Goal: Task Accomplishment & Management: Manage account settings

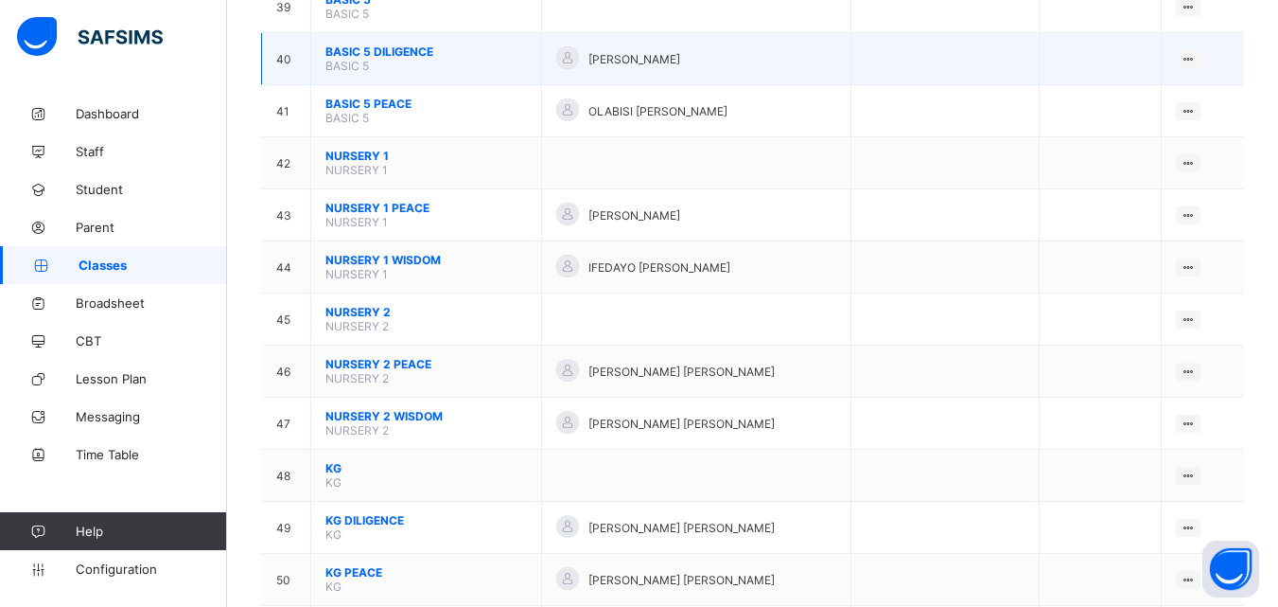
scroll to position [2271, 0]
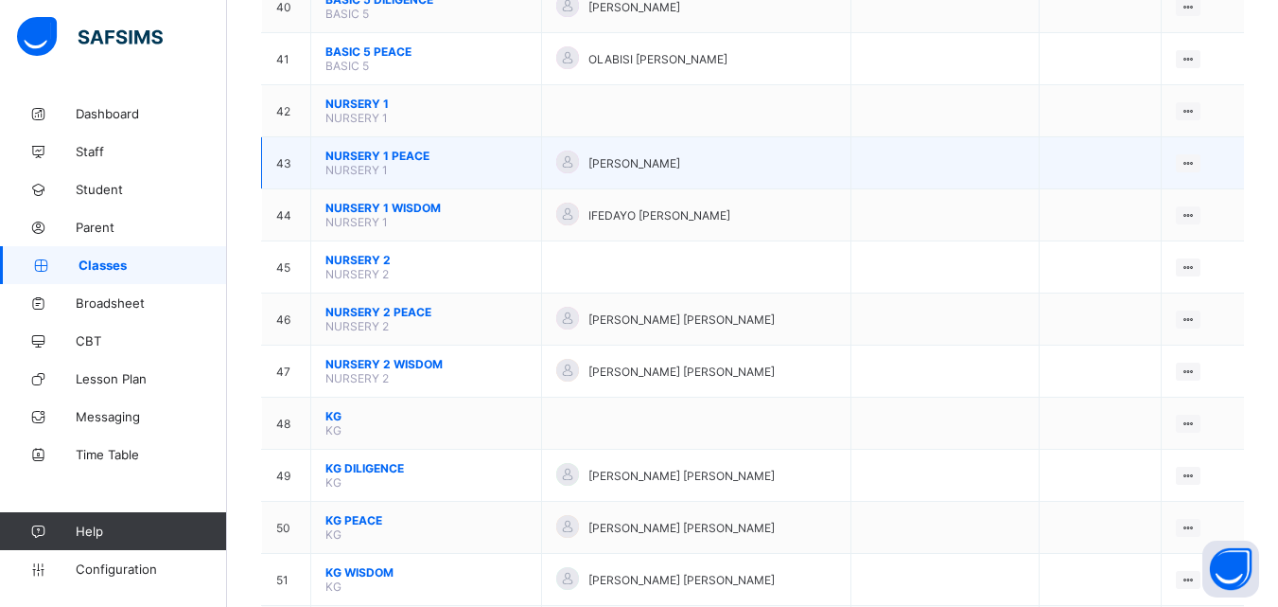
click at [387, 164] on td "NURSERY 1 PEACE NURSERY 1" at bounding box center [426, 163] width 231 height 52
click at [398, 161] on span "NURSERY 1 PEACE" at bounding box center [427, 156] width 202 height 14
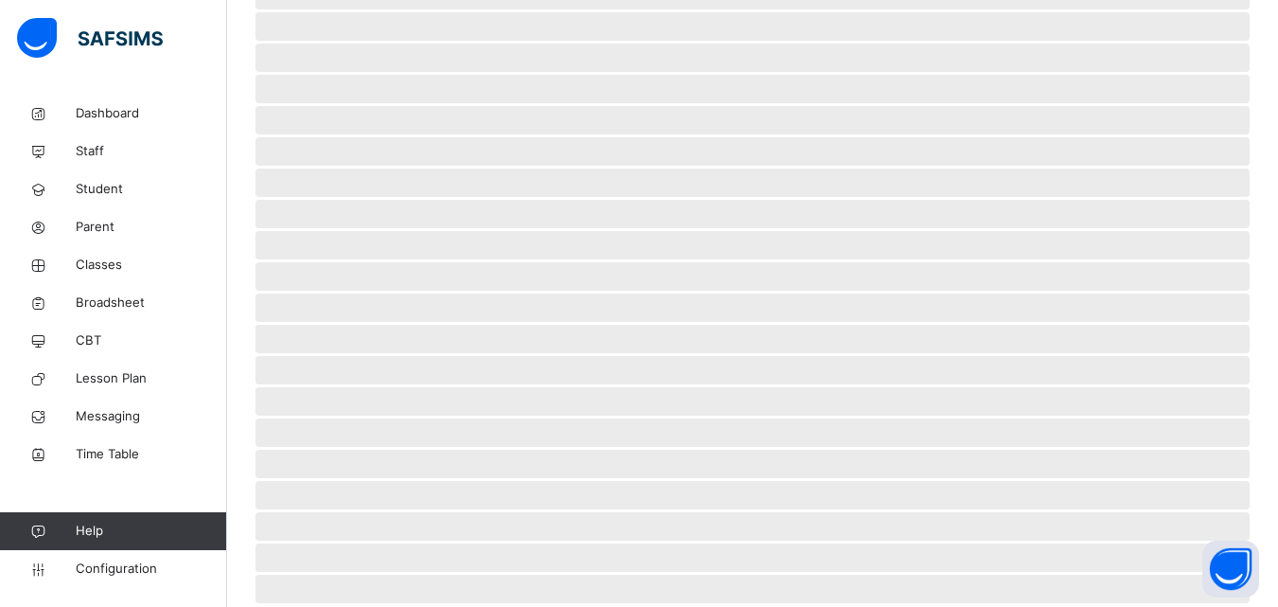
click at [398, 168] on span "‌" at bounding box center [752, 182] width 995 height 28
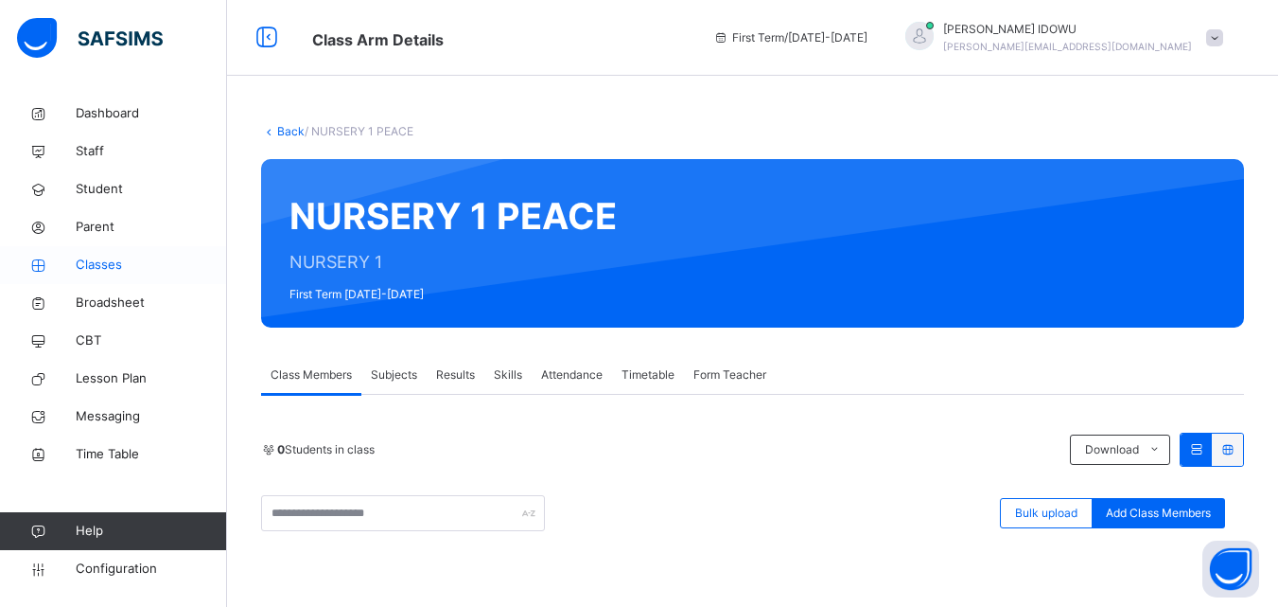
click at [100, 270] on span "Classes" at bounding box center [151, 264] width 151 height 19
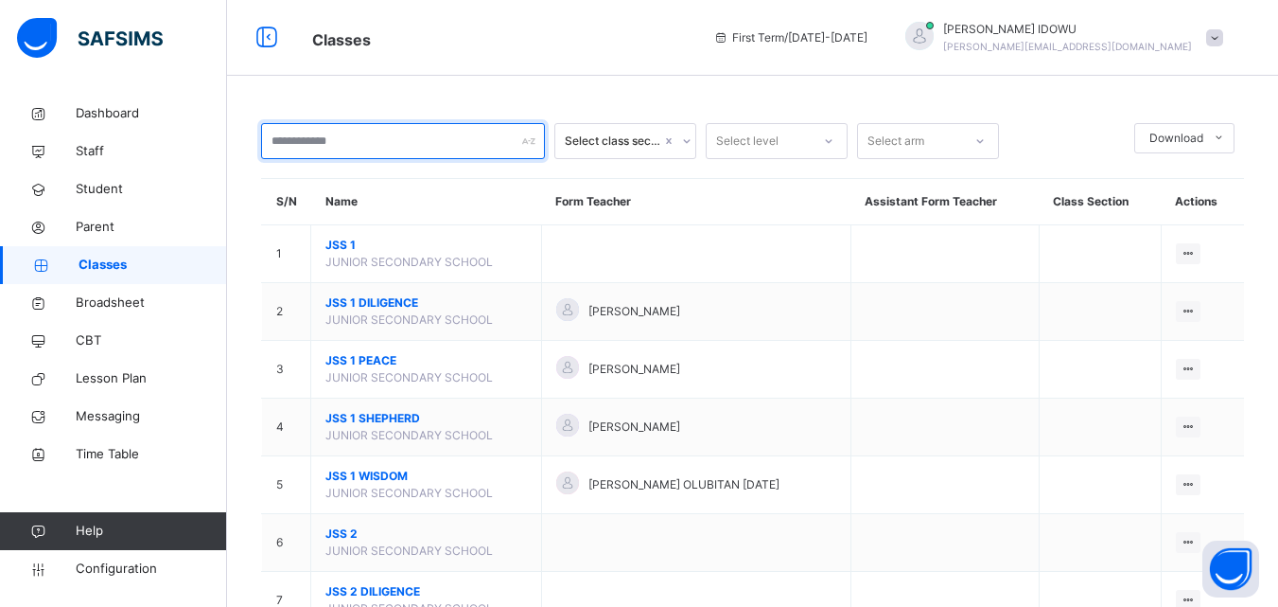
click at [388, 155] on input "text" at bounding box center [403, 141] width 284 height 36
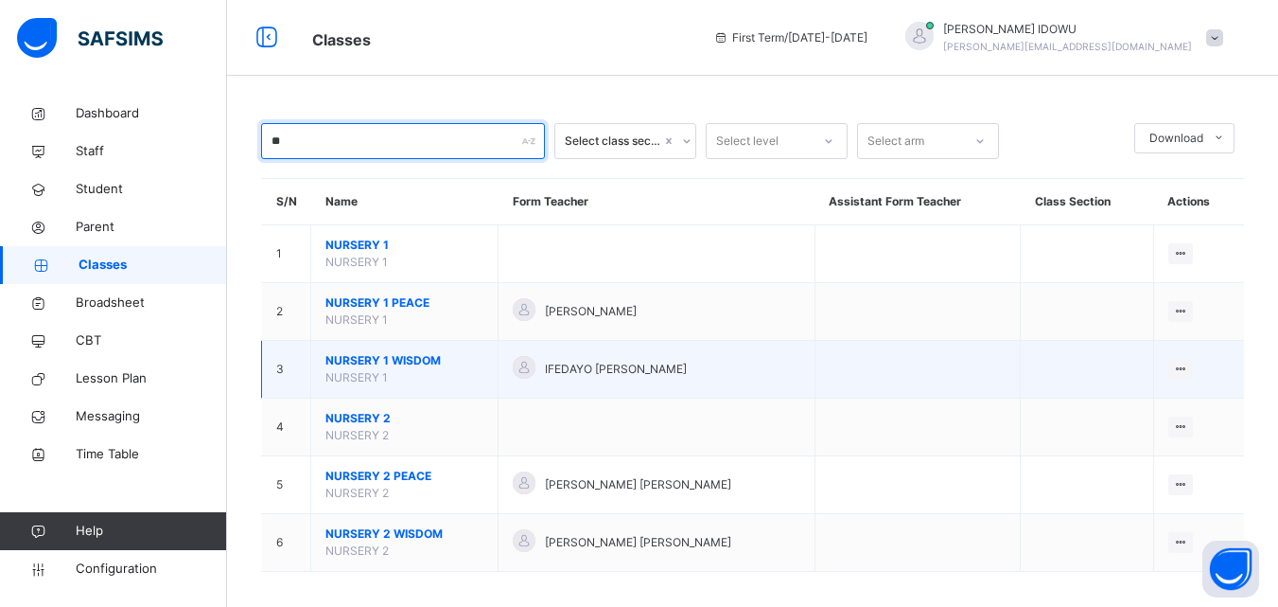
type input "**"
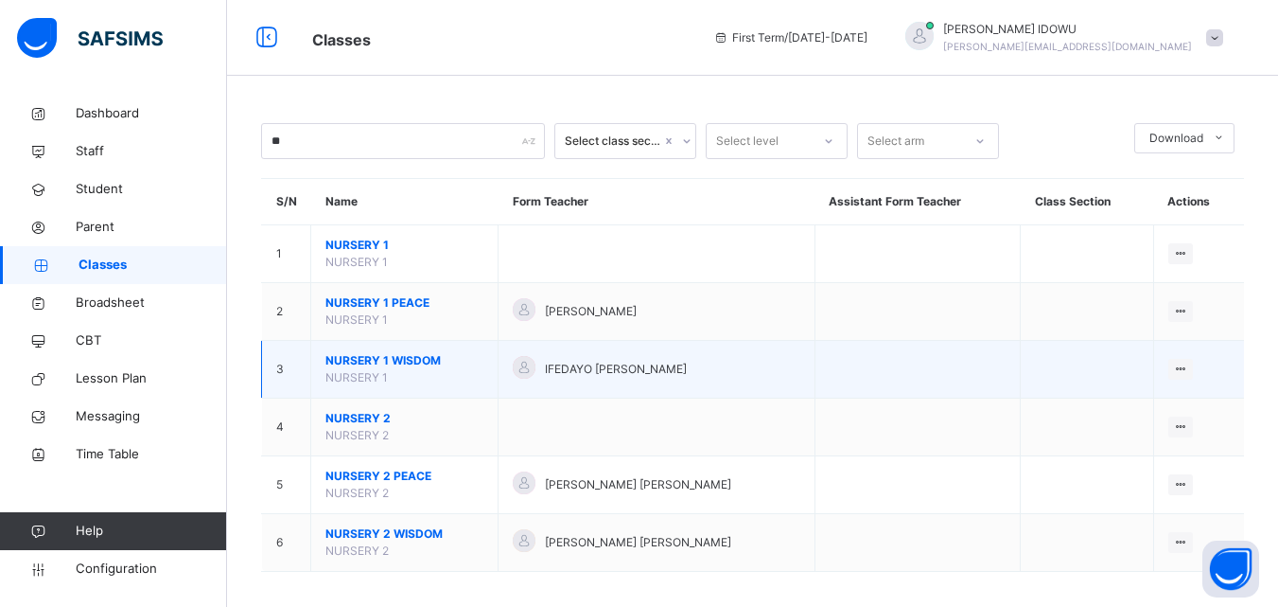
click at [397, 360] on span "NURSERY 1 WISDOM" at bounding box center [405, 360] width 158 height 17
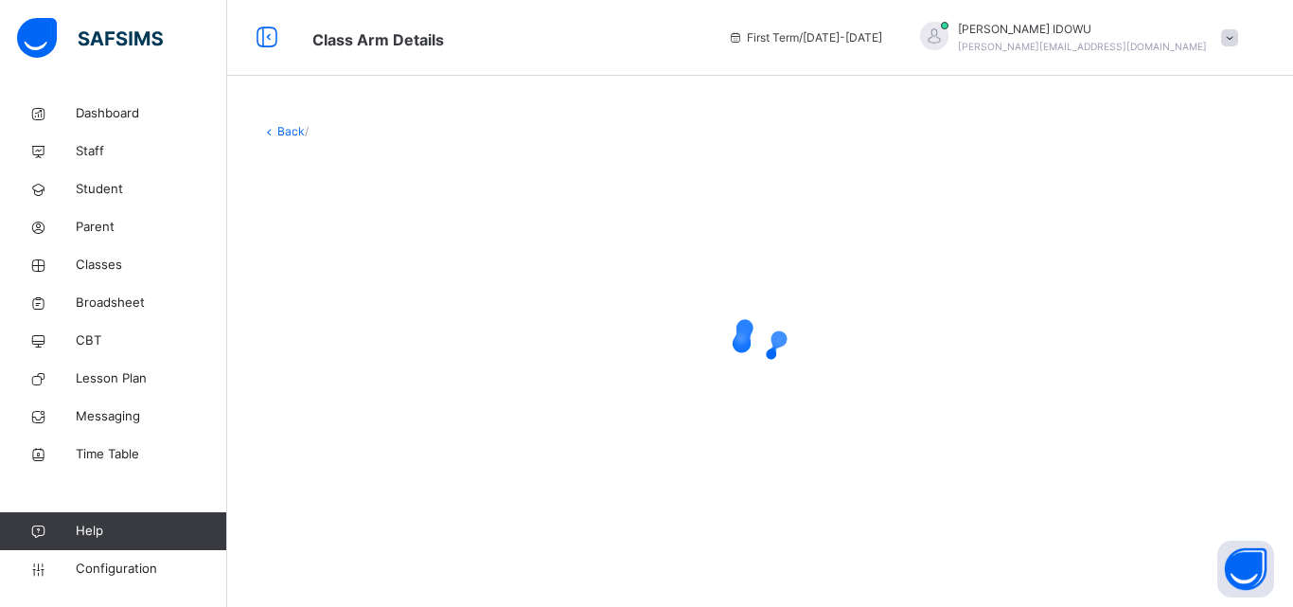
click at [396, 359] on div at bounding box center [759, 339] width 997 height 76
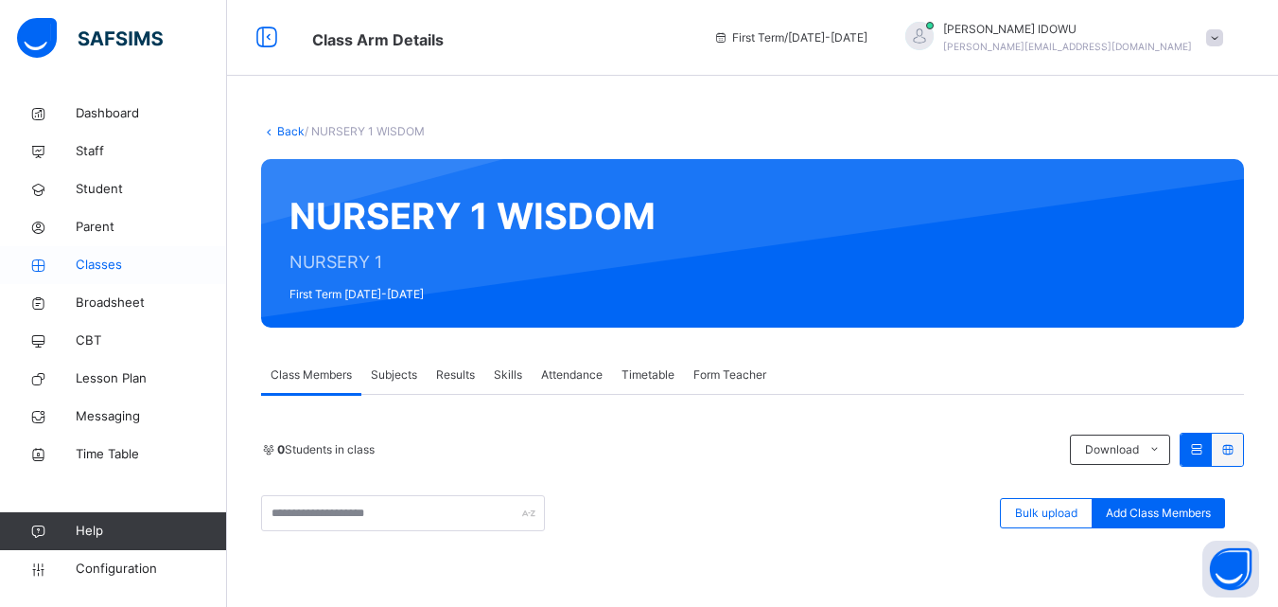
click at [106, 267] on span "Classes" at bounding box center [151, 264] width 151 height 19
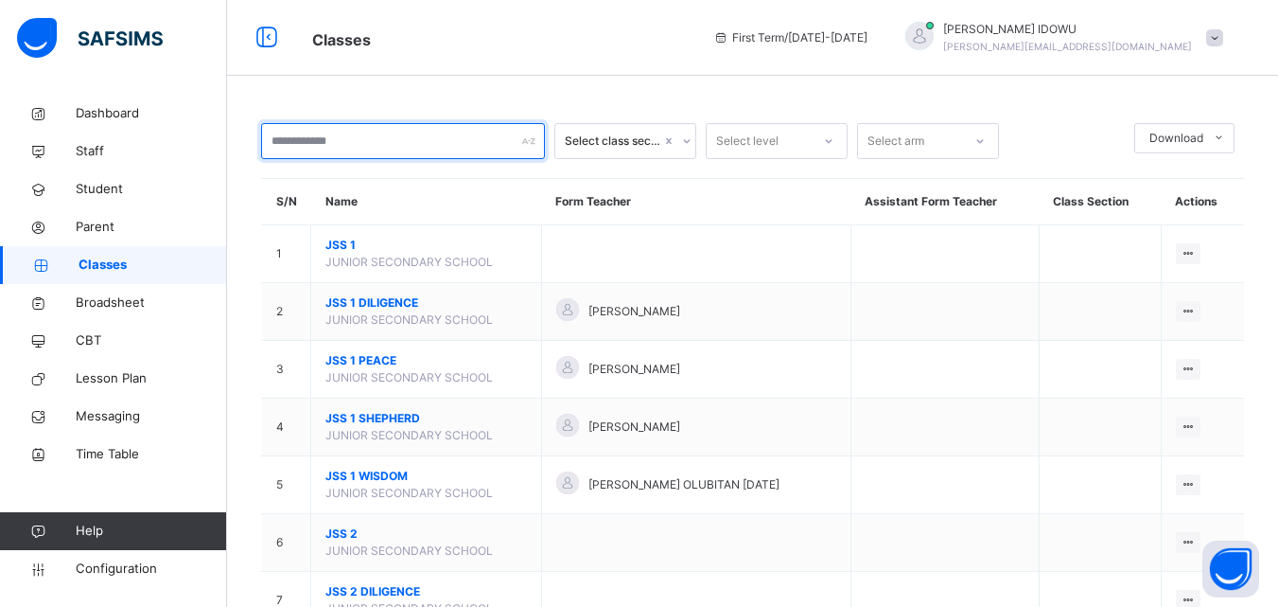
click at [468, 141] on input "text" at bounding box center [403, 141] width 284 height 36
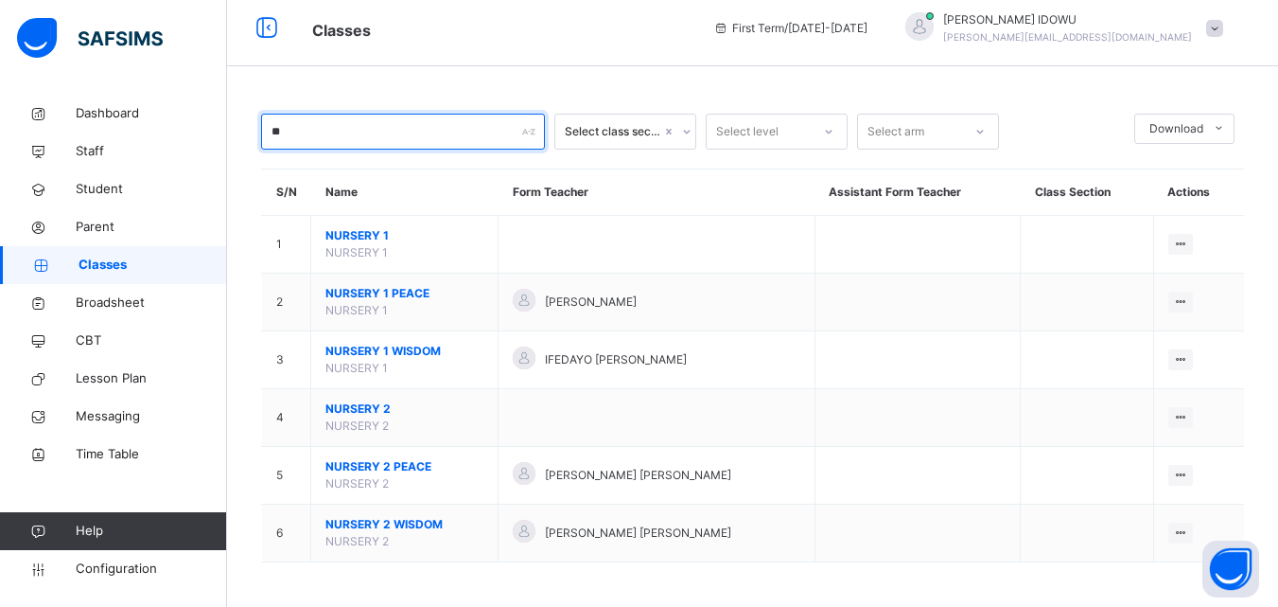
scroll to position [12, 0]
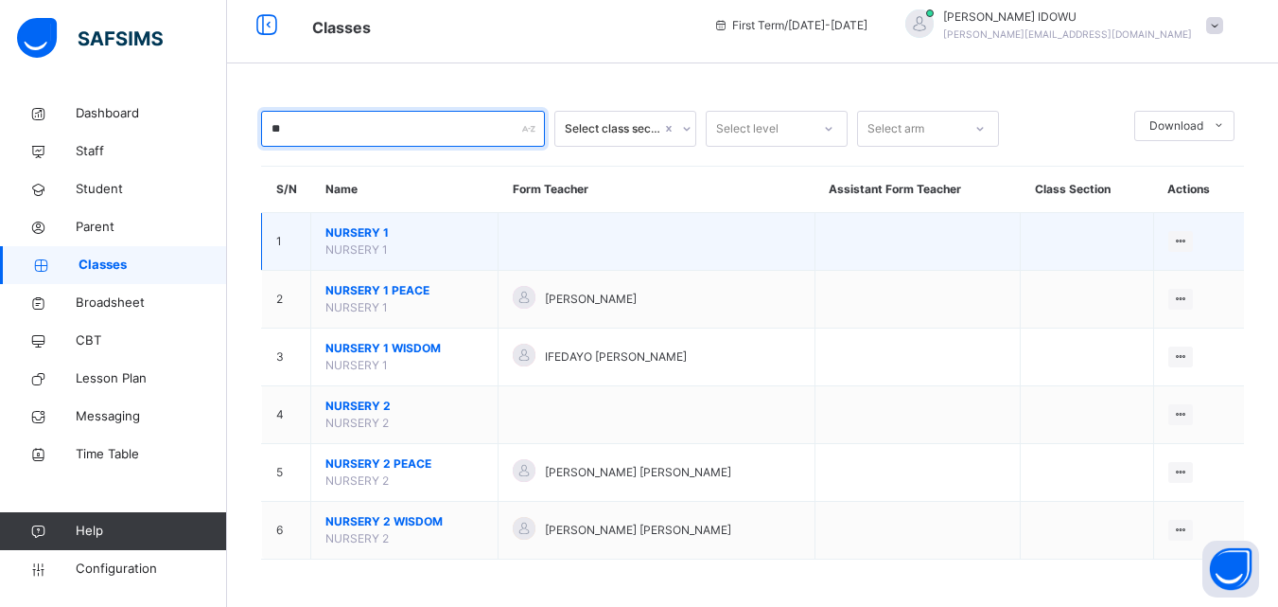
type input "**"
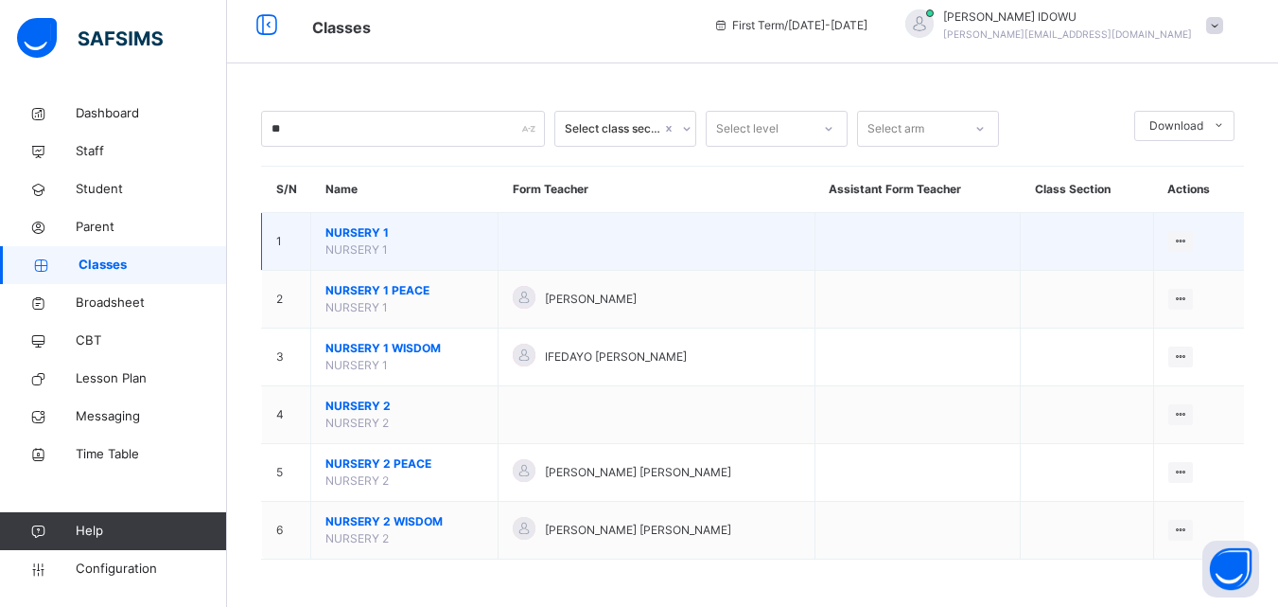
click at [360, 243] on span "NURSERY 1" at bounding box center [357, 249] width 62 height 14
click at [360, 242] on span "NURSERY 1" at bounding box center [357, 249] width 62 height 14
click at [364, 237] on span "NURSERY 1" at bounding box center [405, 232] width 158 height 17
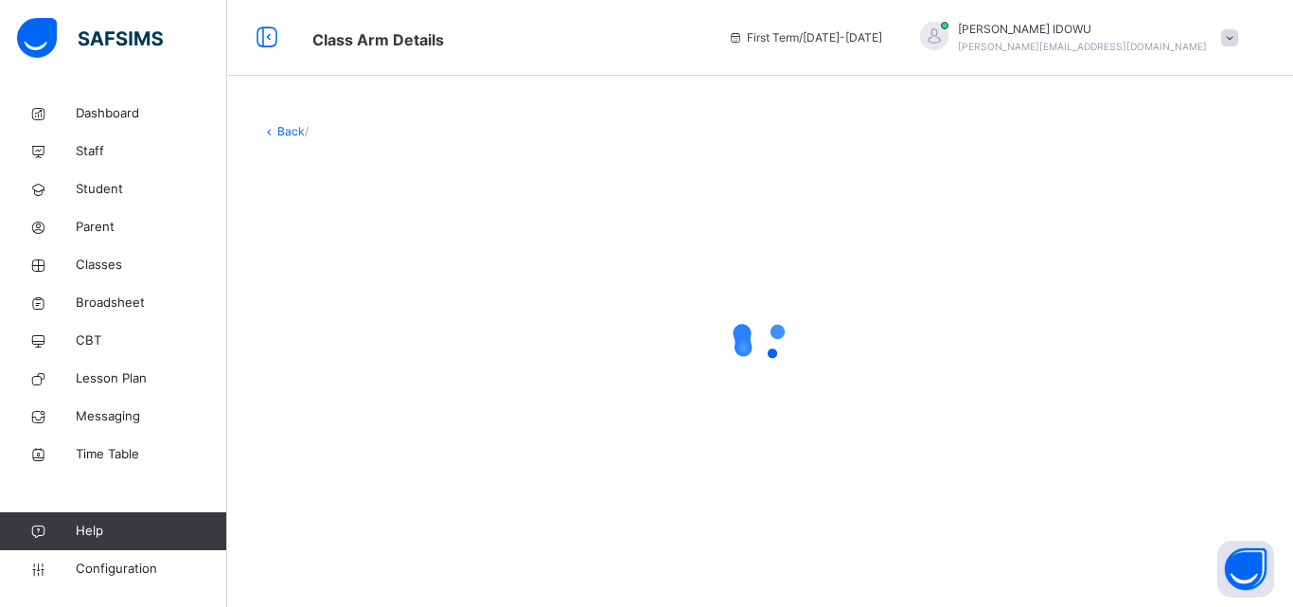
click at [364, 237] on div at bounding box center [759, 339] width 997 height 360
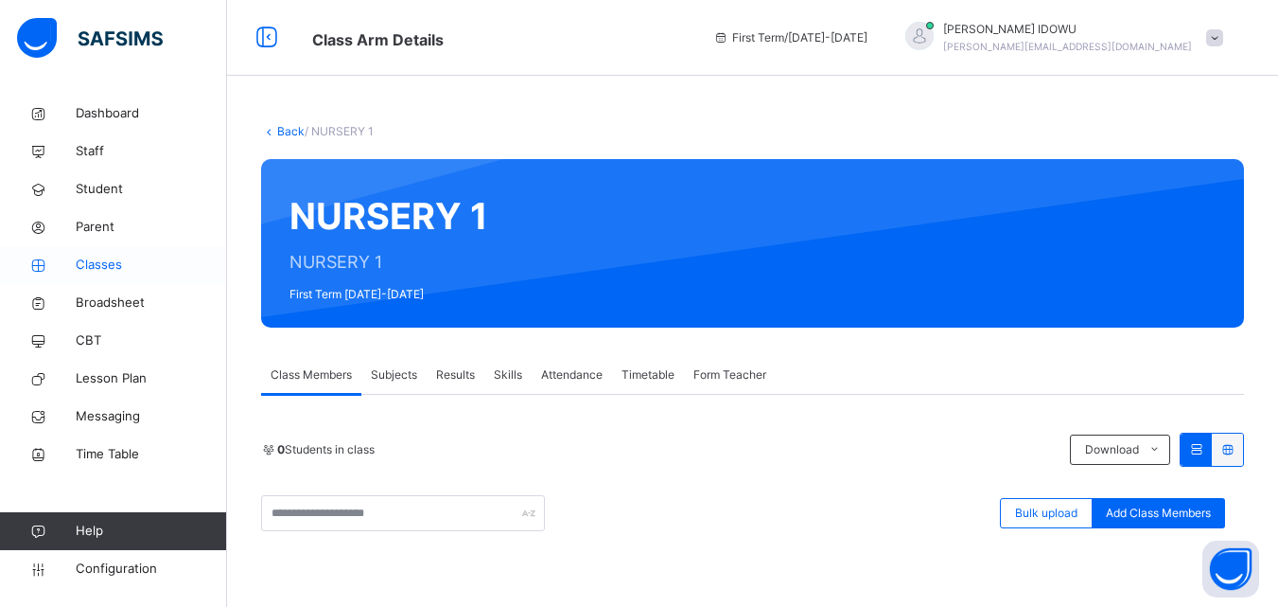
click at [145, 262] on span "Classes" at bounding box center [151, 264] width 151 height 19
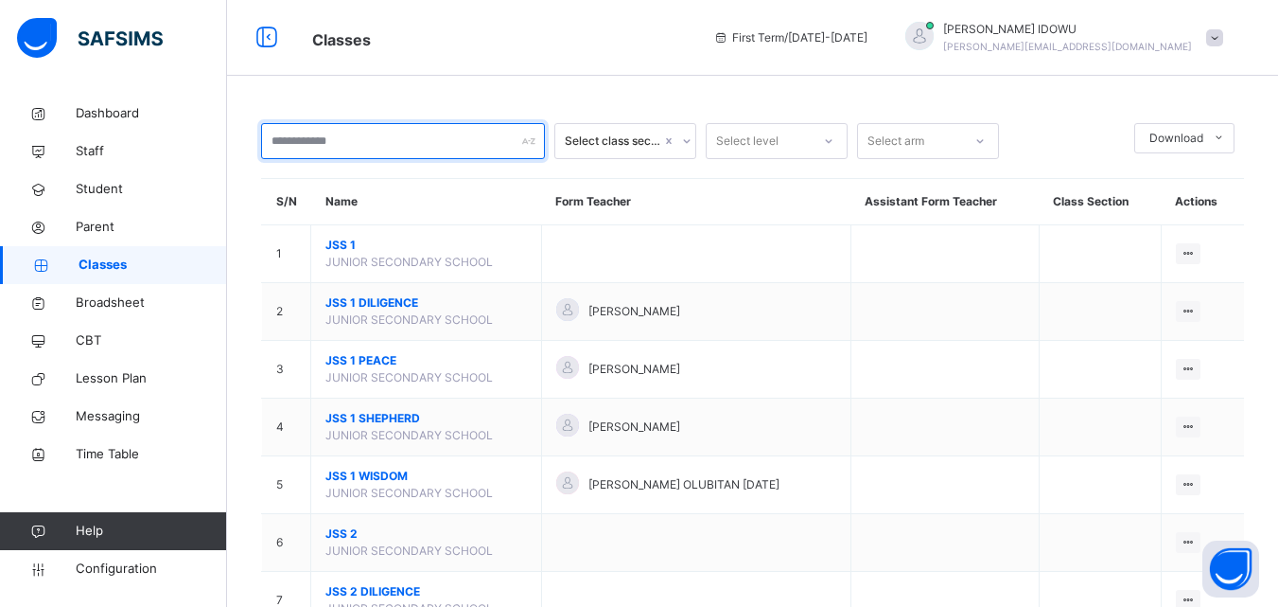
click at [433, 143] on input "text" at bounding box center [403, 141] width 284 height 36
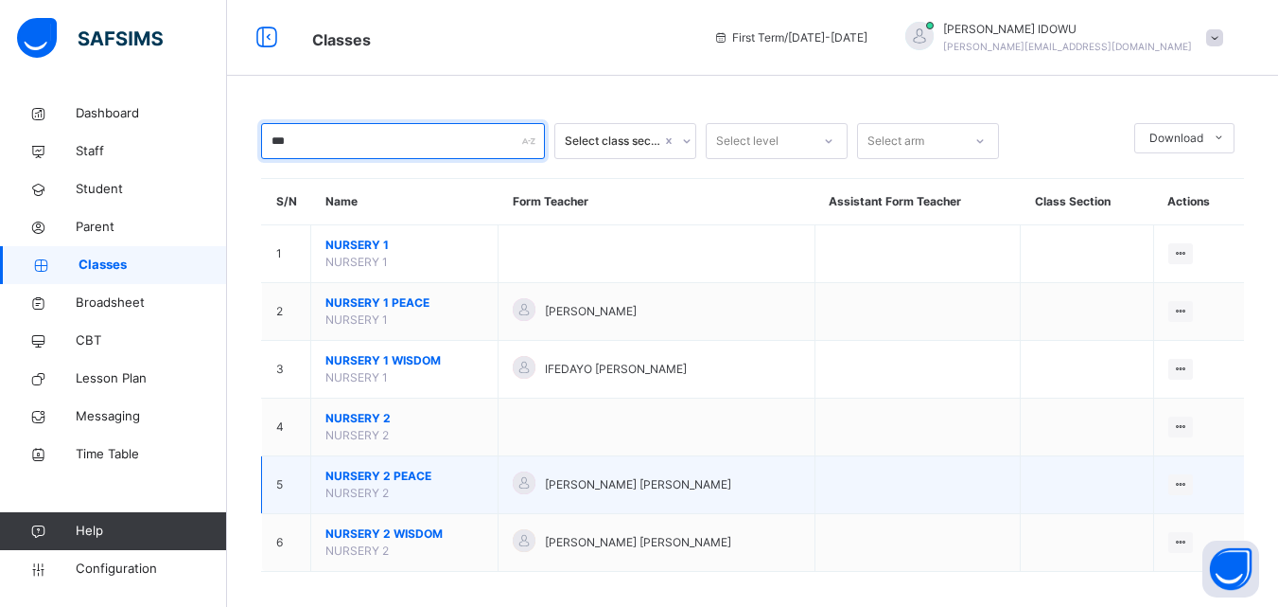
type input "***"
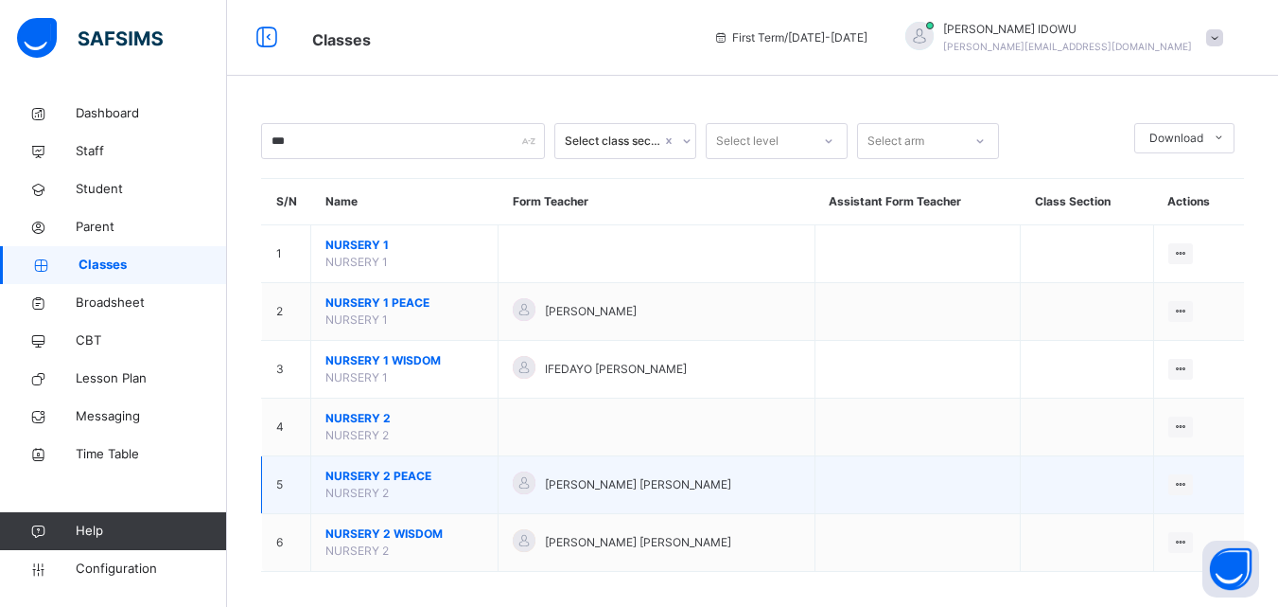
click at [375, 474] on span "NURSERY 2 PEACE" at bounding box center [405, 475] width 158 height 17
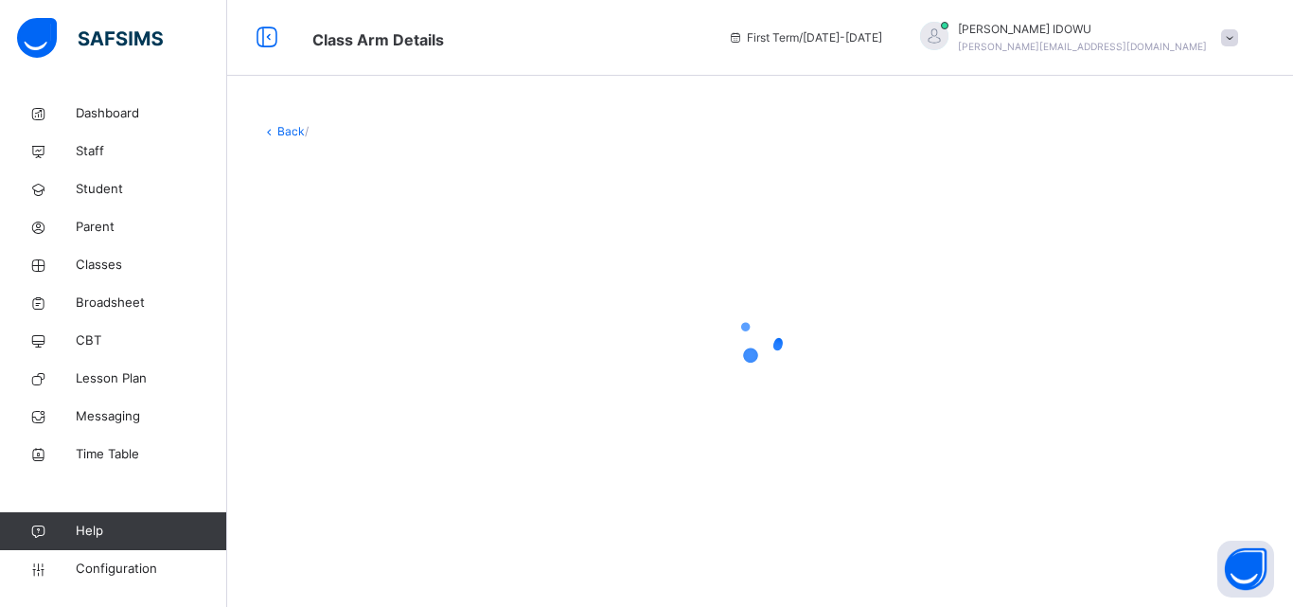
click at [375, 474] on div at bounding box center [759, 339] width 997 height 360
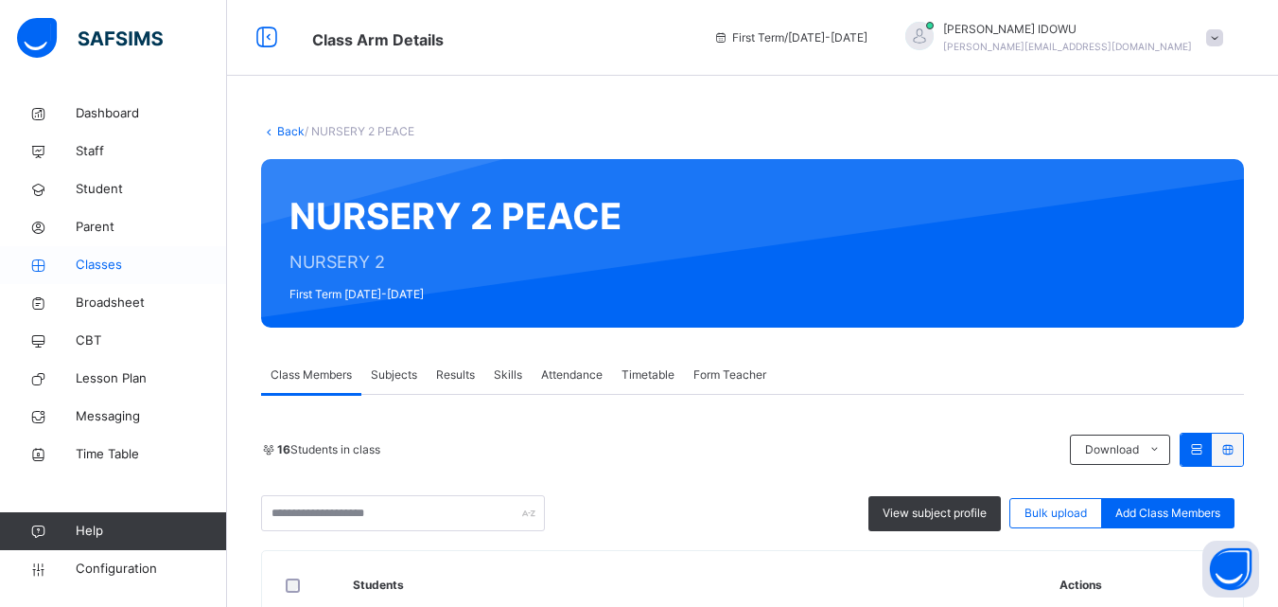
click at [158, 256] on span "Classes" at bounding box center [151, 264] width 151 height 19
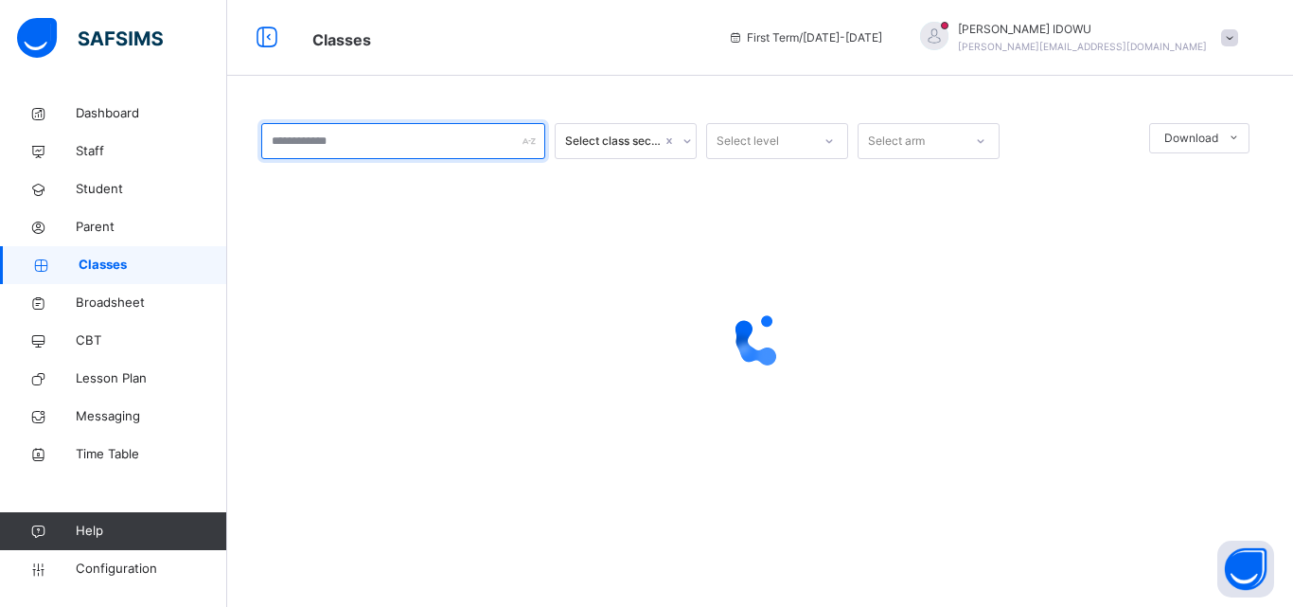
click at [413, 139] on input "text" at bounding box center [403, 141] width 284 height 36
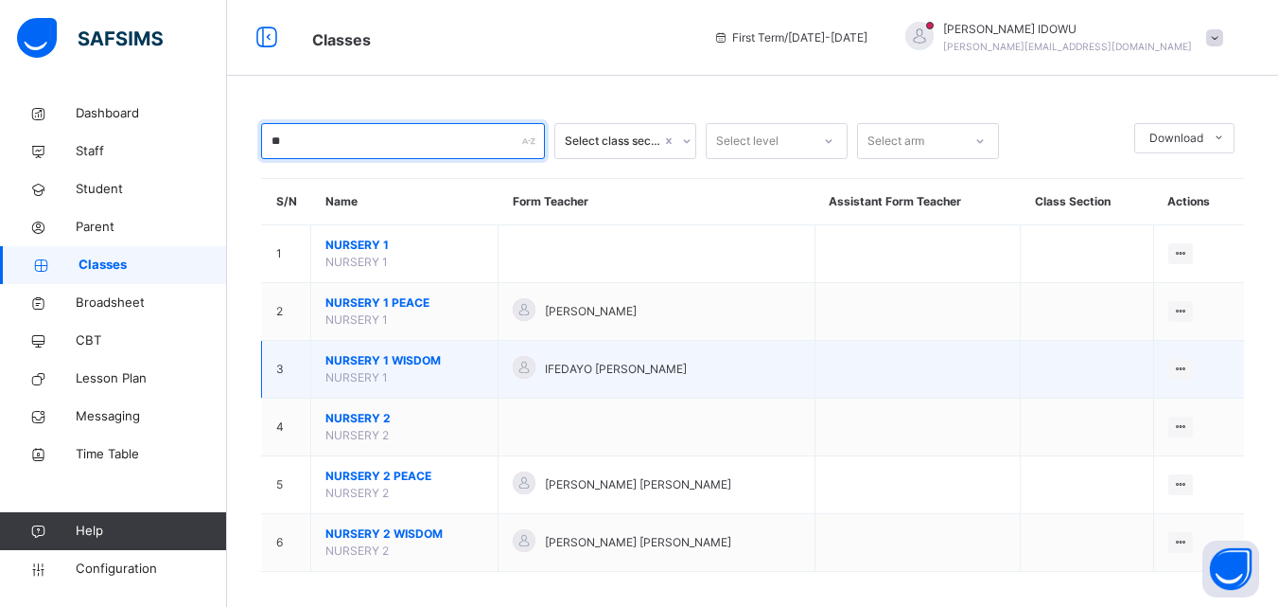
scroll to position [12, 0]
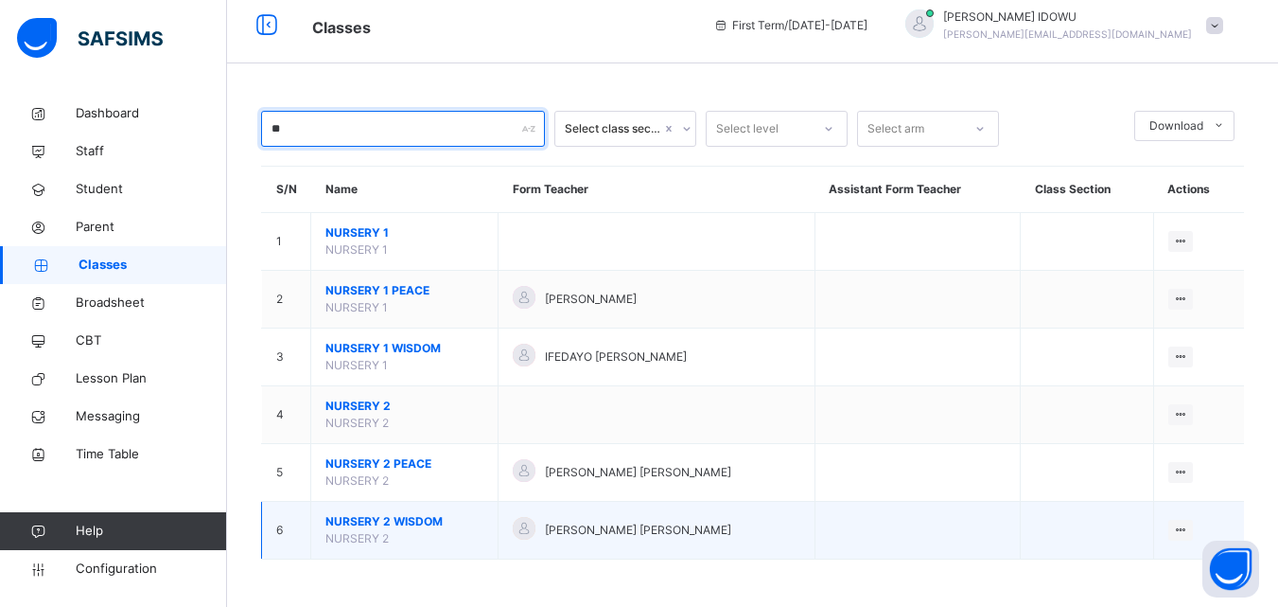
type input "**"
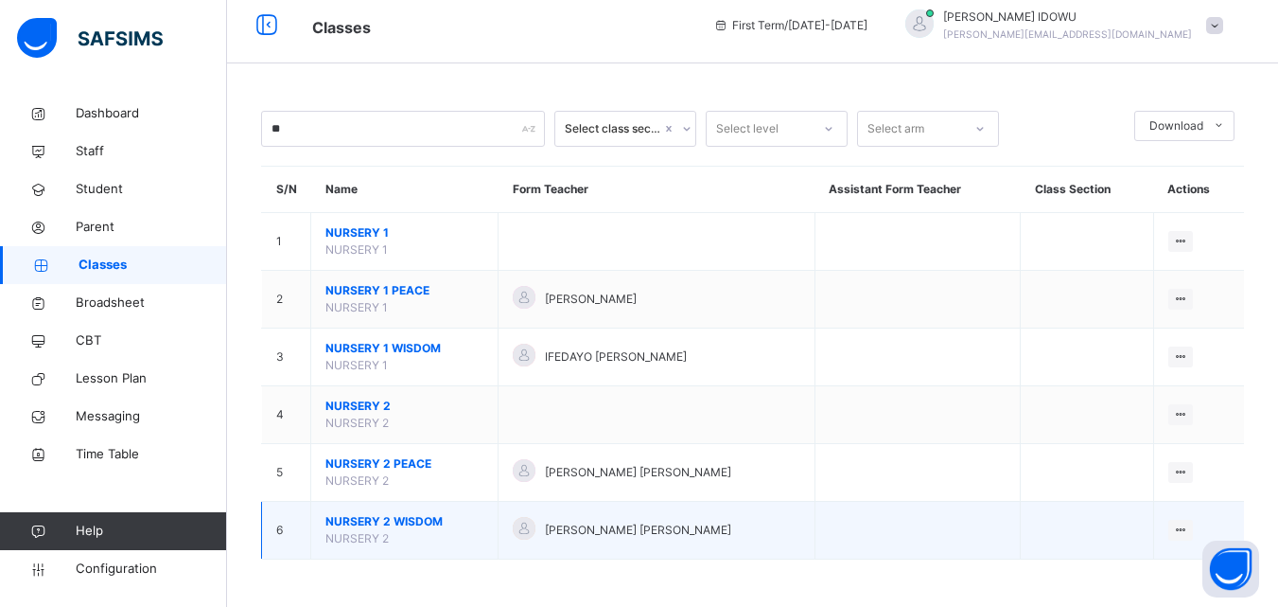
click at [360, 520] on span "NURSERY 2 WISDOM" at bounding box center [405, 521] width 158 height 17
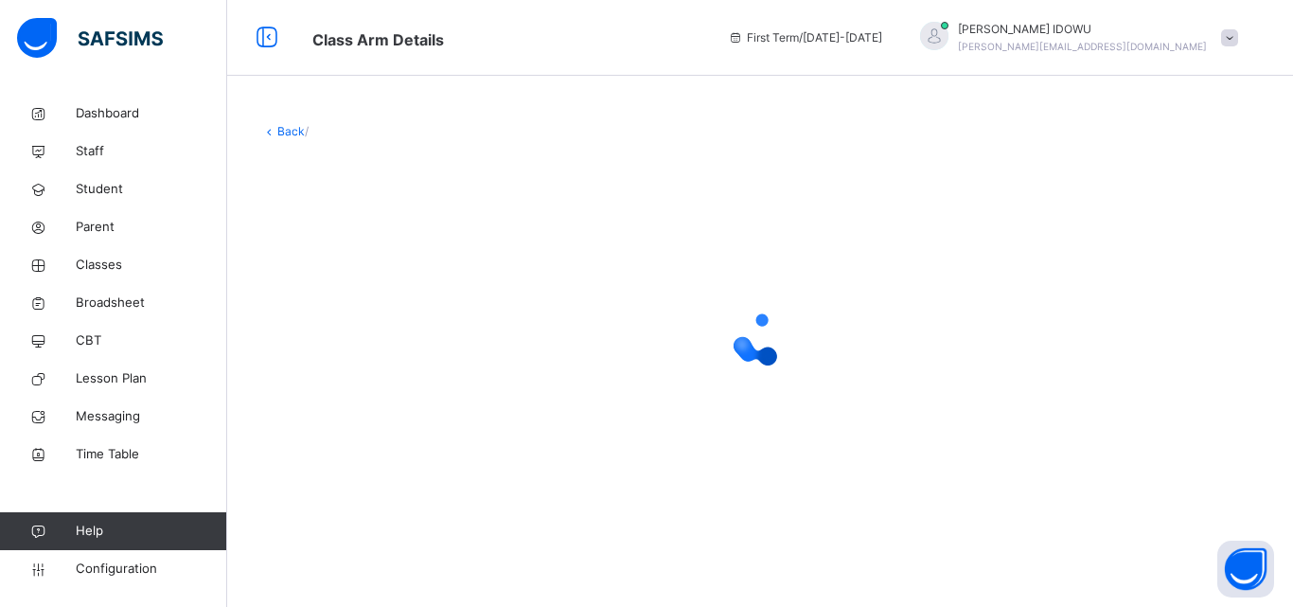
click at [360, 520] on div "Back /" at bounding box center [760, 321] width 1066 height 452
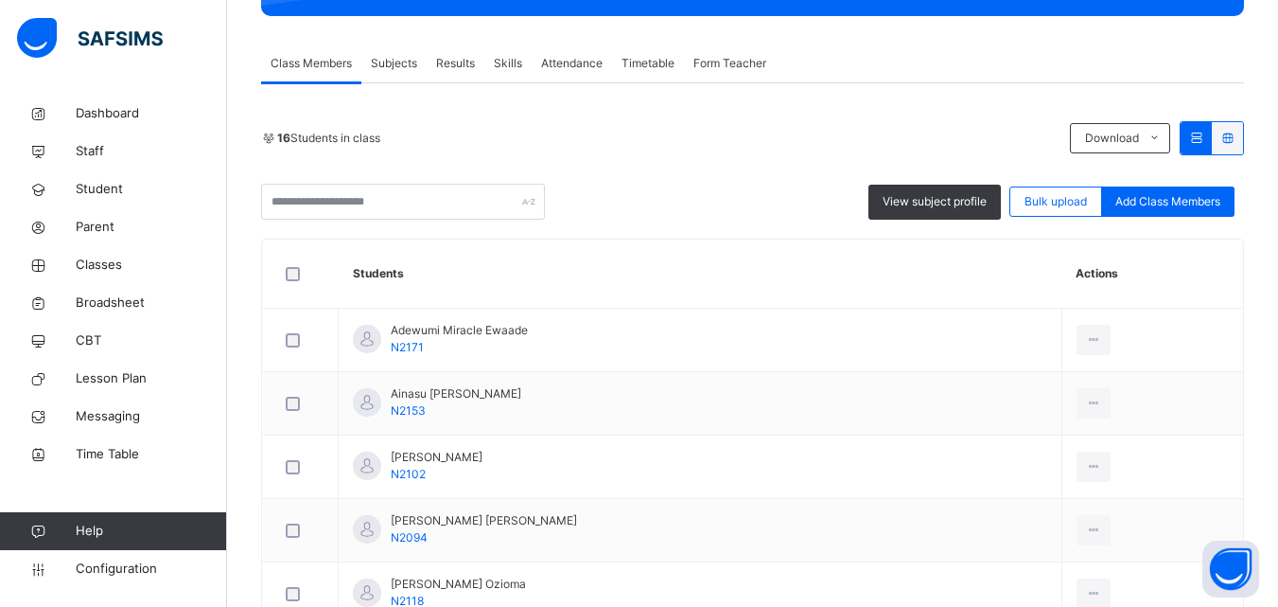
scroll to position [280, 0]
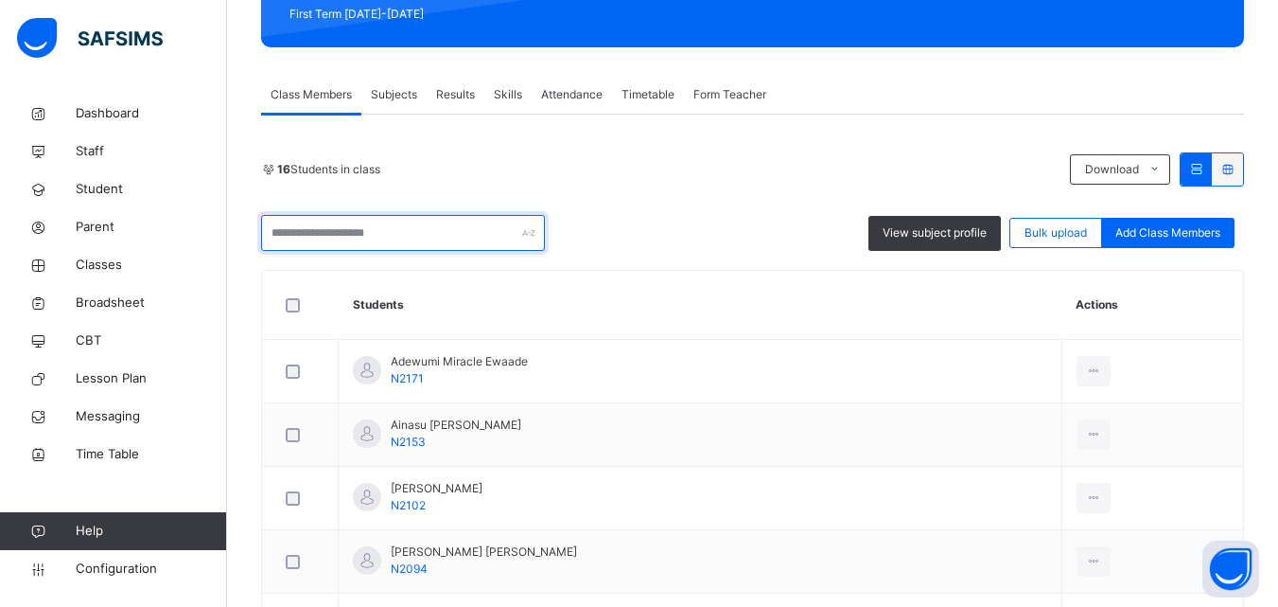
click at [421, 241] on input "text" at bounding box center [403, 233] width 284 height 36
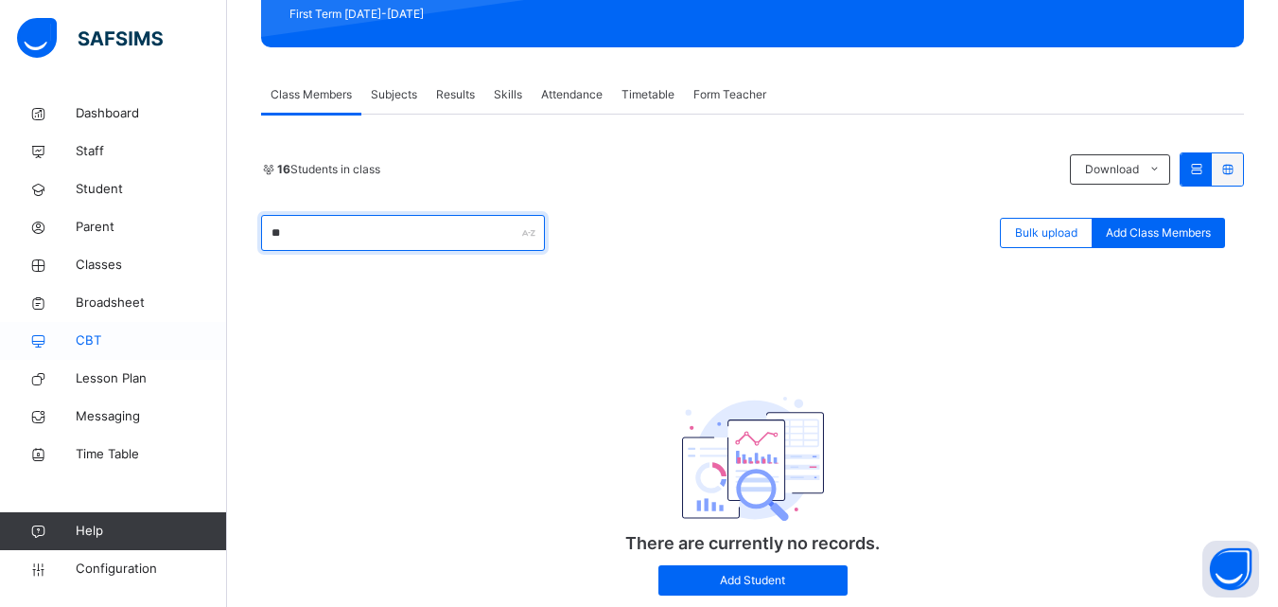
type input "*"
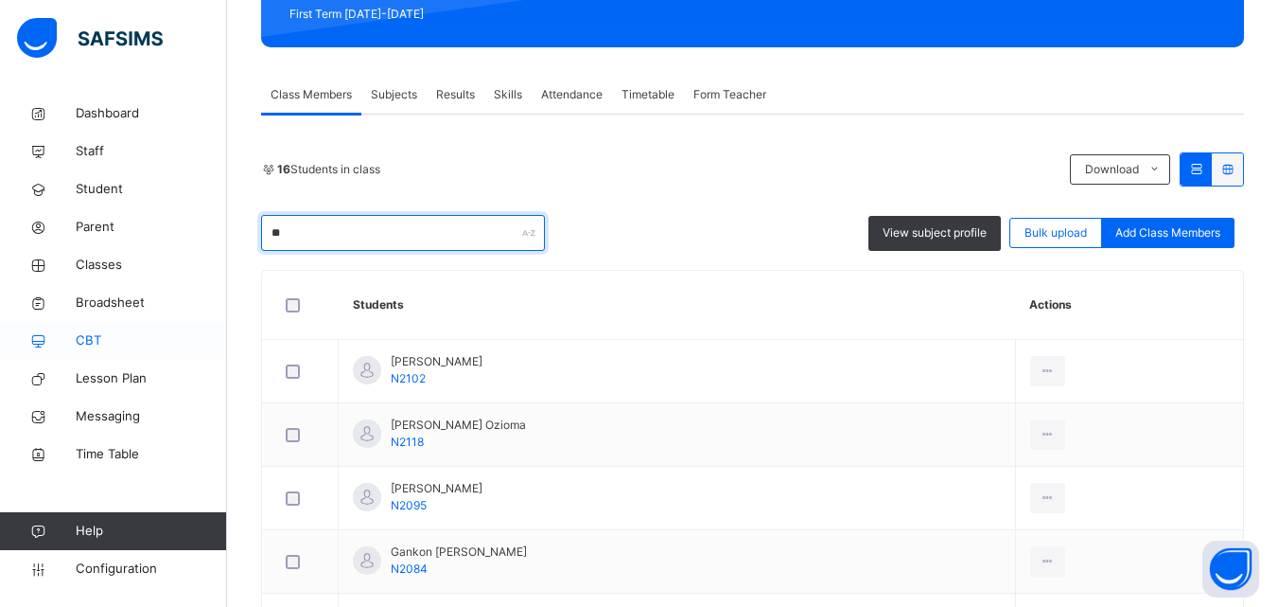
scroll to position [181, 0]
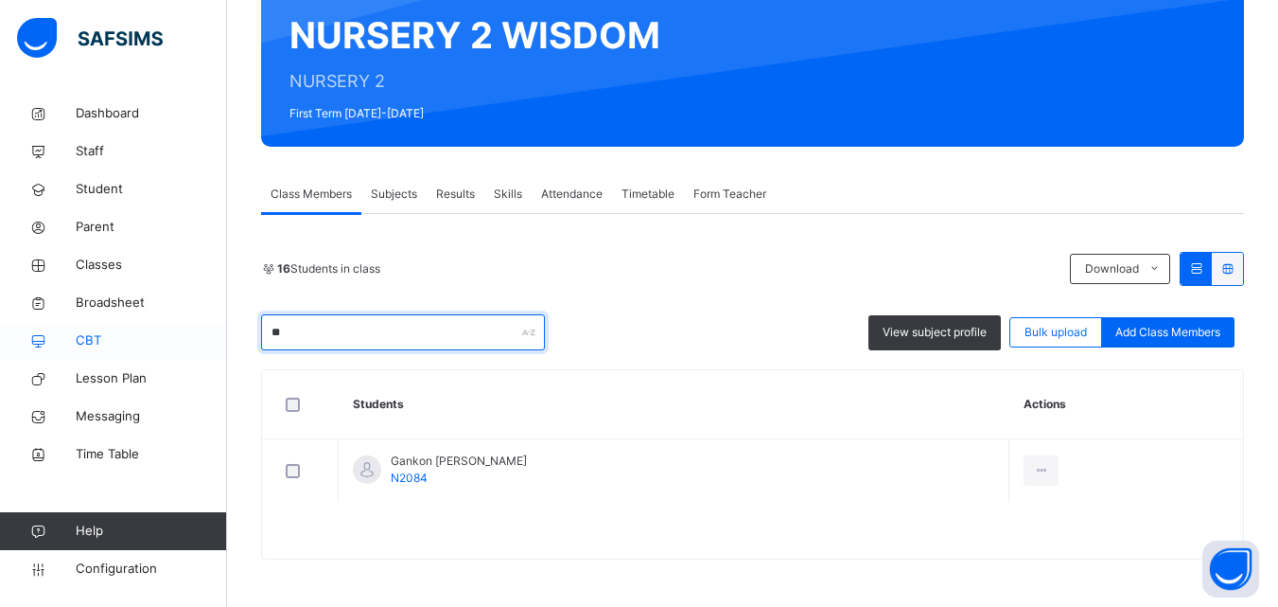
type input "*"
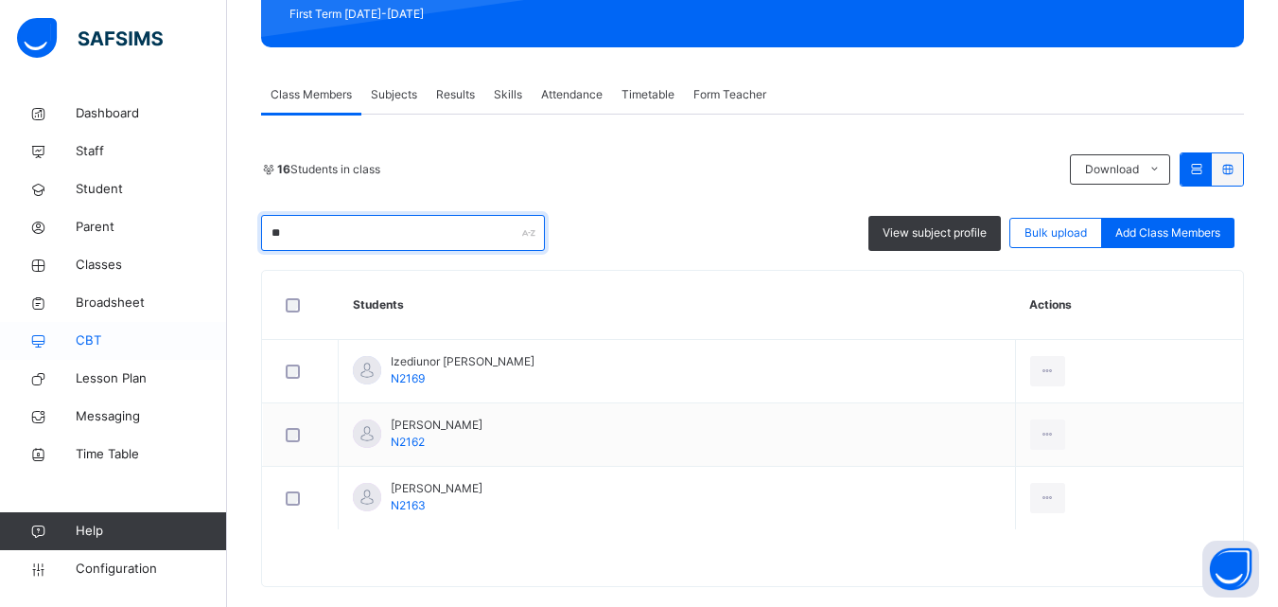
type input "*"
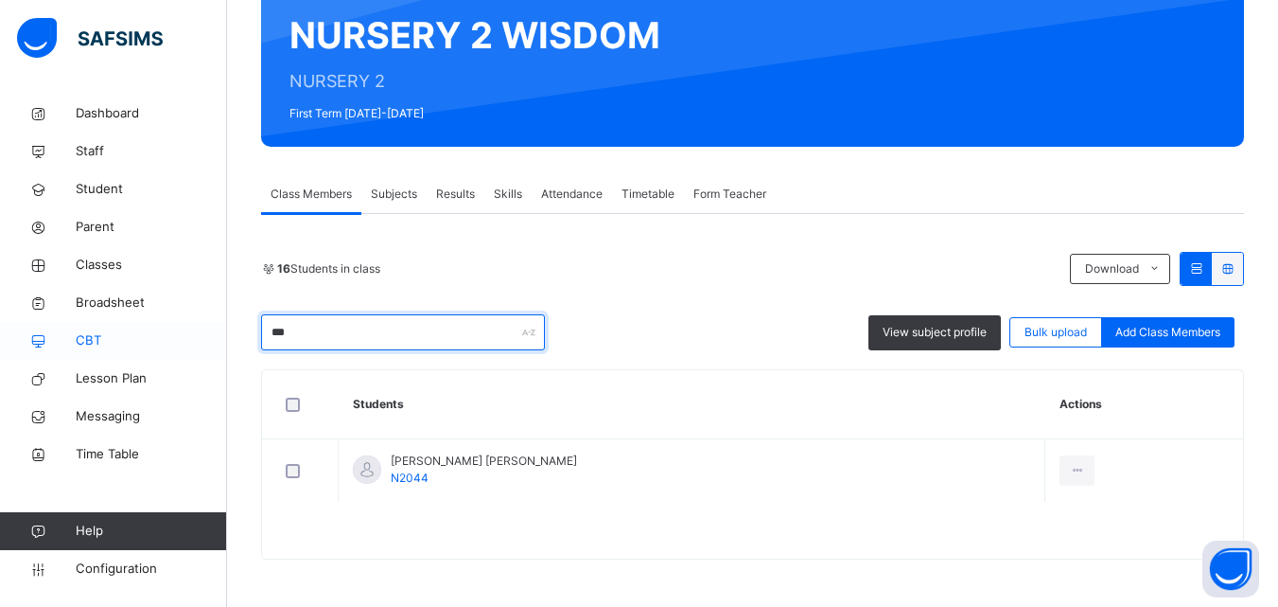
scroll to position [181, 0]
type input "*"
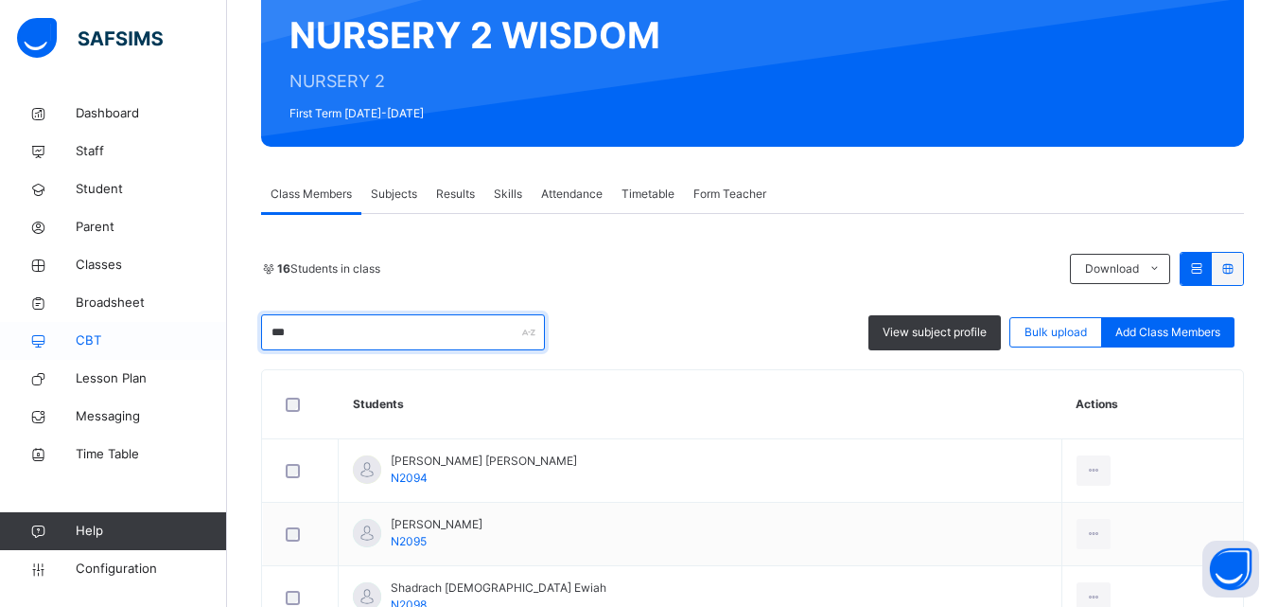
scroll to position [280, 0]
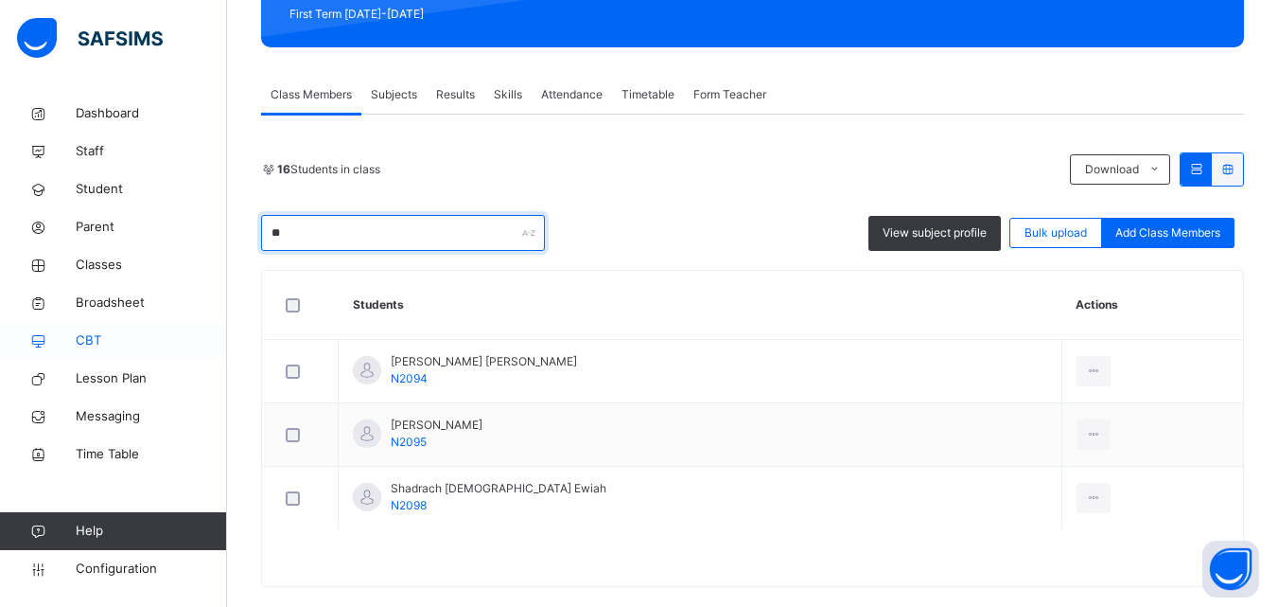
type input "*"
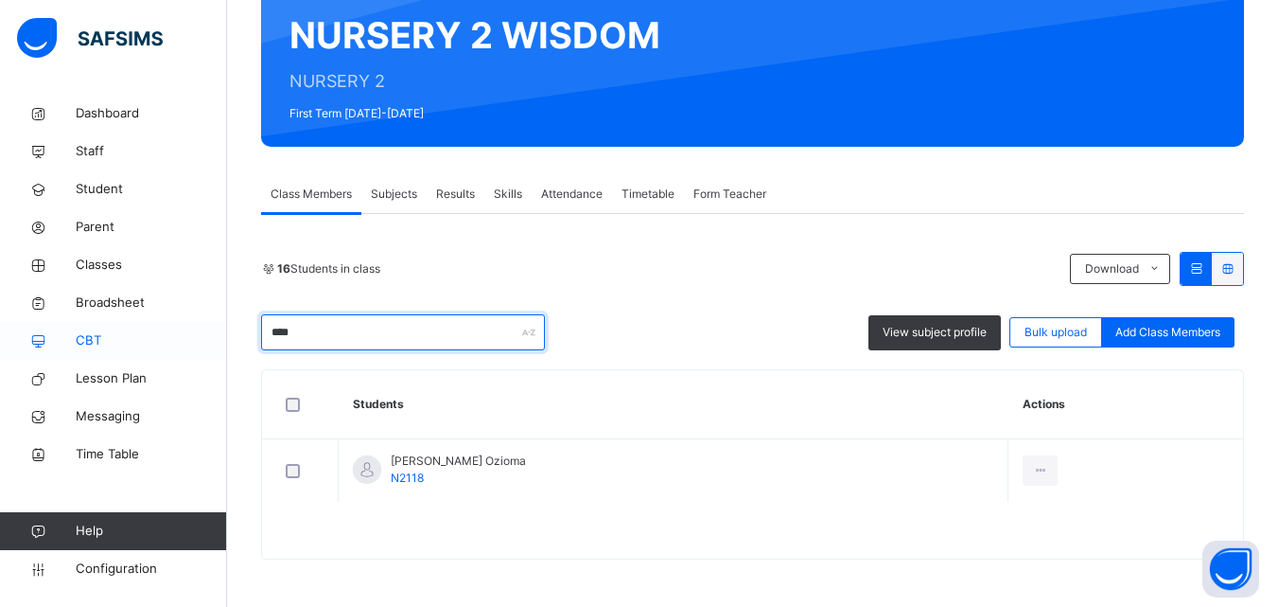
scroll to position [181, 0]
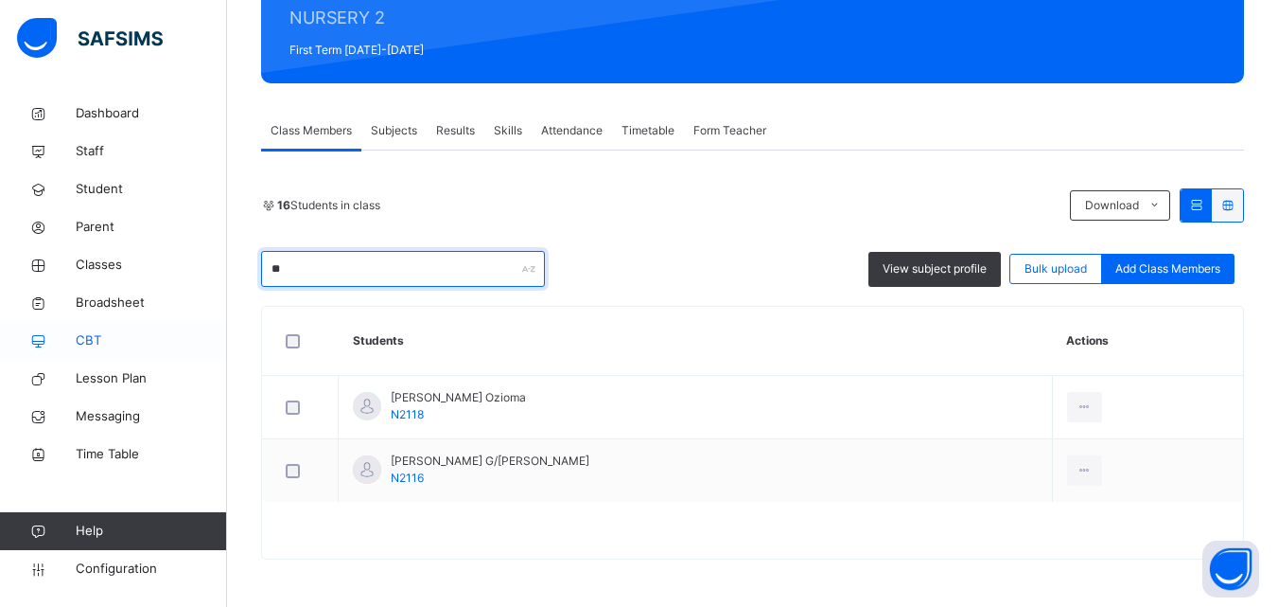
type input "*"
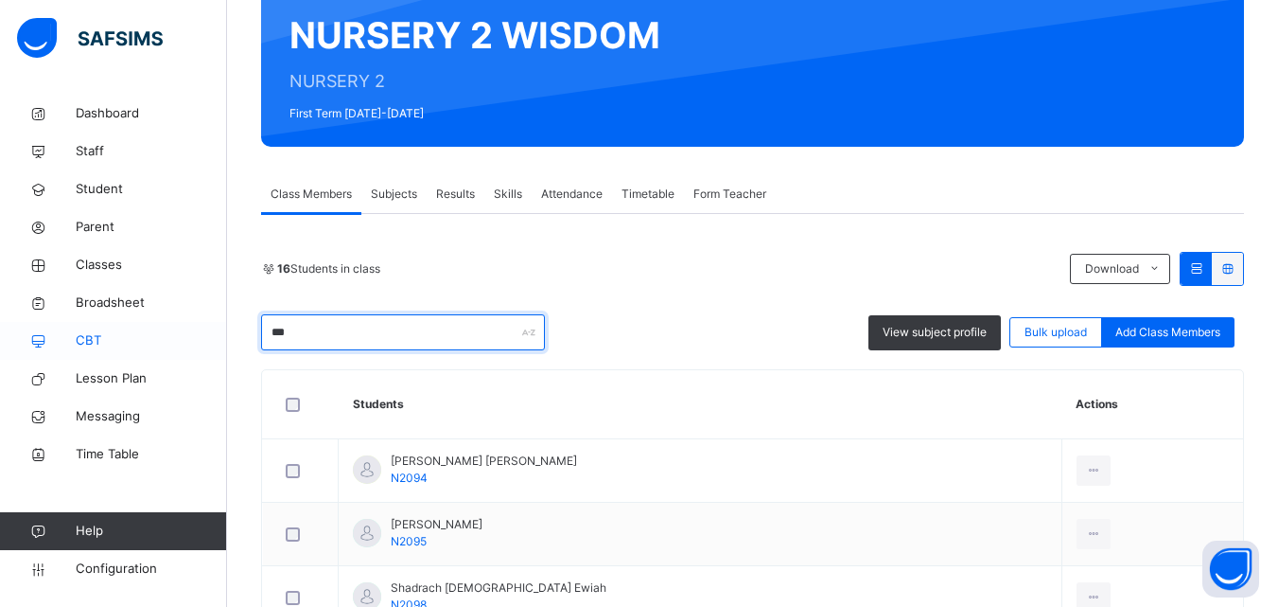
scroll to position [280, 0]
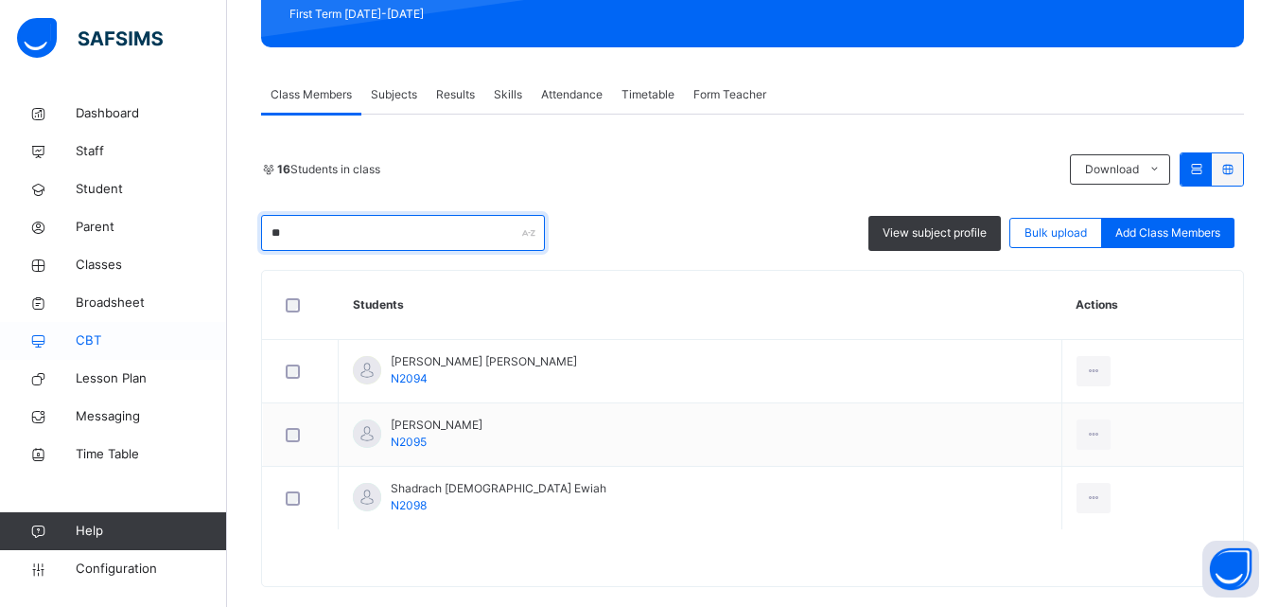
type input "*"
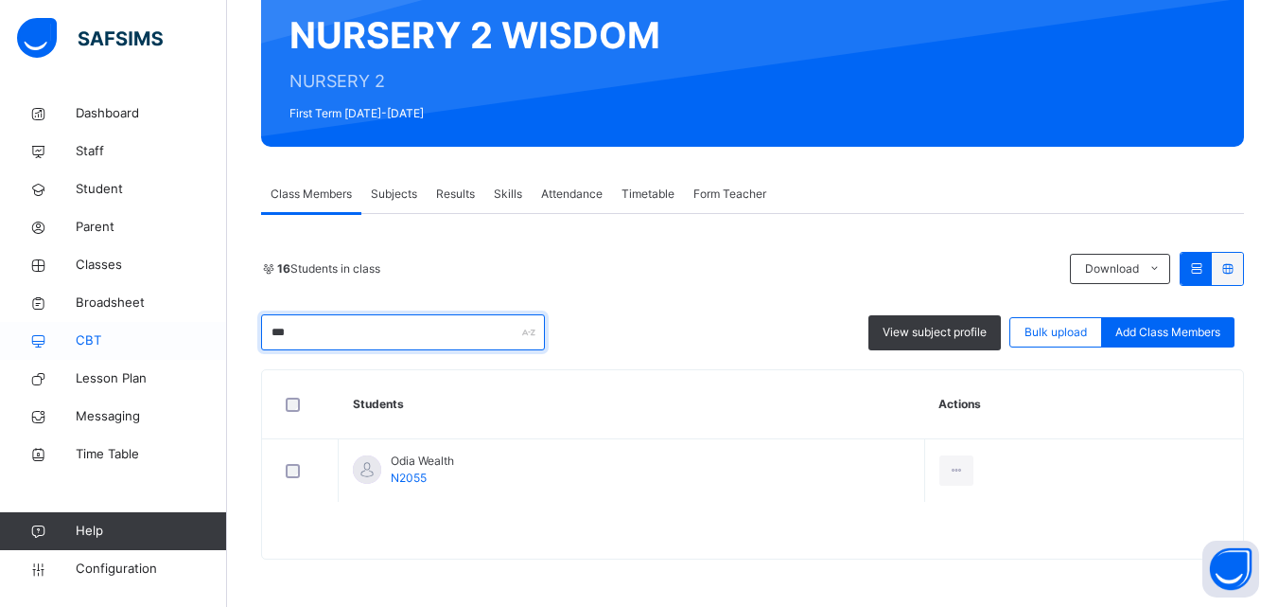
scroll to position [181, 0]
type input "*"
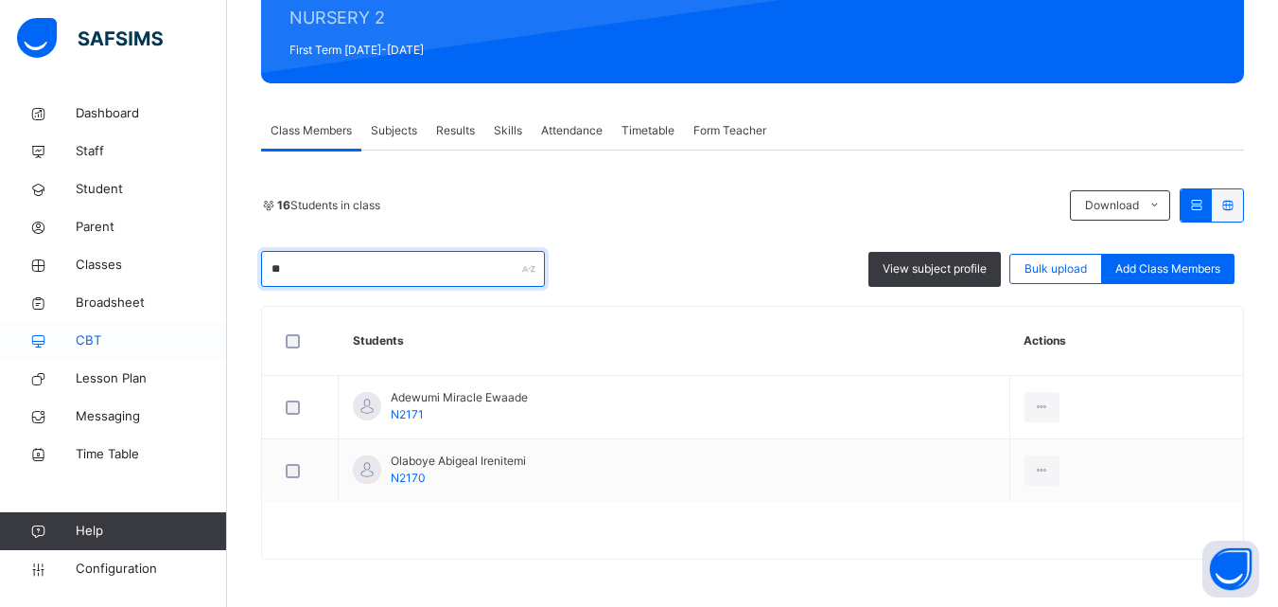
type input "*"
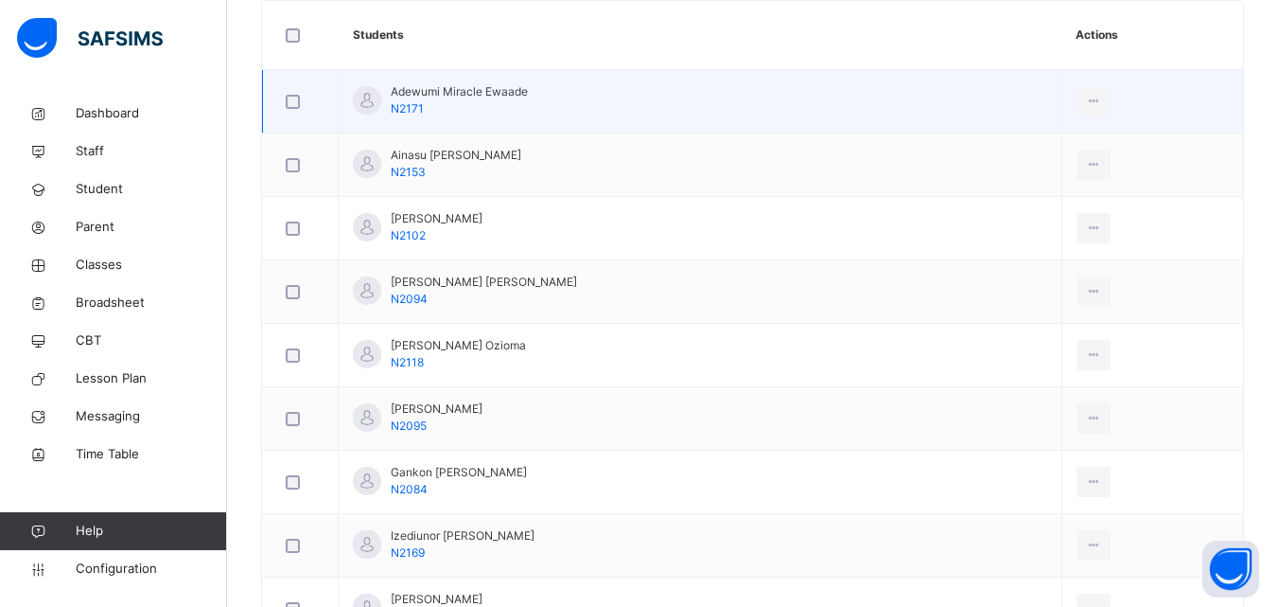
scroll to position [564, 0]
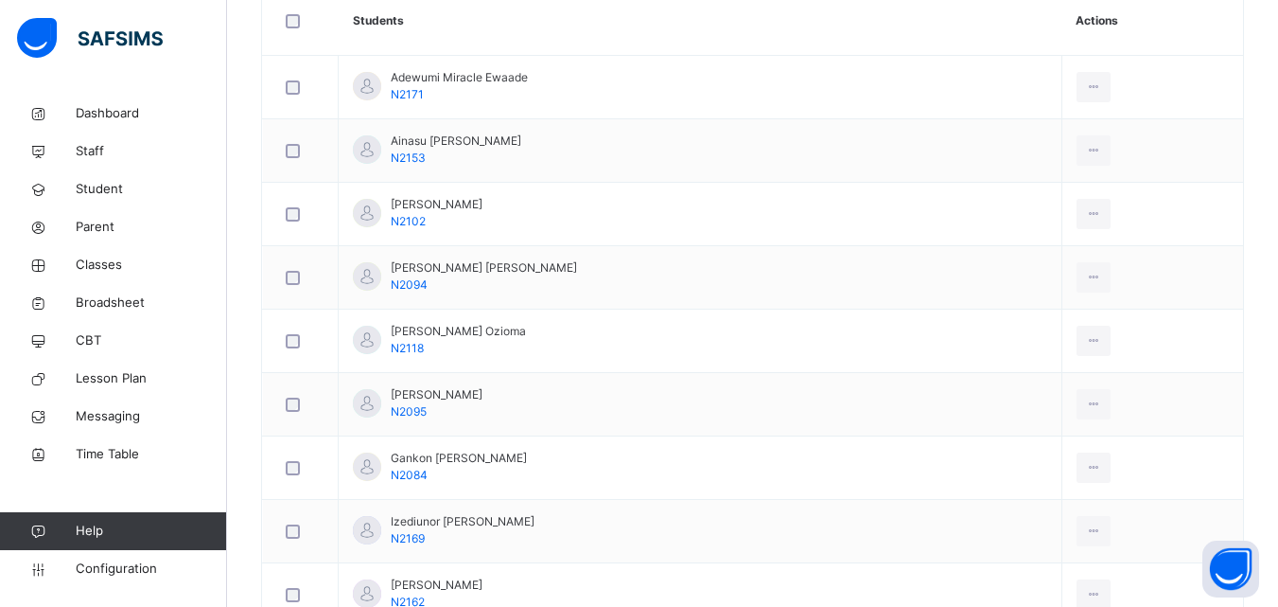
click at [252, 277] on div "Back / NURSERY 2 WISDOM NURSERY 2 WISDOM NURSERY 2 First Term 2025-2026 Class M…" at bounding box center [752, 353] width 1051 height 1644
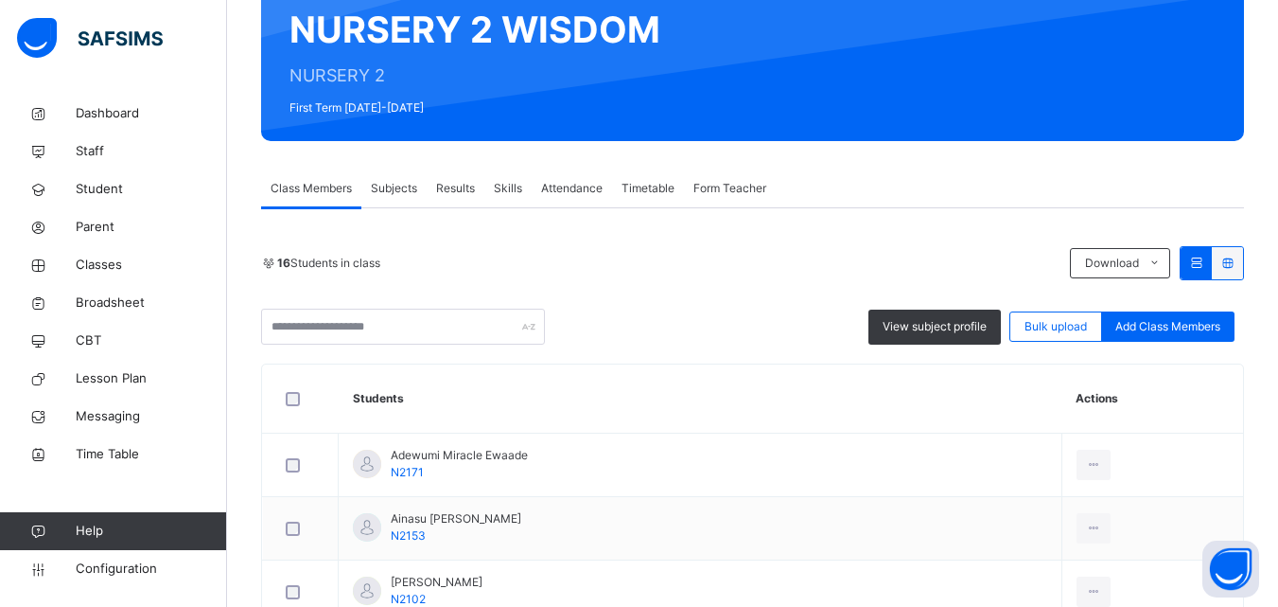
scroll to position [185, 0]
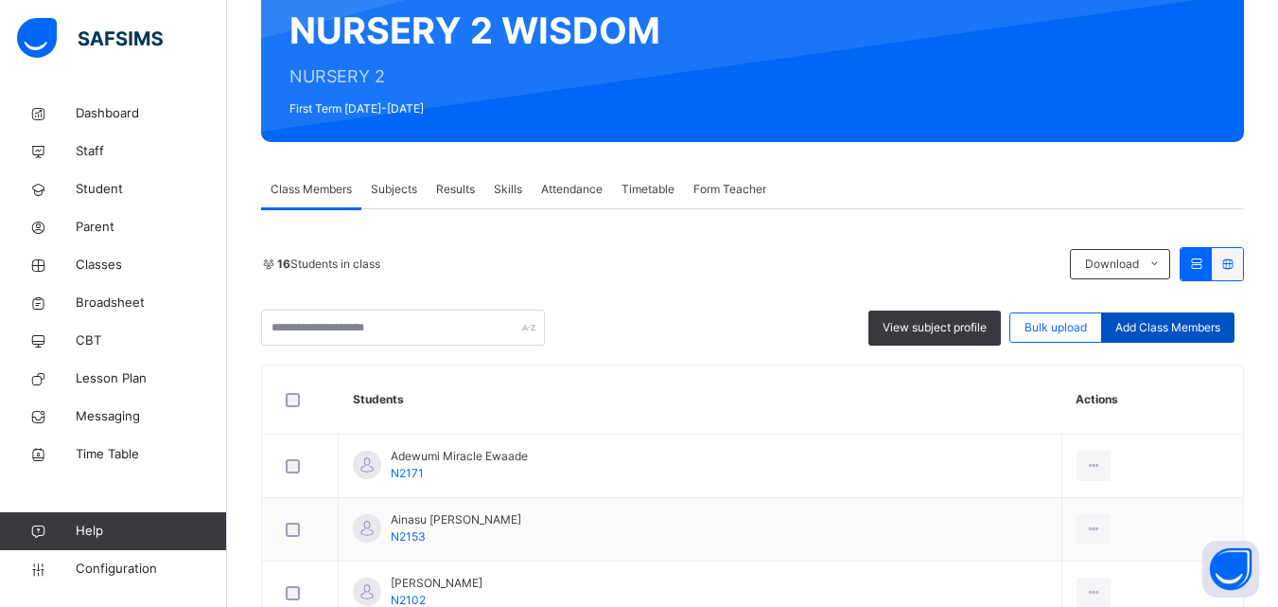
click at [1173, 326] on span "Add Class Members" at bounding box center [1168, 327] width 105 height 17
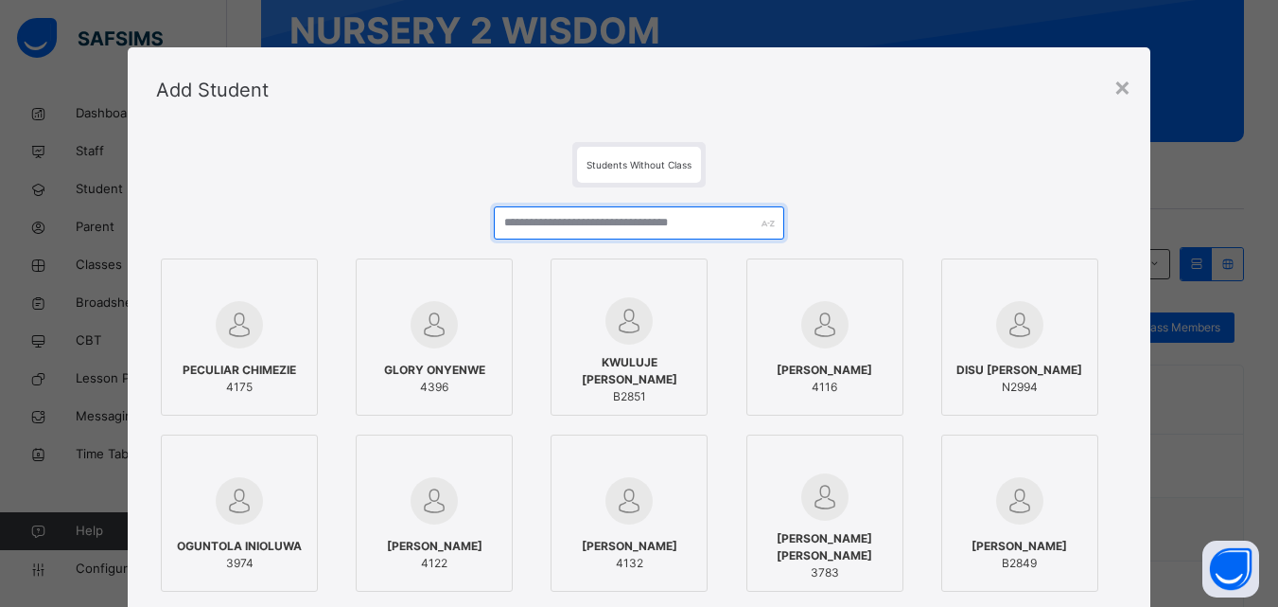
click at [713, 234] on input "text" at bounding box center [639, 222] width 290 height 33
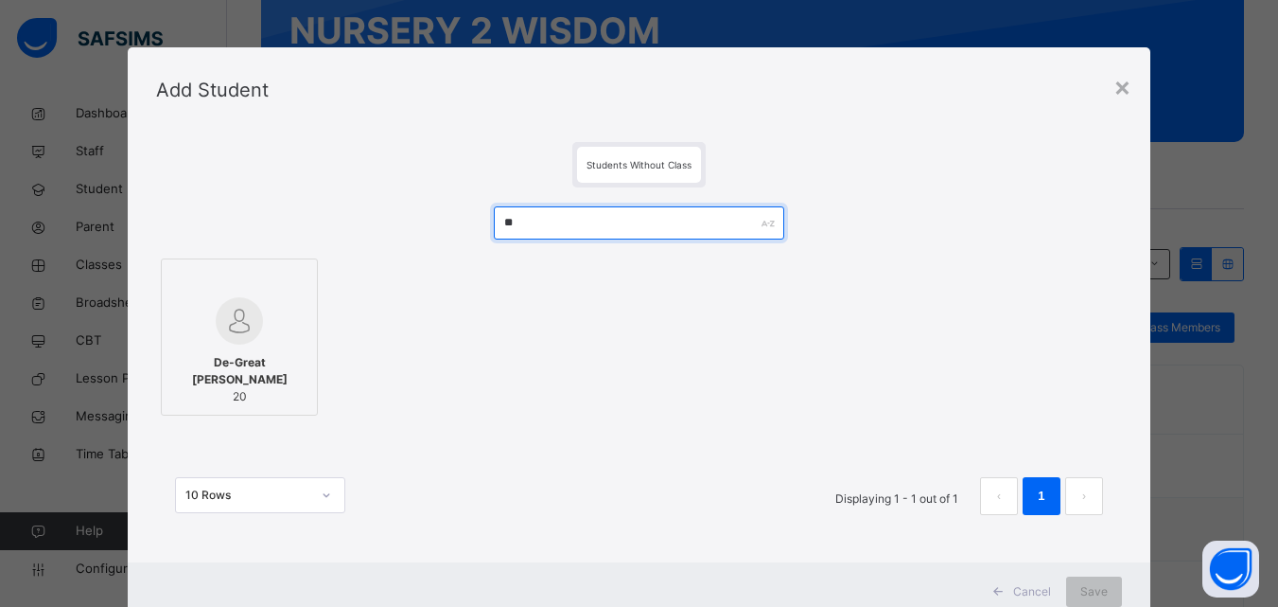
type input "*"
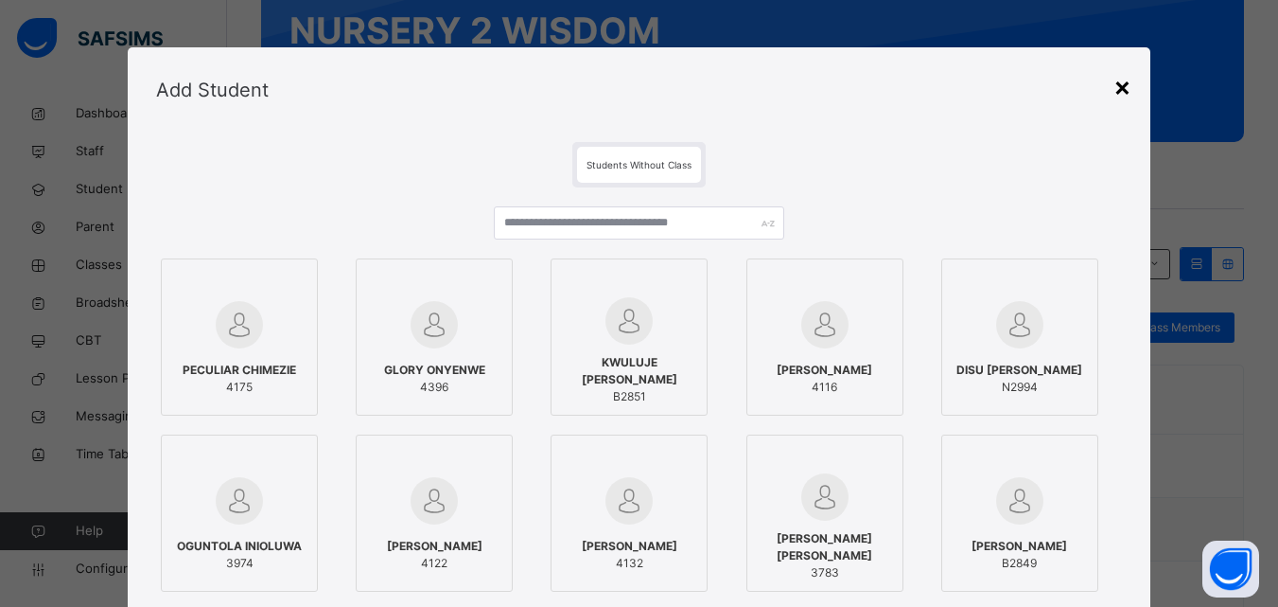
click at [1119, 91] on div "×" at bounding box center [1123, 86] width 18 height 40
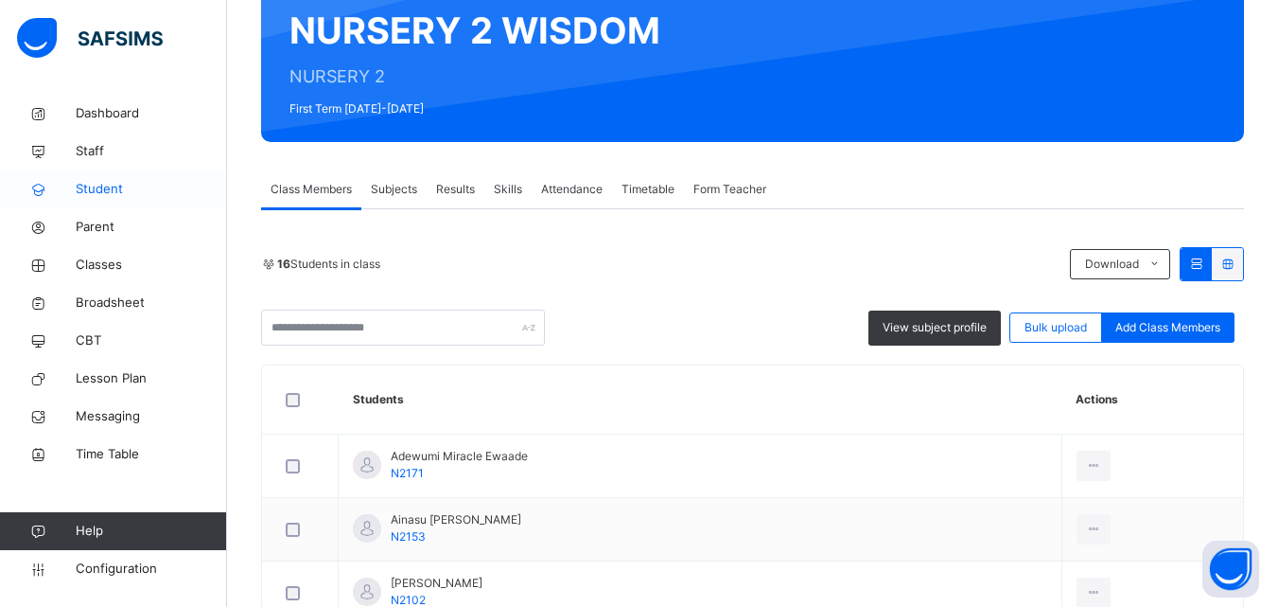
click at [136, 189] on span "Student" at bounding box center [151, 189] width 151 height 19
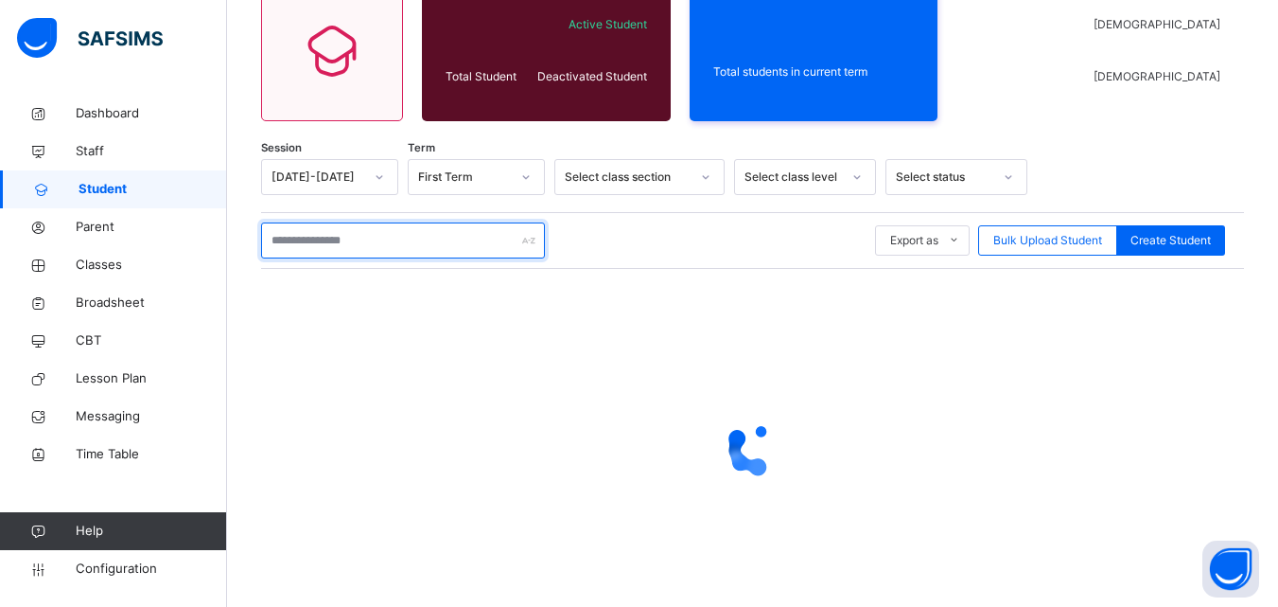
click at [364, 238] on input "text" at bounding box center [403, 240] width 284 height 36
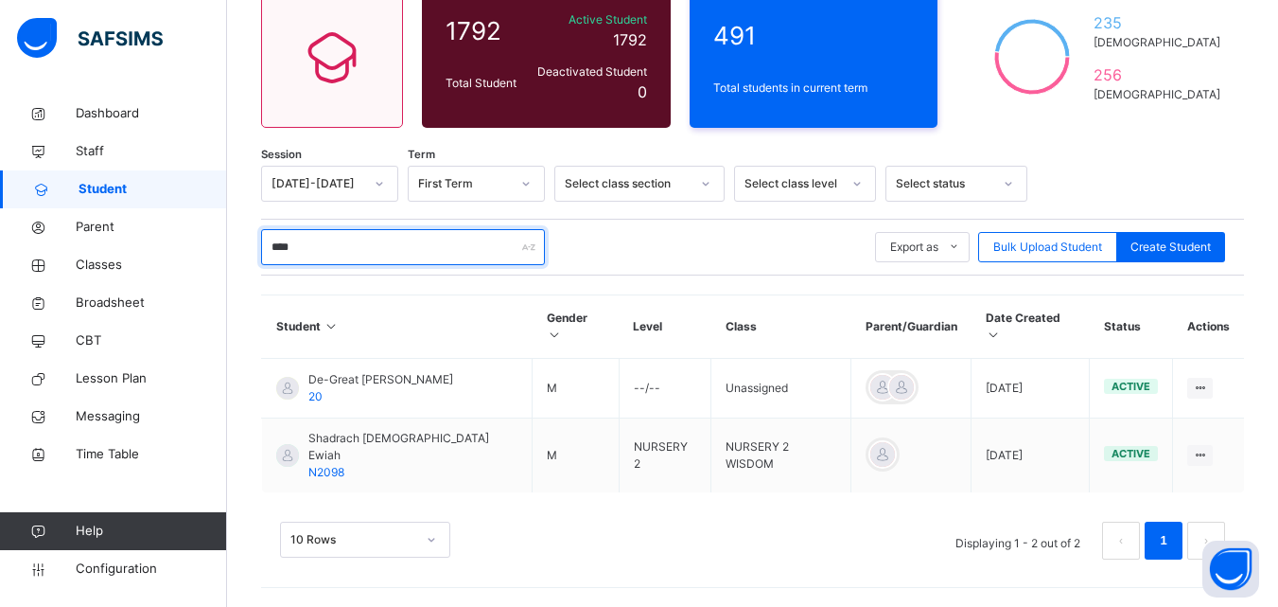
scroll to position [147, 0]
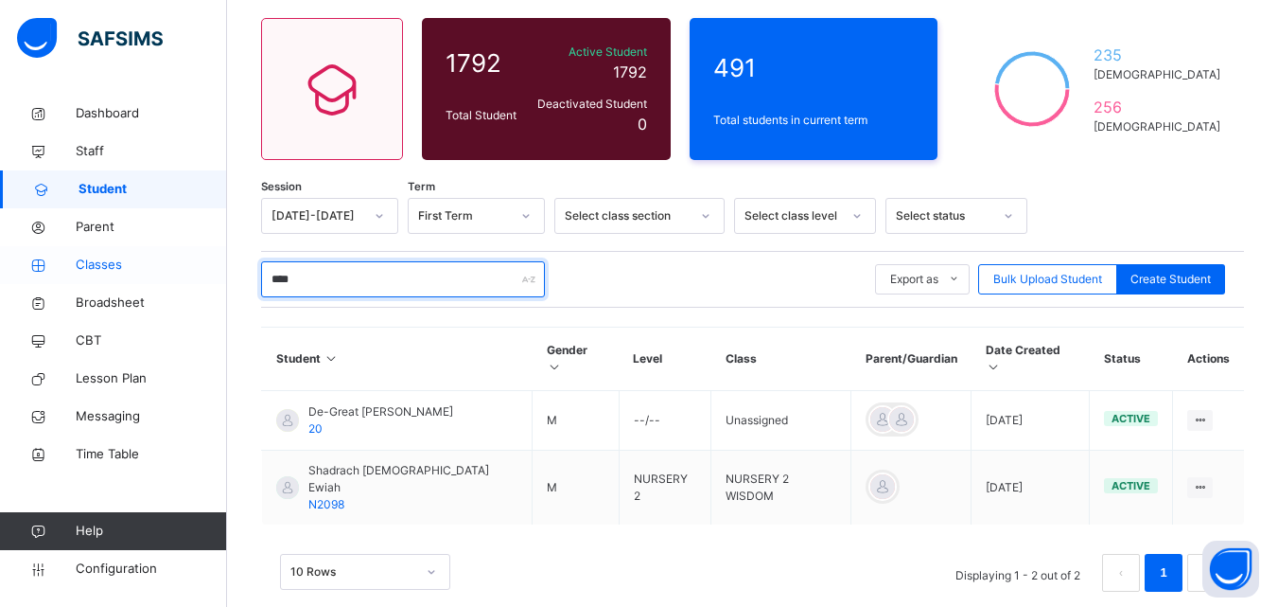
type input "****"
click at [123, 266] on span "Classes" at bounding box center [151, 264] width 151 height 19
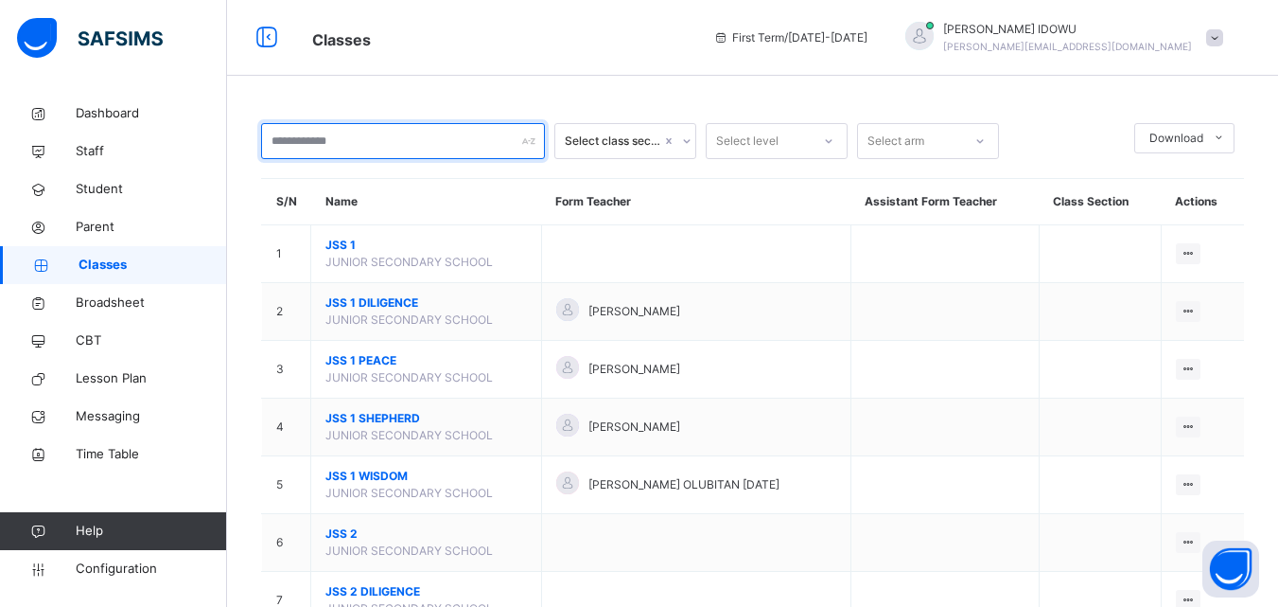
click at [396, 151] on input "text" at bounding box center [403, 141] width 284 height 36
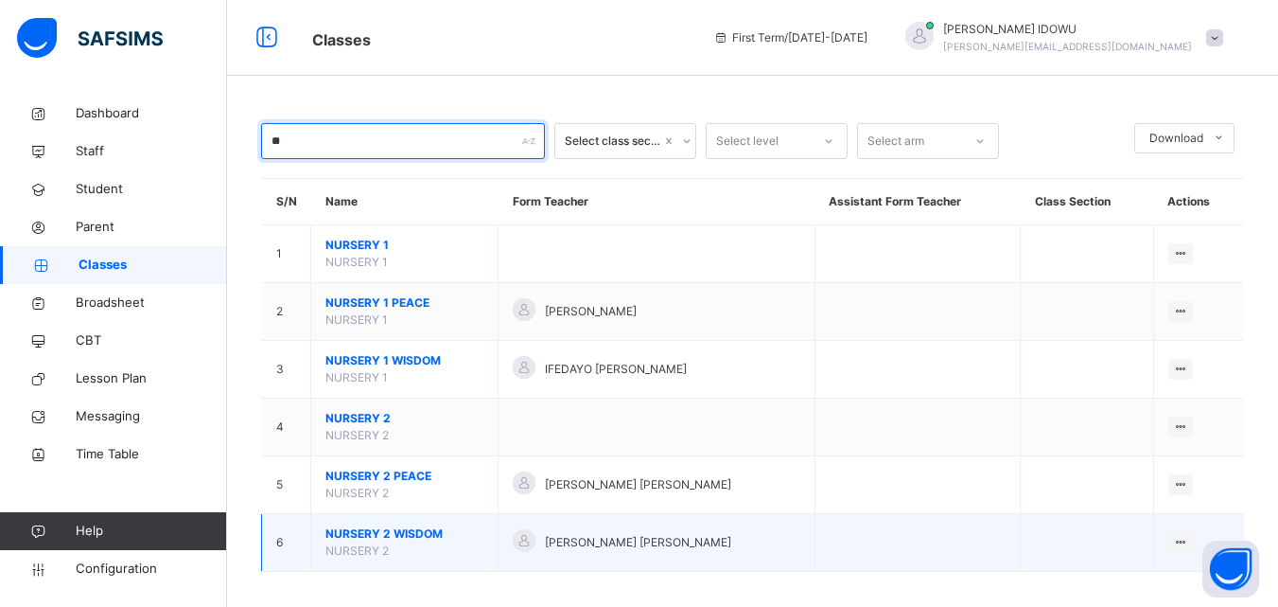
type input "**"
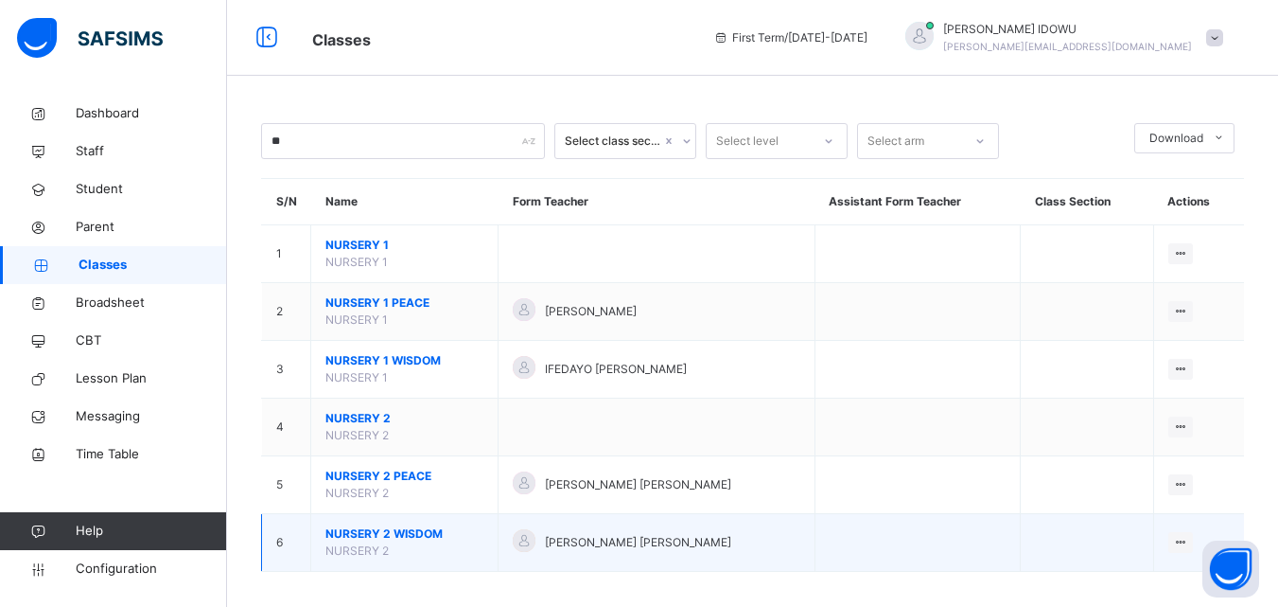
click at [406, 538] on span "NURSERY 2 WISDOM" at bounding box center [405, 533] width 158 height 17
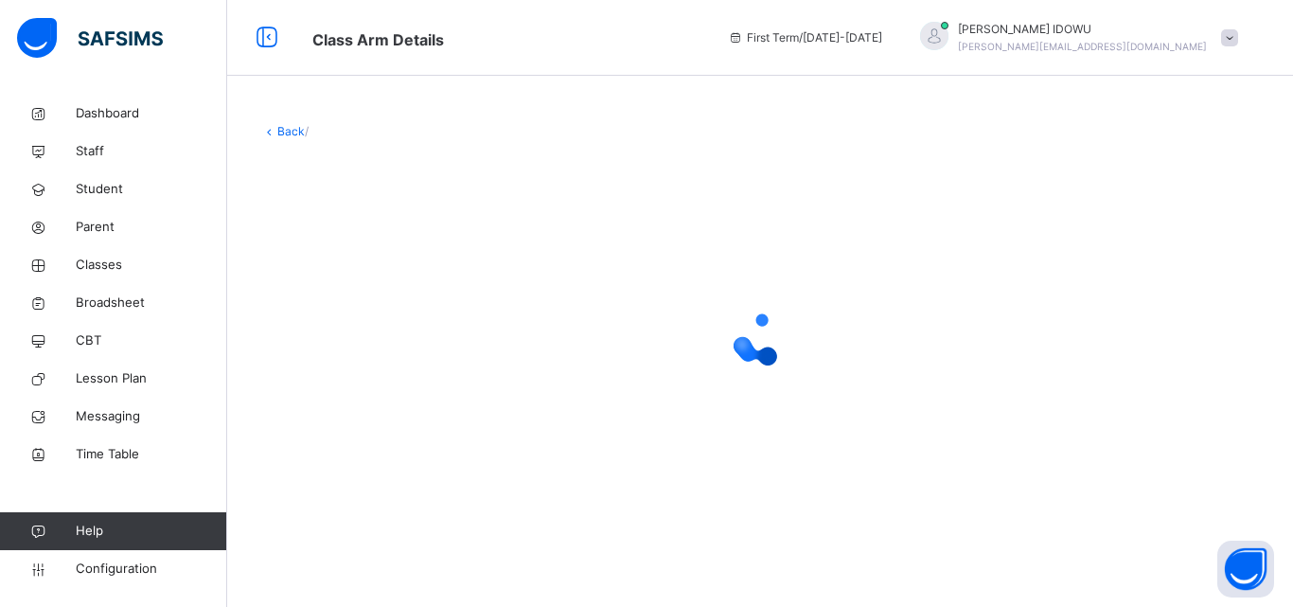
click at [406, 537] on div "Back /" at bounding box center [760, 321] width 1066 height 452
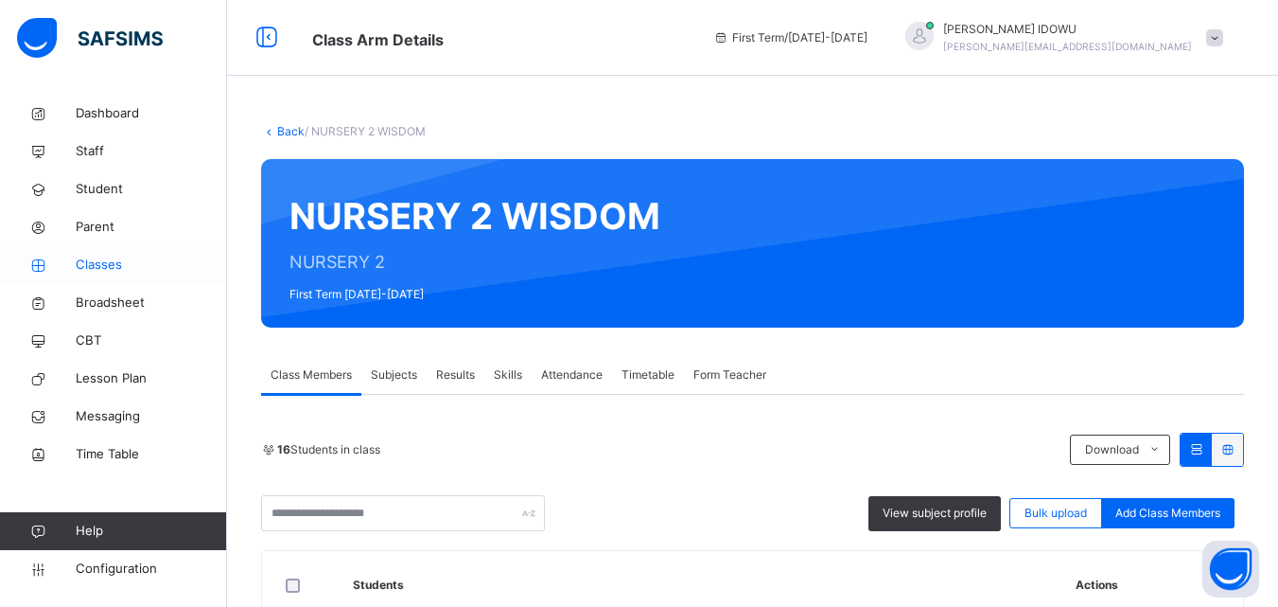
click at [134, 271] on span "Classes" at bounding box center [151, 264] width 151 height 19
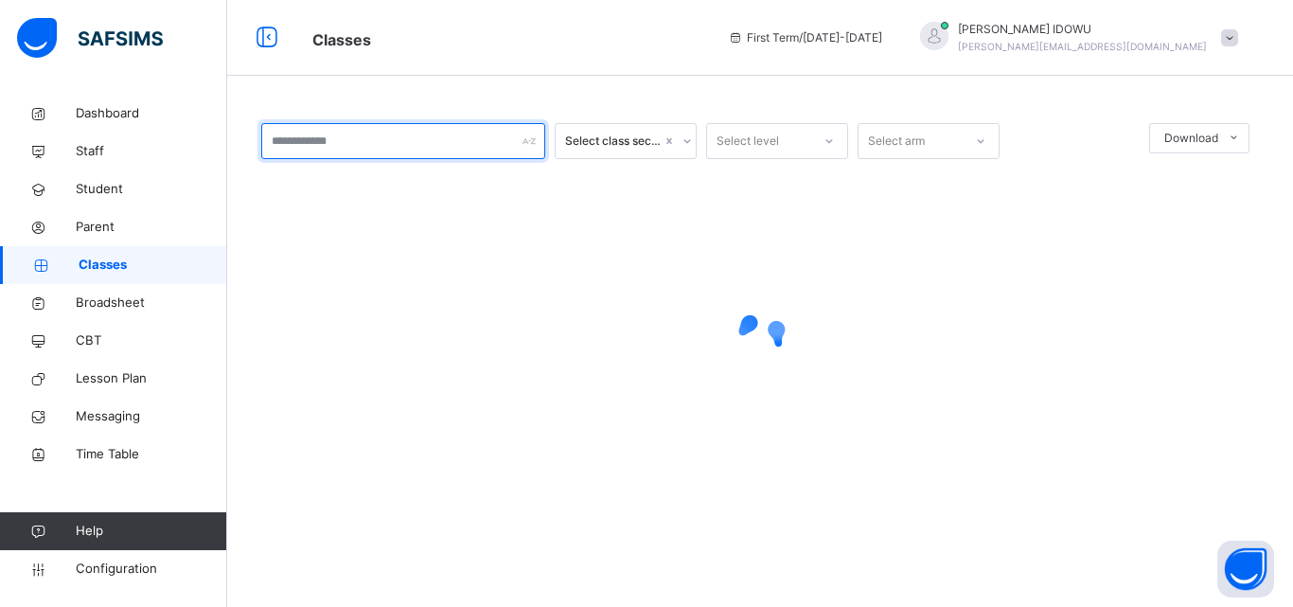
click at [332, 146] on input "text" at bounding box center [403, 141] width 284 height 36
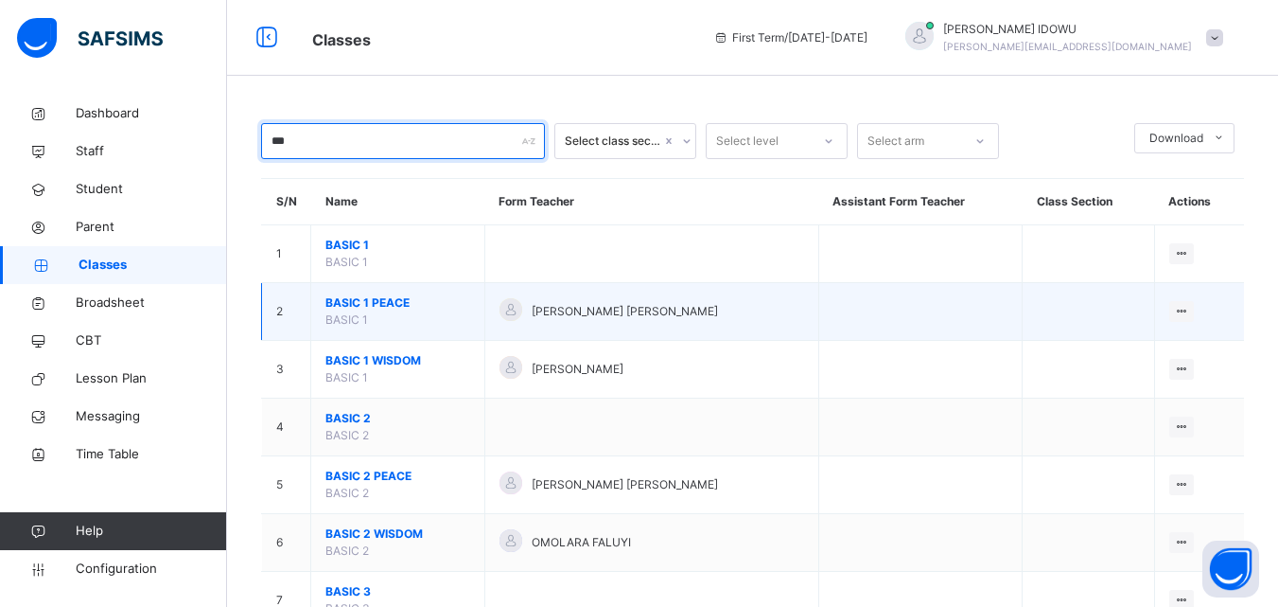
type input "***"
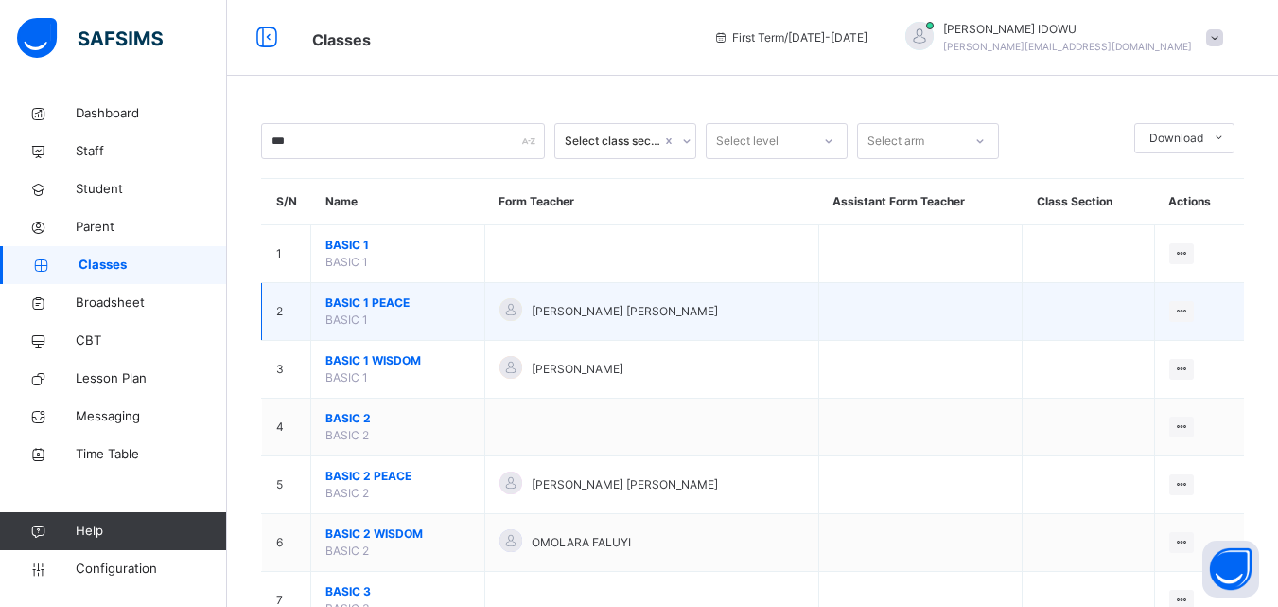
click at [378, 311] on td "BASIC 1 PEACE BASIC 1" at bounding box center [398, 312] width 174 height 58
click at [364, 306] on span "BASIC 1 PEACE" at bounding box center [398, 302] width 145 height 17
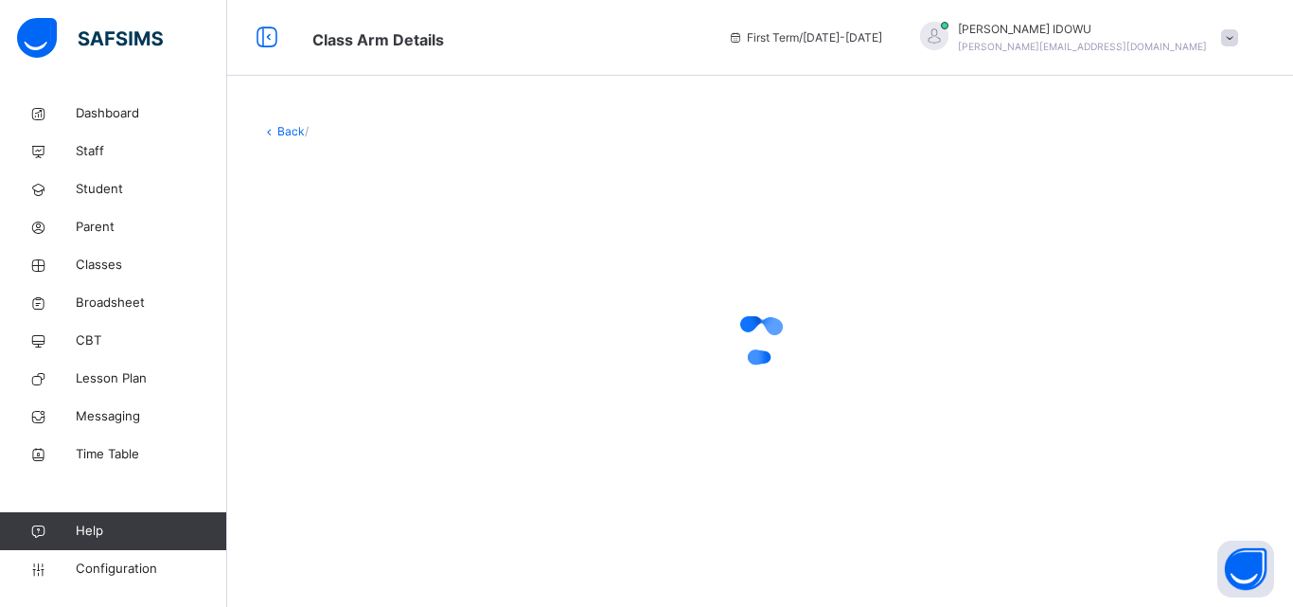
click at [364, 306] on div at bounding box center [759, 339] width 997 height 76
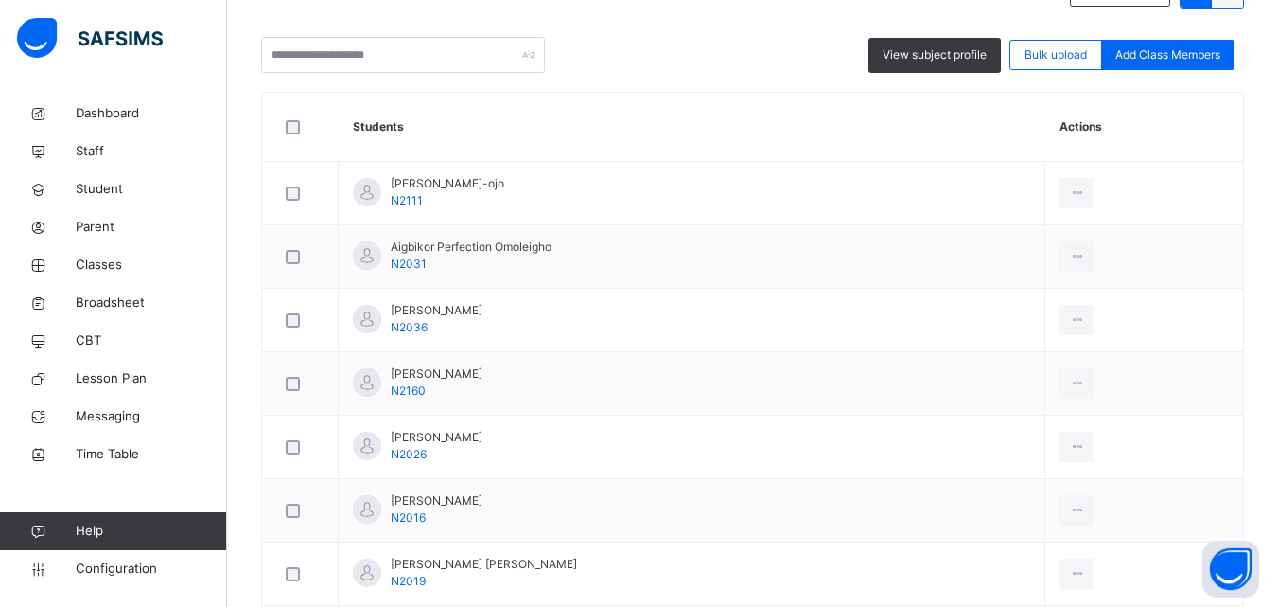
scroll to position [473, 0]
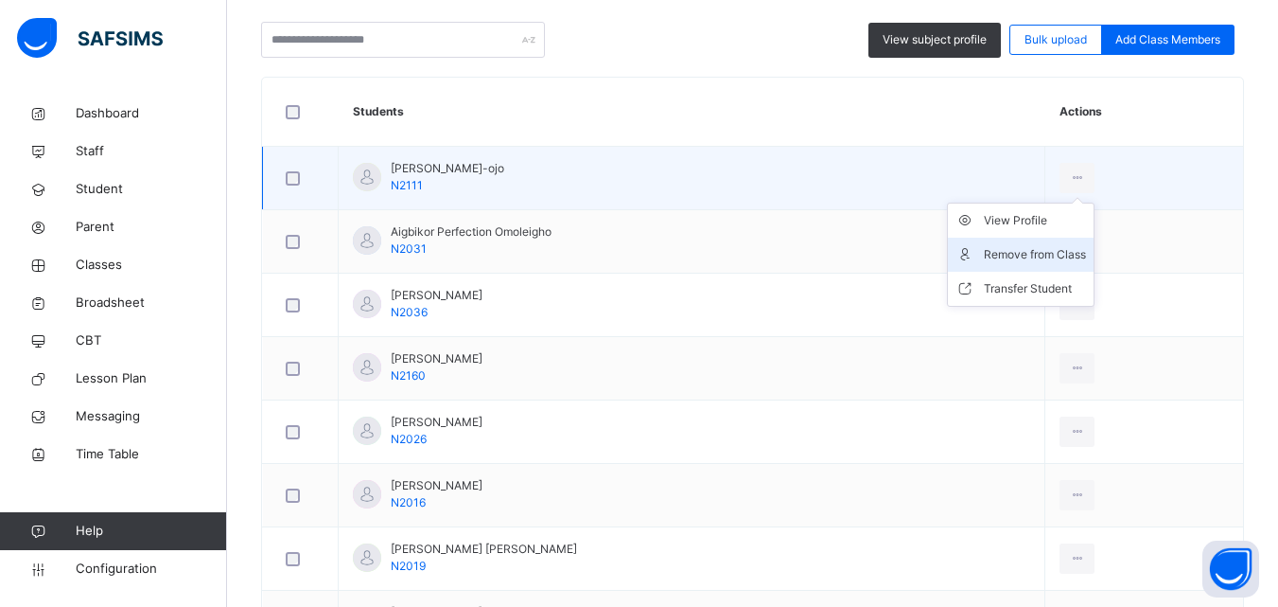
click at [1059, 239] on li "Remove from Class" at bounding box center [1021, 255] width 146 height 34
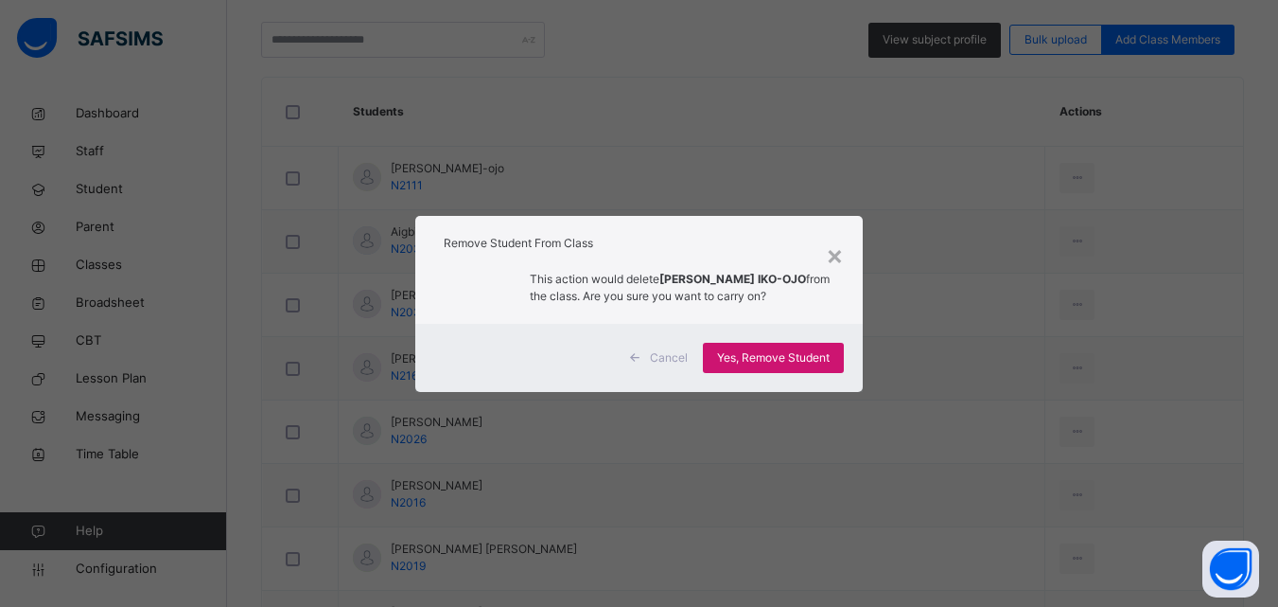
click at [830, 354] on span "Yes, Remove Student" at bounding box center [773, 357] width 113 height 17
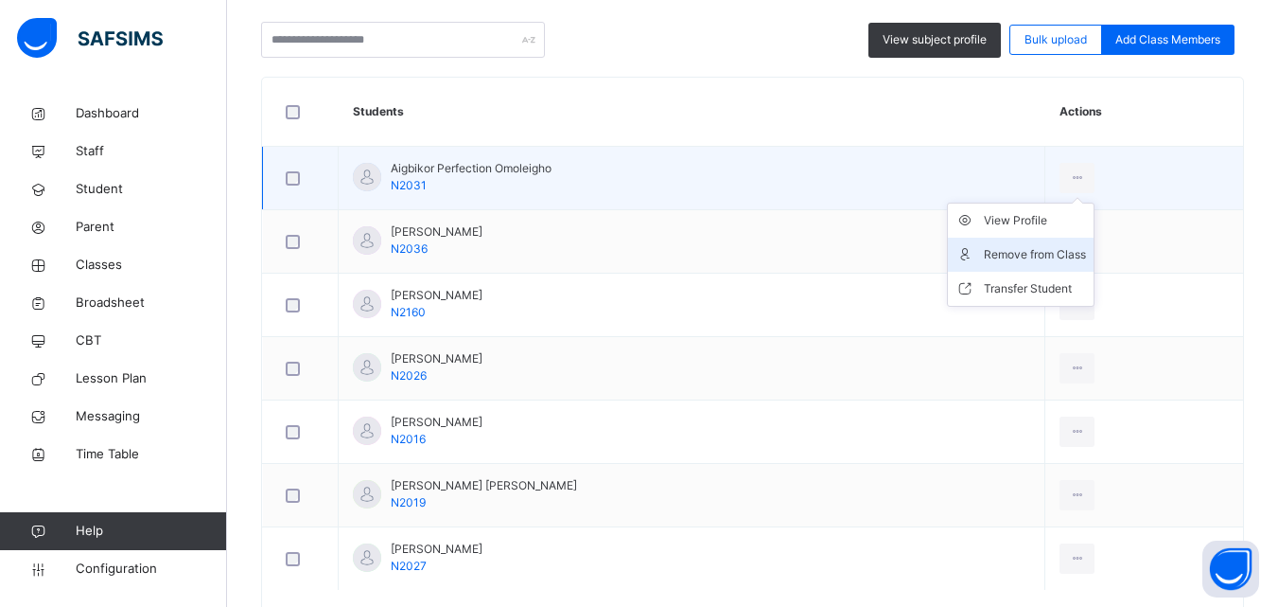
click at [1080, 250] on div "Remove from Class" at bounding box center [1035, 254] width 102 height 19
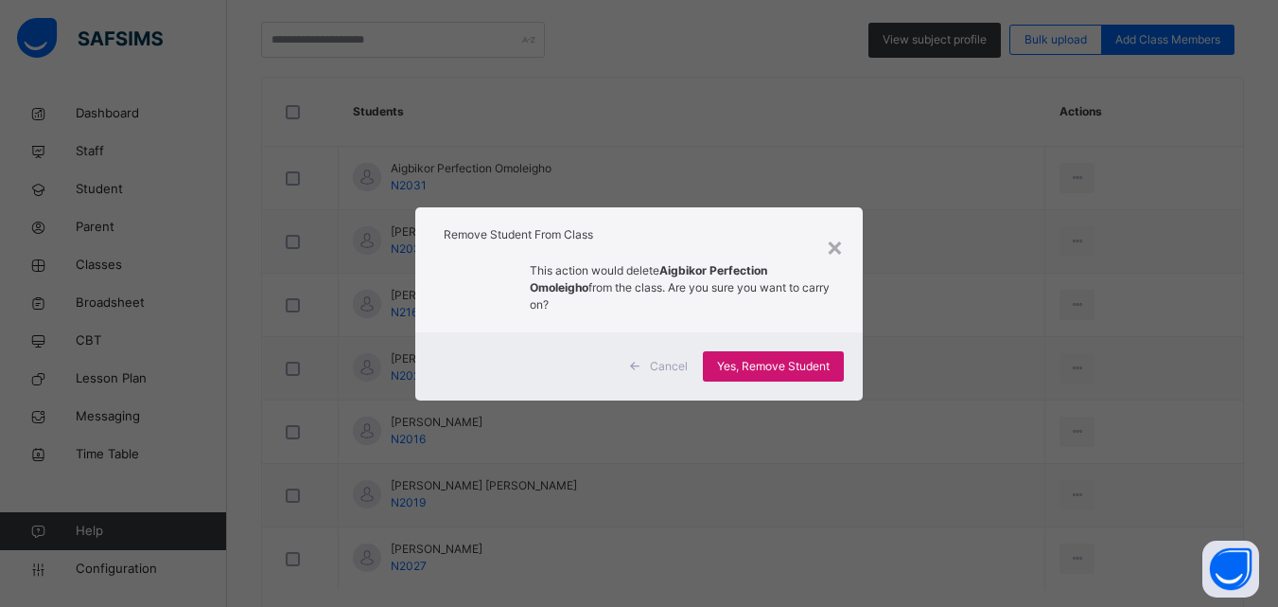
click at [827, 351] on div "Yes, Remove Student" at bounding box center [773, 366] width 141 height 30
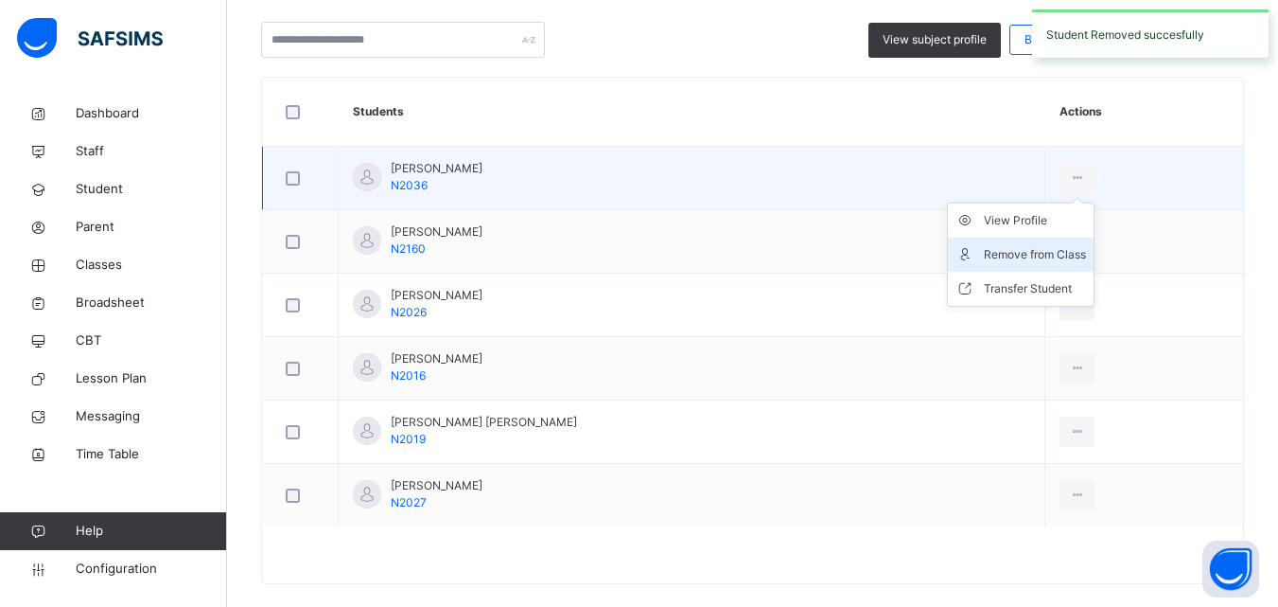
click at [1065, 259] on div "Remove from Class" at bounding box center [1035, 254] width 102 height 19
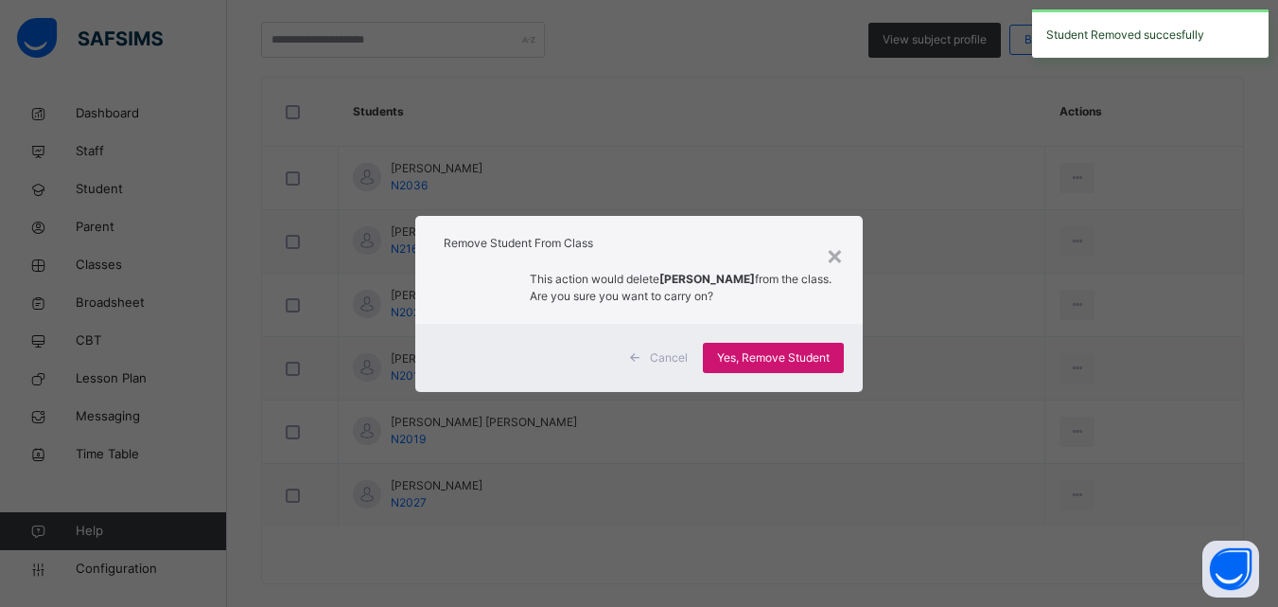
click at [794, 362] on span "Yes, Remove Student" at bounding box center [773, 357] width 113 height 17
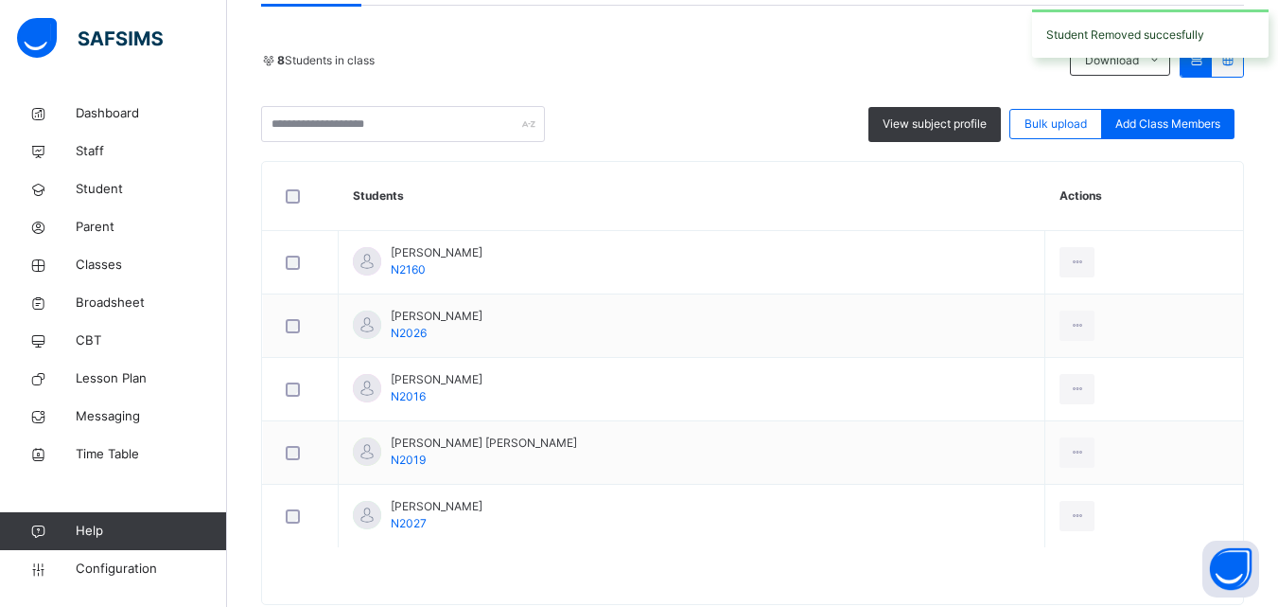
scroll to position [434, 0]
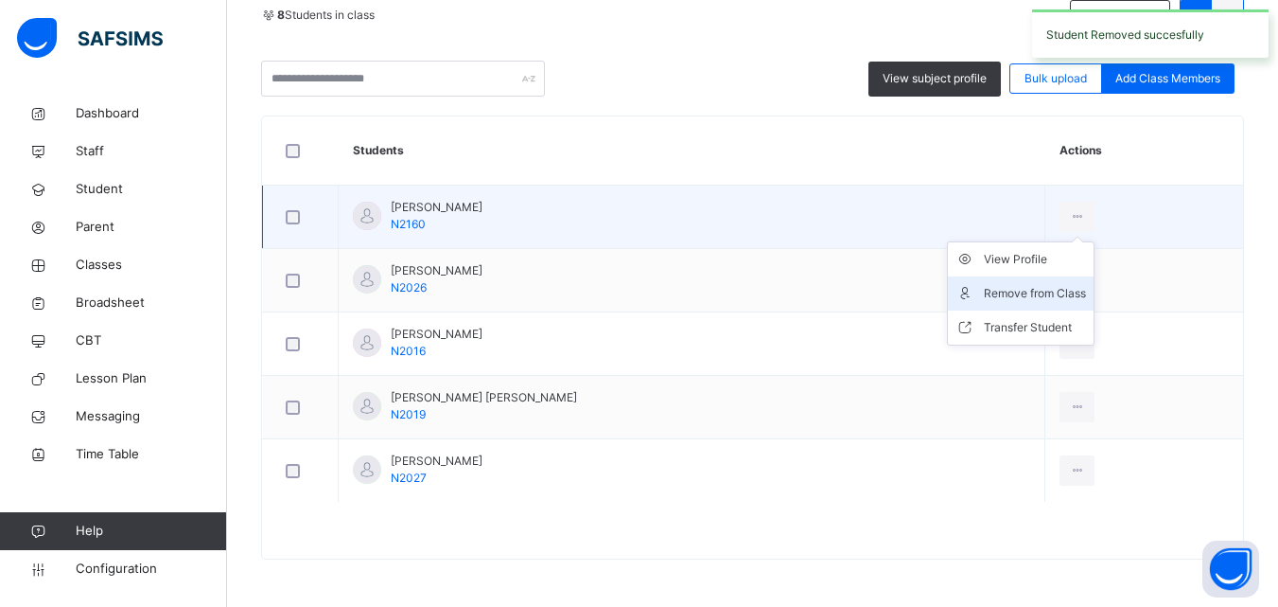
click at [1070, 290] on div "Remove from Class" at bounding box center [1035, 293] width 102 height 19
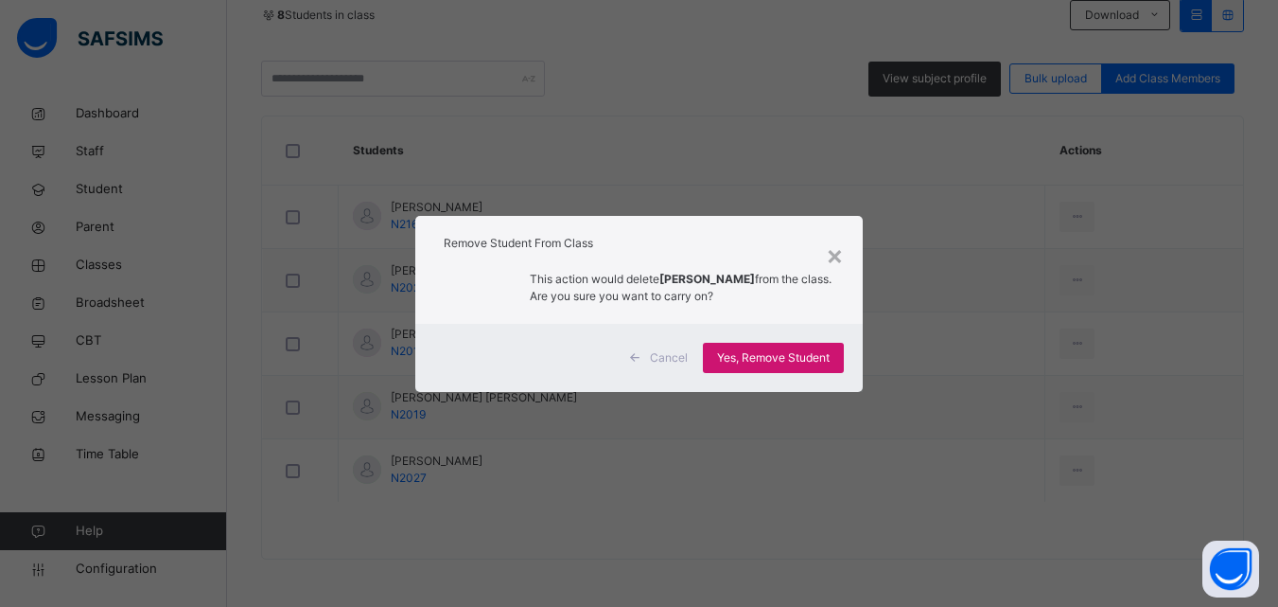
click at [759, 365] on span "Yes, Remove Student" at bounding box center [773, 357] width 113 height 17
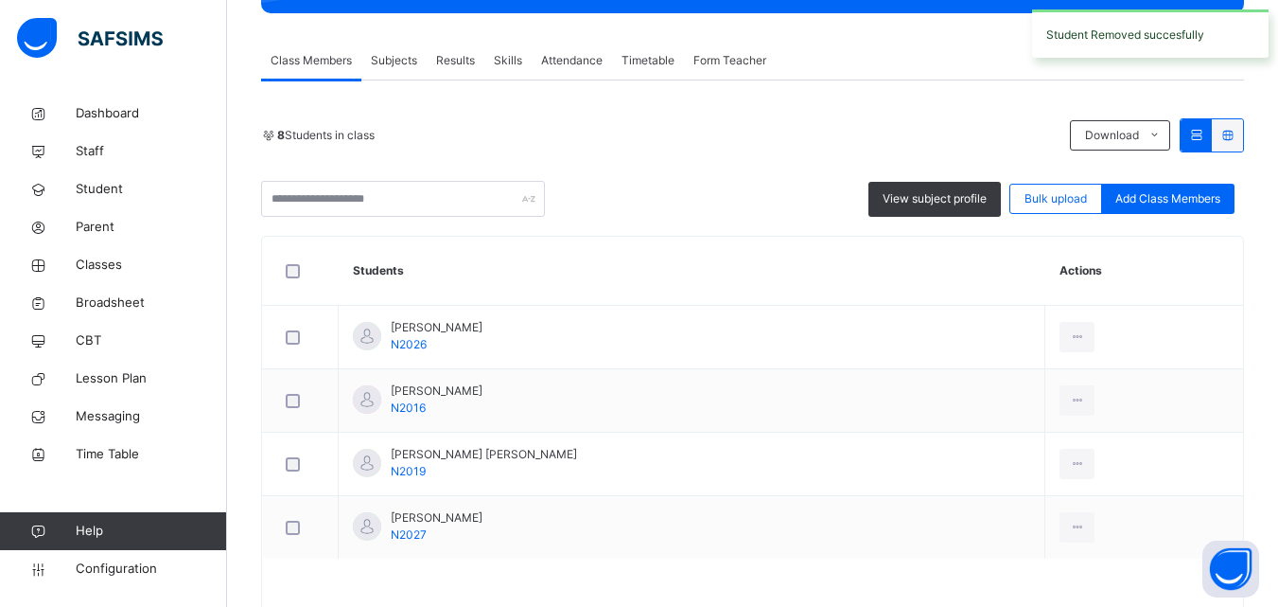
scroll to position [371, 0]
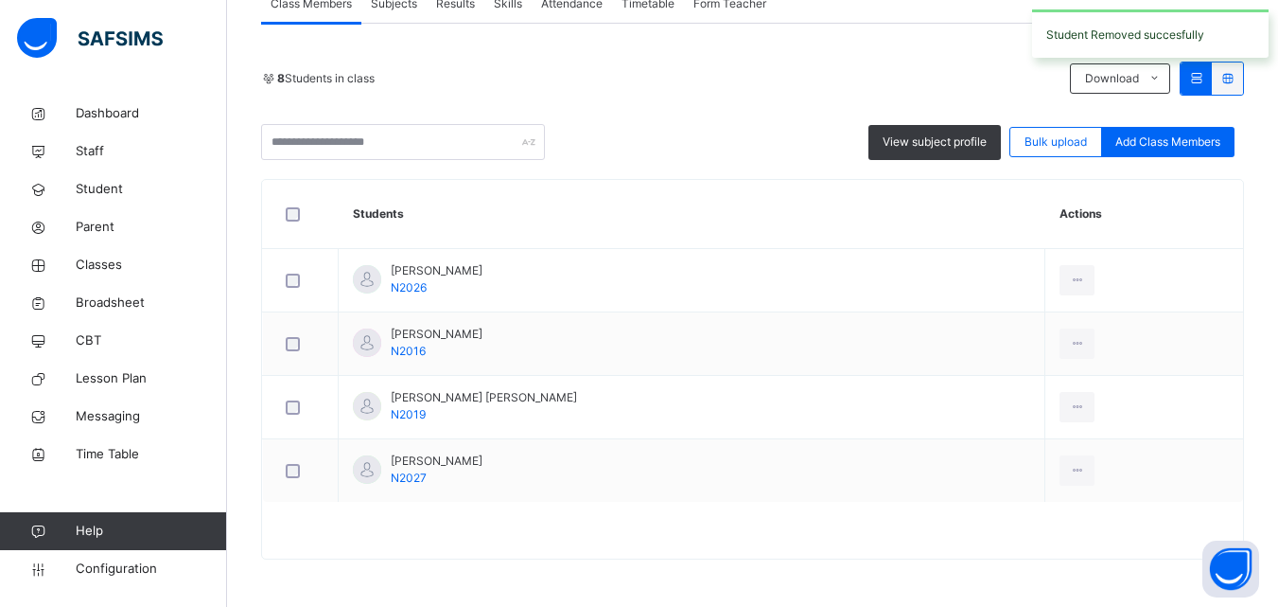
click at [0, 0] on li "Remove from Class" at bounding box center [0, 0] width 0 height 0
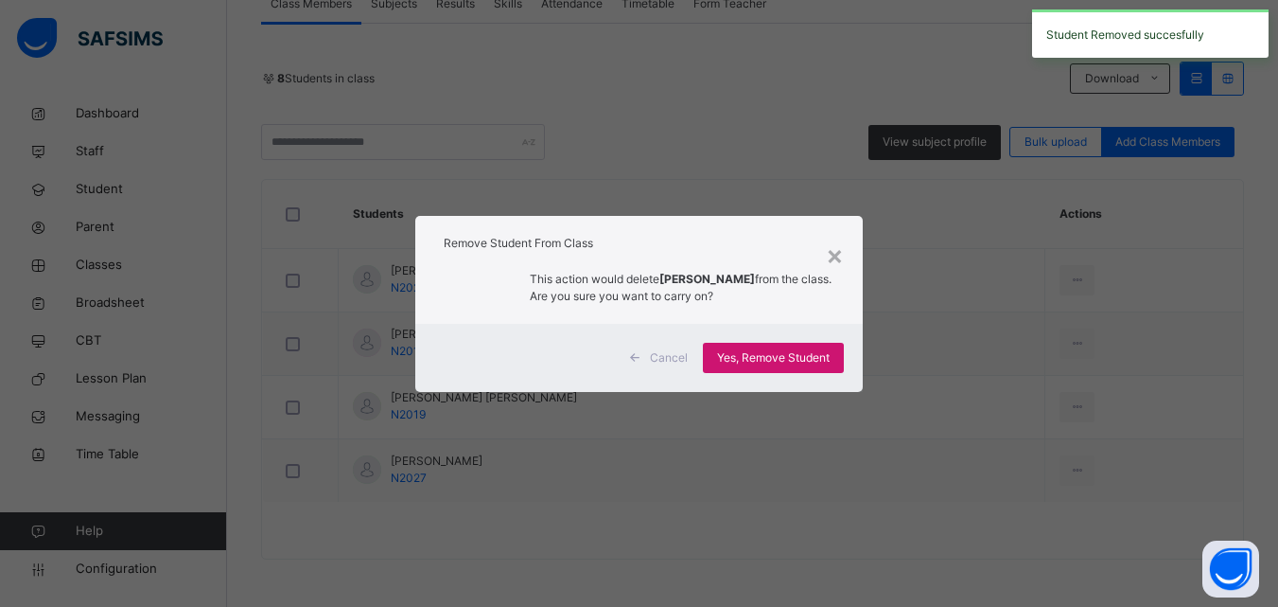
click at [830, 353] on span "Yes, Remove Student" at bounding box center [773, 357] width 113 height 17
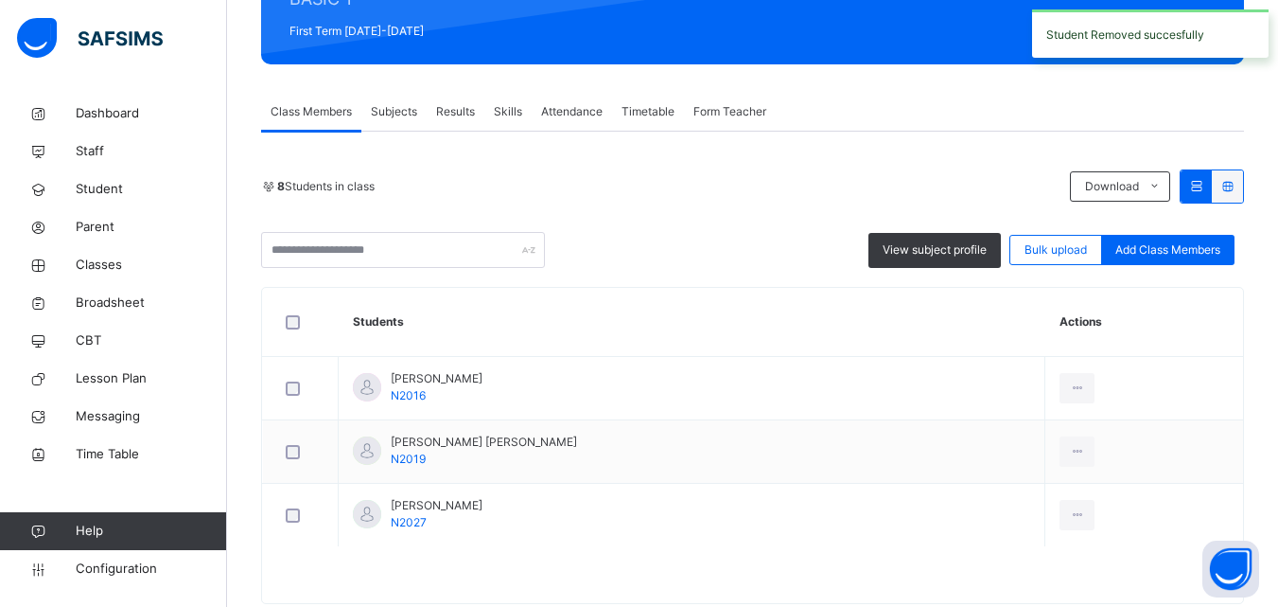
scroll to position [308, 0]
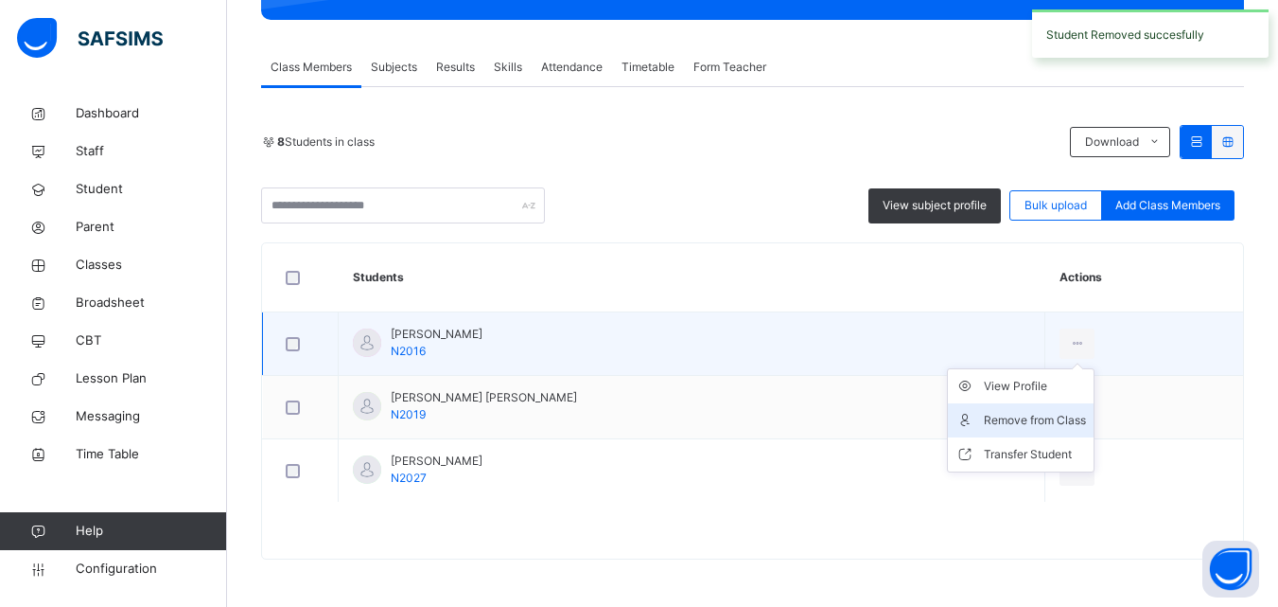
click at [1063, 406] on li "Remove from Class" at bounding box center [1021, 420] width 146 height 34
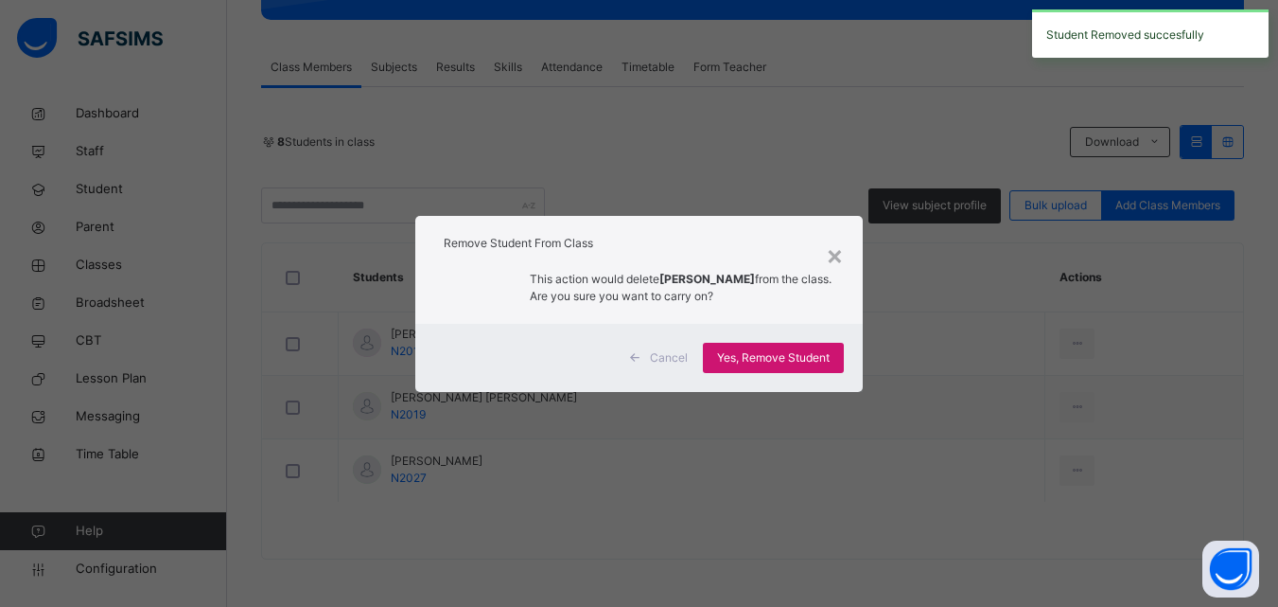
click at [800, 358] on span "Yes, Remove Student" at bounding box center [773, 357] width 113 height 17
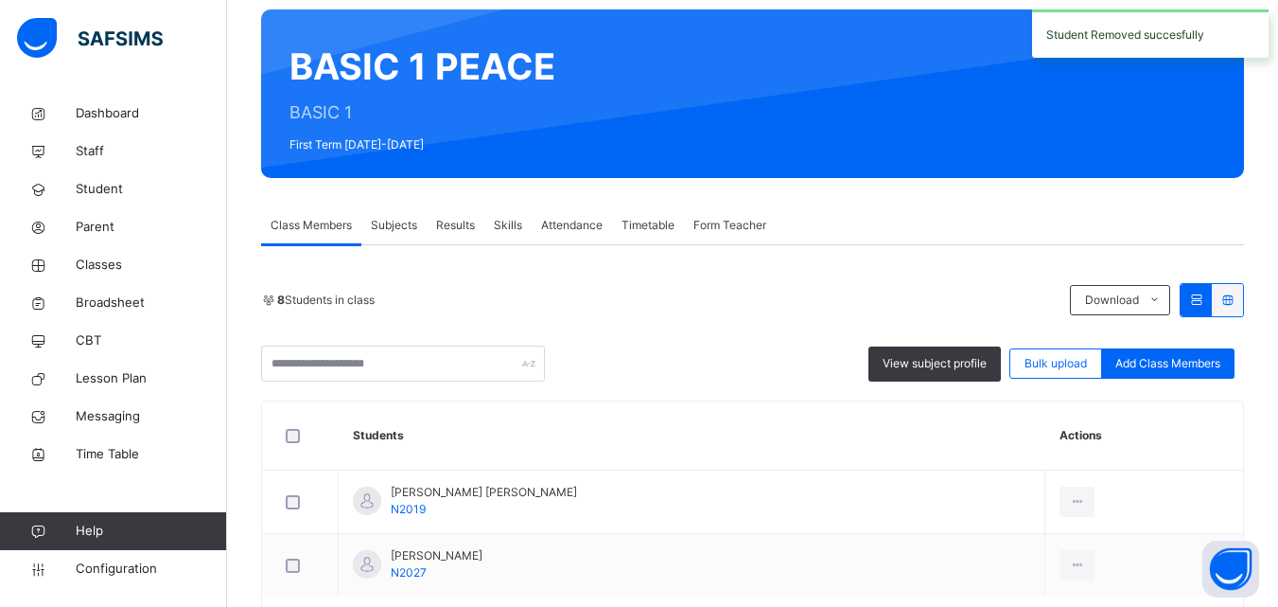
scroll to position [244, 0]
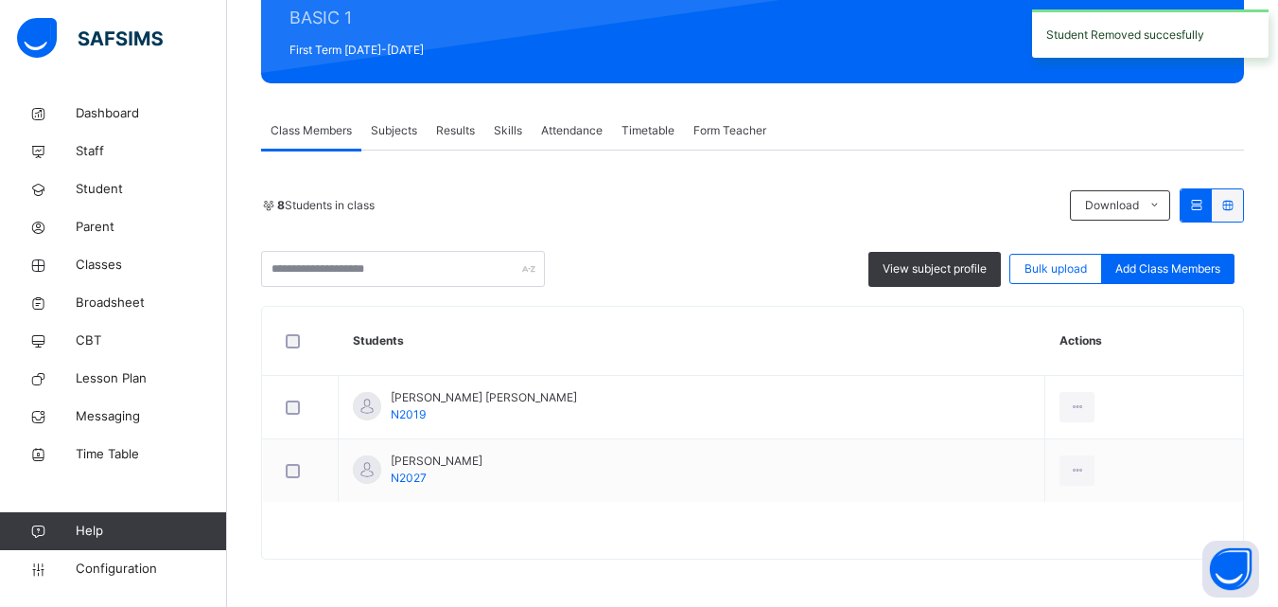
click at [0, 0] on div "Remove from Class" at bounding box center [0, 0] width 0 height 0
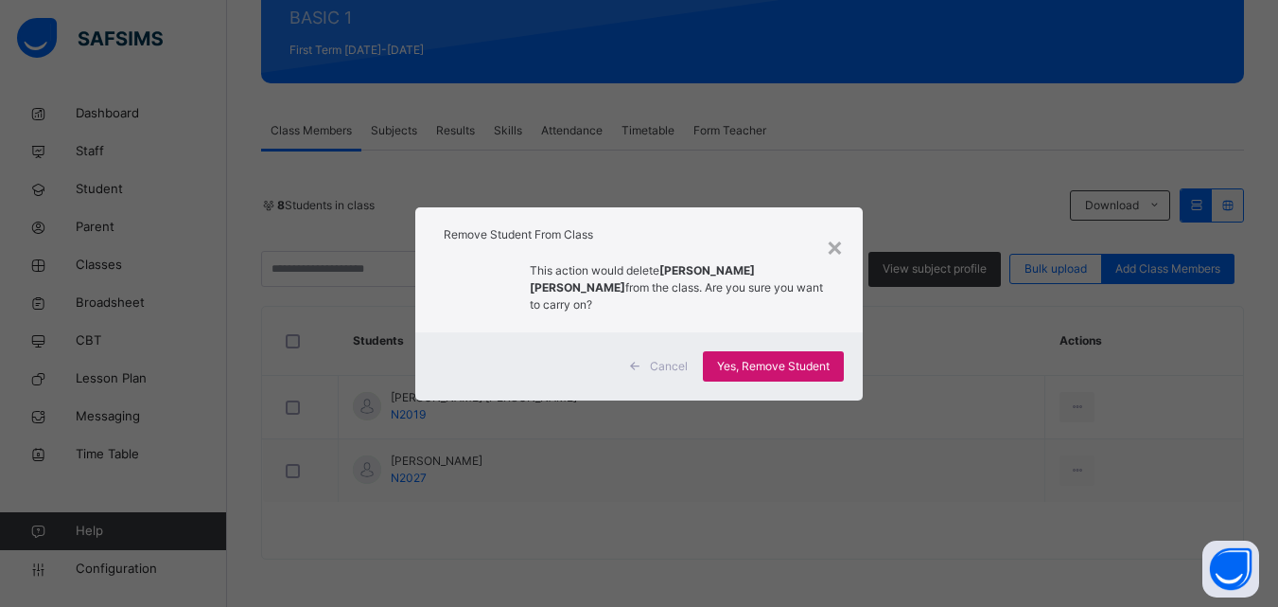
click at [793, 361] on span "Yes, Remove Student" at bounding box center [773, 366] width 113 height 17
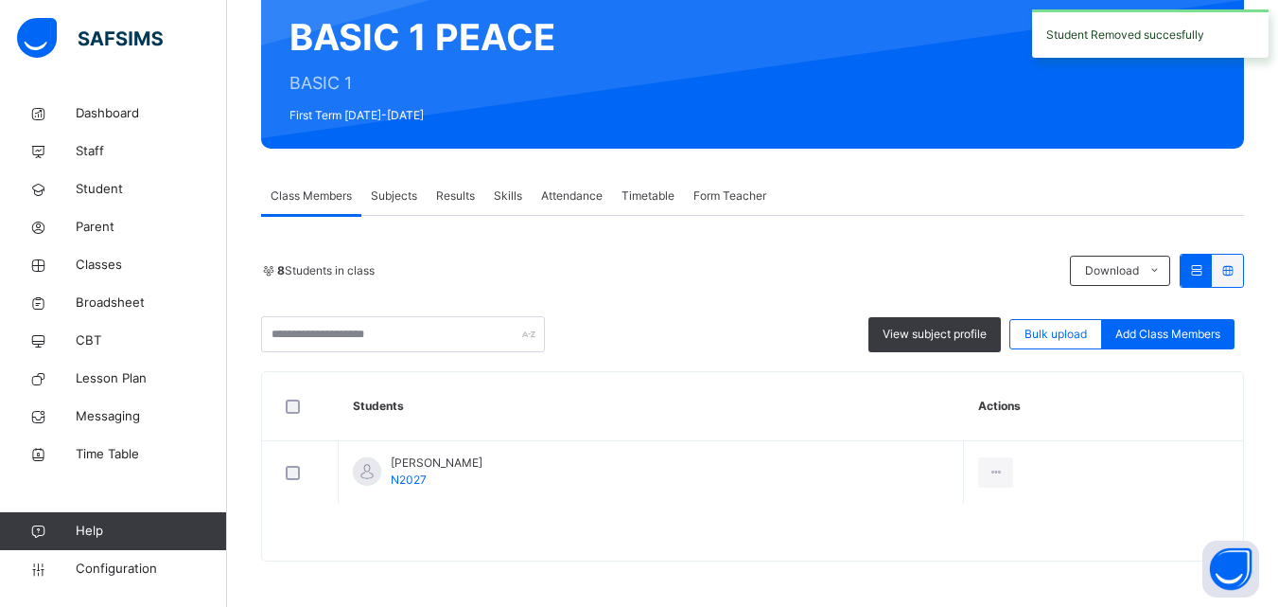
scroll to position [181, 0]
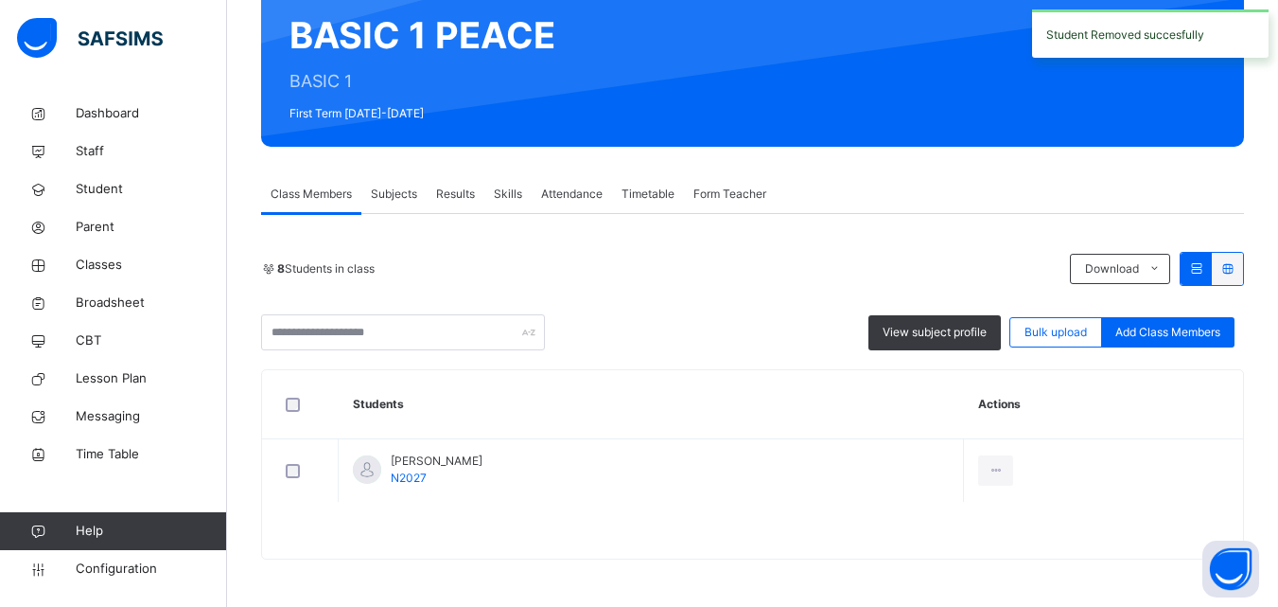
drag, startPoint x: 1008, startPoint y: 542, endPoint x: 970, endPoint y: 511, distance: 49.1
click at [0, 0] on div "Remove from Class" at bounding box center [0, 0] width 0 height 0
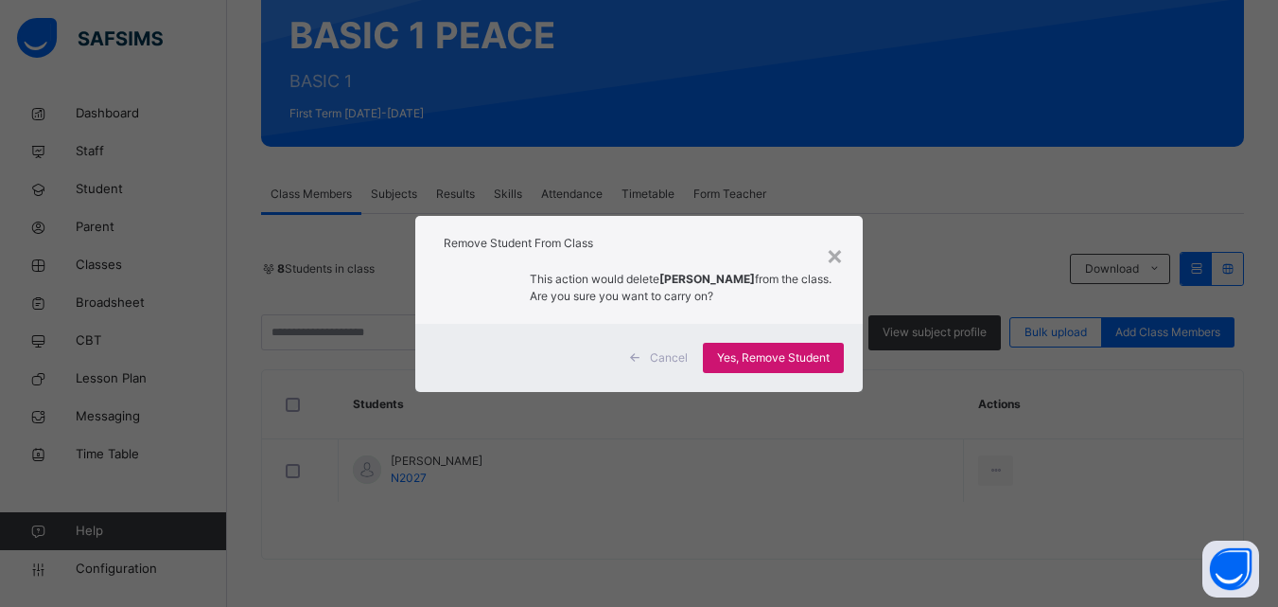
click at [810, 344] on div "Yes, Remove Student" at bounding box center [773, 358] width 141 height 30
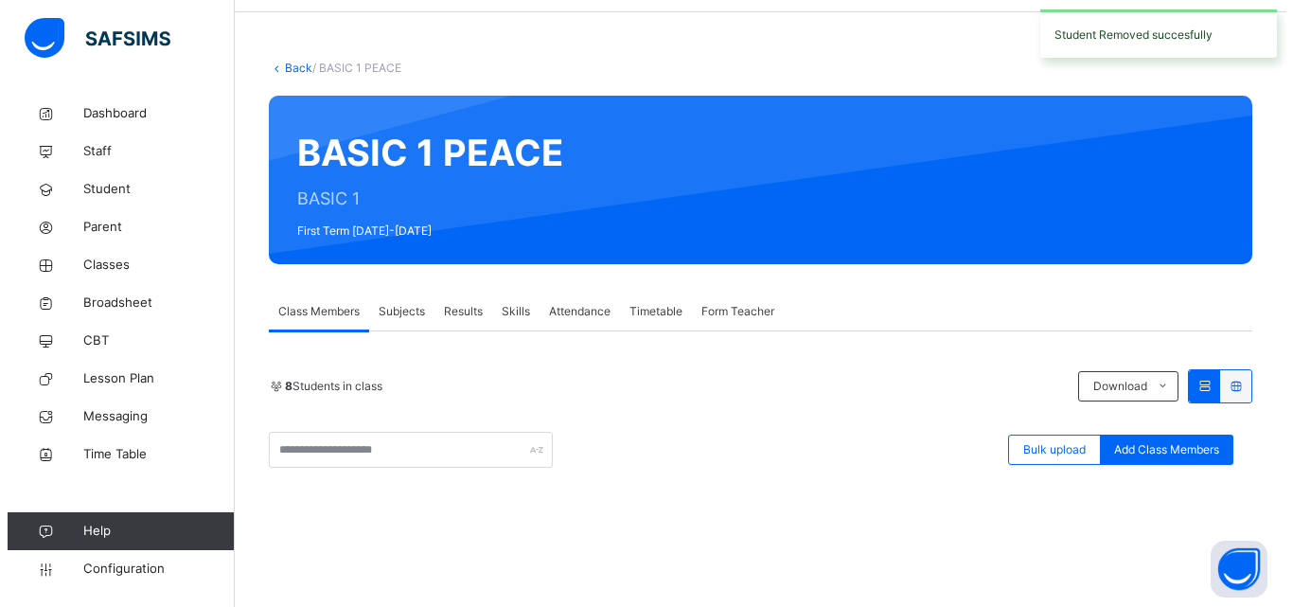
scroll to position [53, 0]
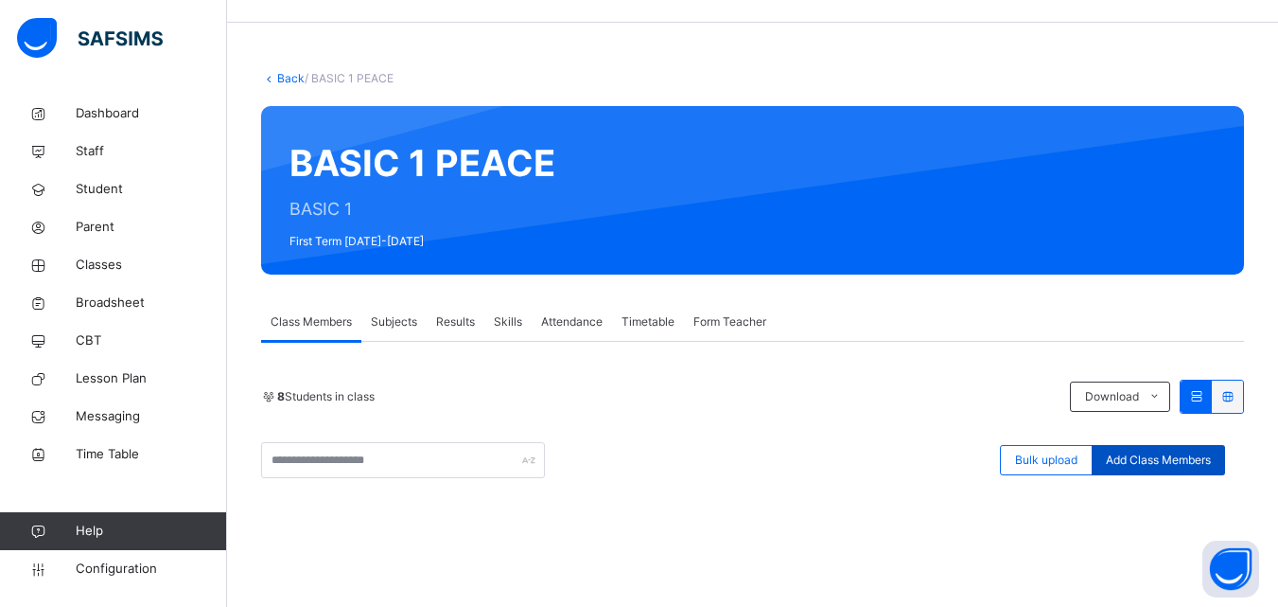
click at [1187, 451] on span "Add Class Members" at bounding box center [1158, 459] width 105 height 17
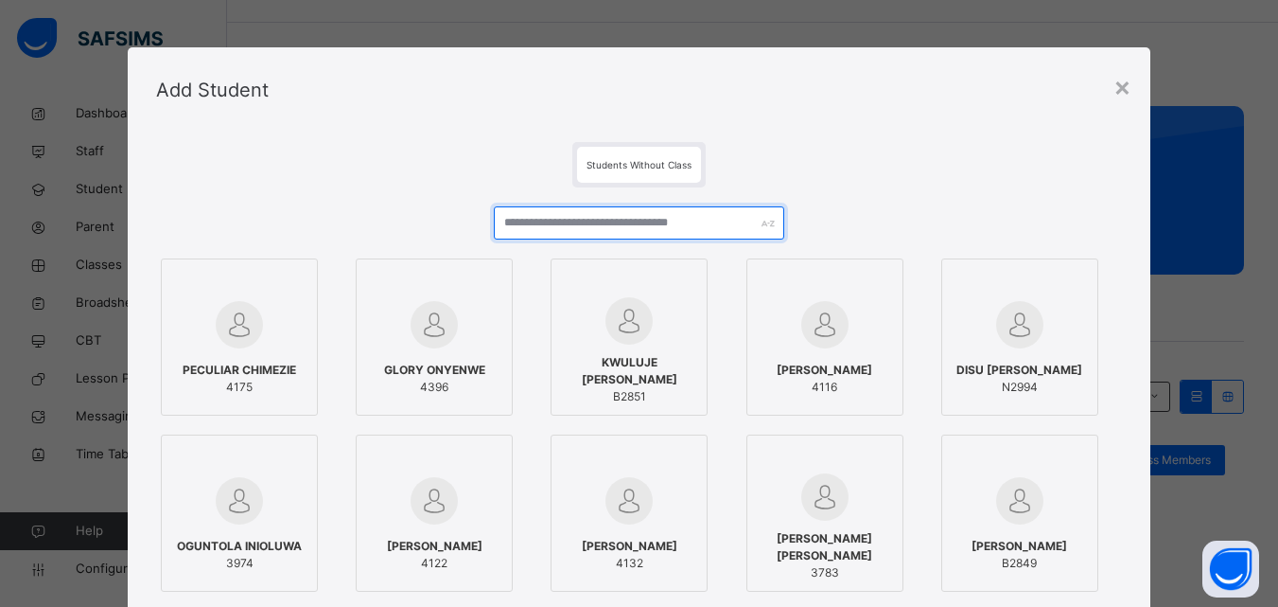
click at [711, 222] on input "text" at bounding box center [639, 222] width 290 height 33
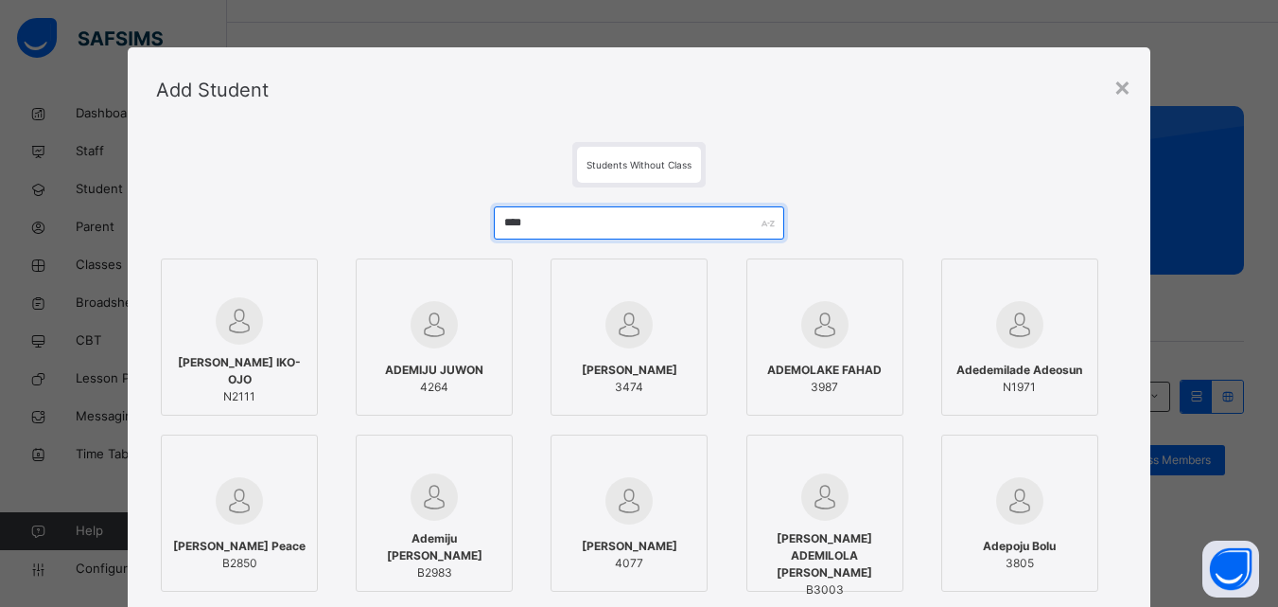
type input "****"
click at [229, 336] on img at bounding box center [239, 320] width 47 height 47
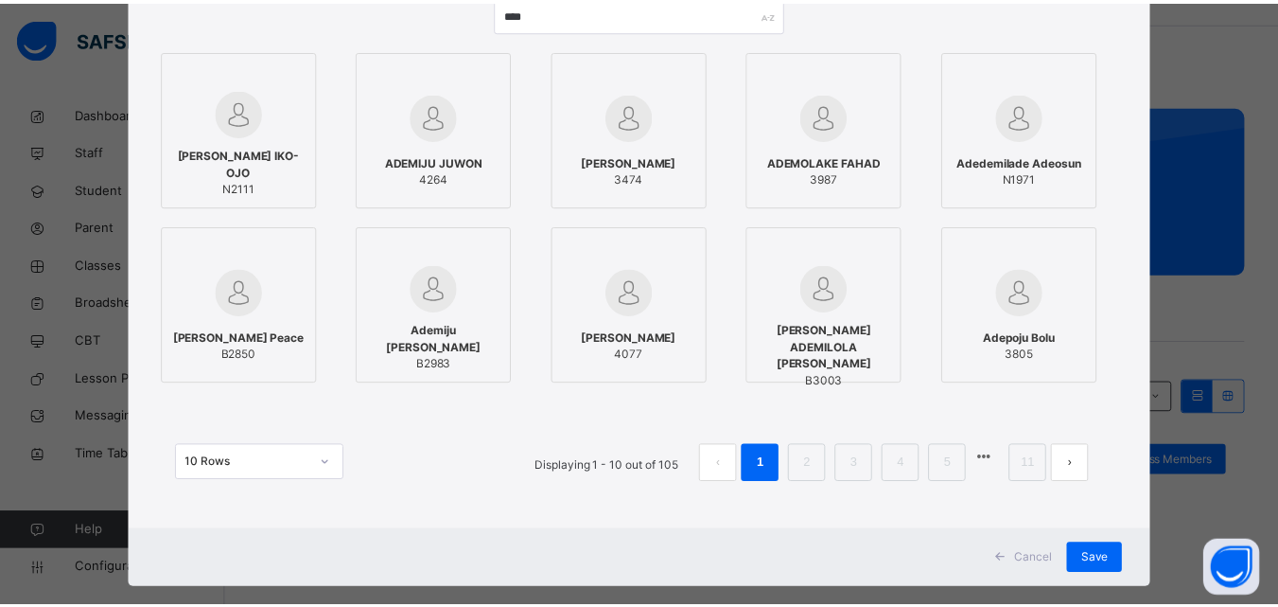
scroll to position [238, 0]
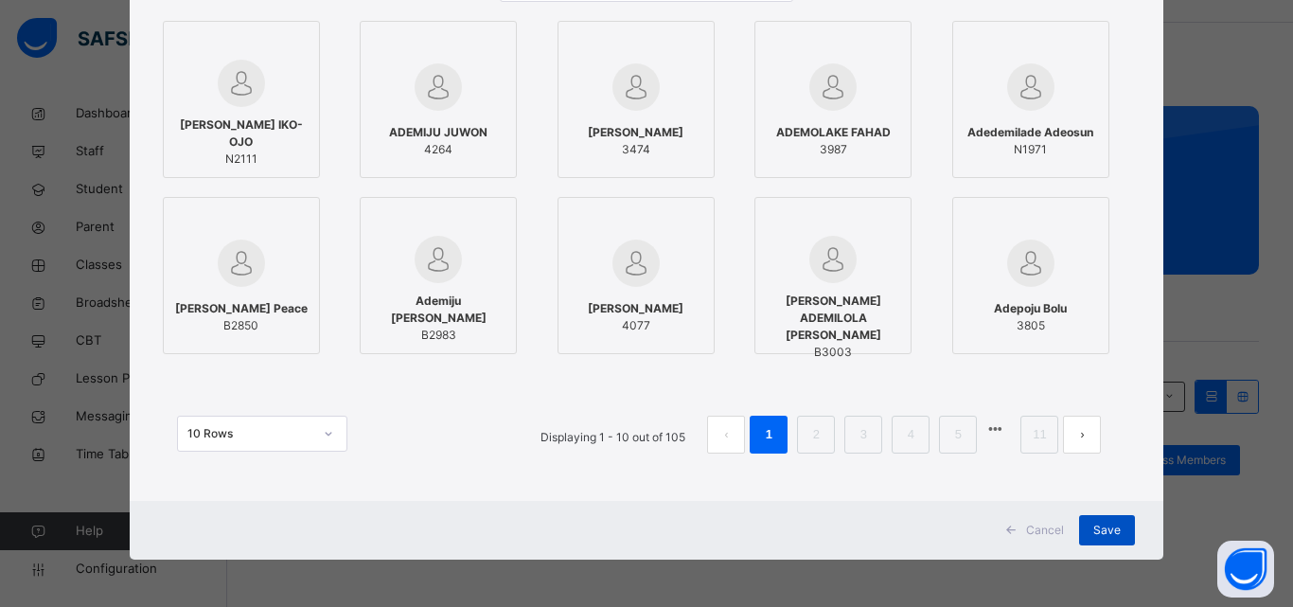
click at [1093, 531] on span "Save" at bounding box center [1106, 529] width 27 height 17
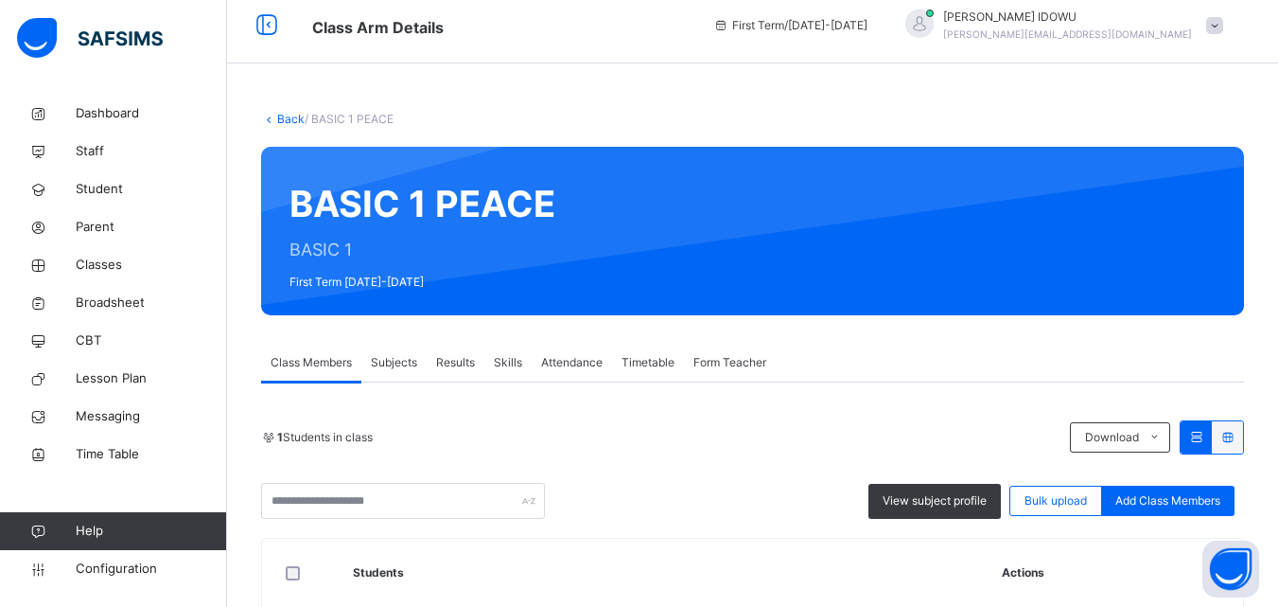
scroll to position [0, 0]
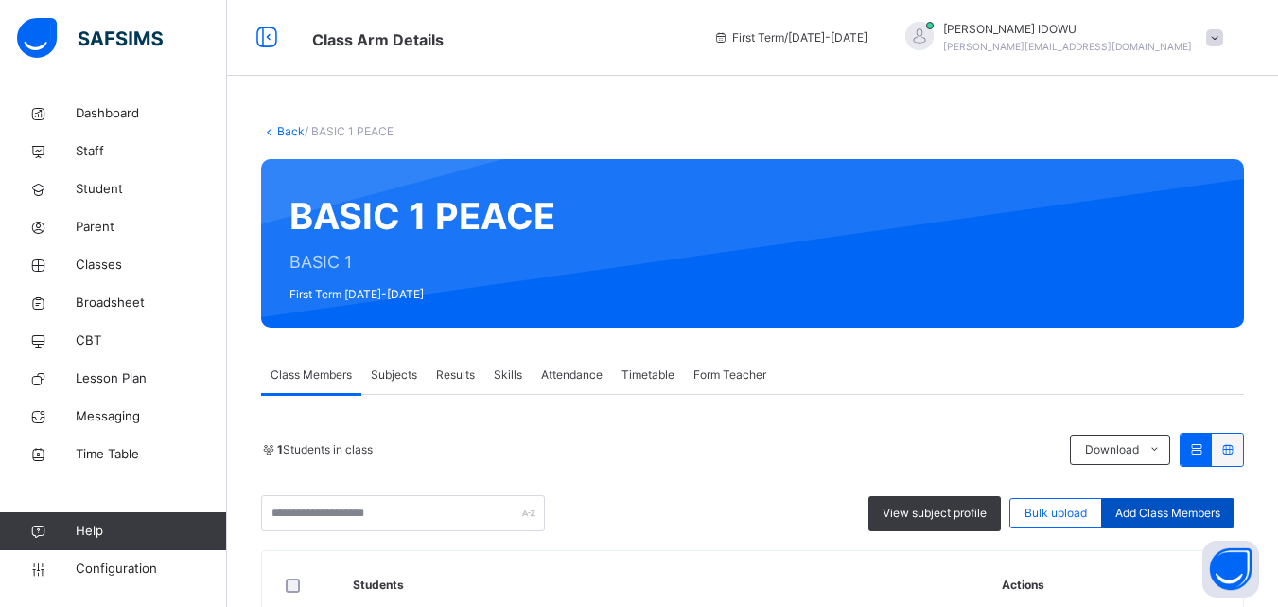
click at [1166, 513] on span "Add Class Members" at bounding box center [1168, 512] width 105 height 17
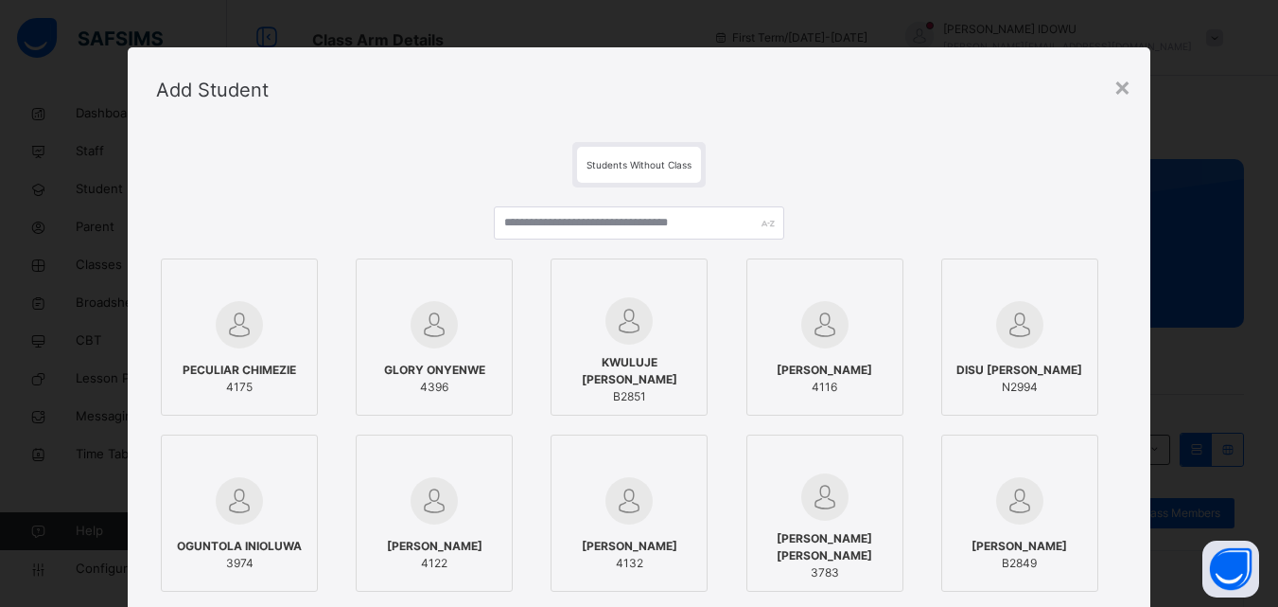
click at [623, 308] on img at bounding box center [629, 320] width 47 height 47
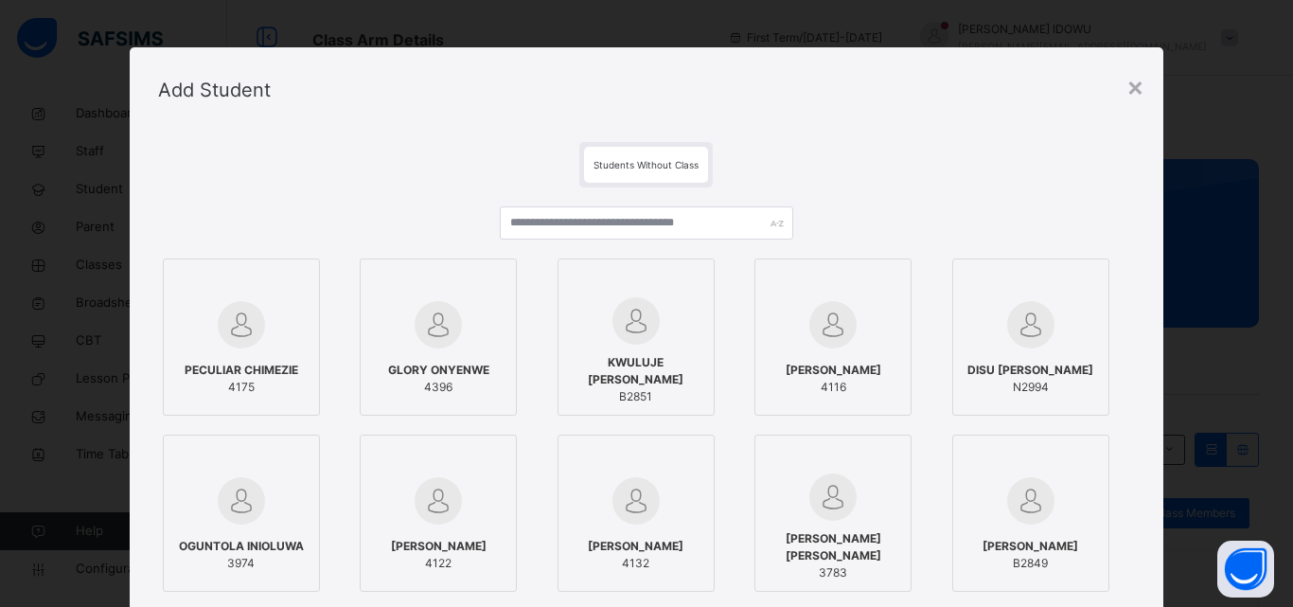
drag, startPoint x: 625, startPoint y: 312, endPoint x: 629, endPoint y: 351, distance: 39.1
click at [626, 314] on img at bounding box center [635, 320] width 47 height 47
click at [1138, 89] on div "×" at bounding box center [1135, 86] width 18 height 40
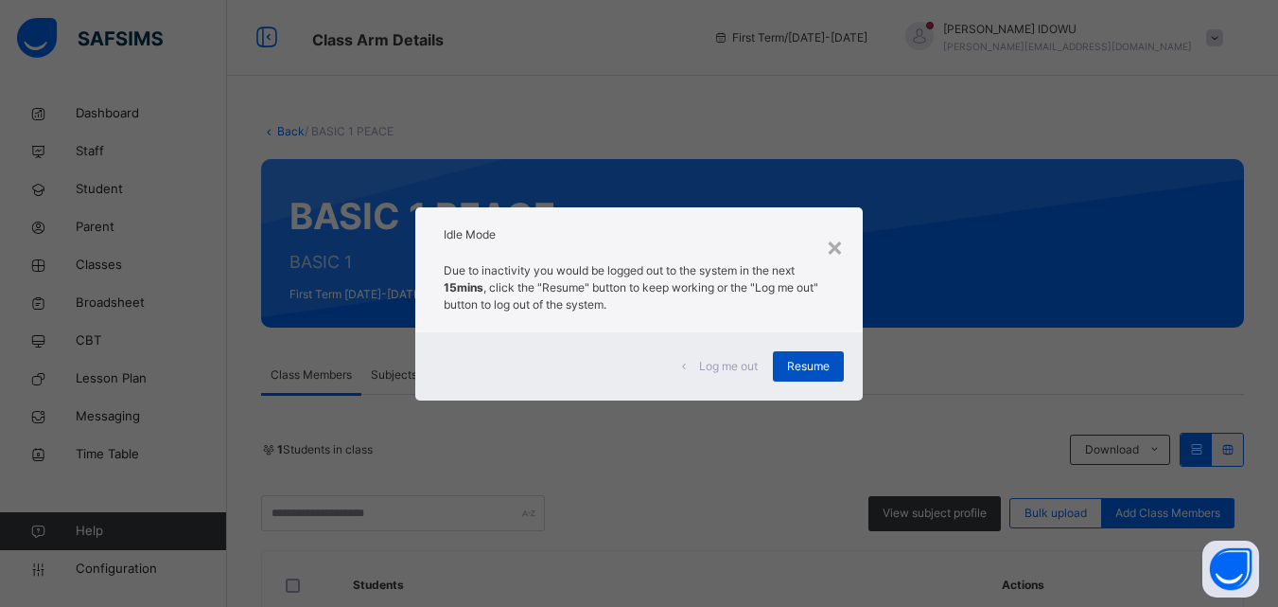
click at [789, 361] on span "Resume" at bounding box center [808, 366] width 43 height 17
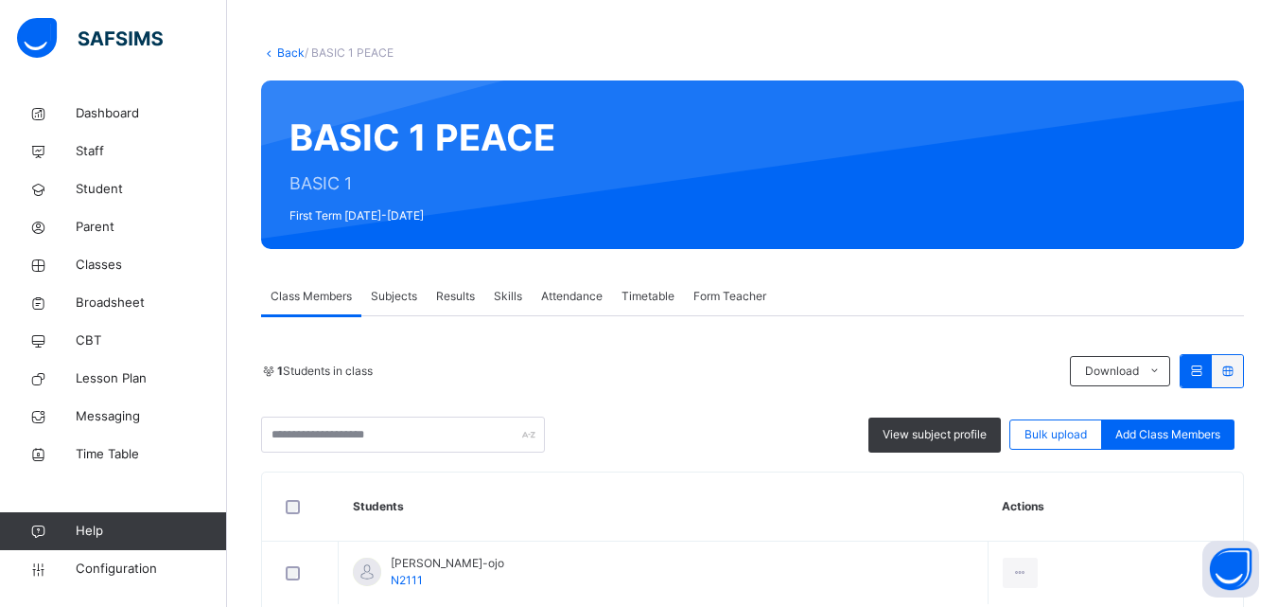
scroll to position [181, 0]
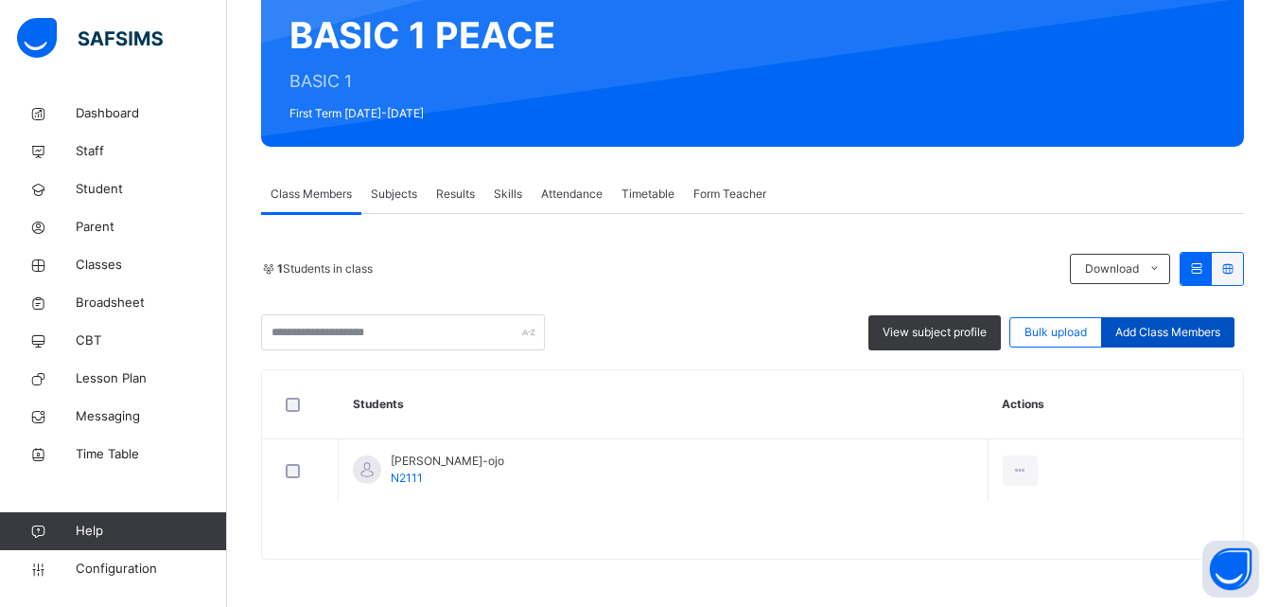
click at [1188, 342] on div "Add Class Members" at bounding box center [1167, 332] width 133 height 30
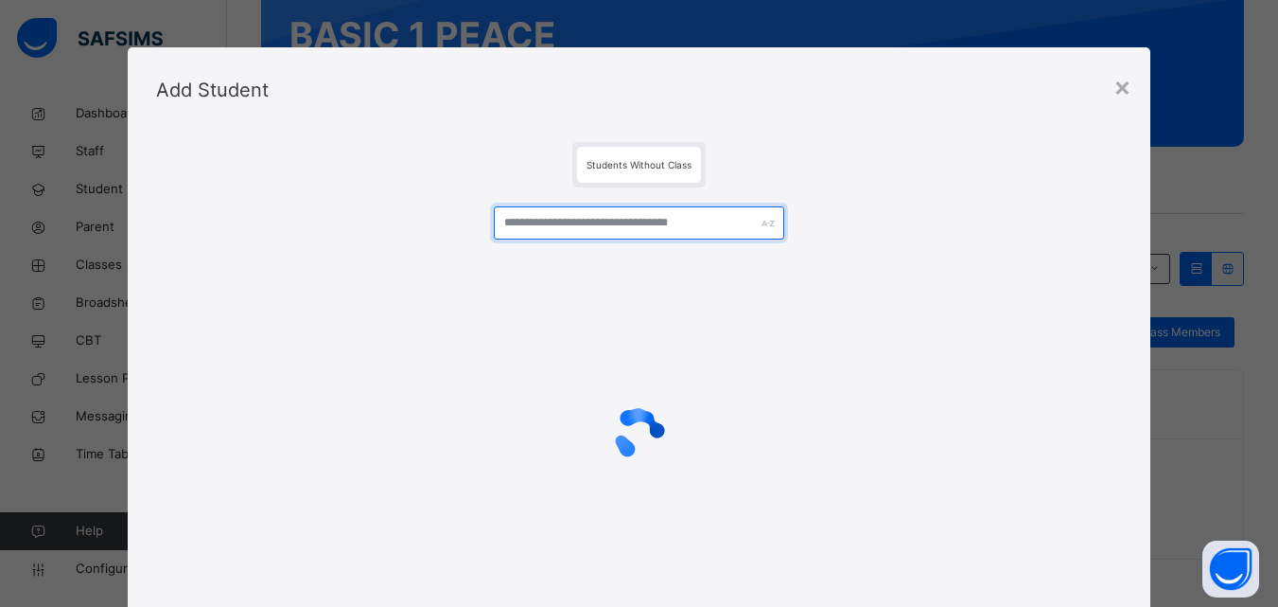
click at [752, 221] on input "text" at bounding box center [639, 222] width 290 height 33
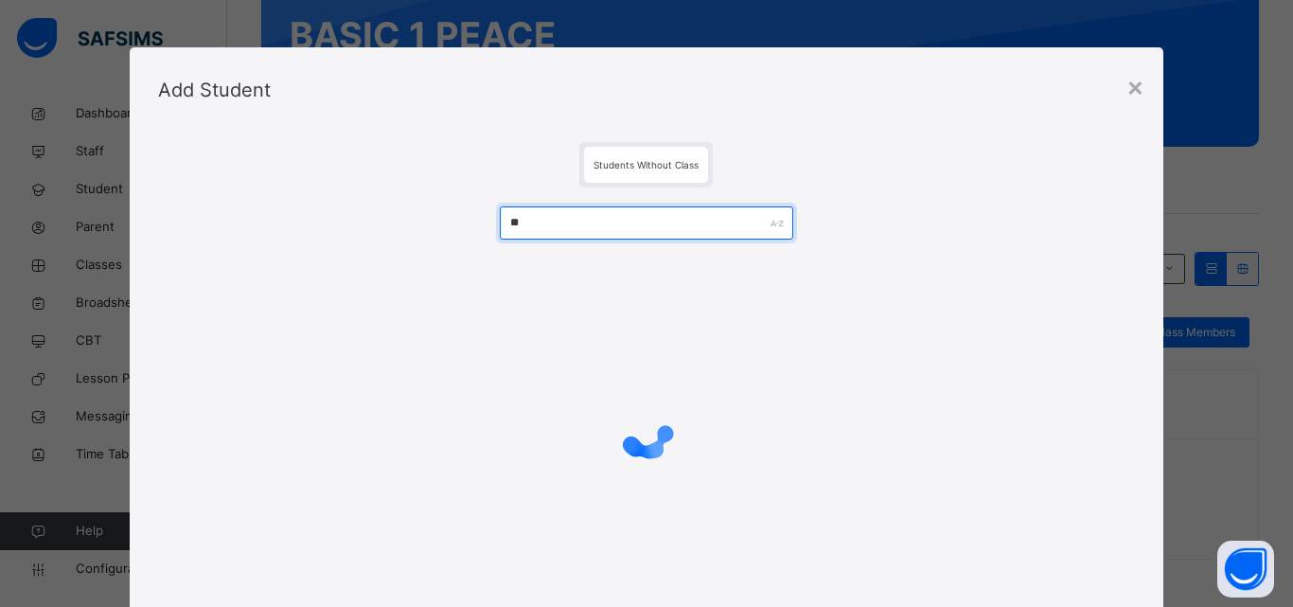
type input "*"
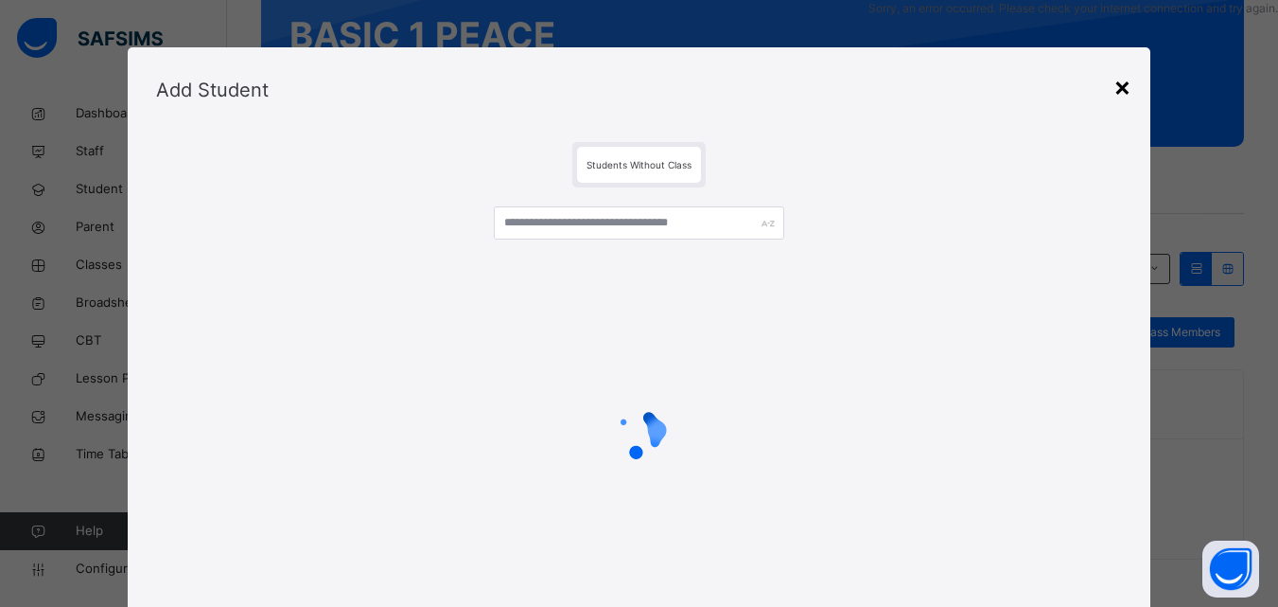
click at [1119, 86] on div "×" at bounding box center [1123, 86] width 18 height 40
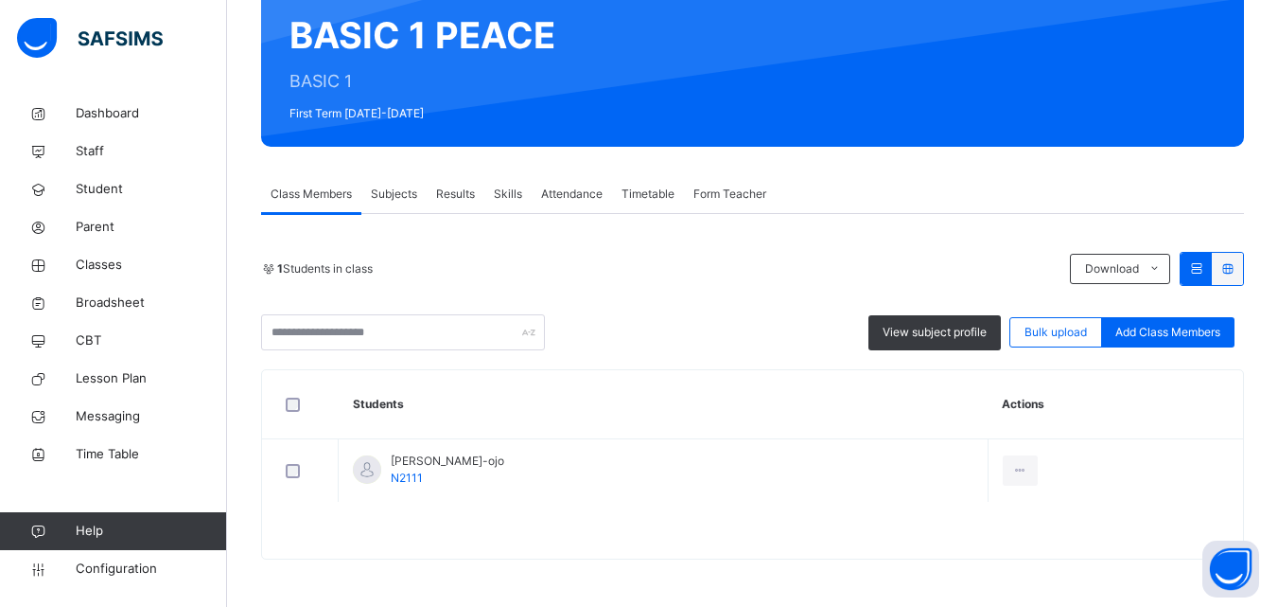
click at [677, 308] on div "1 Students in class Download Pdf Report Excel Report View subject profile Bulk …" at bounding box center [752, 301] width 983 height 98
click at [1221, 325] on span "Add Class Members" at bounding box center [1168, 332] width 105 height 17
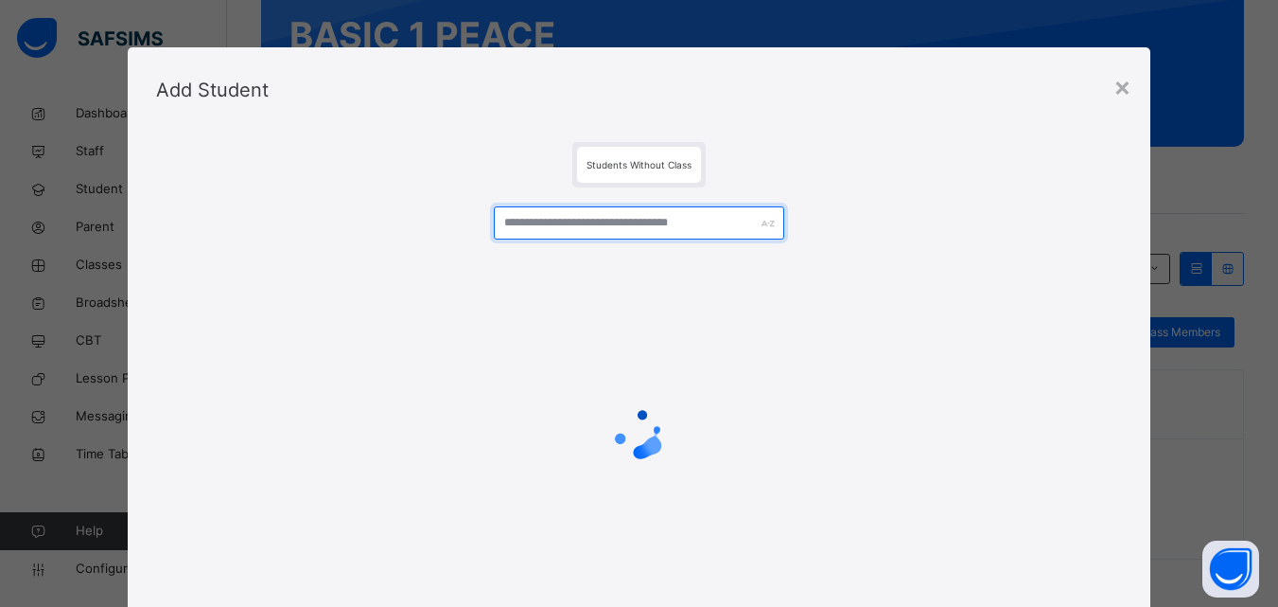
click at [604, 218] on input "text" at bounding box center [639, 222] width 290 height 33
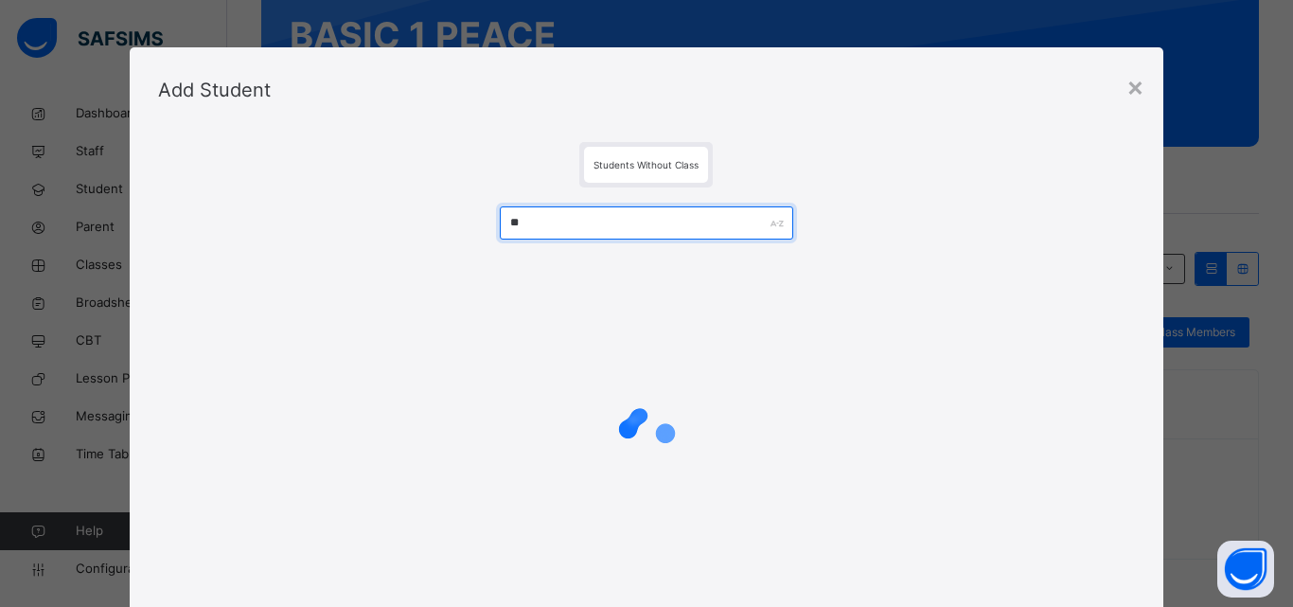
type input "*"
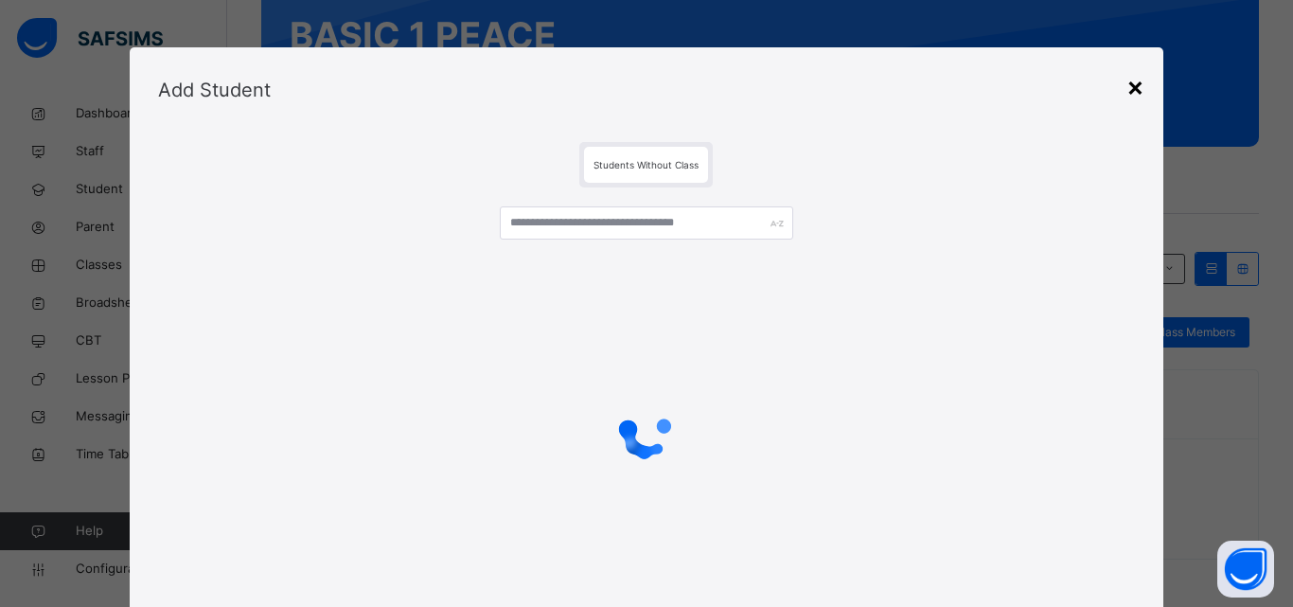
click at [1137, 90] on div "×" at bounding box center [1135, 86] width 18 height 40
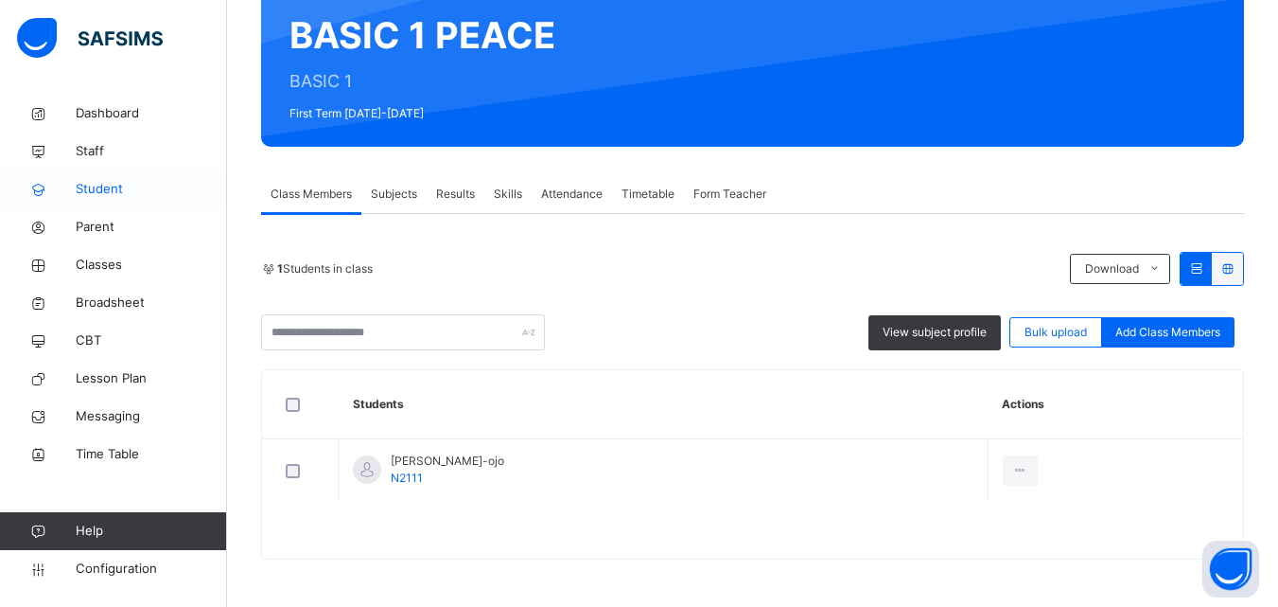
click at [129, 190] on span "Student" at bounding box center [151, 189] width 151 height 19
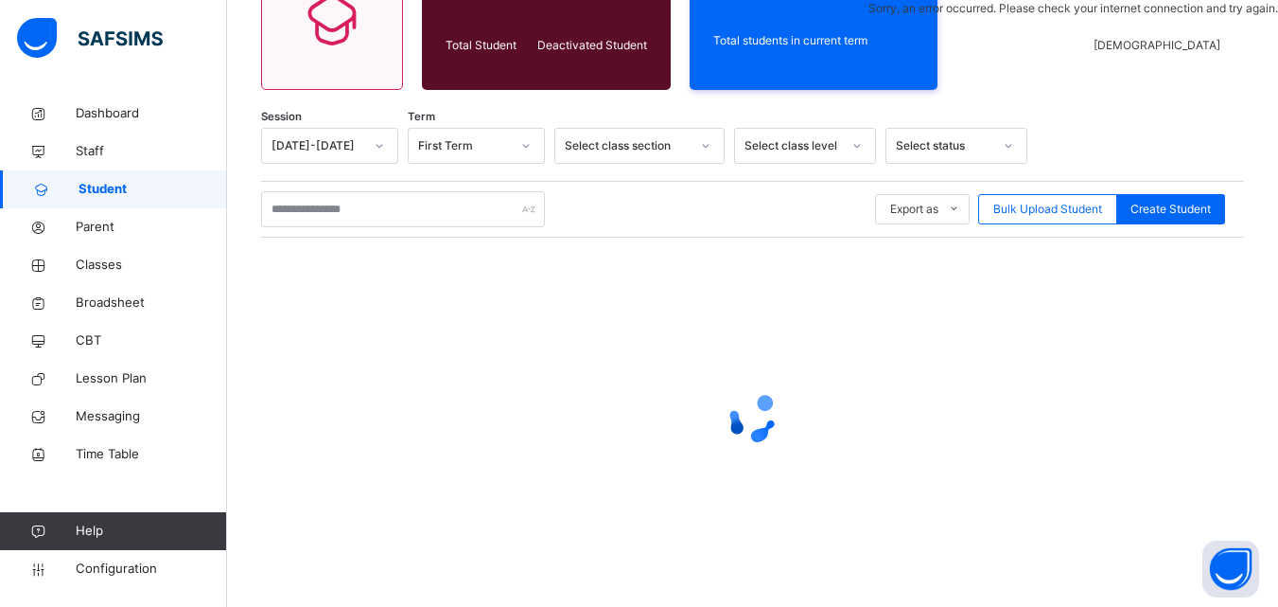
scroll to position [236, 0]
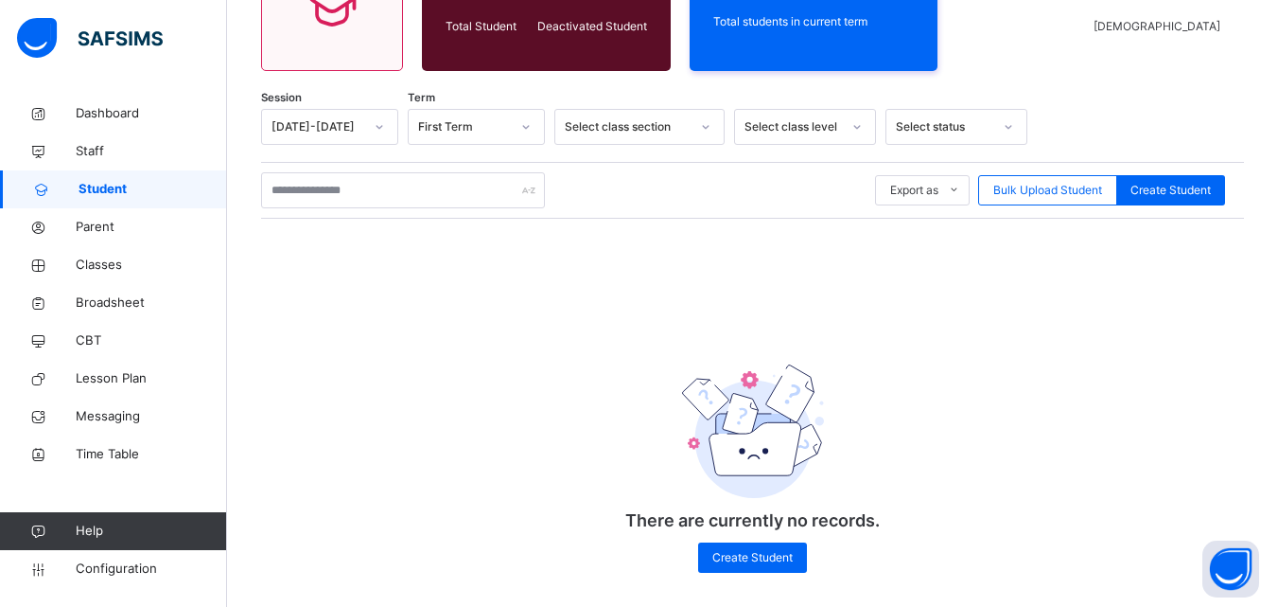
click at [793, 308] on div "Session 2025-2026 Term First Term Select class section Select class level Selec…" at bounding box center [752, 350] width 983 height 483
click at [790, 303] on div "Session 2025-2026 Term First Term Select class section Select class level Selec…" at bounding box center [752, 350] width 983 height 483
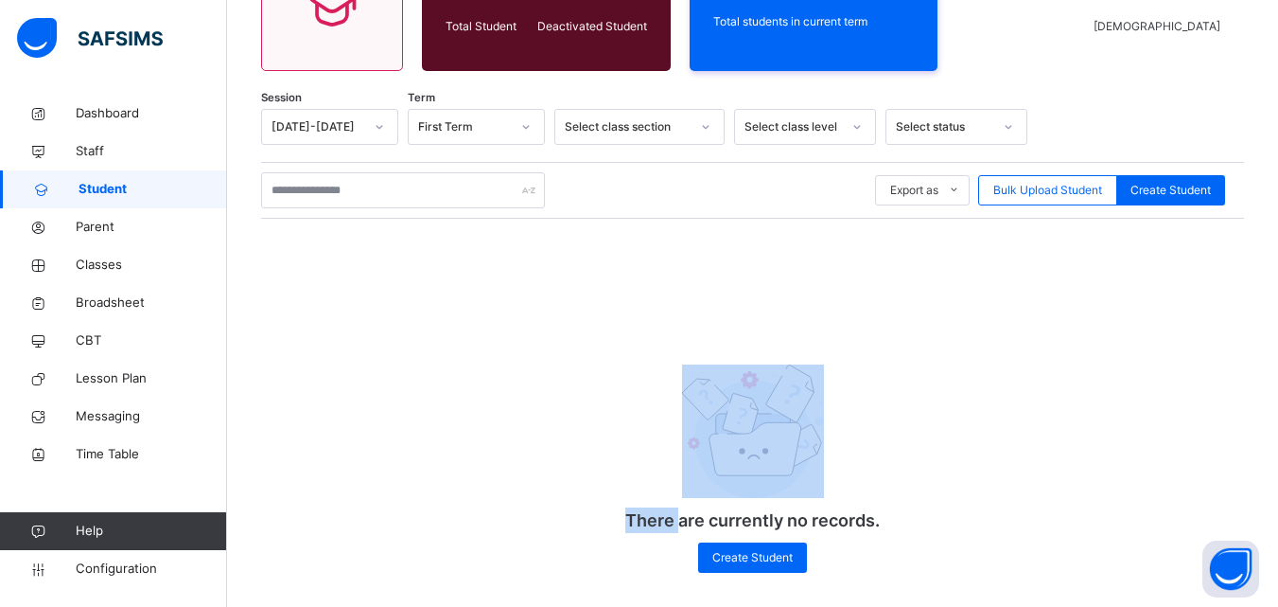
click at [144, 179] on link "Student" at bounding box center [113, 189] width 227 height 38
click at [145, 179] on link "Student" at bounding box center [113, 189] width 227 height 38
click at [146, 180] on span "Student" at bounding box center [153, 189] width 149 height 19
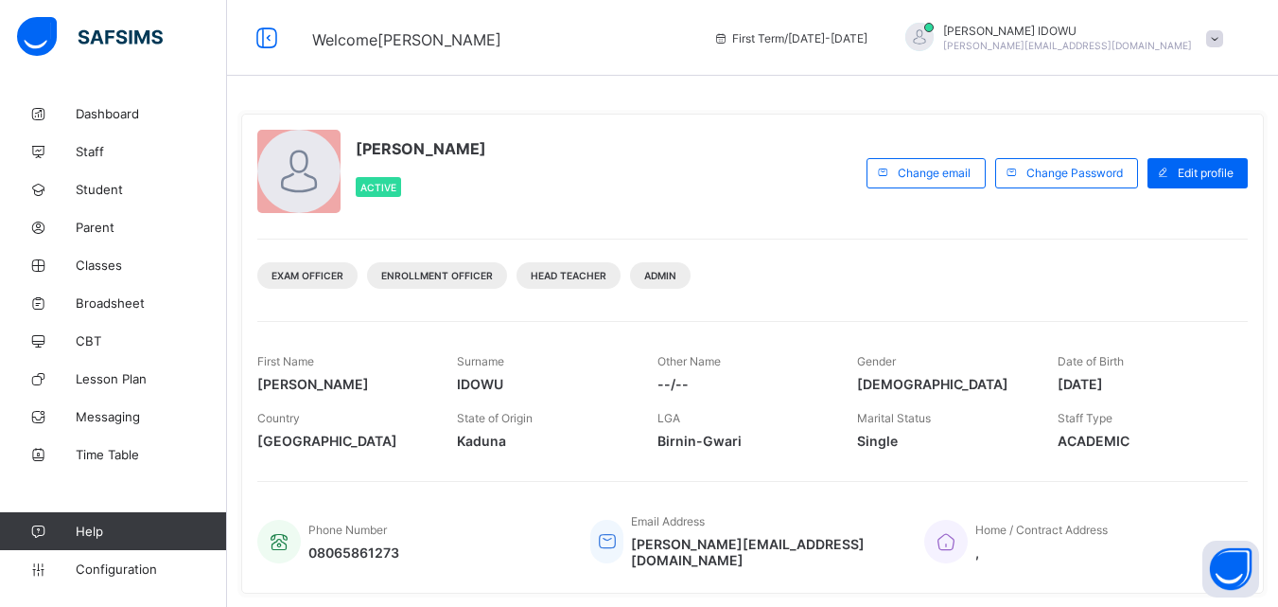
click at [154, 274] on link "Classes" at bounding box center [113, 265] width 227 height 38
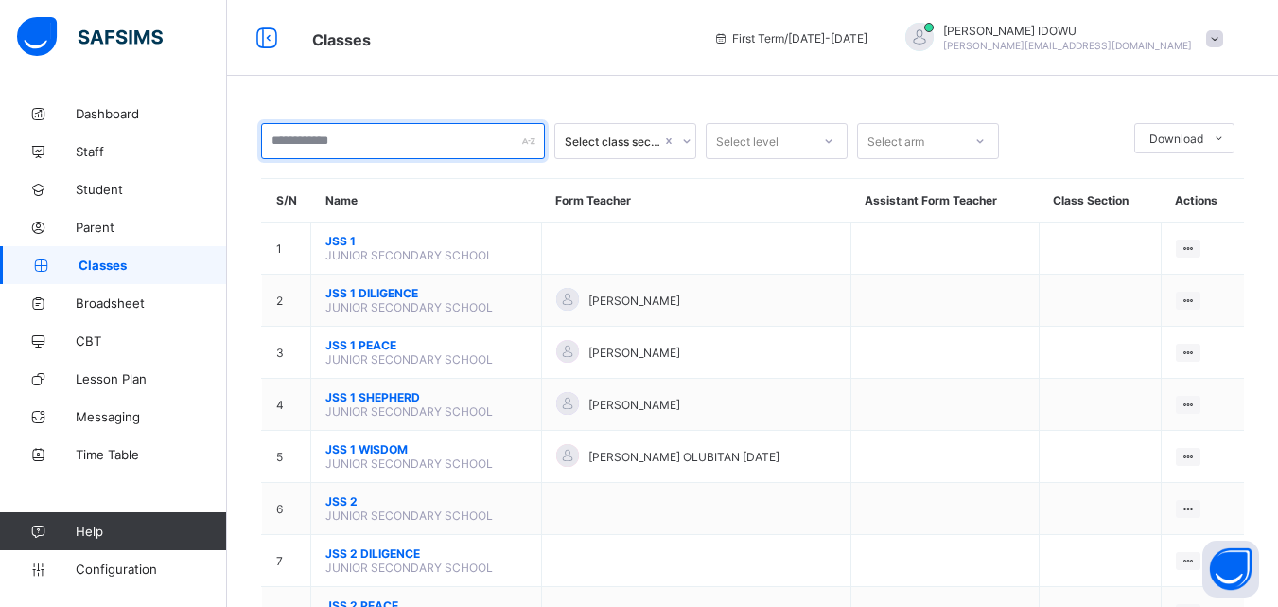
click at [472, 141] on input "text" at bounding box center [403, 141] width 284 height 36
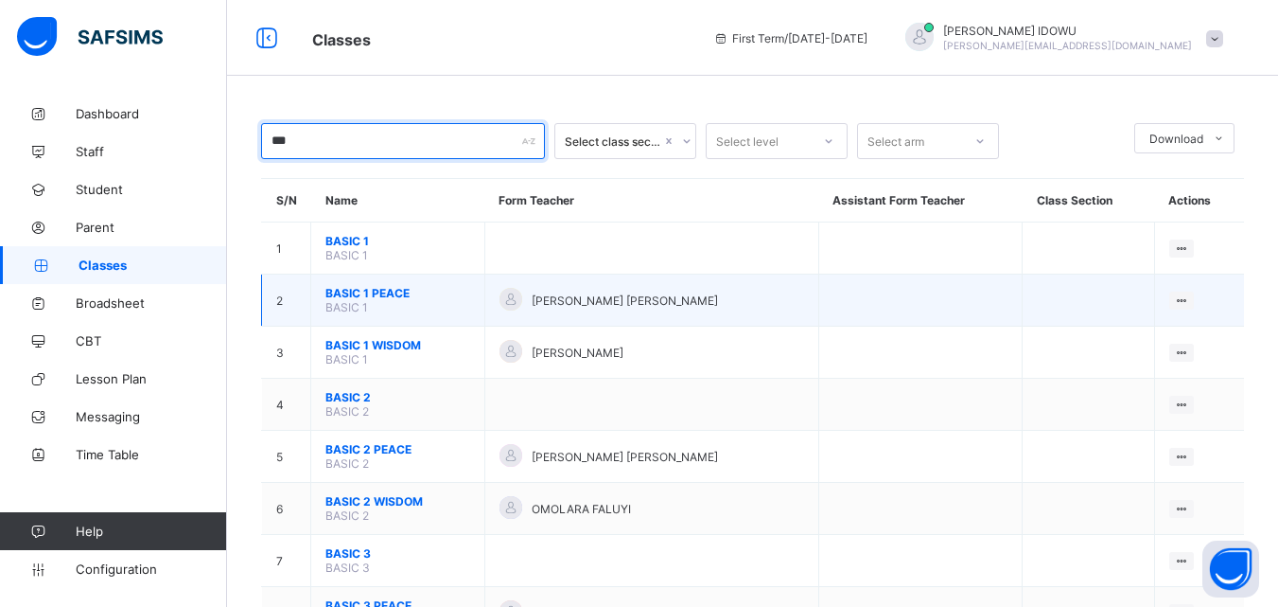
type input "***"
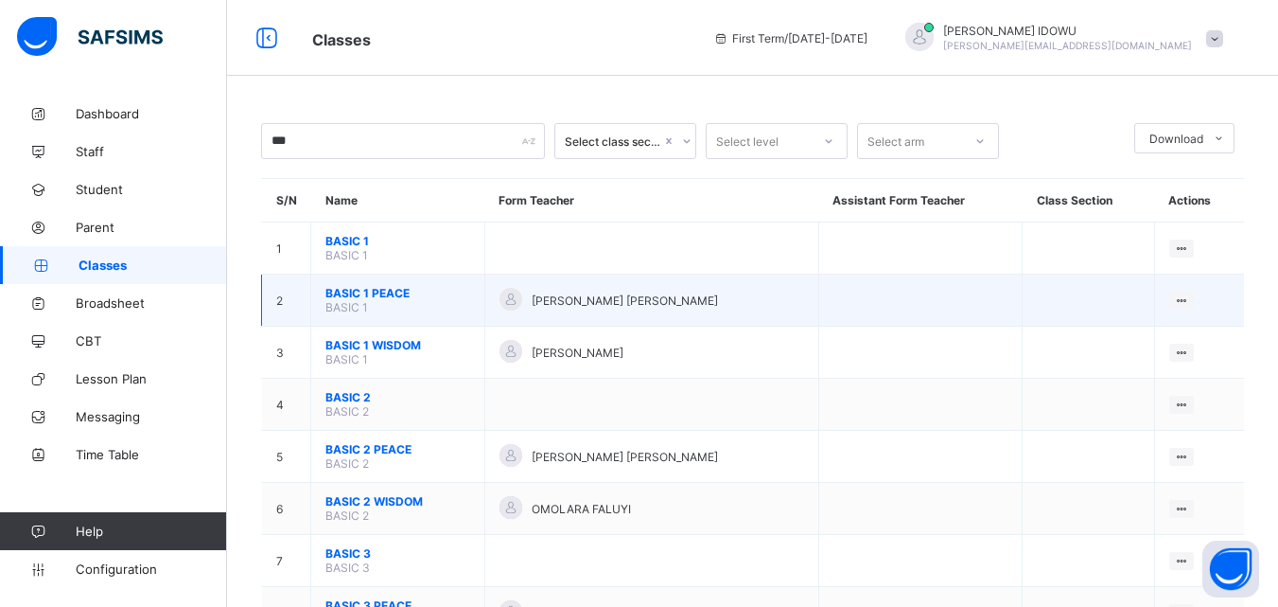
click at [346, 297] on span "BASIC 1 PEACE" at bounding box center [398, 293] width 145 height 14
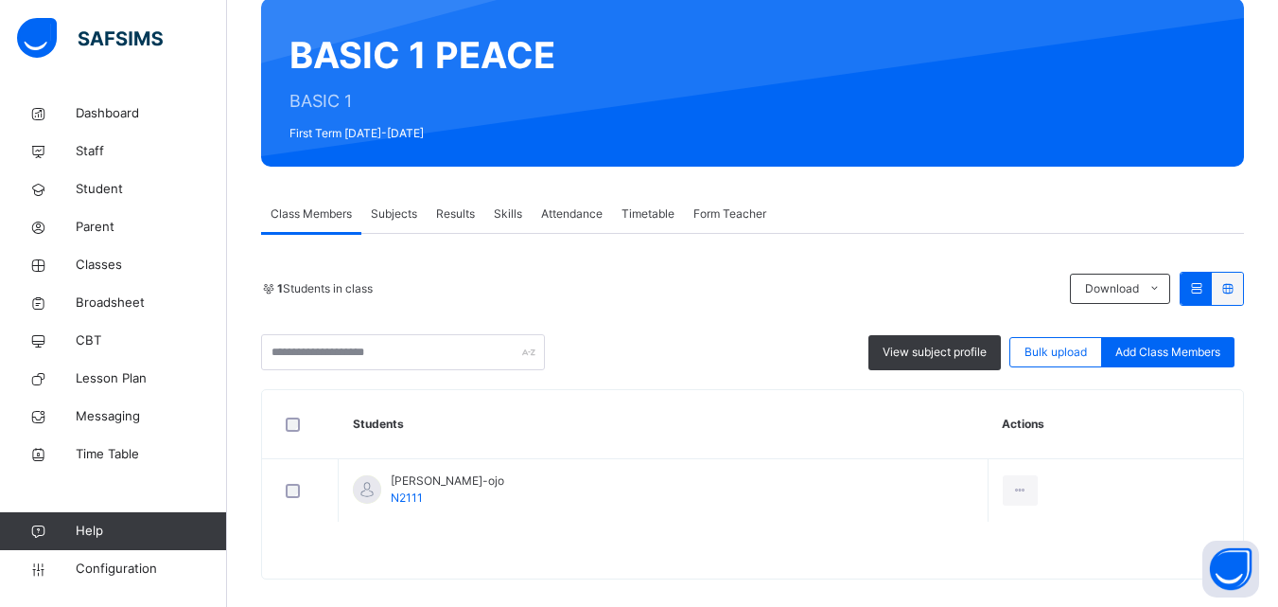
scroll to position [181, 0]
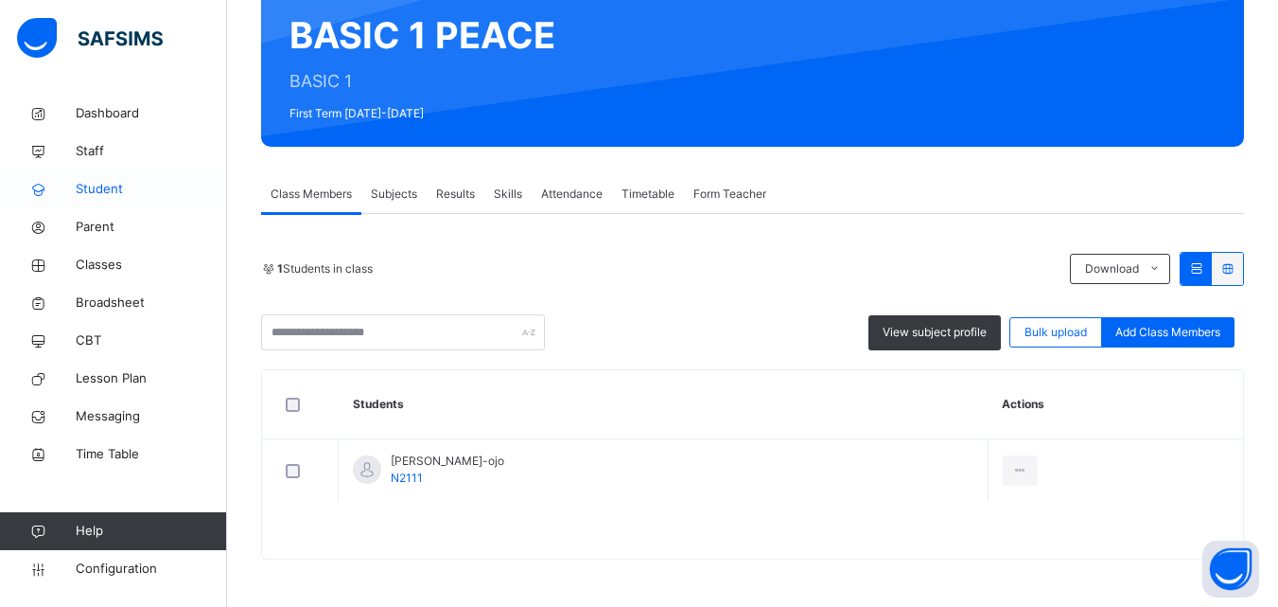
click at [84, 185] on span "Student" at bounding box center [151, 189] width 151 height 19
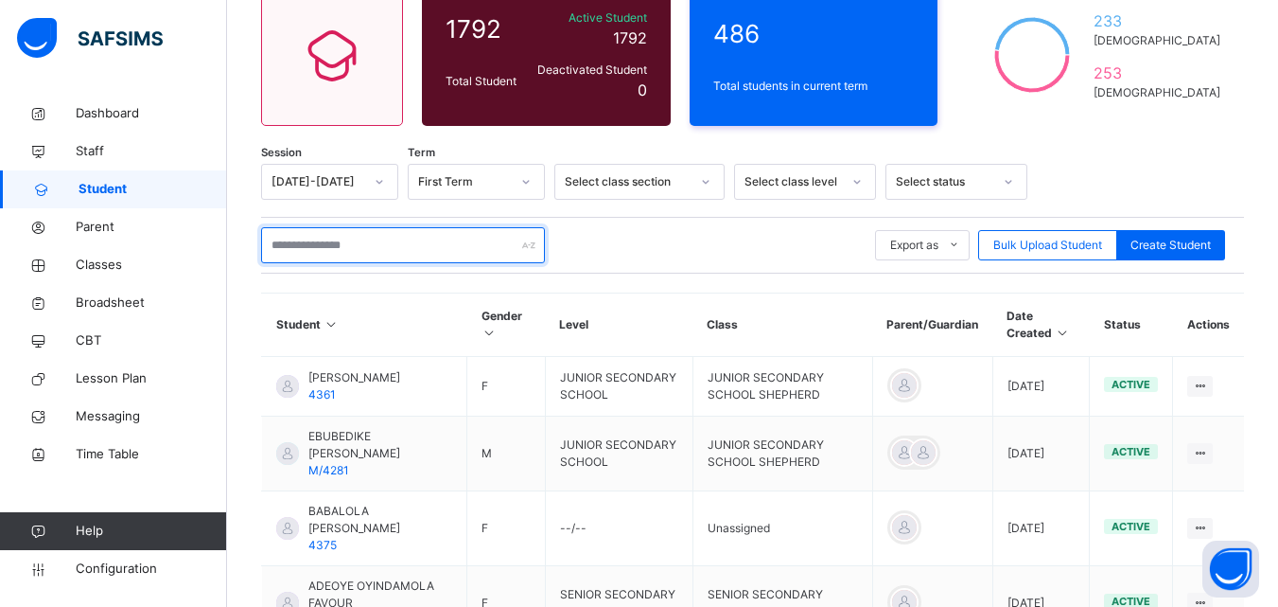
click at [414, 246] on input "text" at bounding box center [403, 245] width 284 height 36
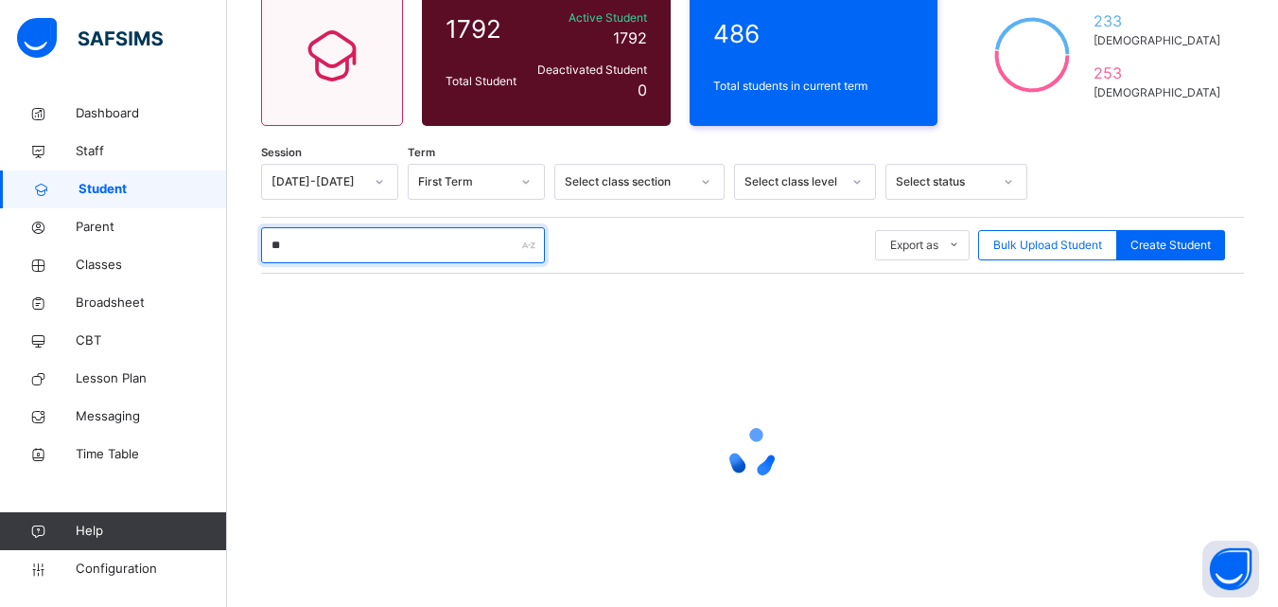
type input "*"
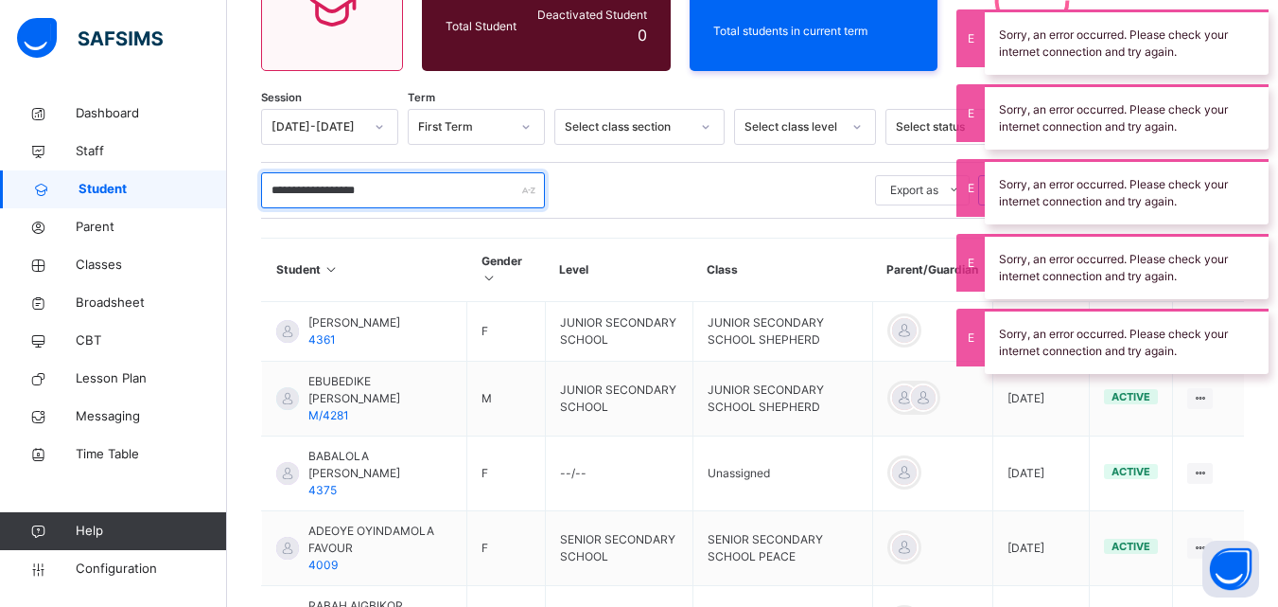
scroll to position [289, 0]
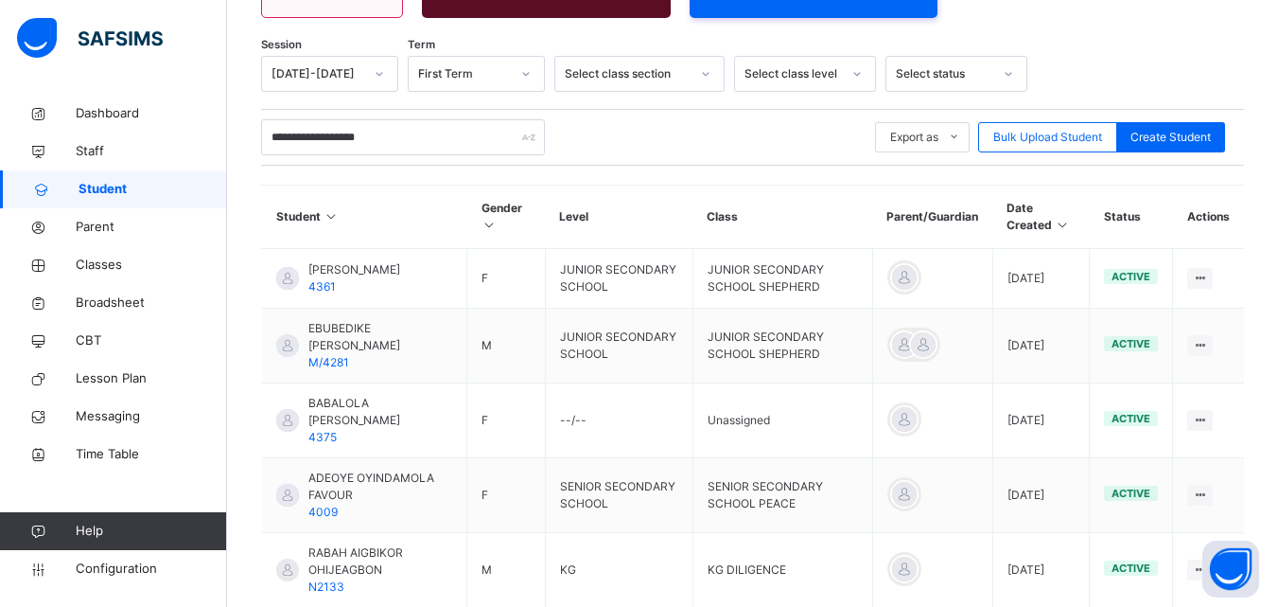
click at [559, 126] on div "**********" at bounding box center [752, 137] width 983 height 36
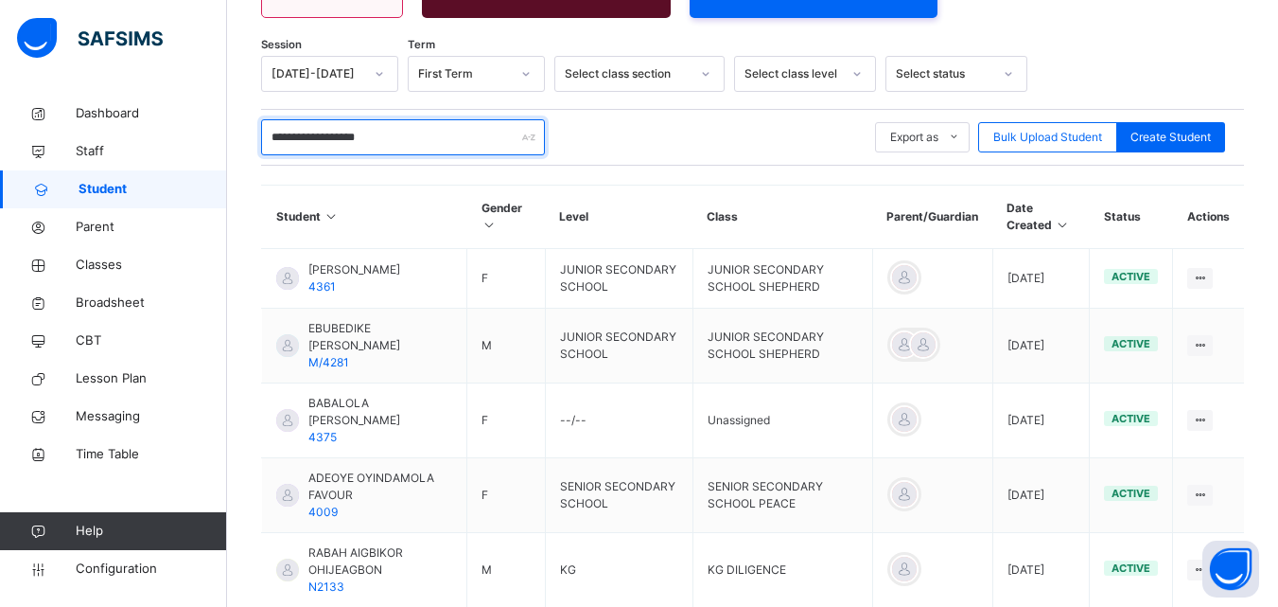
click at [442, 136] on input "**********" at bounding box center [403, 137] width 284 height 36
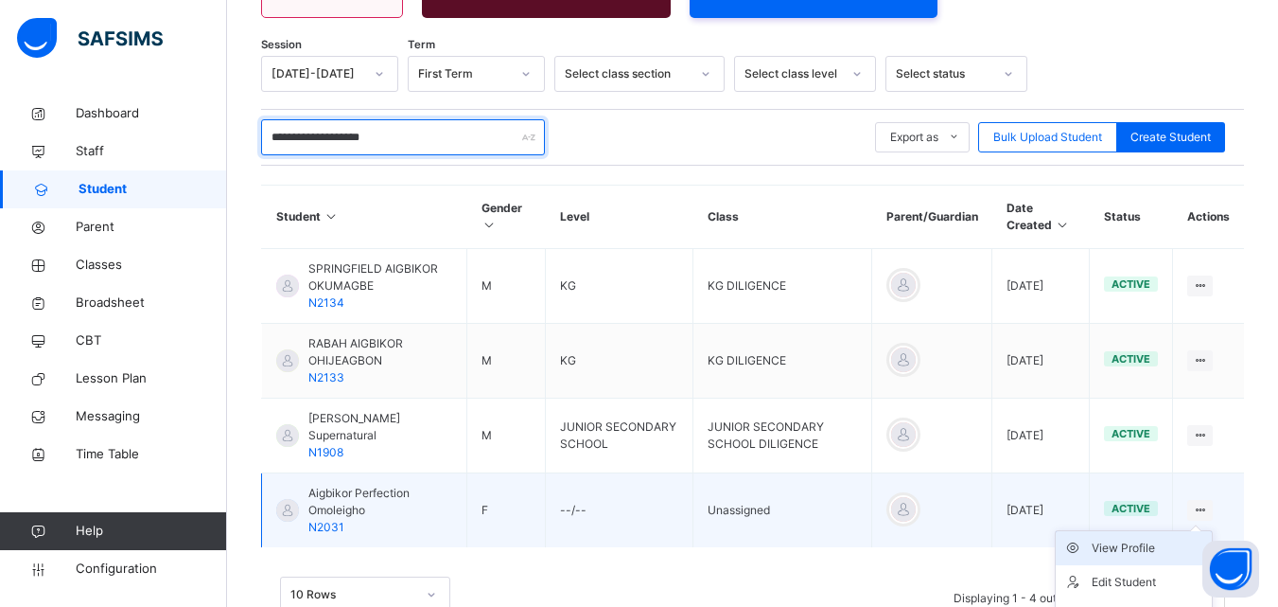
scroll to position [383, 0]
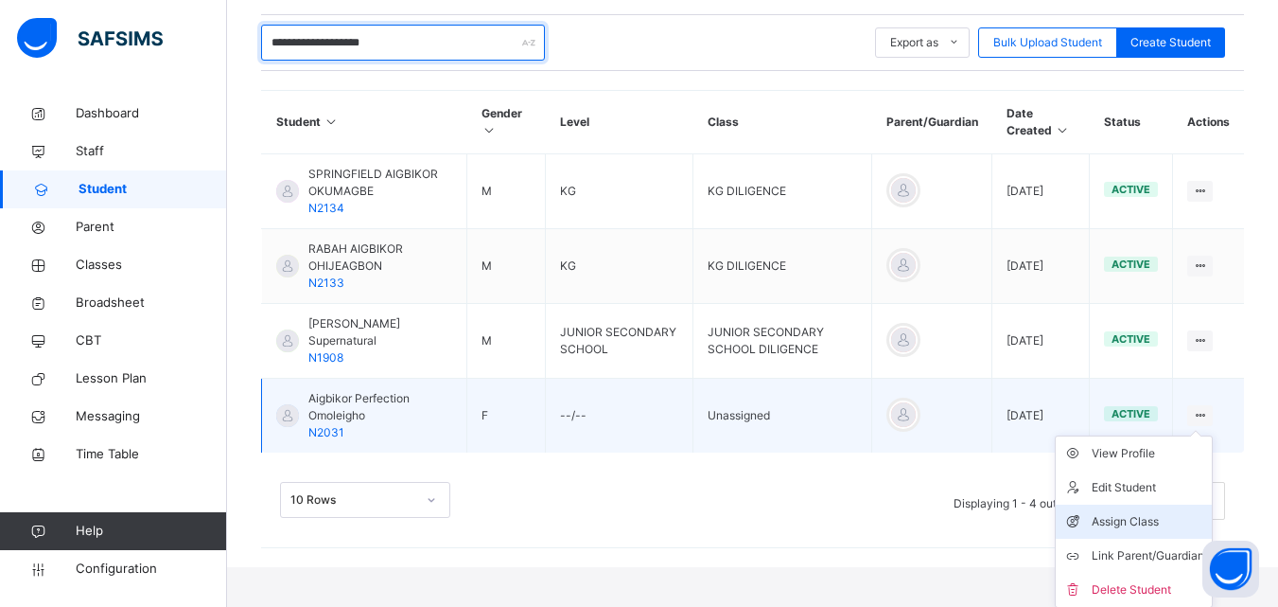
type input "**********"
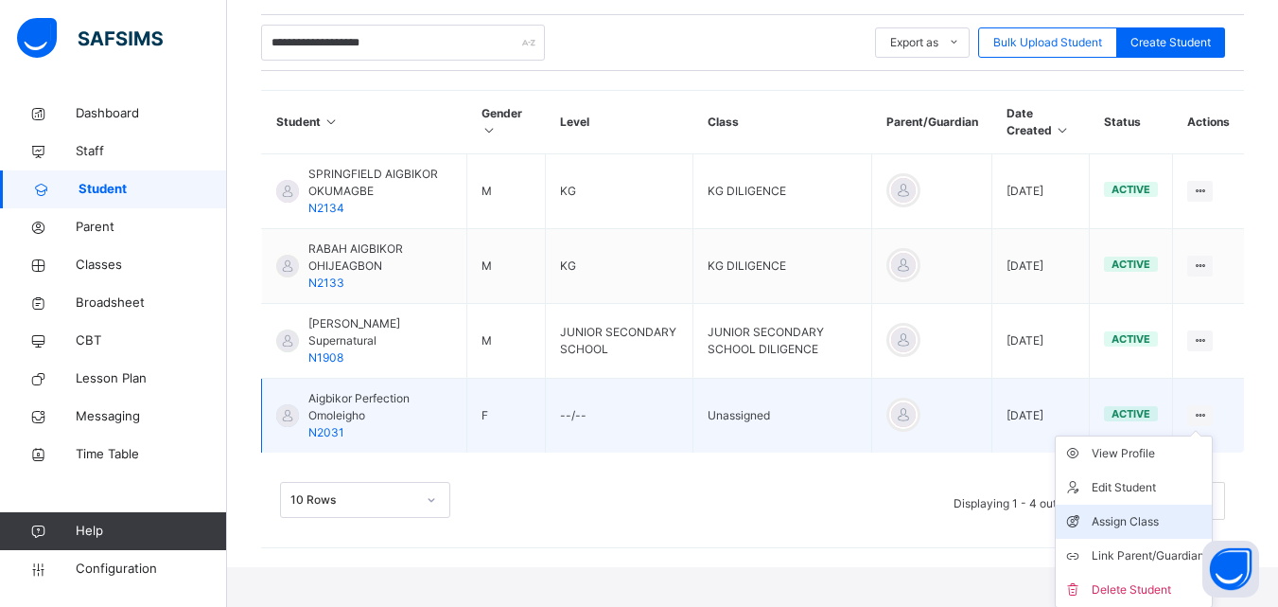
click at [1156, 532] on li "Assign Class" at bounding box center [1134, 521] width 156 height 34
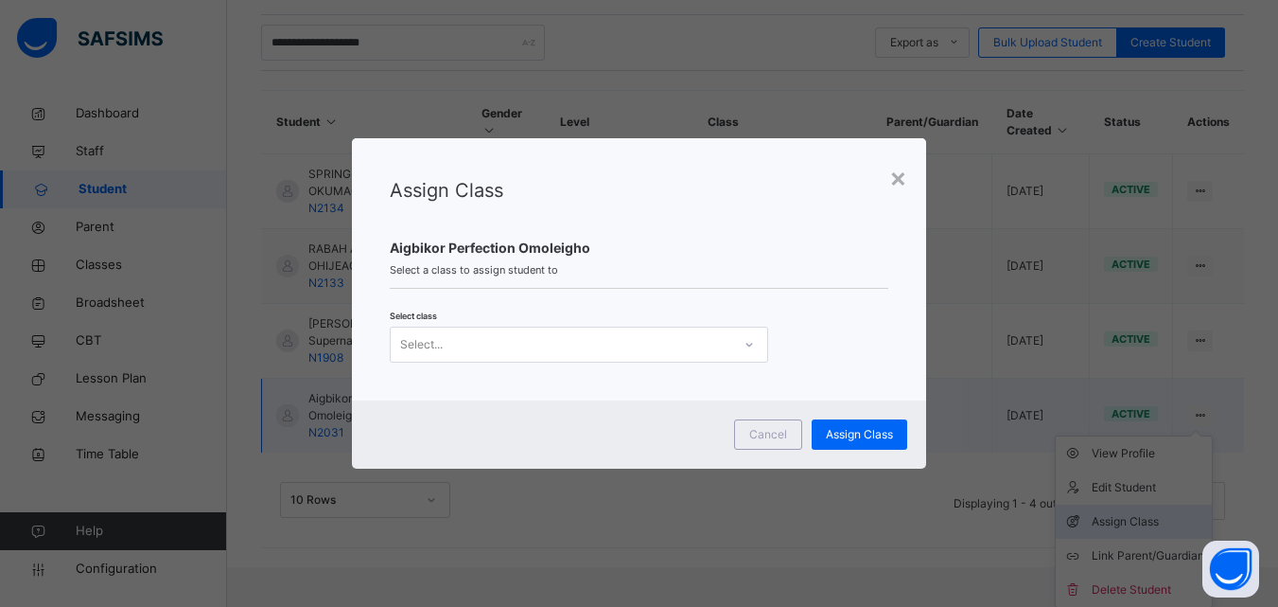
scroll to position [344, 0]
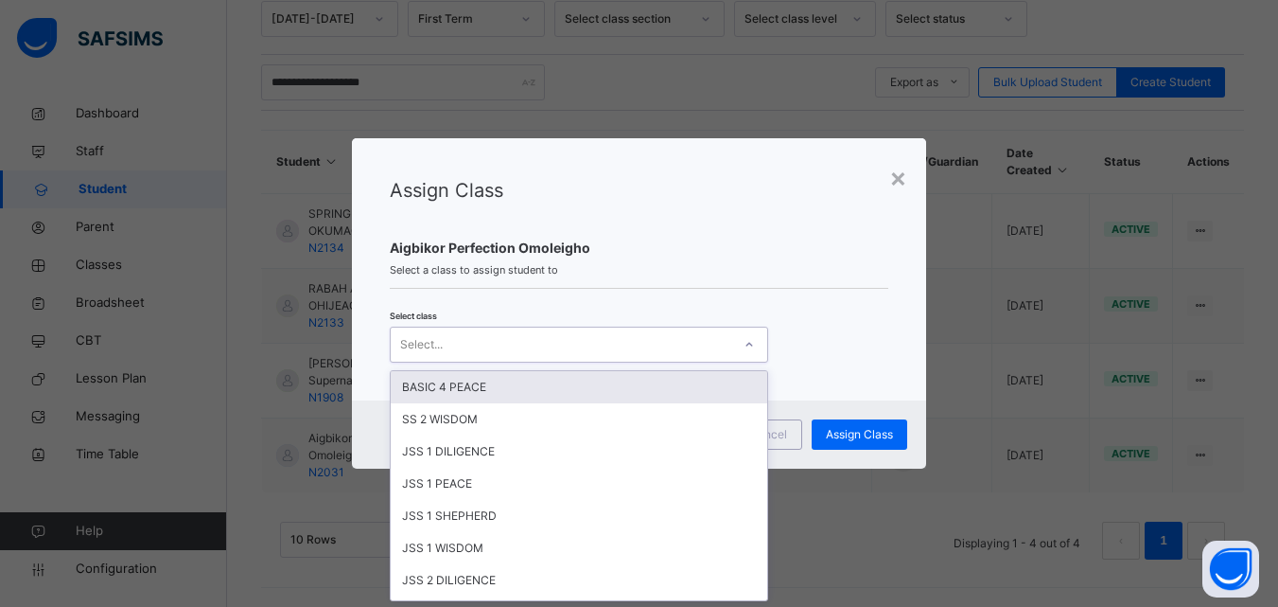
click at [476, 345] on div "Select..." at bounding box center [561, 343] width 341 height 29
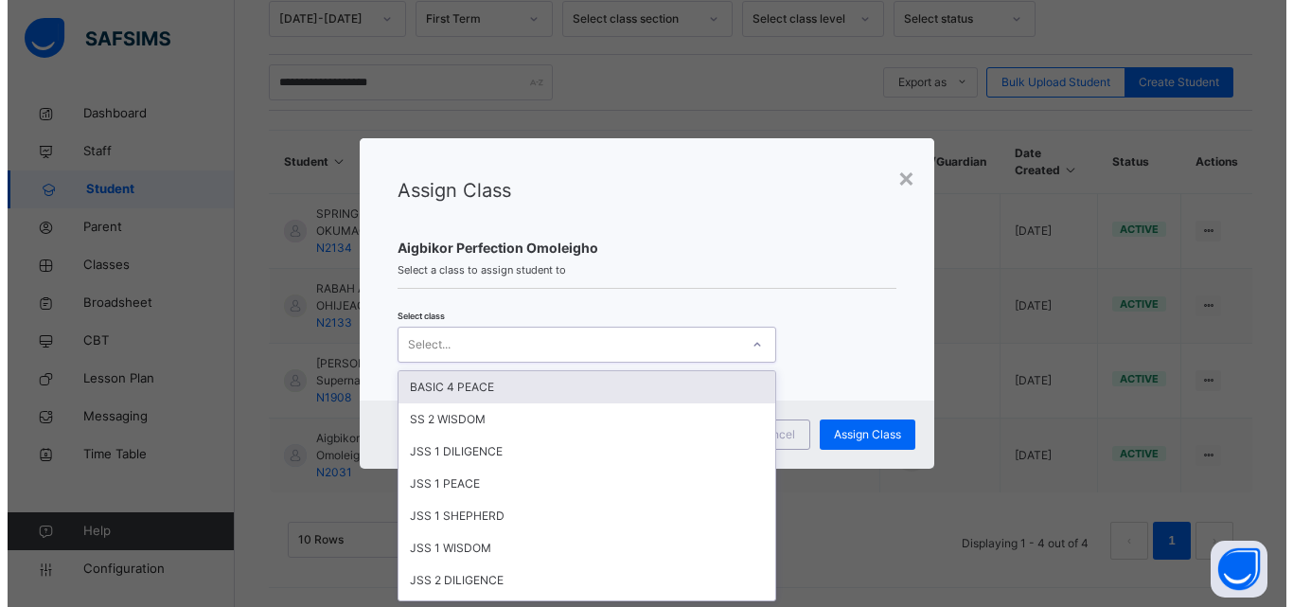
scroll to position [0, 0]
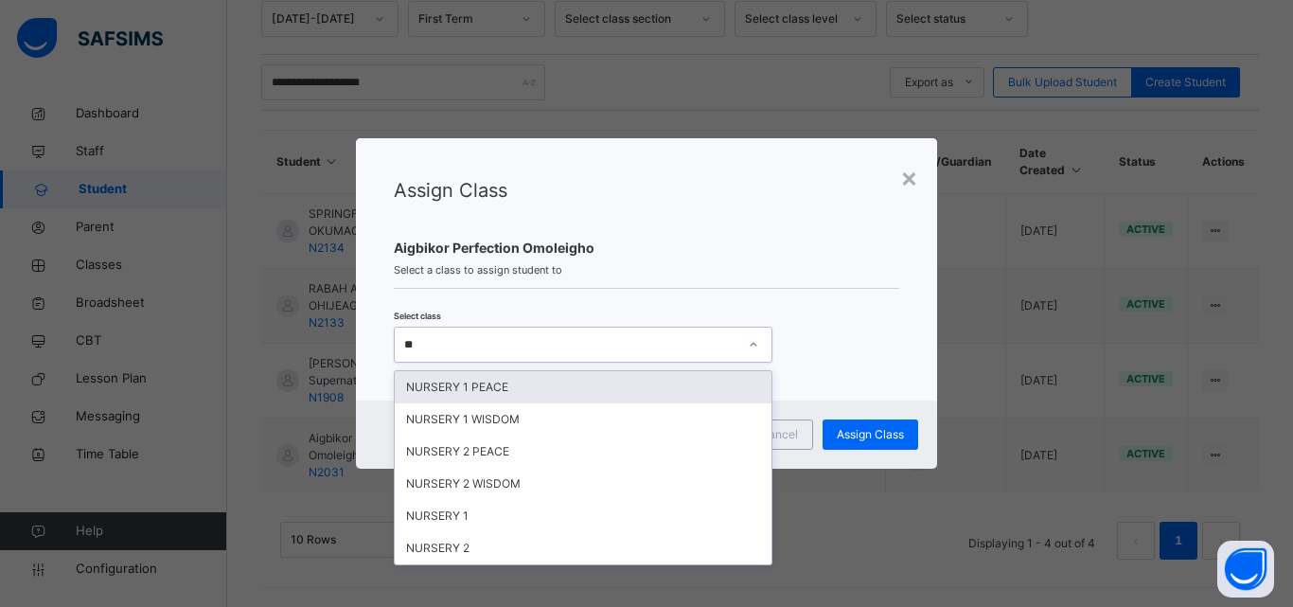
type input "*"
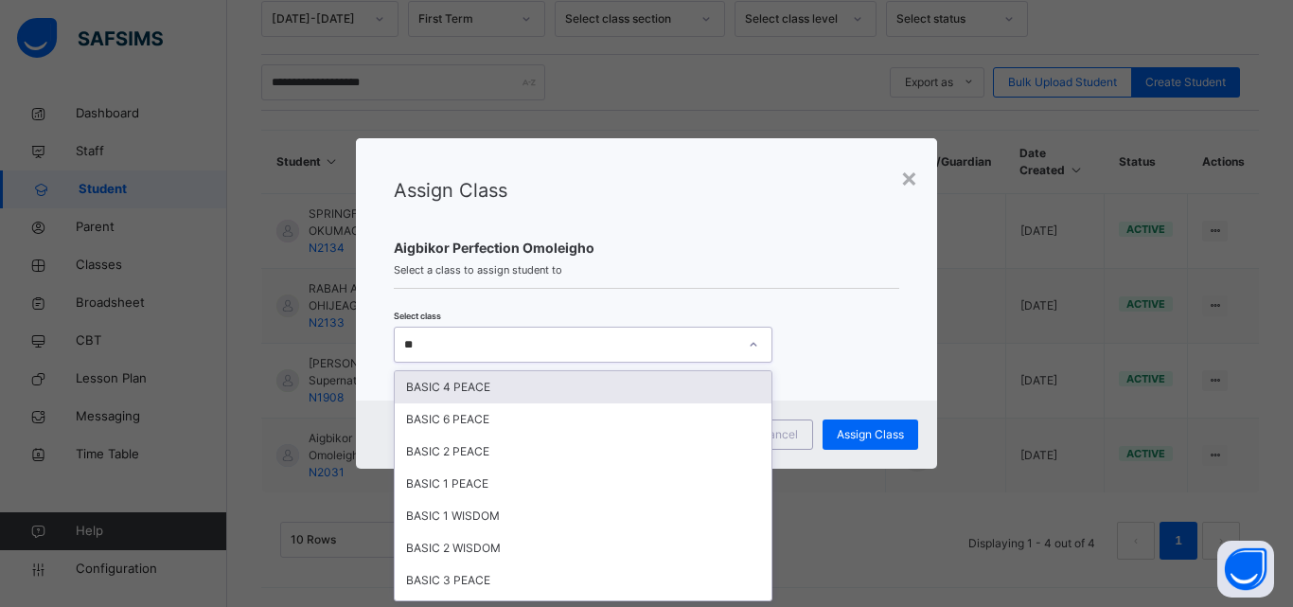
type input "***"
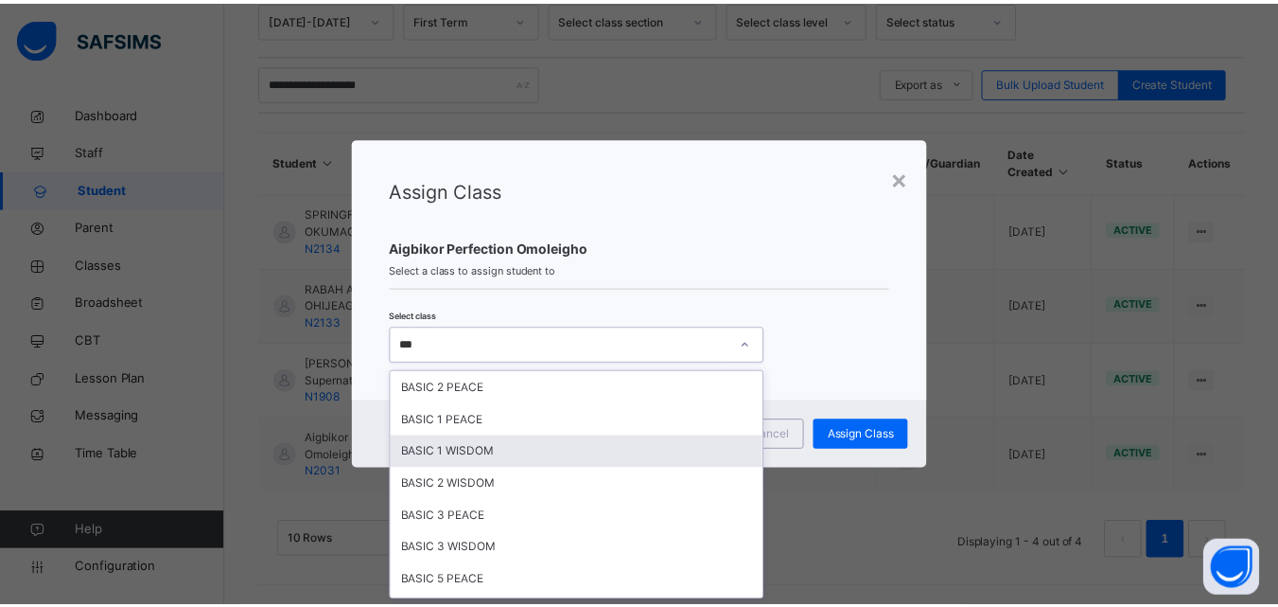
scroll to position [95, 0]
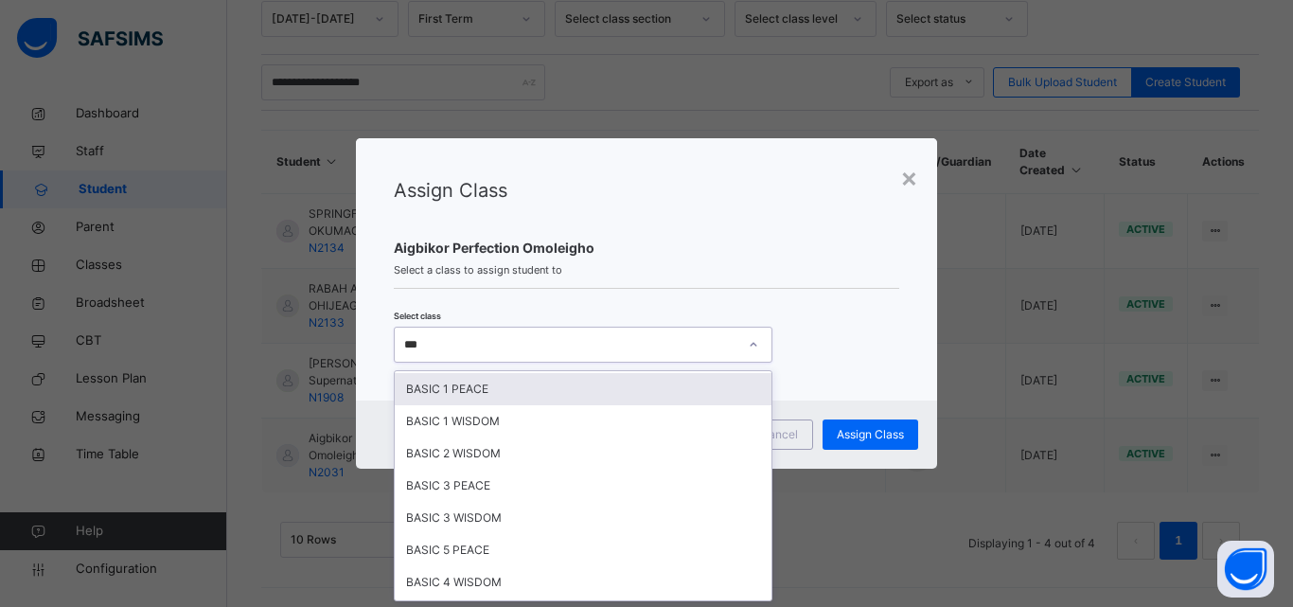
click at [495, 386] on div "BASIC 1 PEACE" at bounding box center [583, 389] width 377 height 32
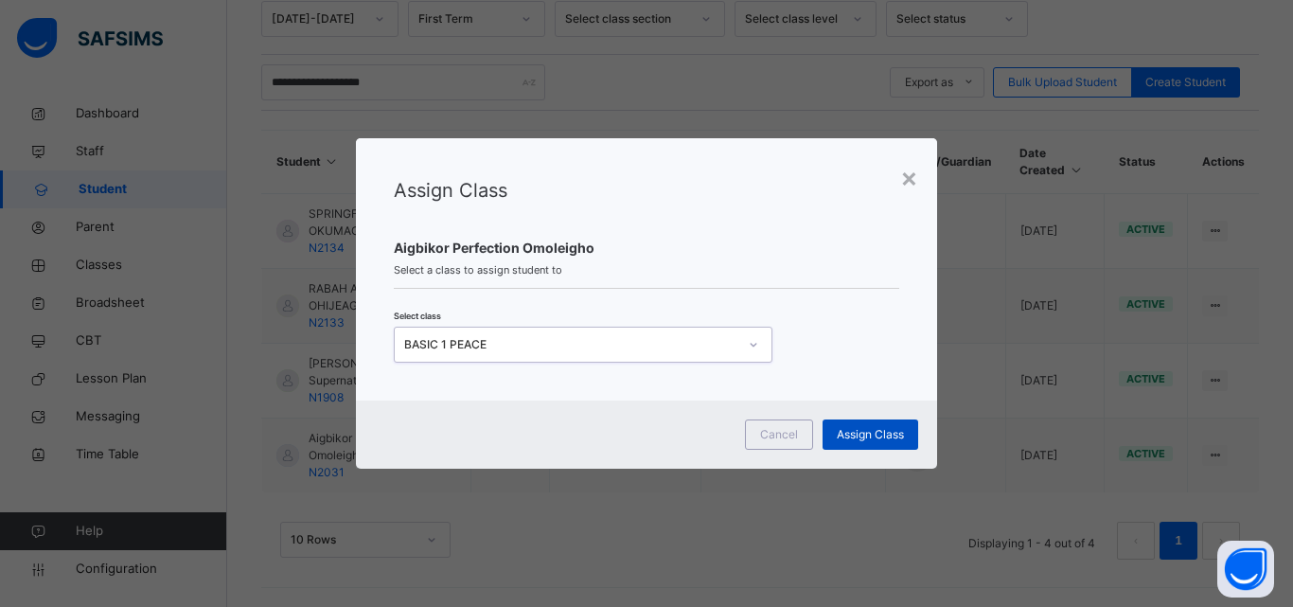
click at [866, 429] on span "Assign Class" at bounding box center [870, 434] width 67 height 17
click at [851, 432] on span "Assign Class" at bounding box center [870, 434] width 67 height 17
click at [853, 422] on div "Assign Class" at bounding box center [870, 434] width 96 height 30
click at [1051, 532] on div "× Assign Class Aigbikor Perfection Omoleigho Select a class to assign student t…" at bounding box center [646, 303] width 1293 height 607
click at [888, 538] on div "× Assign Class Aigbikor Perfection Omoleigho Select a class to assign student t…" at bounding box center [646, 303] width 1293 height 607
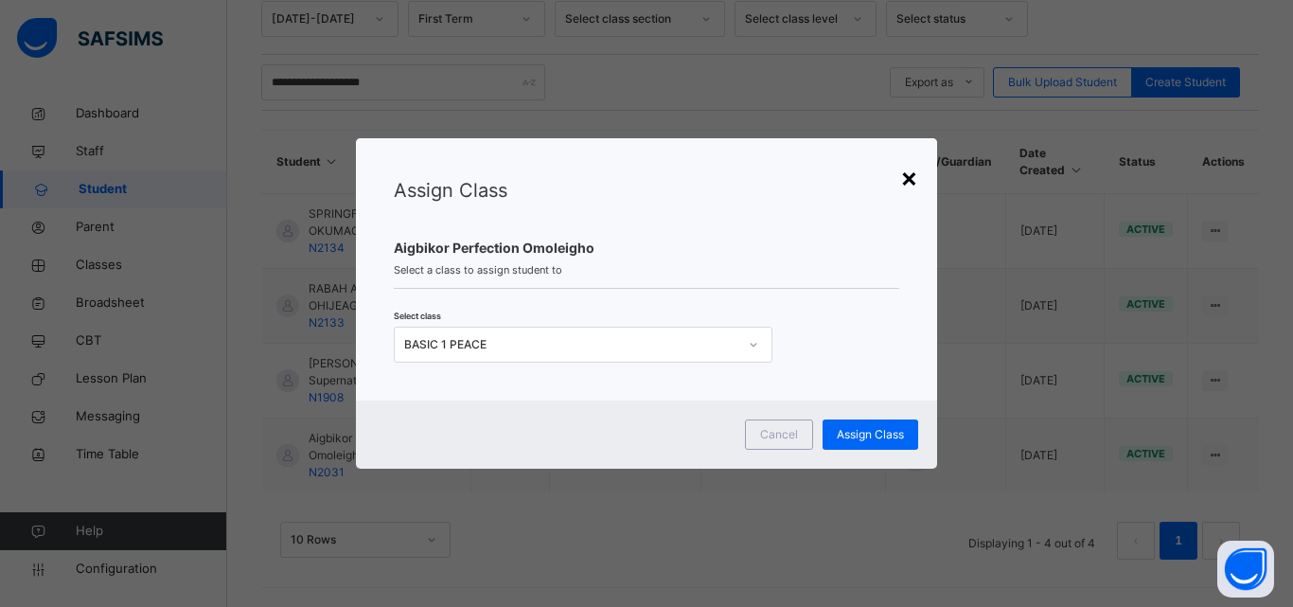
click at [912, 185] on div "×" at bounding box center [909, 177] width 18 height 40
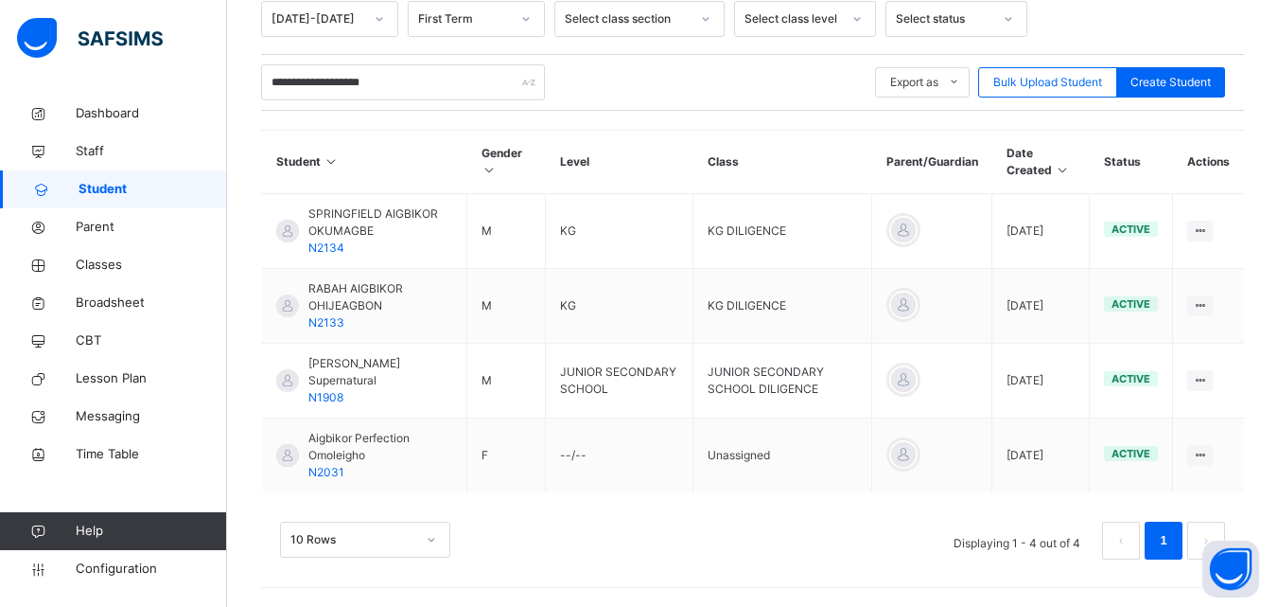
click at [845, 527] on div "10 Rows Displaying 1 - 4 out of 4 1" at bounding box center [752, 540] width 945 height 38
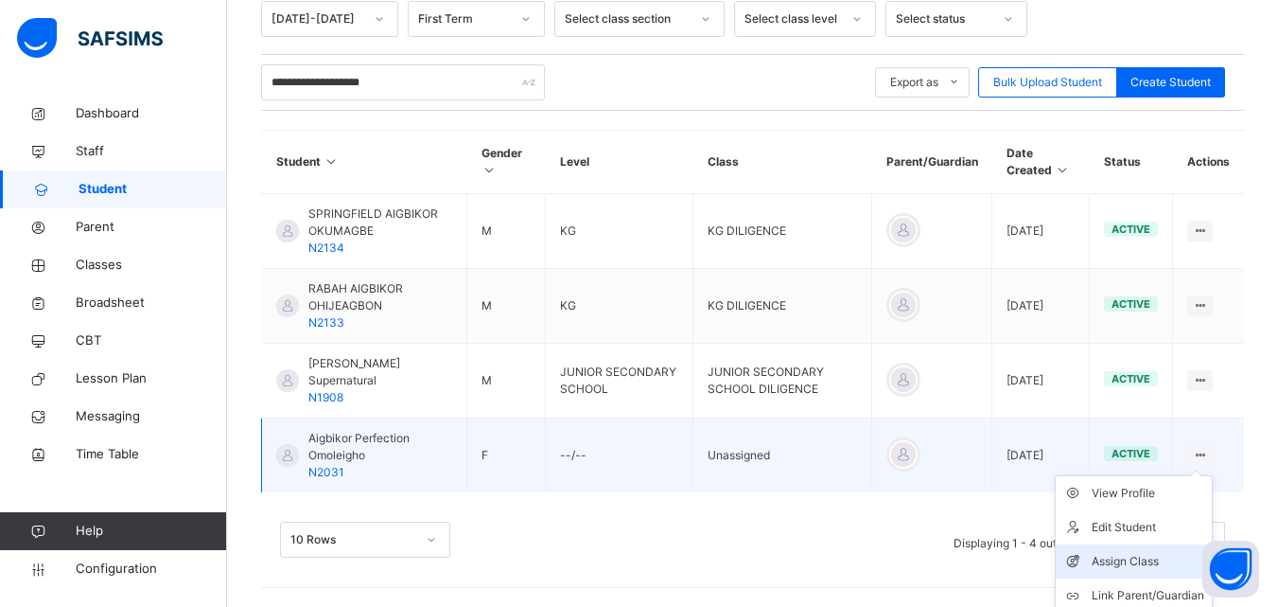
click at [1165, 568] on div "Assign Class" at bounding box center [1148, 561] width 113 height 19
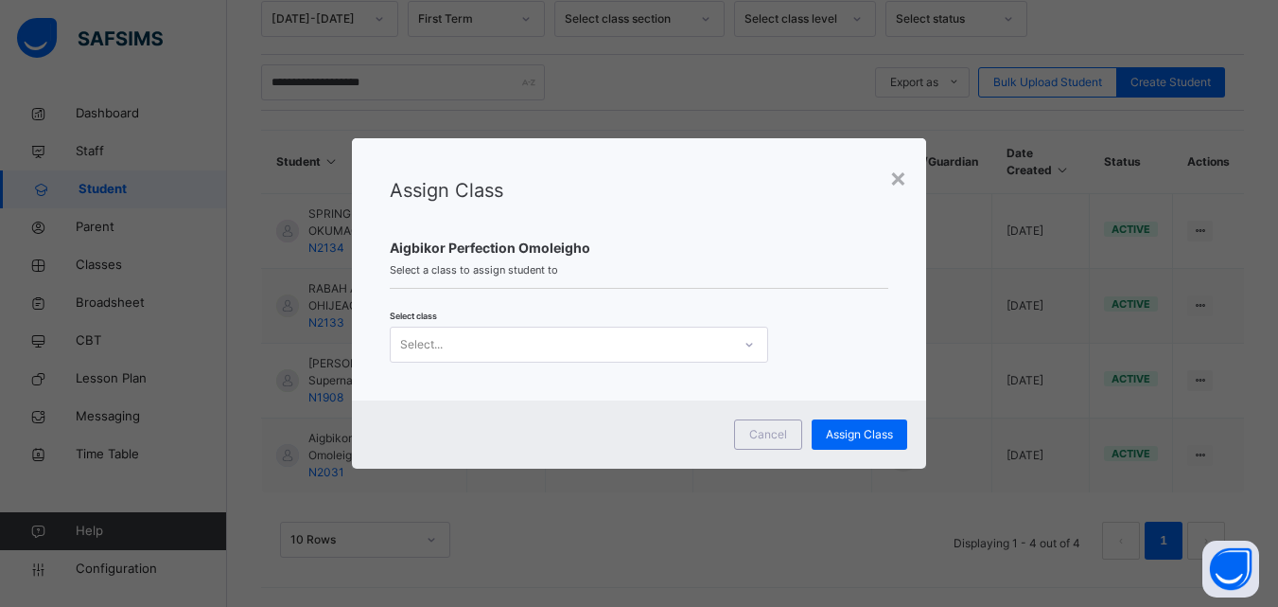
click at [639, 349] on div "Select..." at bounding box center [561, 343] width 341 height 29
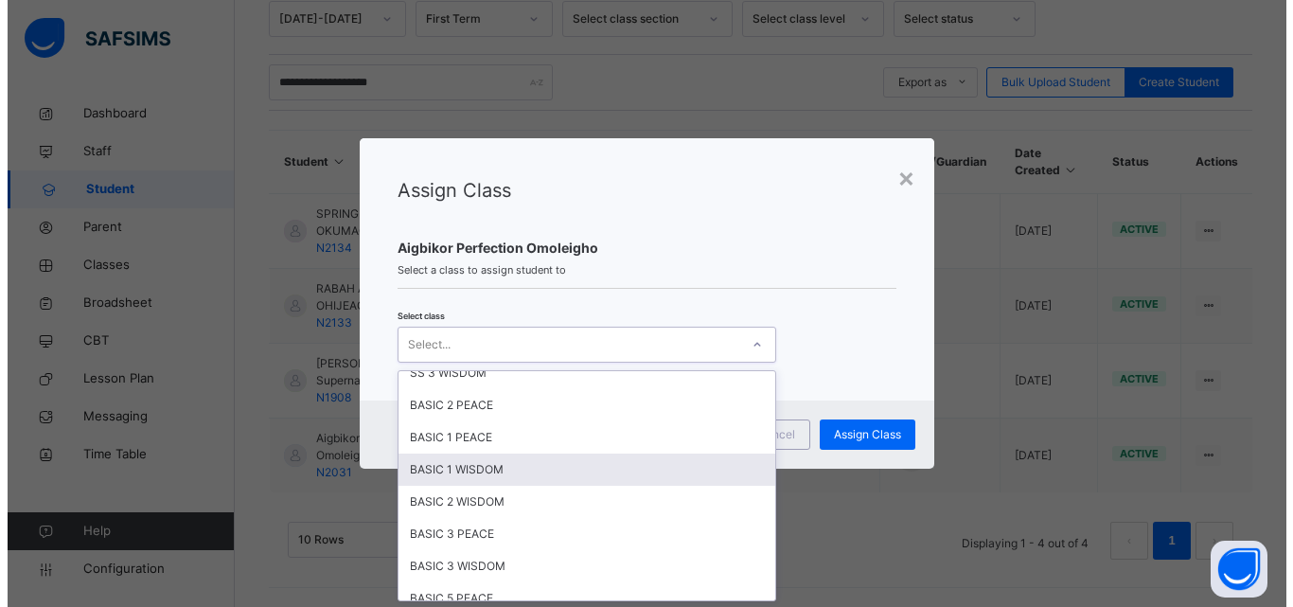
scroll to position [662, 0]
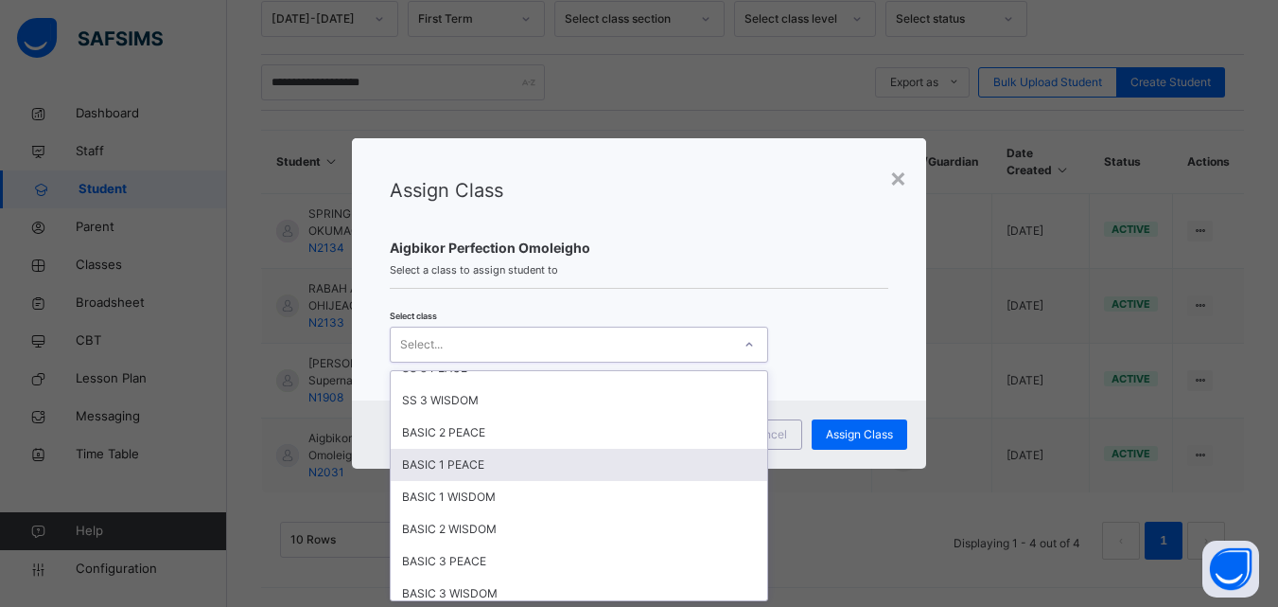
click at [547, 457] on div "BASIC 1 PEACE" at bounding box center [579, 465] width 377 height 32
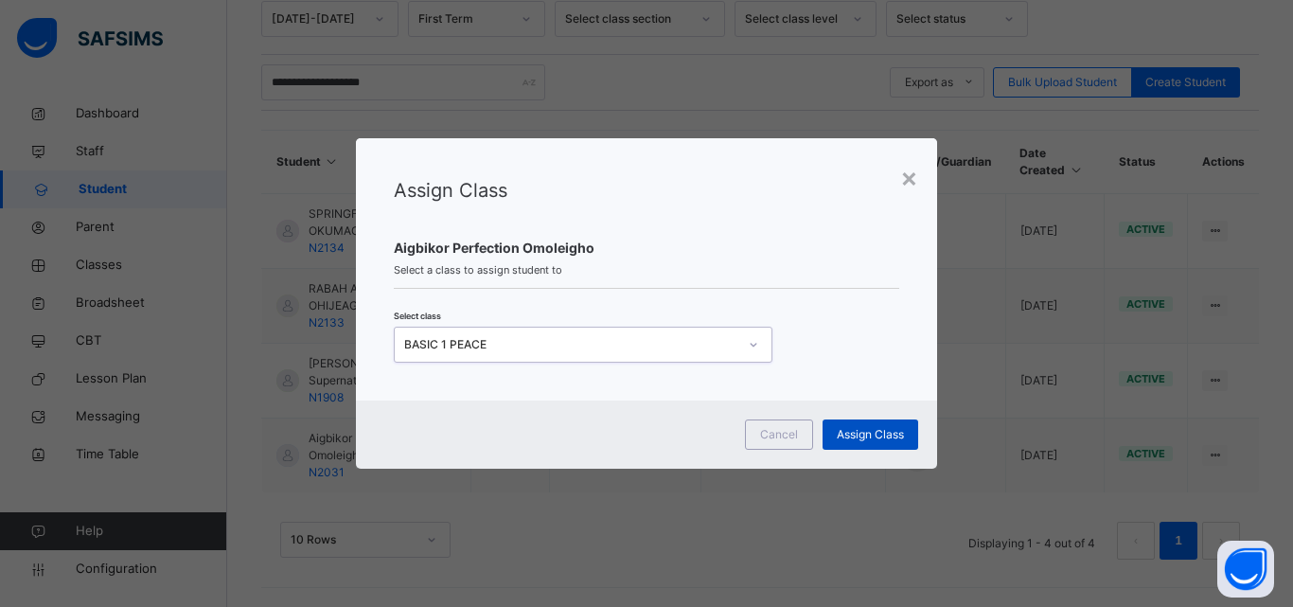
click at [852, 432] on span "Assign Class" at bounding box center [870, 434] width 67 height 17
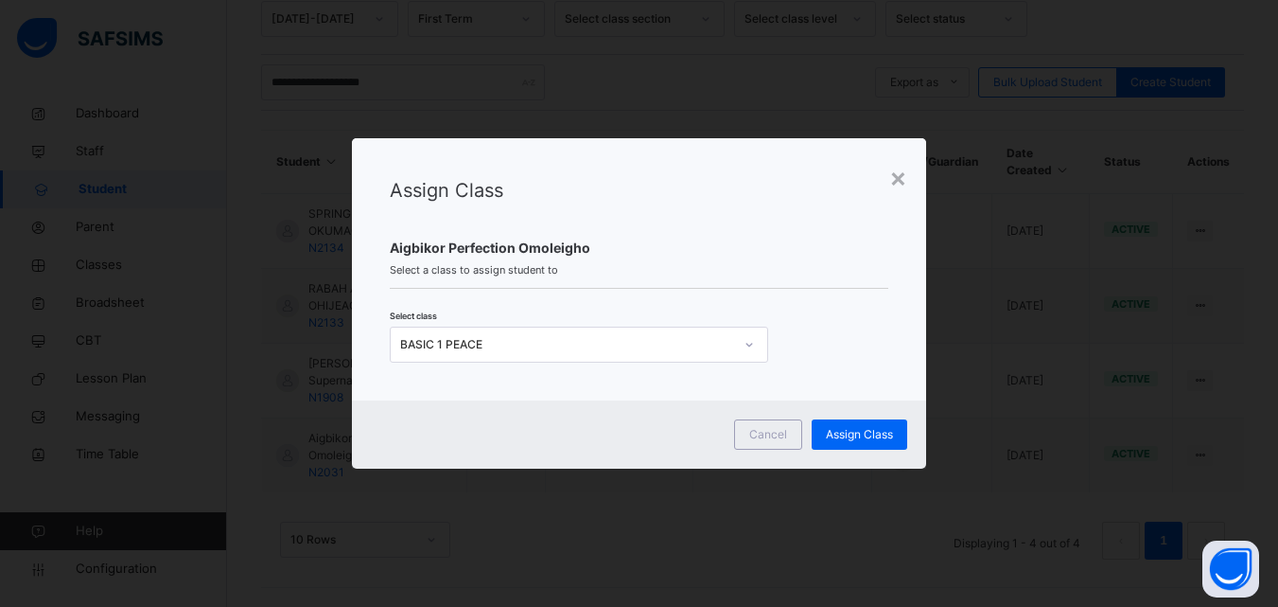
drag, startPoint x: 783, startPoint y: 358, endPoint x: 419, endPoint y: 643, distance: 462.3
drag, startPoint x: 419, startPoint y: 643, endPoint x: 978, endPoint y: 588, distance: 562.0
click at [978, 588] on div "× Assign Class Aigbikor Perfection Omoleigho Select a class to assign student t…" at bounding box center [639, 303] width 1278 height 607
click at [635, 501] on div "× Assign Class Aigbikor Perfection Omoleigho Select a class to assign student t…" at bounding box center [639, 303] width 1278 height 607
click at [856, 446] on div "Assign Class" at bounding box center [860, 434] width 96 height 30
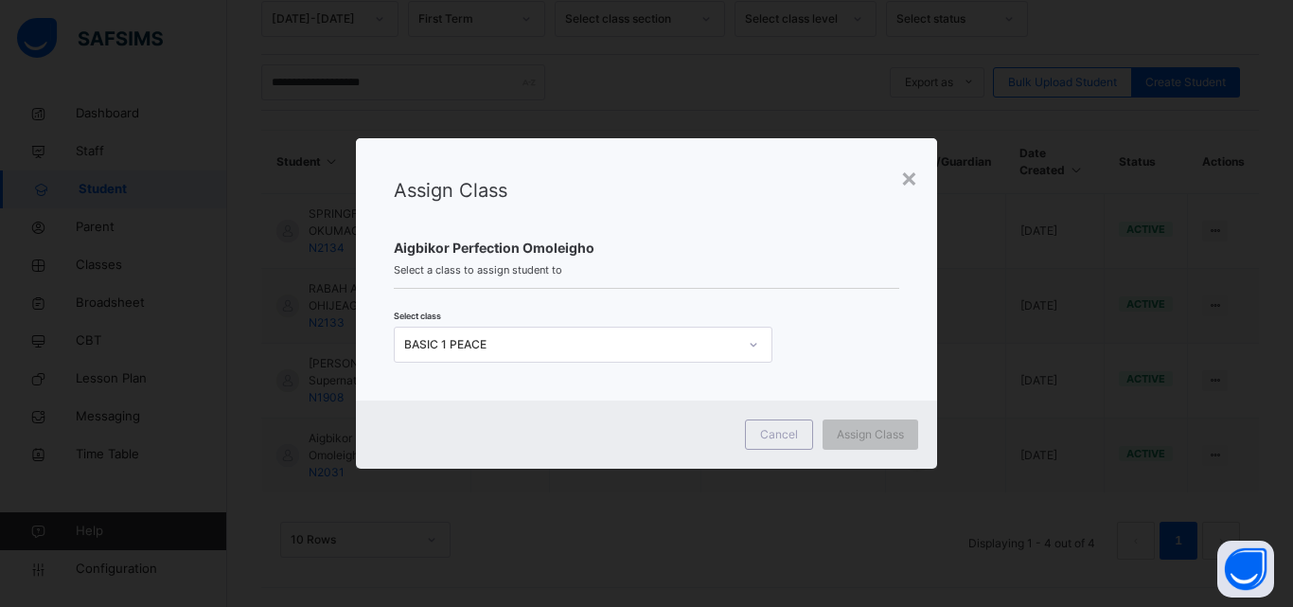
drag, startPoint x: 857, startPoint y: 431, endPoint x: 0, endPoint y: 580, distance: 870.3
drag, startPoint x: 0, startPoint y: 580, endPoint x: 701, endPoint y: 564, distance: 701.4
click at [701, 564] on div "× Assign Class Aigbikor Perfection Omoleigho Select a class to assign student t…" at bounding box center [646, 303] width 1293 height 607
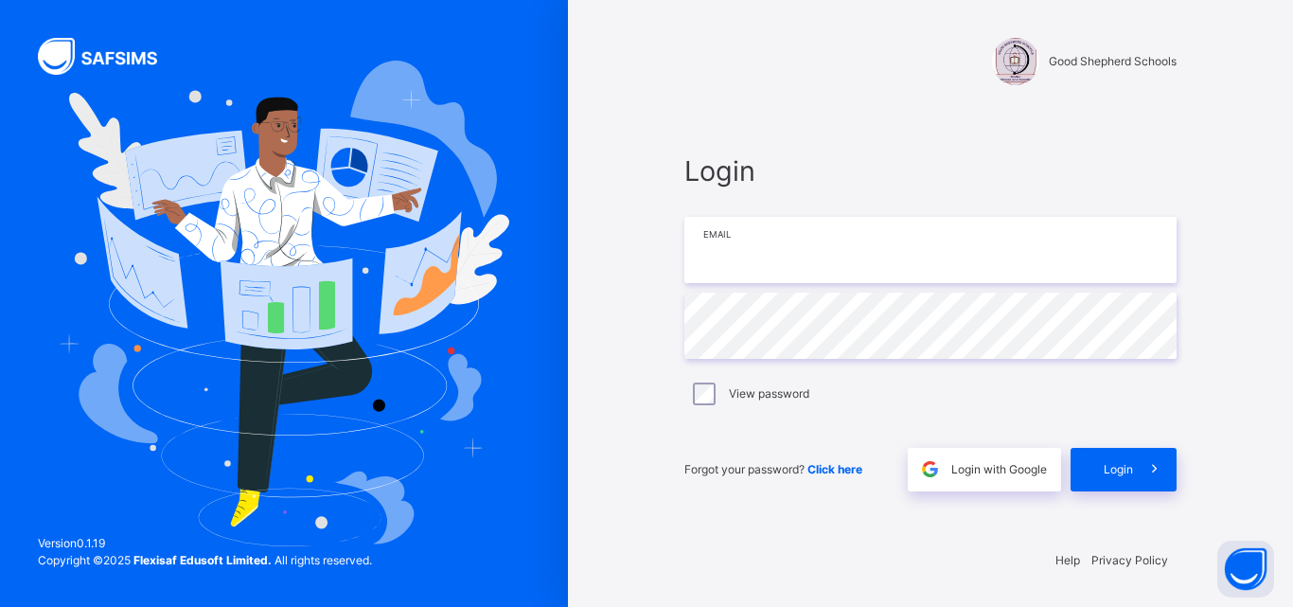
type input "**********"
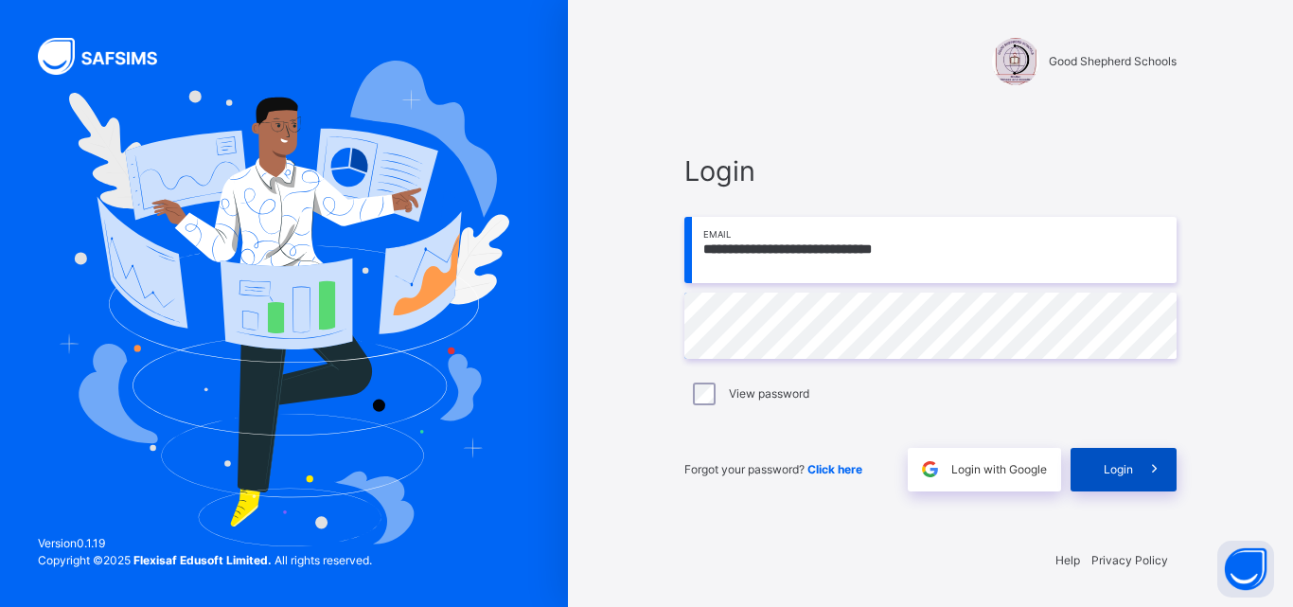
click at [1123, 457] on div "Login" at bounding box center [1123, 470] width 106 height 44
click at [1156, 479] on icon at bounding box center [1154, 469] width 20 height 22
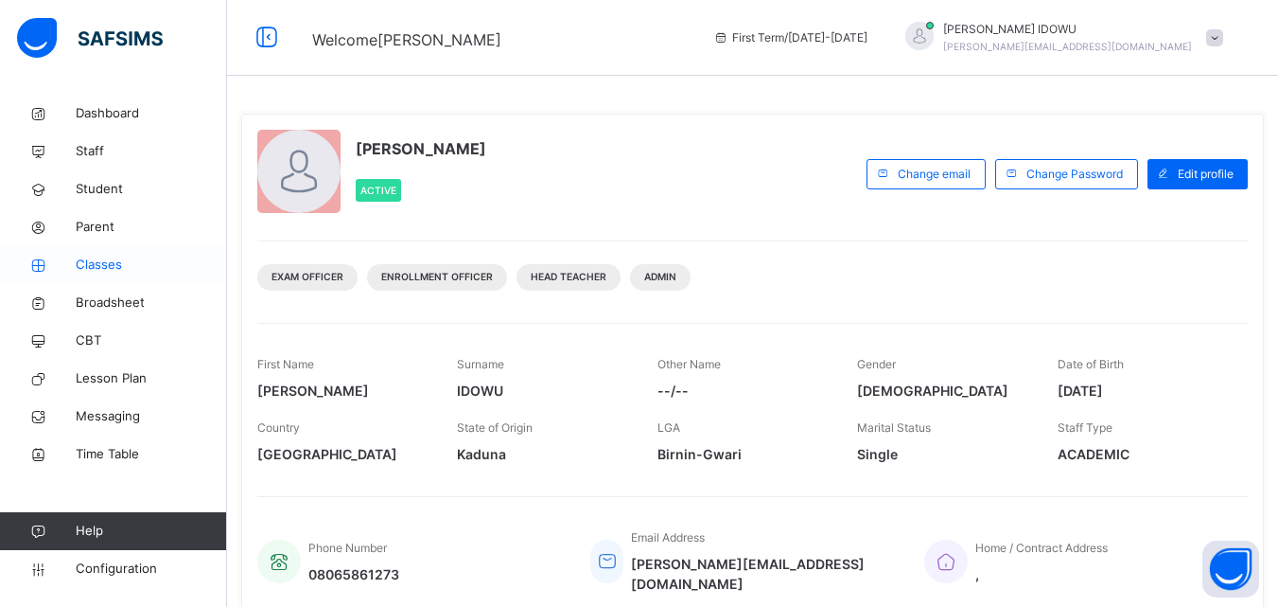
click at [173, 270] on span "Classes" at bounding box center [151, 264] width 151 height 19
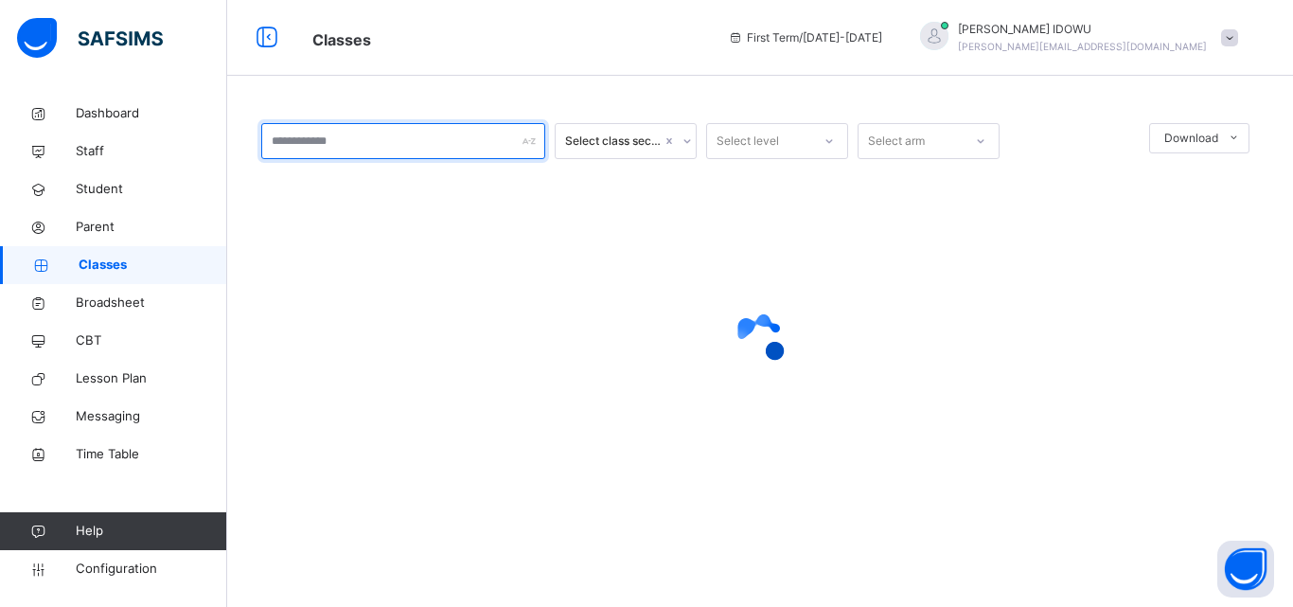
click at [483, 151] on input "text" at bounding box center [403, 141] width 284 height 36
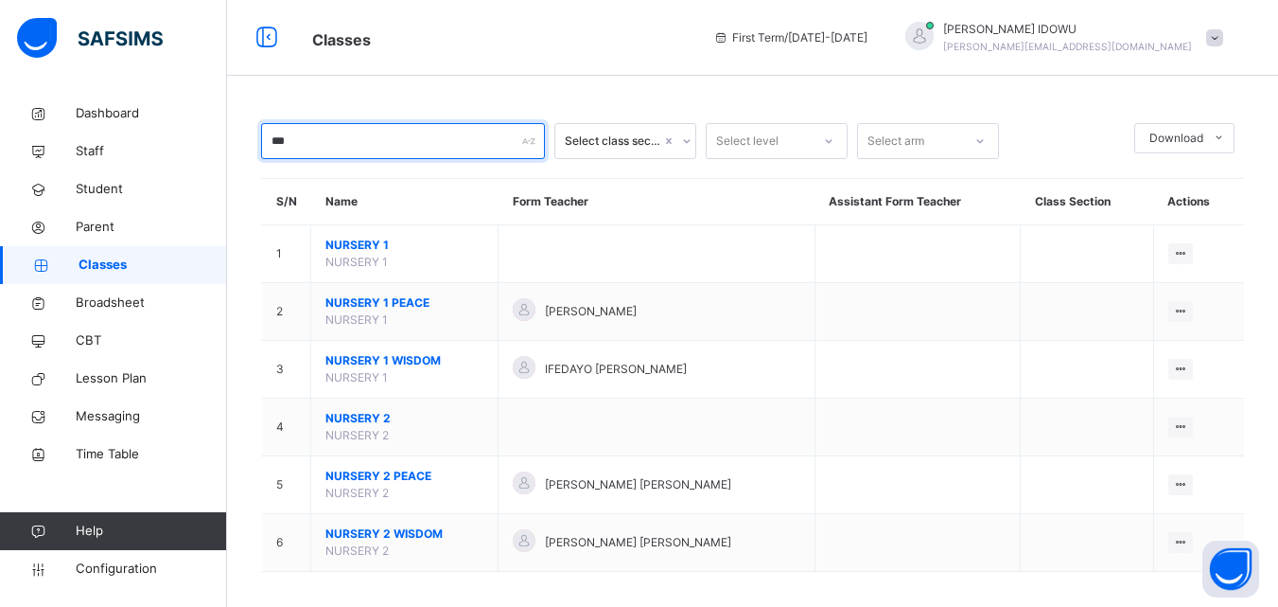
type input "***"
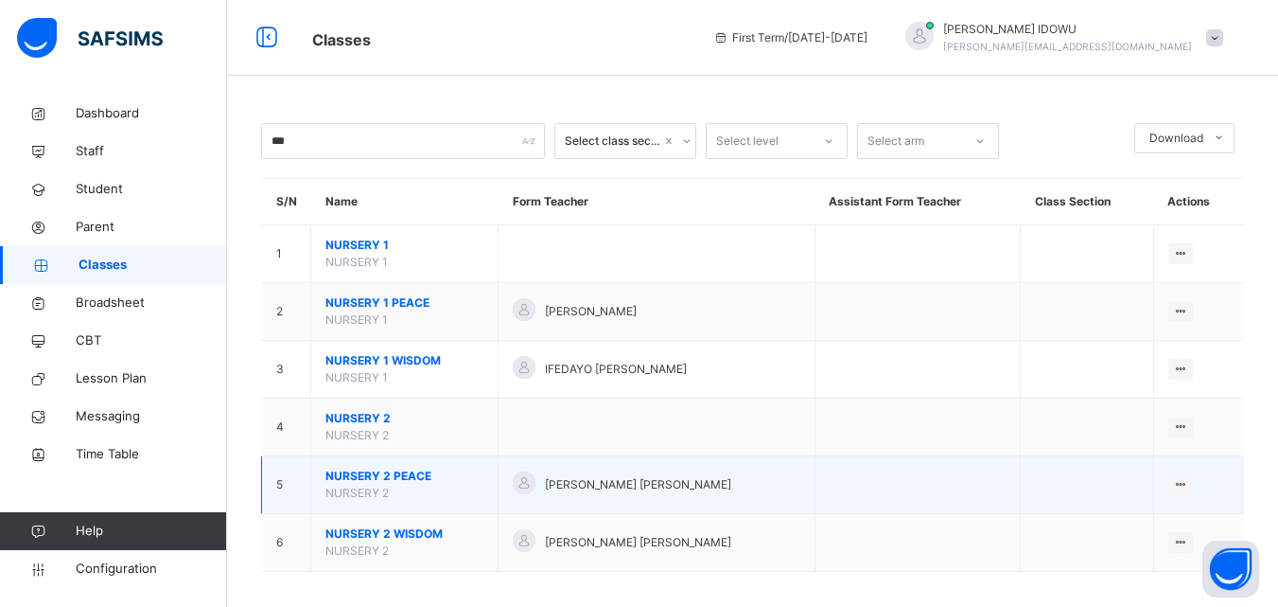
drag, startPoint x: 483, startPoint y: 151, endPoint x: 349, endPoint y: 466, distance: 341.3
click at [349, 466] on td "NURSERY 2 PEACE NURSERY 2" at bounding box center [404, 485] width 187 height 58
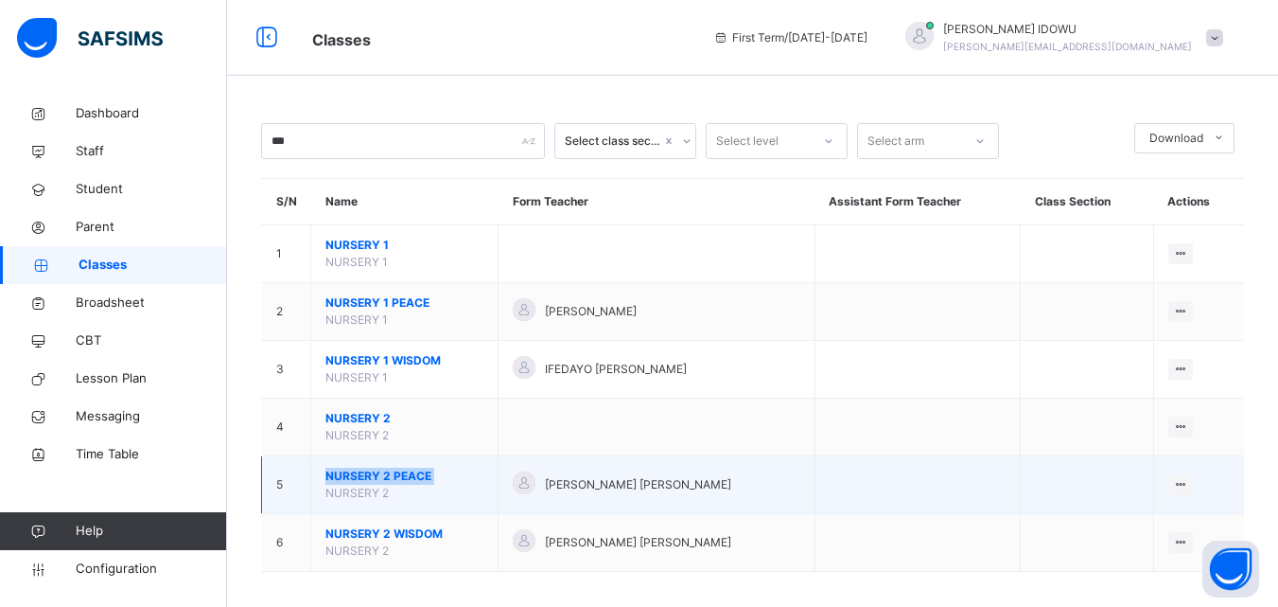
click at [368, 477] on span "NURSERY 2 PEACE" at bounding box center [405, 475] width 158 height 17
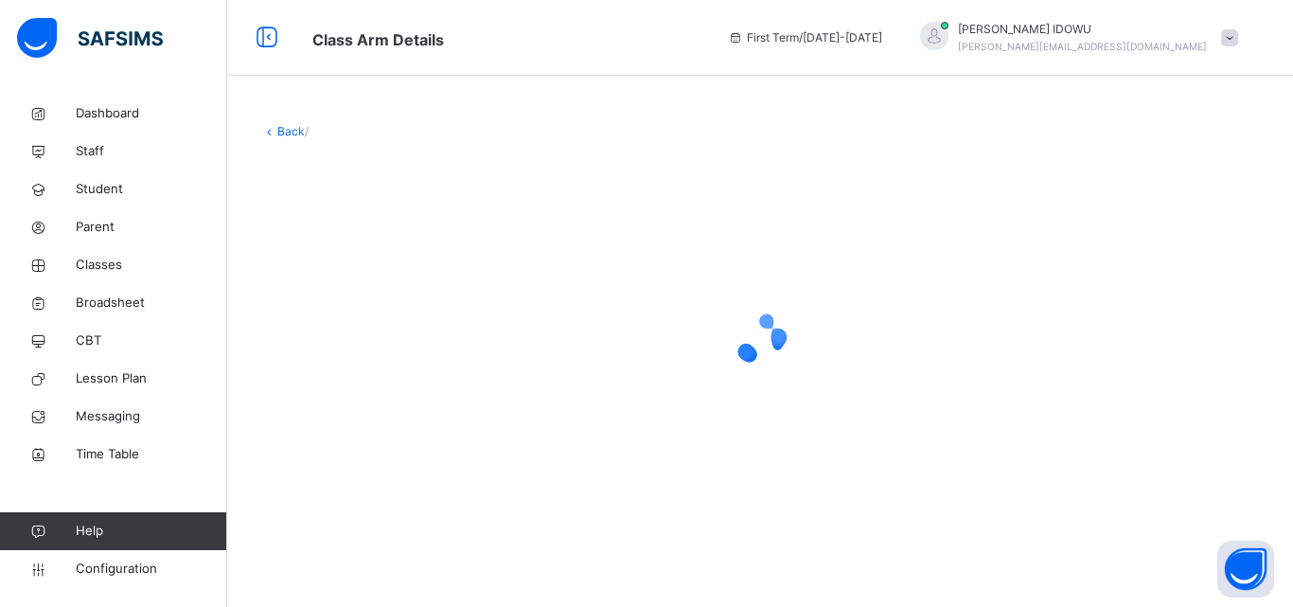
click at [368, 477] on div at bounding box center [759, 339] width 997 height 360
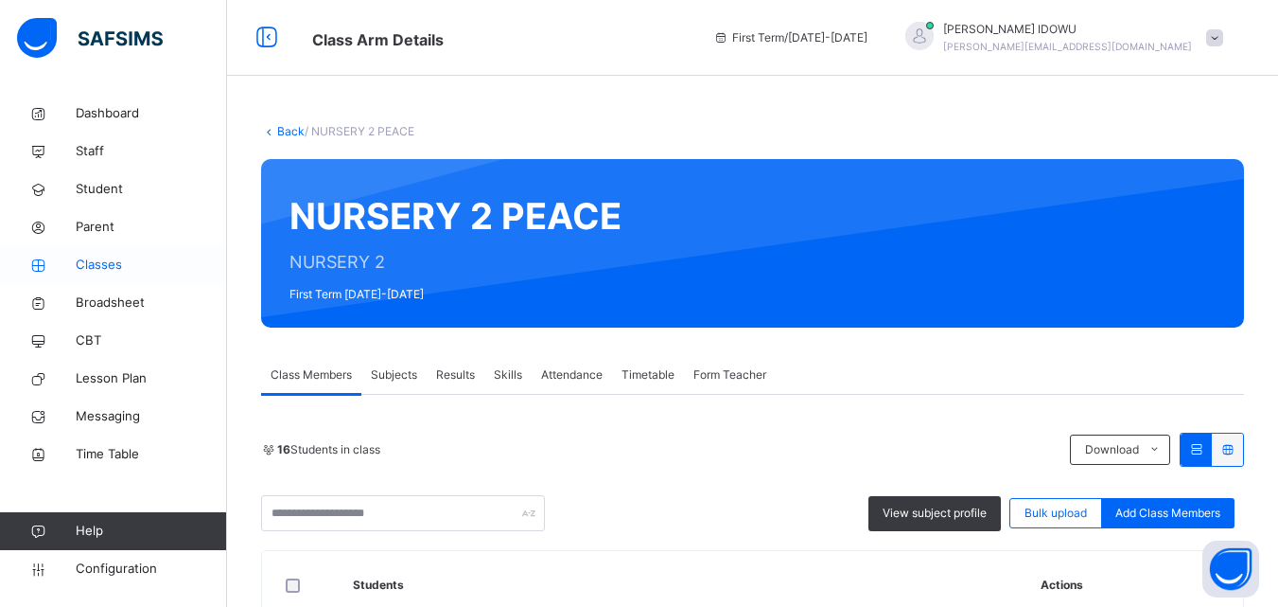
click at [105, 268] on span "Classes" at bounding box center [151, 264] width 151 height 19
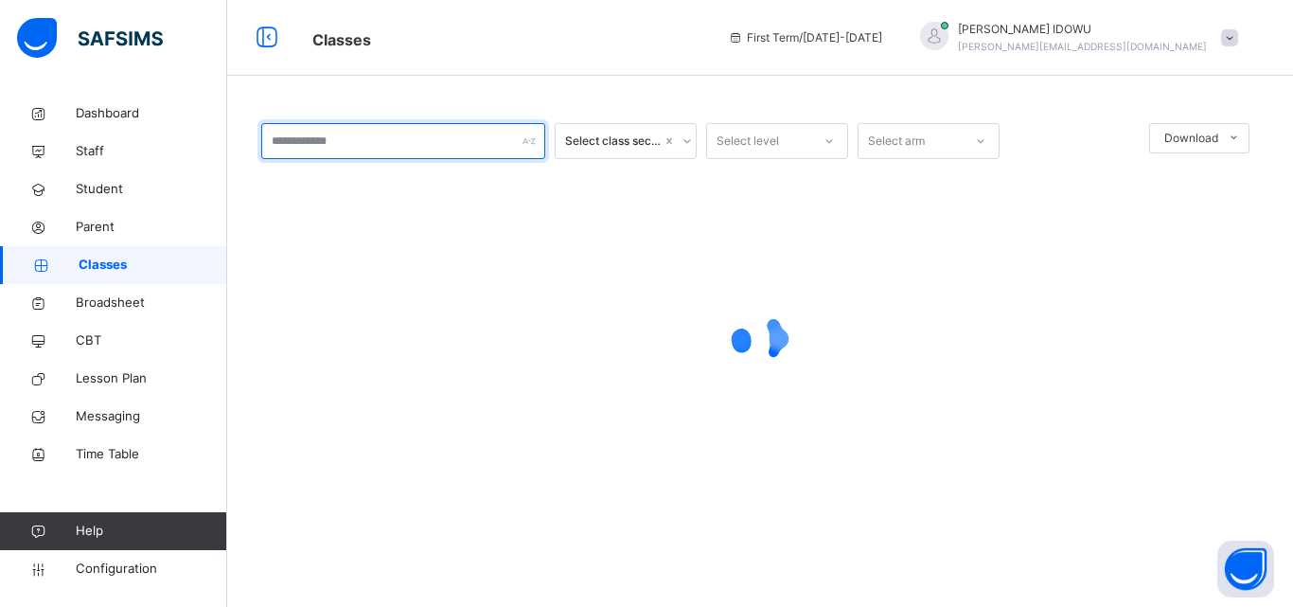
click at [348, 143] on input "text" at bounding box center [403, 141] width 284 height 36
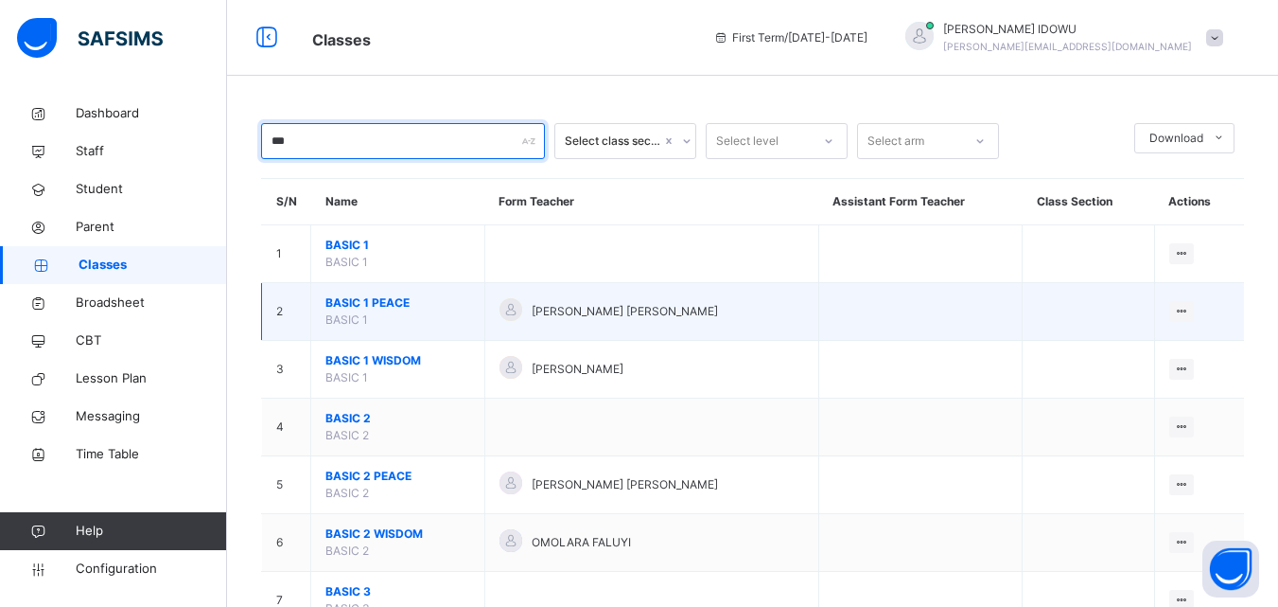
type input "***"
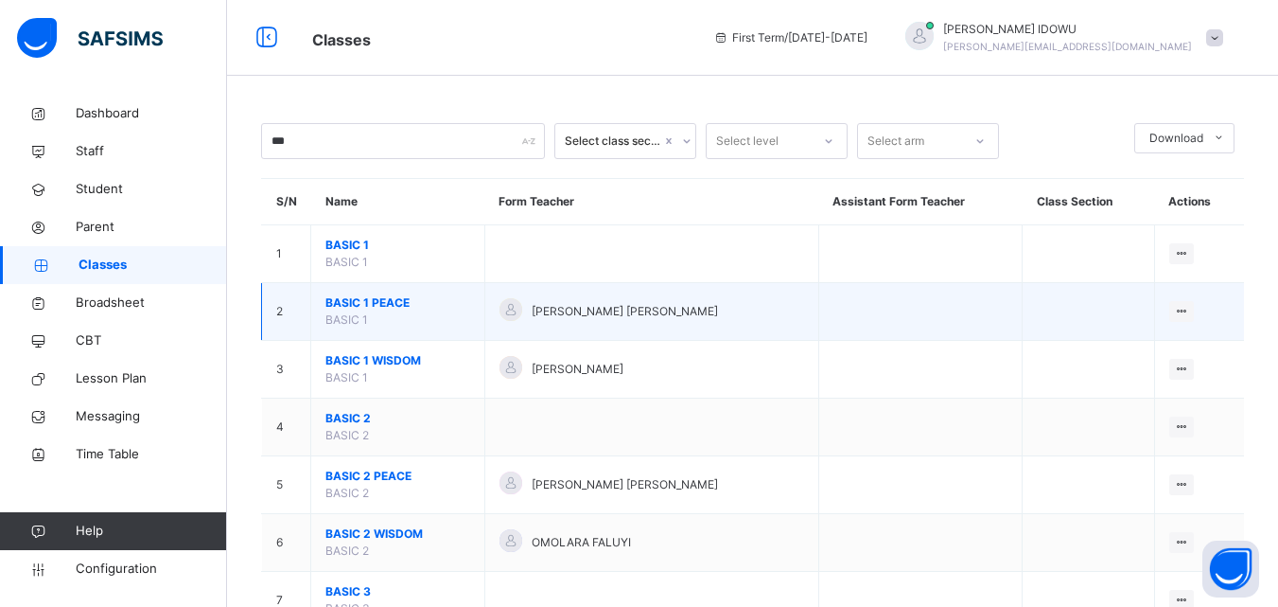
click at [335, 307] on span "BASIC 1 PEACE" at bounding box center [398, 302] width 145 height 17
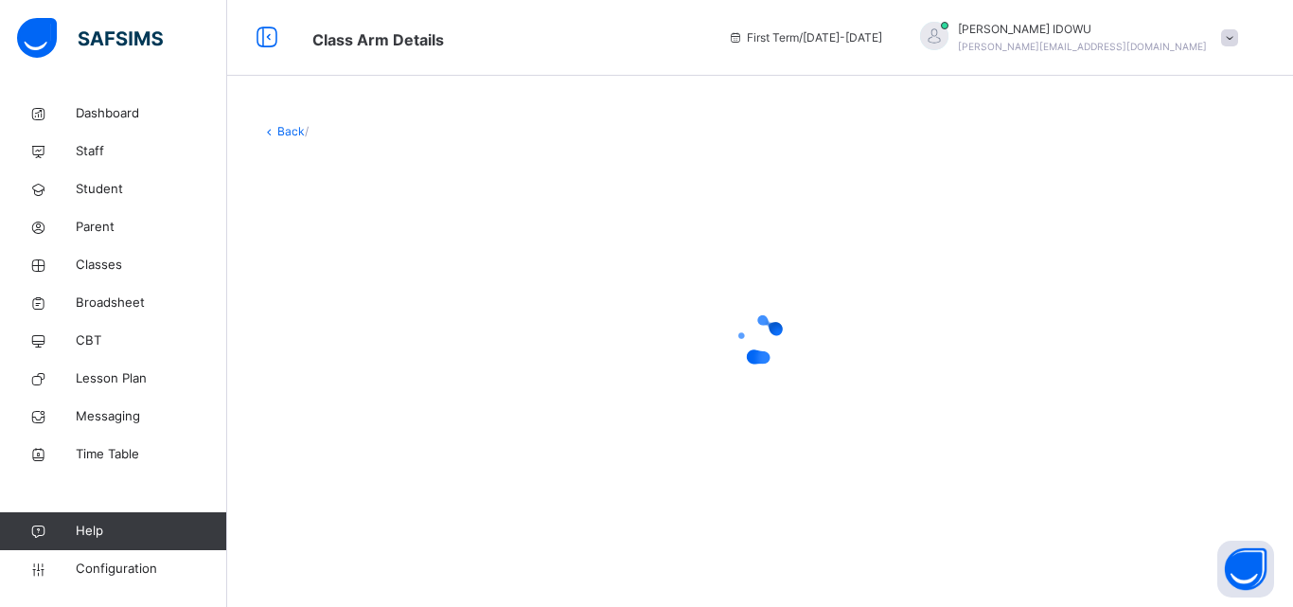
click at [335, 307] on div at bounding box center [759, 339] width 997 height 76
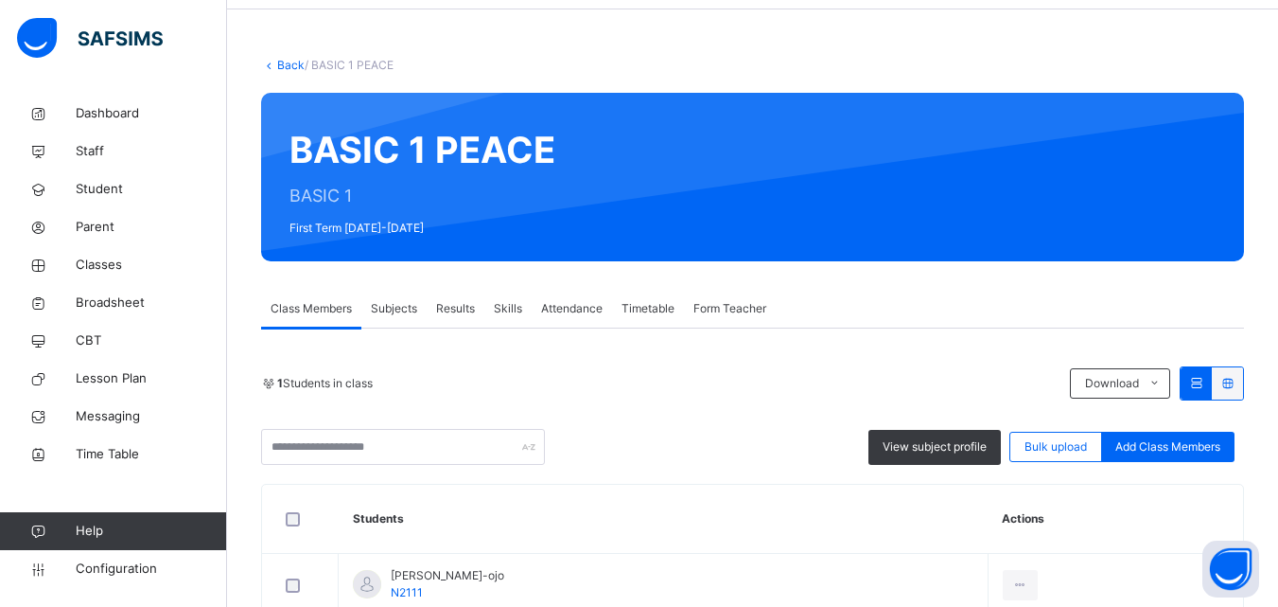
scroll to position [181, 0]
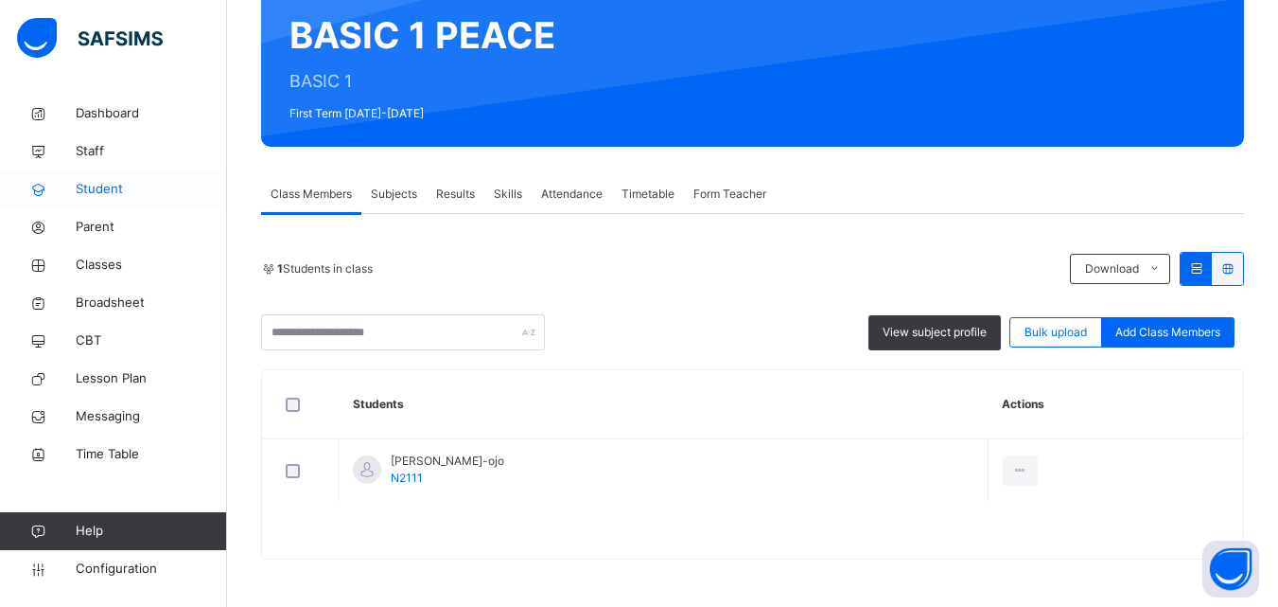
click at [119, 196] on span "Student" at bounding box center [151, 189] width 151 height 19
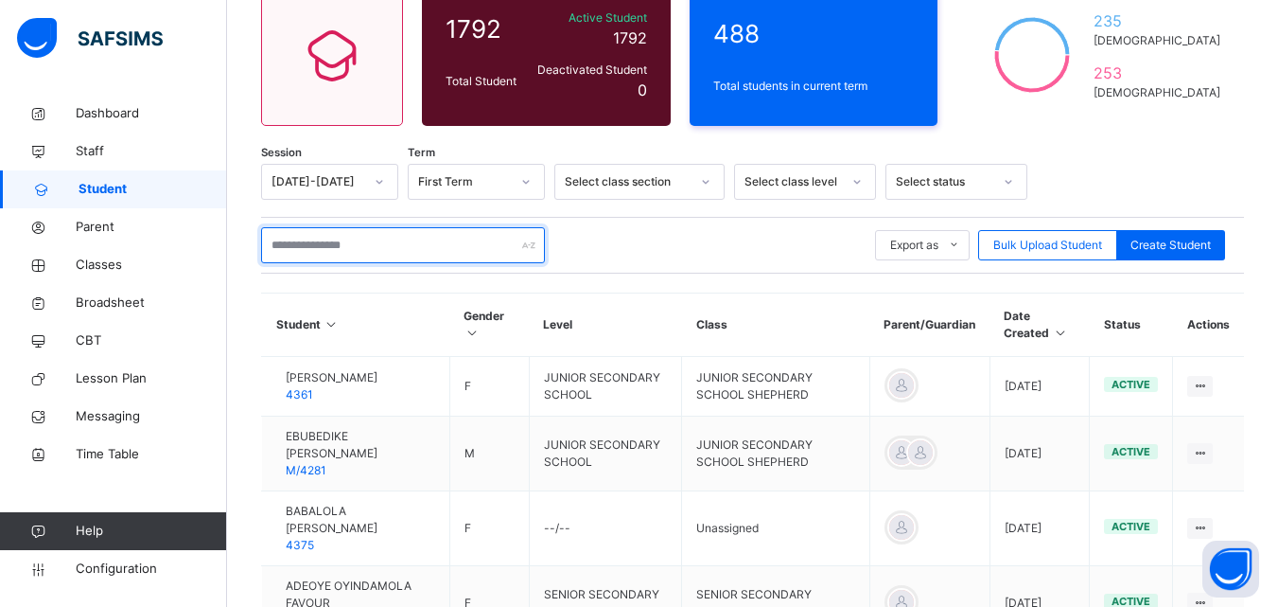
click at [525, 251] on div at bounding box center [403, 245] width 284 height 36
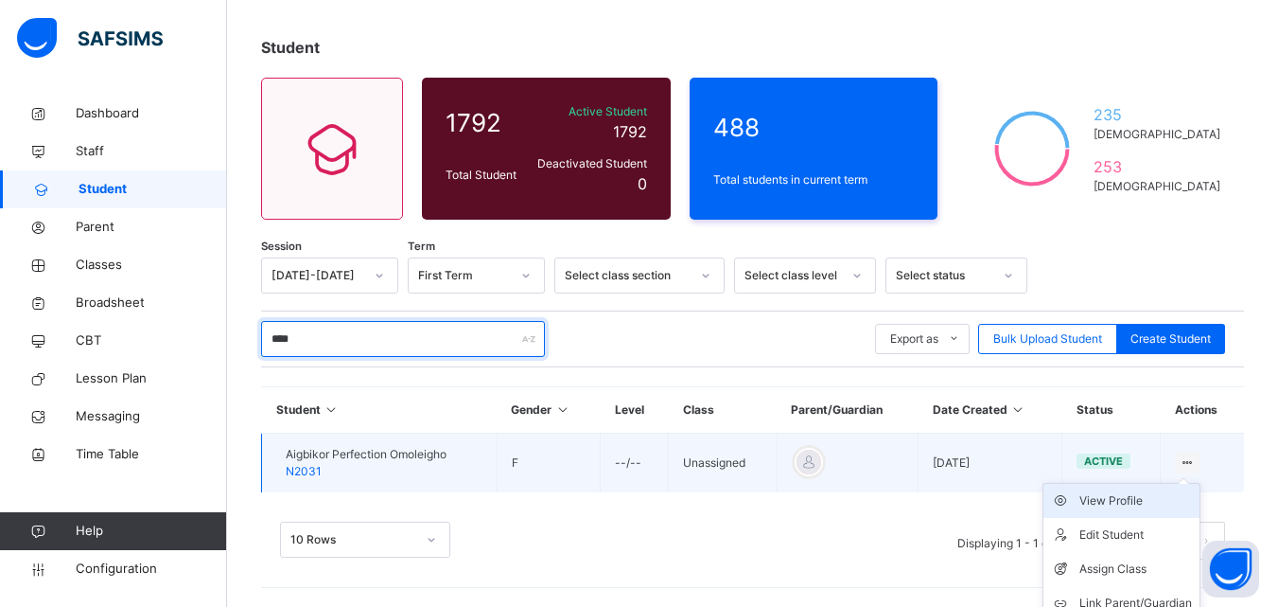
scroll to position [135, 0]
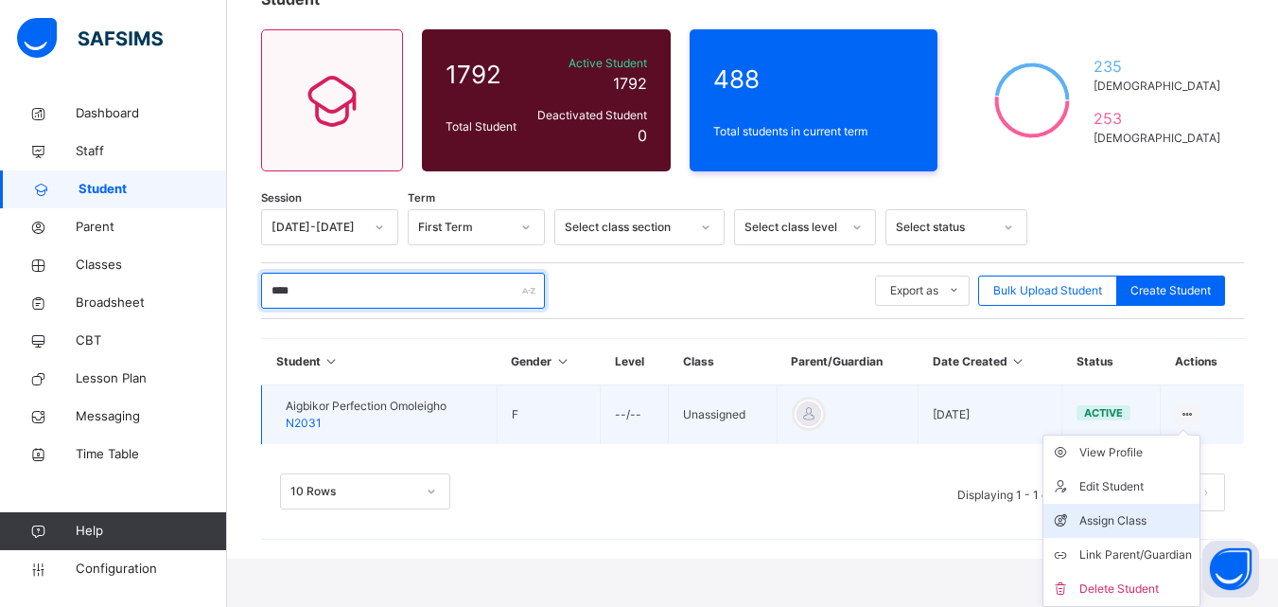
type input "****"
click at [1169, 516] on div "Assign Class" at bounding box center [1136, 520] width 113 height 19
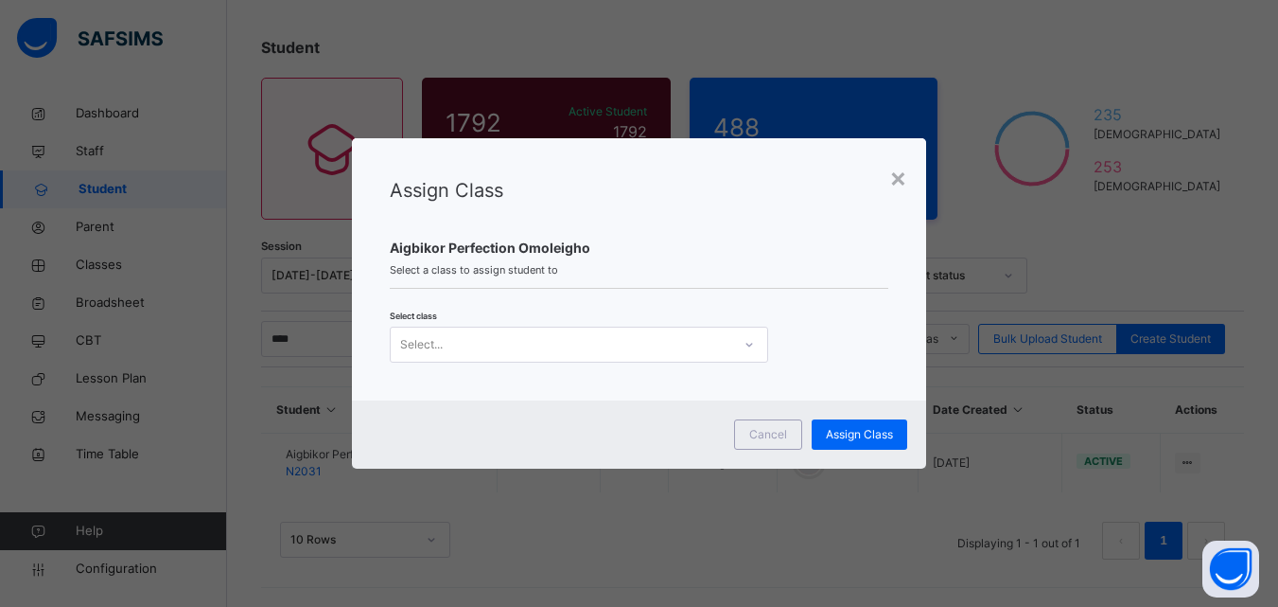
click at [721, 347] on div "Select..." at bounding box center [561, 343] width 341 height 29
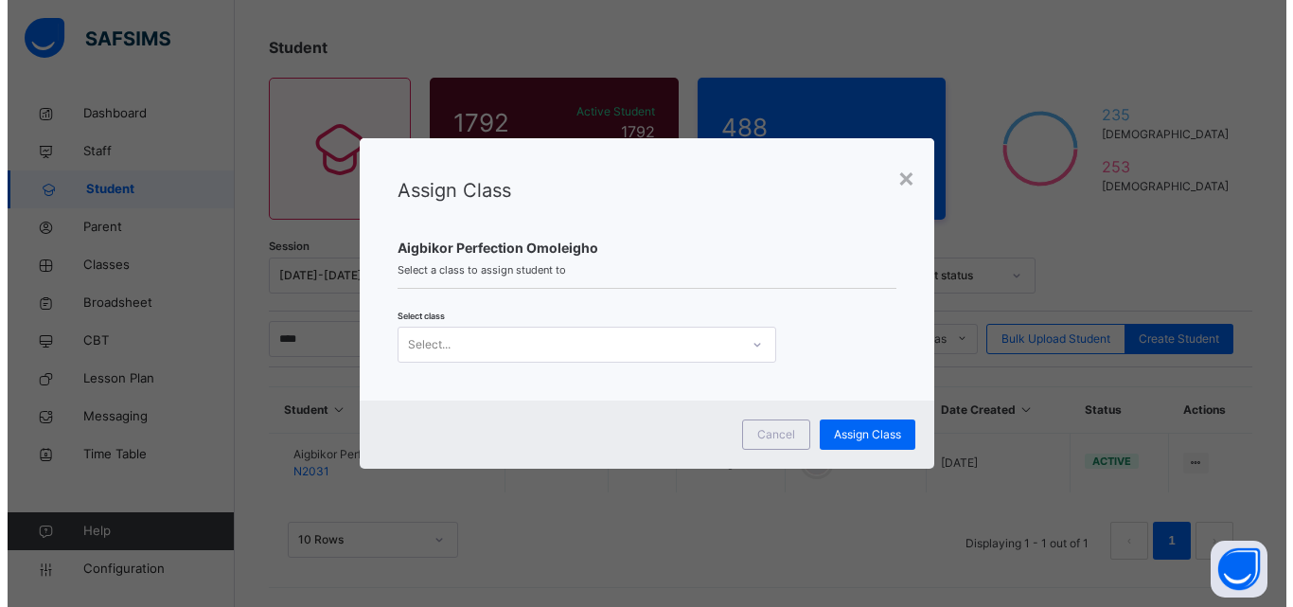
scroll to position [0, 0]
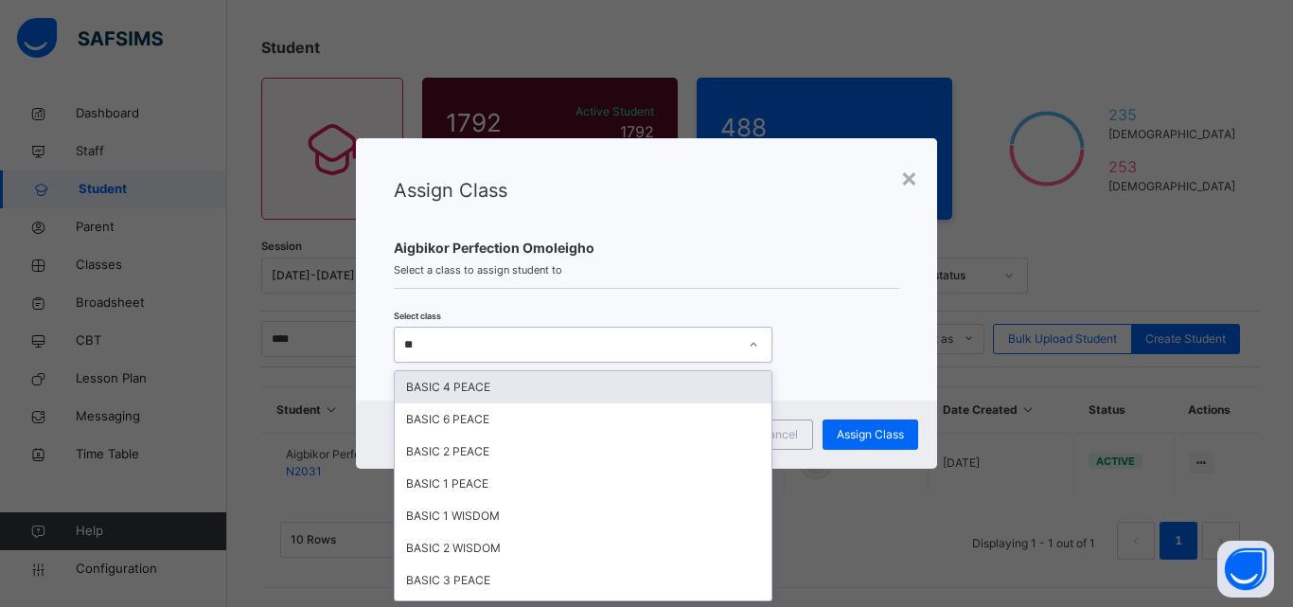
type input "***"
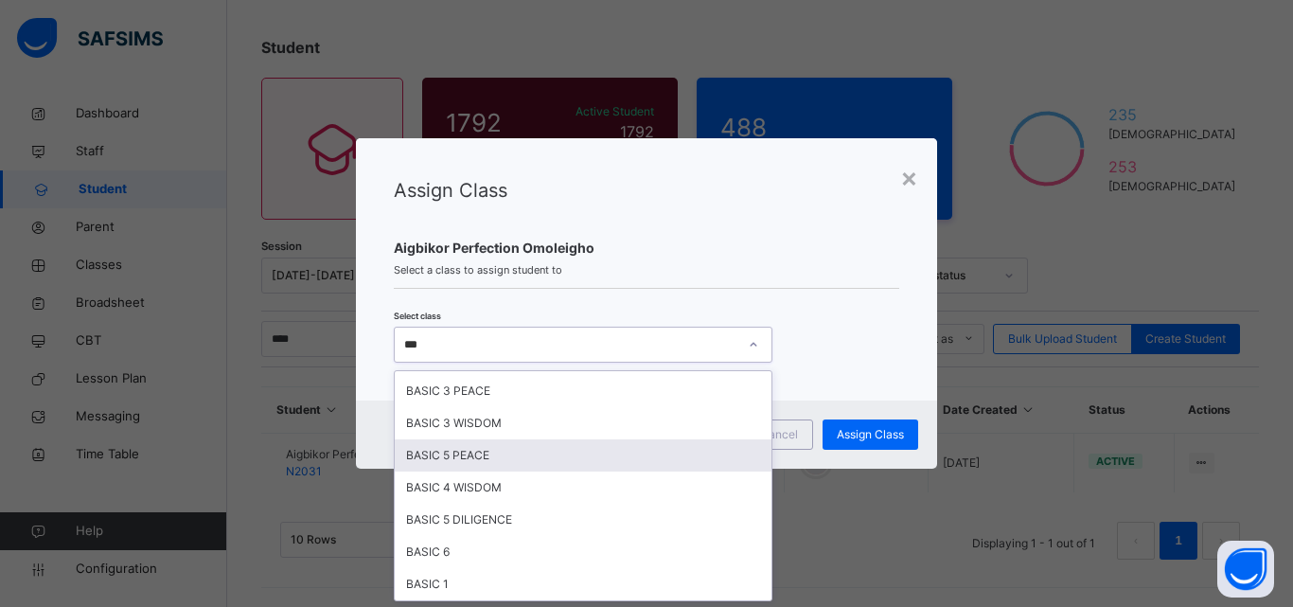
scroll to position [284, 0]
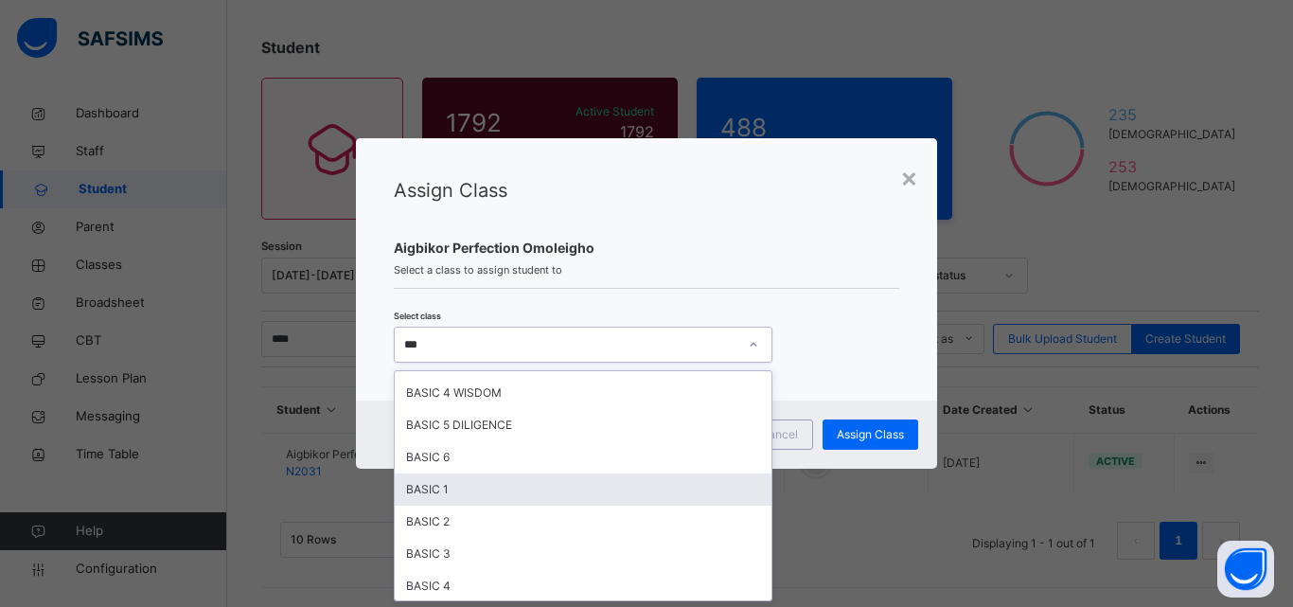
click at [560, 488] on div "BASIC 1" at bounding box center [583, 489] width 377 height 32
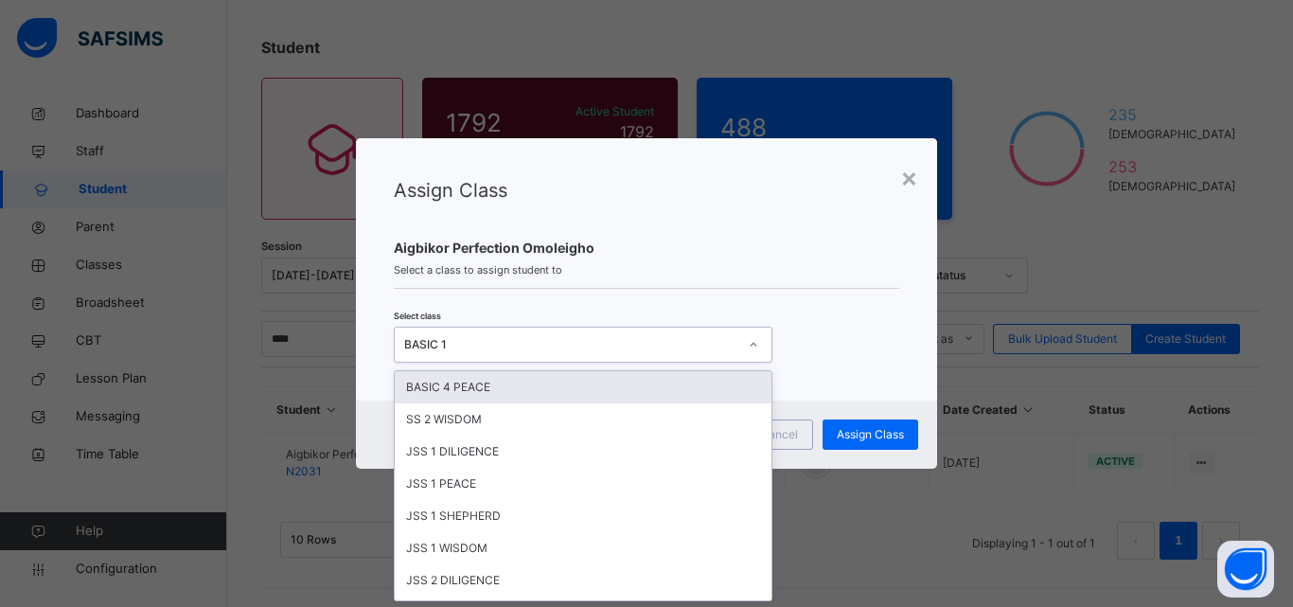
click at [635, 346] on div "BASIC 1" at bounding box center [570, 344] width 333 height 17
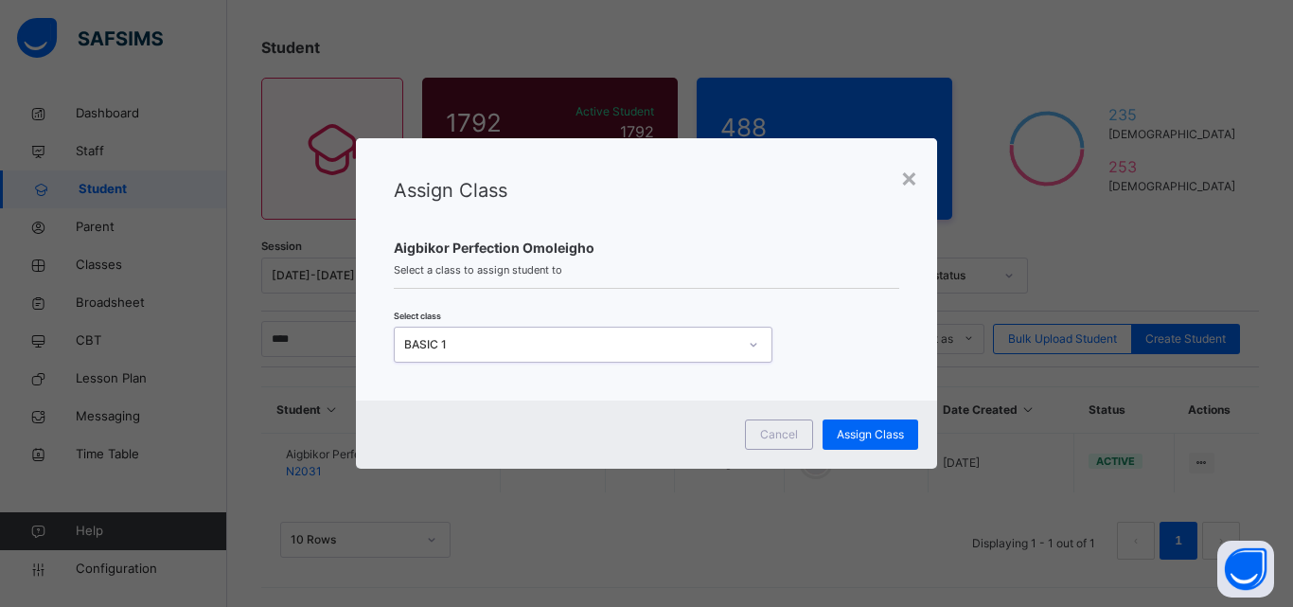
click at [621, 333] on div "BASIC 1" at bounding box center [565, 343] width 341 height 29
click at [659, 342] on div "BASIC 1" at bounding box center [570, 344] width 333 height 17
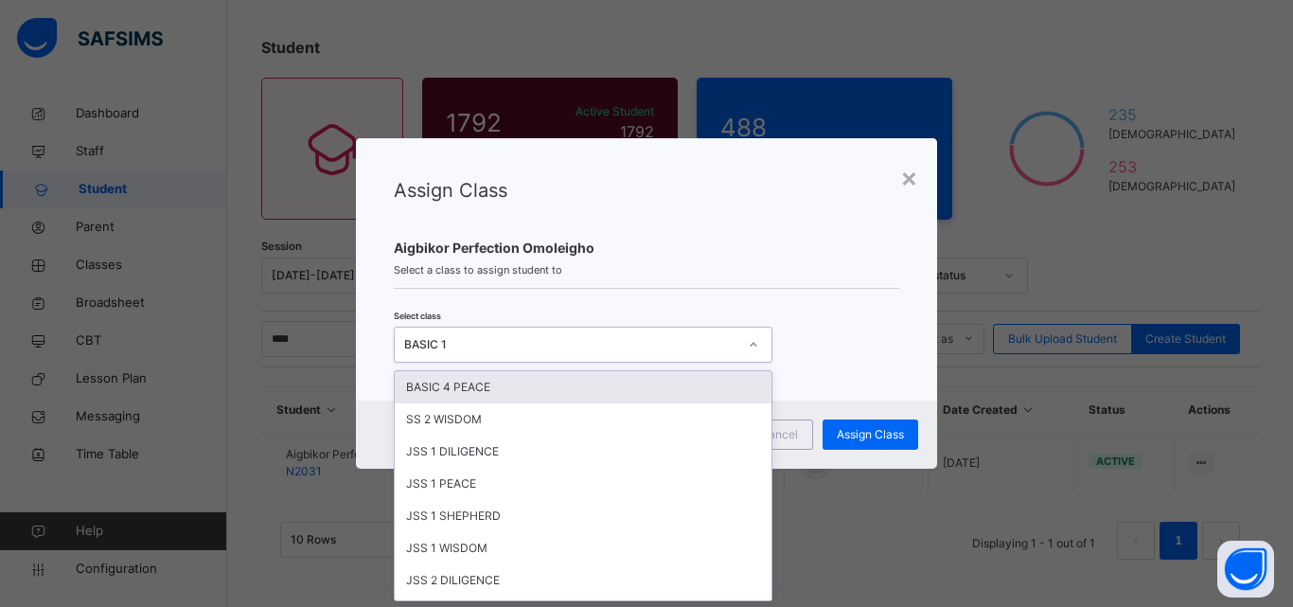
click at [659, 342] on div "BASIC 1" at bounding box center [570, 344] width 333 height 17
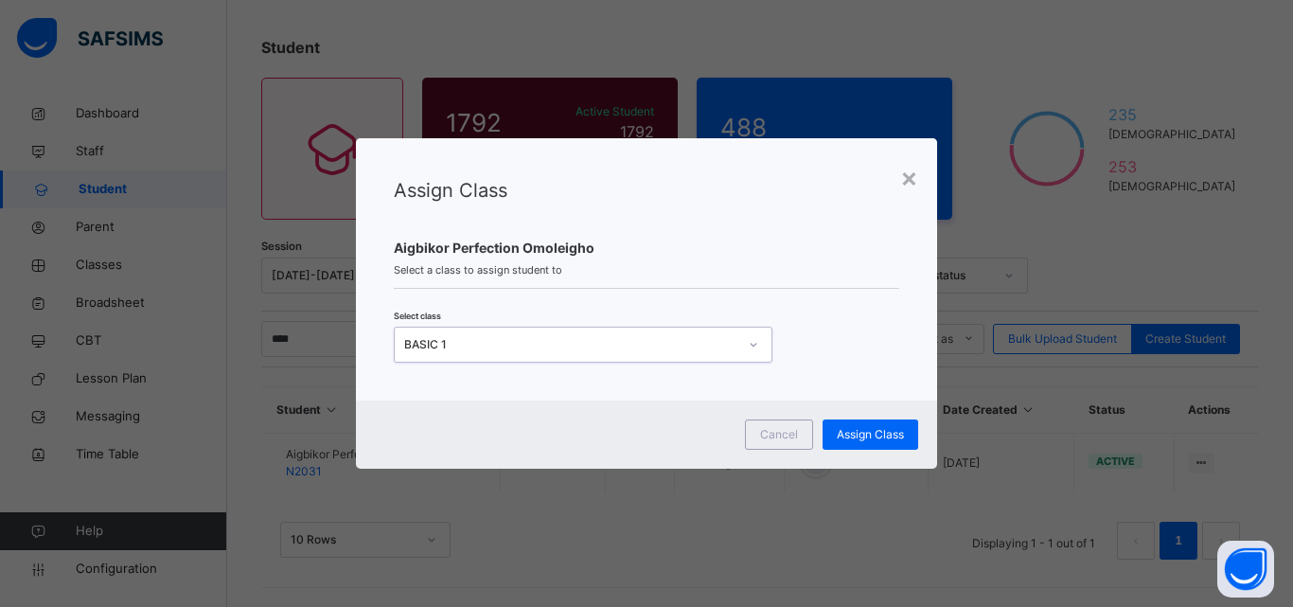
click at [659, 348] on div "BASIC 1" at bounding box center [570, 344] width 333 height 17
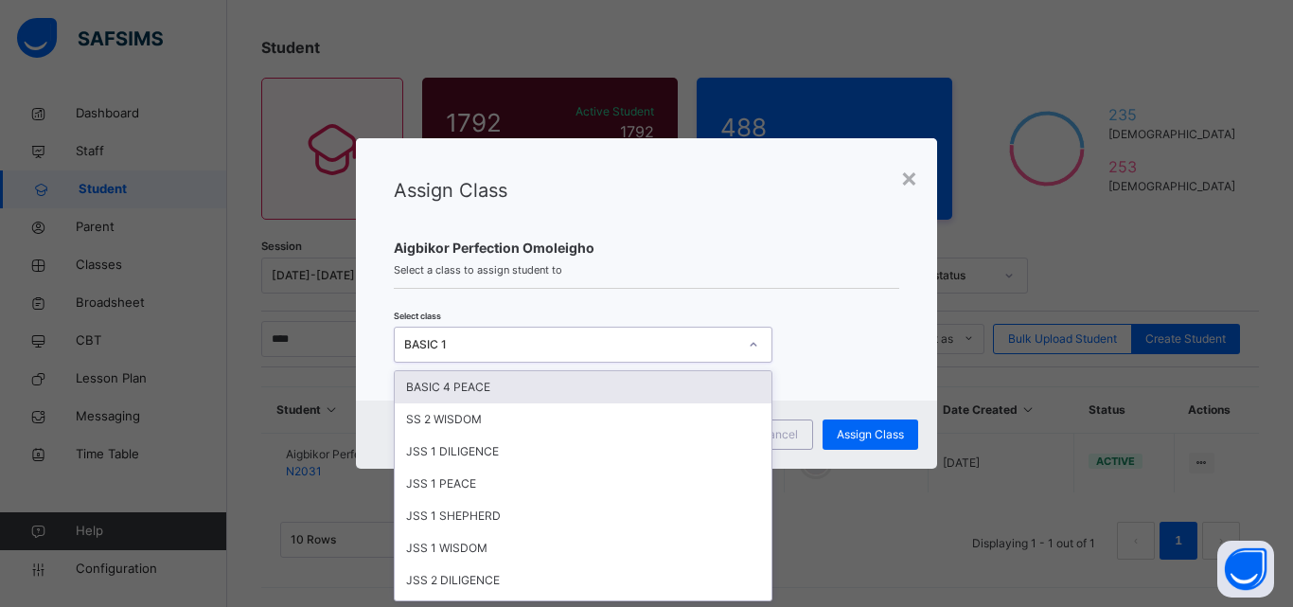
click at [543, 332] on div "BASIC 1" at bounding box center [565, 343] width 341 height 29
drag, startPoint x: 532, startPoint y: 342, endPoint x: 429, endPoint y: 367, distance: 106.3
click at [487, 358] on div "BASIC 1" at bounding box center [565, 343] width 341 height 29
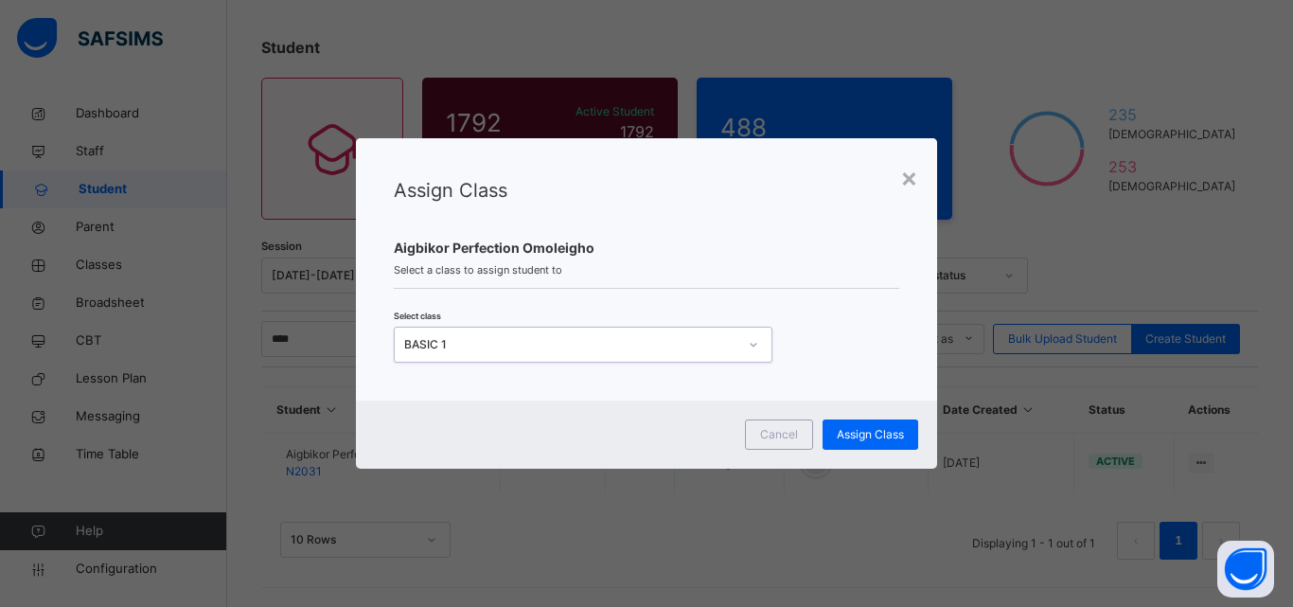
click at [446, 337] on div "BASIC 1" at bounding box center [570, 344] width 333 height 17
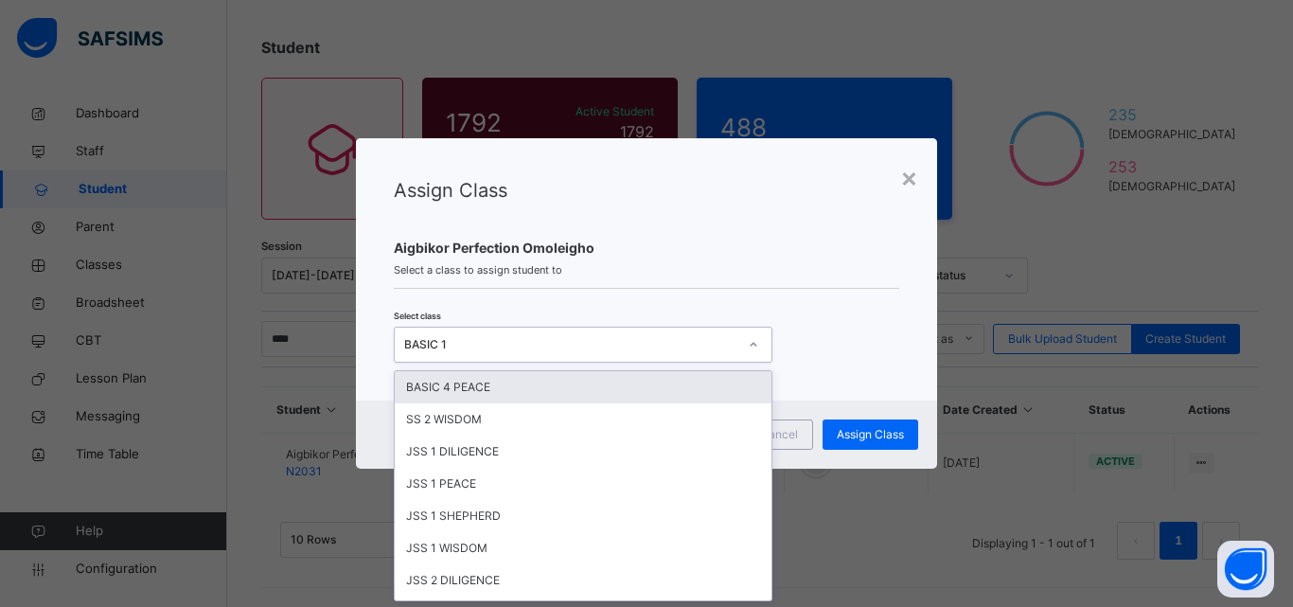
click at [446, 337] on div "BASIC 1" at bounding box center [570, 344] width 333 height 17
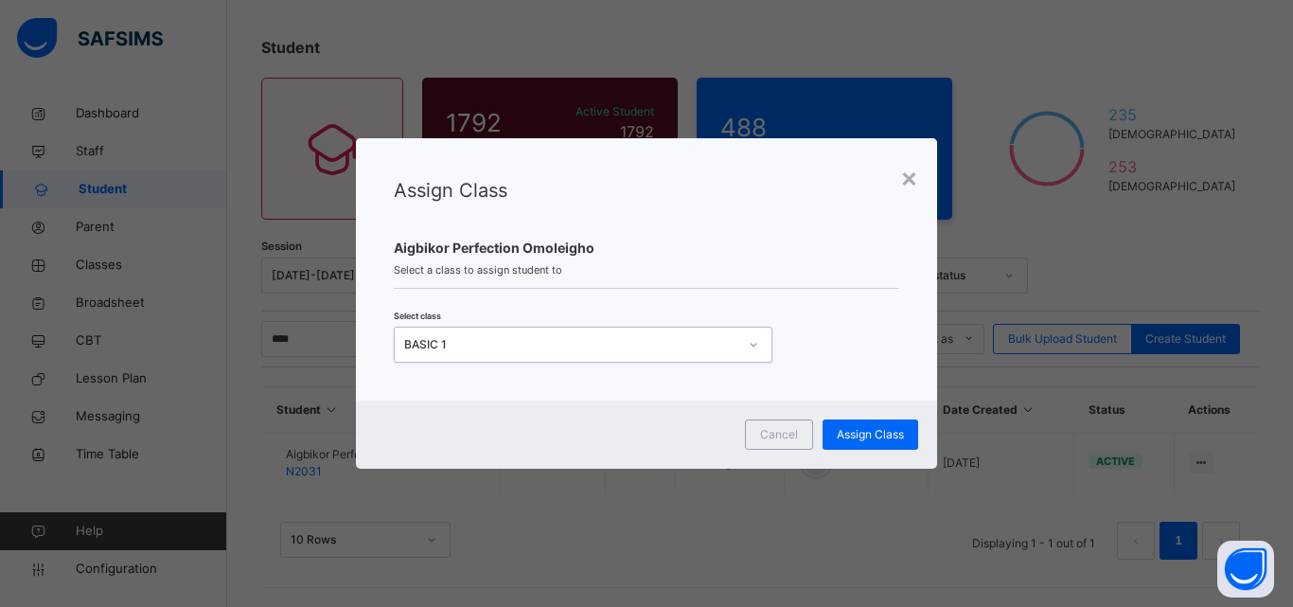
click at [446, 337] on div "BASIC 1" at bounding box center [570, 344] width 333 height 17
click at [783, 426] on span "Cancel" at bounding box center [779, 434] width 38 height 17
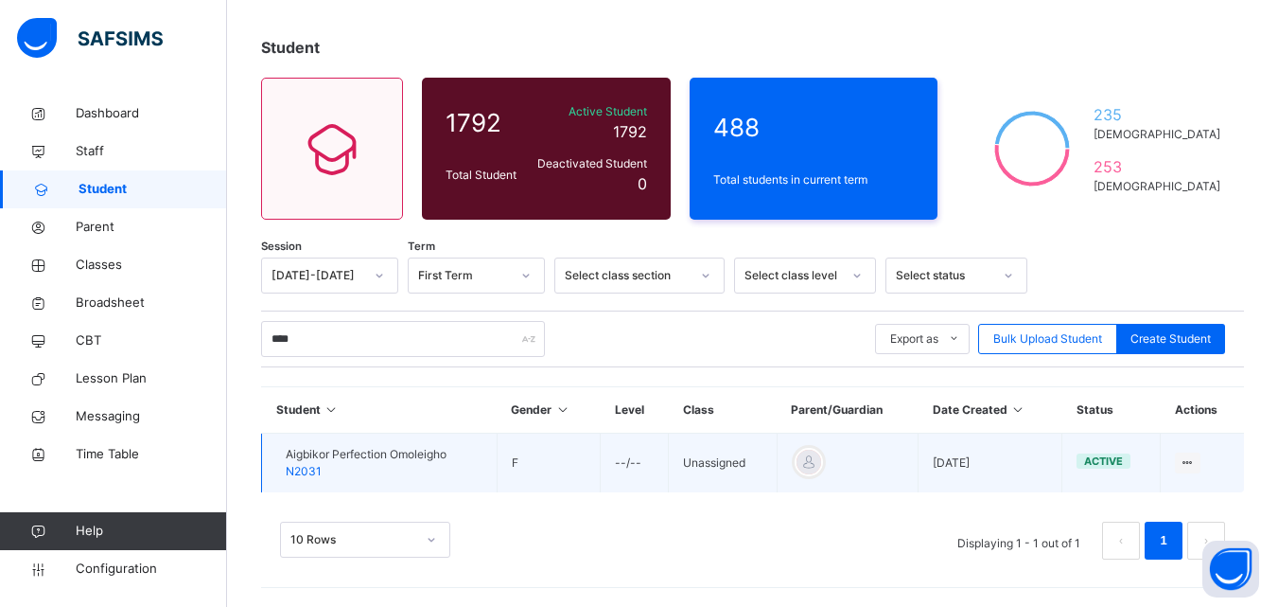
click at [1189, 456] on td "View Profile Edit Student Assign Class Link Parent/Guardian Delete Student" at bounding box center [1202, 463] width 83 height 60
click at [1193, 457] on div at bounding box center [1188, 462] width 26 height 21
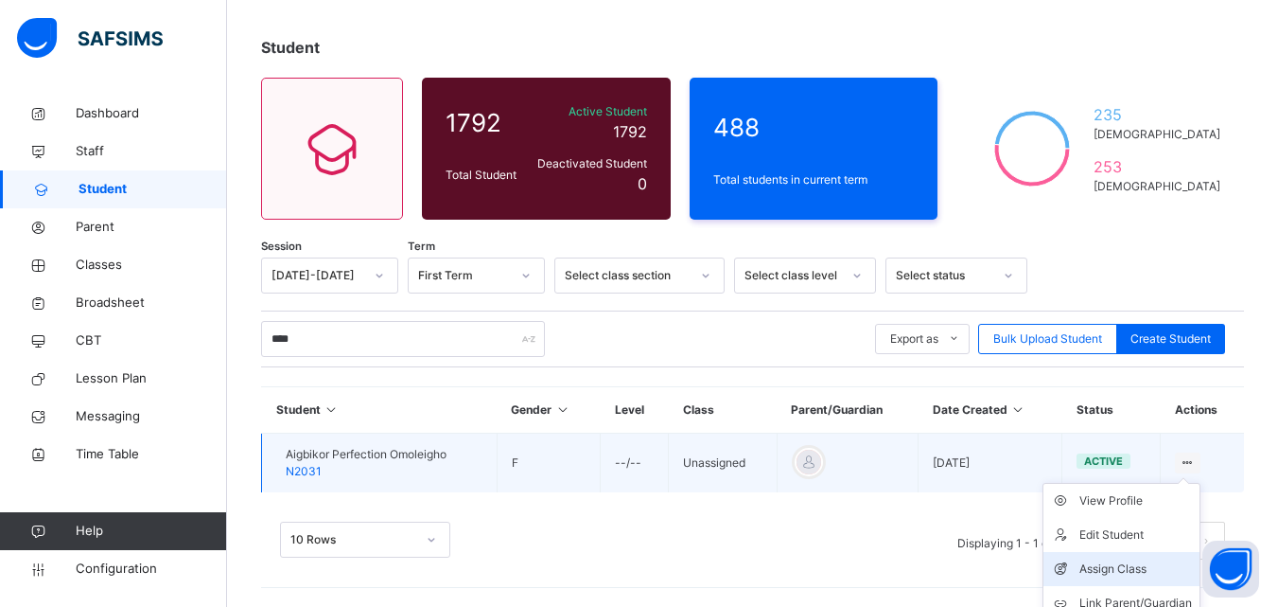
click at [1148, 578] on li "Assign Class" at bounding box center [1122, 569] width 156 height 34
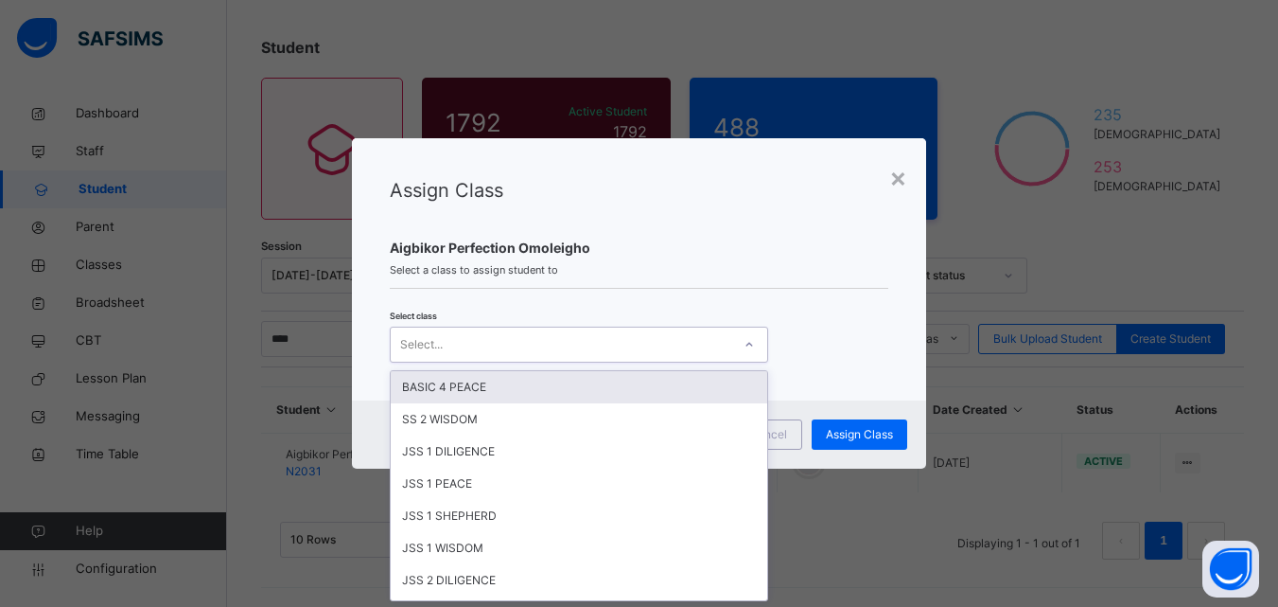
click at [714, 347] on div "Select..." at bounding box center [561, 343] width 341 height 29
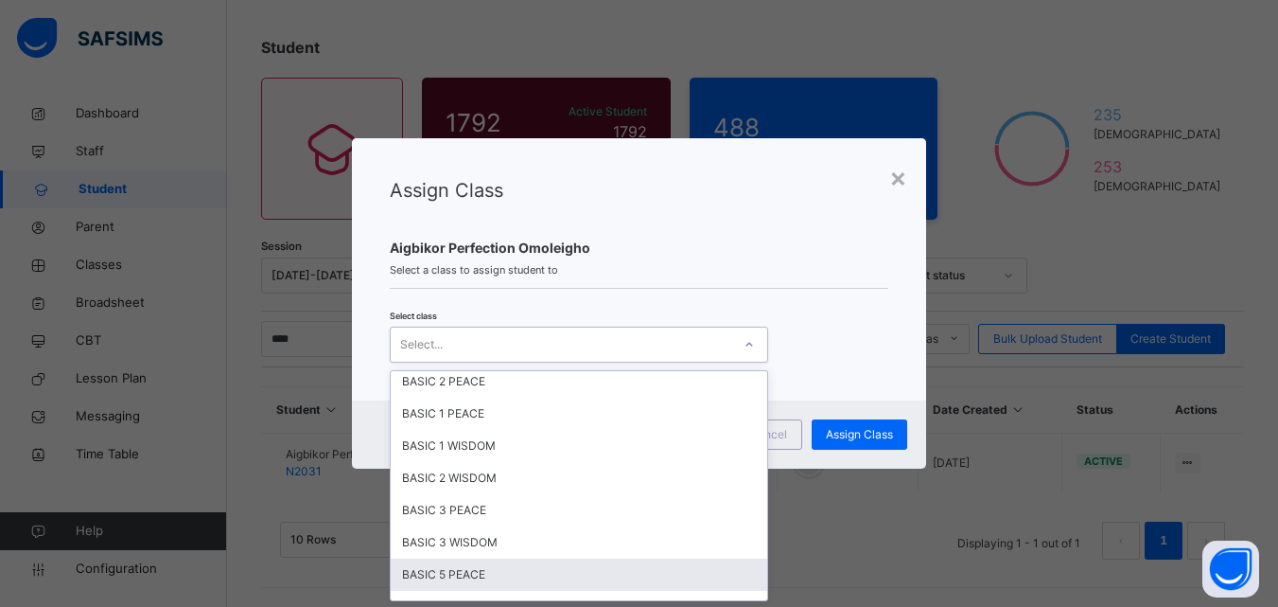
scroll to position [662, 0]
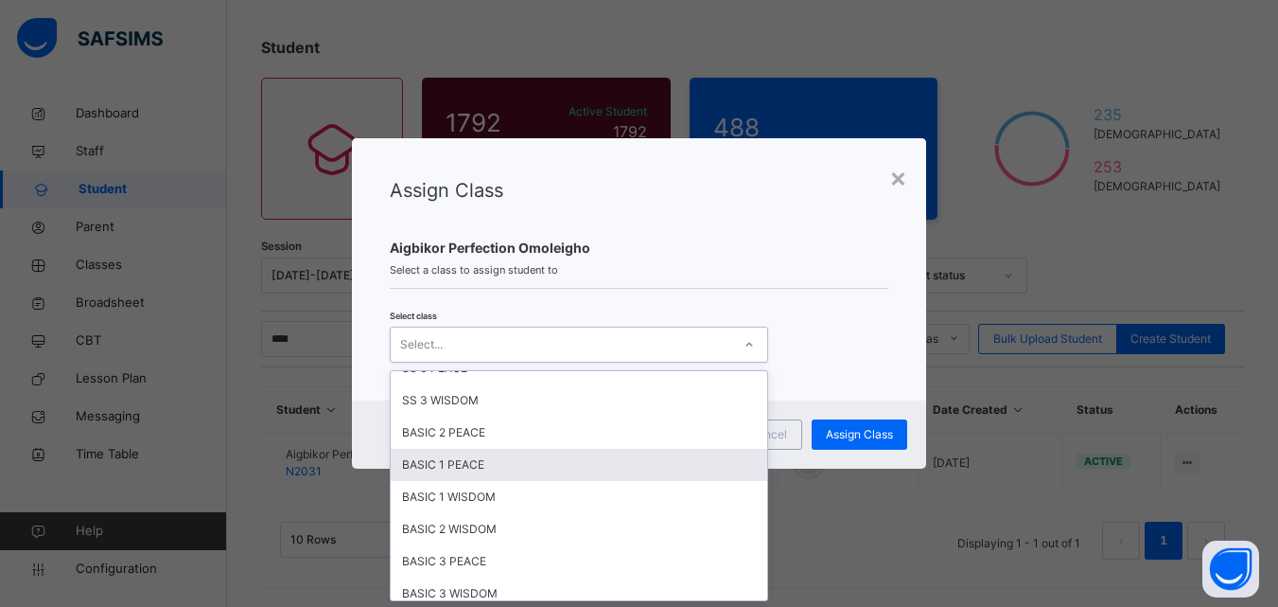
click at [465, 467] on div "BASIC 1 PEACE" at bounding box center [579, 465] width 377 height 32
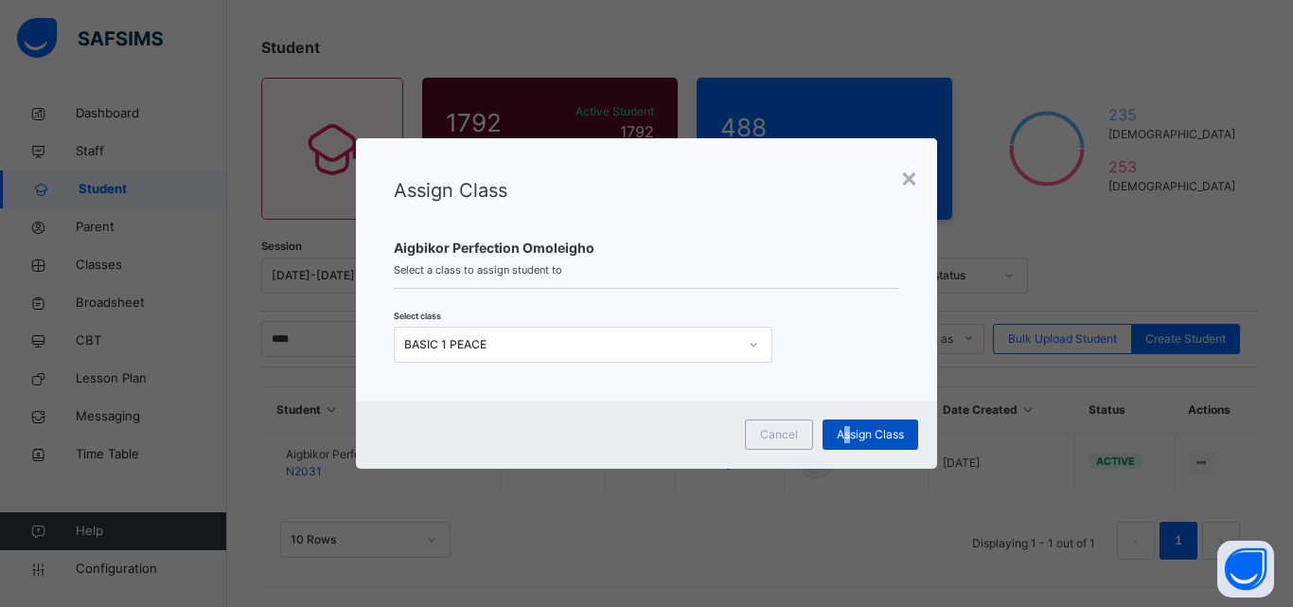
click at [847, 421] on div "Assign Class" at bounding box center [870, 434] width 96 height 30
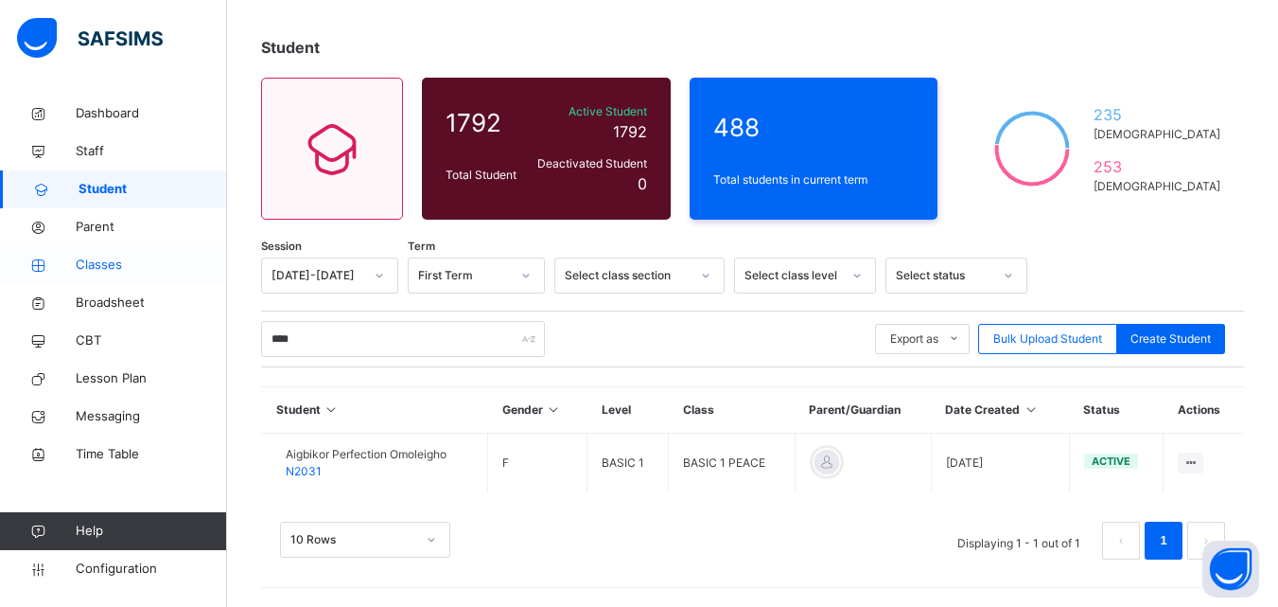
click at [81, 260] on span "Classes" at bounding box center [151, 264] width 151 height 19
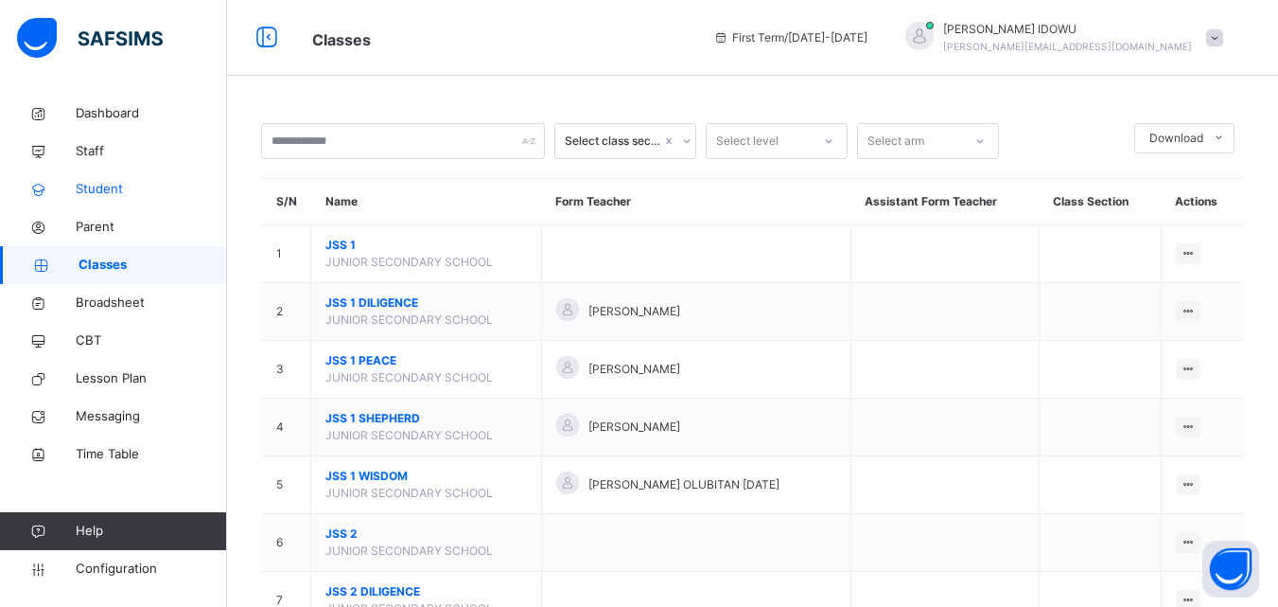
click at [157, 175] on link "Student" at bounding box center [113, 189] width 227 height 38
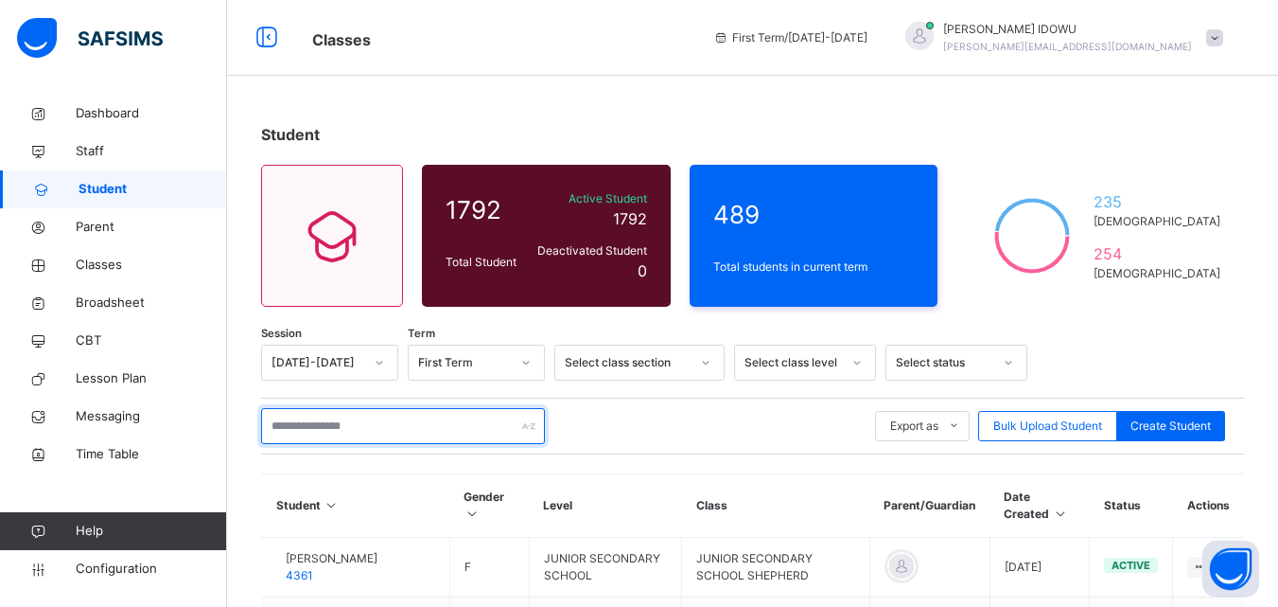
click at [484, 418] on input "text" at bounding box center [403, 426] width 284 height 36
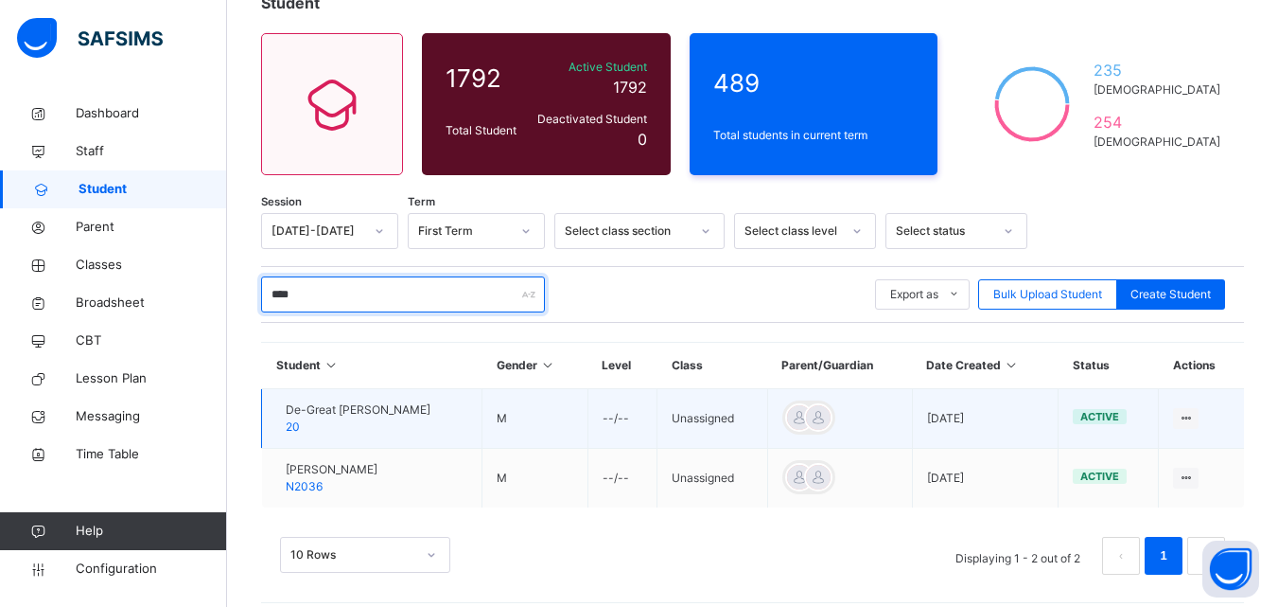
scroll to position [147, 0]
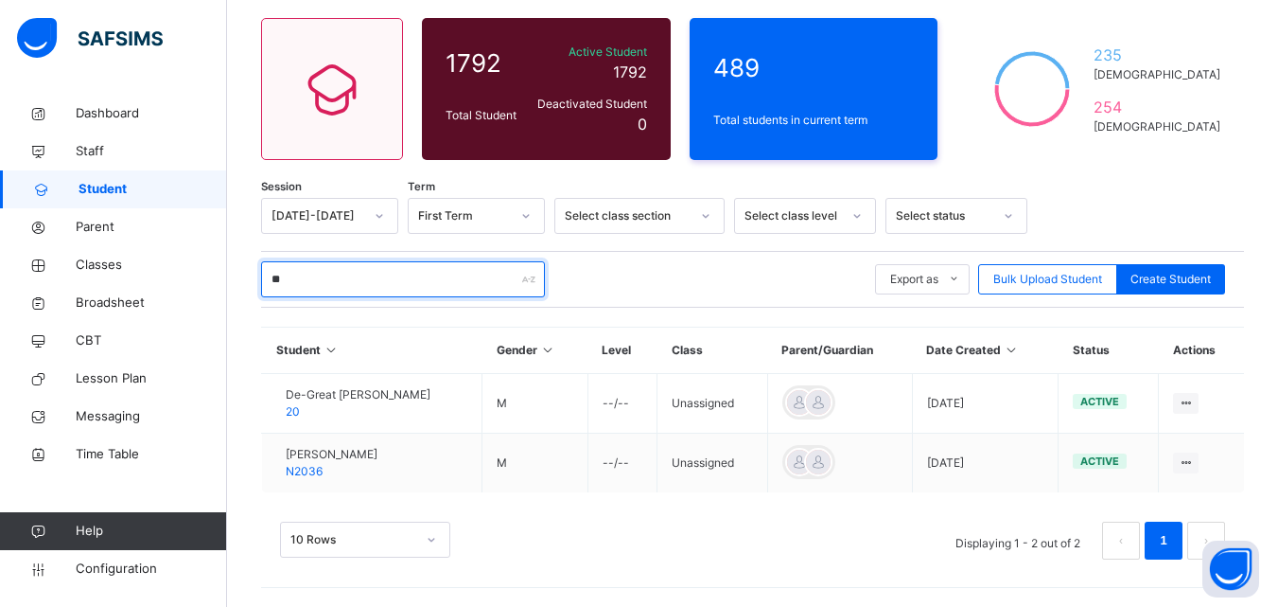
type input "*"
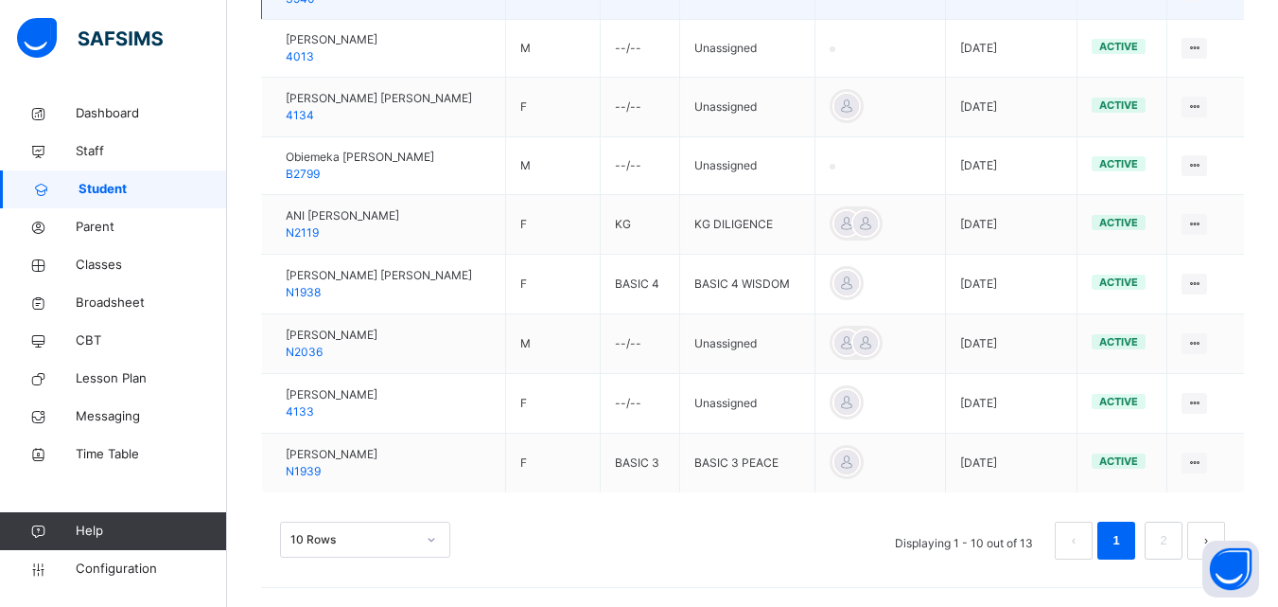
scroll to position [521, 0]
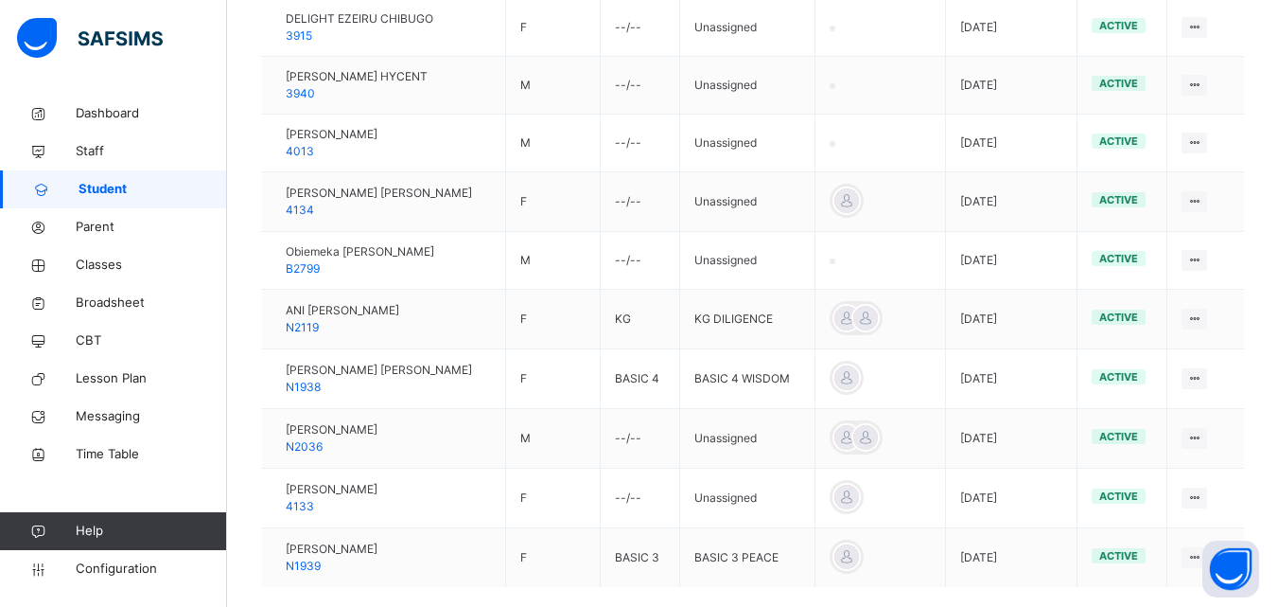
click at [0, 0] on div "Assign Class" at bounding box center [0, 0] width 0 height 0
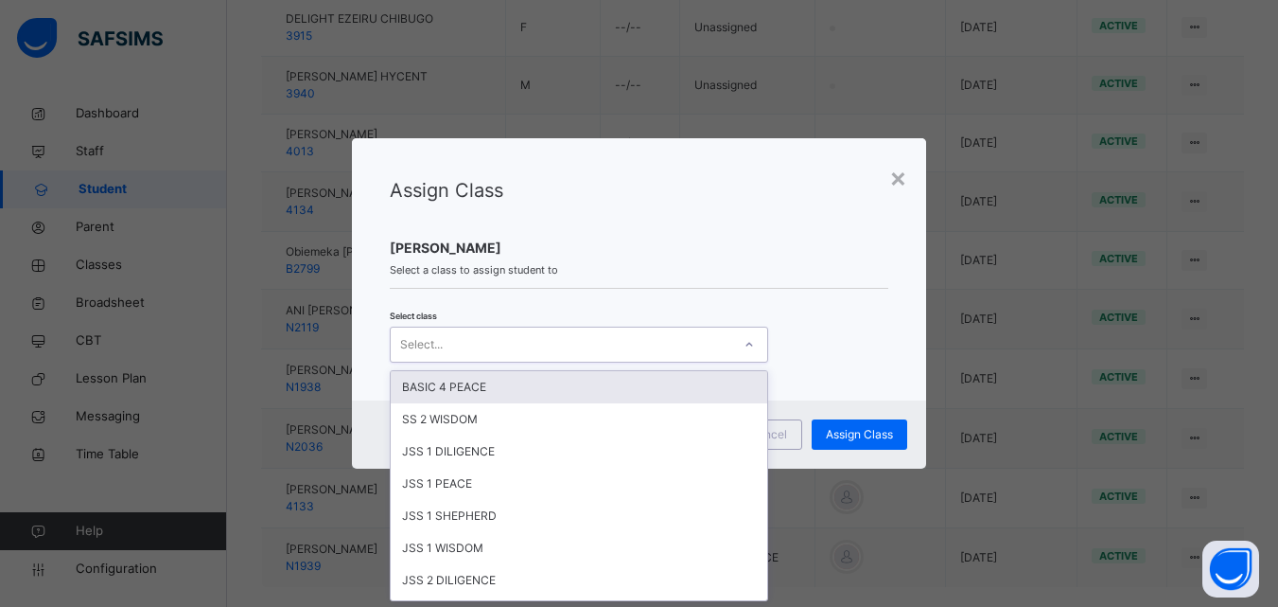
scroll to position [0, 0]
click at [663, 349] on div "Select..." at bounding box center [561, 343] width 341 height 29
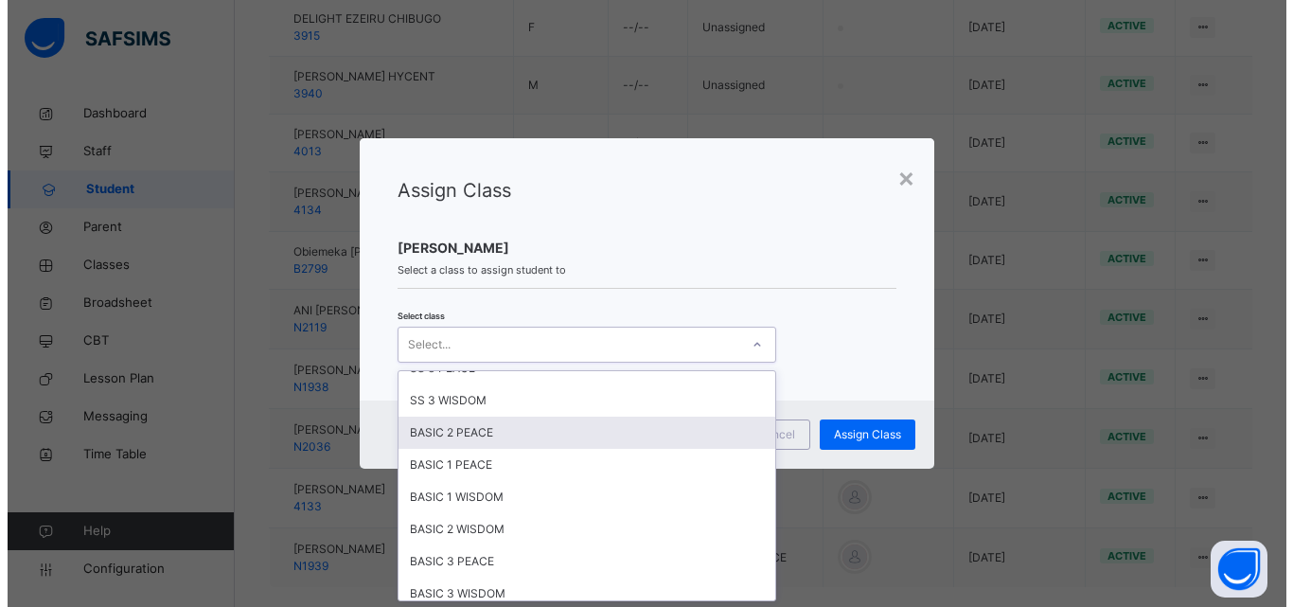
scroll to position [568, 0]
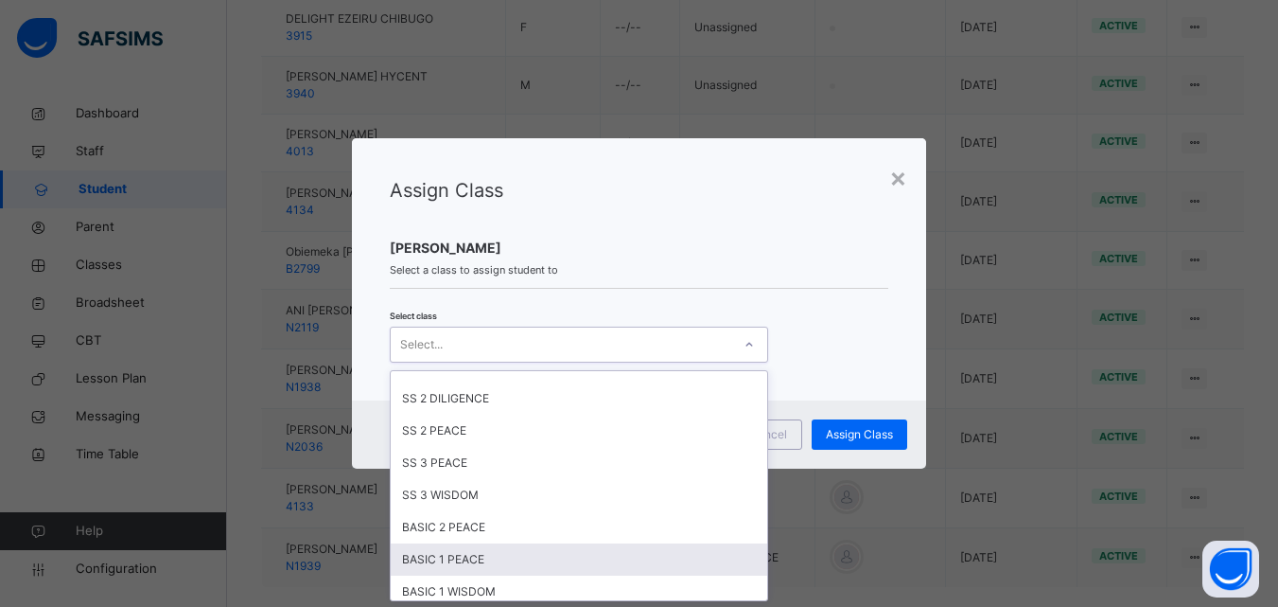
click at [463, 555] on div "BASIC 1 PEACE" at bounding box center [579, 559] width 377 height 32
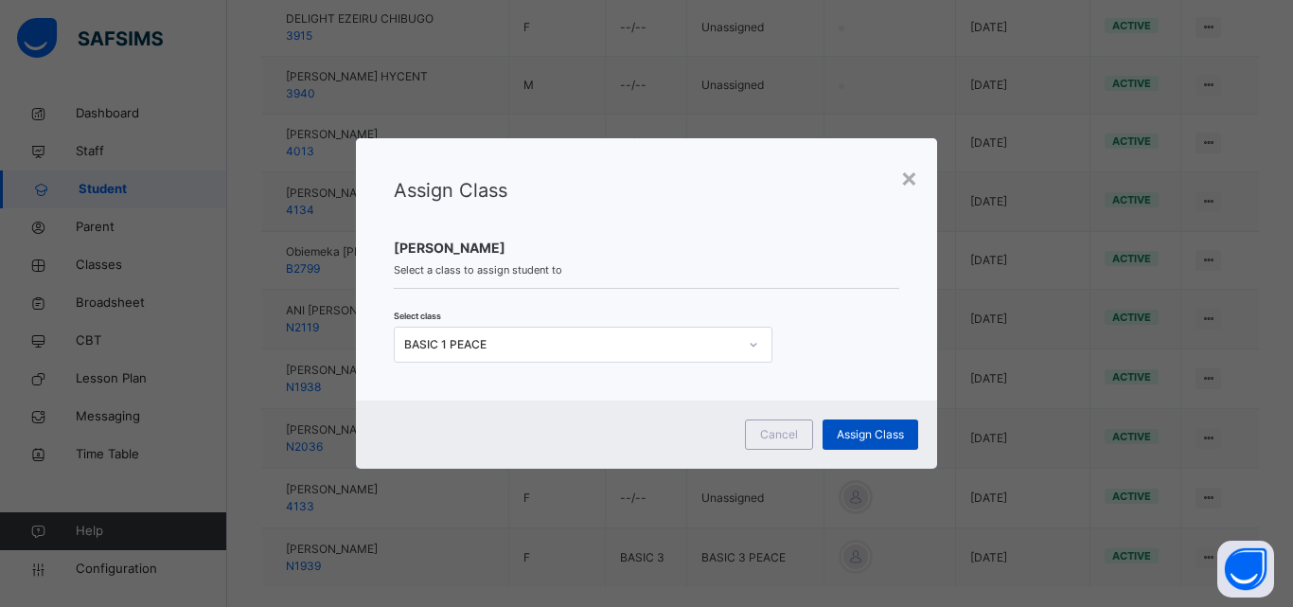
click at [888, 430] on span "Assign Class" at bounding box center [870, 434] width 67 height 17
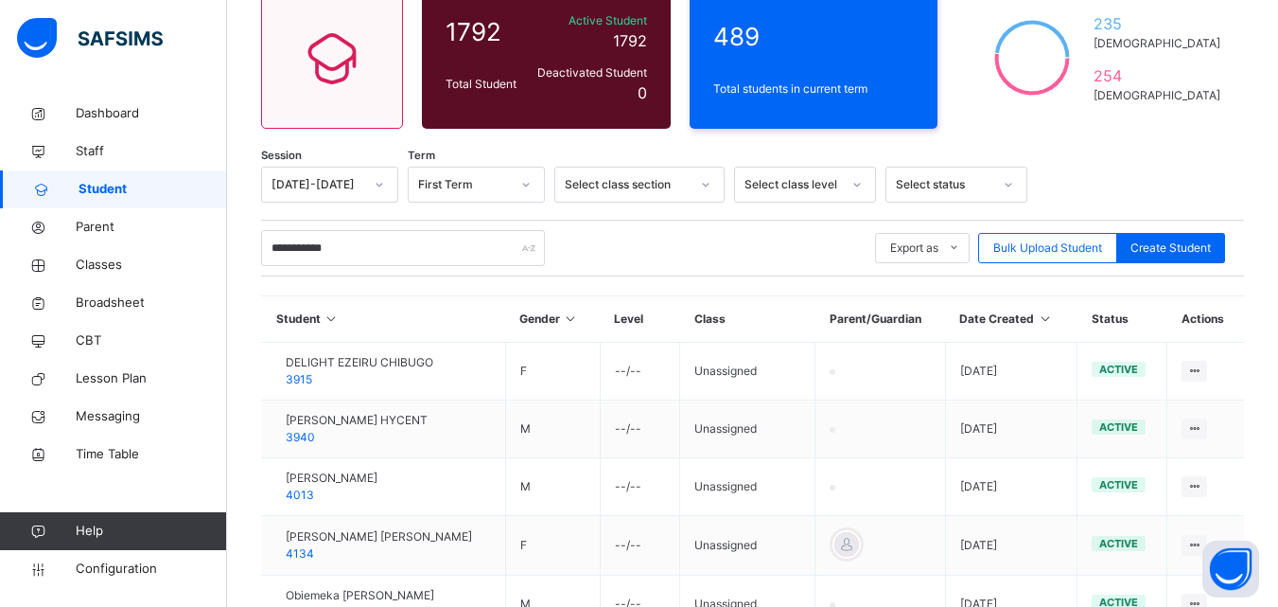
scroll to position [143, 0]
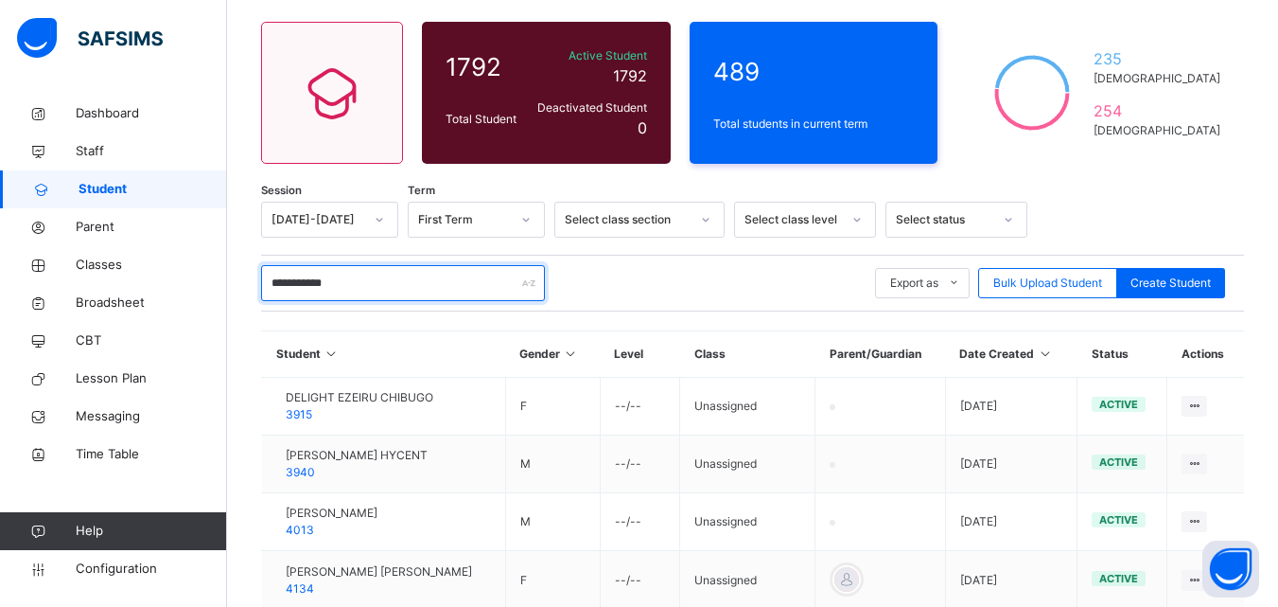
click at [476, 283] on input "**********" at bounding box center [403, 283] width 284 height 36
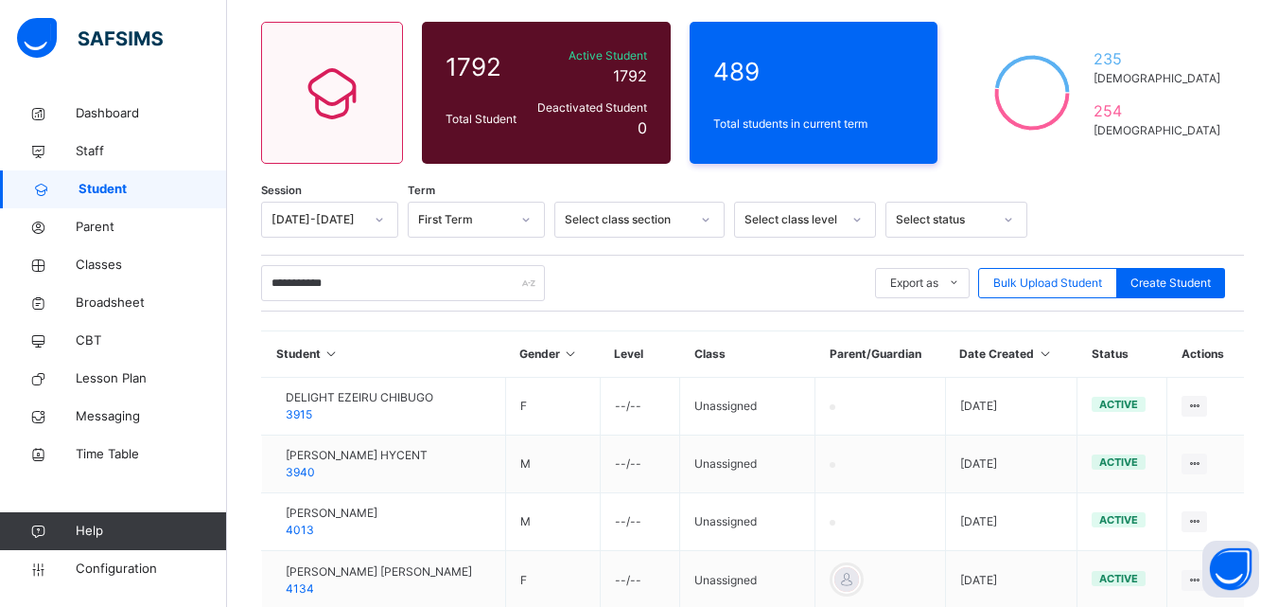
click at [502, 301] on div "**********" at bounding box center [752, 283] width 983 height 57
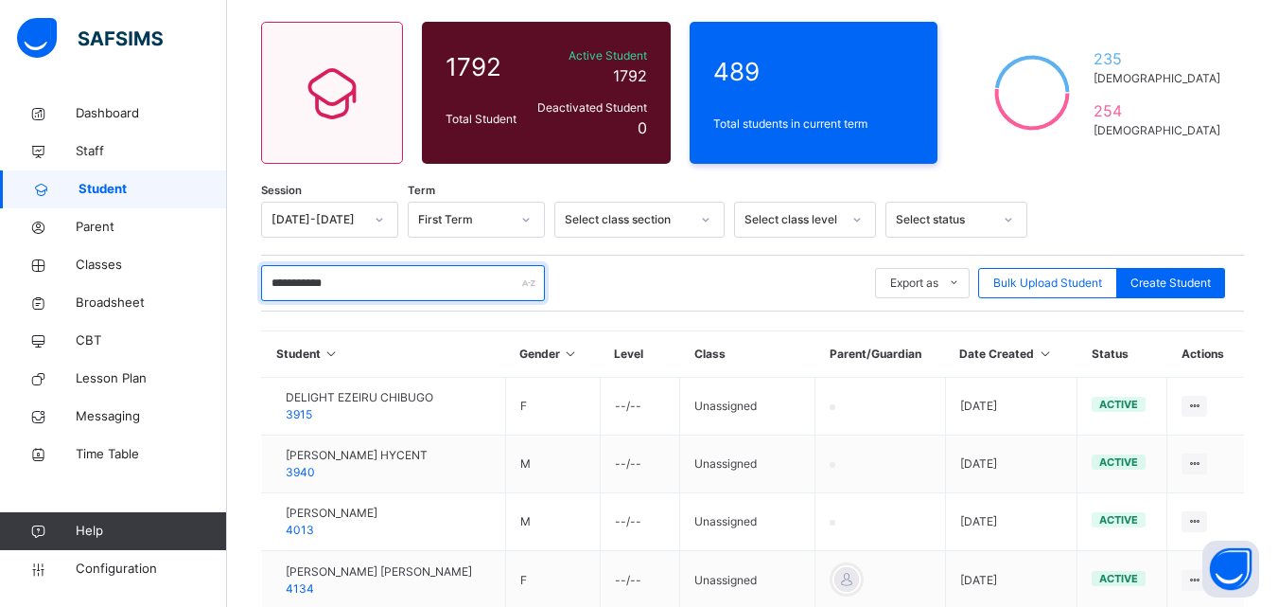
drag, startPoint x: 476, startPoint y: 278, endPoint x: 458, endPoint y: 308, distance: 35.2
click at [458, 308] on div "**********" at bounding box center [752, 283] width 983 height 57
type input "*"
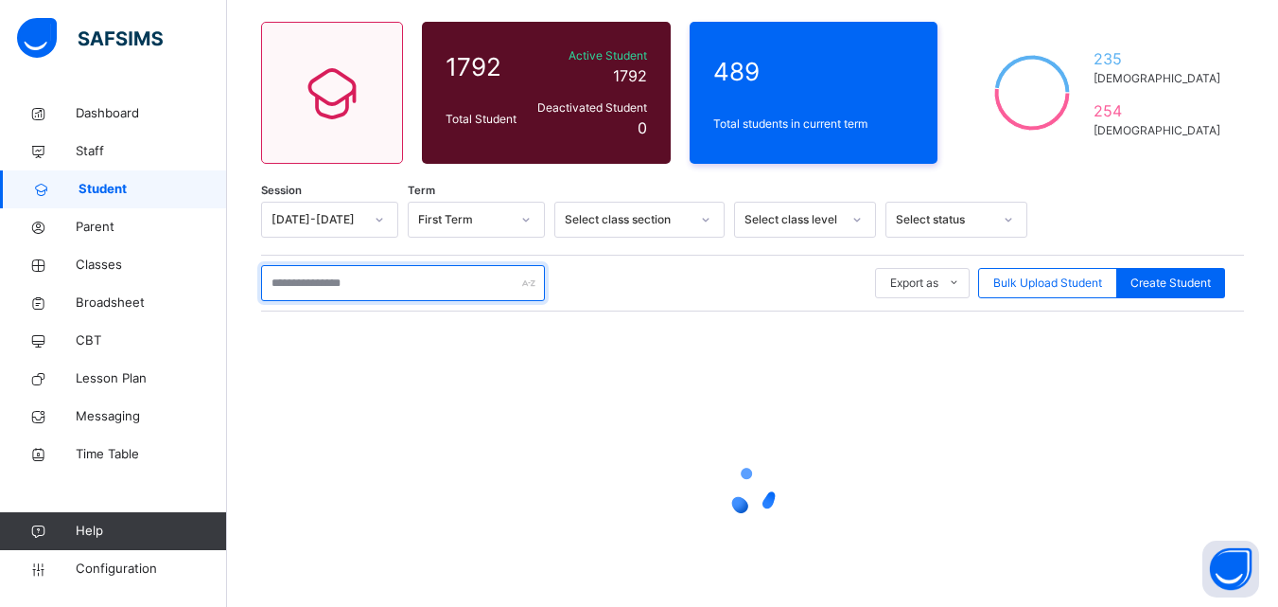
type input "*"
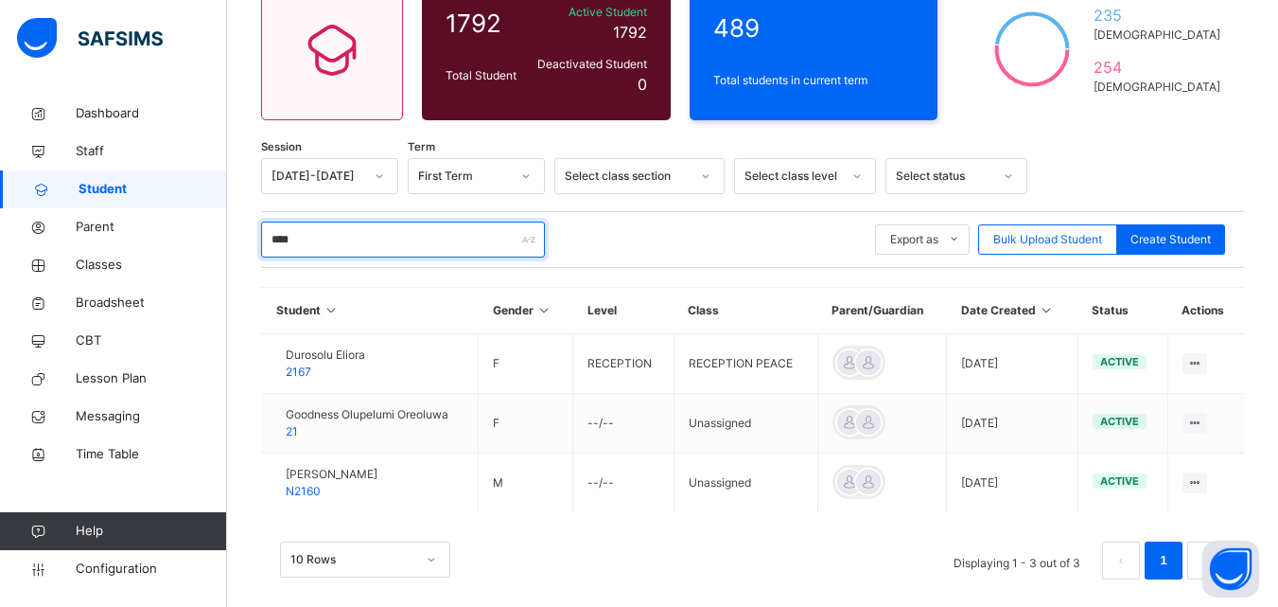
scroll to position [206, 0]
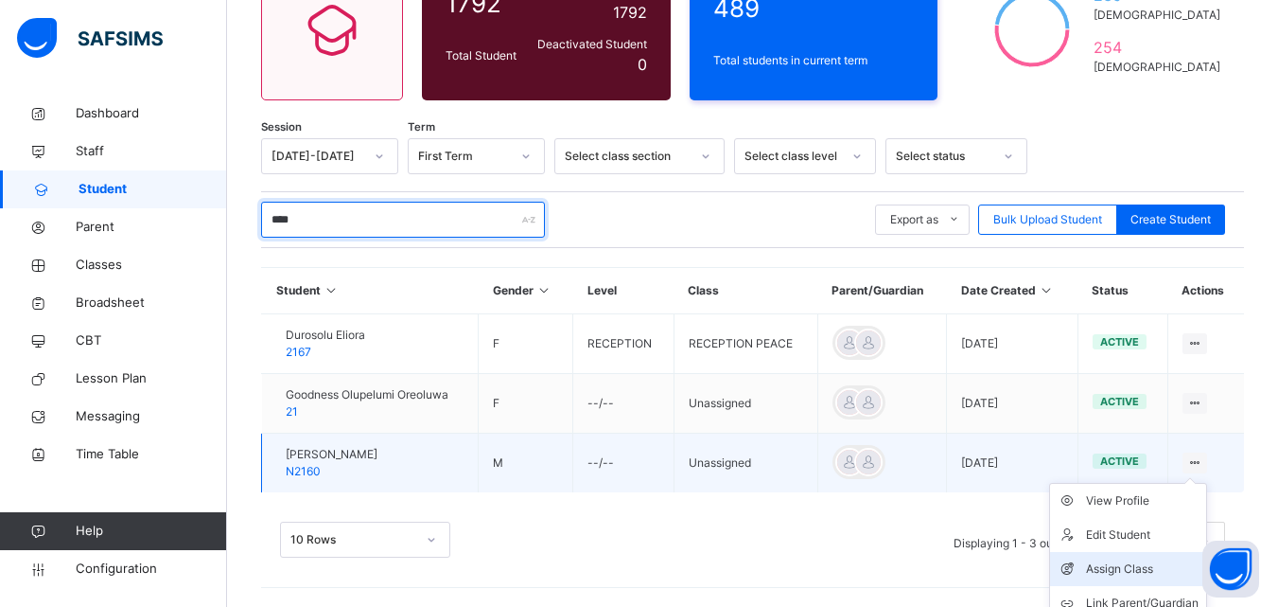
type input "****"
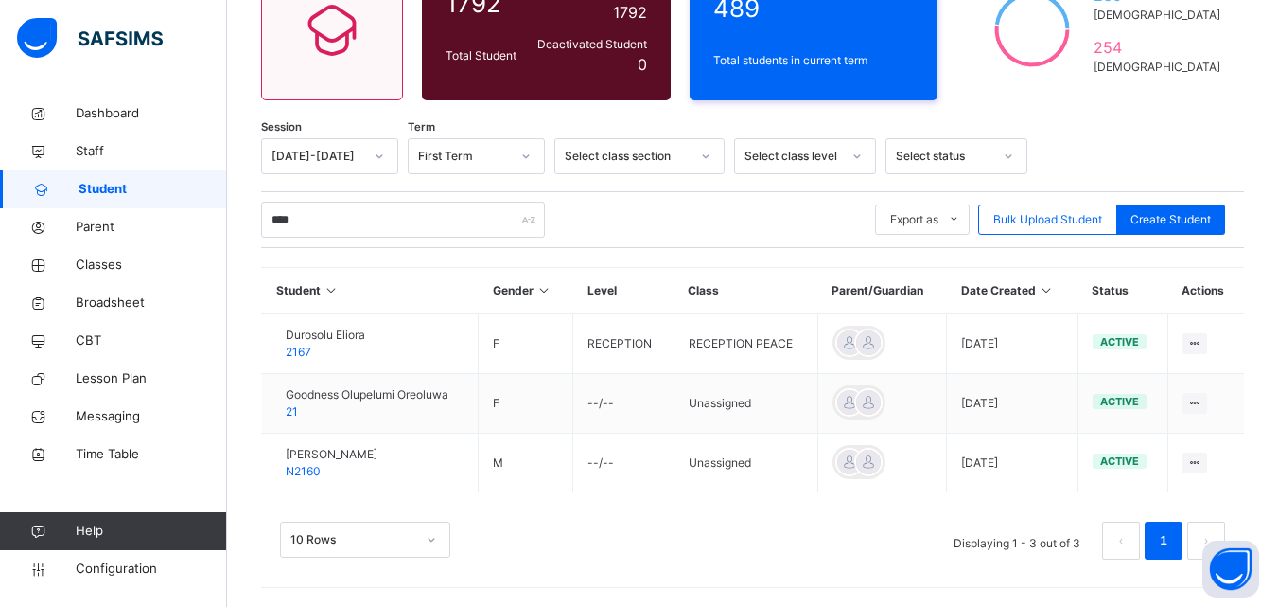
click at [0, 0] on div "Assign Class" at bounding box center [0, 0] width 0 height 0
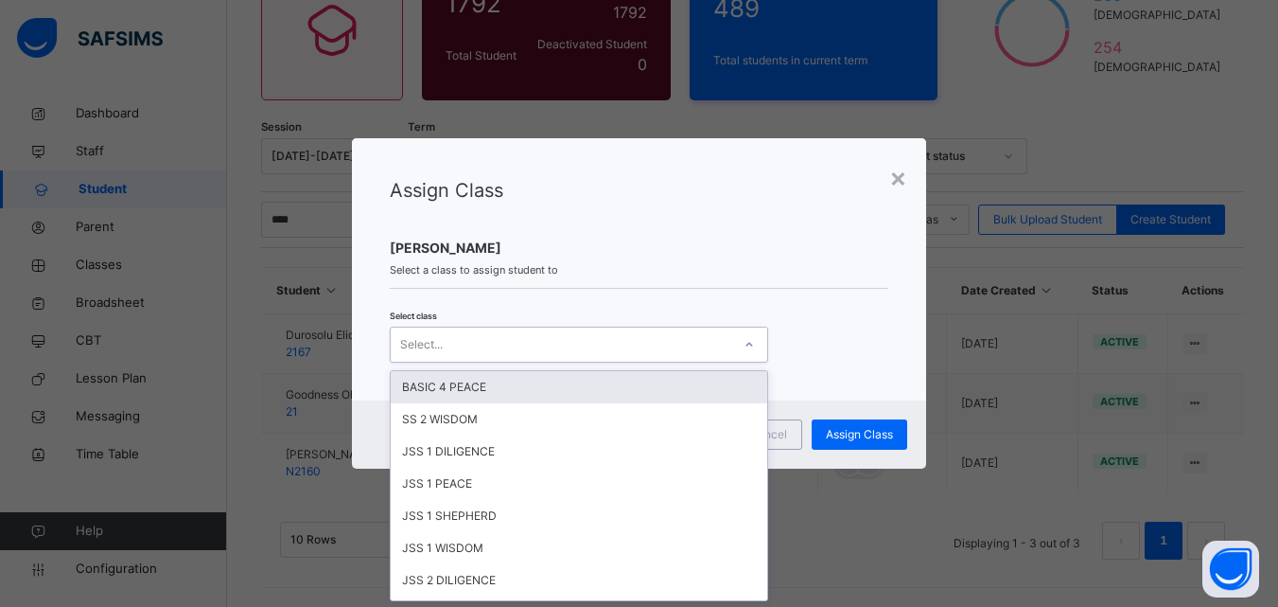
click at [678, 352] on div "Select..." at bounding box center [561, 343] width 341 height 29
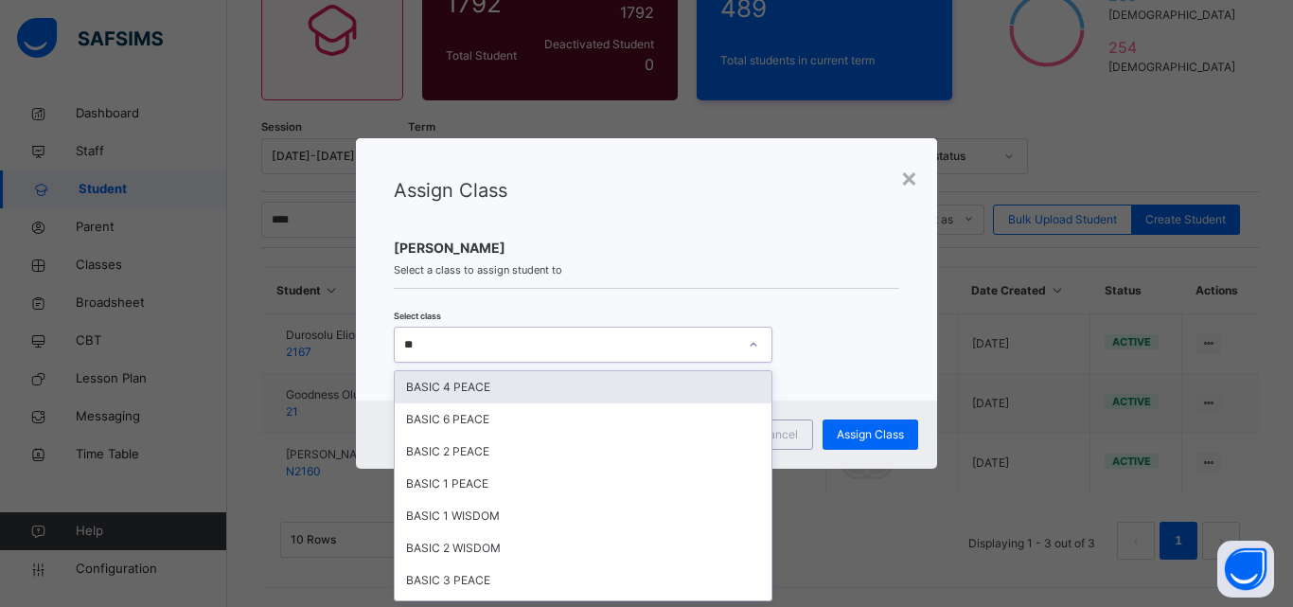
type input "***"
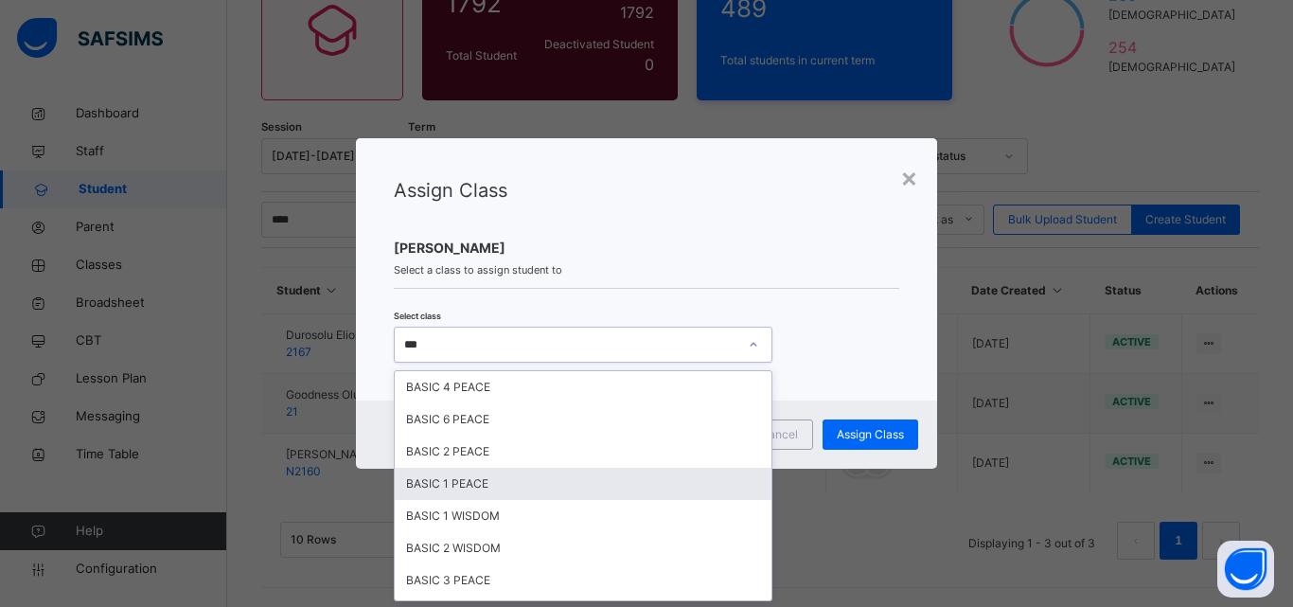
click at [583, 471] on div "BASIC 1 PEACE" at bounding box center [583, 483] width 377 height 32
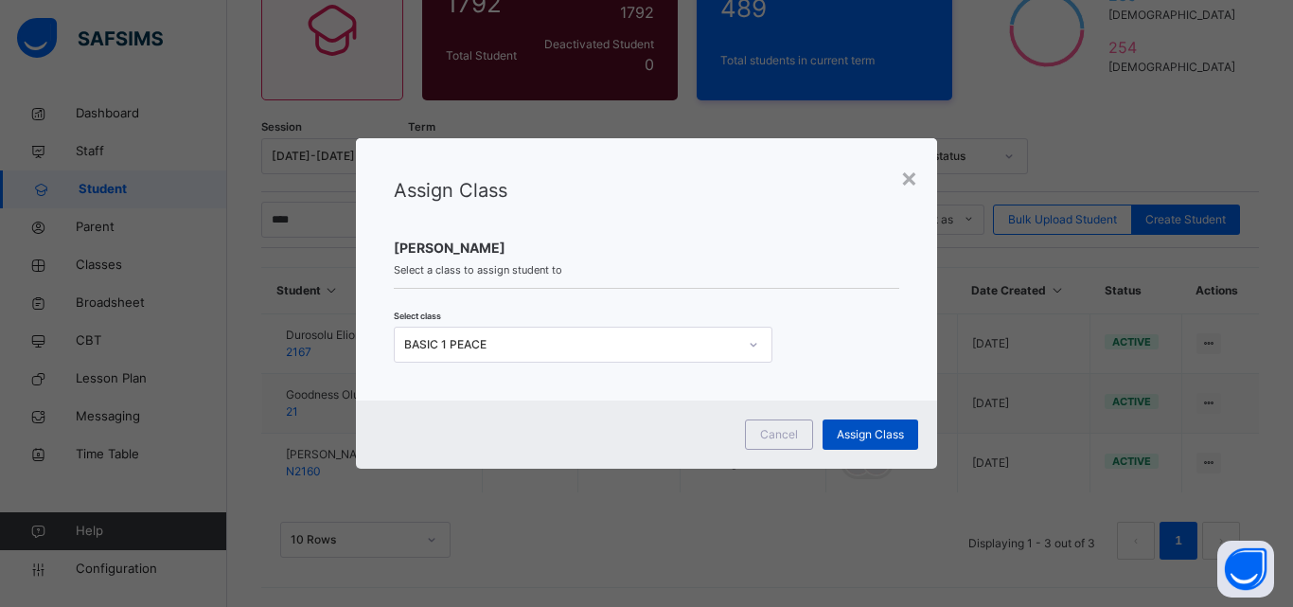
click at [872, 434] on span "Assign Class" at bounding box center [870, 434] width 67 height 17
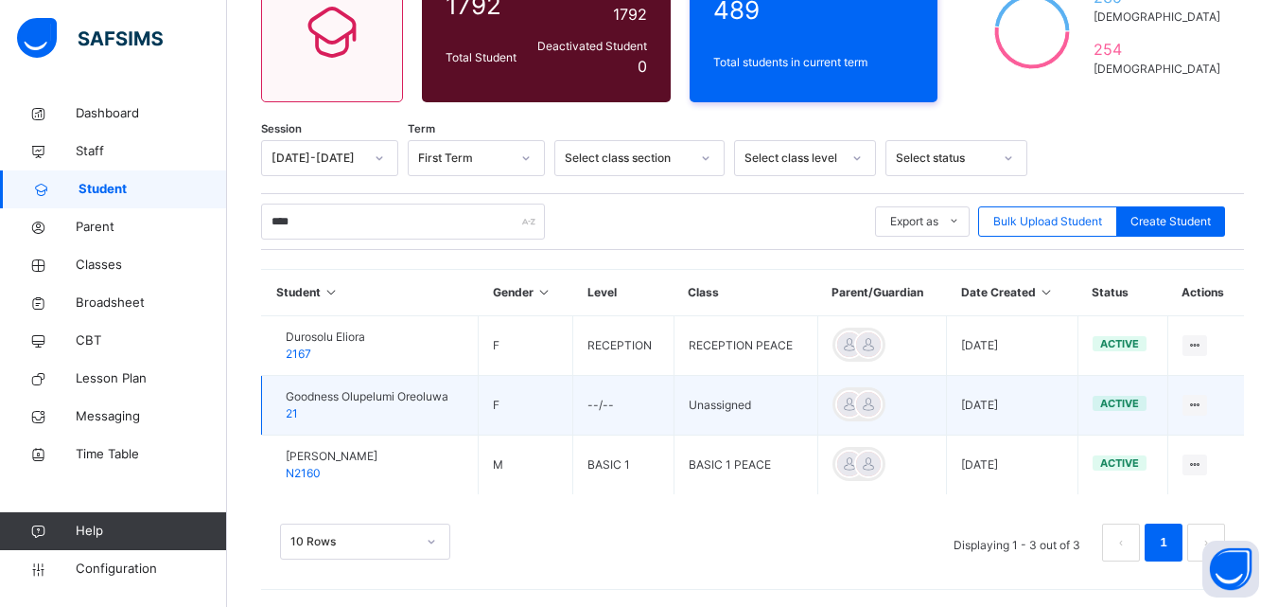
scroll to position [206, 0]
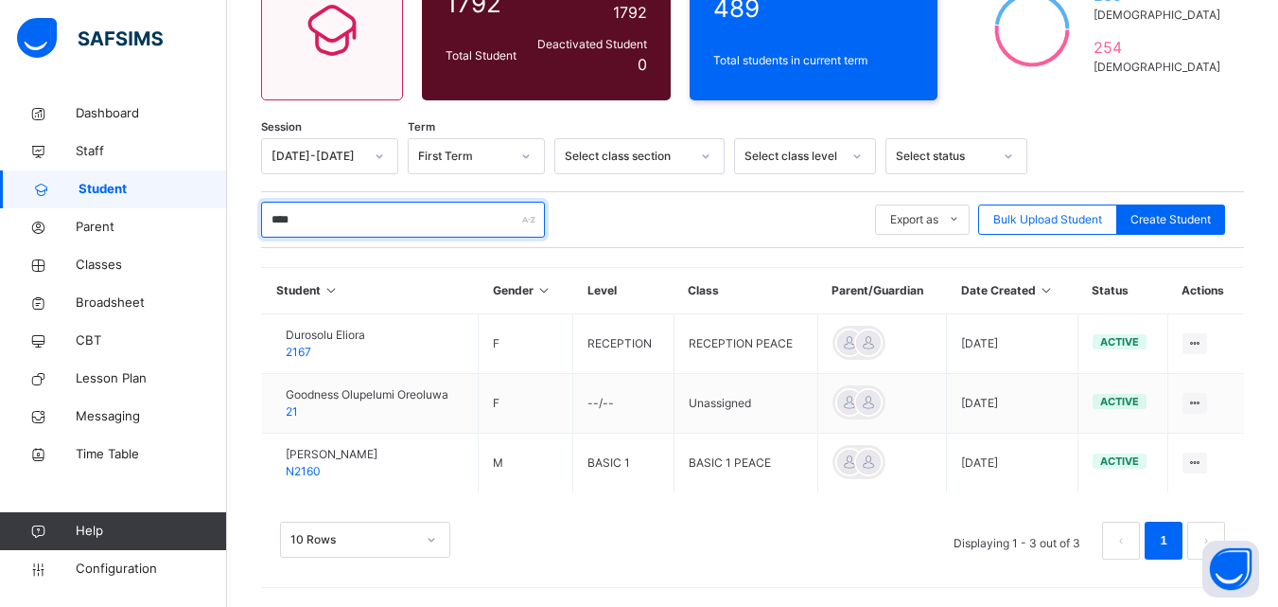
click at [488, 208] on input "****" at bounding box center [403, 220] width 284 height 36
type input "*"
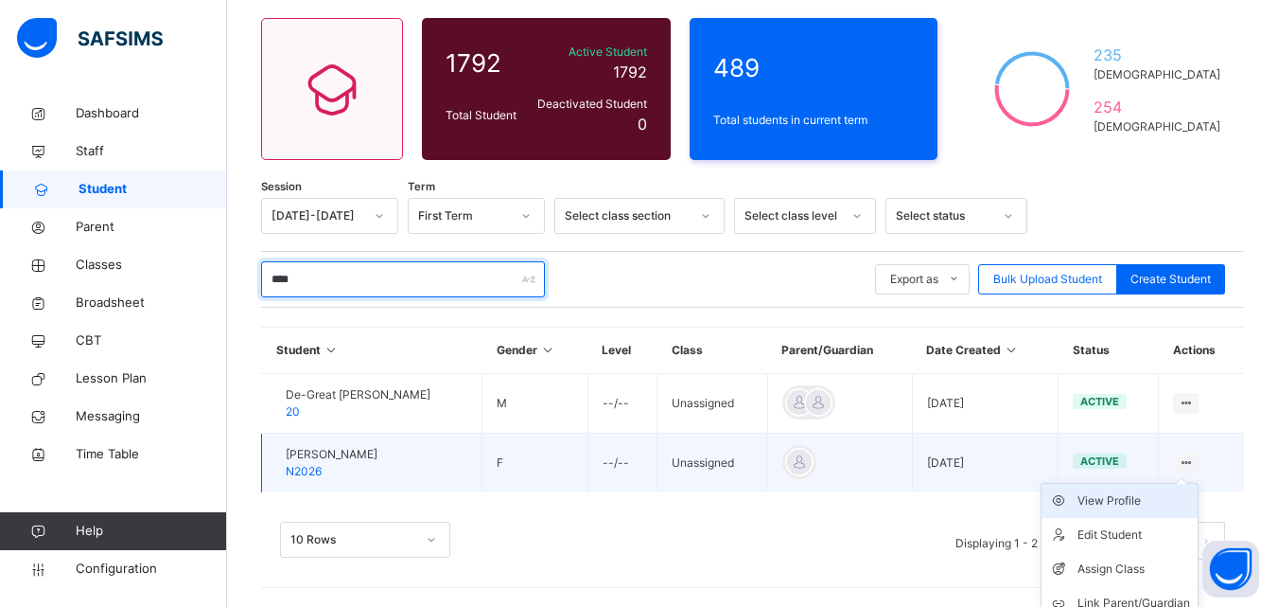
scroll to position [195, 0]
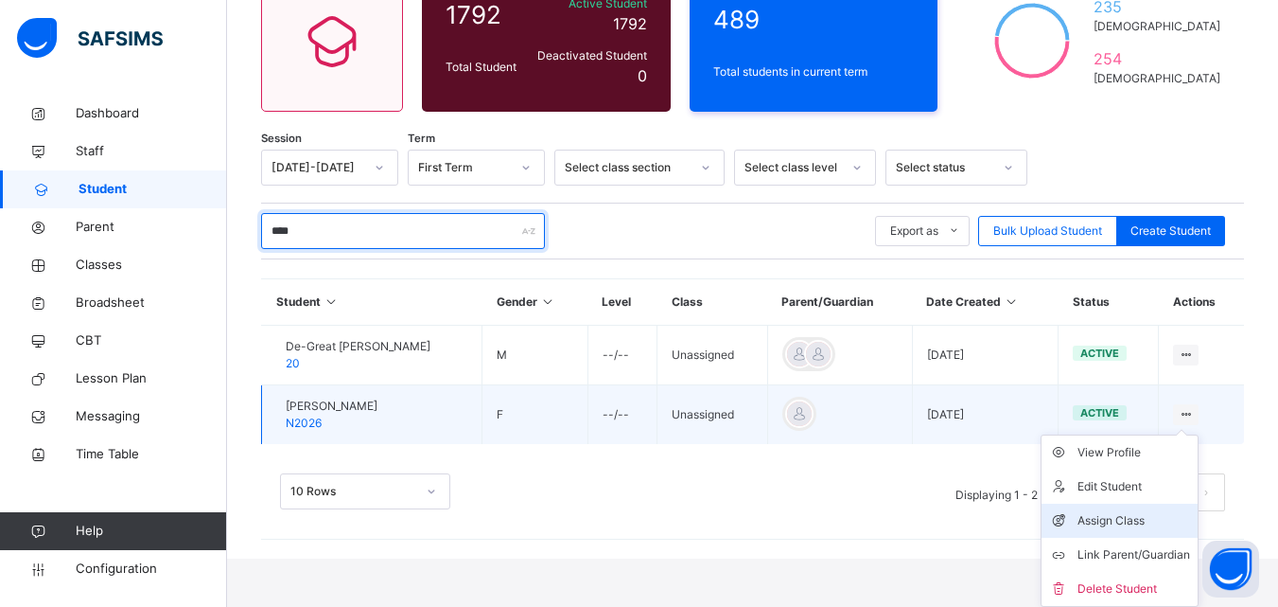
type input "****"
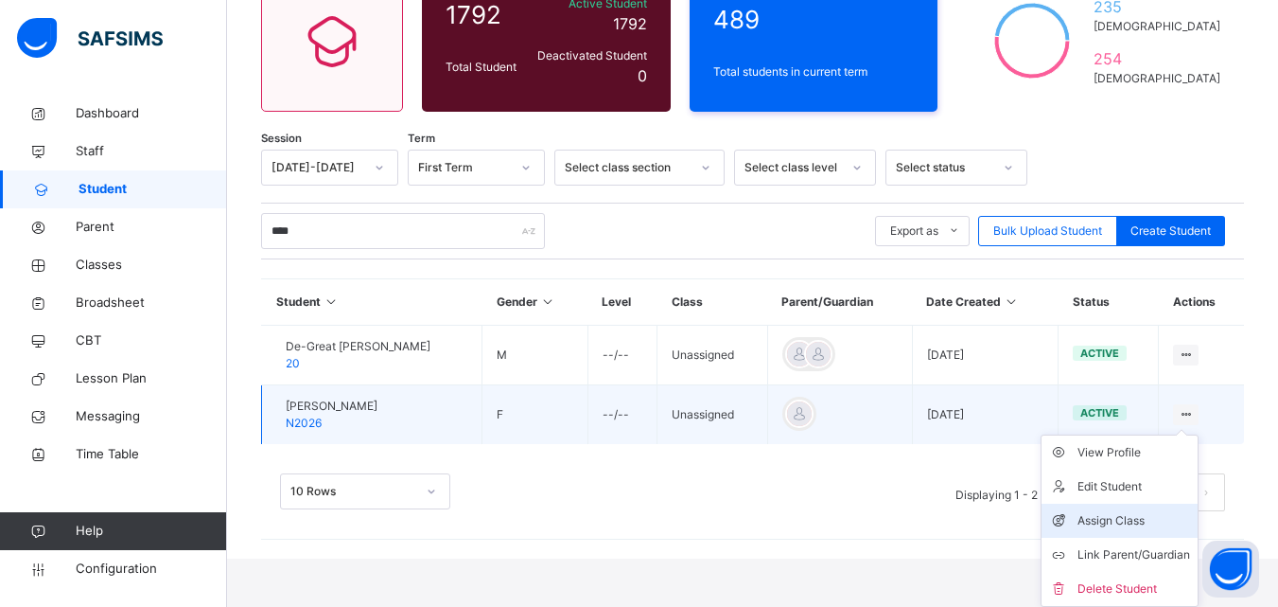
click at [1107, 514] on div "Assign Class" at bounding box center [1134, 520] width 113 height 19
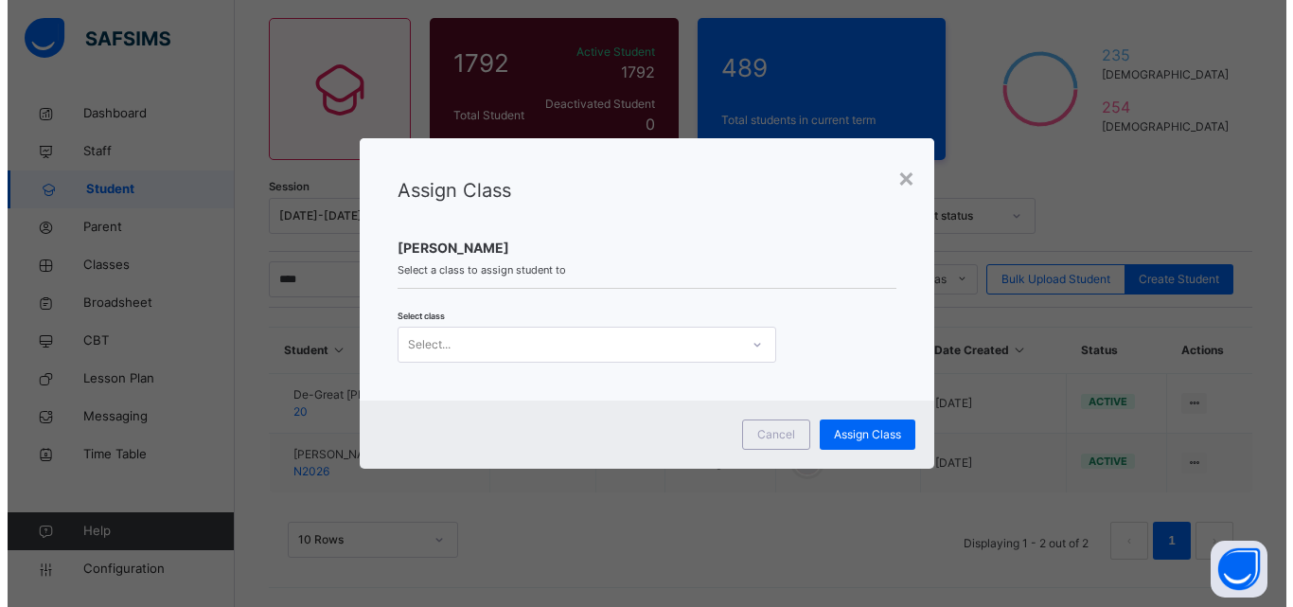
scroll to position [0, 0]
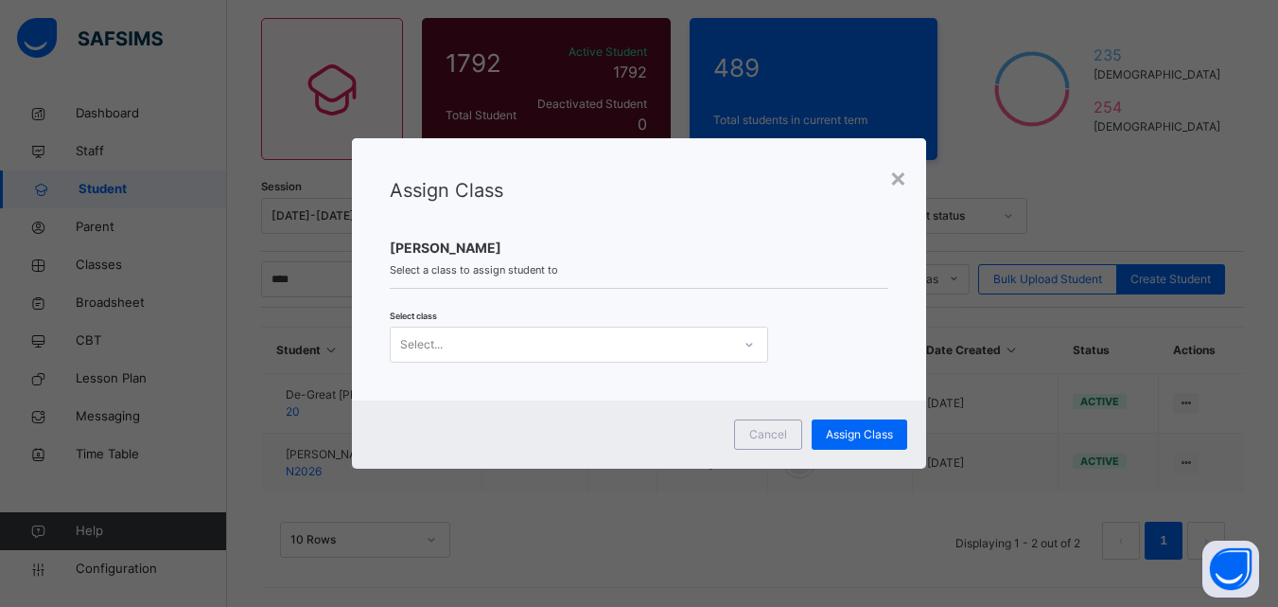
click at [634, 357] on div "Select..." at bounding box center [561, 343] width 341 height 29
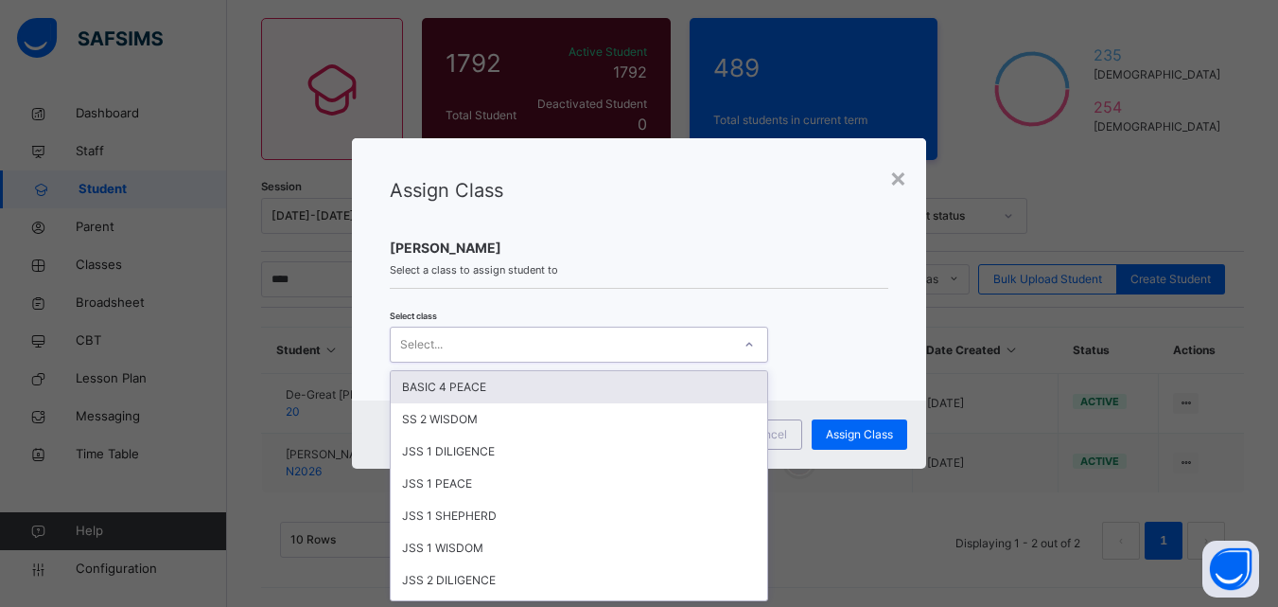
type input "*"
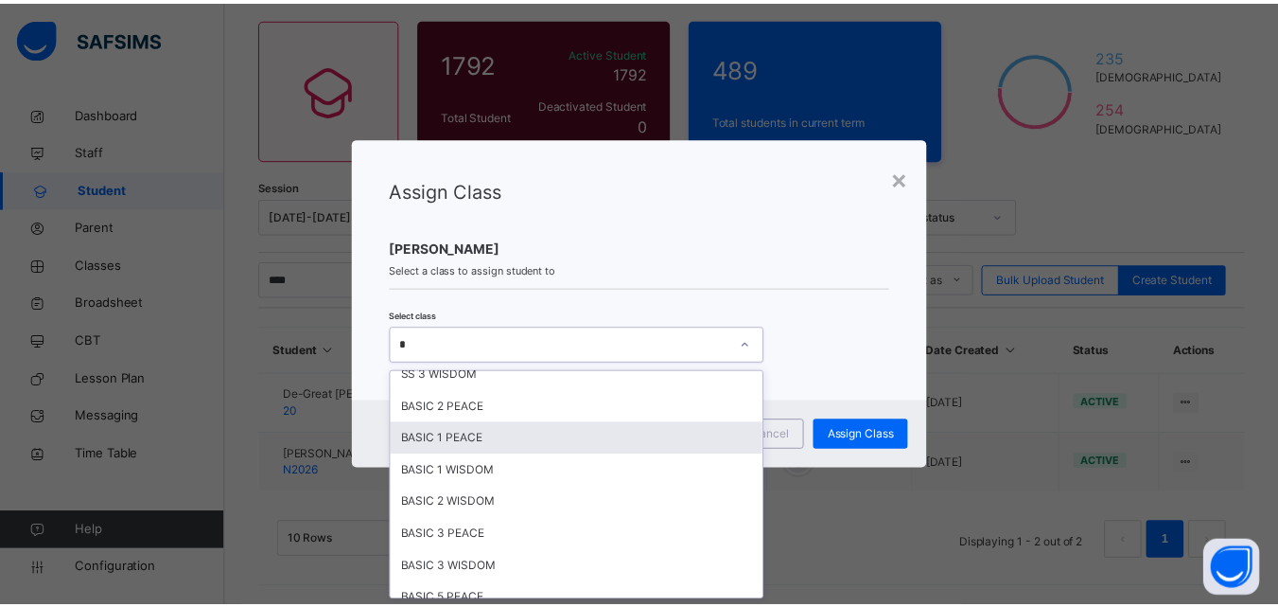
scroll to position [662, 0]
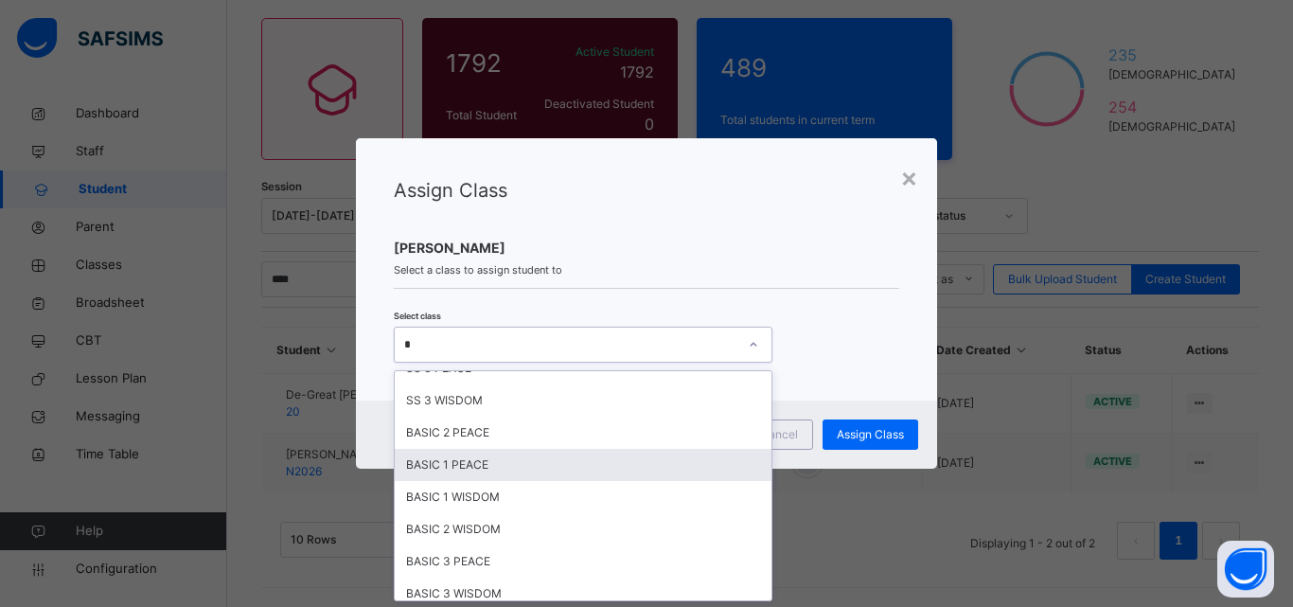
click at [479, 461] on div "BASIC 1 PEACE" at bounding box center [583, 465] width 377 height 32
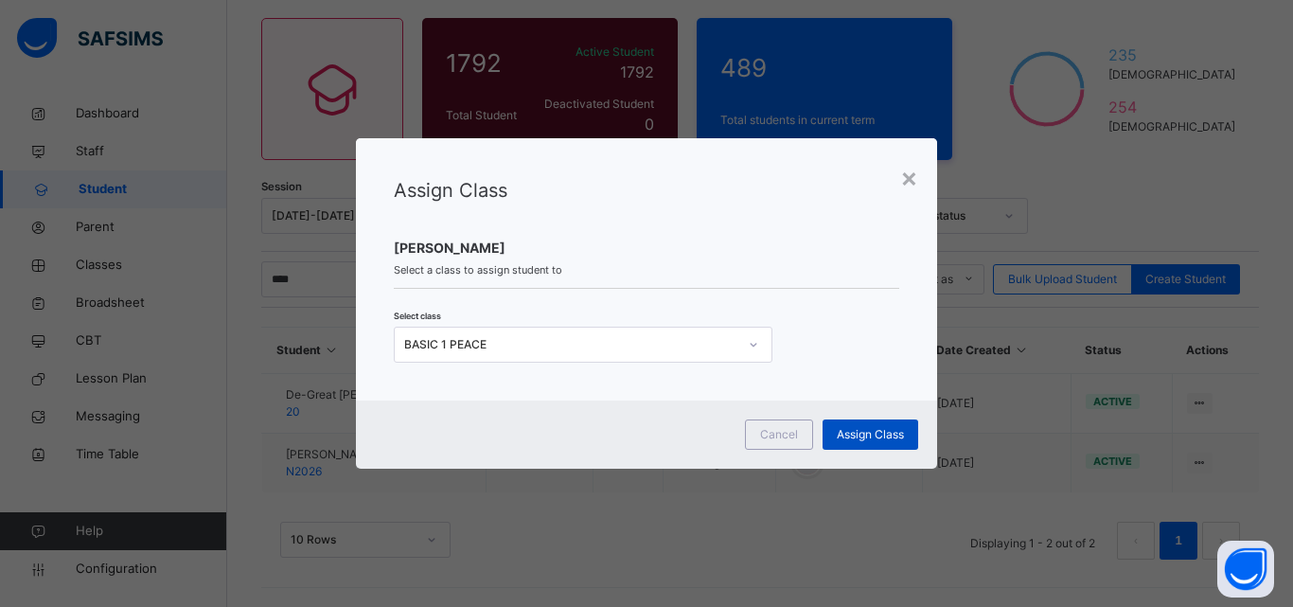
click at [847, 432] on span "Assign Class" at bounding box center [870, 434] width 67 height 17
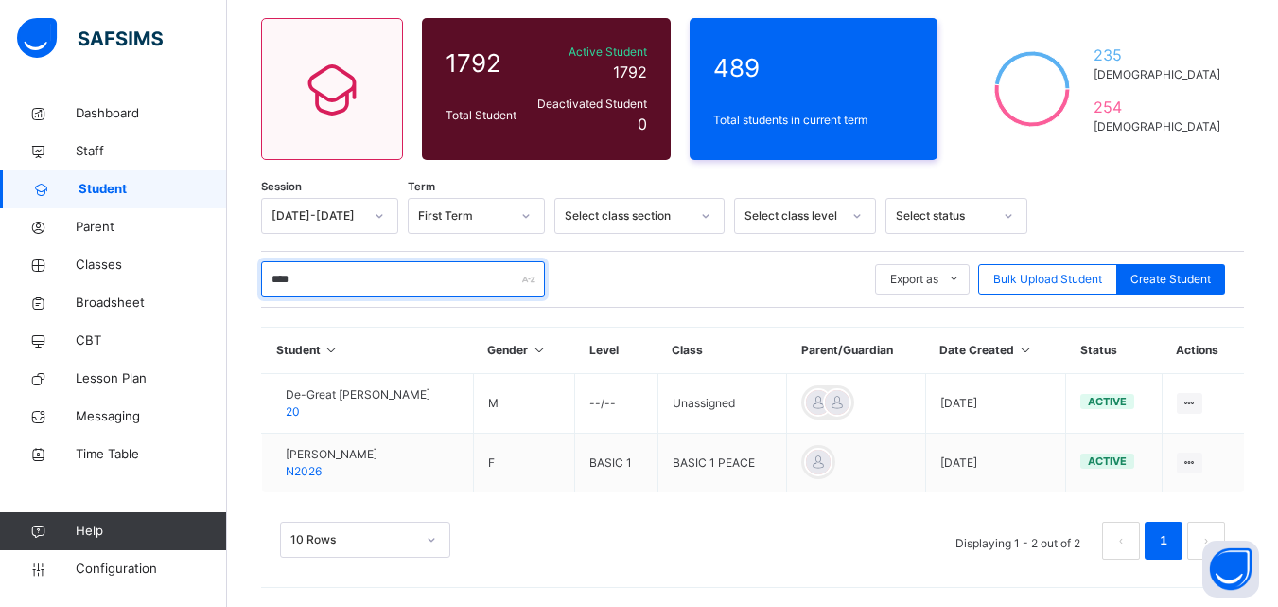
click at [453, 291] on input "****" at bounding box center [403, 279] width 284 height 36
type input "*"
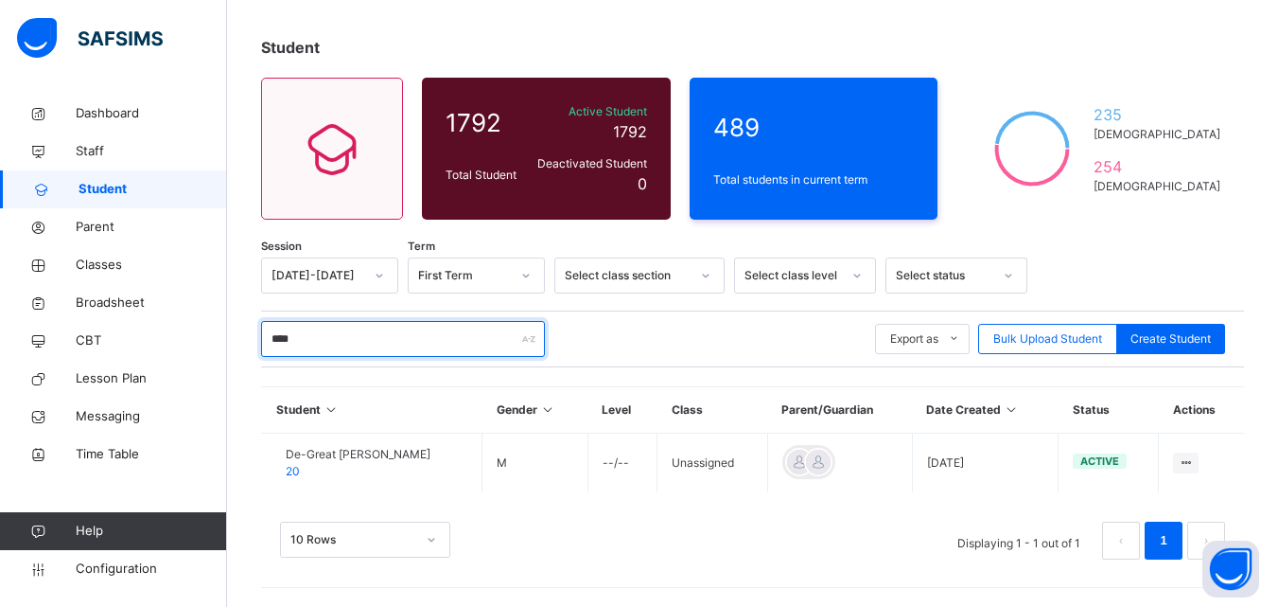
scroll to position [147, 0]
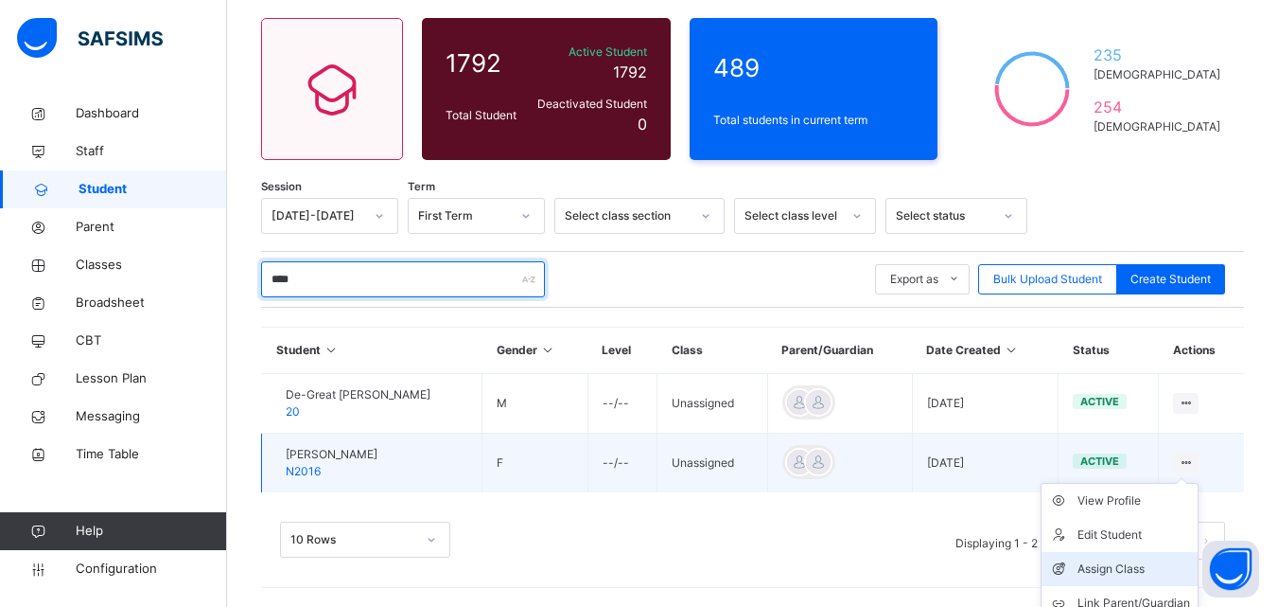
type input "****"
drag, startPoint x: 1154, startPoint y: 565, endPoint x: 1092, endPoint y: 510, distance: 82.4
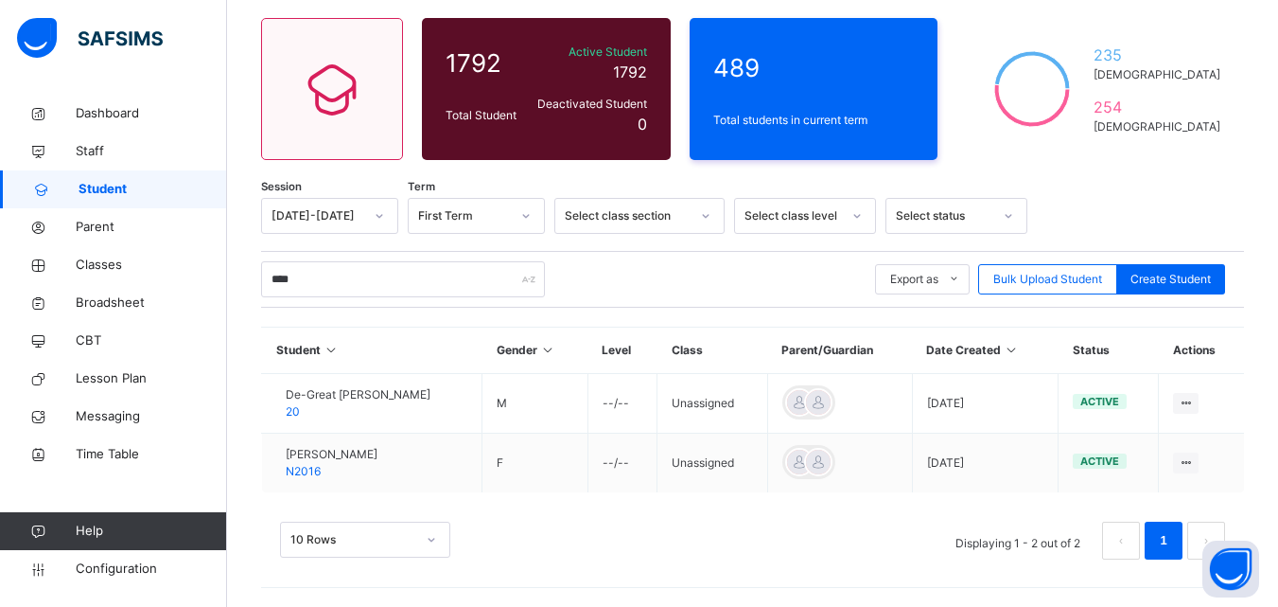
click at [0, 0] on div "Assign Class" at bounding box center [0, 0] width 0 height 0
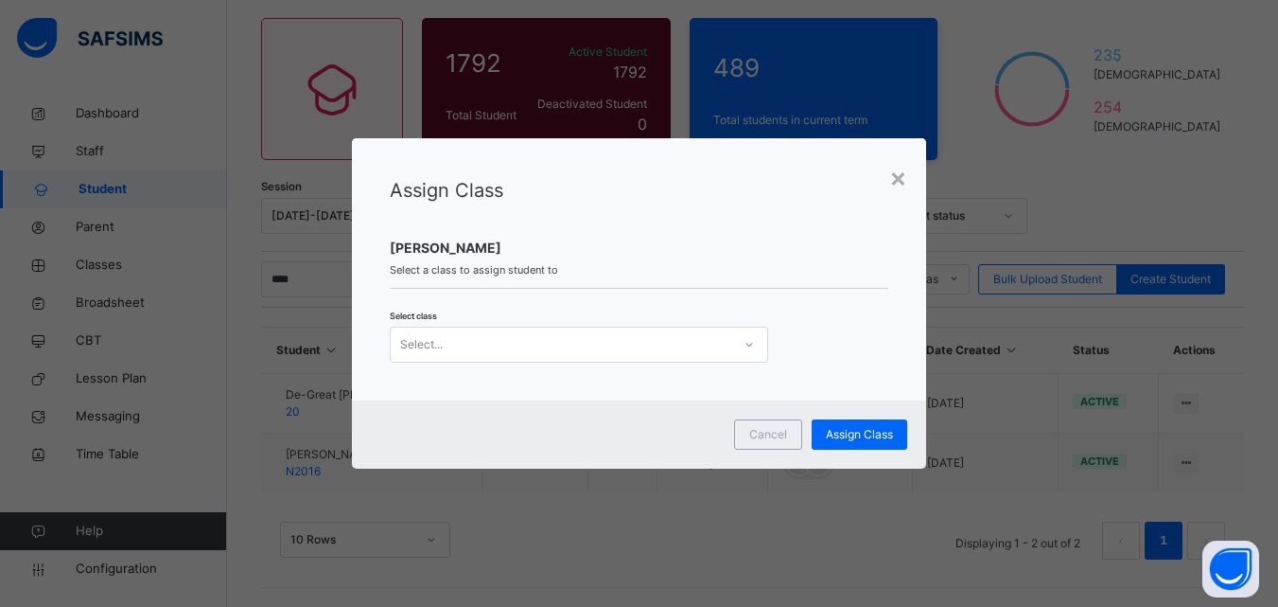
click at [574, 329] on div "Select..." at bounding box center [561, 343] width 341 height 29
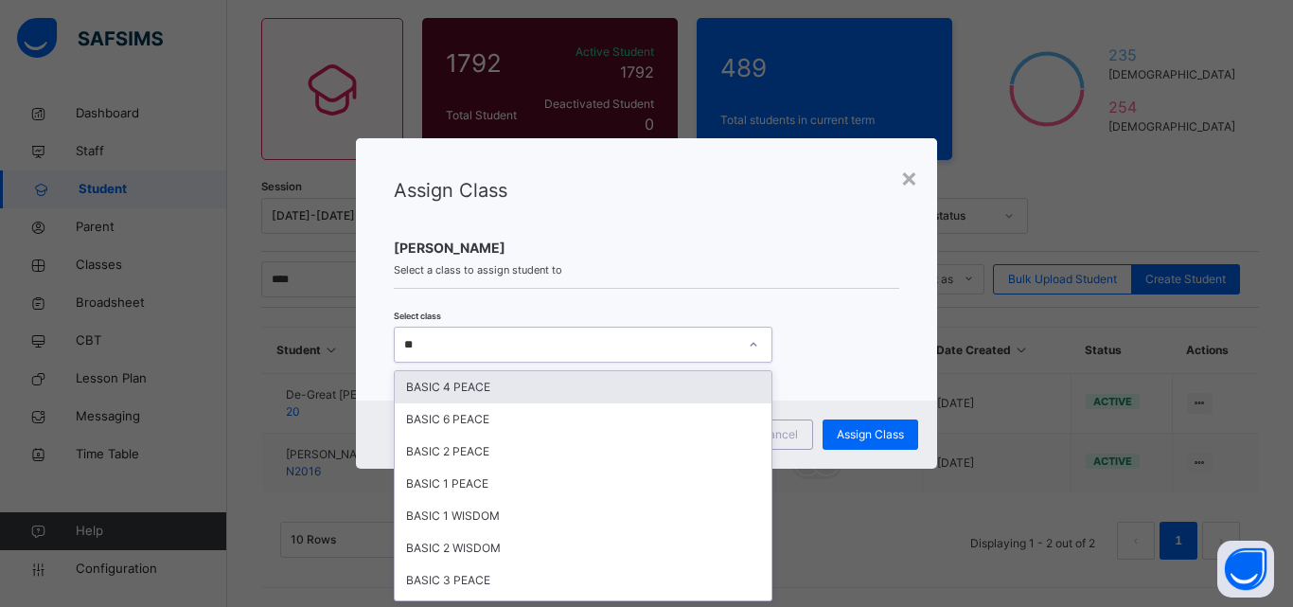
type input "***"
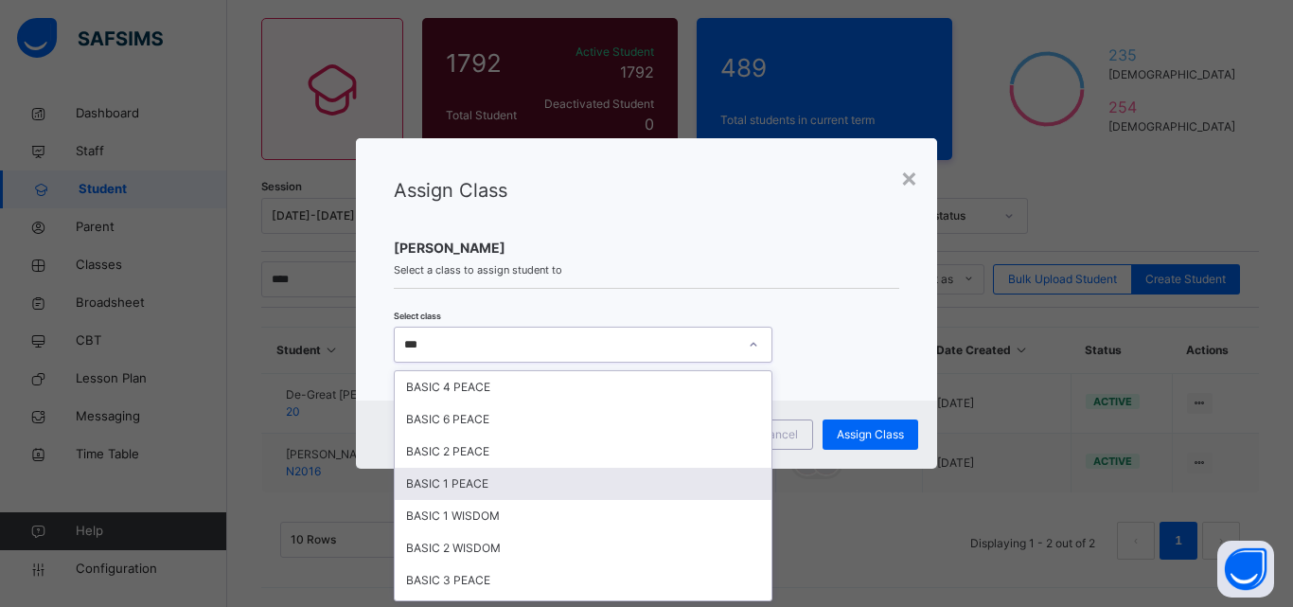
click at [526, 479] on div "BASIC 1 PEACE" at bounding box center [583, 483] width 377 height 32
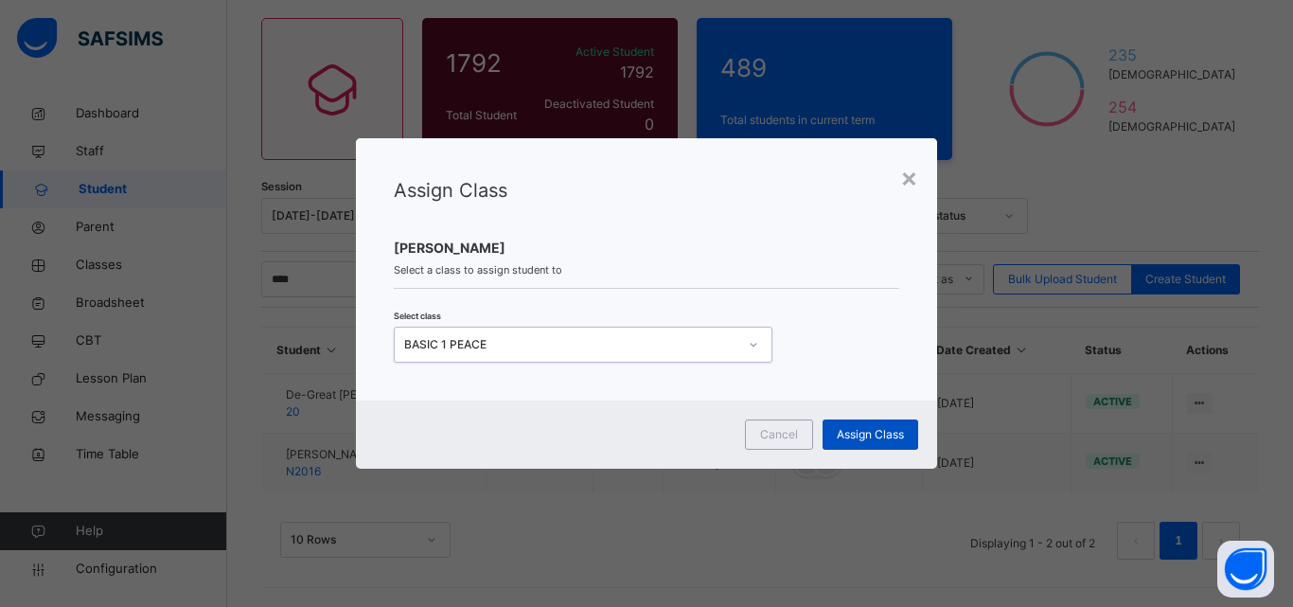
click at [872, 433] on span "Assign Class" at bounding box center [870, 434] width 67 height 17
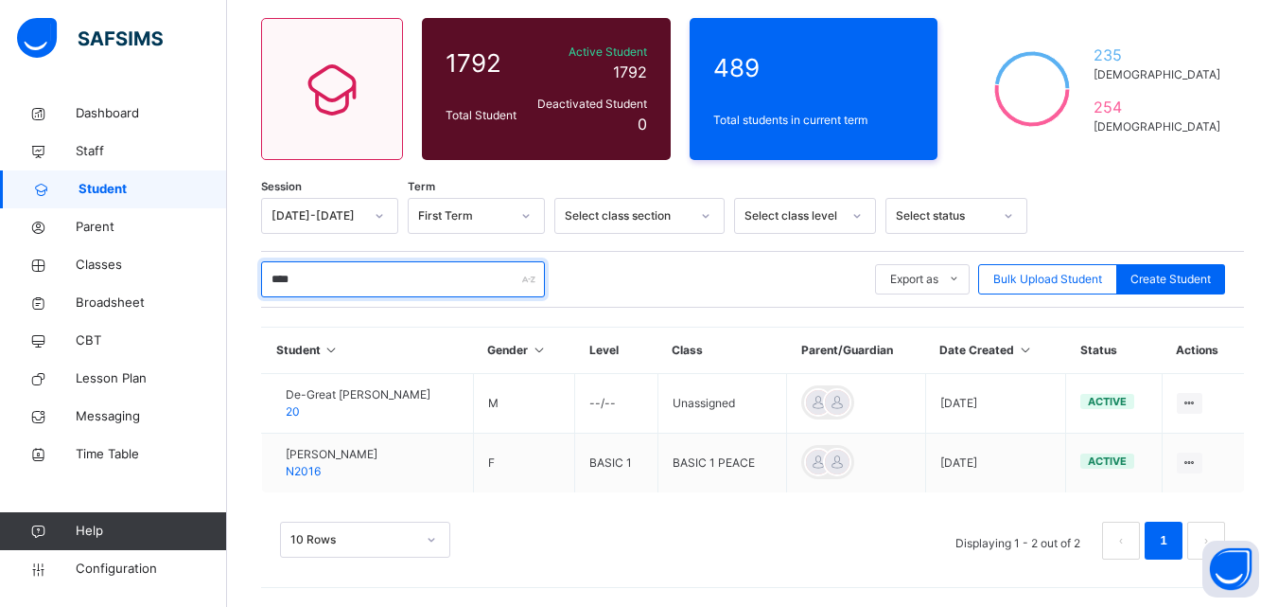
click at [341, 273] on input "****" at bounding box center [403, 279] width 284 height 36
type input "*"
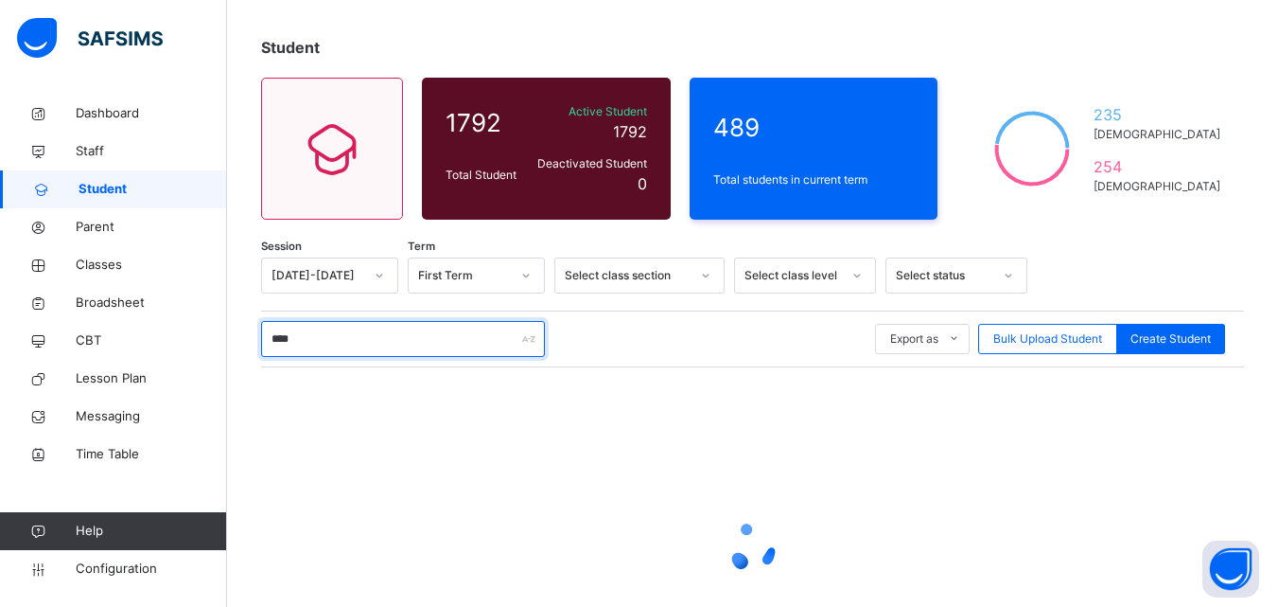
scroll to position [147, 0]
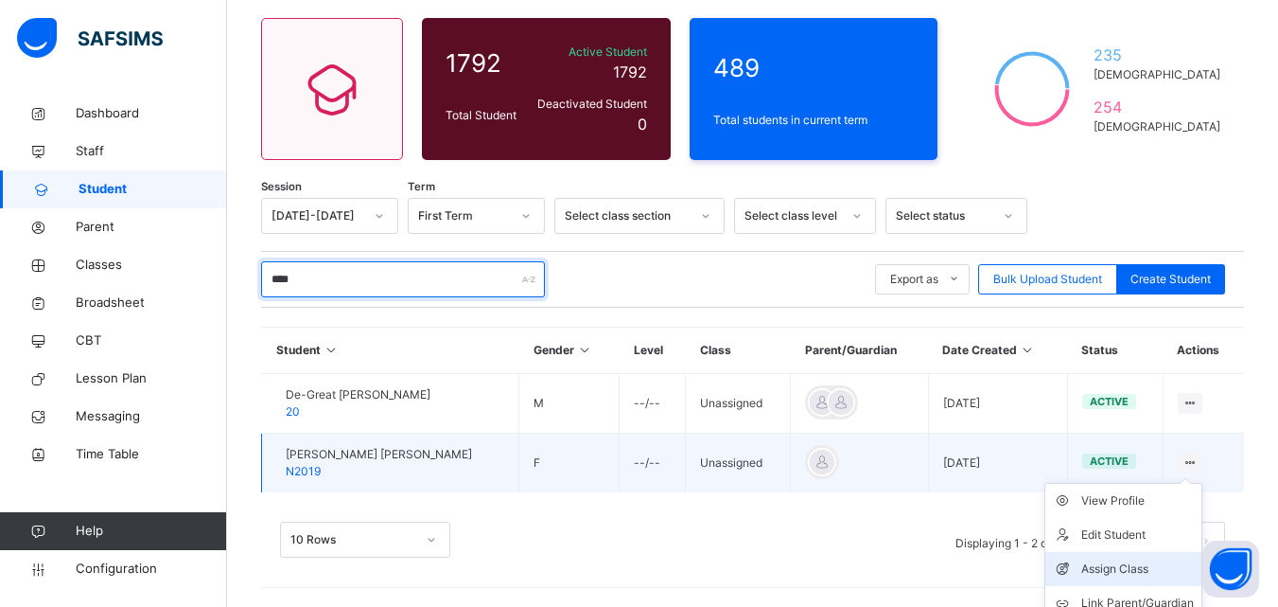
type input "****"
click at [1172, 566] on div "Assign Class" at bounding box center [1138, 568] width 113 height 19
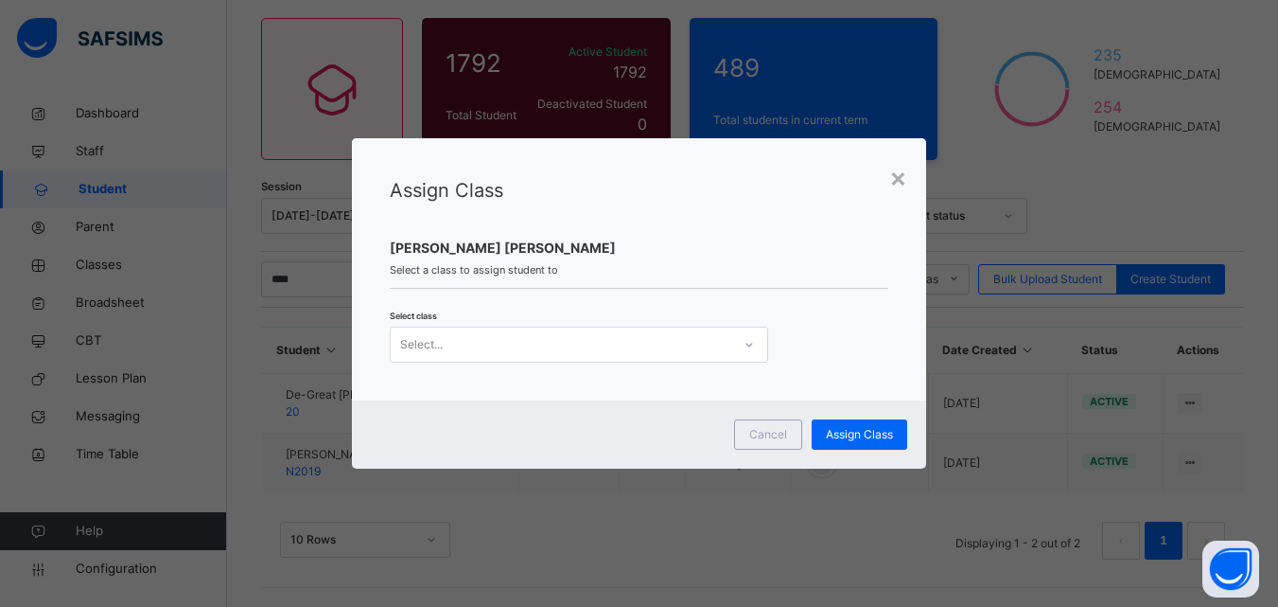
click at [705, 322] on div "Select class Select..." at bounding box center [640, 335] width 500 height 55
click at [696, 351] on div "Select..." at bounding box center [561, 343] width 341 height 29
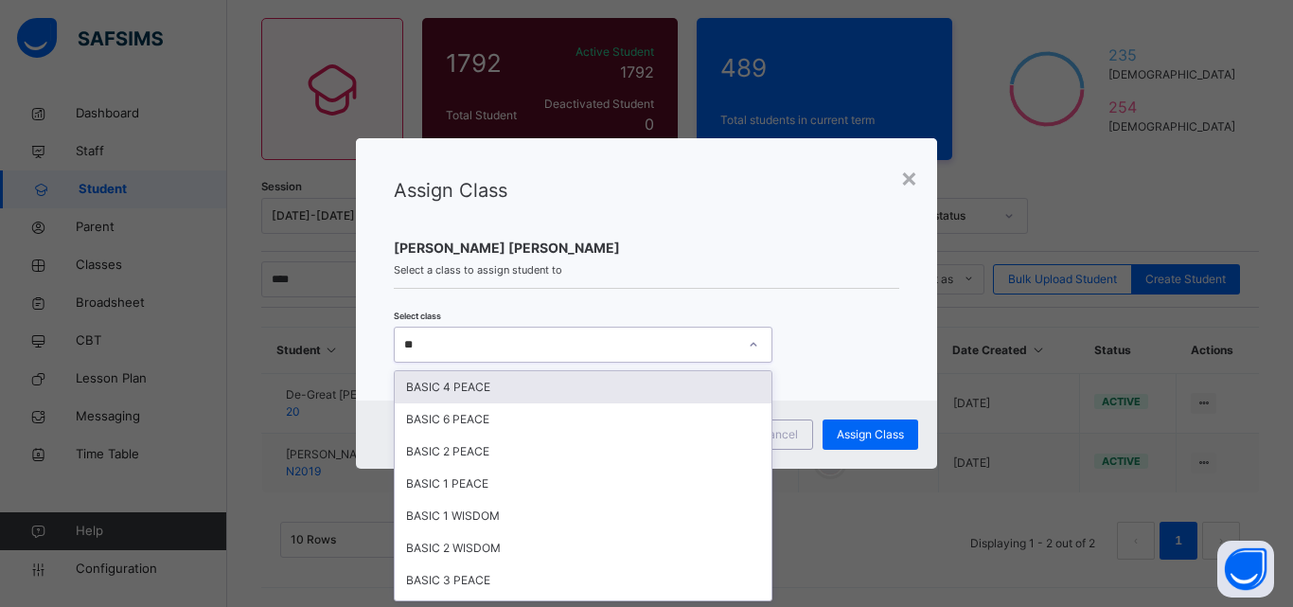
type input "***"
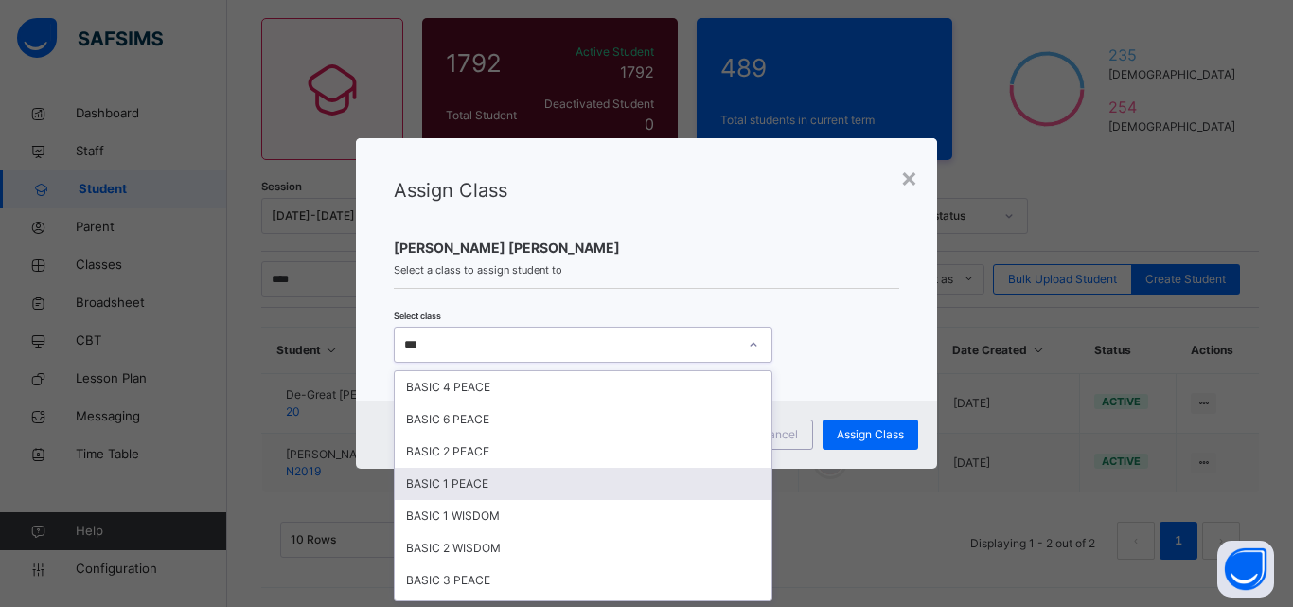
click at [603, 482] on div "BASIC 1 PEACE" at bounding box center [583, 483] width 377 height 32
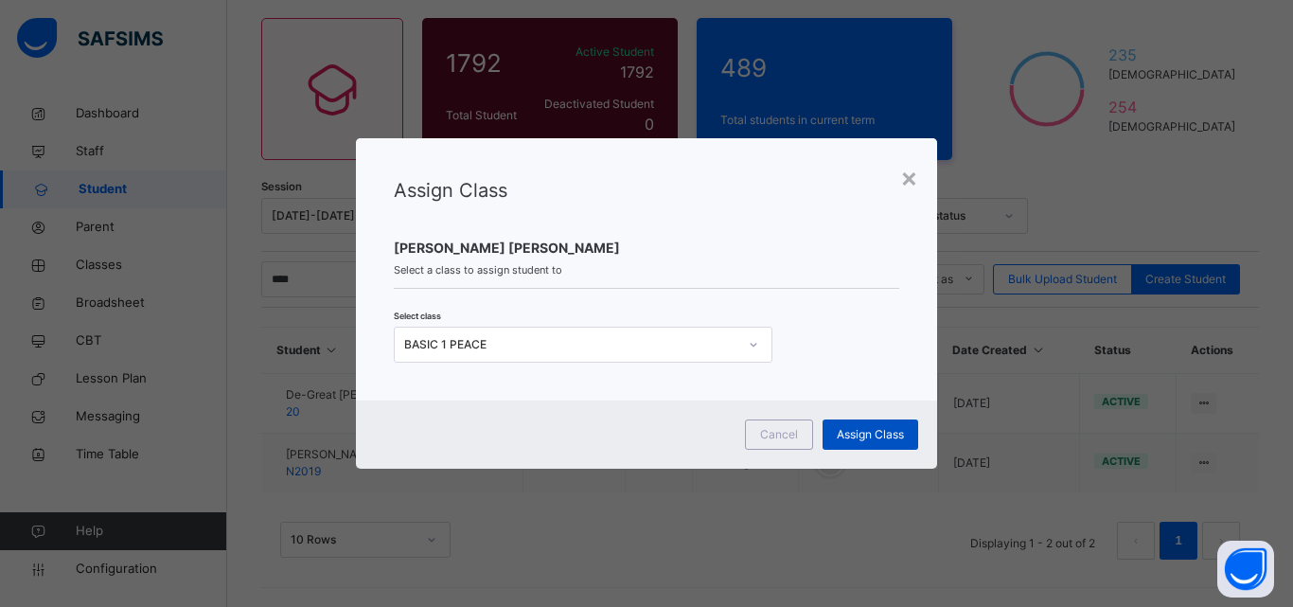
click at [907, 425] on div "Assign Class" at bounding box center [870, 434] width 96 height 30
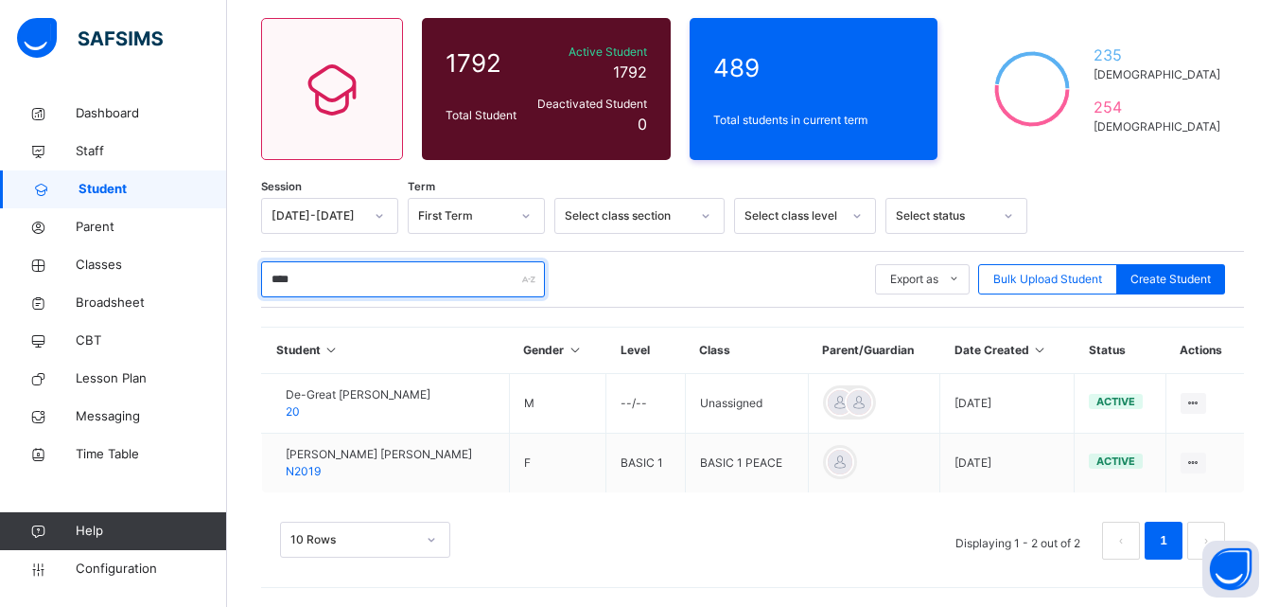
click at [469, 277] on input "****" at bounding box center [403, 279] width 284 height 36
type input "*"
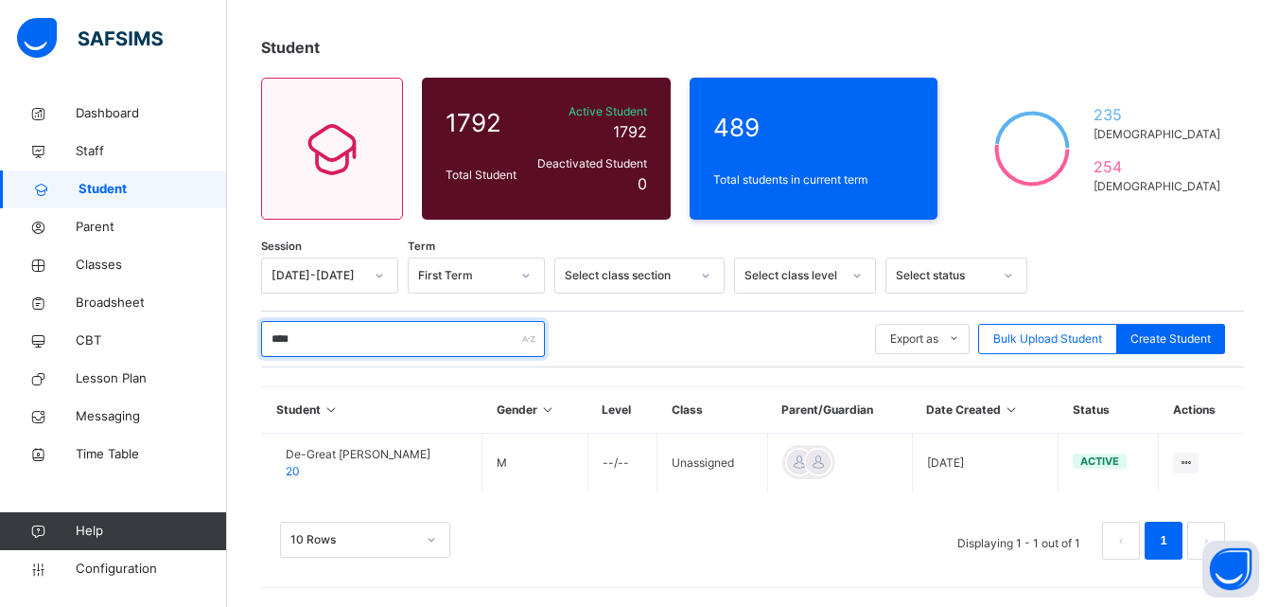
scroll to position [147, 0]
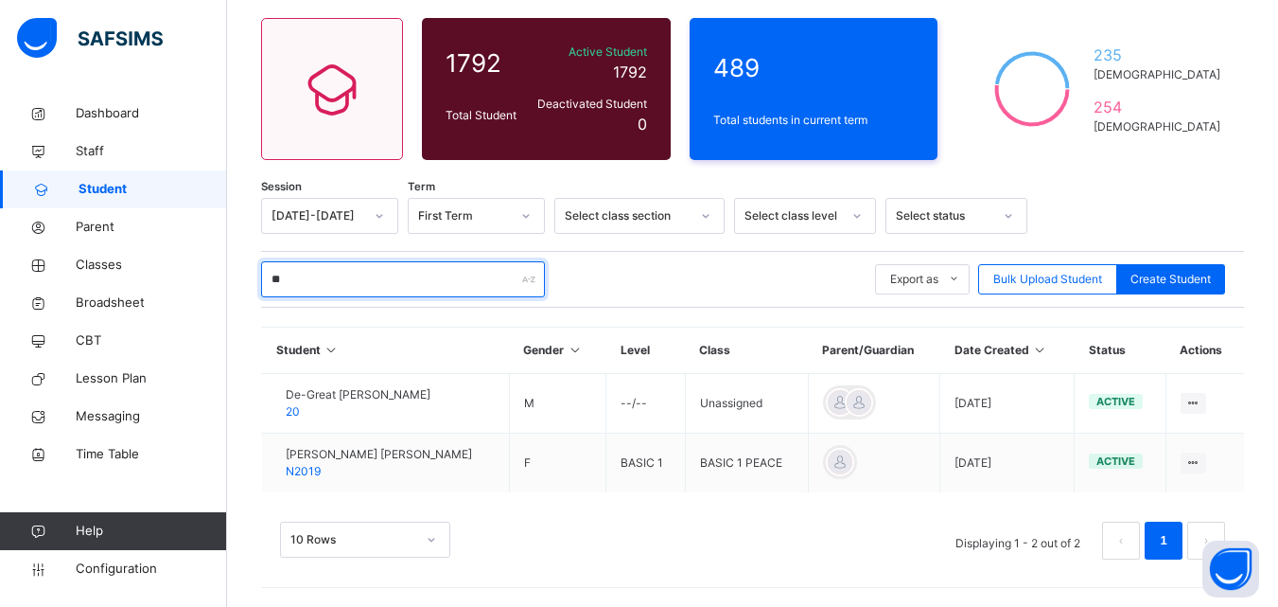
type input "*"
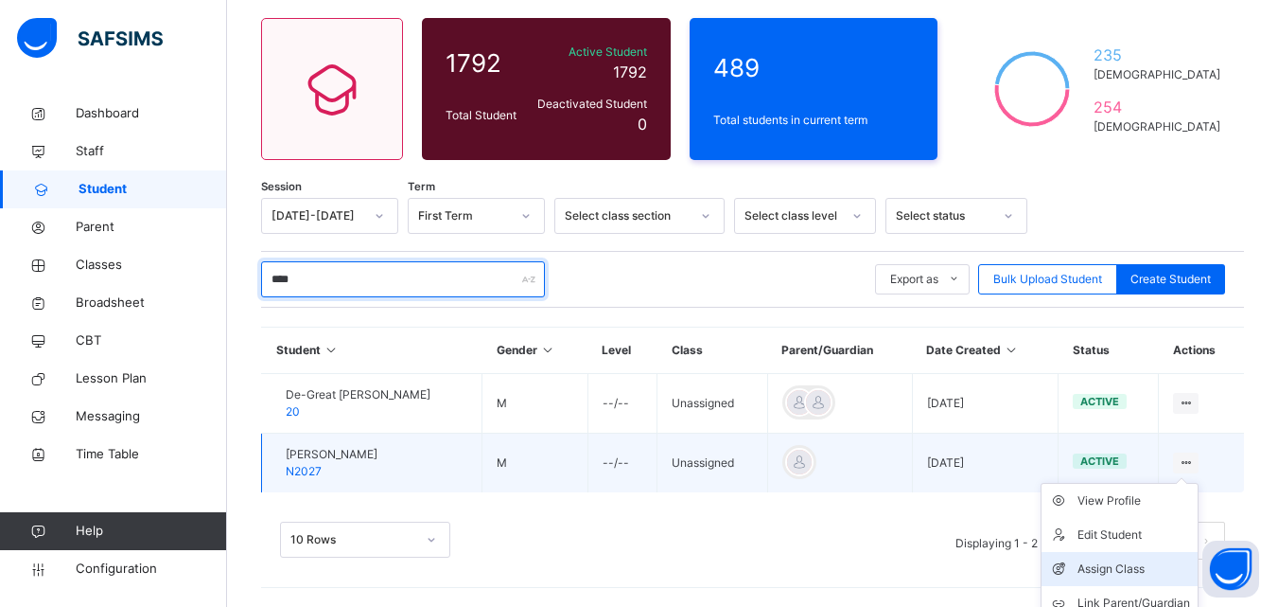
type input "****"
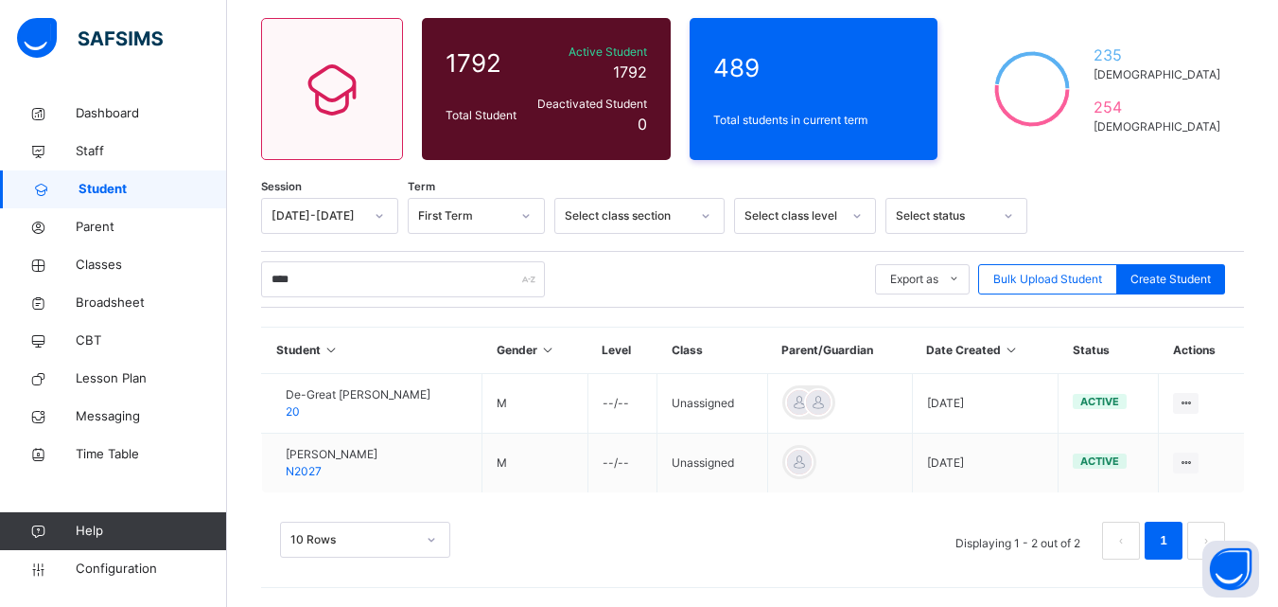
drag, startPoint x: 1147, startPoint y: 567, endPoint x: 1134, endPoint y: 542, distance: 27.9
click at [0, 0] on div "Assign Class" at bounding box center [0, 0] width 0 height 0
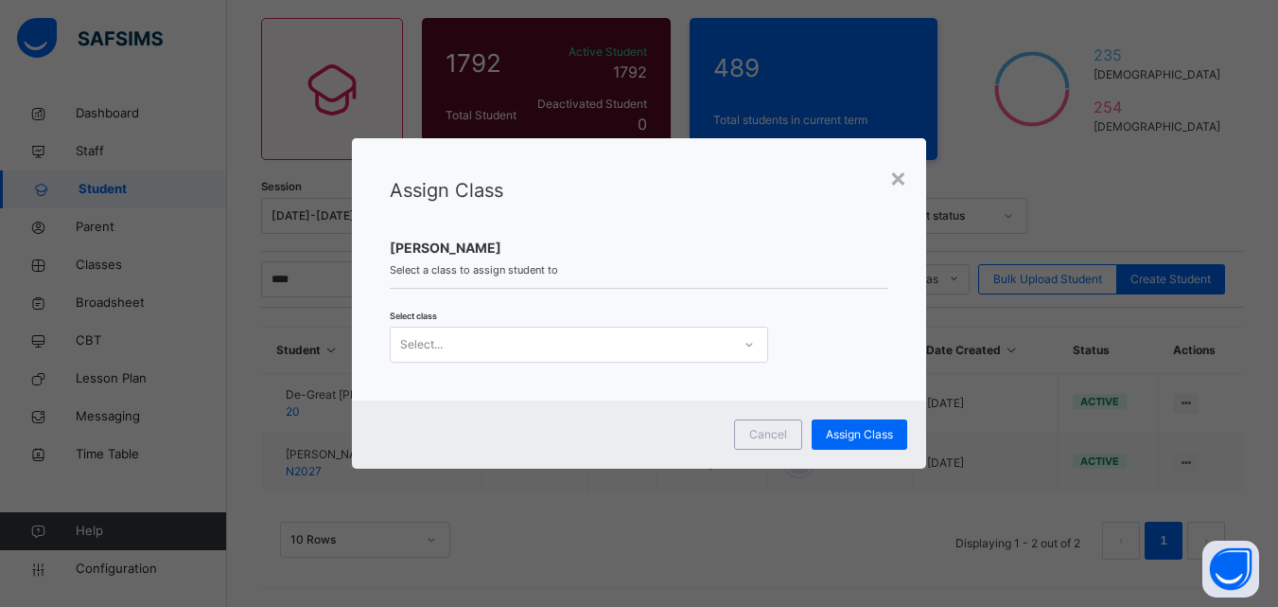
scroll to position [0, 0]
click at [705, 359] on div "Select..." at bounding box center [579, 344] width 379 height 36
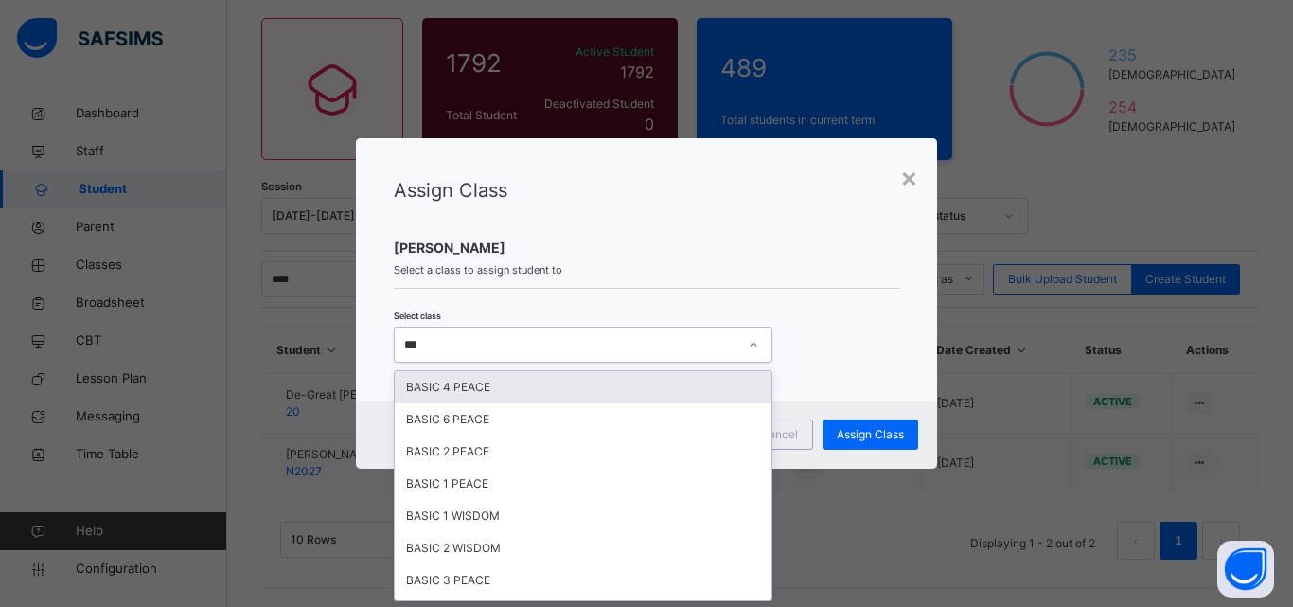
type input "****"
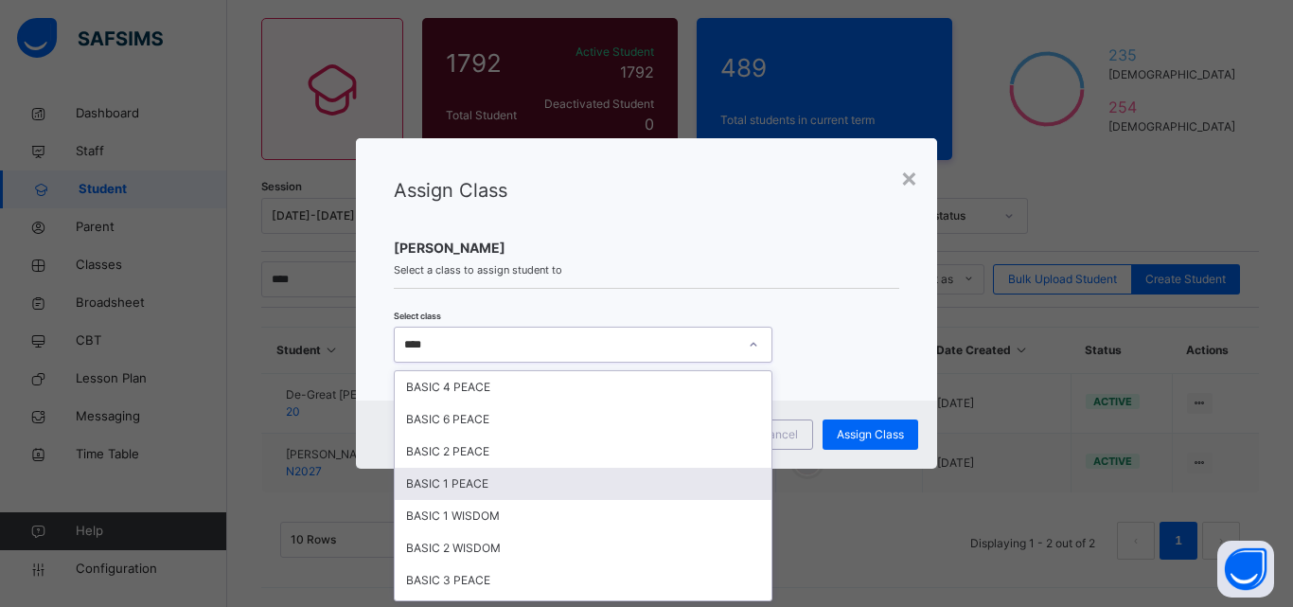
click at [676, 488] on div "BASIC 1 PEACE" at bounding box center [583, 483] width 377 height 32
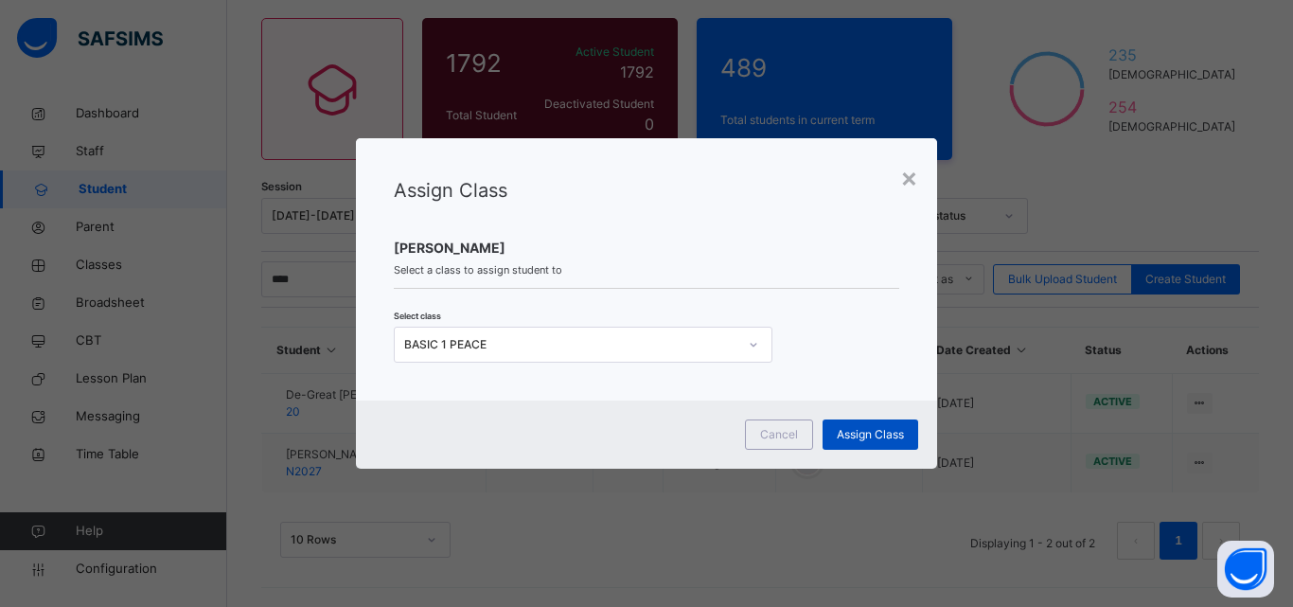
click at [872, 433] on span "Assign Class" at bounding box center [870, 434] width 67 height 17
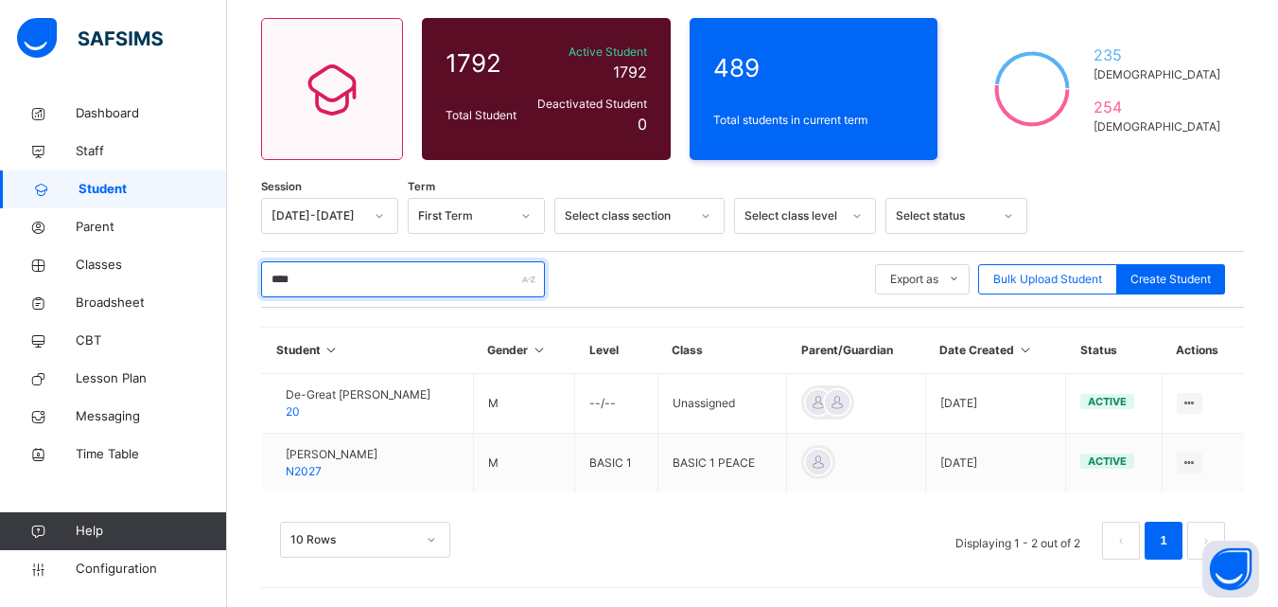
click at [511, 285] on input "****" at bounding box center [403, 279] width 284 height 36
type input "*"
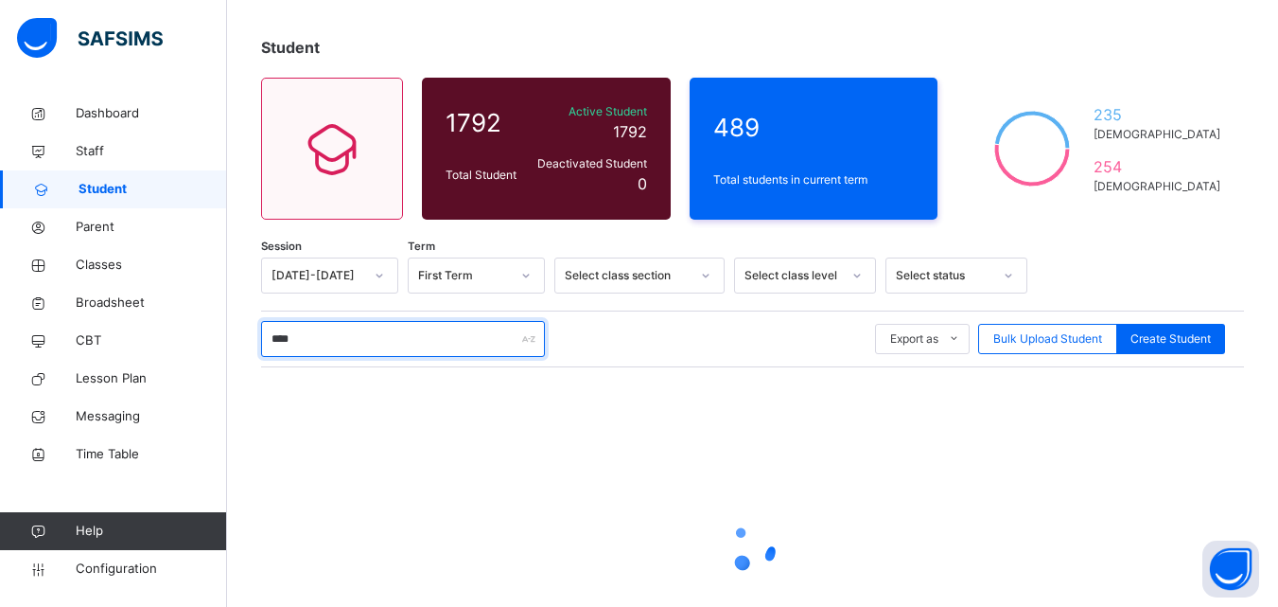
scroll to position [147, 0]
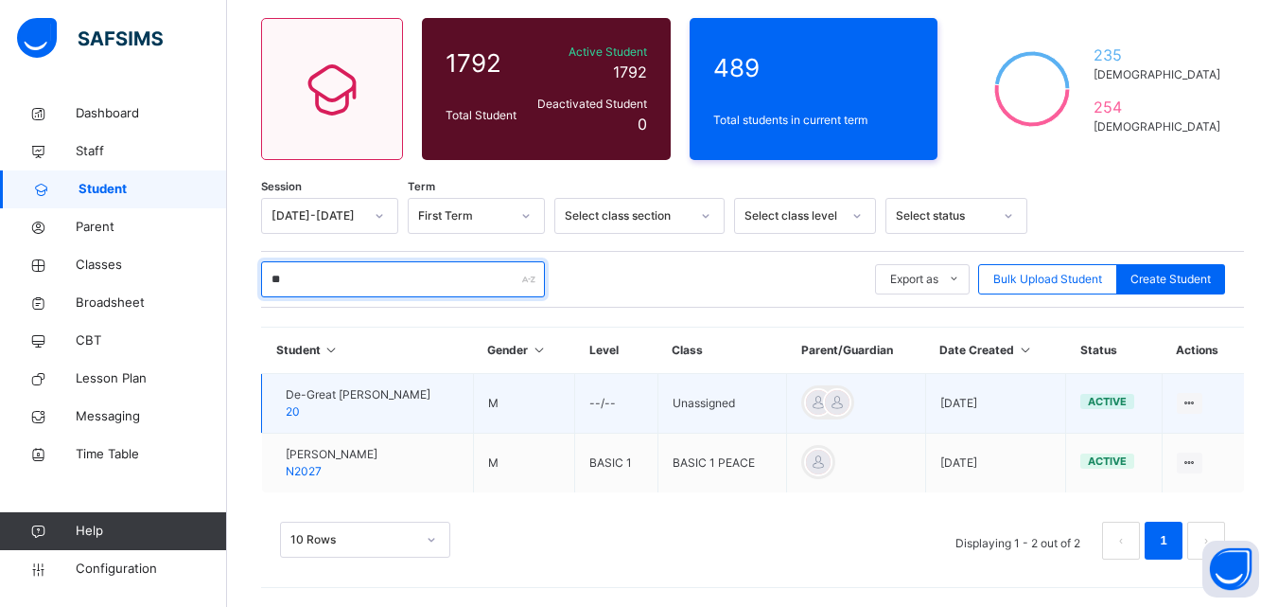
type input "*"
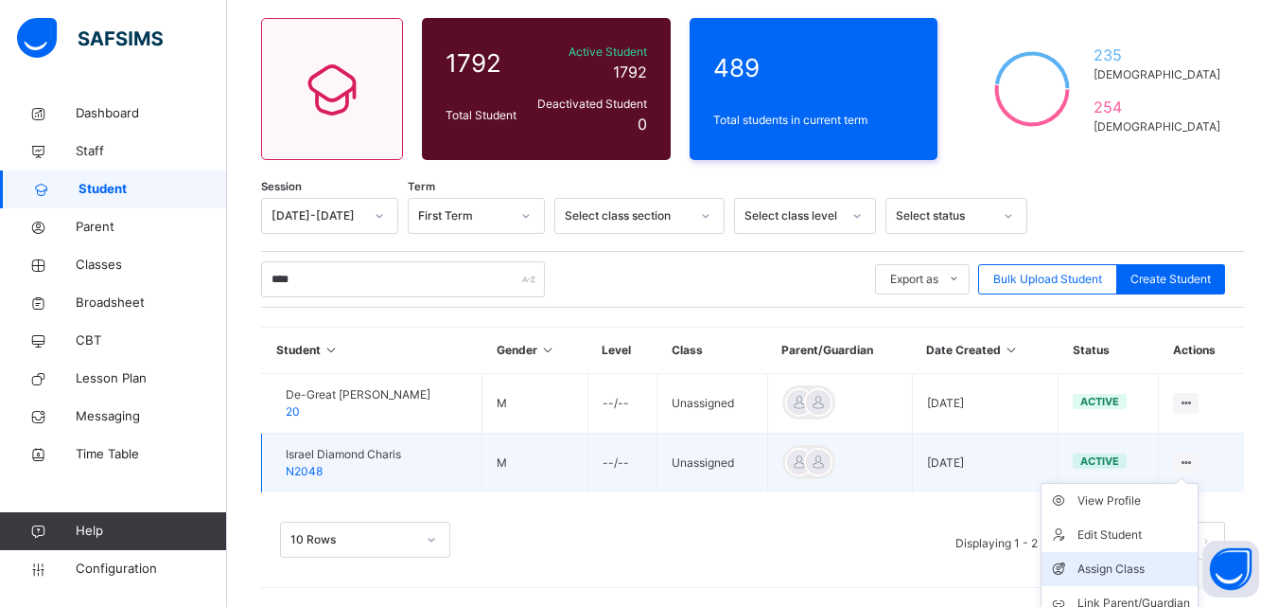
click at [1164, 557] on li "Assign Class" at bounding box center [1120, 569] width 156 height 34
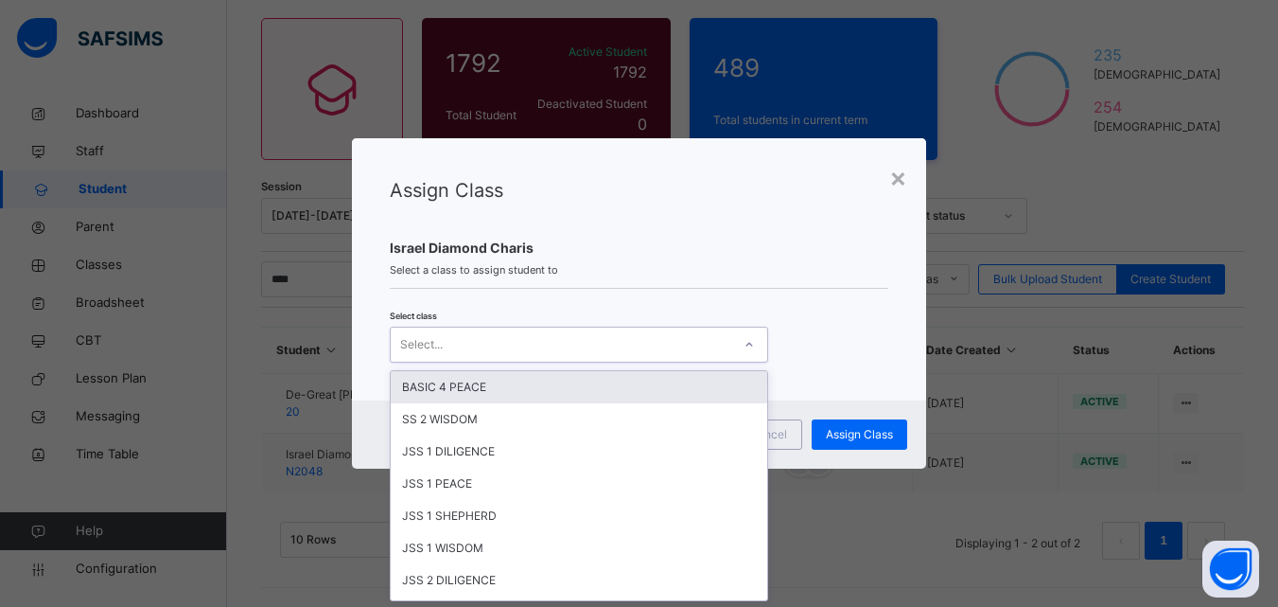
click at [707, 356] on div "Select..." at bounding box center [561, 343] width 341 height 29
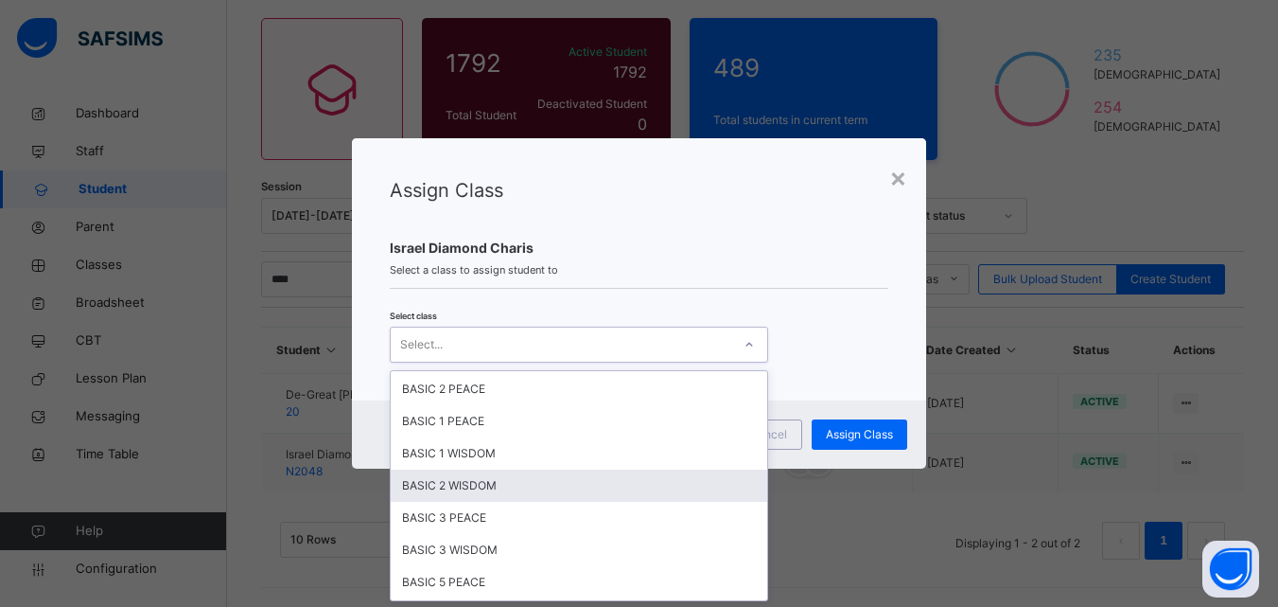
scroll to position [662, 0]
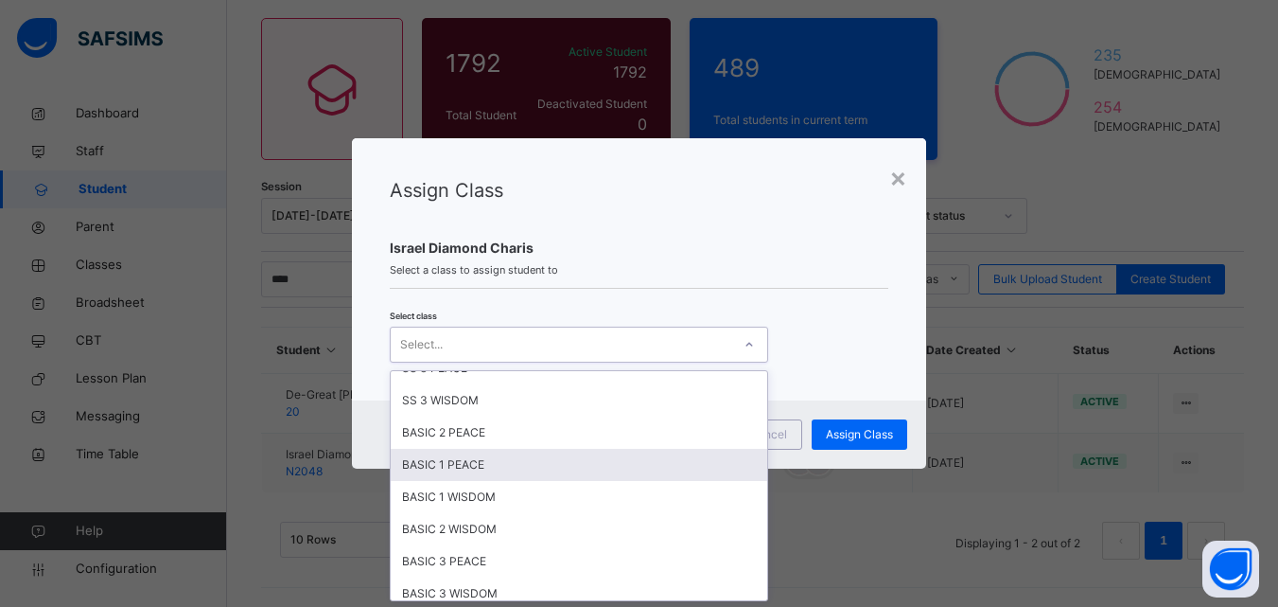
click at [460, 459] on div "BASIC 1 PEACE" at bounding box center [579, 465] width 377 height 32
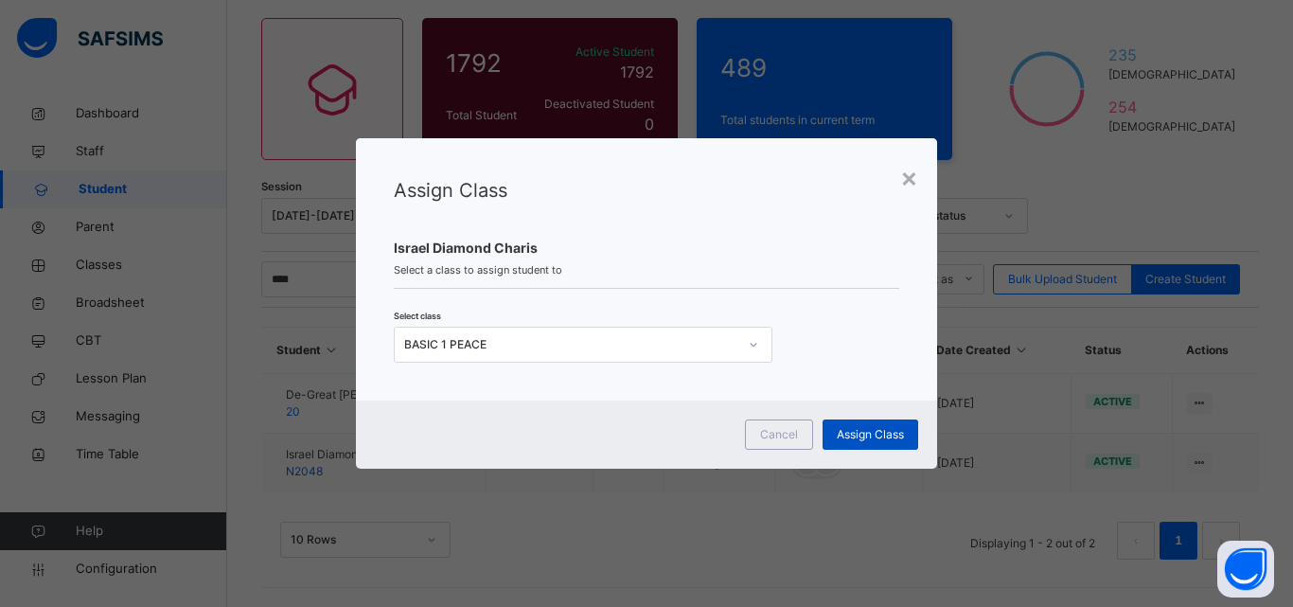
click at [851, 438] on span "Assign Class" at bounding box center [870, 434] width 67 height 17
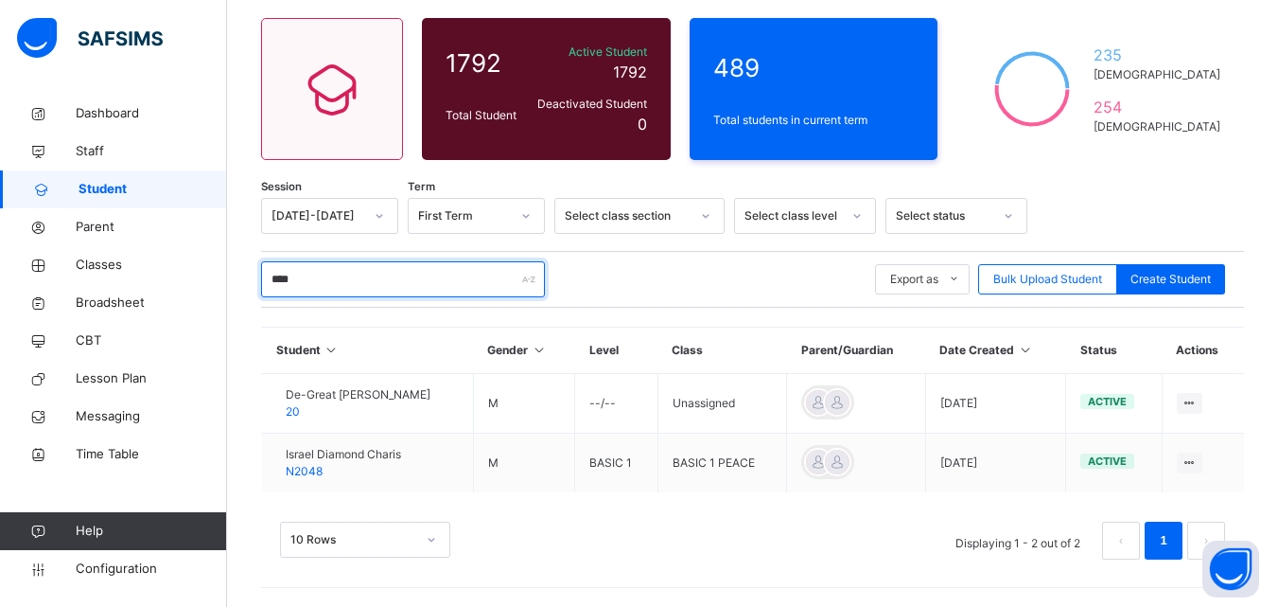
click at [474, 276] on input "****" at bounding box center [403, 279] width 284 height 36
type input "*"
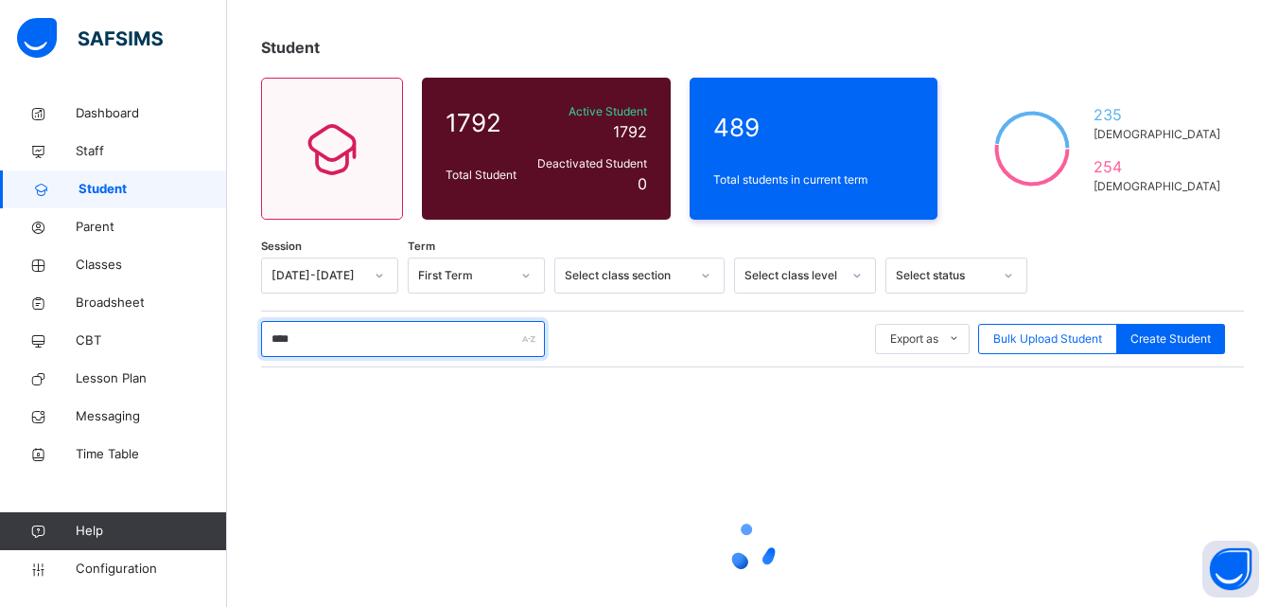
scroll to position [147, 0]
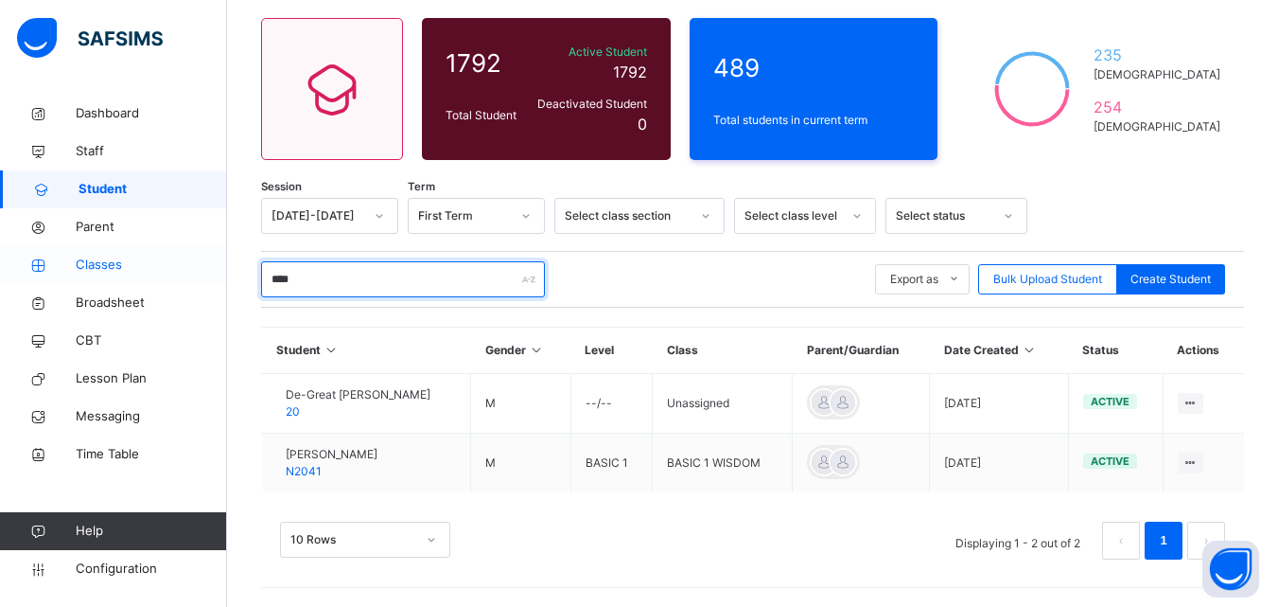
type input "****"
click at [109, 261] on span "Classes" at bounding box center [151, 264] width 151 height 19
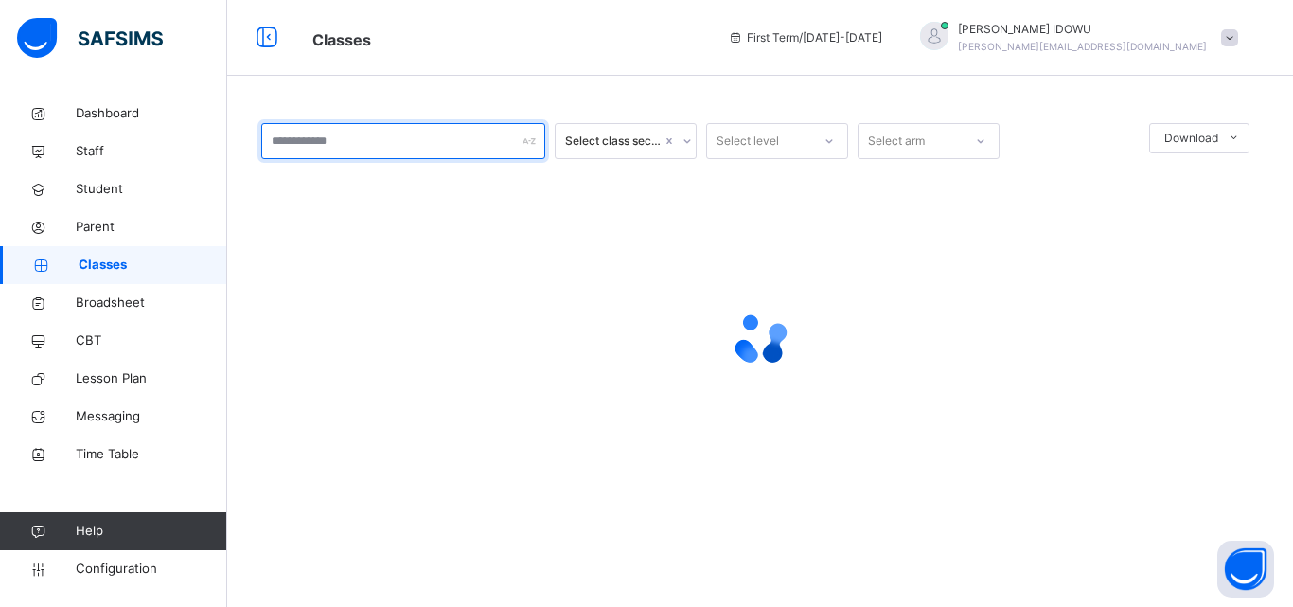
click at [346, 155] on input "text" at bounding box center [403, 141] width 284 height 36
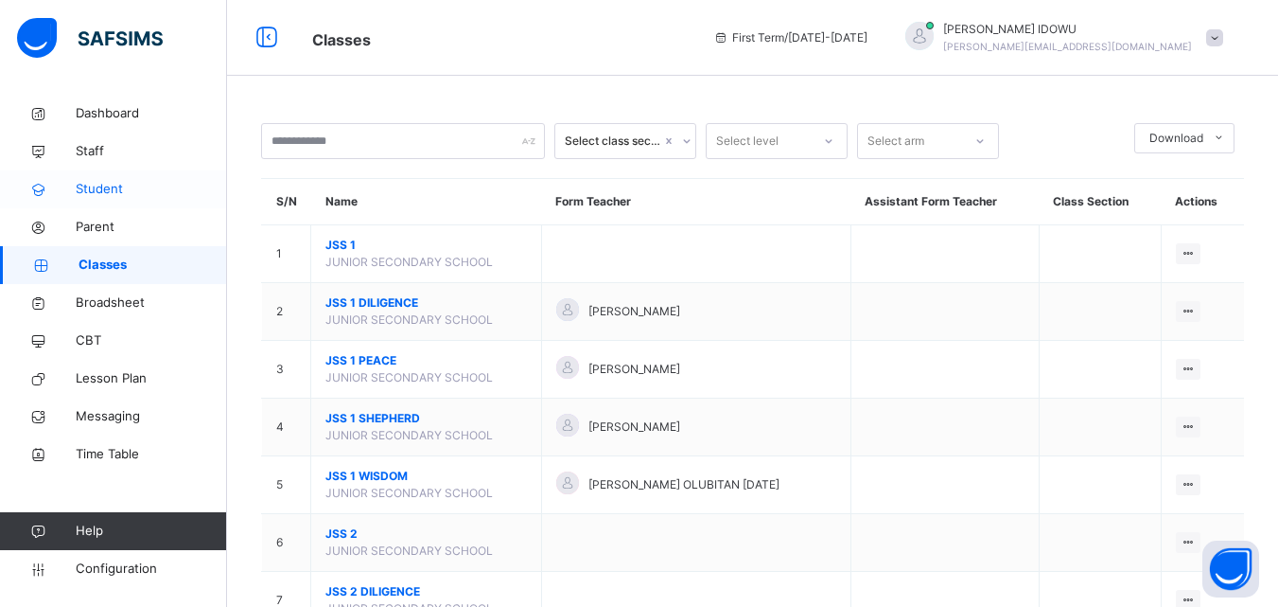
click at [152, 180] on span "Student" at bounding box center [151, 189] width 151 height 19
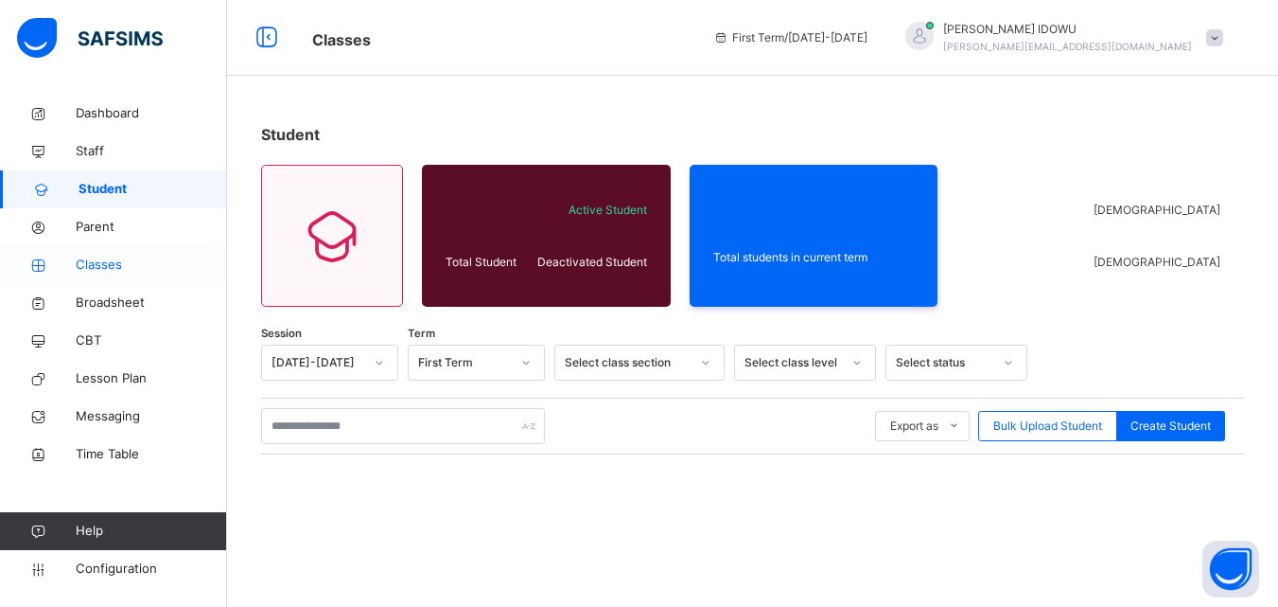
click at [104, 261] on span "Classes" at bounding box center [151, 264] width 151 height 19
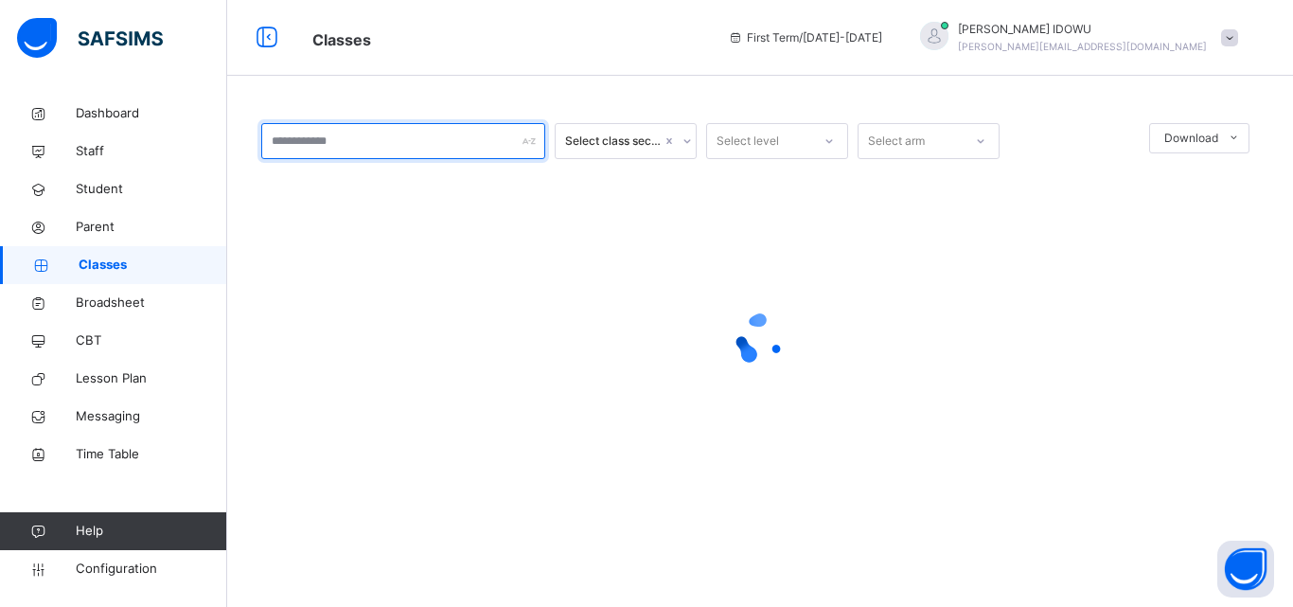
click at [424, 148] on input "text" at bounding box center [403, 141] width 284 height 36
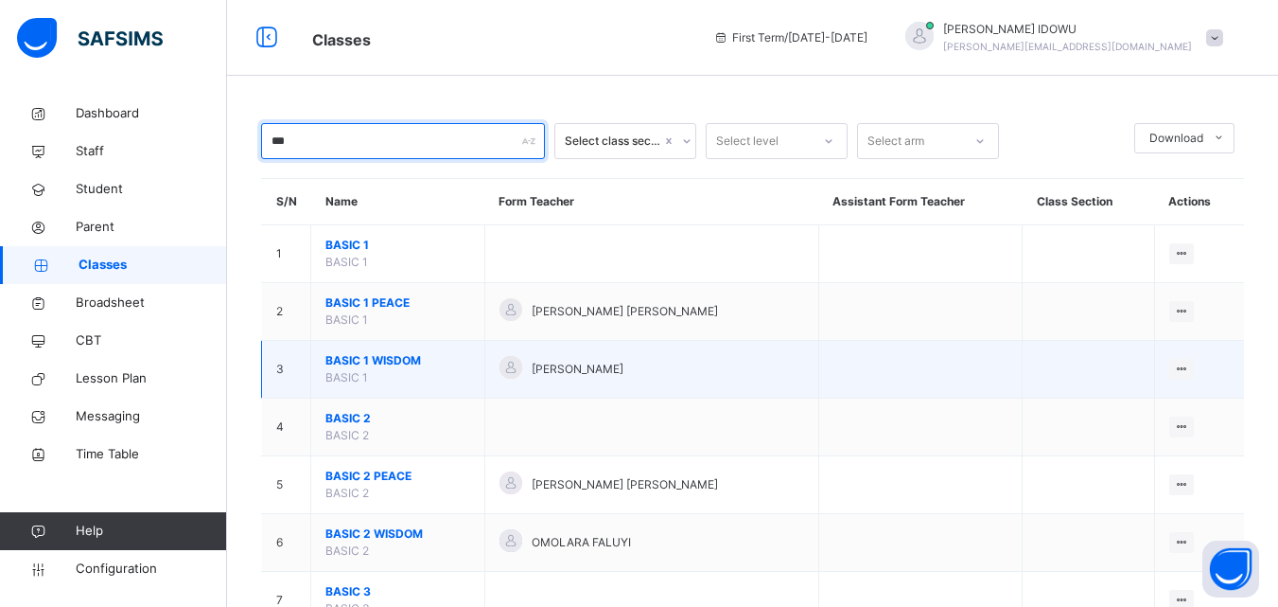
type input "***"
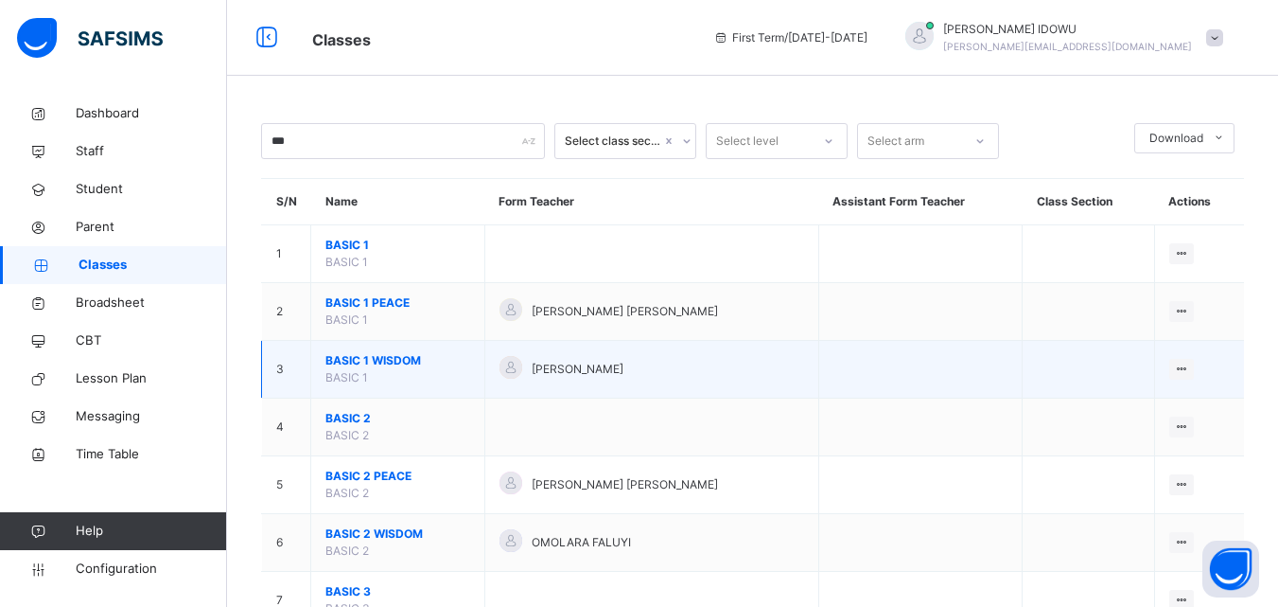
click at [400, 361] on span "BASIC 1 WISDOM" at bounding box center [398, 360] width 145 height 17
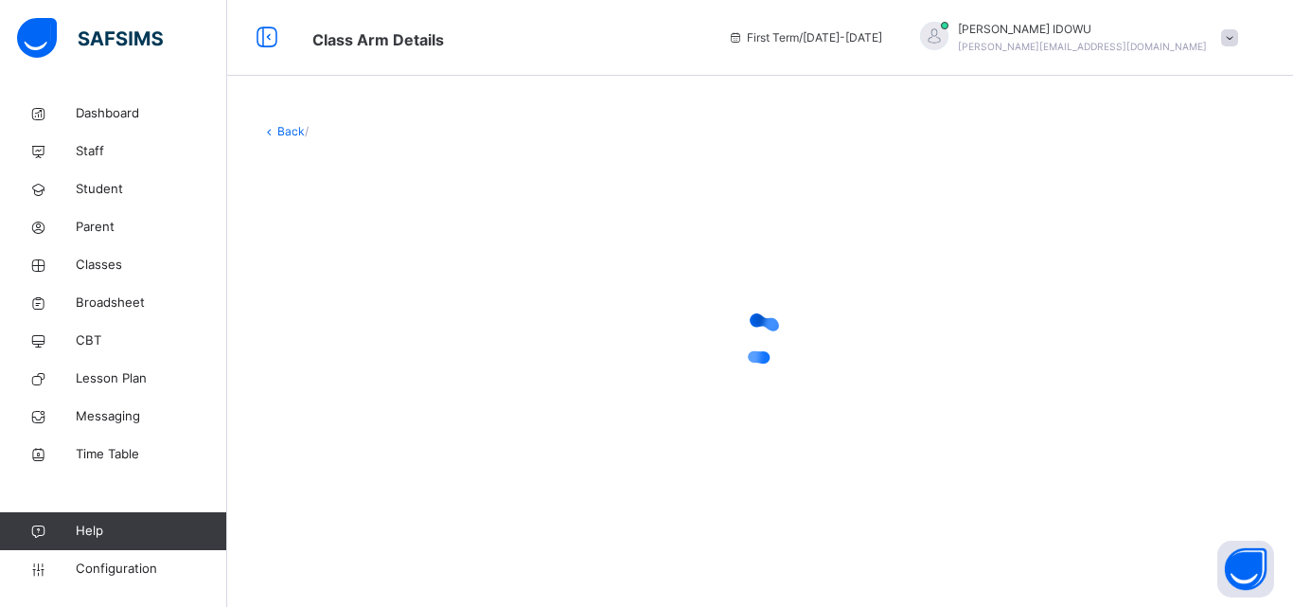
click at [400, 361] on div at bounding box center [759, 339] width 997 height 76
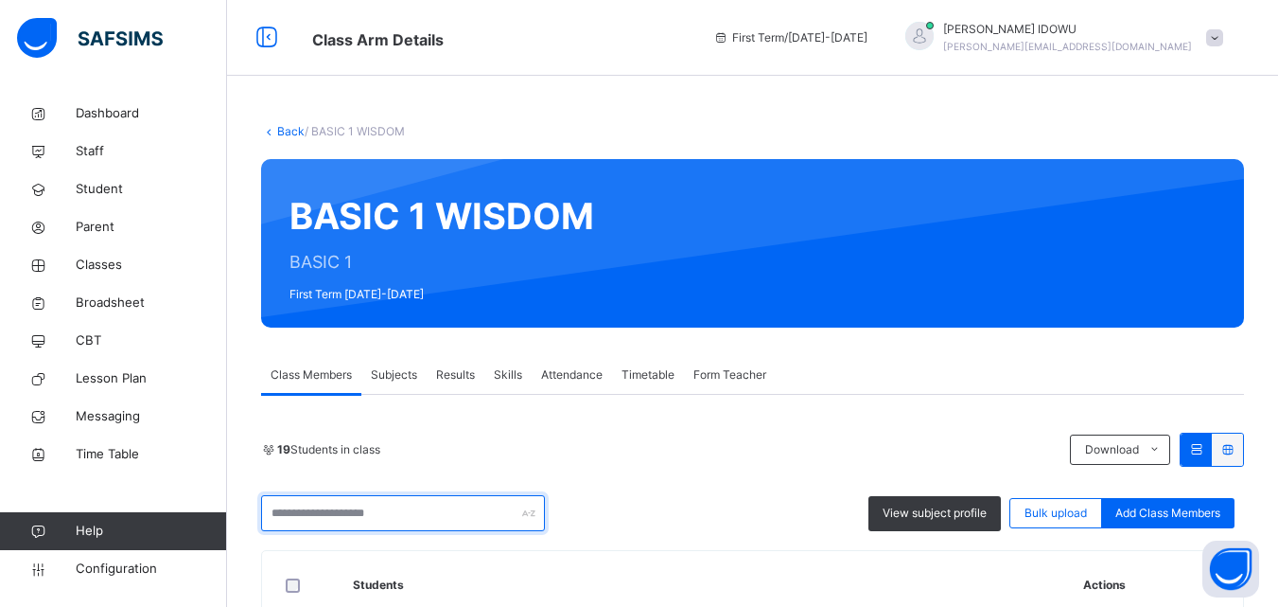
click at [409, 503] on input "text" at bounding box center [403, 513] width 284 height 36
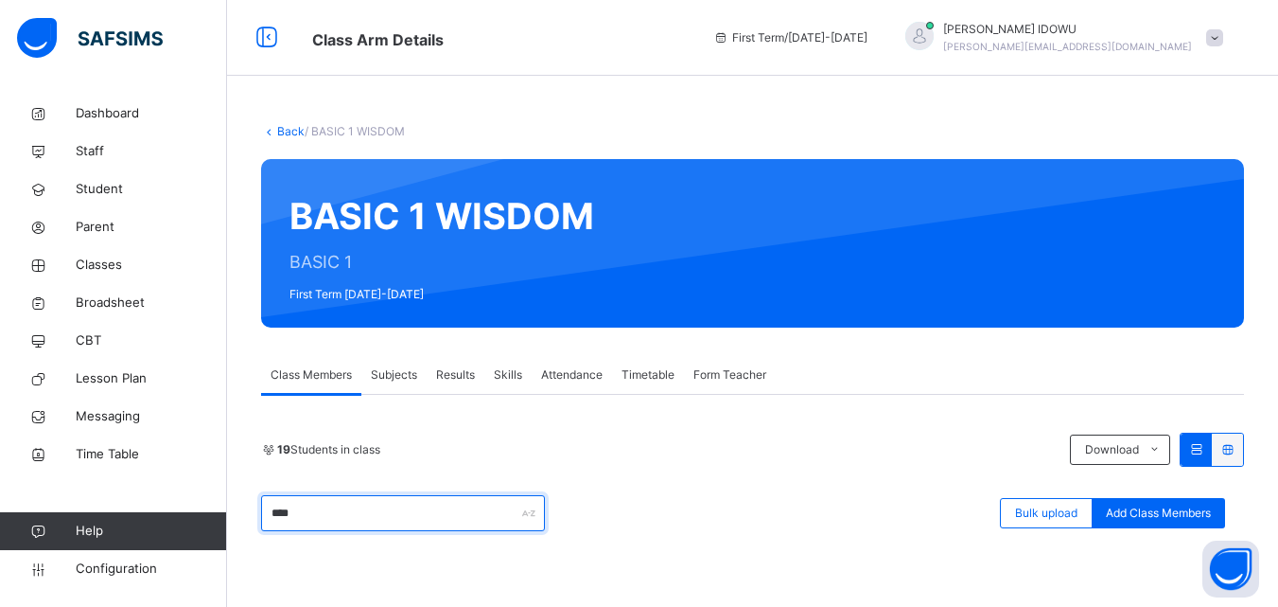
scroll to position [337, 0]
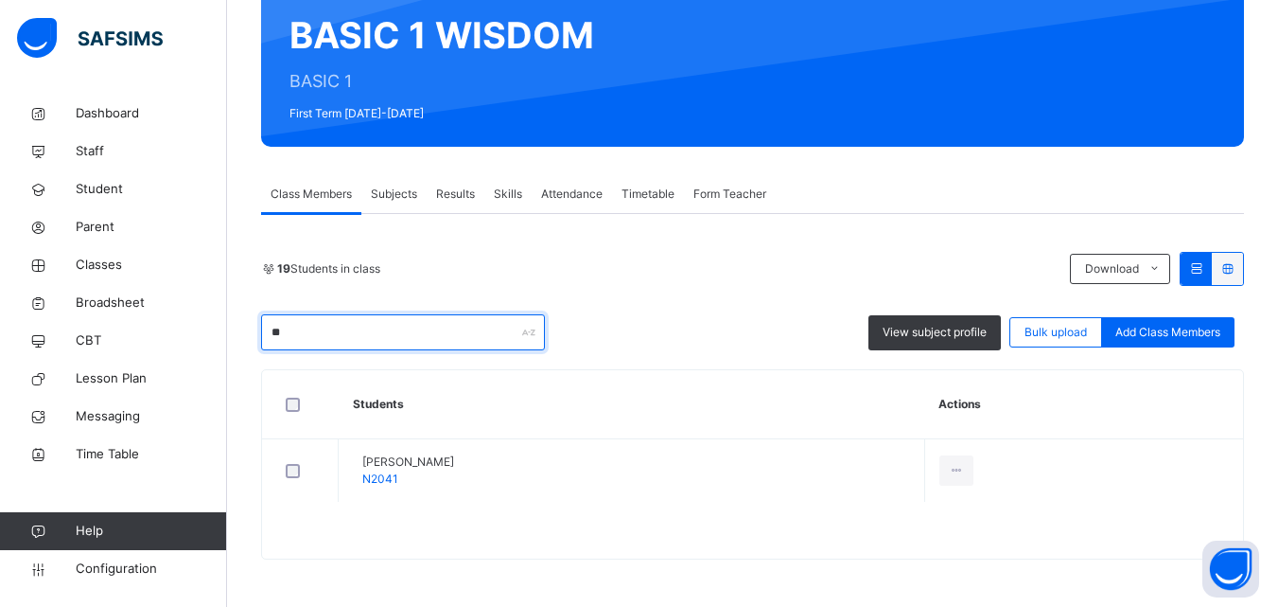
type input "*"
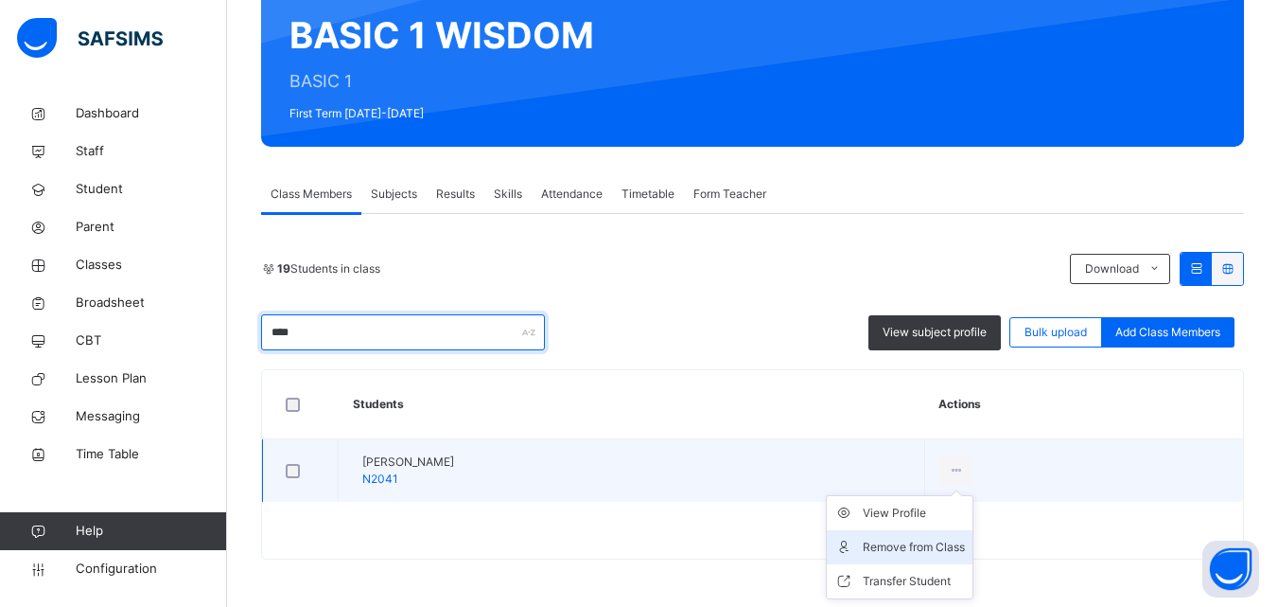
type input "****"
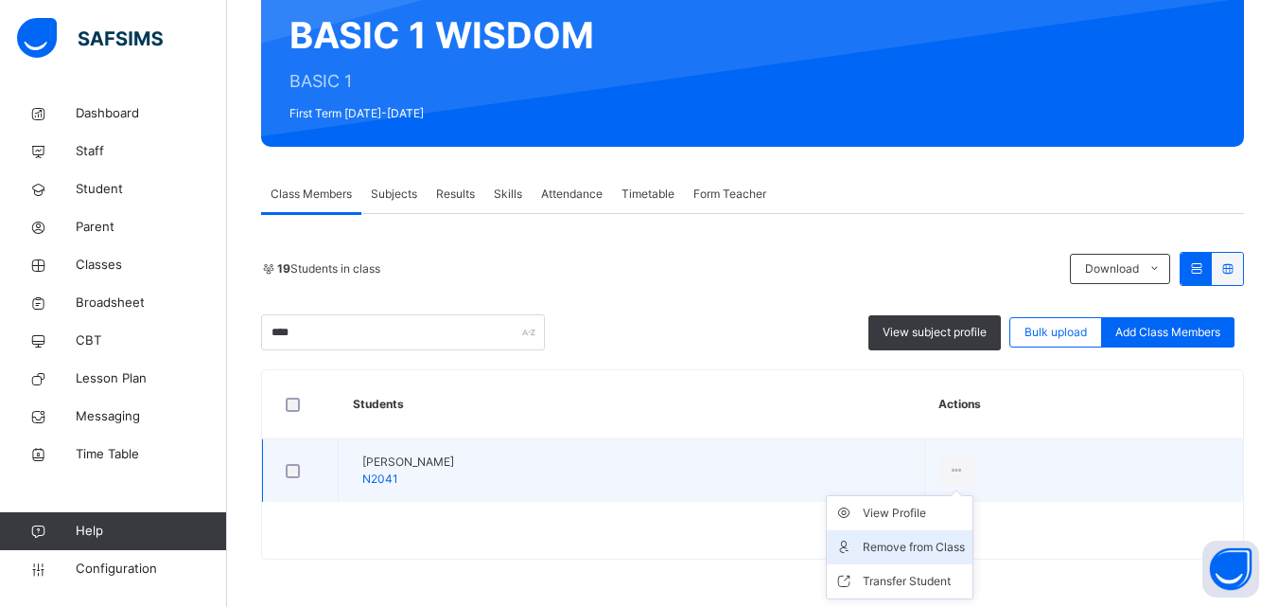
click at [965, 537] on div "Remove from Class" at bounding box center [914, 546] width 102 height 19
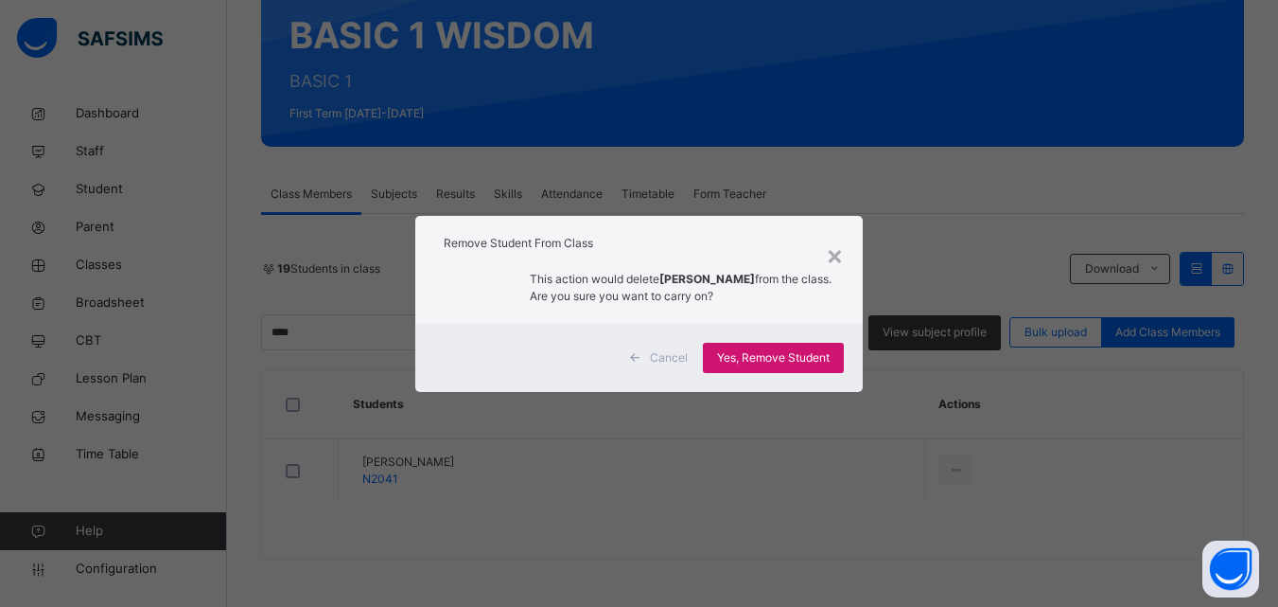
click at [791, 351] on span "Yes, Remove Student" at bounding box center [773, 357] width 113 height 17
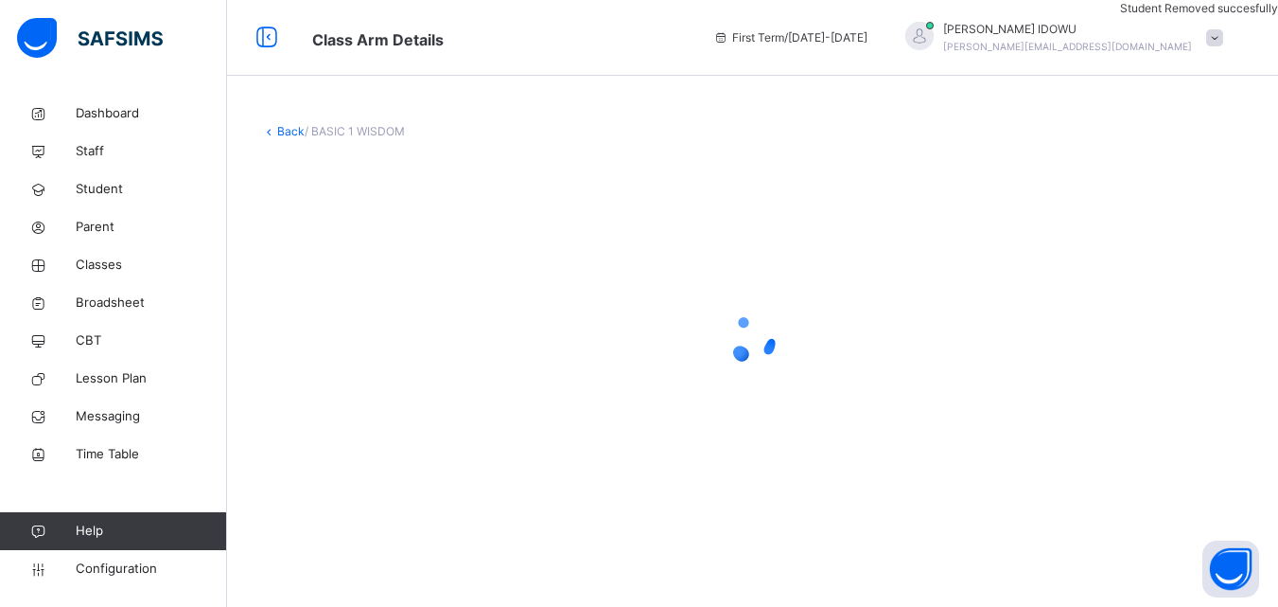
scroll to position [0, 0]
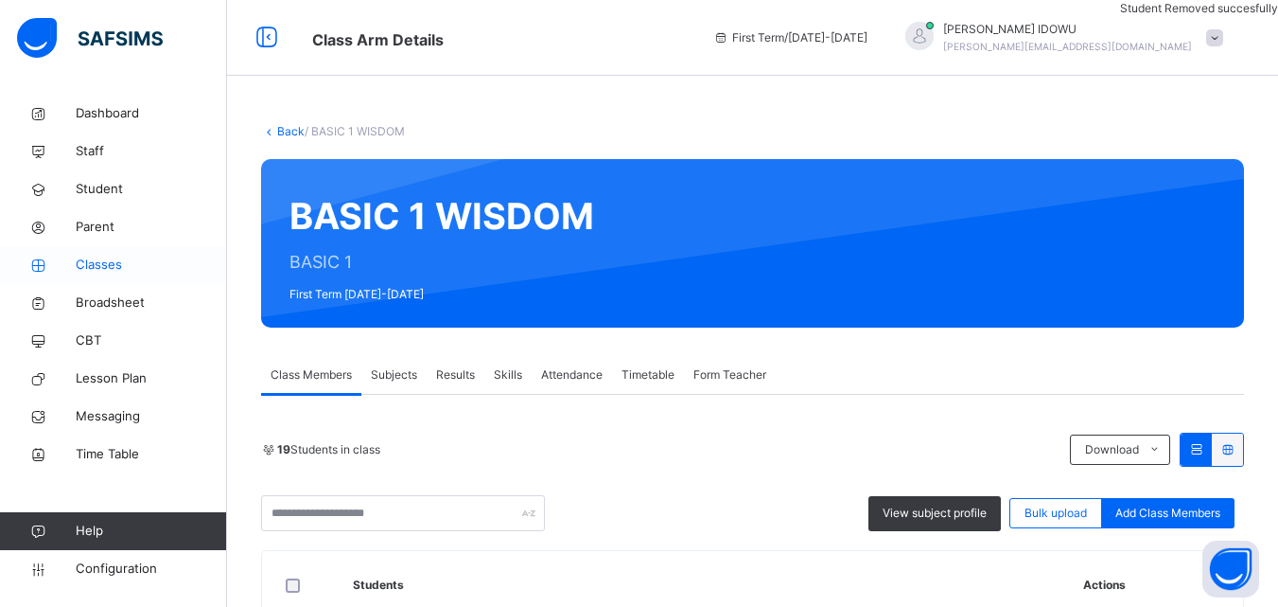
click at [114, 270] on span "Classes" at bounding box center [151, 264] width 151 height 19
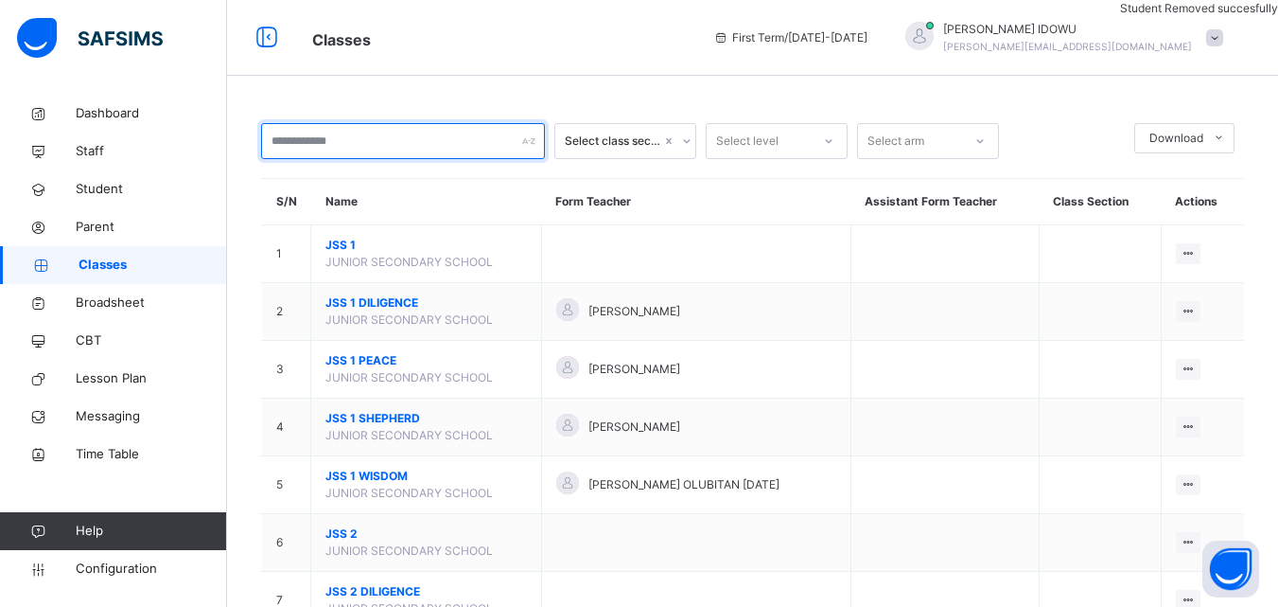
click at [418, 142] on input "text" at bounding box center [403, 141] width 284 height 36
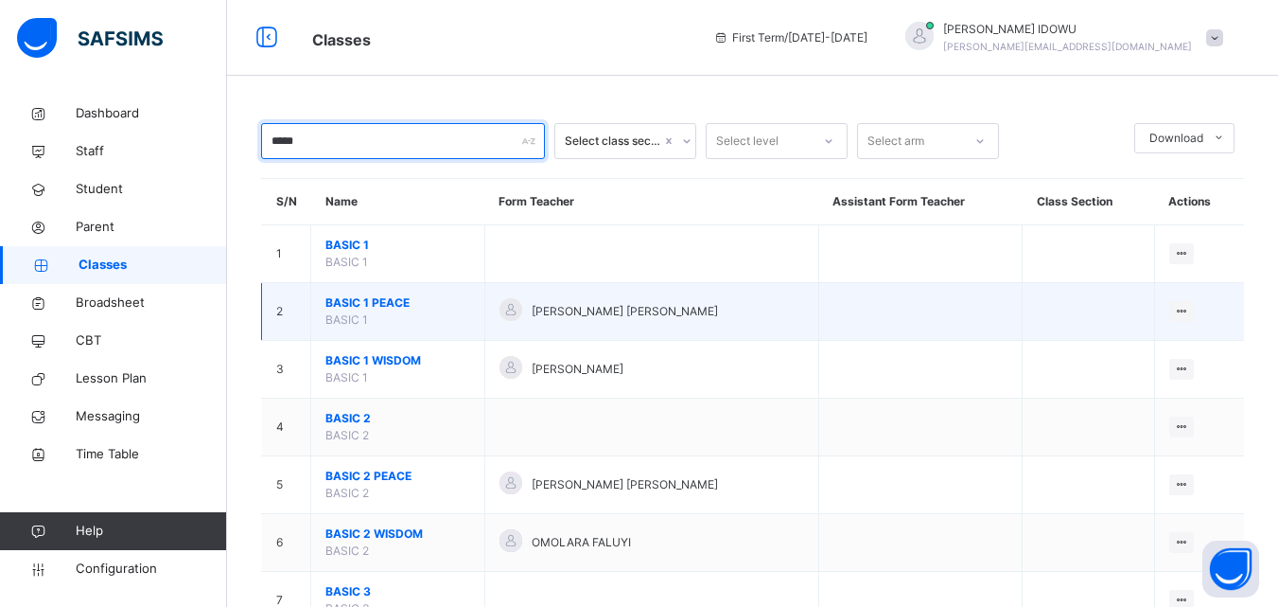
type input "*****"
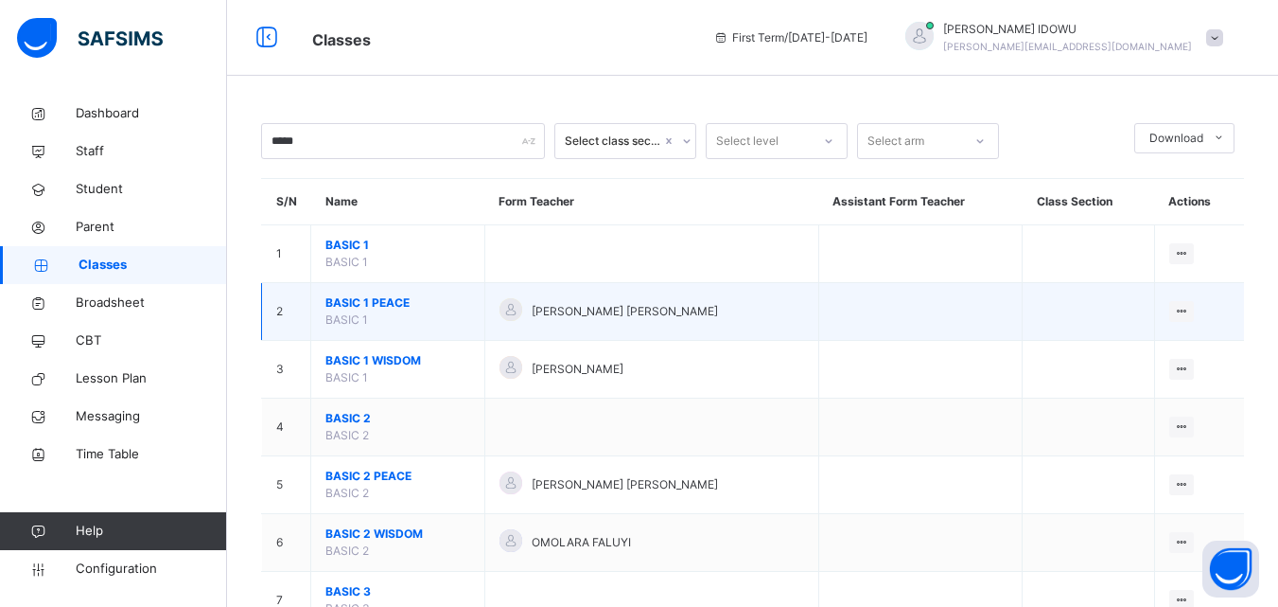
click at [350, 299] on span "BASIC 1 PEACE" at bounding box center [398, 302] width 145 height 17
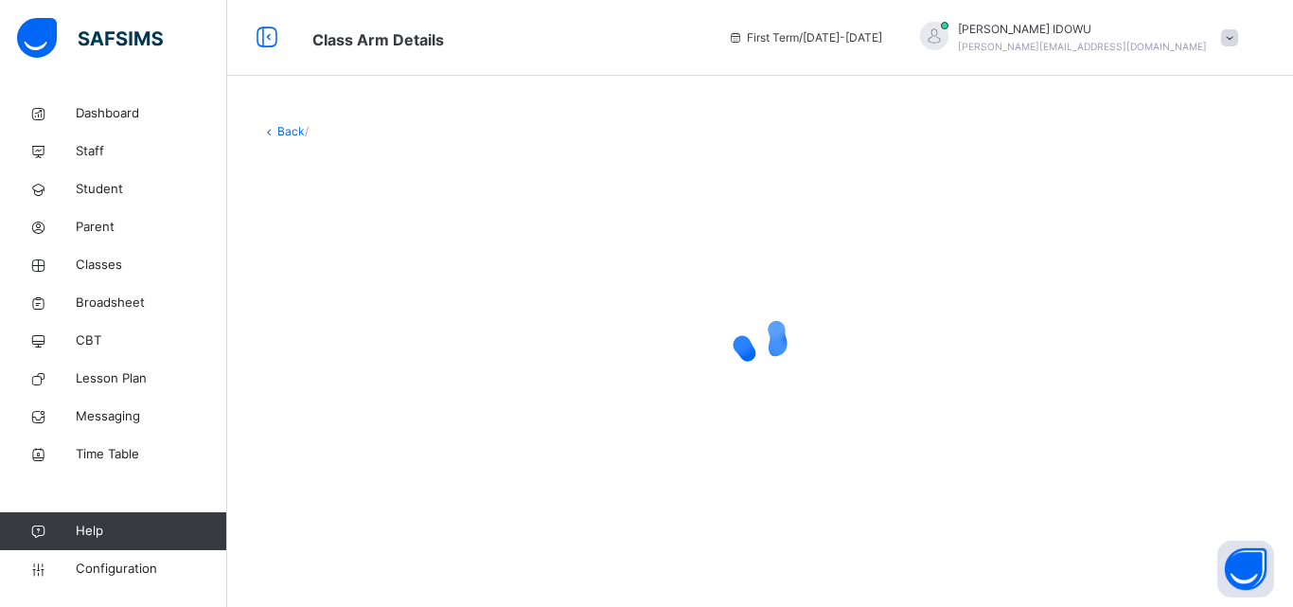
click at [350, 299] on div at bounding box center [759, 339] width 997 height 360
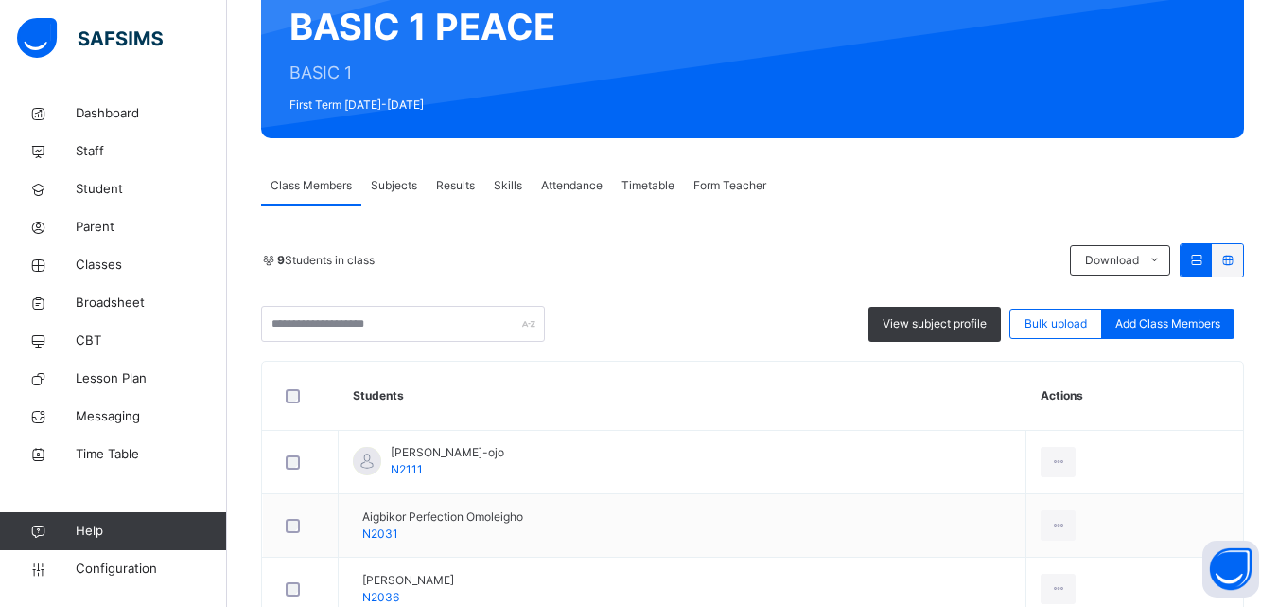
scroll to position [284, 0]
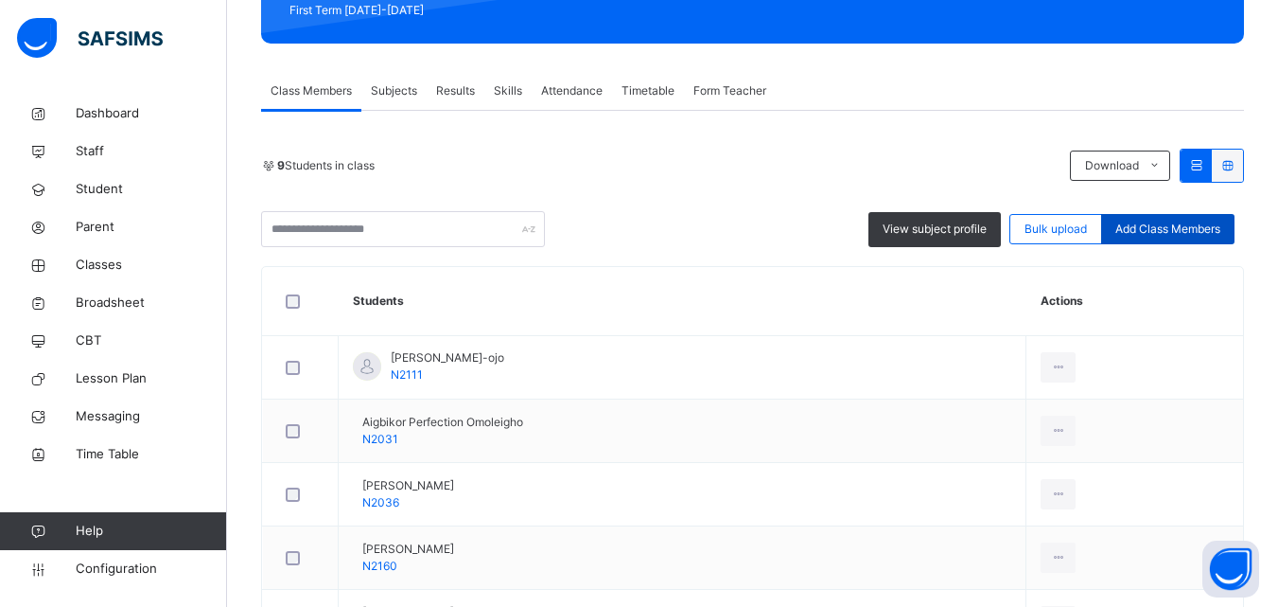
click at [1174, 216] on div "Add Class Members" at bounding box center [1167, 229] width 133 height 30
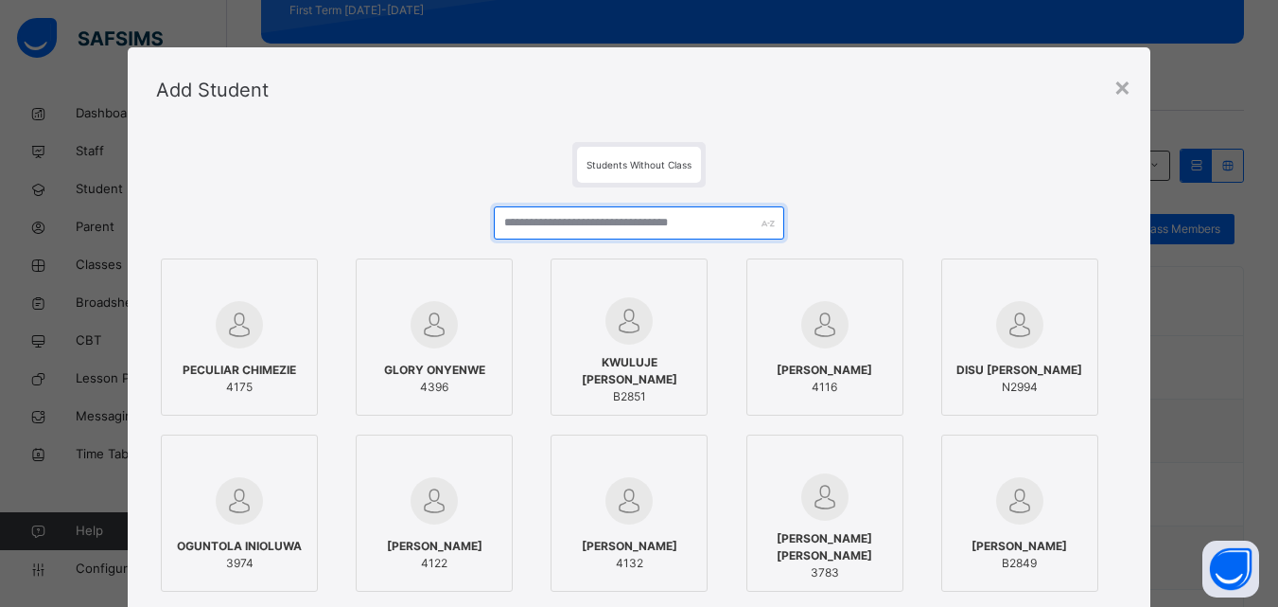
click at [740, 220] on input "text" at bounding box center [639, 222] width 290 height 33
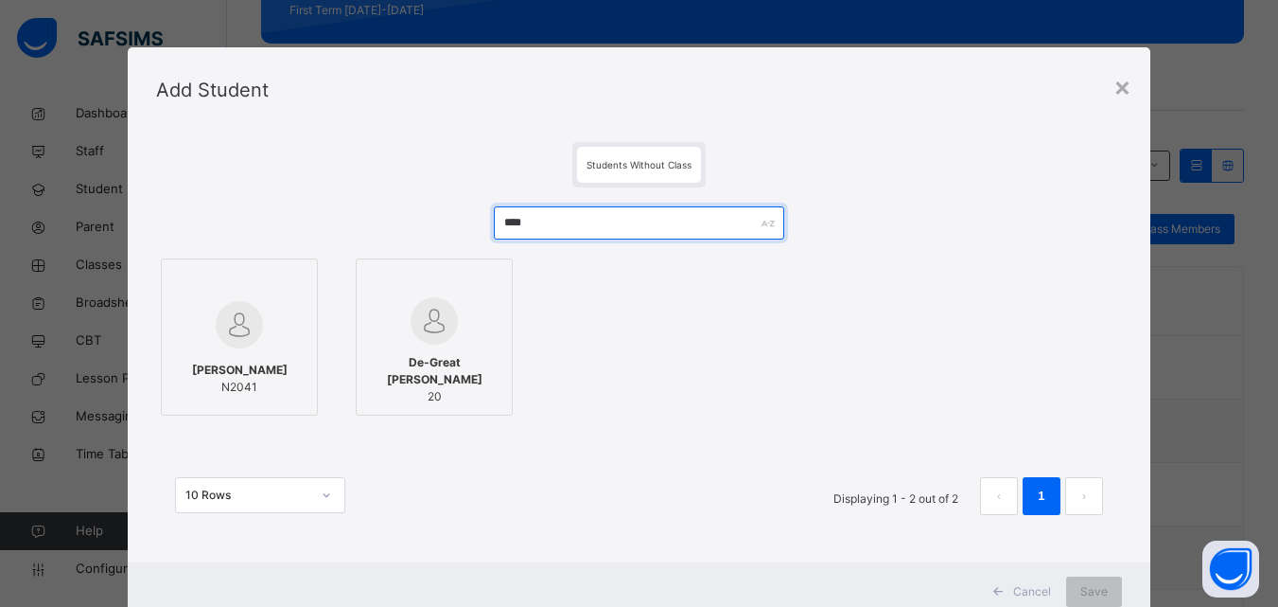
type input "****"
click at [228, 330] on img at bounding box center [239, 324] width 47 height 47
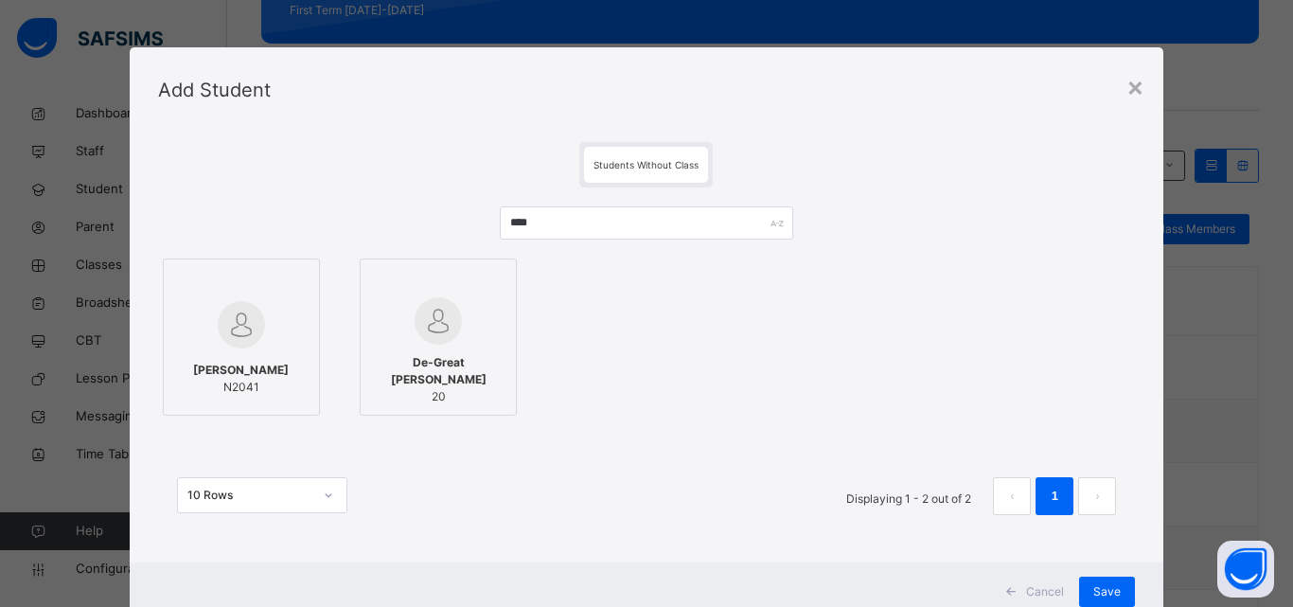
click at [1105, 575] on div "Cancel Save" at bounding box center [647, 591] width 1034 height 59
click at [1106, 582] on div "Save" at bounding box center [1107, 591] width 56 height 30
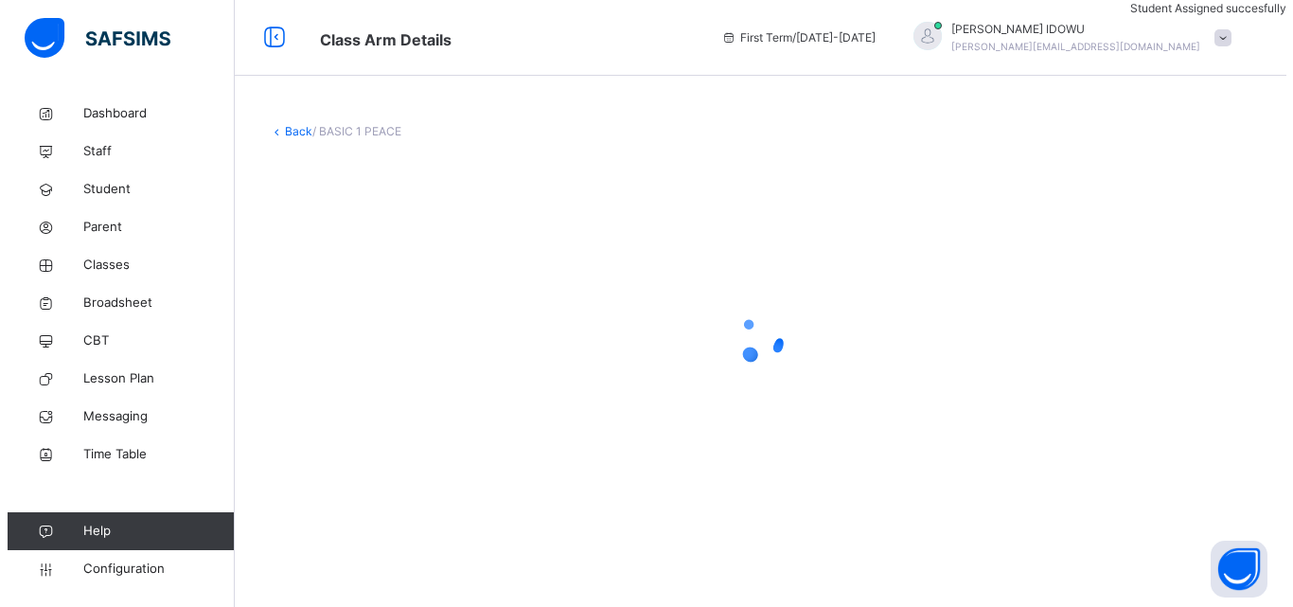
scroll to position [0, 0]
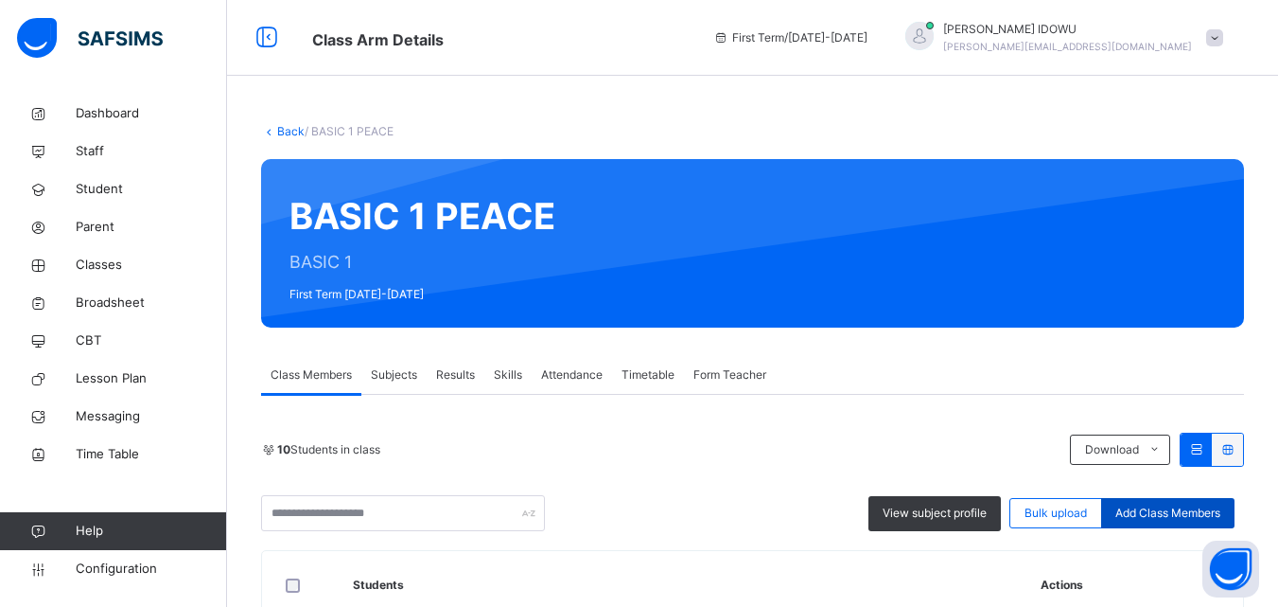
click at [1154, 500] on div "Add Class Members" at bounding box center [1167, 513] width 133 height 30
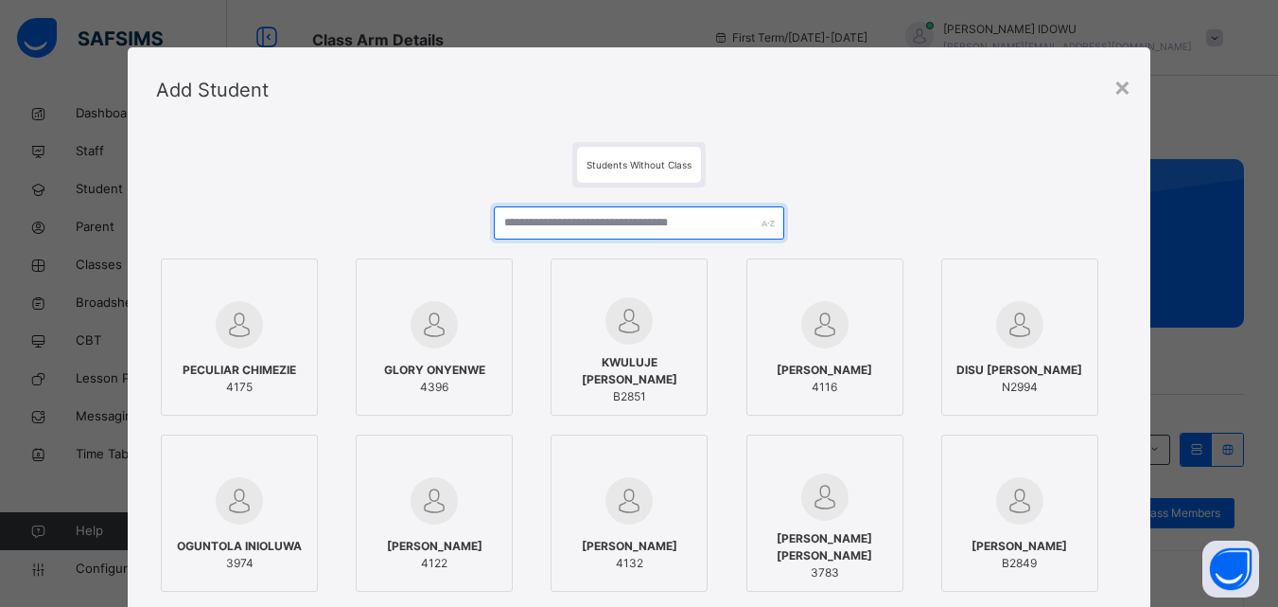
click at [685, 232] on input "text" at bounding box center [639, 222] width 290 height 33
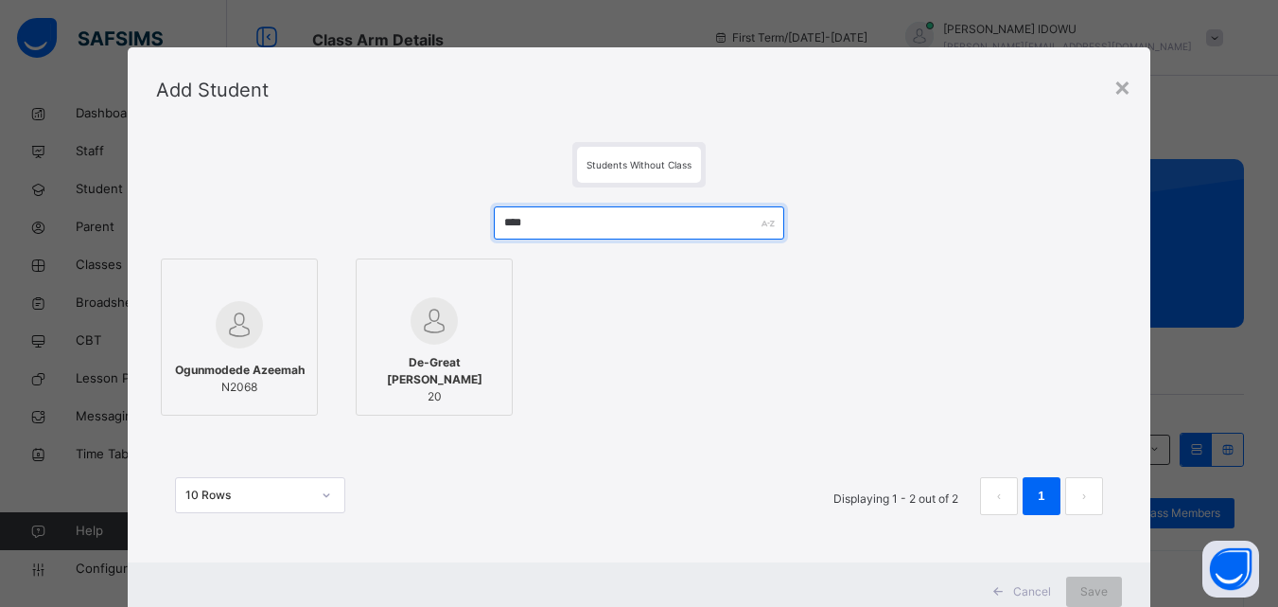
type input "****"
click at [243, 331] on img at bounding box center [239, 324] width 47 height 47
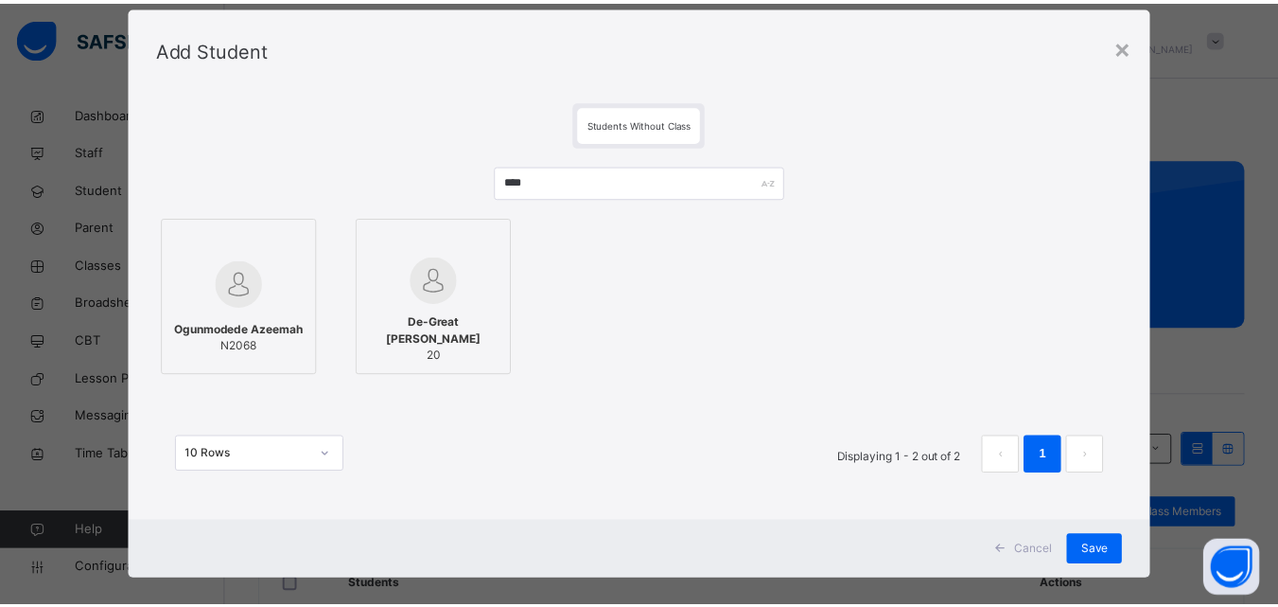
scroll to position [62, 0]
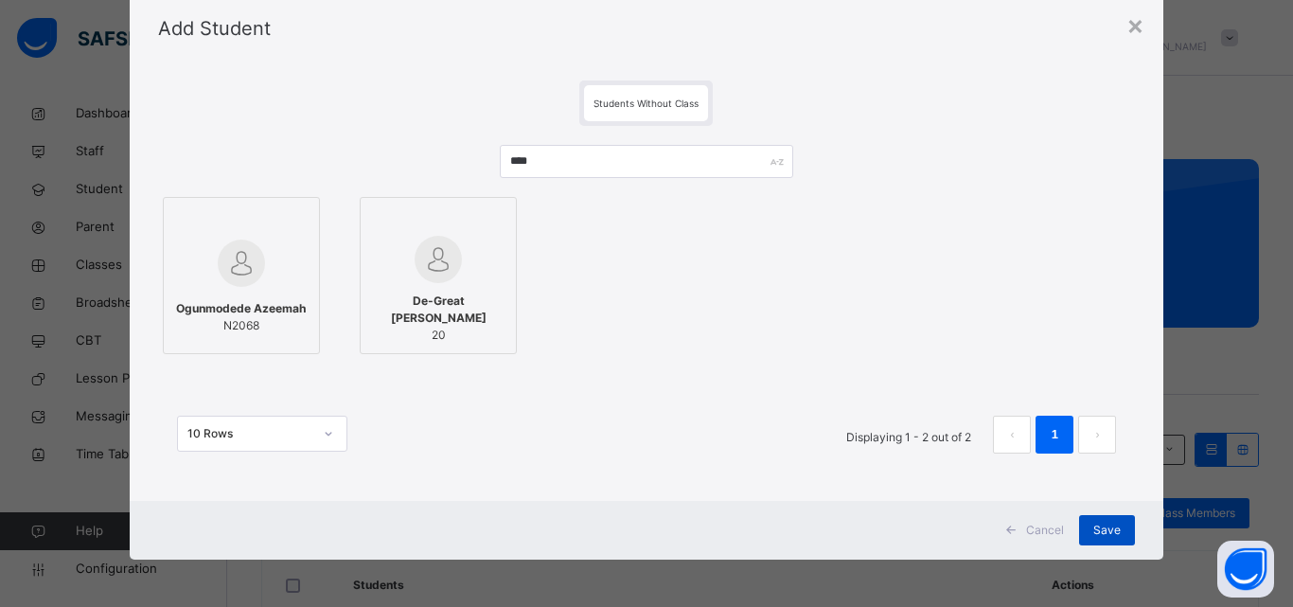
click at [1109, 528] on span "Save" at bounding box center [1106, 529] width 27 height 17
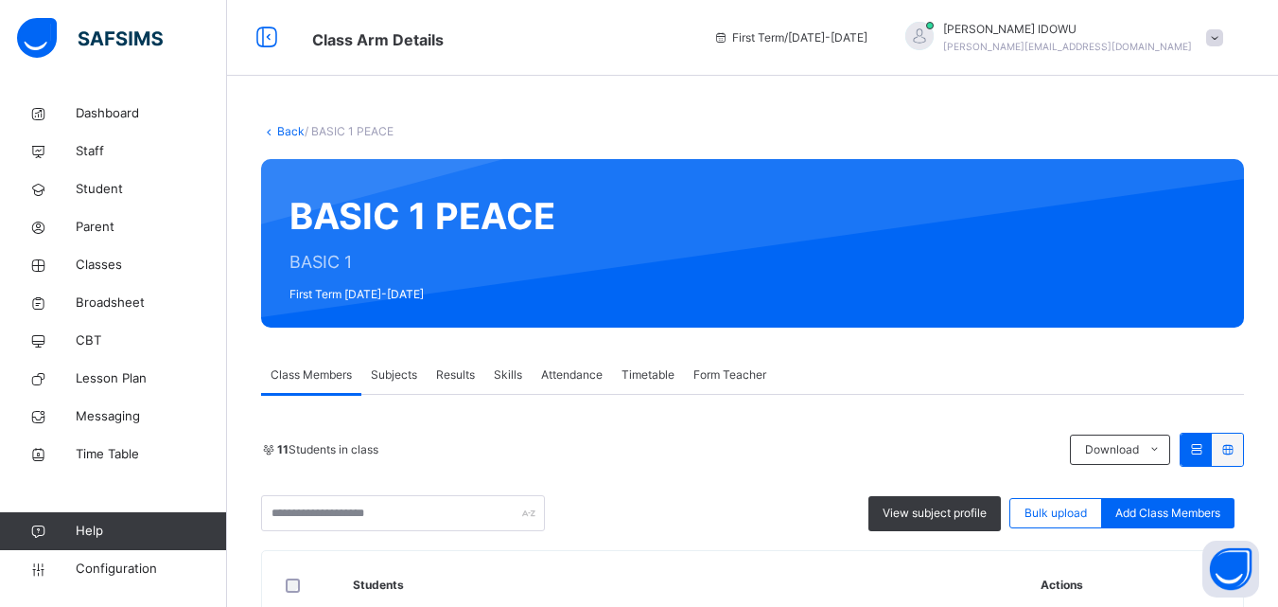
click at [1153, 509] on span "Add Class Members" at bounding box center [1168, 512] width 105 height 17
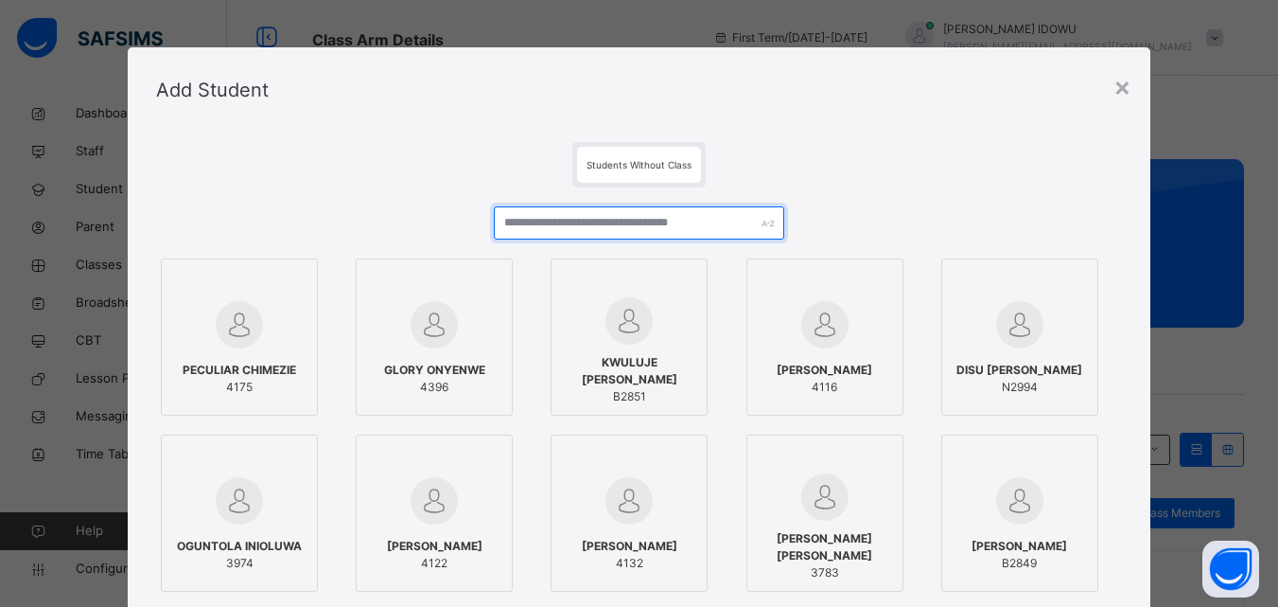
click at [699, 237] on input "text" at bounding box center [639, 222] width 290 height 33
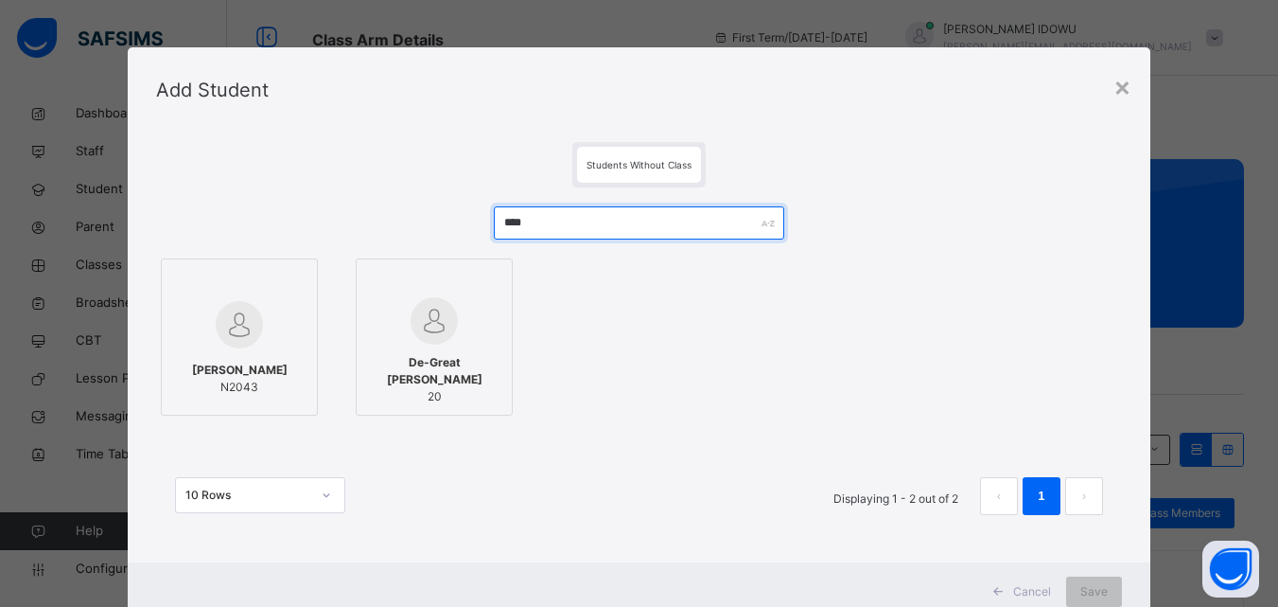
type input "****"
click at [248, 361] on span "Olatunbosun Josephine Tiresimi" at bounding box center [240, 369] width 96 height 17
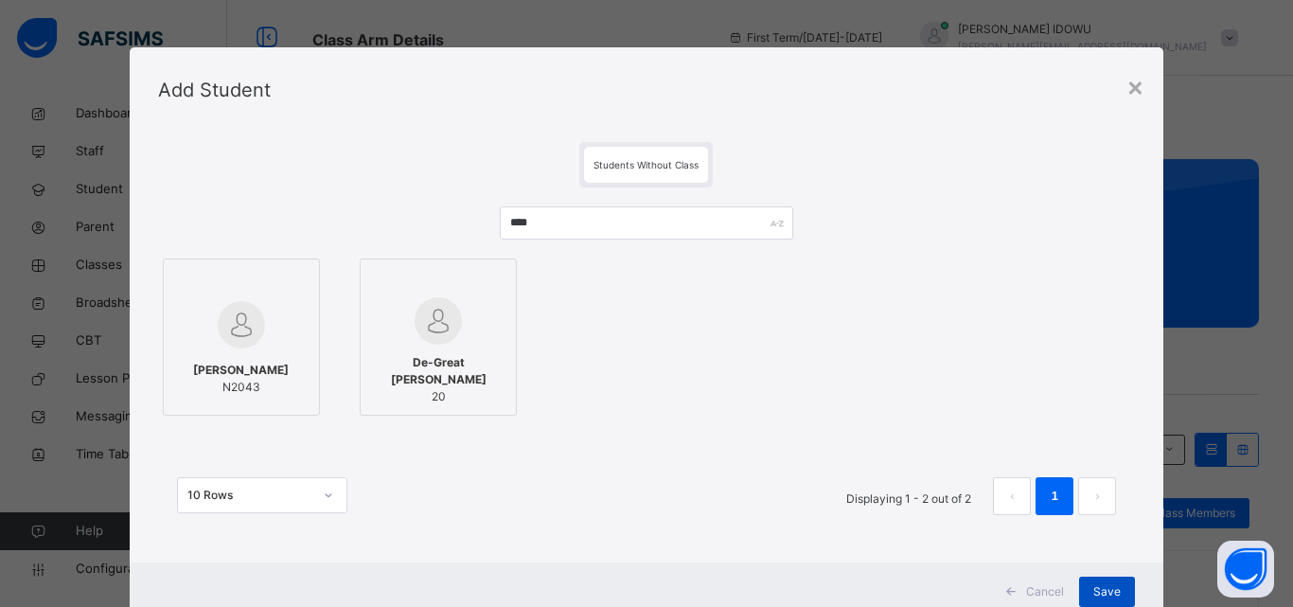
click at [1100, 587] on span "Save" at bounding box center [1106, 591] width 27 height 17
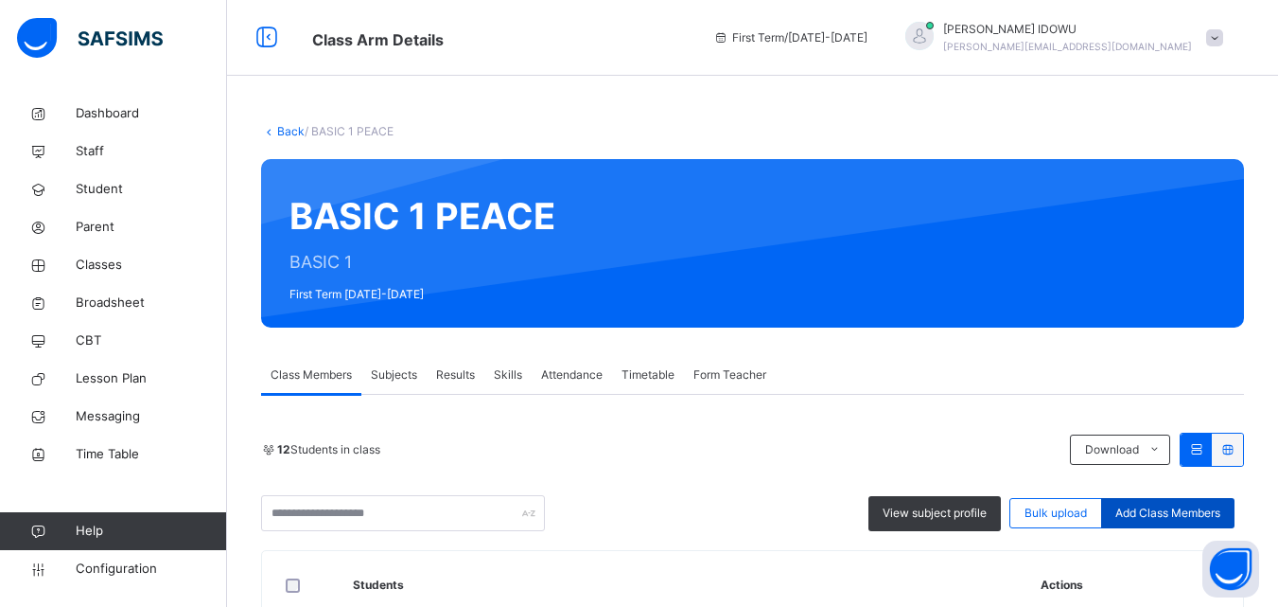
click at [1203, 511] on span "Add Class Members" at bounding box center [1168, 512] width 105 height 17
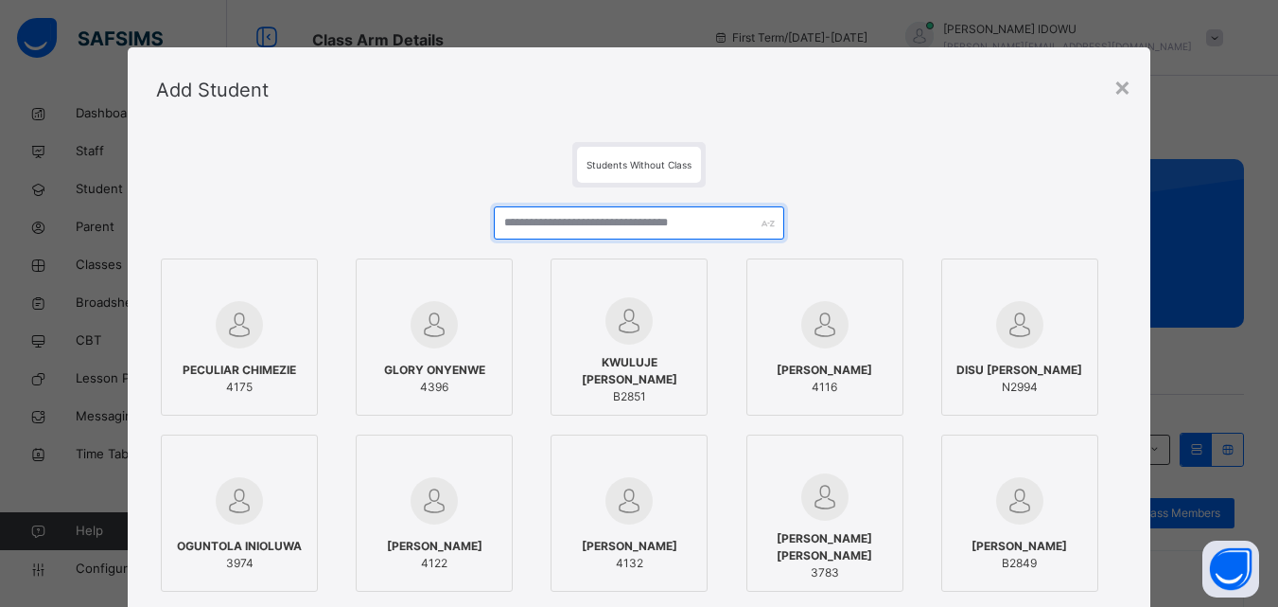
click at [699, 231] on input "text" at bounding box center [639, 222] width 290 height 33
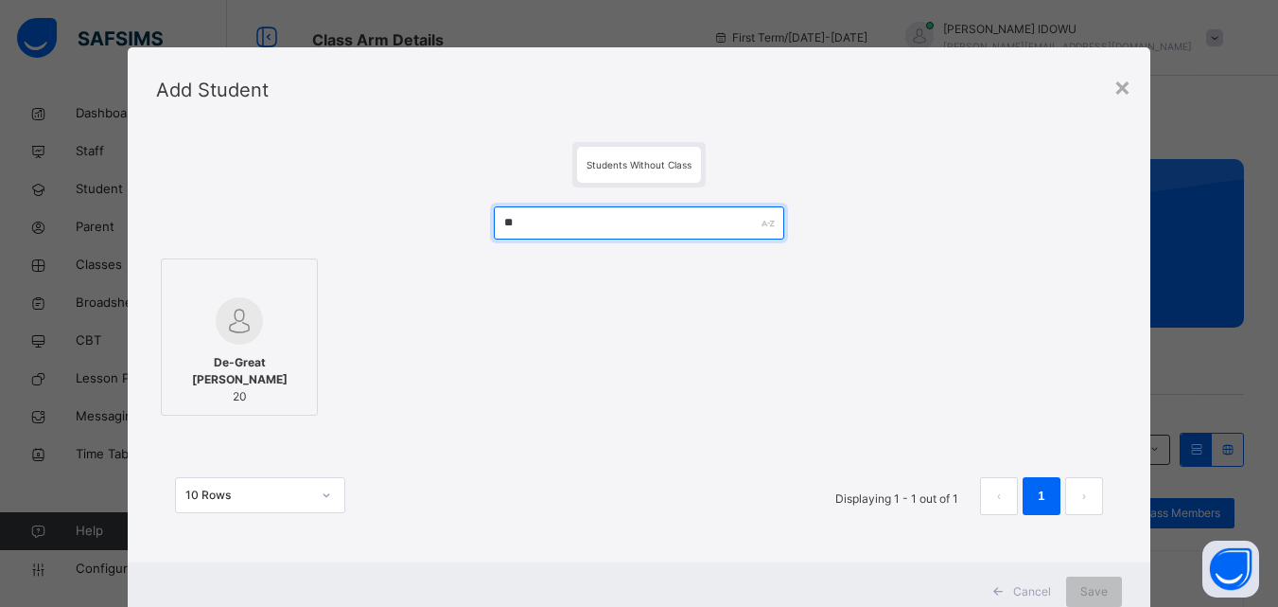
type input "*"
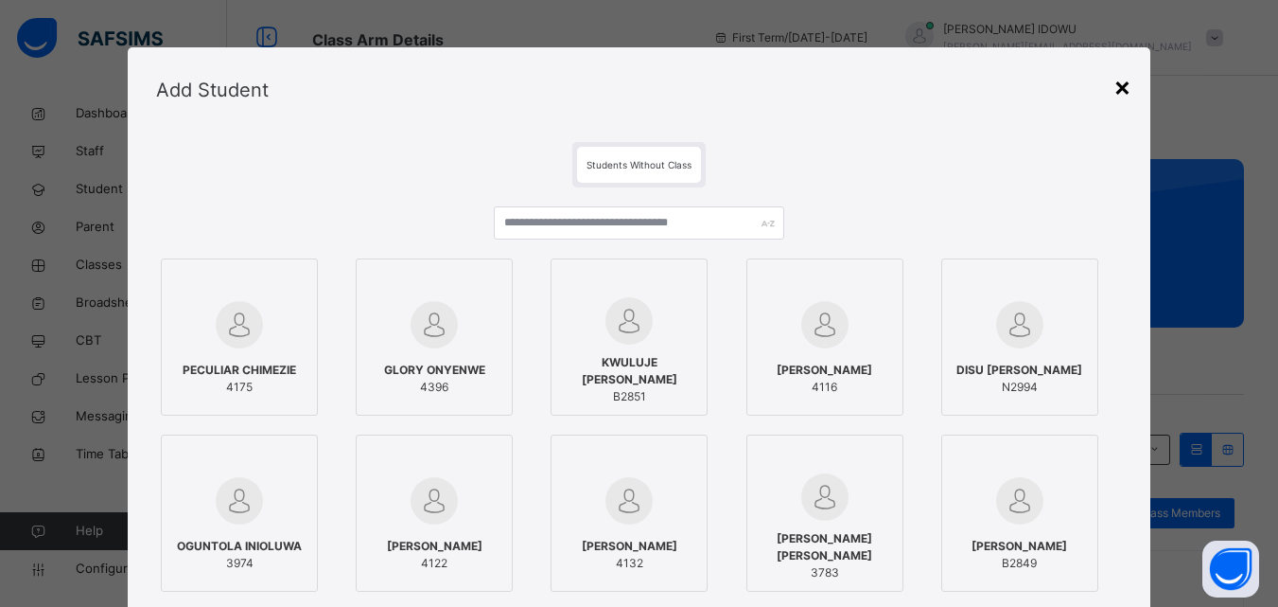
click at [1129, 82] on div "×" at bounding box center [1123, 86] width 18 height 40
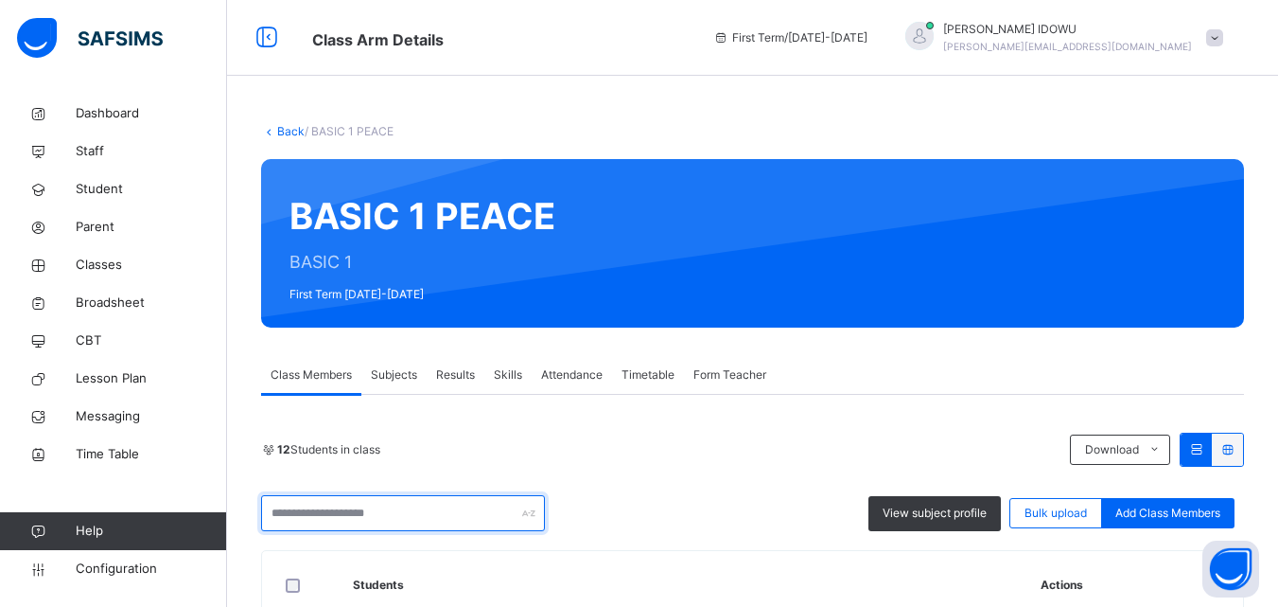
click at [345, 514] on input "text" at bounding box center [403, 513] width 284 height 36
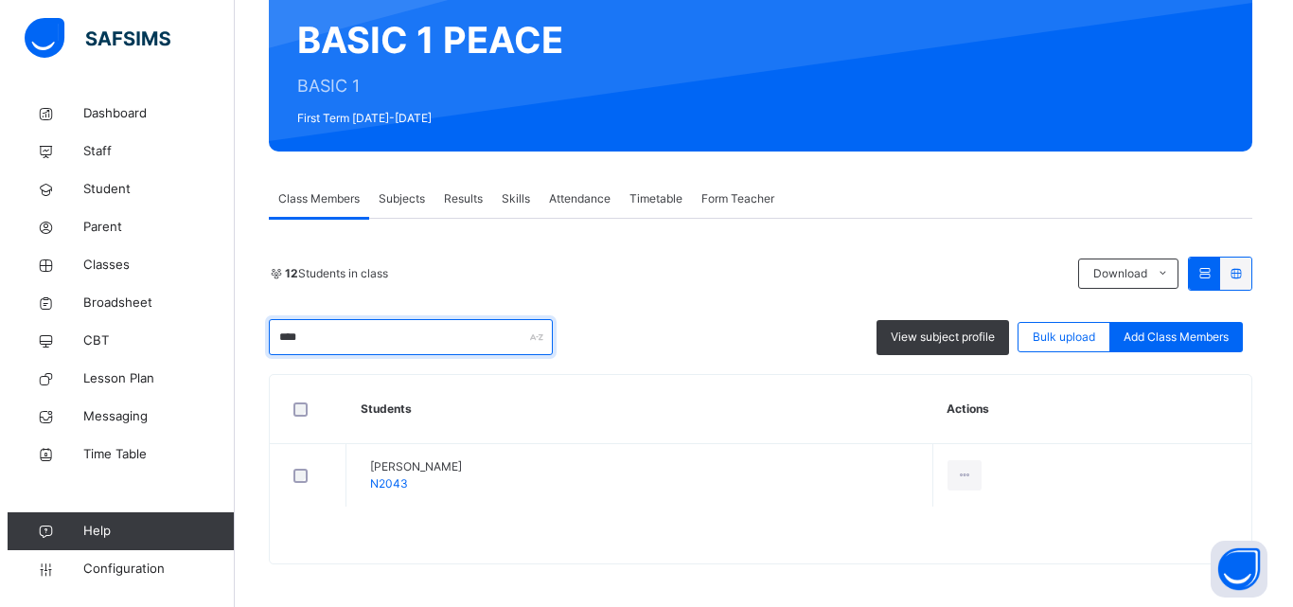
scroll to position [181, 0]
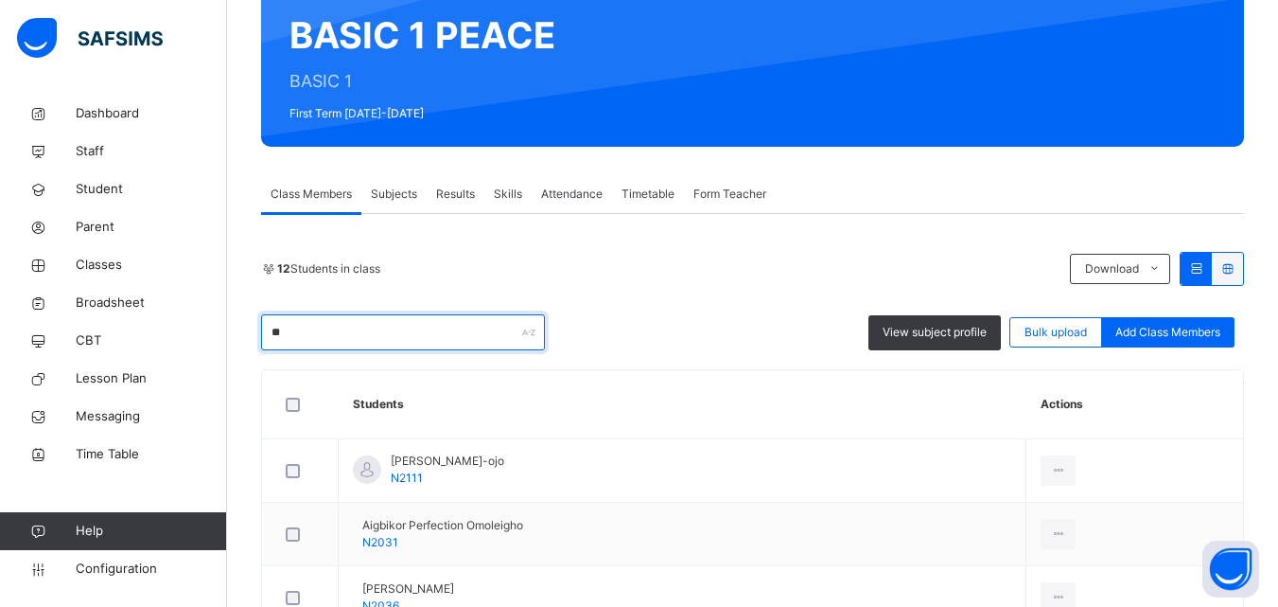
type input "*"
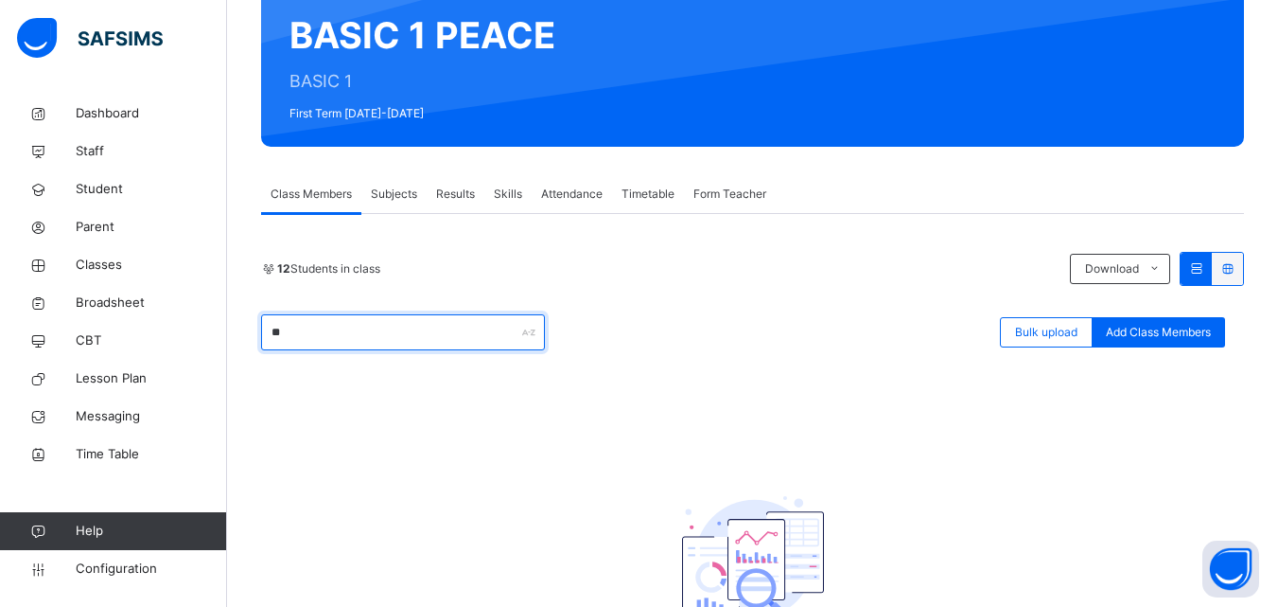
type input "*"
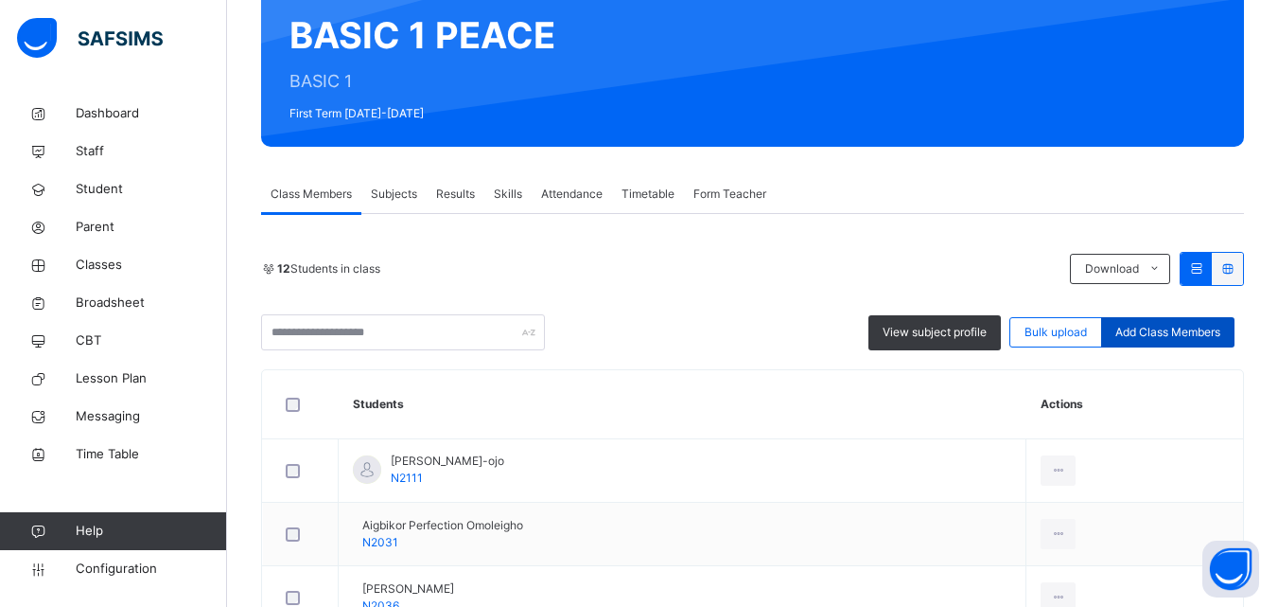
click at [1180, 331] on span "Add Class Members" at bounding box center [1168, 332] width 105 height 17
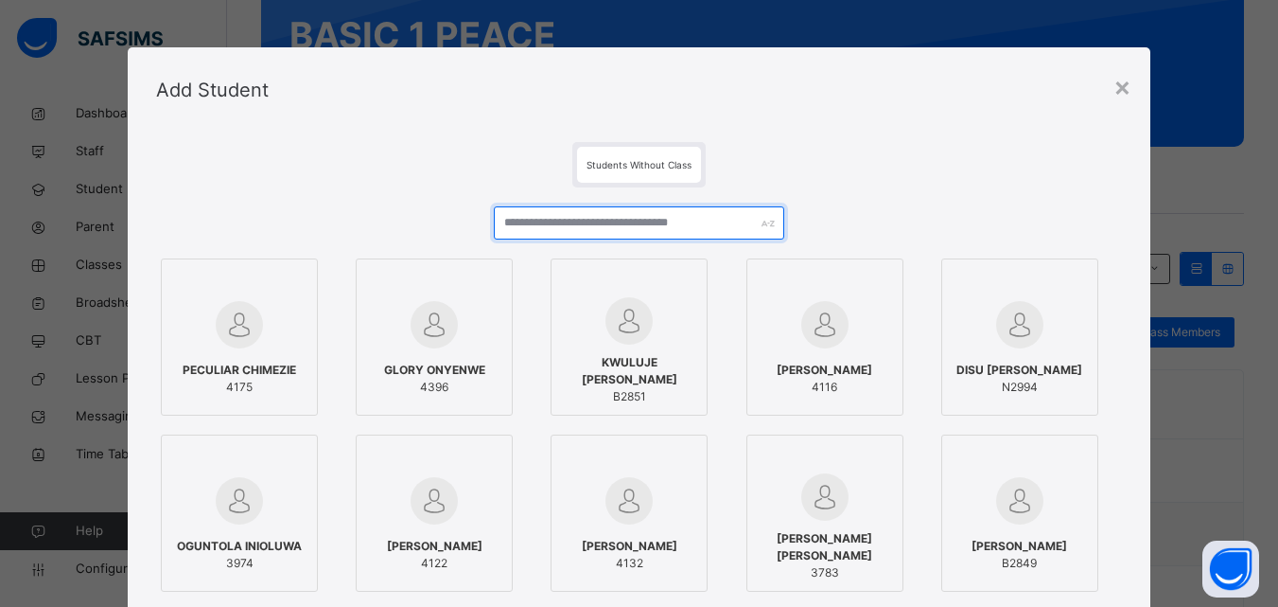
click at [688, 227] on input "text" at bounding box center [639, 222] width 290 height 33
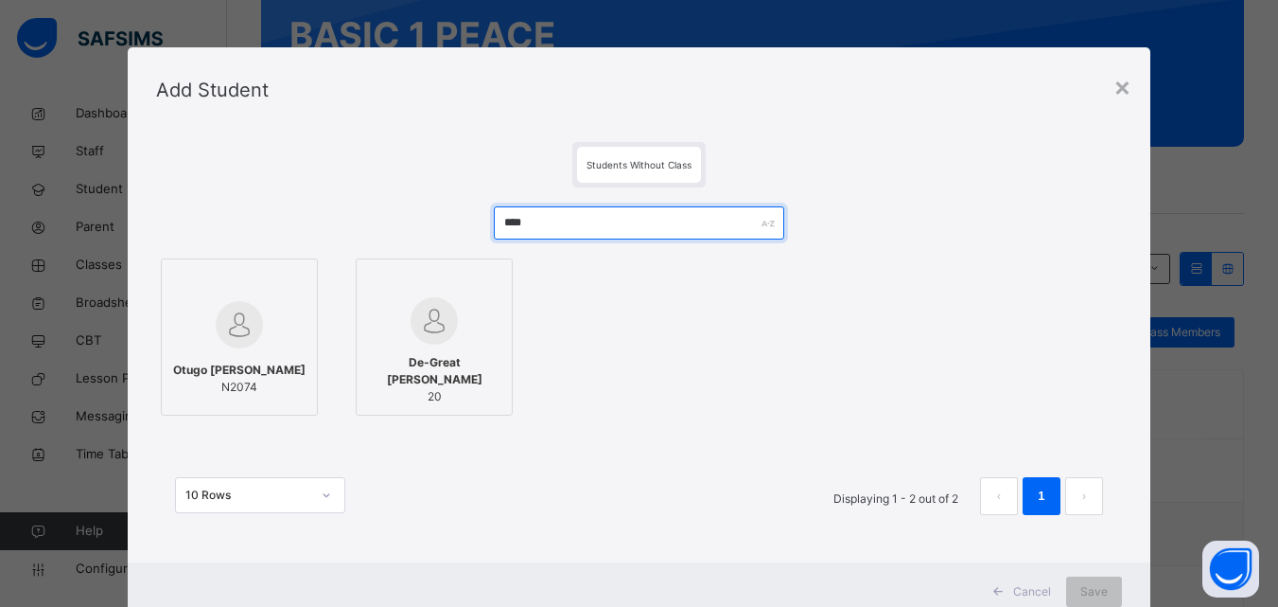
type input "****"
click at [218, 370] on span "Otugo Rachael Elo" at bounding box center [239, 369] width 132 height 17
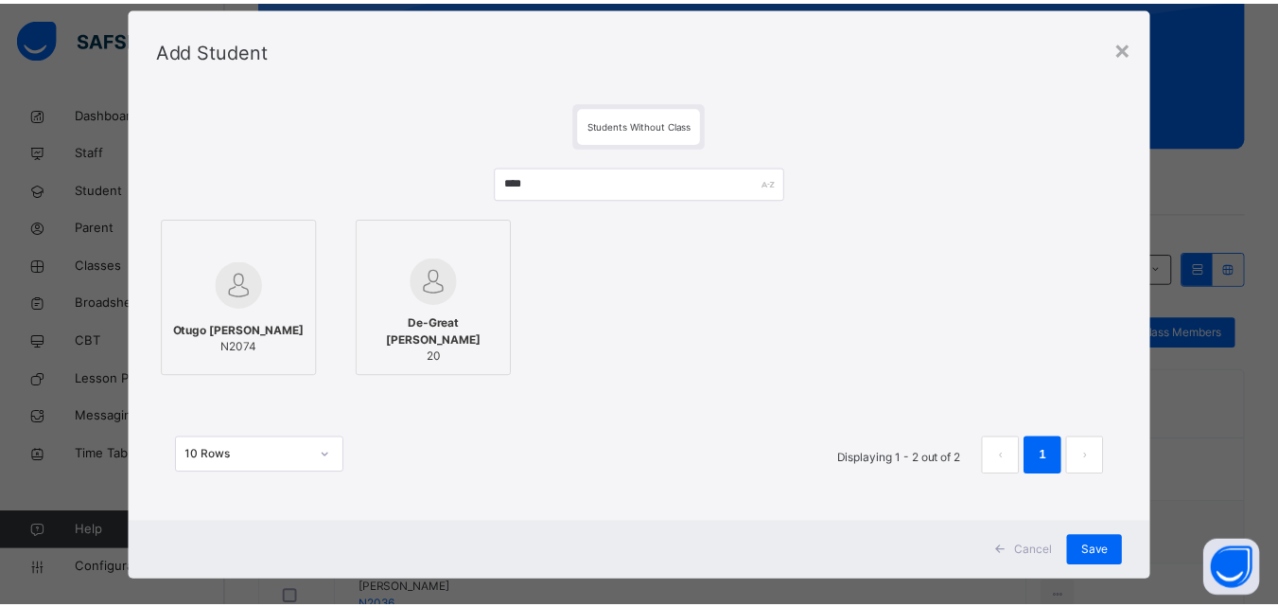
scroll to position [62, 0]
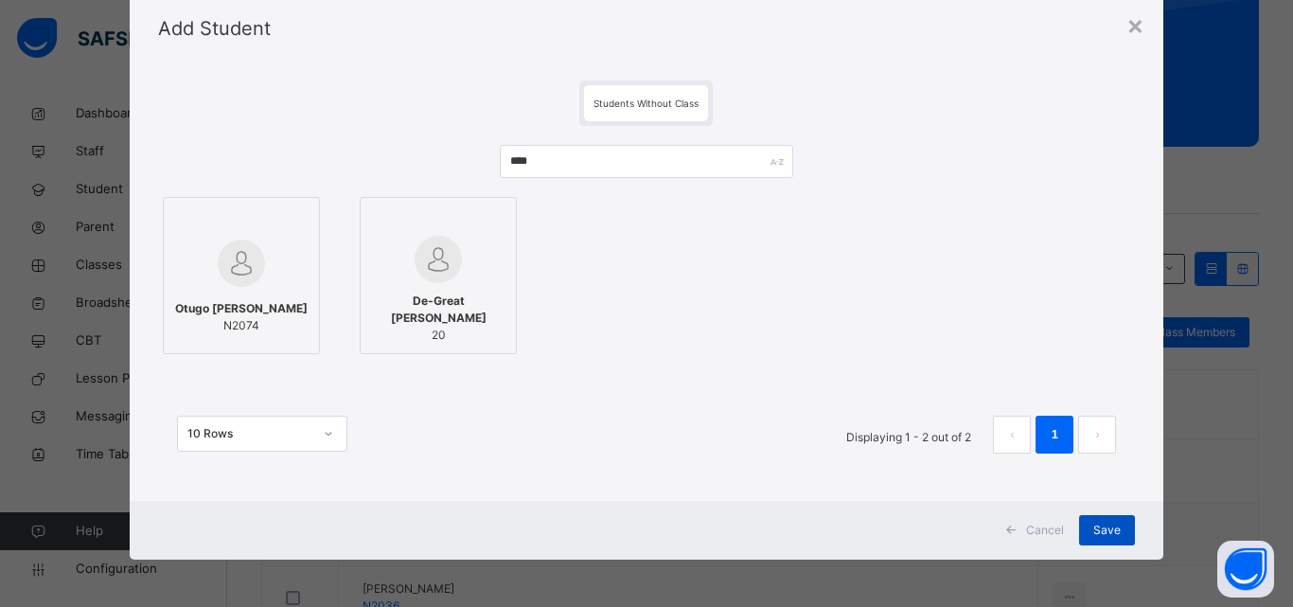
click at [1119, 526] on div "Save" at bounding box center [1107, 530] width 56 height 30
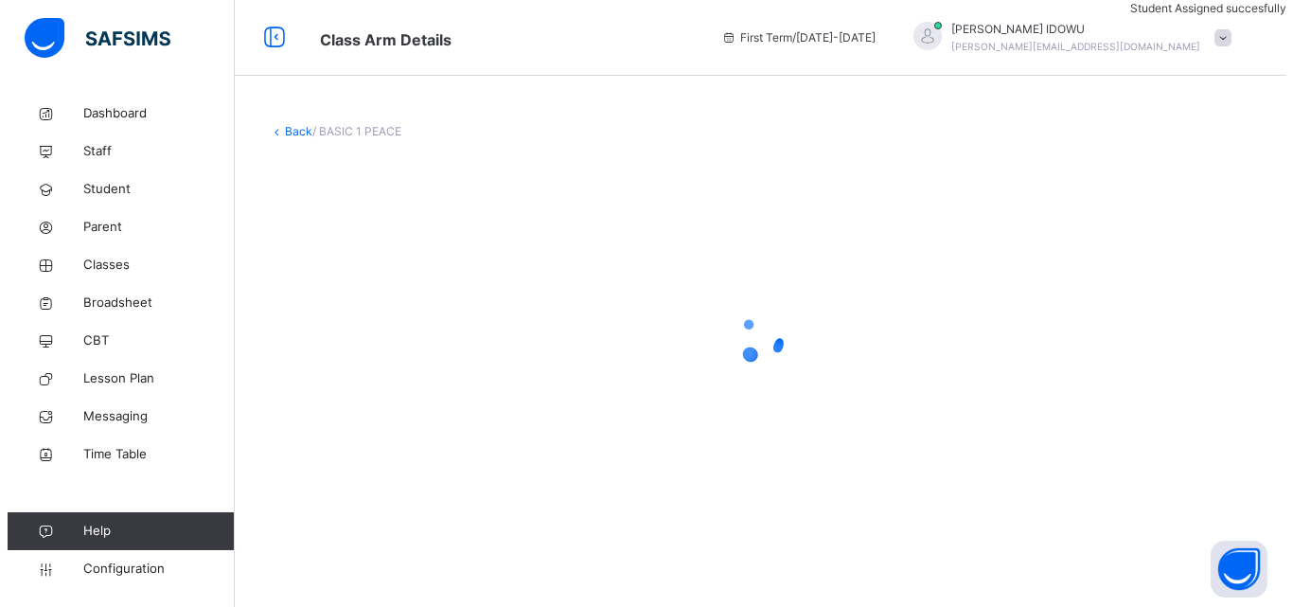
scroll to position [0, 0]
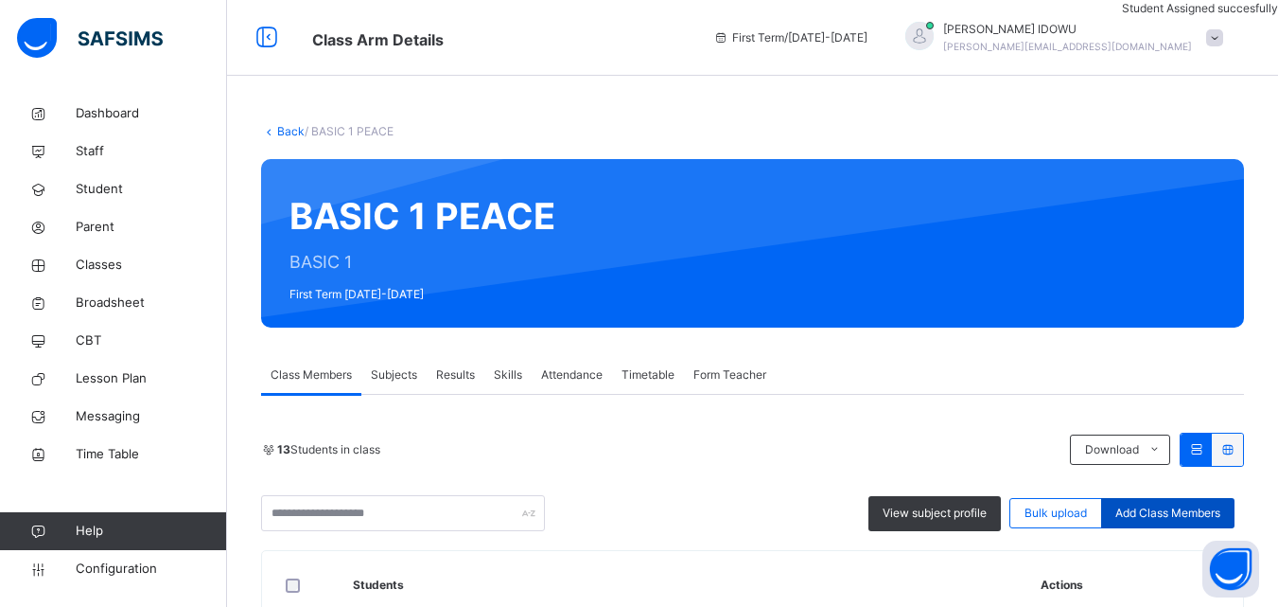
click at [1173, 515] on span "Add Class Members" at bounding box center [1168, 512] width 105 height 17
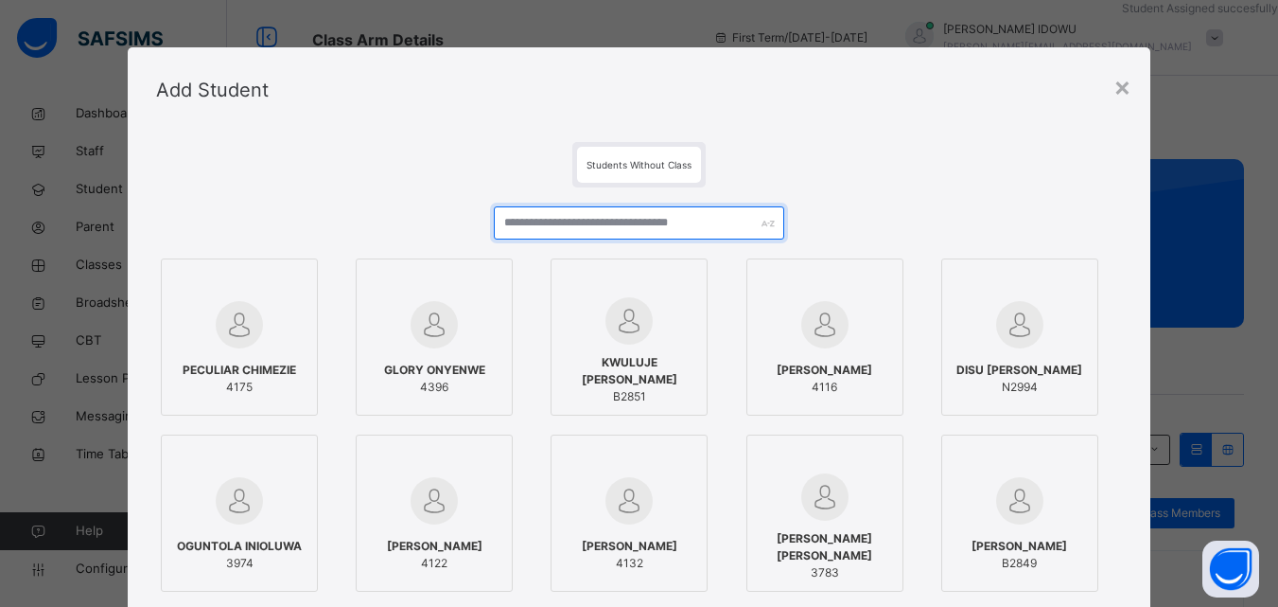
click at [712, 231] on input "text" at bounding box center [639, 222] width 290 height 33
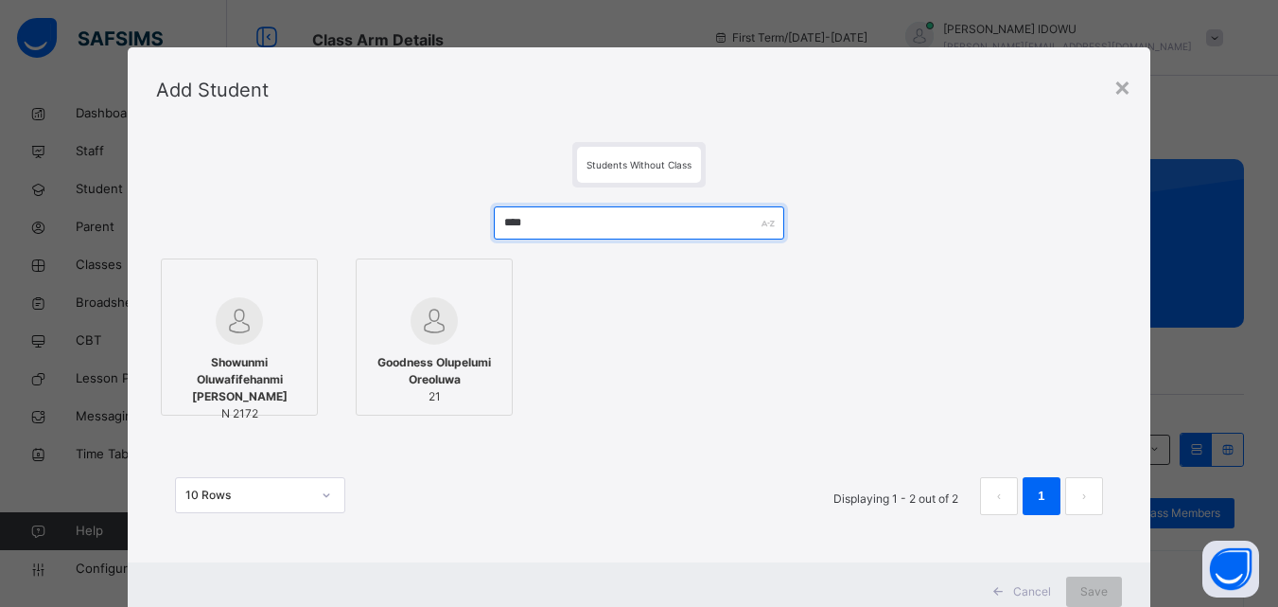
type input "****"
click at [263, 330] on div at bounding box center [239, 320] width 136 height 47
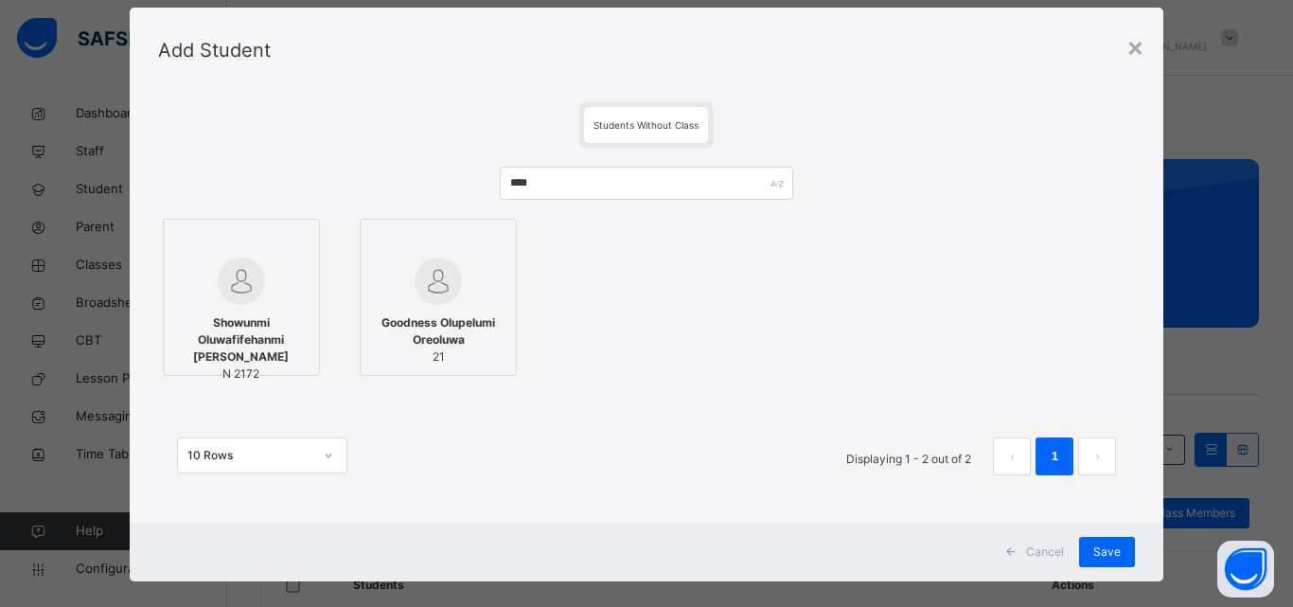
scroll to position [62, 0]
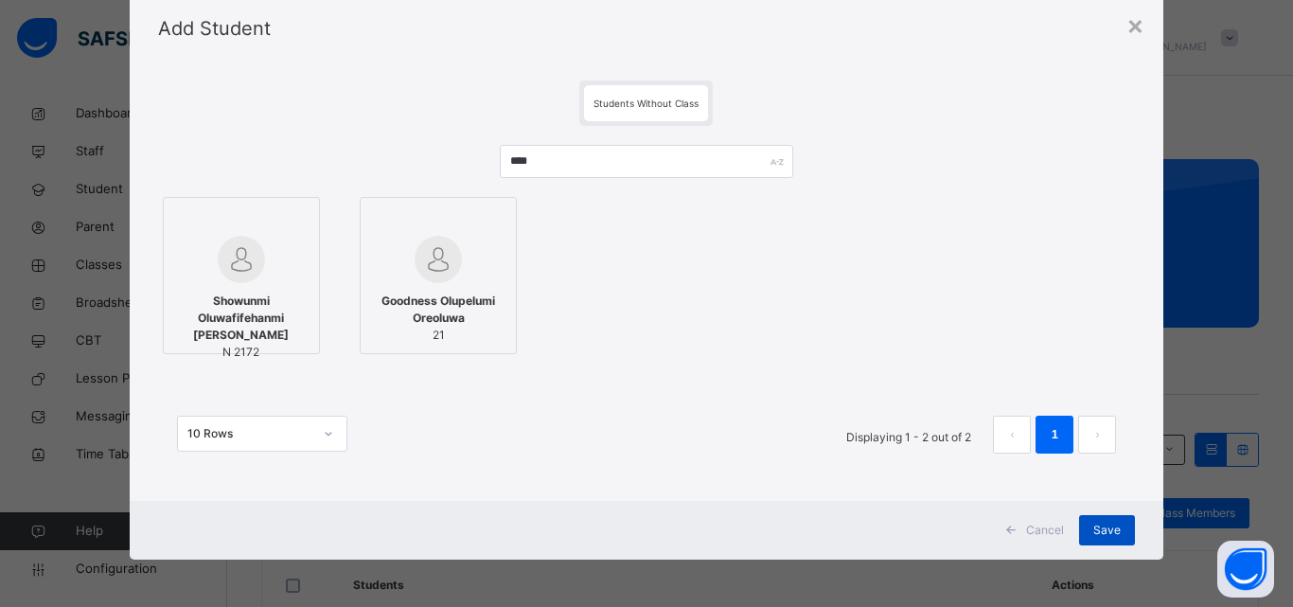
click at [1102, 529] on span "Save" at bounding box center [1106, 529] width 27 height 17
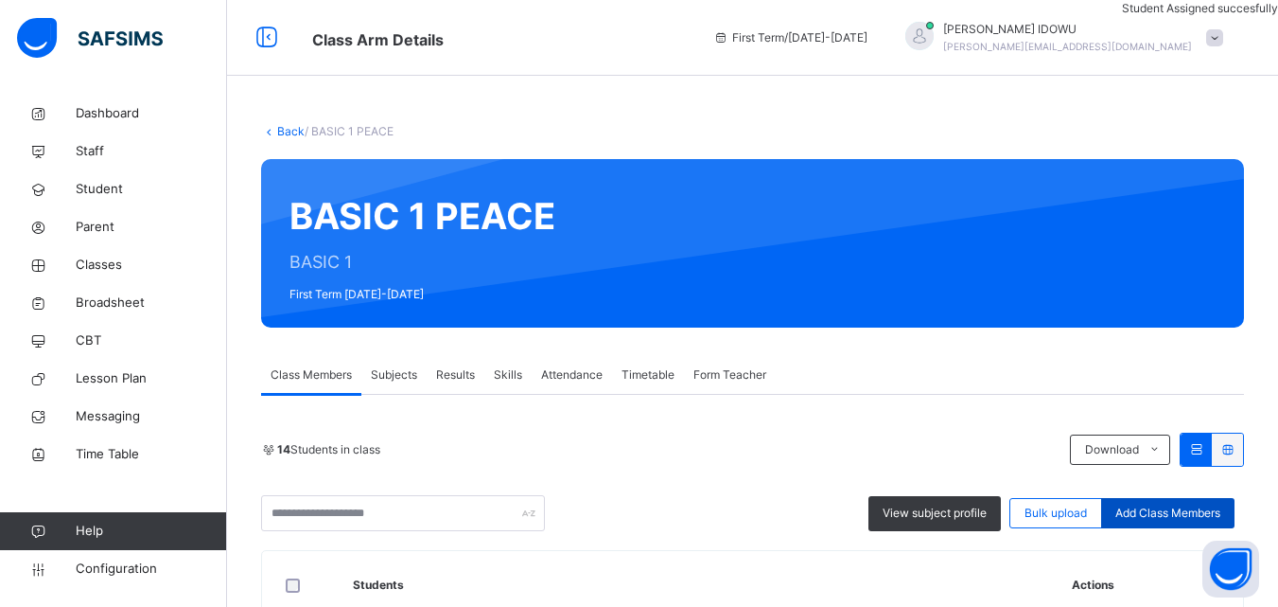
click at [1142, 504] on span "Add Class Members" at bounding box center [1168, 512] width 105 height 17
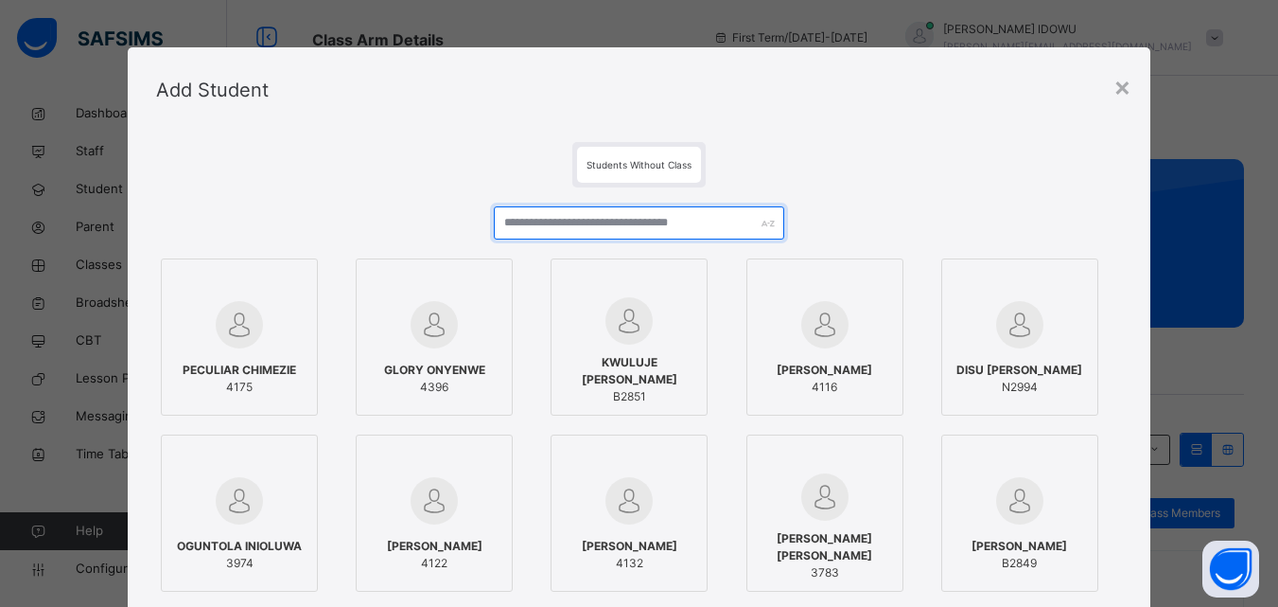
click at [731, 212] on input "text" at bounding box center [639, 222] width 290 height 33
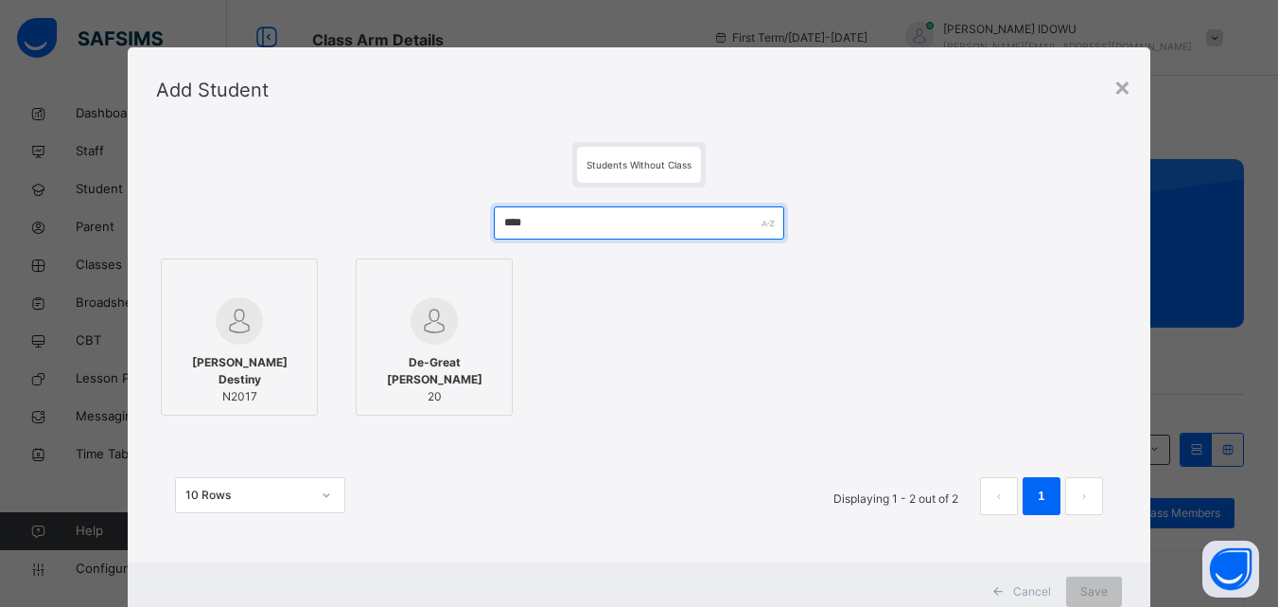
type input "****"
click at [216, 321] on img at bounding box center [239, 320] width 47 height 47
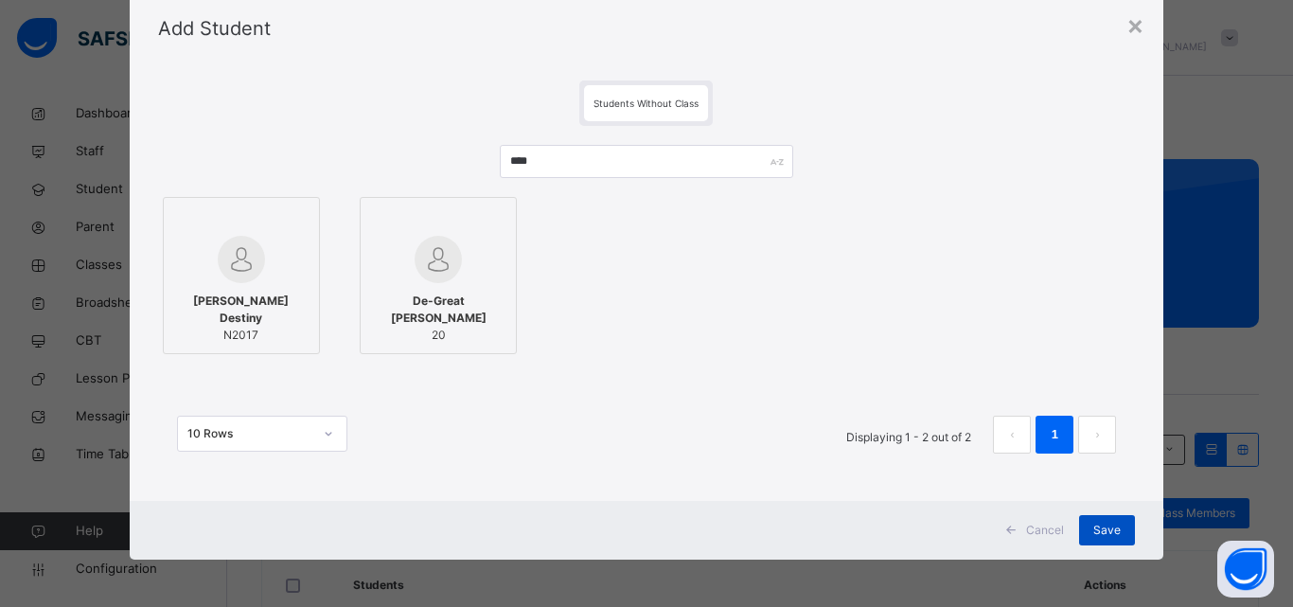
click at [1088, 522] on div "Save" at bounding box center [1107, 530] width 56 height 30
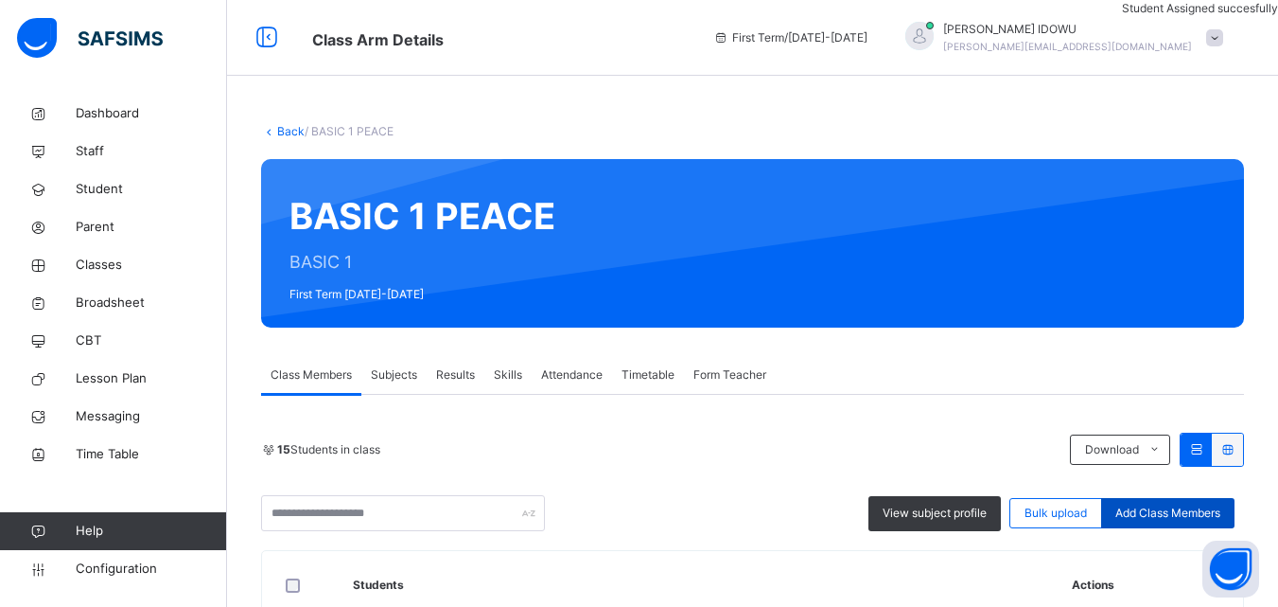
click at [1189, 507] on span "Add Class Members" at bounding box center [1168, 512] width 105 height 17
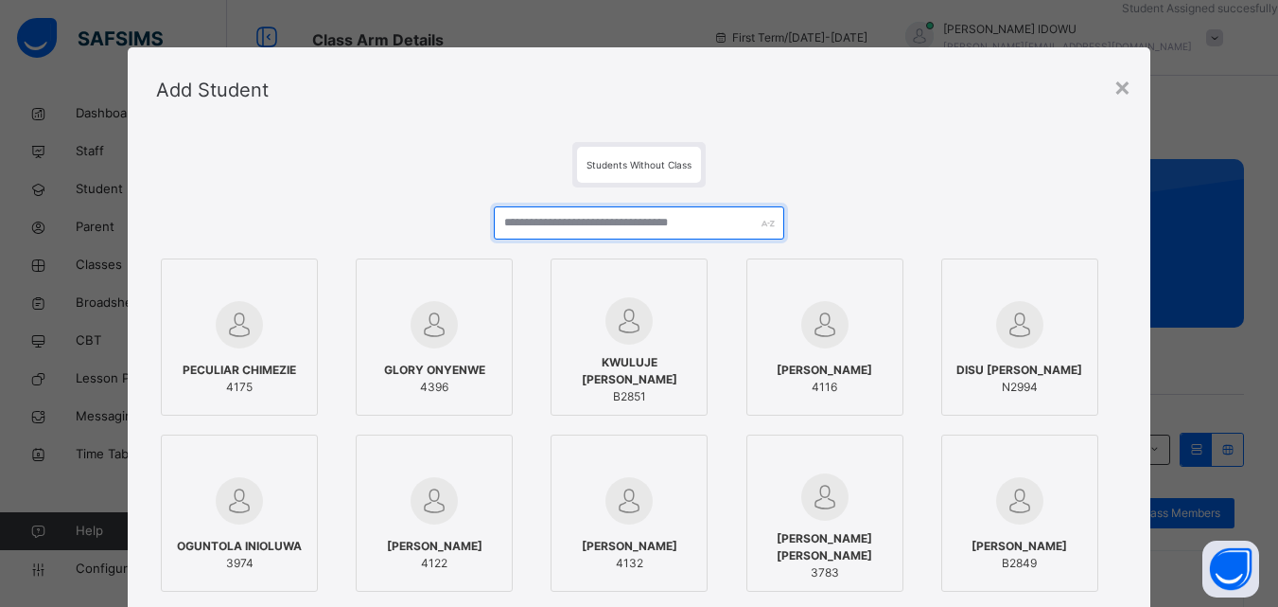
click at [545, 216] on input "text" at bounding box center [639, 222] width 290 height 33
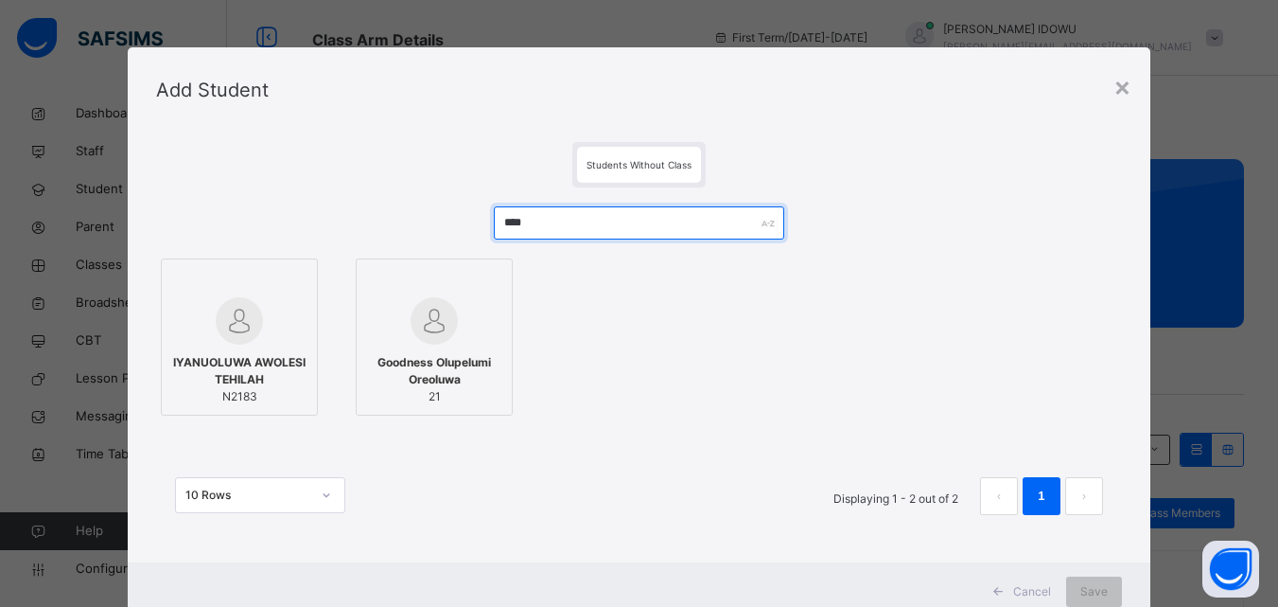
type input "****"
click at [235, 332] on img at bounding box center [239, 320] width 47 height 47
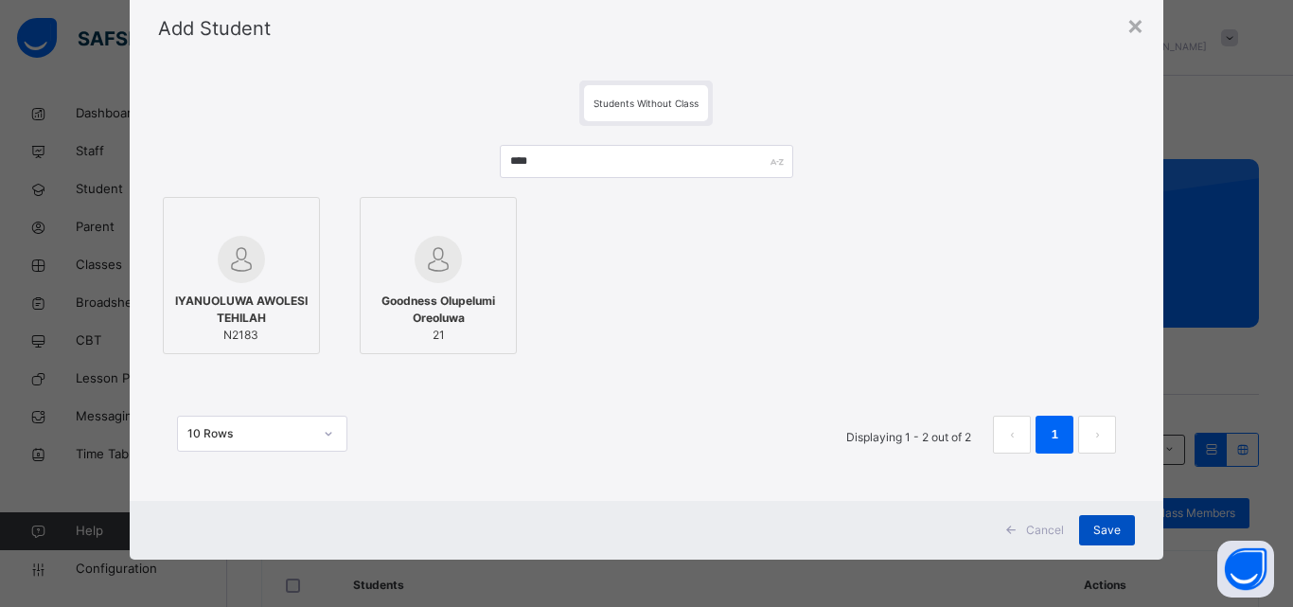
click at [1095, 520] on div "Save" at bounding box center [1107, 530] width 56 height 30
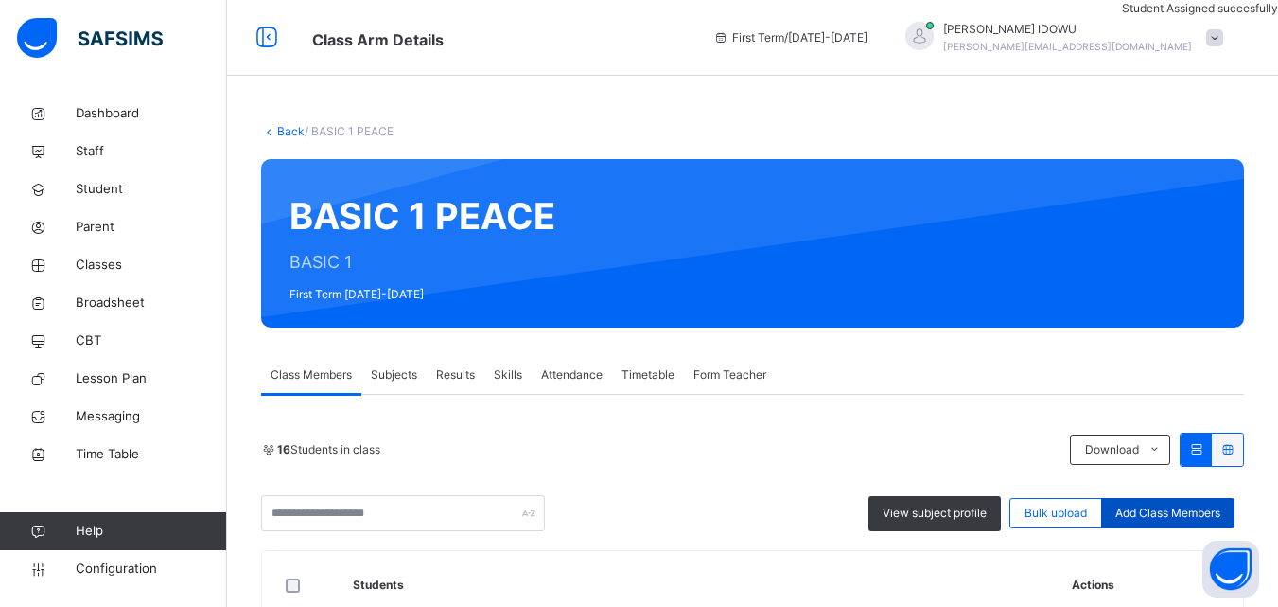
click at [1160, 511] on span "Add Class Members" at bounding box center [1168, 512] width 105 height 17
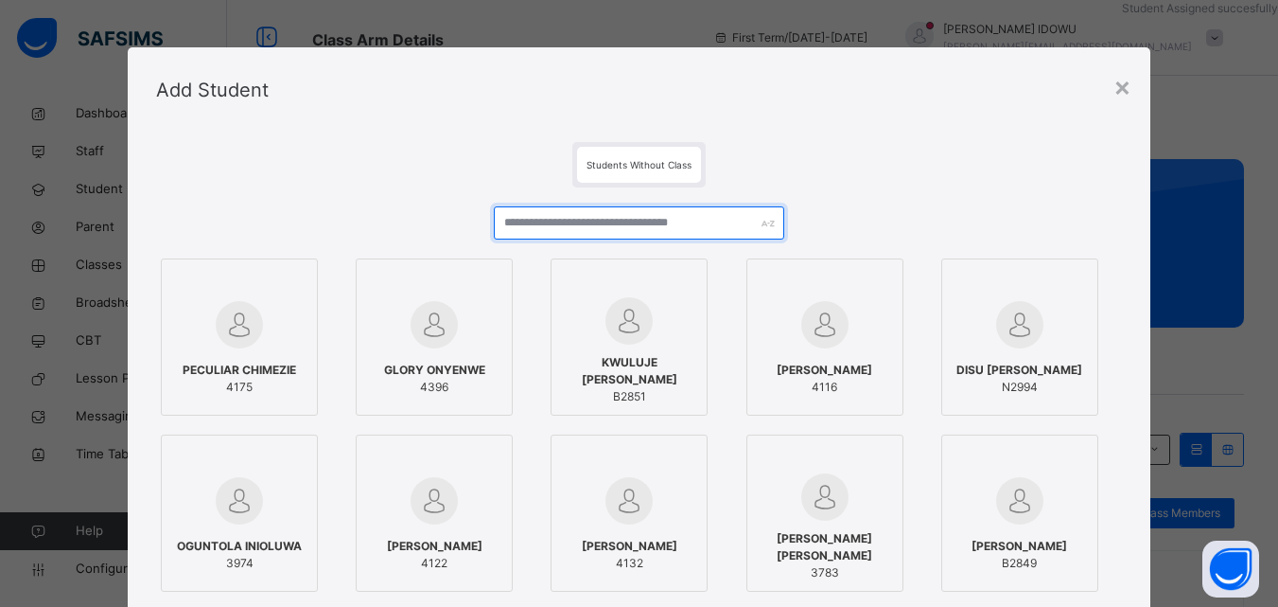
click at [632, 234] on input "text" at bounding box center [639, 222] width 290 height 33
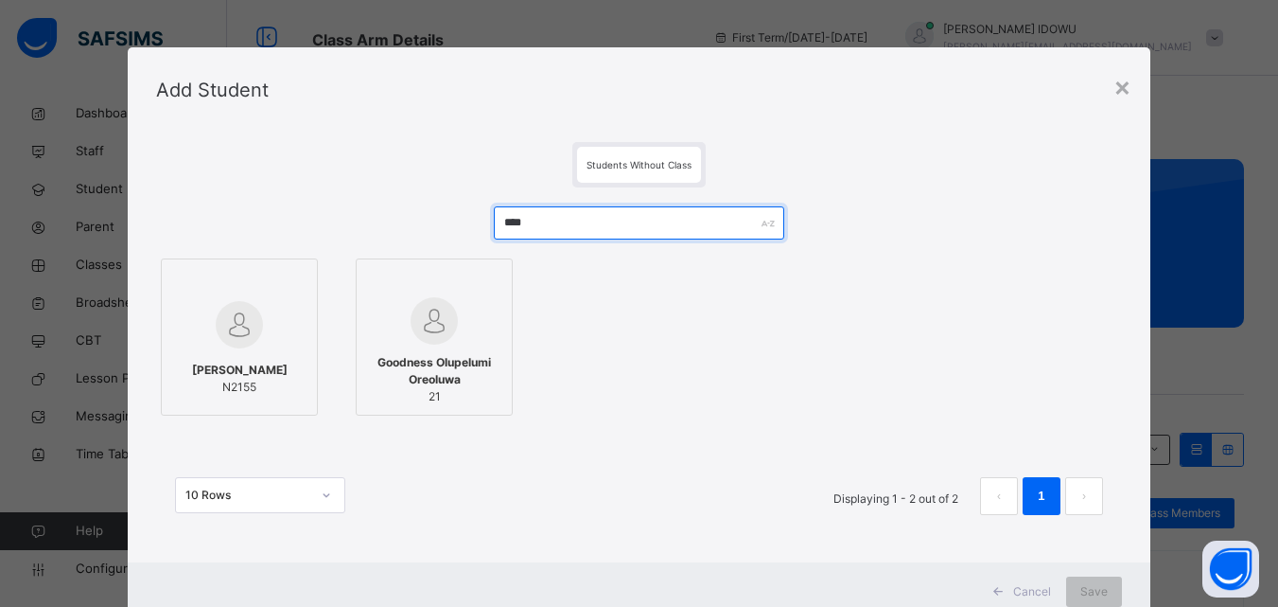
type input "****"
click at [223, 323] on img at bounding box center [239, 324] width 47 height 47
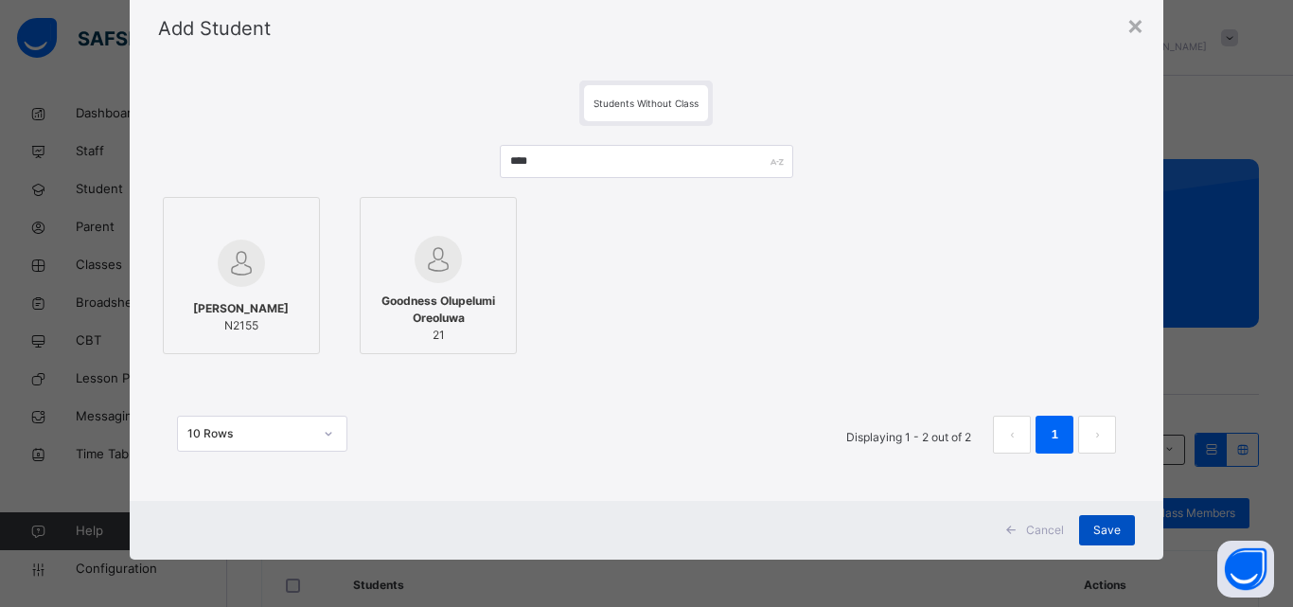
click at [1103, 520] on div "Save" at bounding box center [1107, 530] width 56 height 30
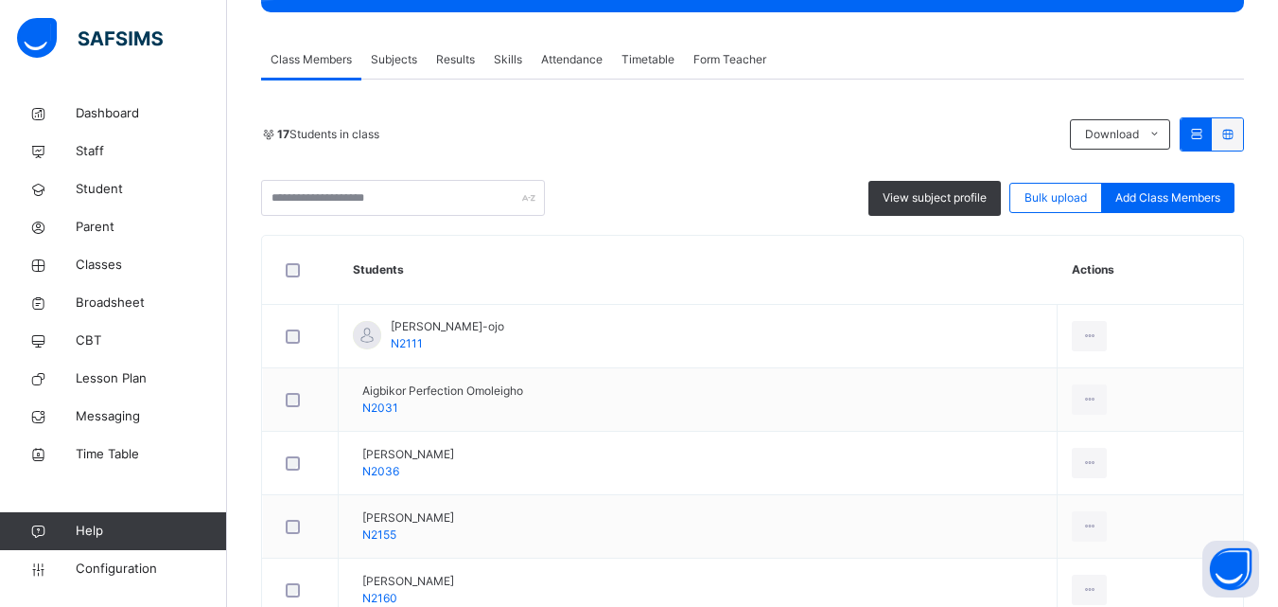
scroll to position [284, 0]
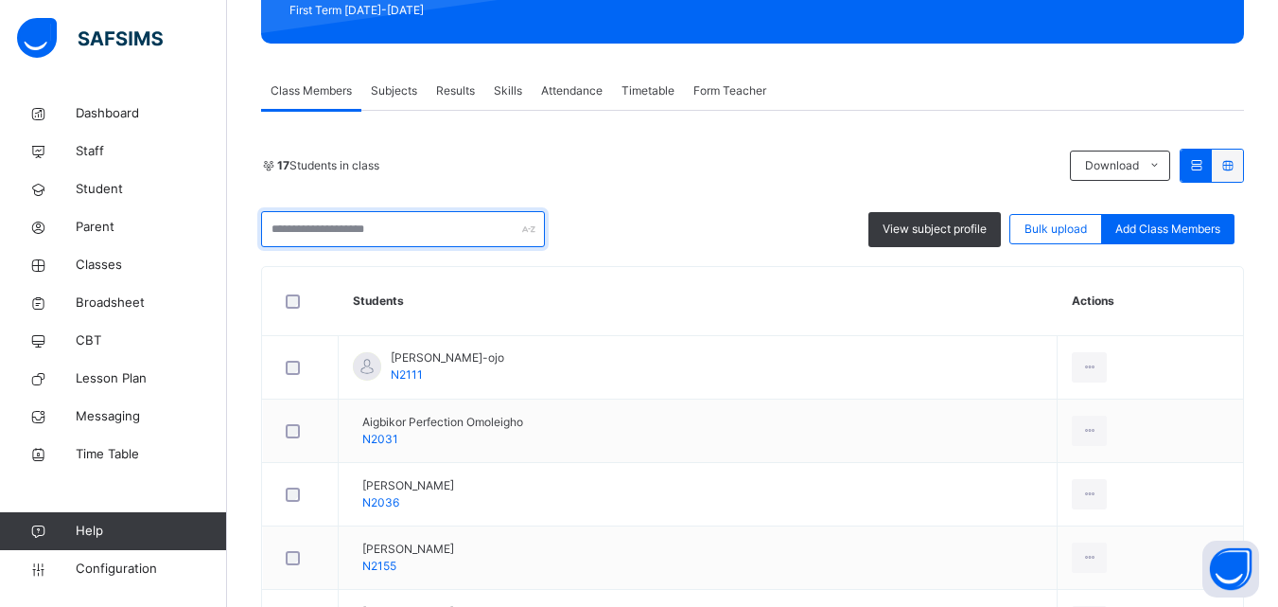
click at [428, 228] on input "text" at bounding box center [403, 229] width 284 height 36
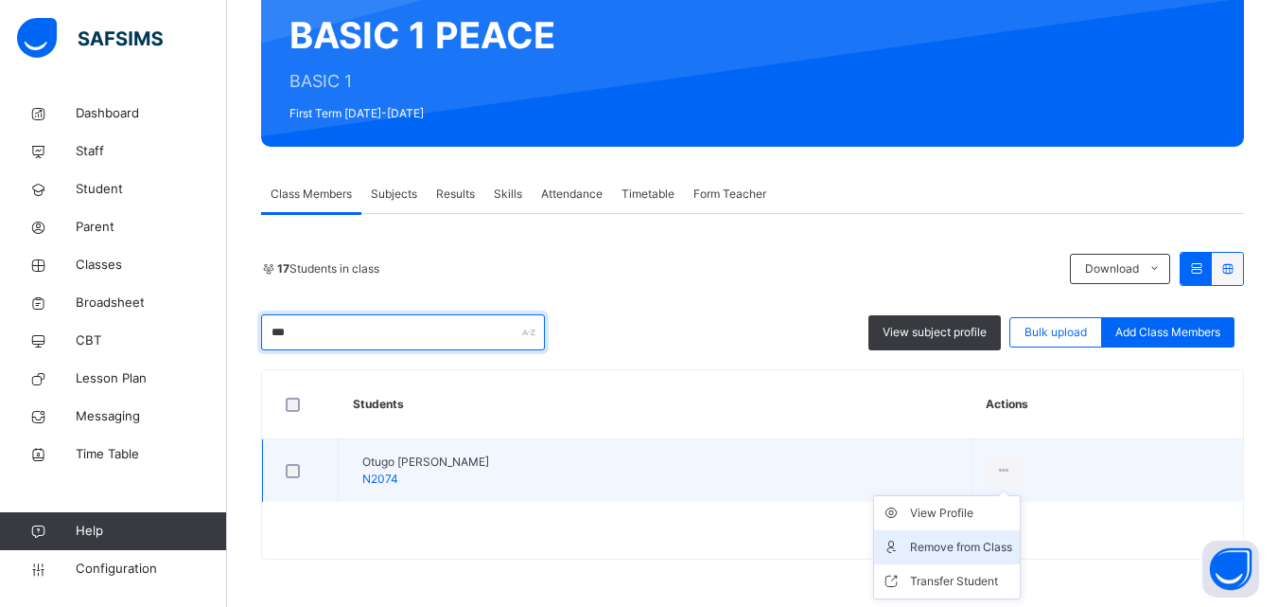
type input "***"
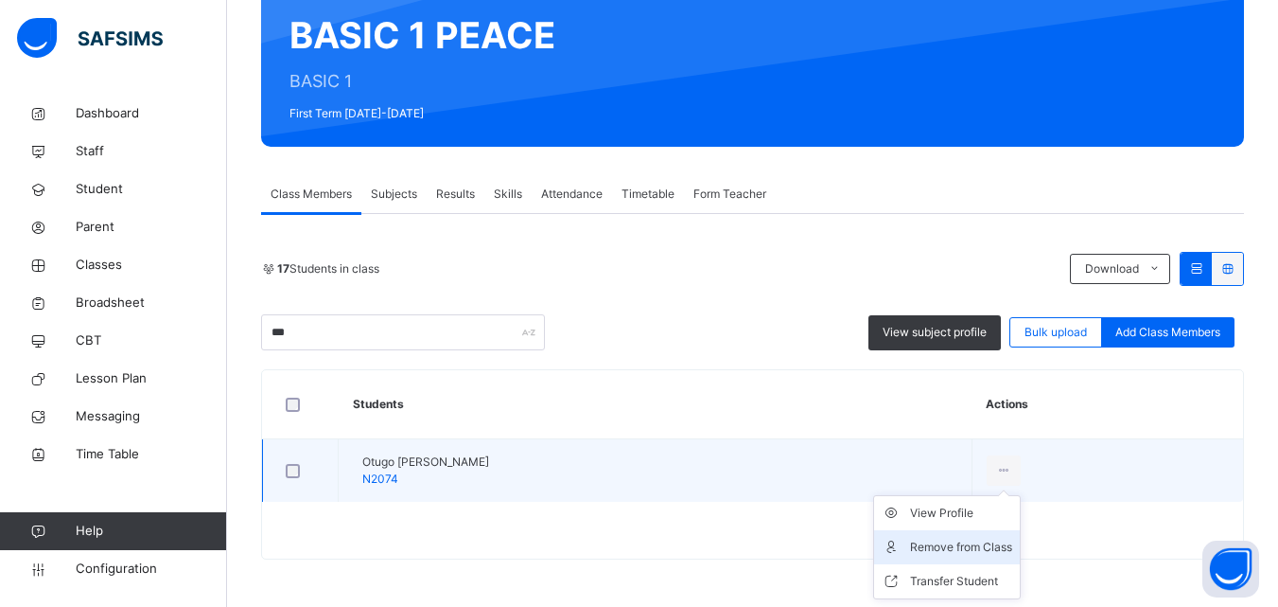
click at [996, 536] on li "Remove from Class" at bounding box center [947, 547] width 146 height 34
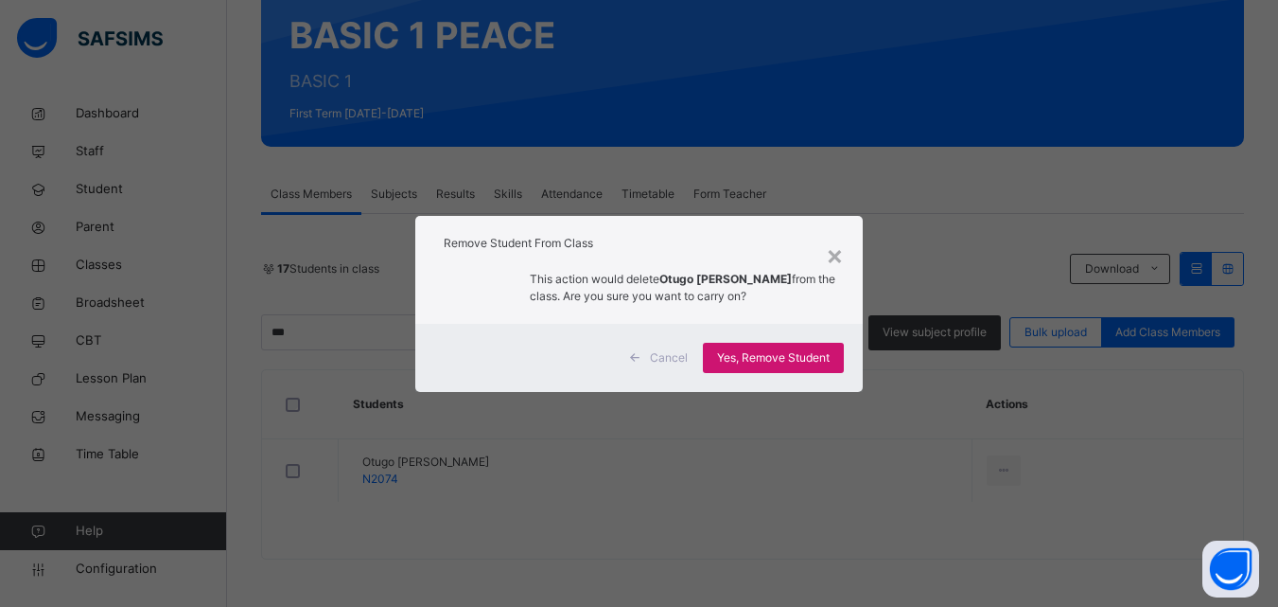
click at [802, 361] on span "Yes, Remove Student" at bounding box center [773, 357] width 113 height 17
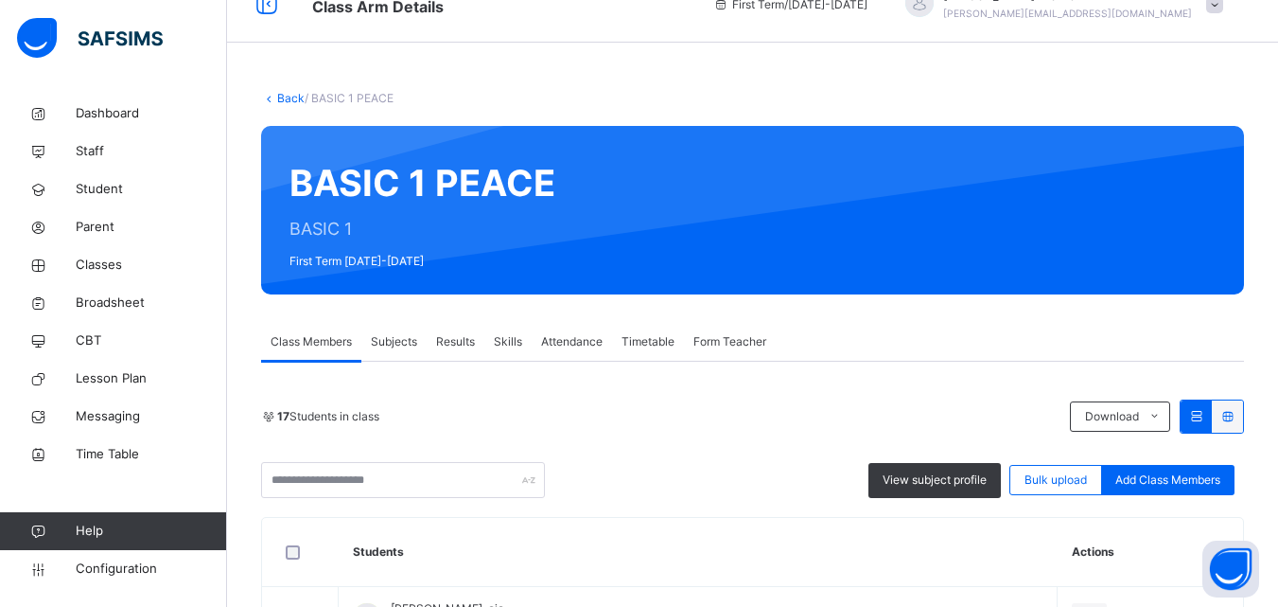
scroll to position [0, 0]
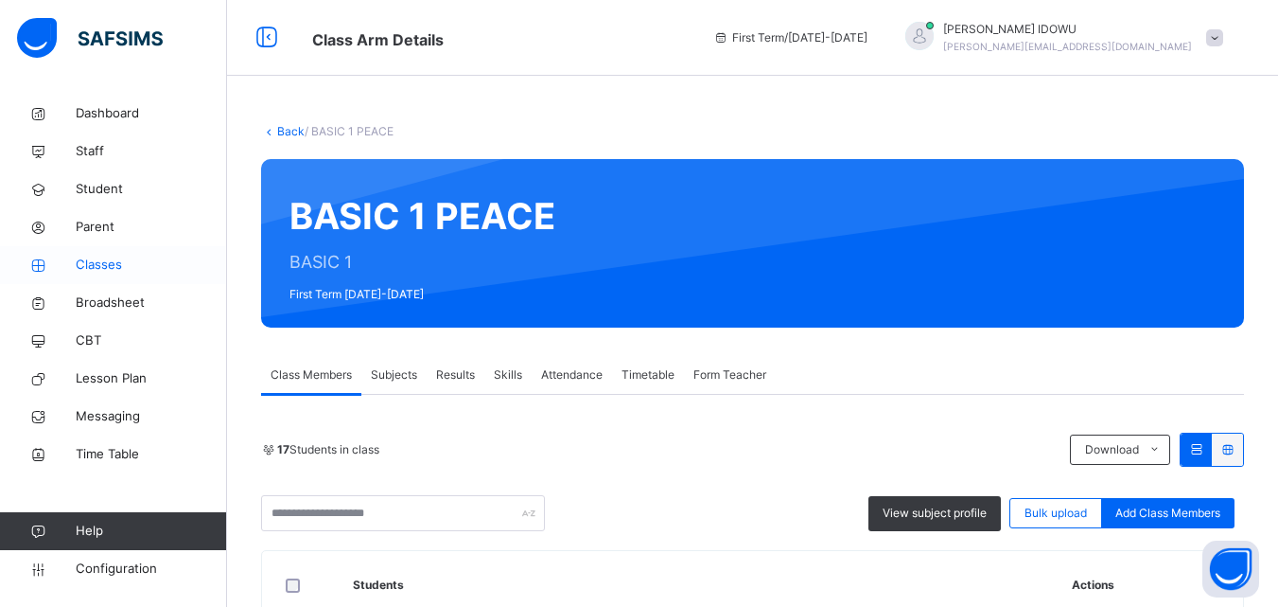
click at [78, 266] on span "Classes" at bounding box center [151, 264] width 151 height 19
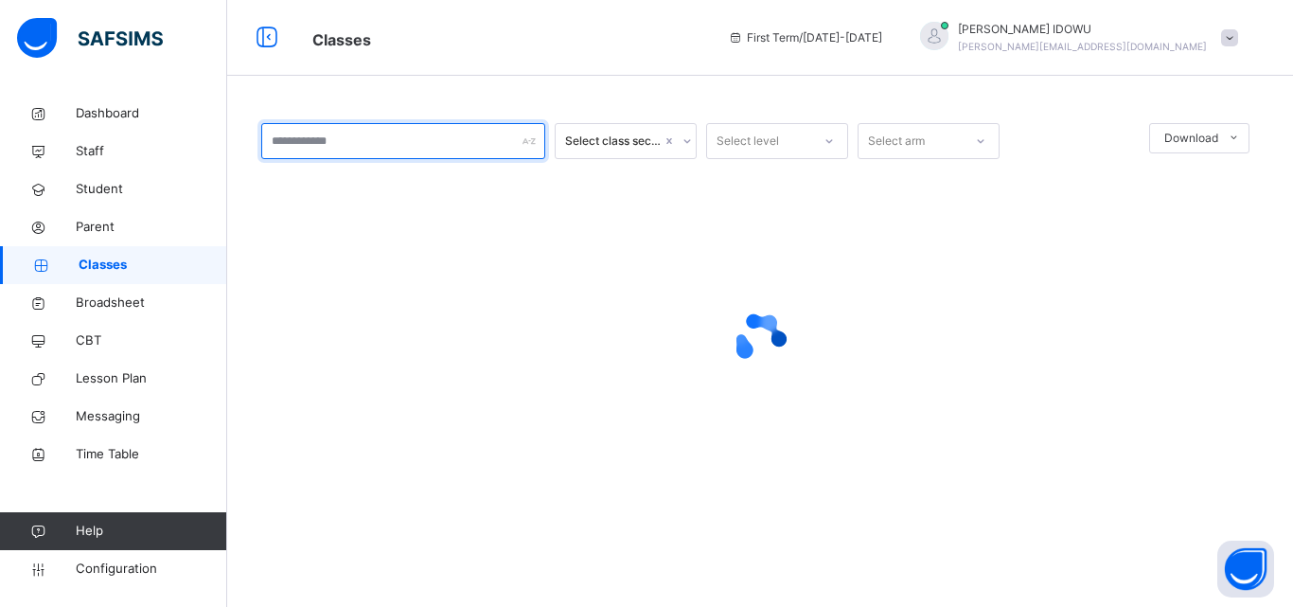
click at [290, 148] on input "text" at bounding box center [403, 141] width 284 height 36
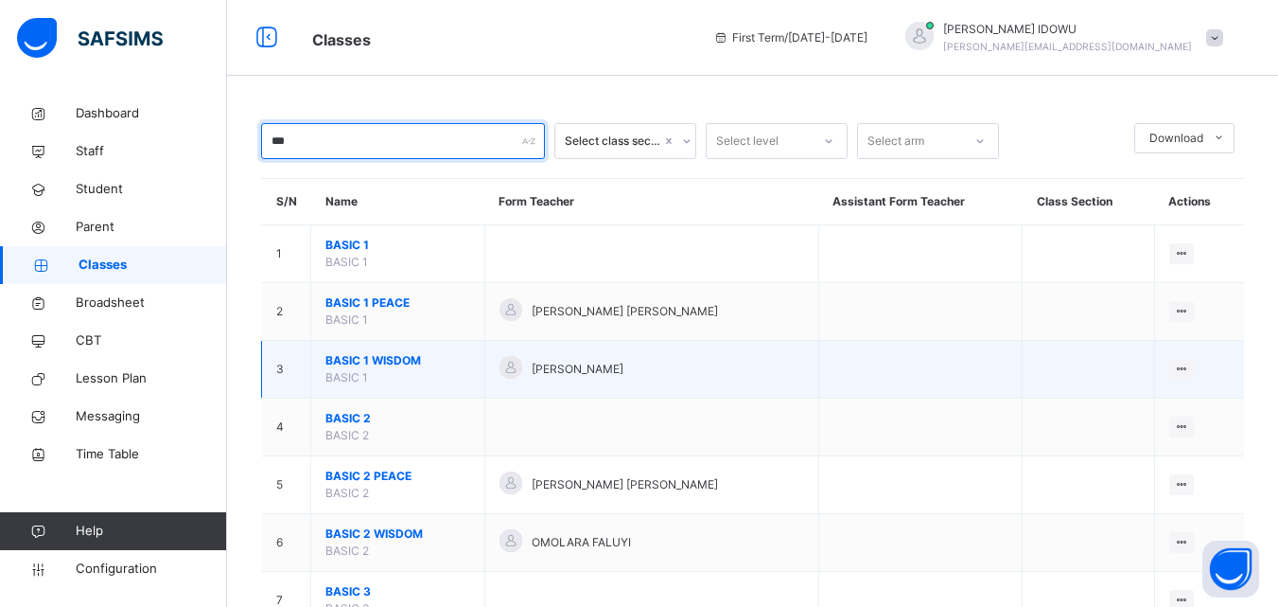
type input "***"
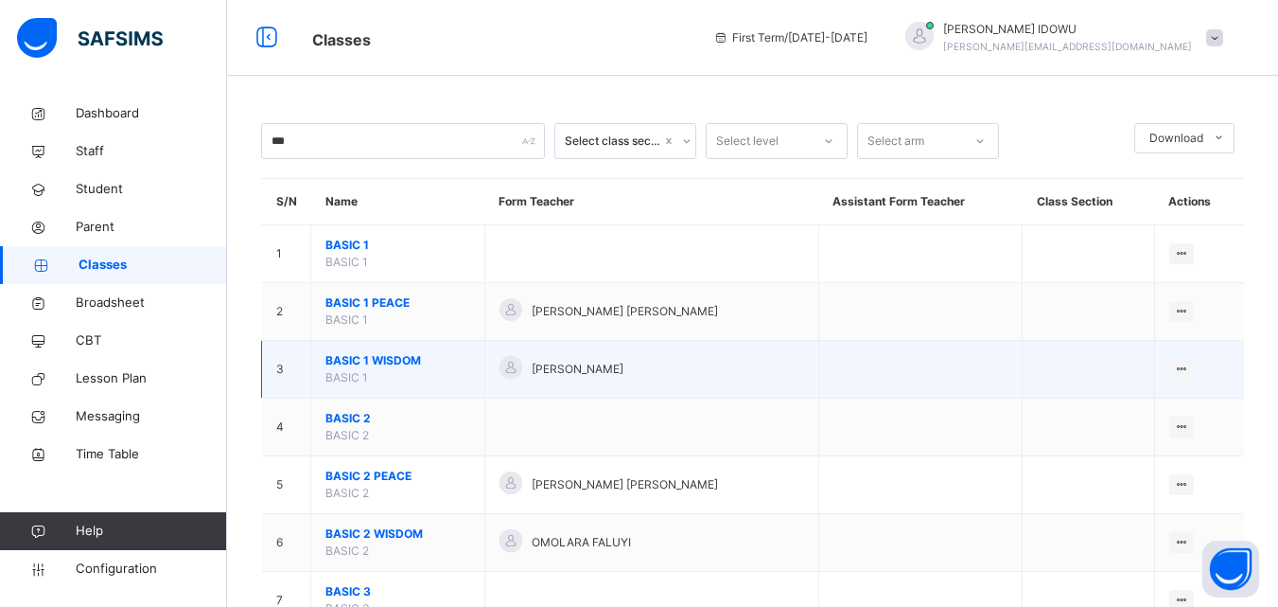
click at [385, 363] on span "BASIC 1 WISDOM" at bounding box center [398, 360] width 145 height 17
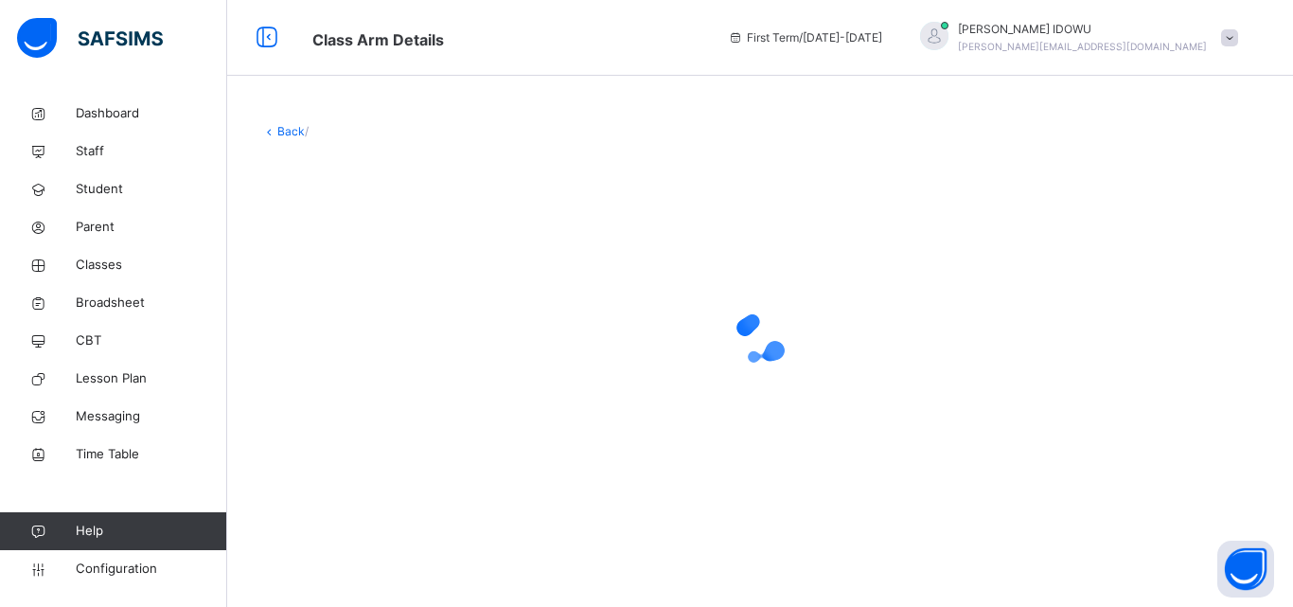
click at [385, 363] on div at bounding box center [759, 339] width 997 height 76
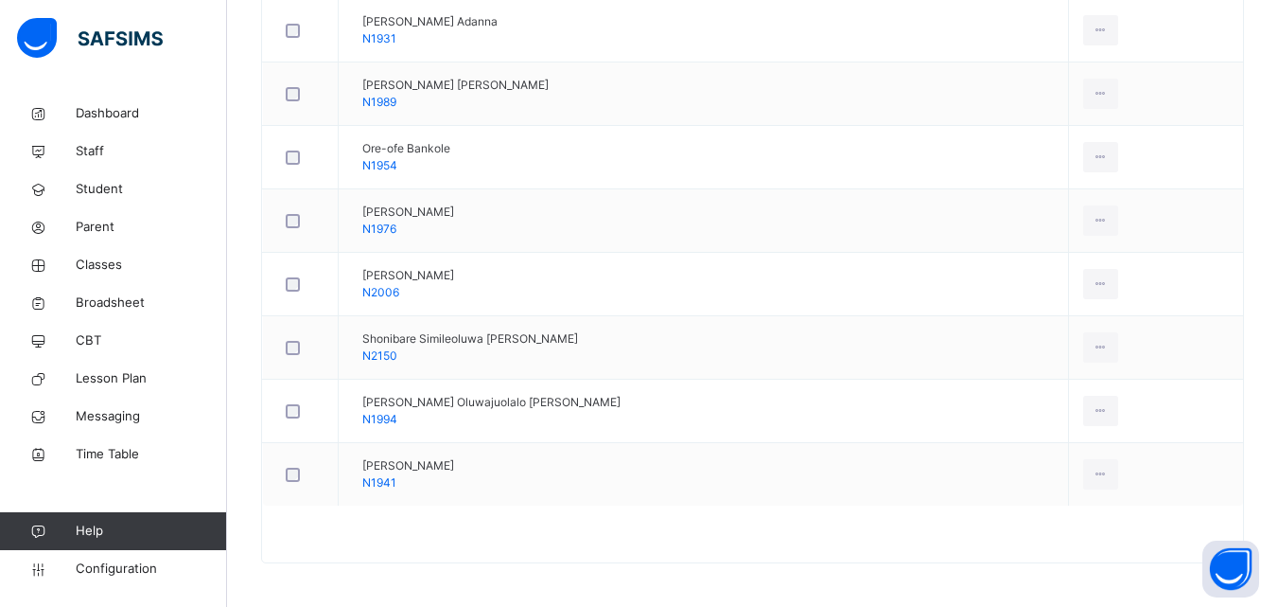
scroll to position [1259, 0]
drag, startPoint x: 1065, startPoint y: 540, endPoint x: 1045, endPoint y: 531, distance: 22.0
click at [0, 0] on div "Remove from Class" at bounding box center [0, 0] width 0 height 0
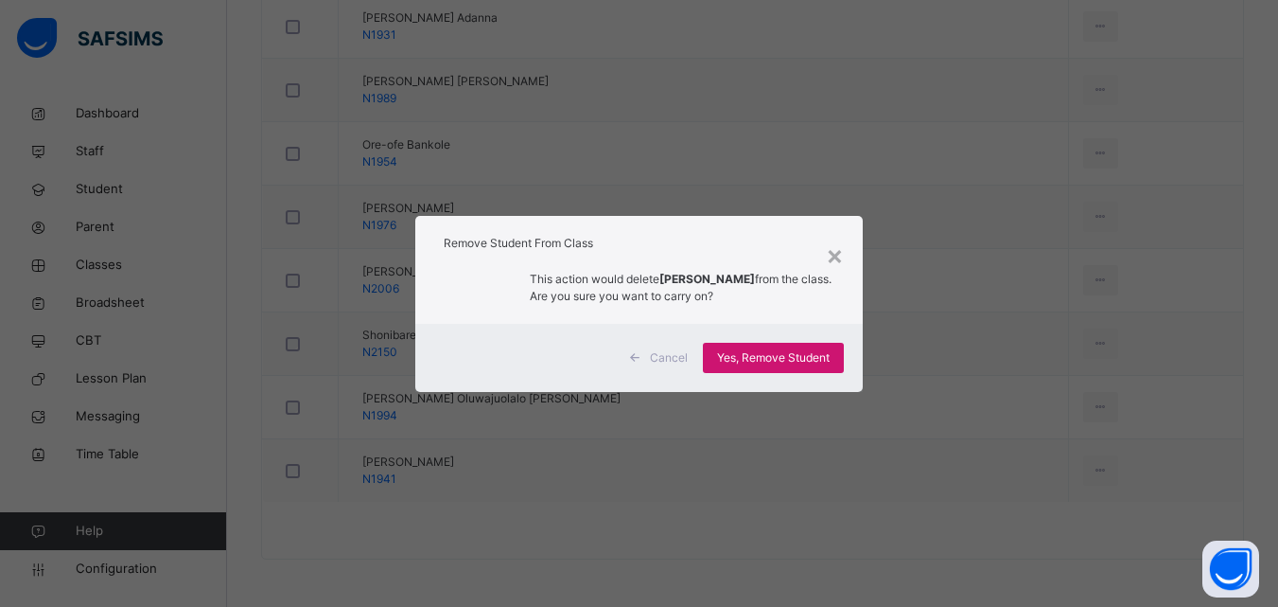
click at [780, 350] on span "Yes, Remove Student" at bounding box center [773, 357] width 113 height 17
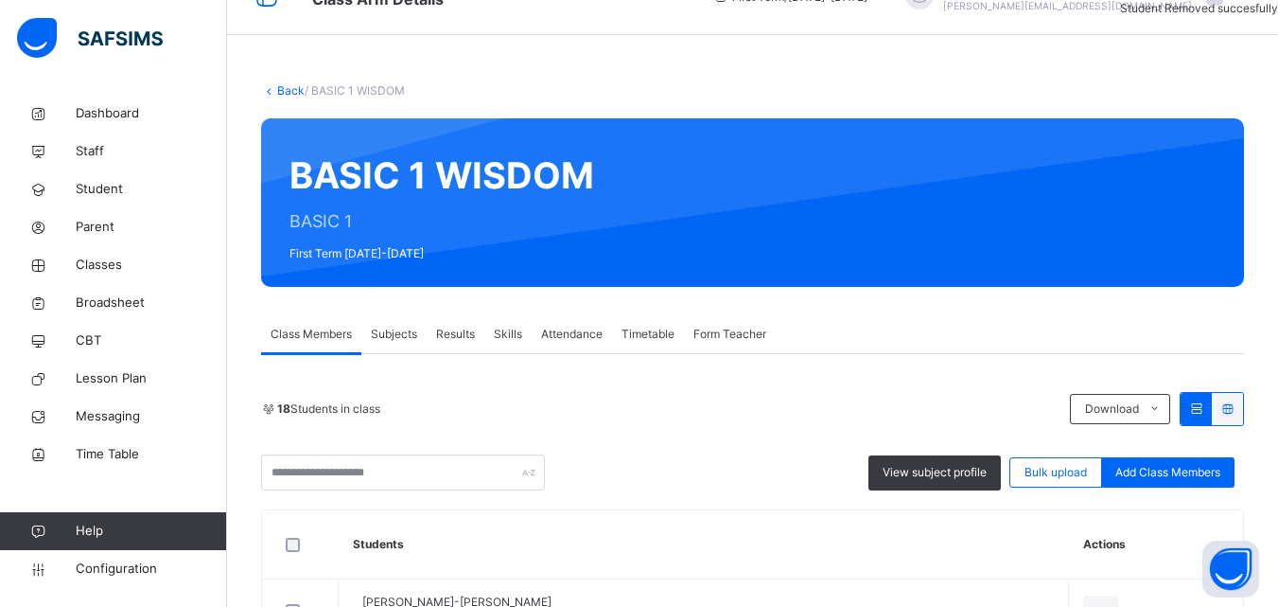
scroll to position [379, 0]
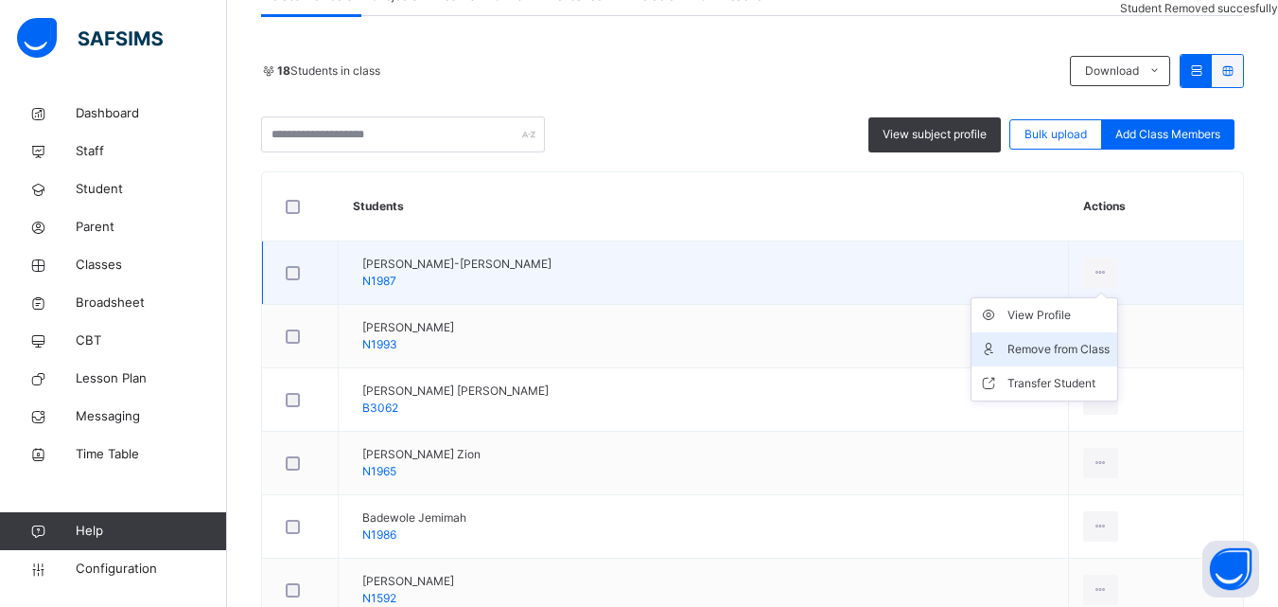
click at [1052, 352] on div "Remove from Class" at bounding box center [1059, 349] width 102 height 19
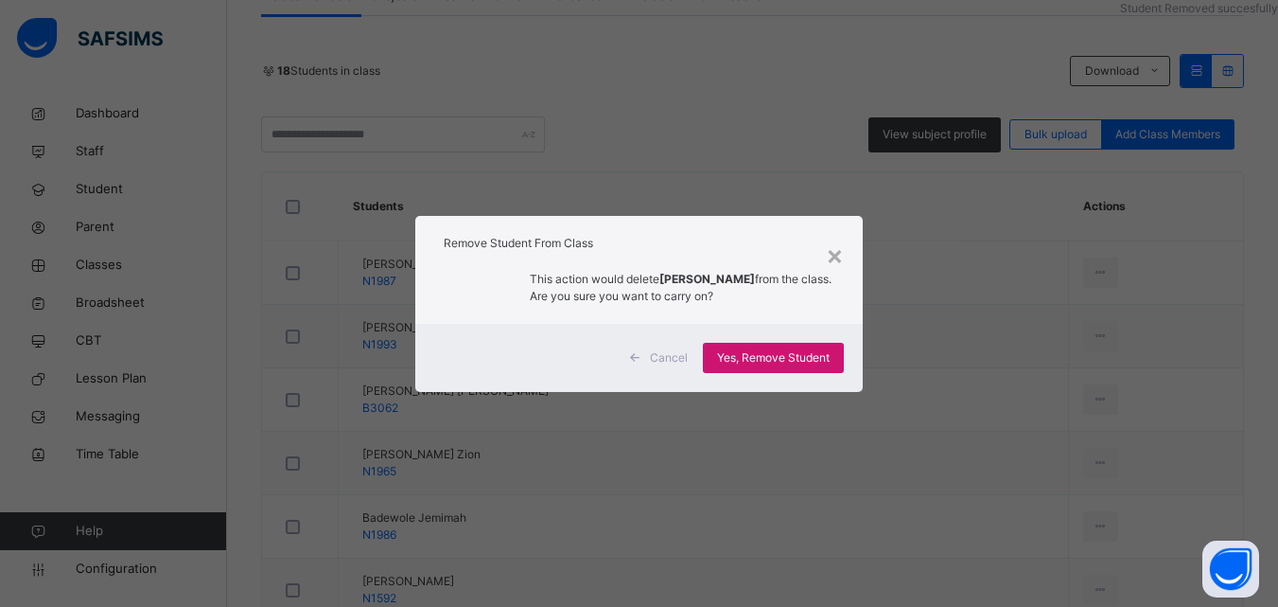
click at [842, 354] on div "Yes, Remove Student" at bounding box center [773, 358] width 141 height 30
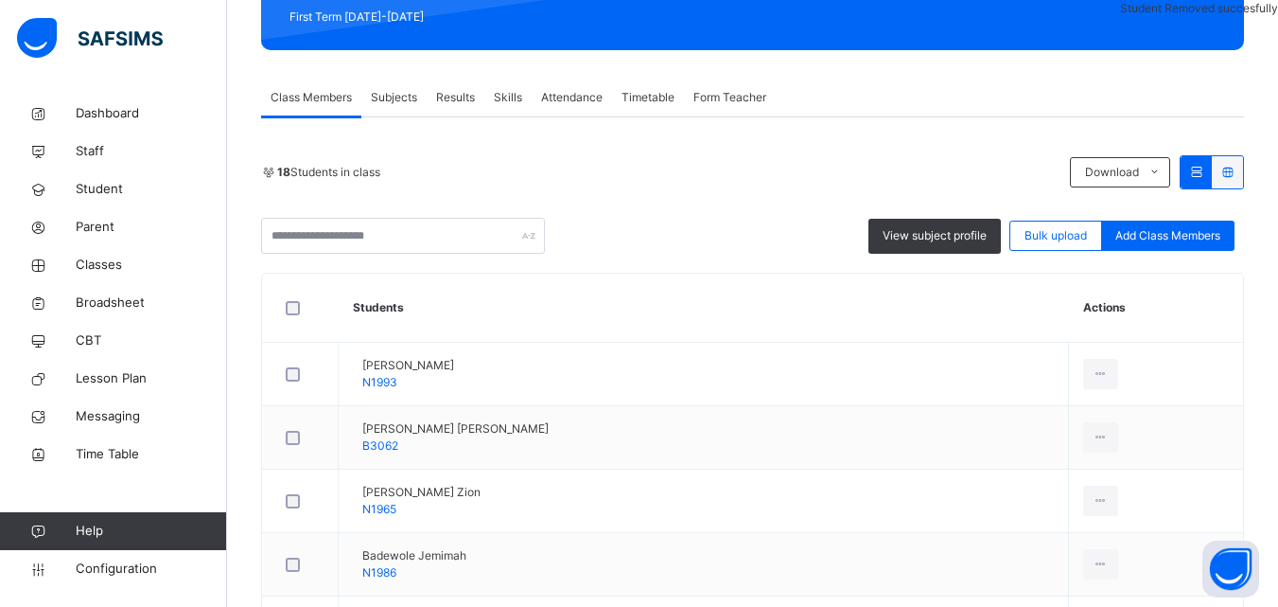
scroll to position [284, 0]
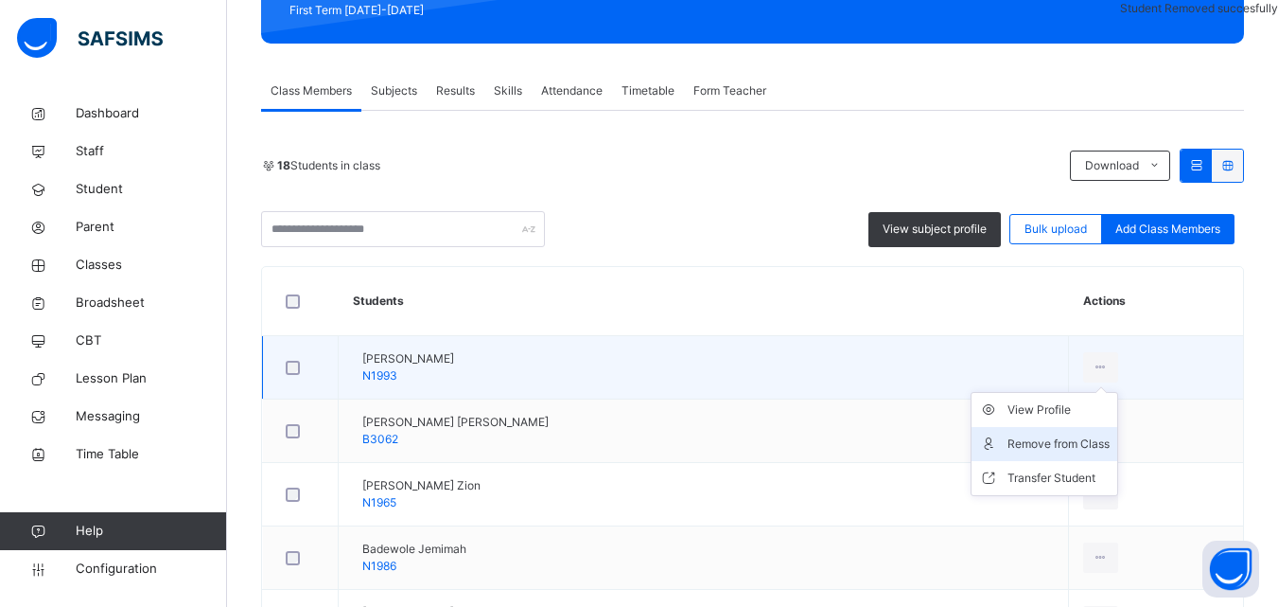
click at [1024, 436] on div "Remove from Class" at bounding box center [1059, 443] width 102 height 19
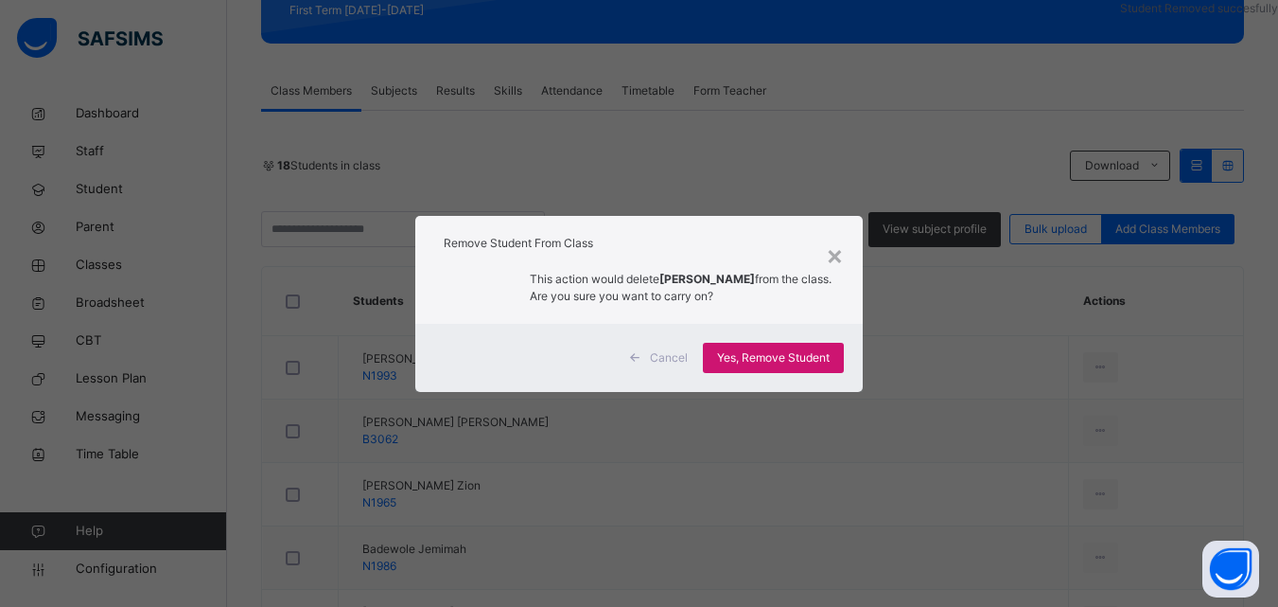
click at [802, 357] on span "Yes, Remove Student" at bounding box center [773, 357] width 113 height 17
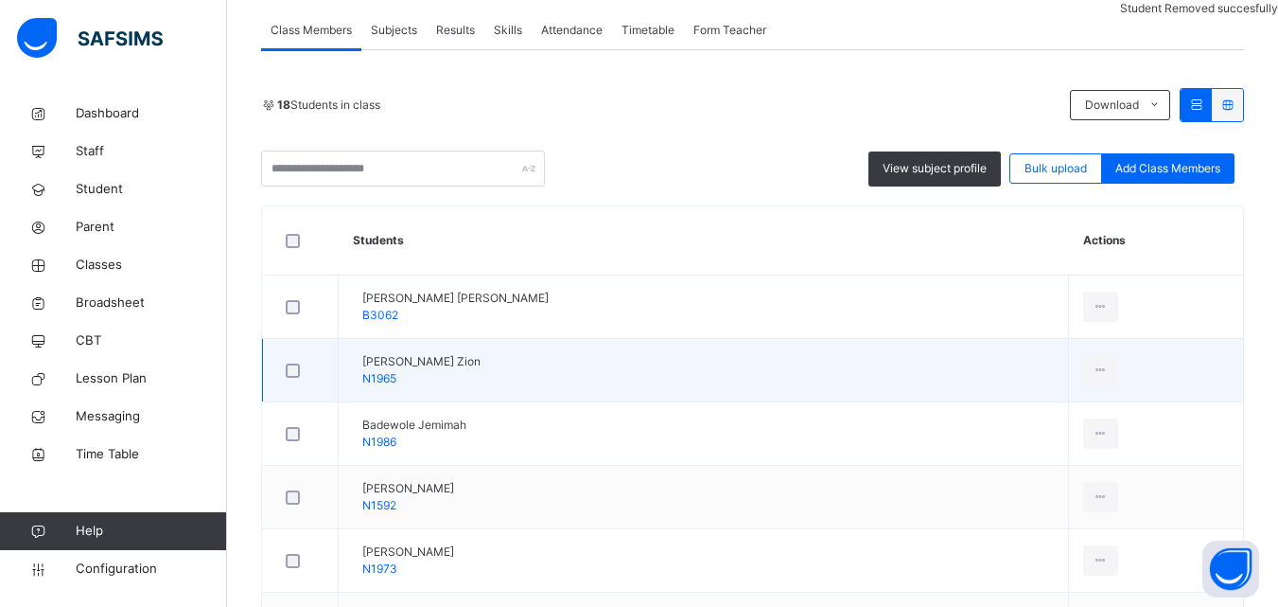
scroll to position [379, 0]
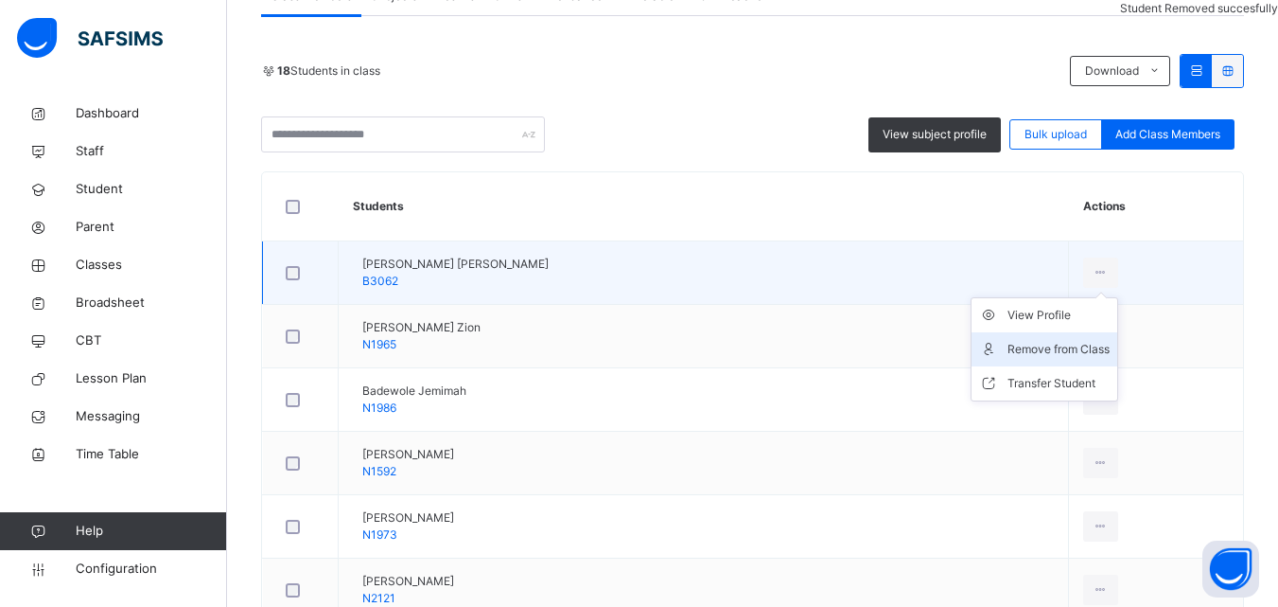
click at [1074, 340] on div "Remove from Class" at bounding box center [1059, 349] width 102 height 19
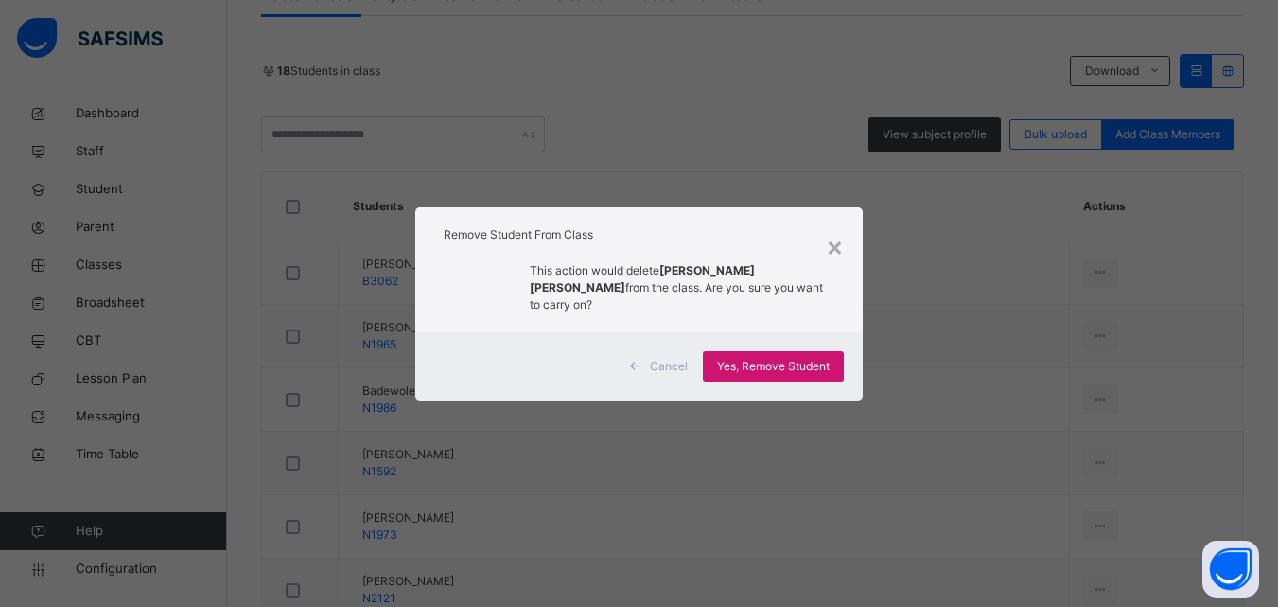
click at [774, 358] on span "Yes, Remove Student" at bounding box center [773, 366] width 113 height 17
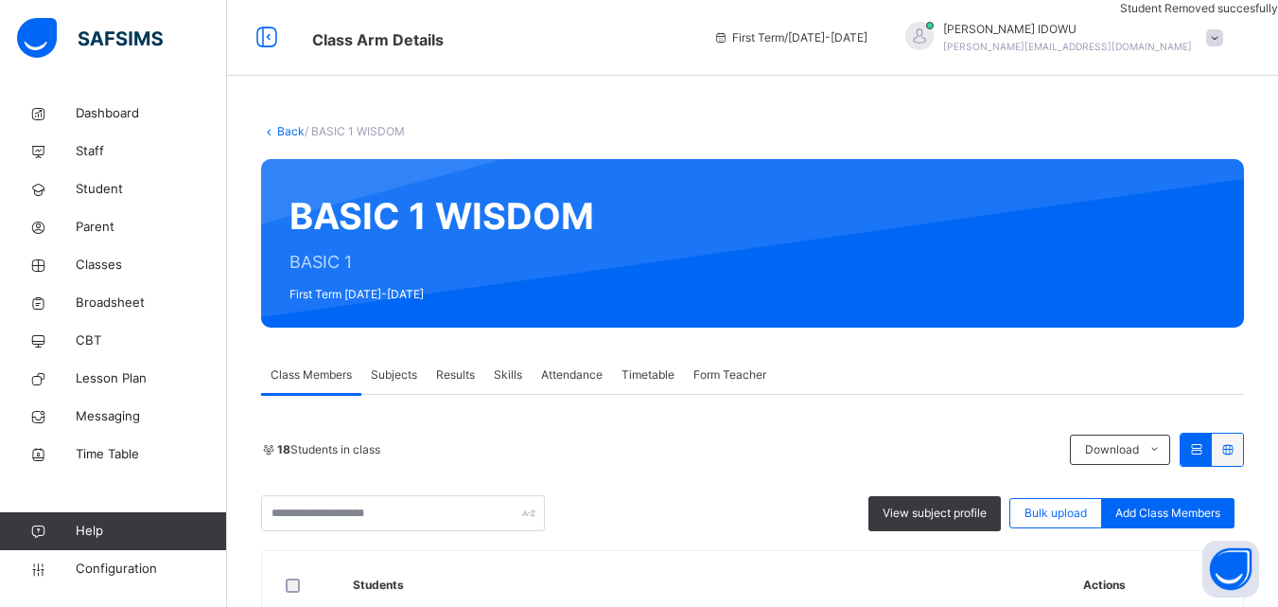
scroll to position [473, 0]
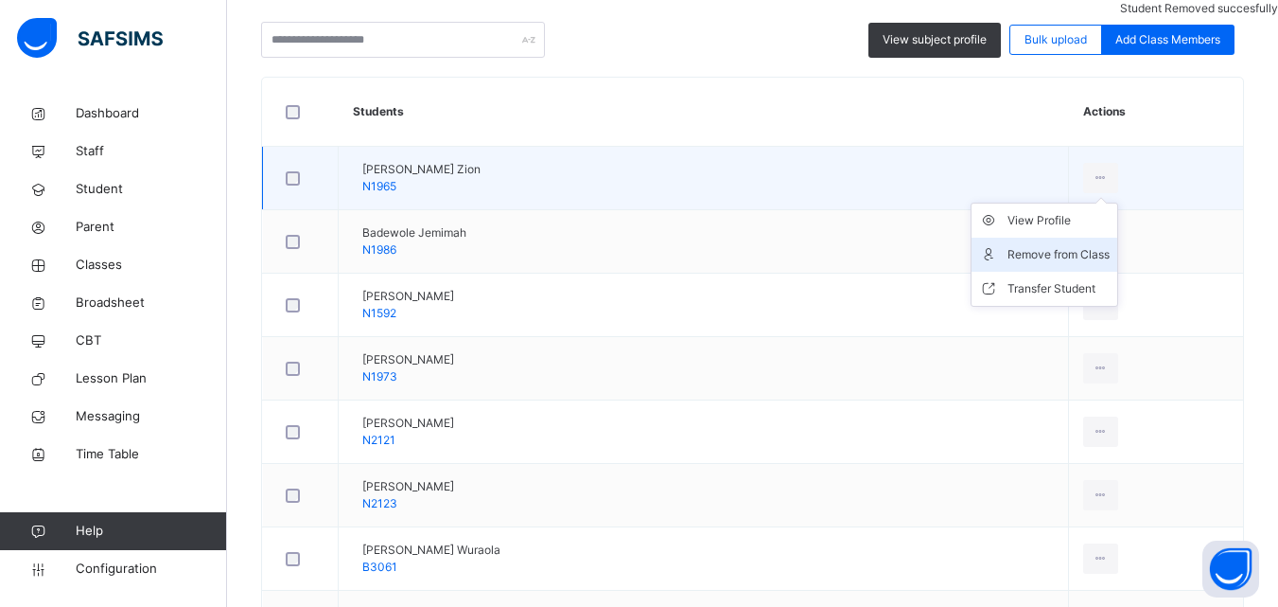
click at [1075, 256] on div "Remove from Class" at bounding box center [1059, 254] width 102 height 19
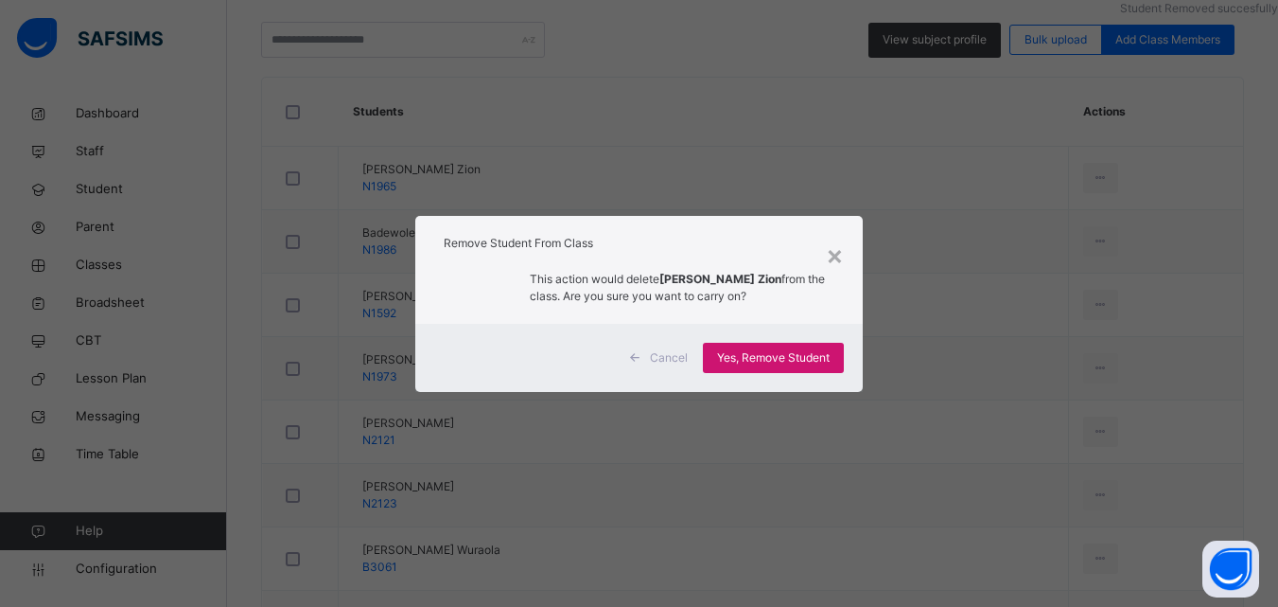
click at [792, 358] on span "Yes, Remove Student" at bounding box center [773, 357] width 113 height 17
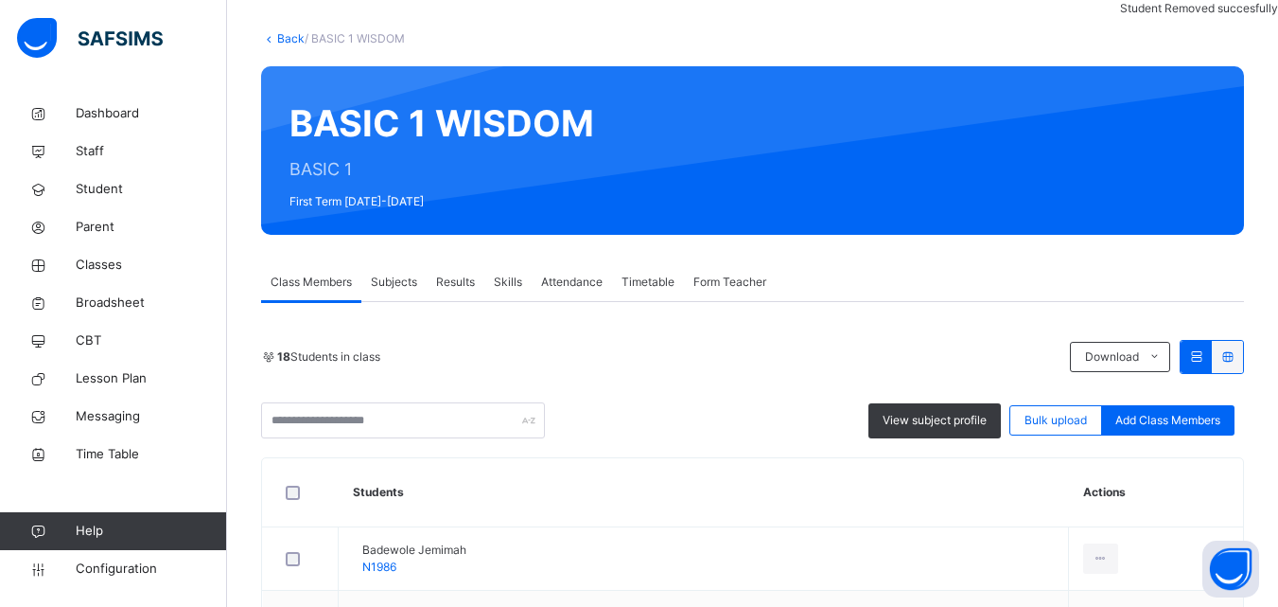
scroll to position [379, 0]
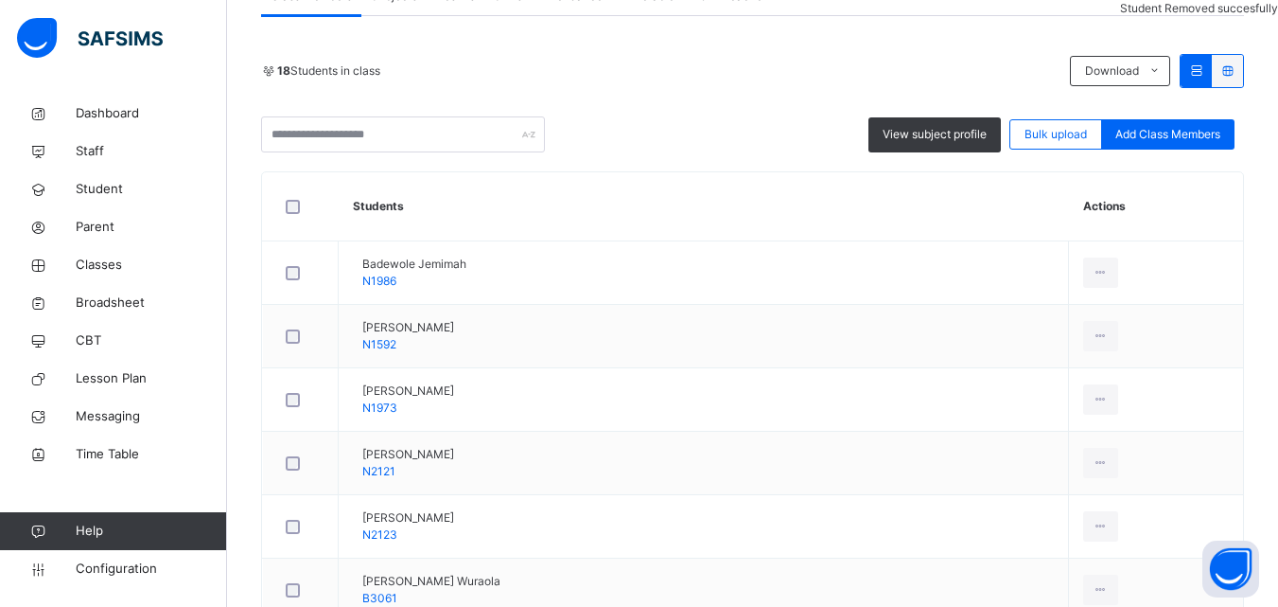
drag, startPoint x: 1075, startPoint y: 352, endPoint x: 1033, endPoint y: 344, distance: 42.3
click at [0, 0] on div "Remove from Class" at bounding box center [0, 0] width 0 height 0
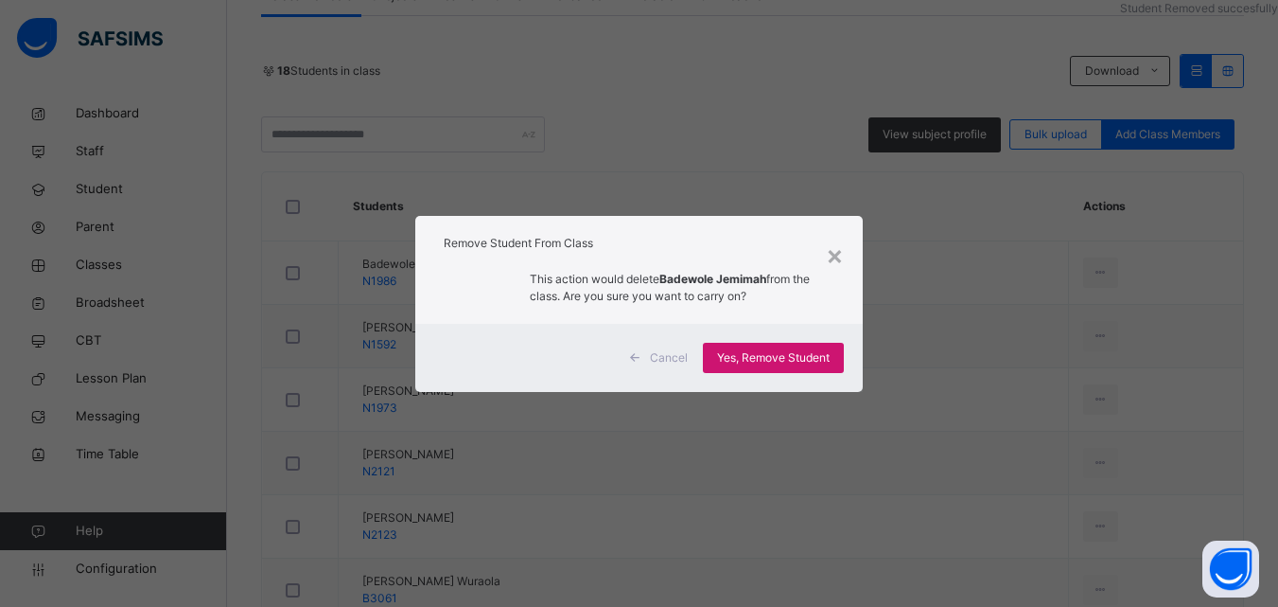
click at [794, 351] on span "Yes, Remove Student" at bounding box center [773, 357] width 113 height 17
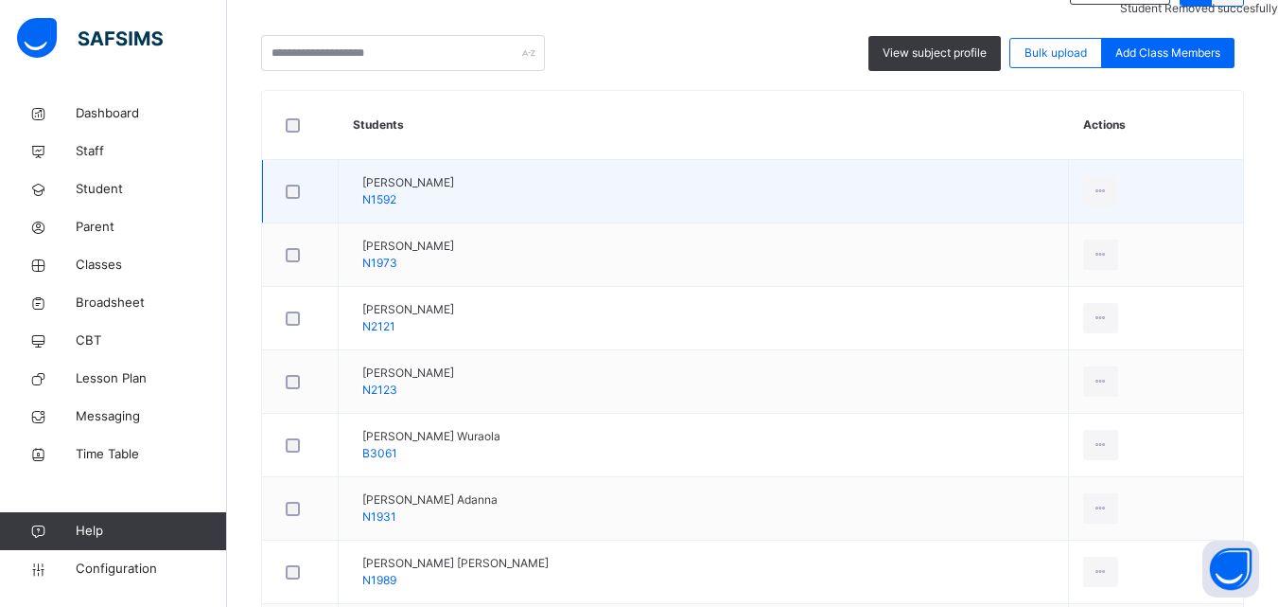
scroll to position [473, 0]
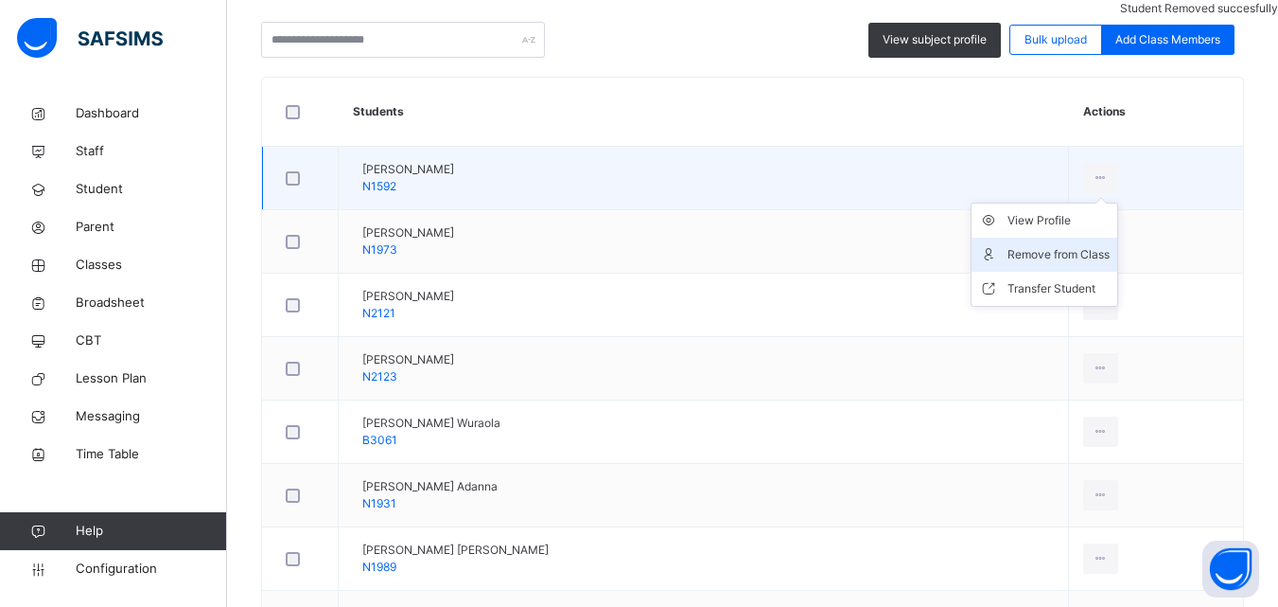
click at [1063, 255] on div "Remove from Class" at bounding box center [1059, 254] width 102 height 19
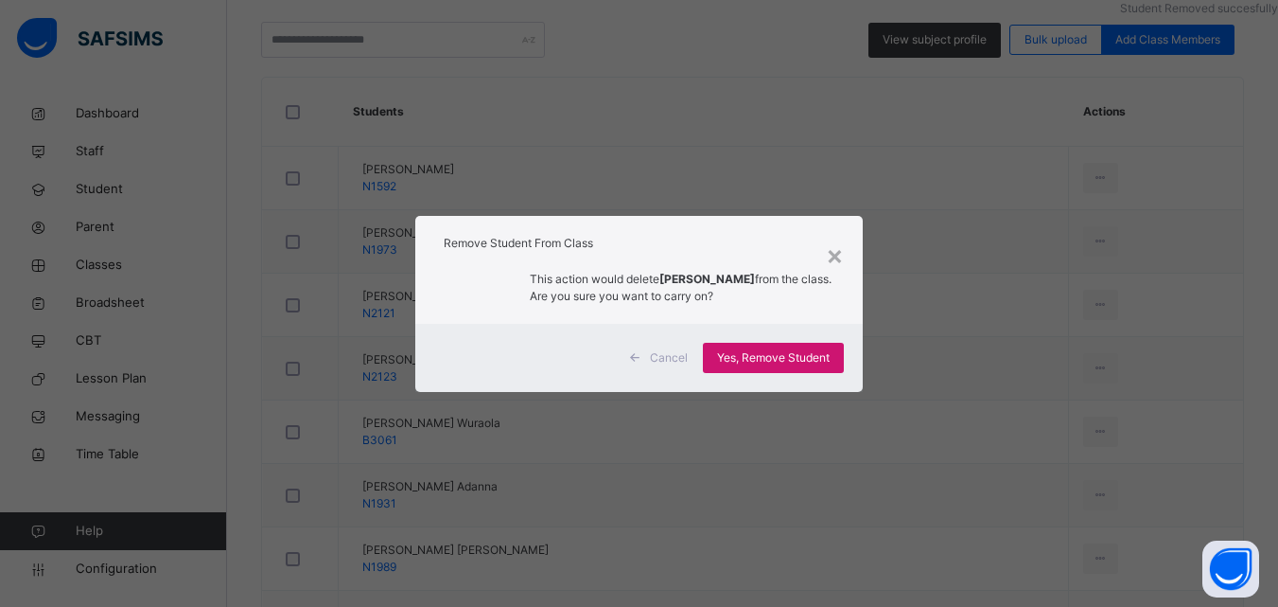
click at [787, 354] on span "Yes, Remove Student" at bounding box center [773, 357] width 113 height 17
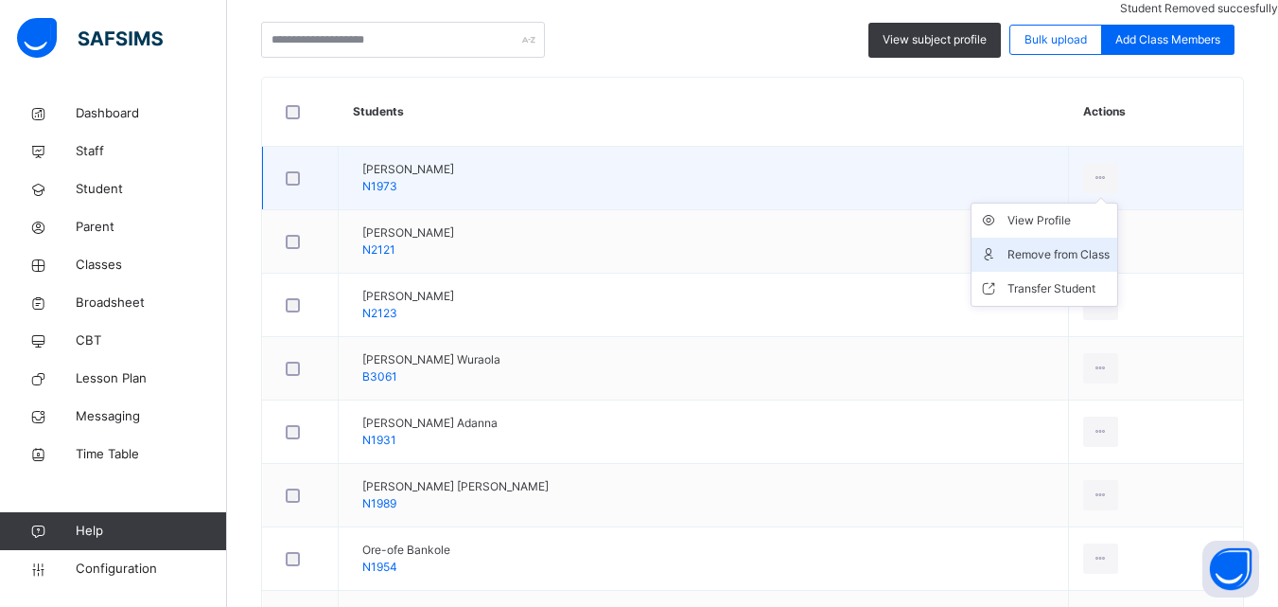
click at [1082, 254] on div "Remove from Class" at bounding box center [1059, 254] width 102 height 19
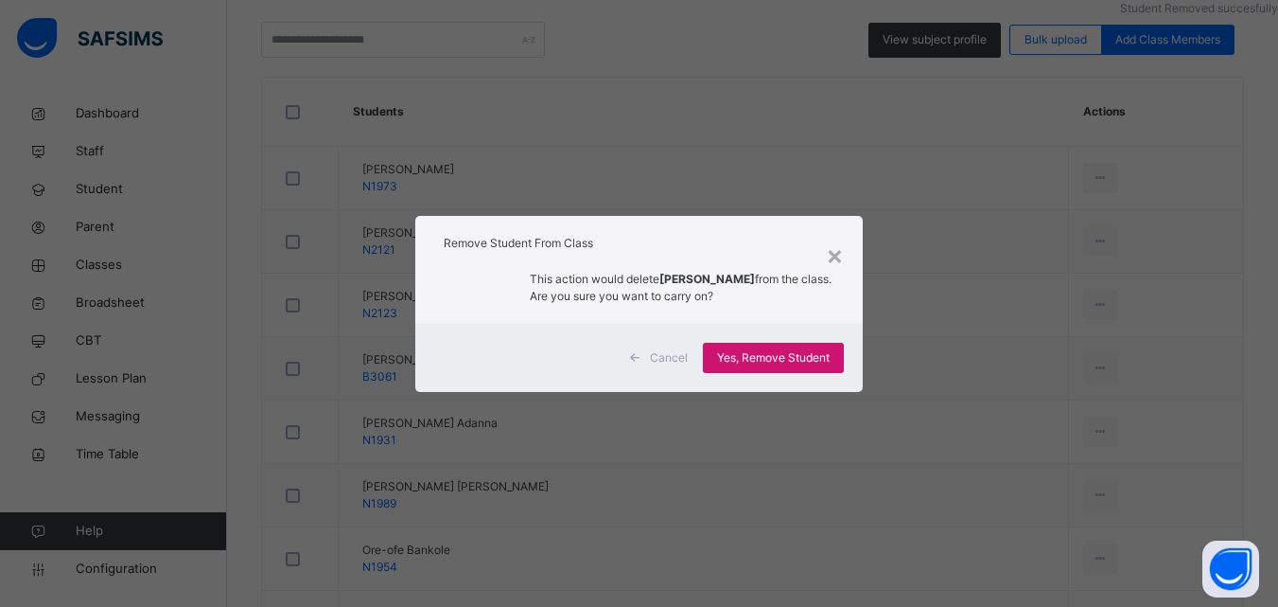
click at [815, 349] on span "Yes, Remove Student" at bounding box center [773, 357] width 113 height 17
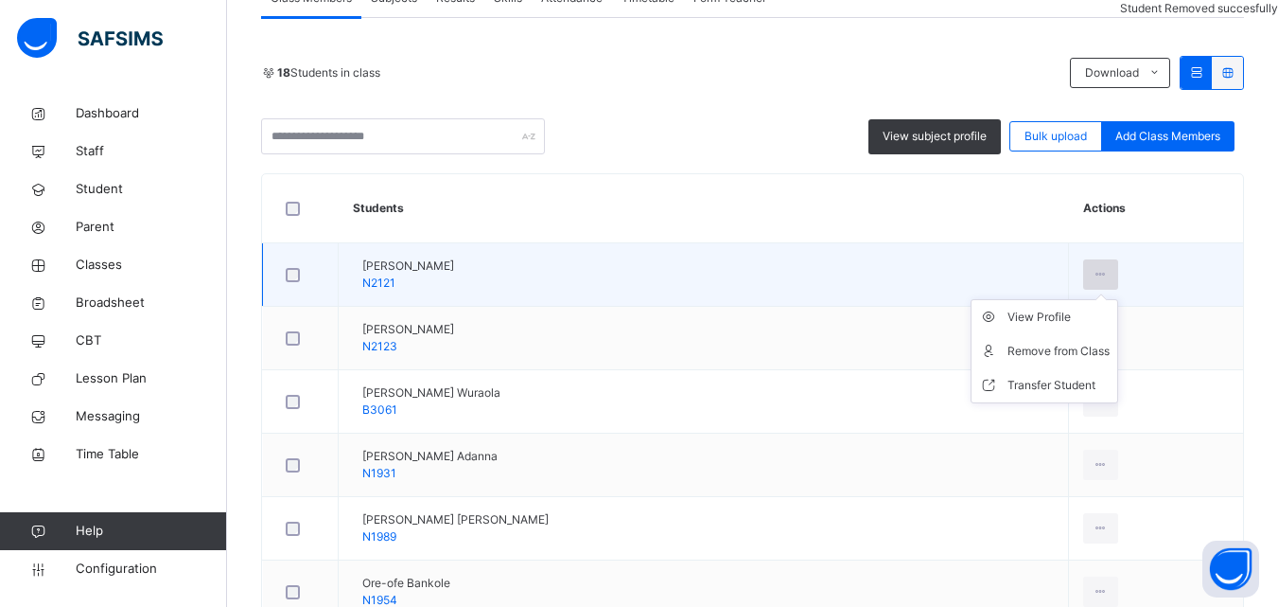
scroll to position [379, 0]
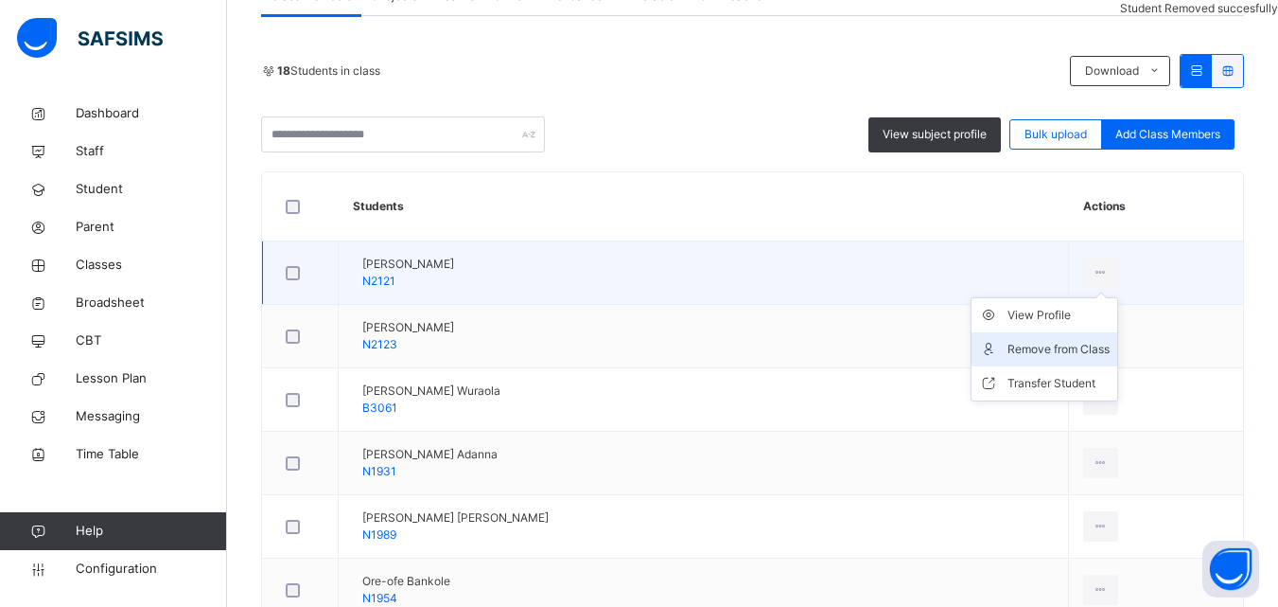
click at [1069, 336] on li "Remove from Class" at bounding box center [1045, 349] width 146 height 34
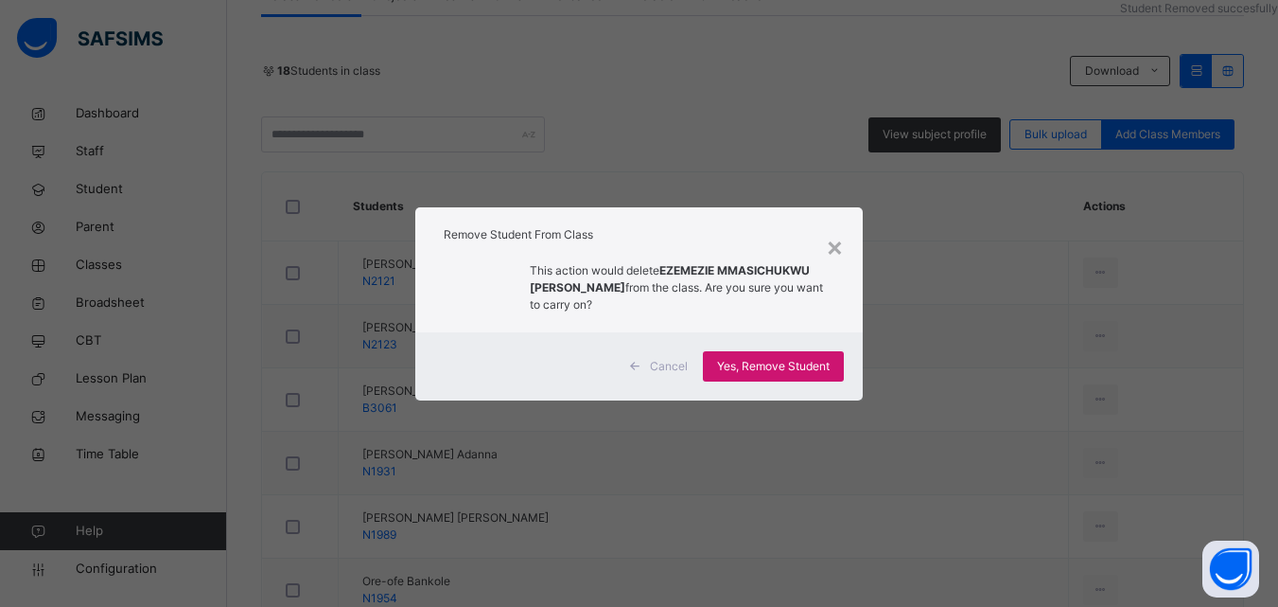
click at [784, 363] on span "Yes, Remove Student" at bounding box center [773, 366] width 113 height 17
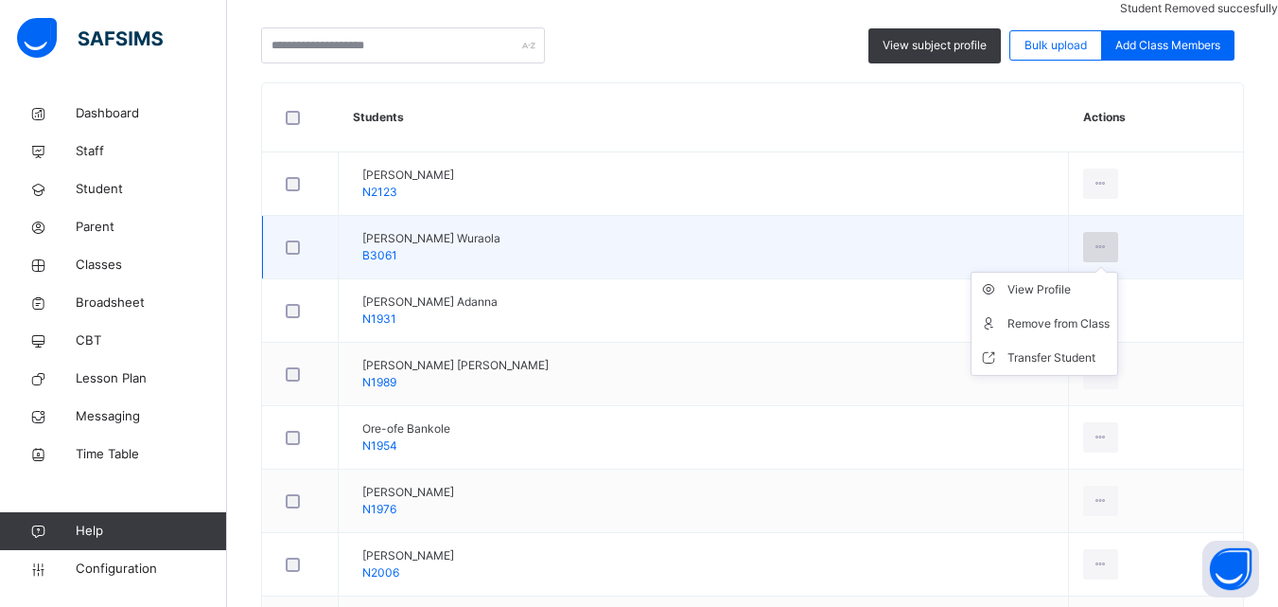
scroll to position [473, 0]
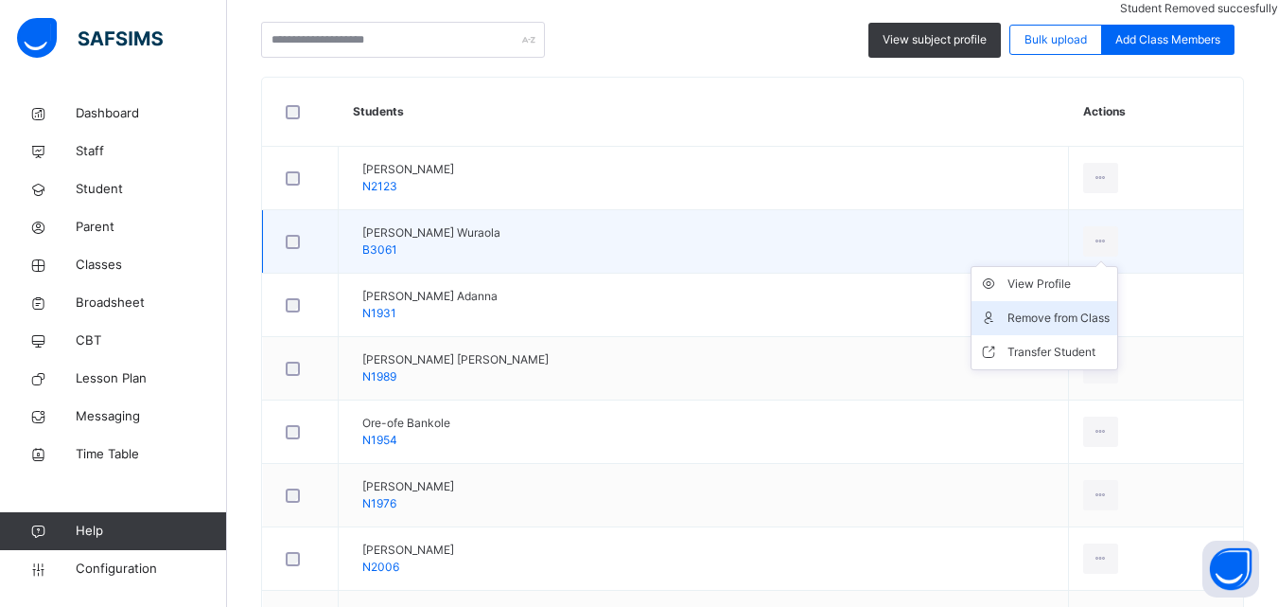
click at [1055, 313] on div "Remove from Class" at bounding box center [1059, 317] width 102 height 19
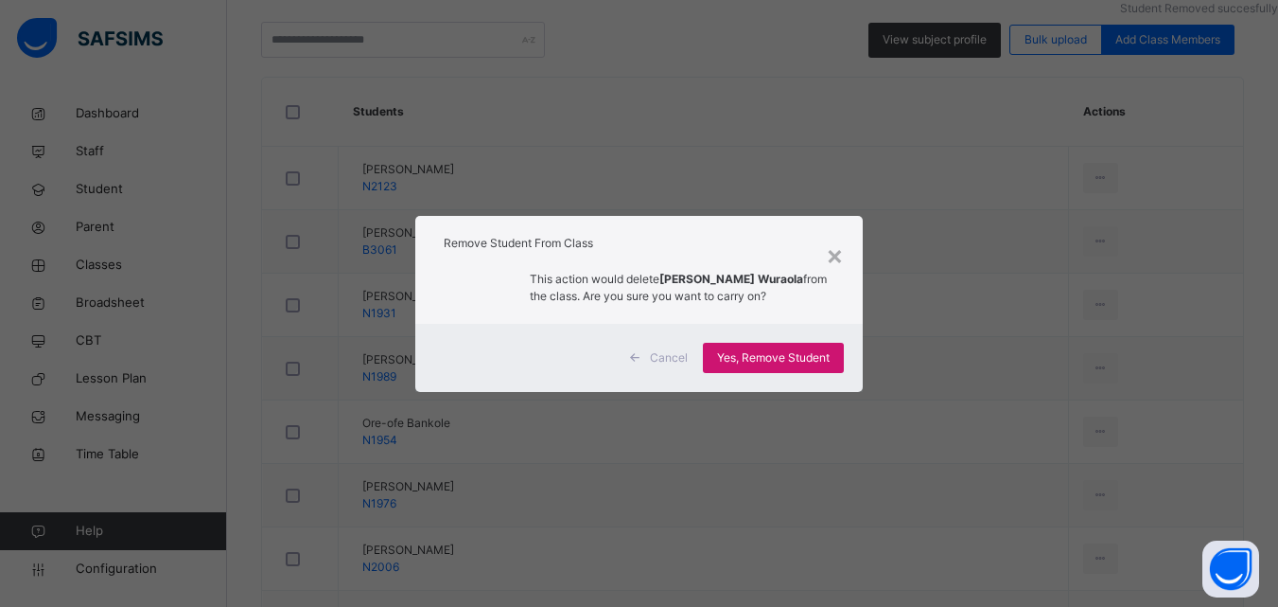
click at [758, 359] on span "Yes, Remove Student" at bounding box center [773, 357] width 113 height 17
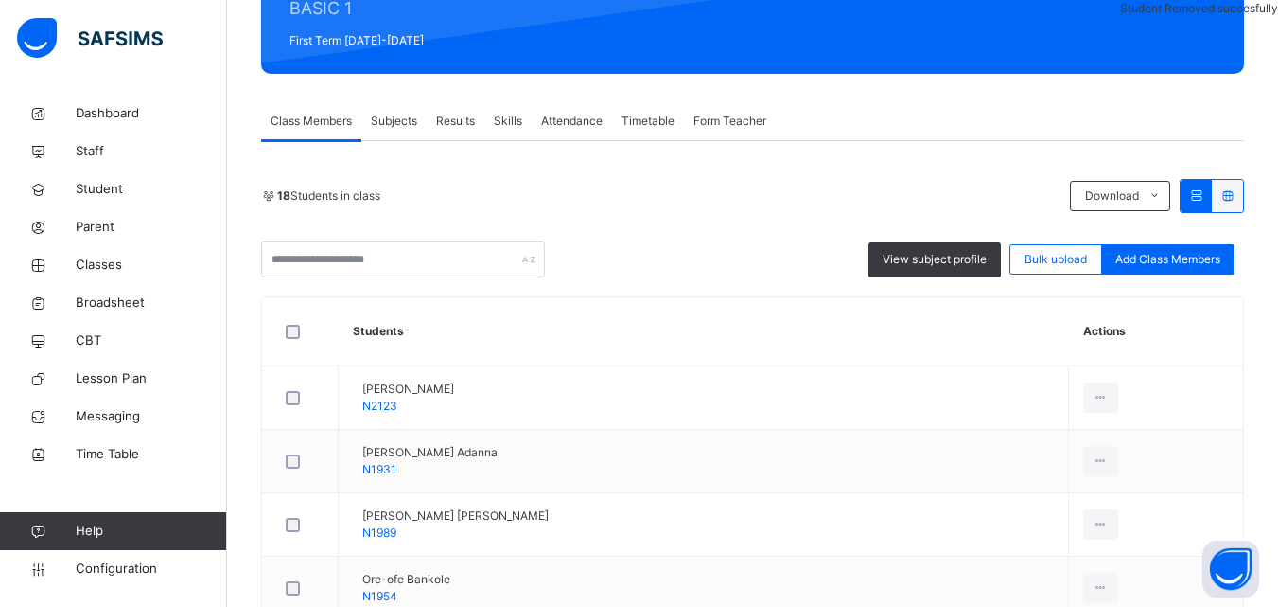
scroll to position [379, 0]
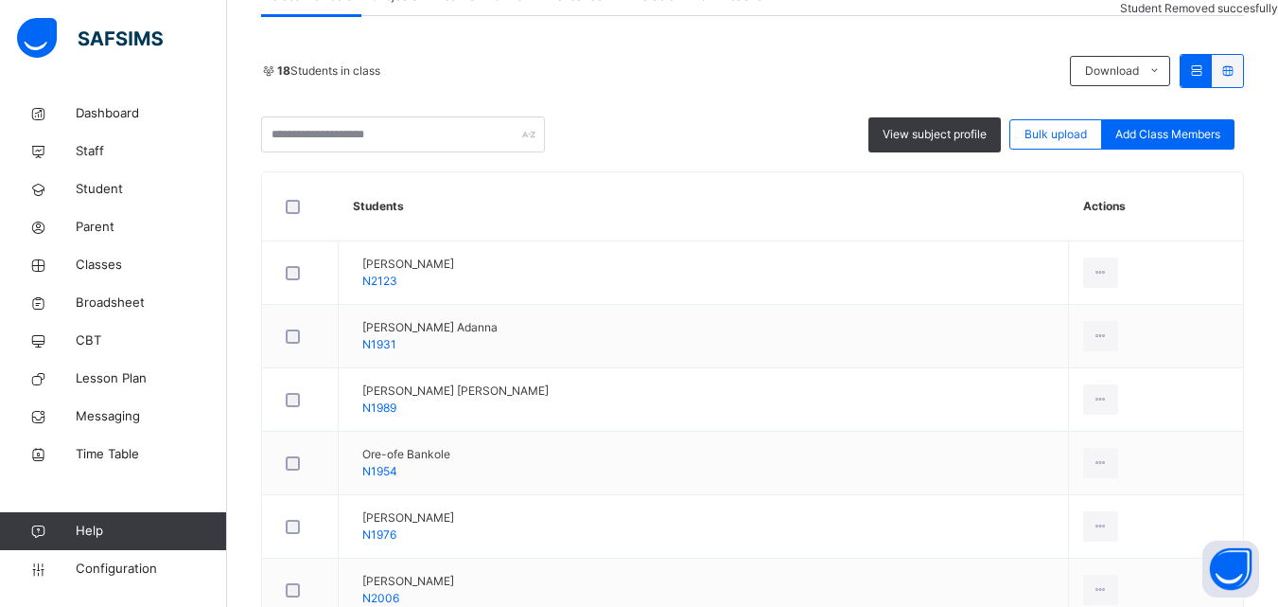
drag, startPoint x: 1065, startPoint y: 341, endPoint x: 1042, endPoint y: 334, distance: 23.7
click at [0, 0] on div "Remove from Class" at bounding box center [0, 0] width 0 height 0
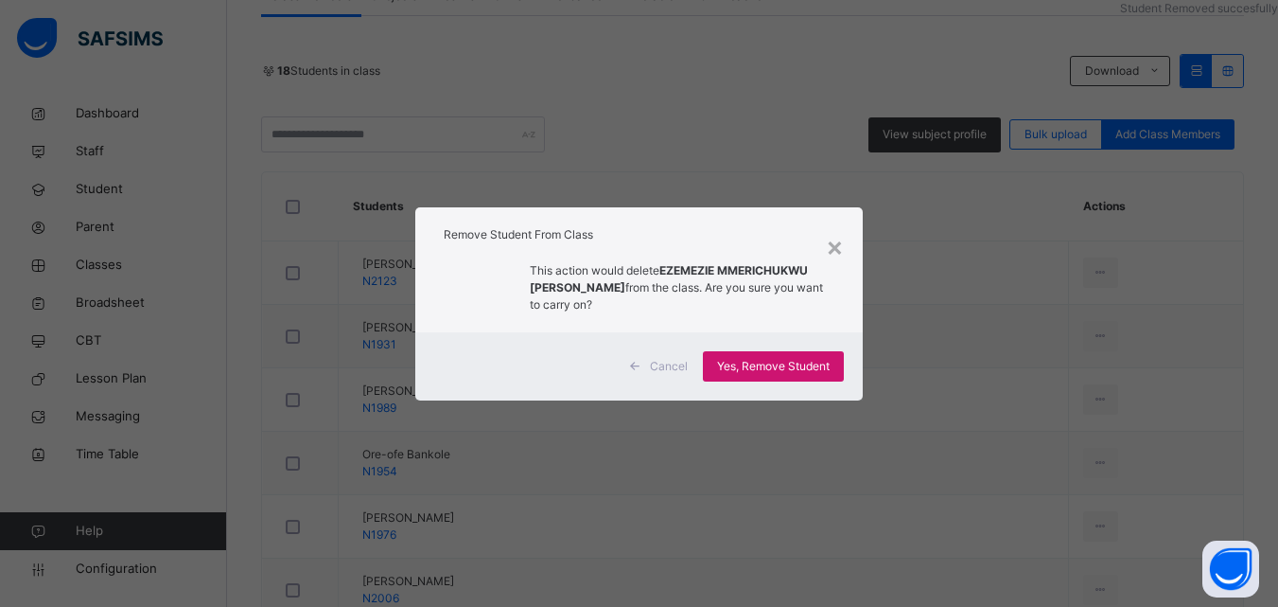
click at [826, 365] on span "Yes, Remove Student" at bounding box center [773, 366] width 113 height 17
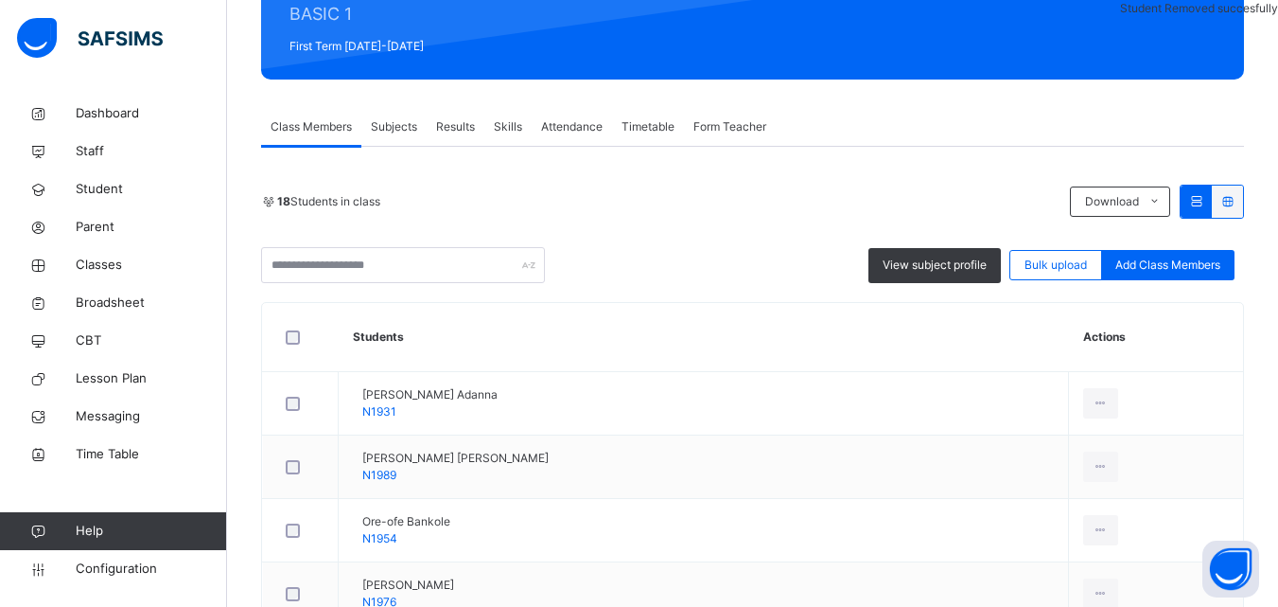
scroll to position [284, 0]
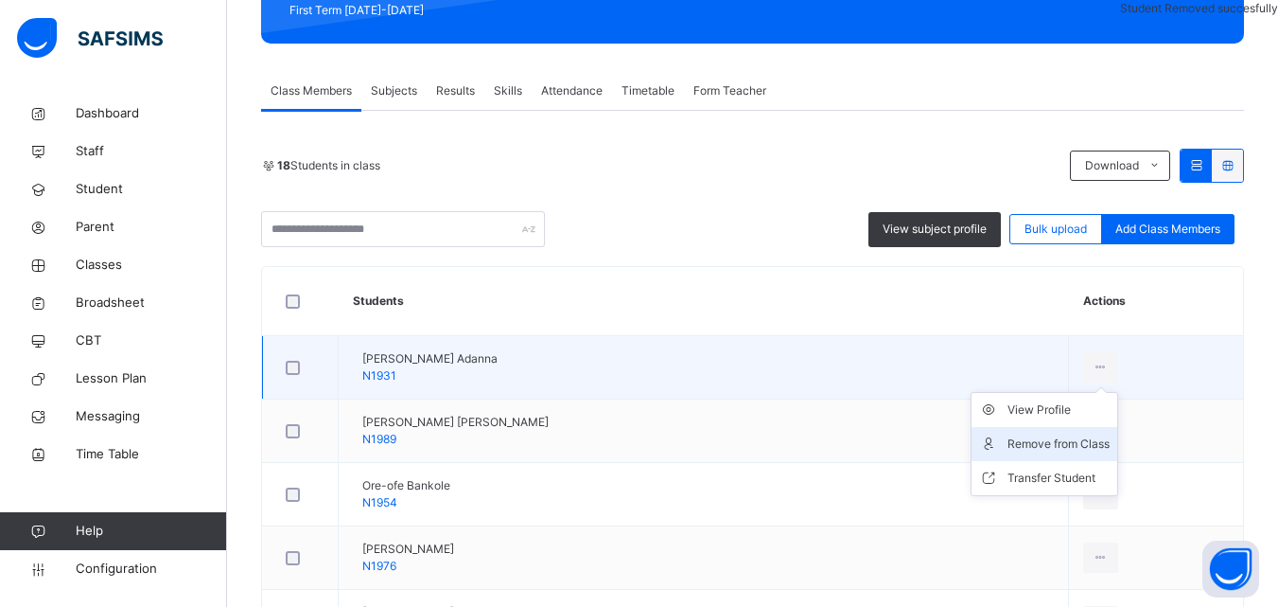
click at [1065, 434] on li "Remove from Class" at bounding box center [1045, 444] width 146 height 34
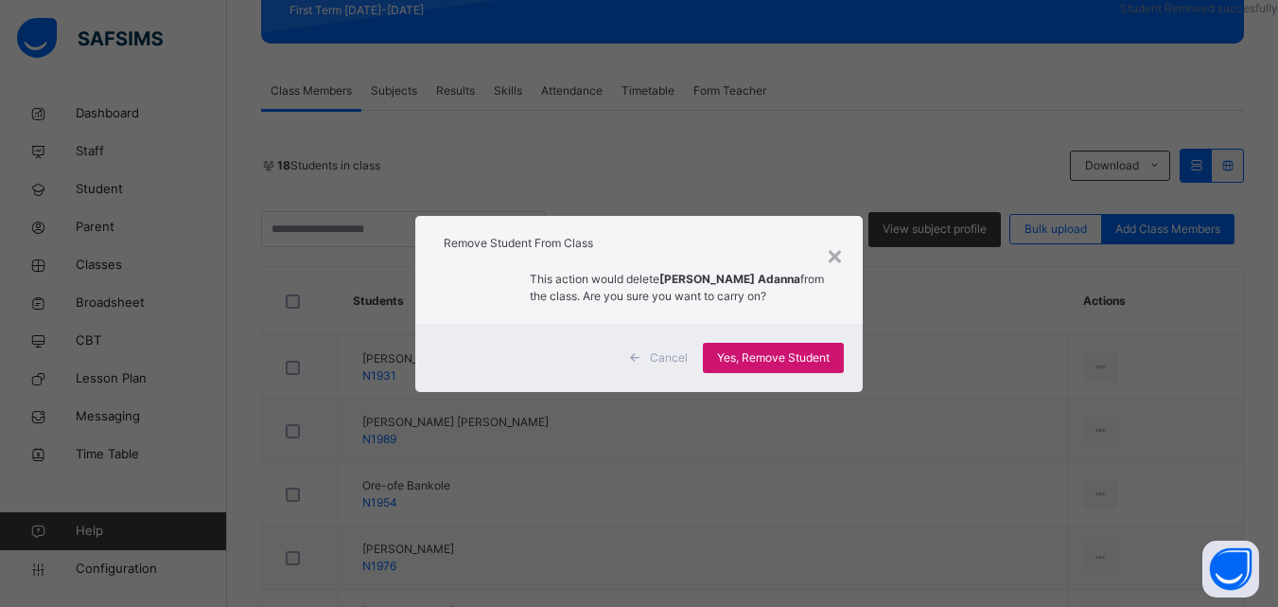
click at [817, 362] on span "Yes, Remove Student" at bounding box center [773, 357] width 113 height 17
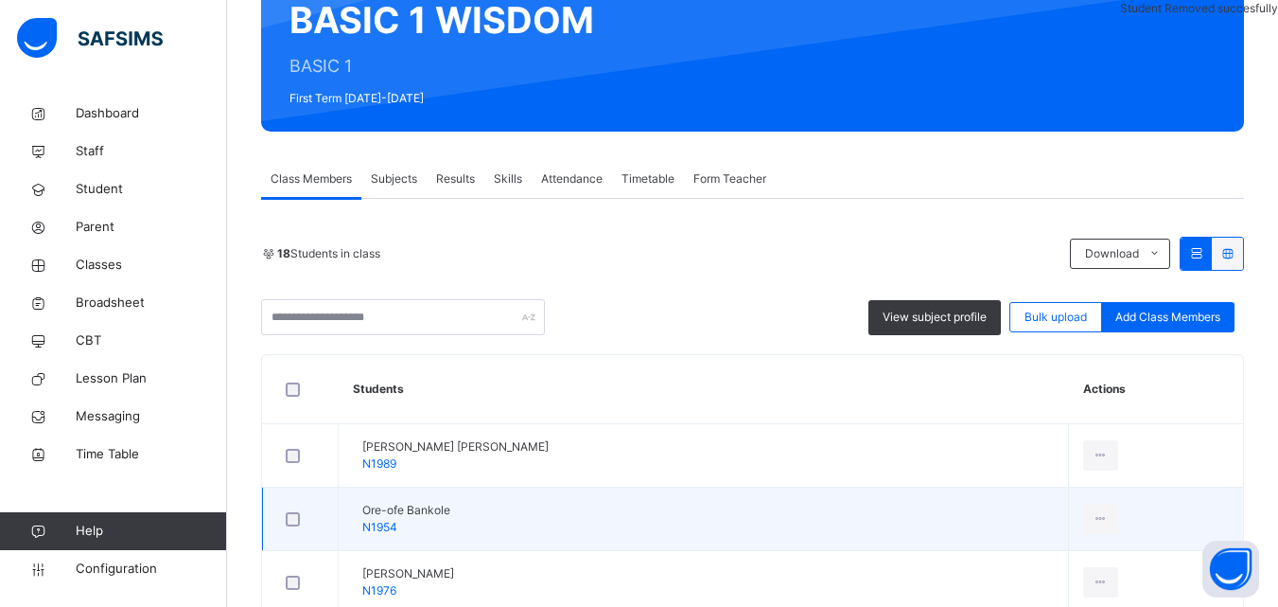
scroll to position [379, 0]
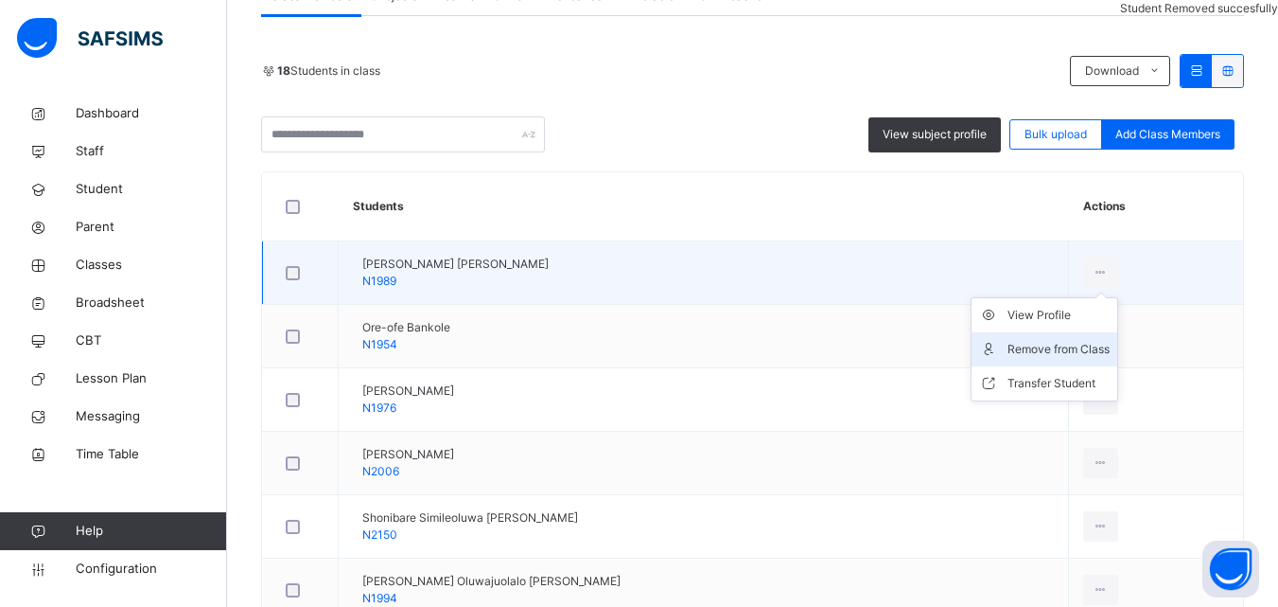
click at [1053, 354] on div "Remove from Class" at bounding box center [1059, 349] width 102 height 19
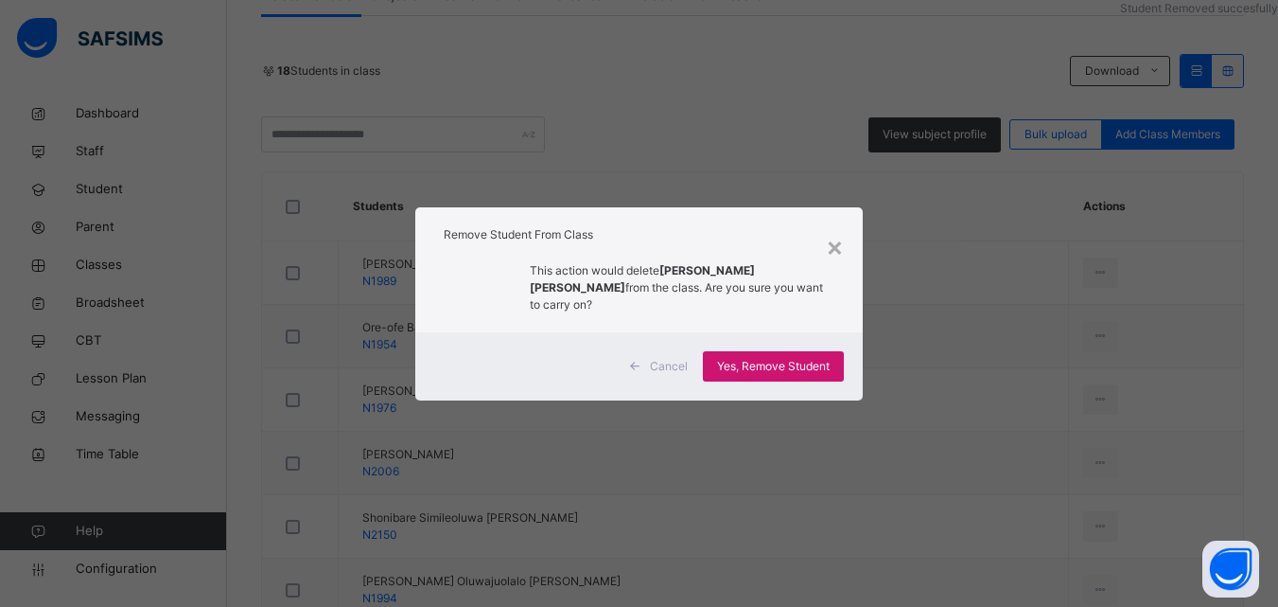
click at [815, 364] on span "Yes, Remove Student" at bounding box center [773, 366] width 113 height 17
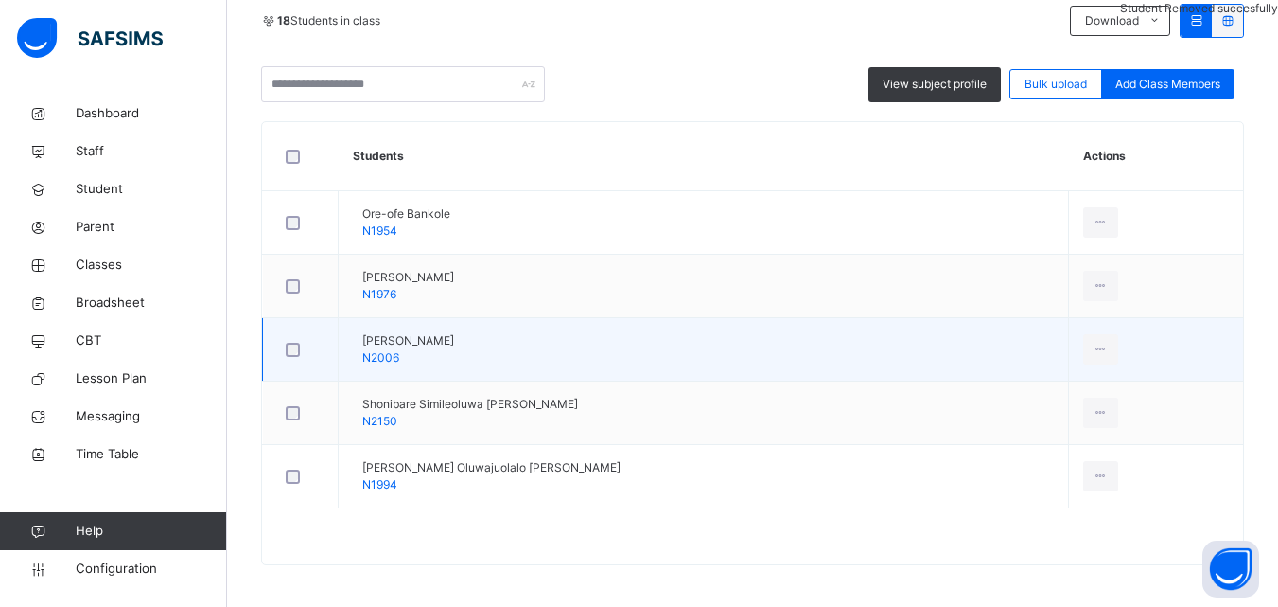
scroll to position [434, 0]
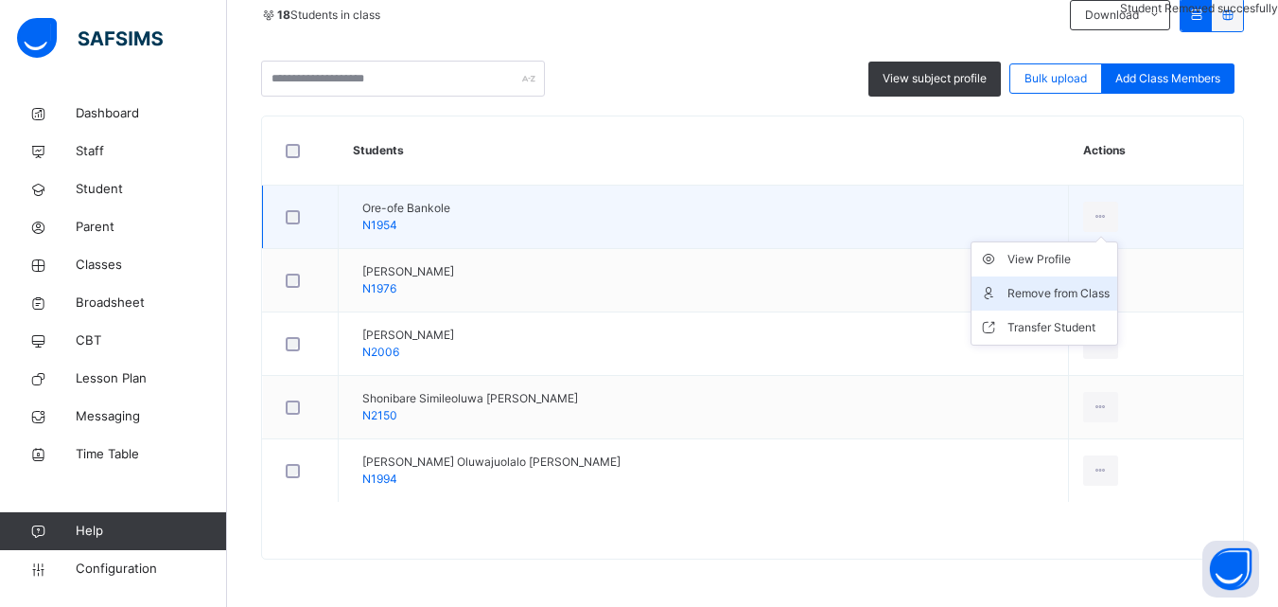
click at [1016, 294] on div "Remove from Class" at bounding box center [1059, 293] width 102 height 19
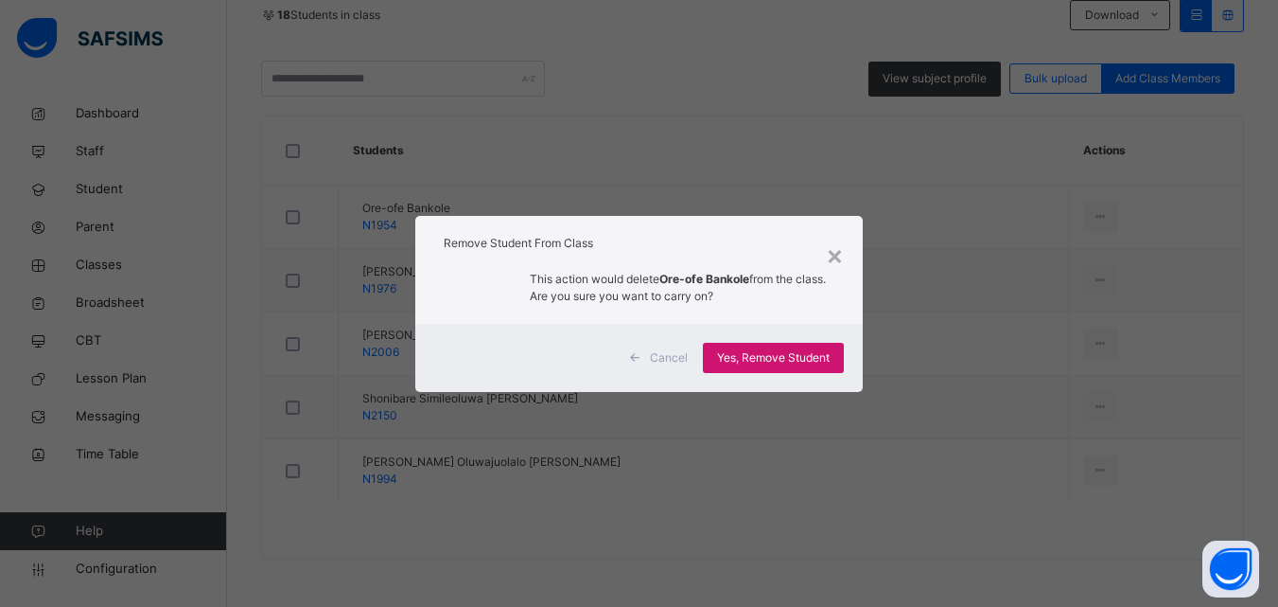
click at [720, 361] on span "Yes, Remove Student" at bounding box center [773, 357] width 113 height 17
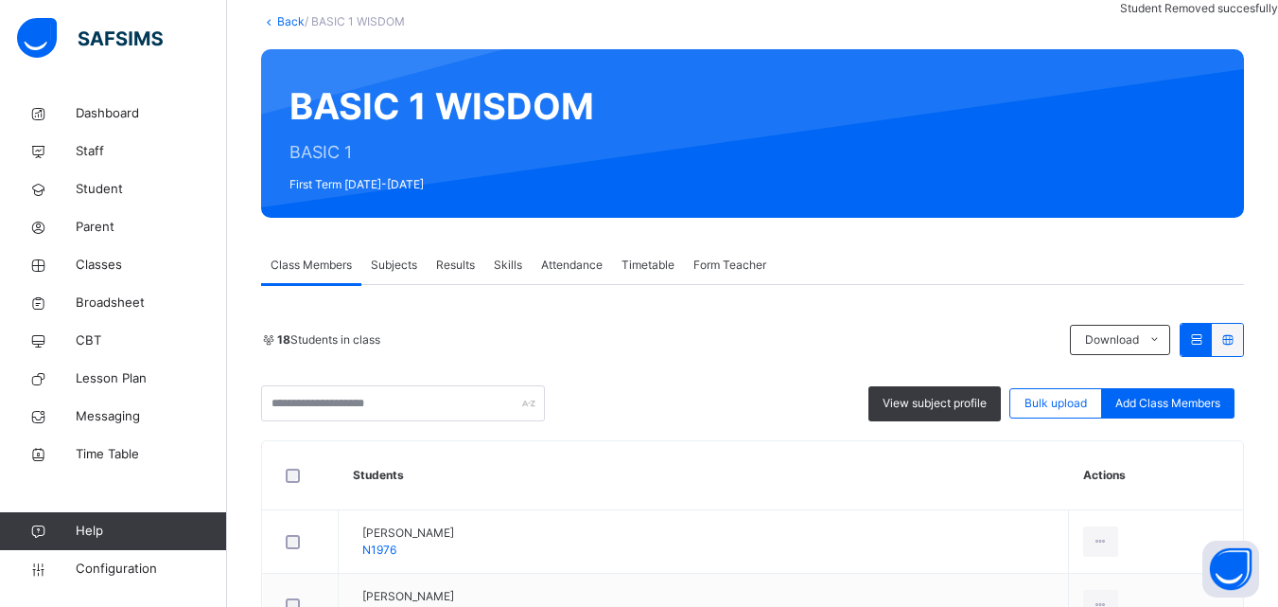
scroll to position [371, 0]
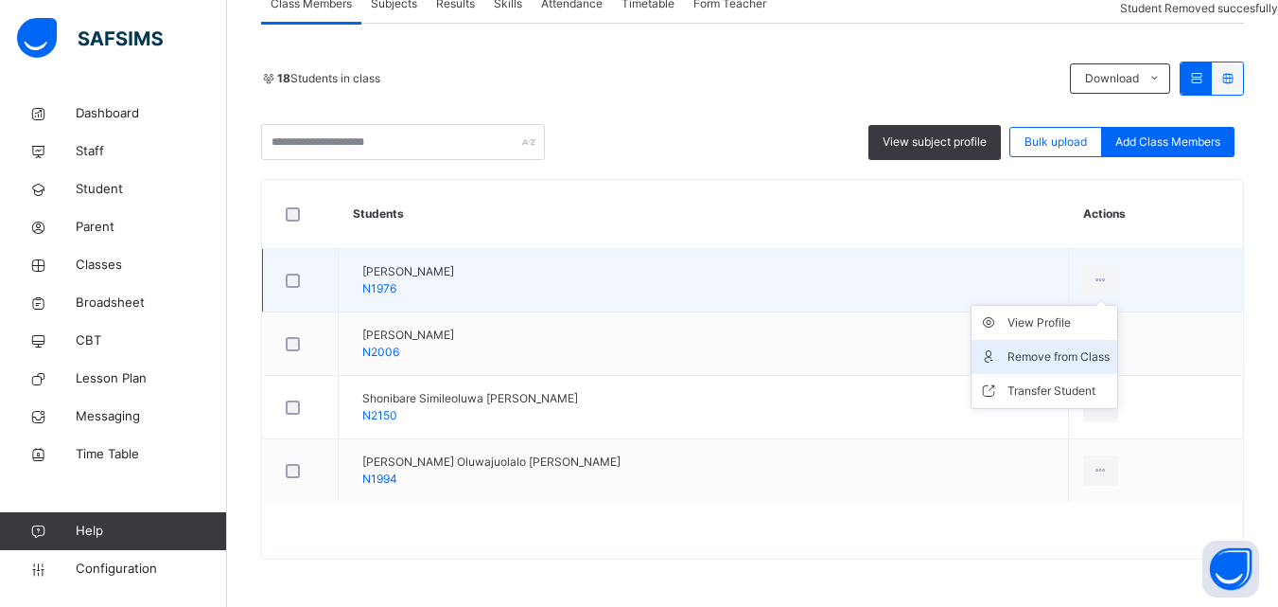
click at [1063, 345] on li "Remove from Class" at bounding box center [1045, 357] width 146 height 34
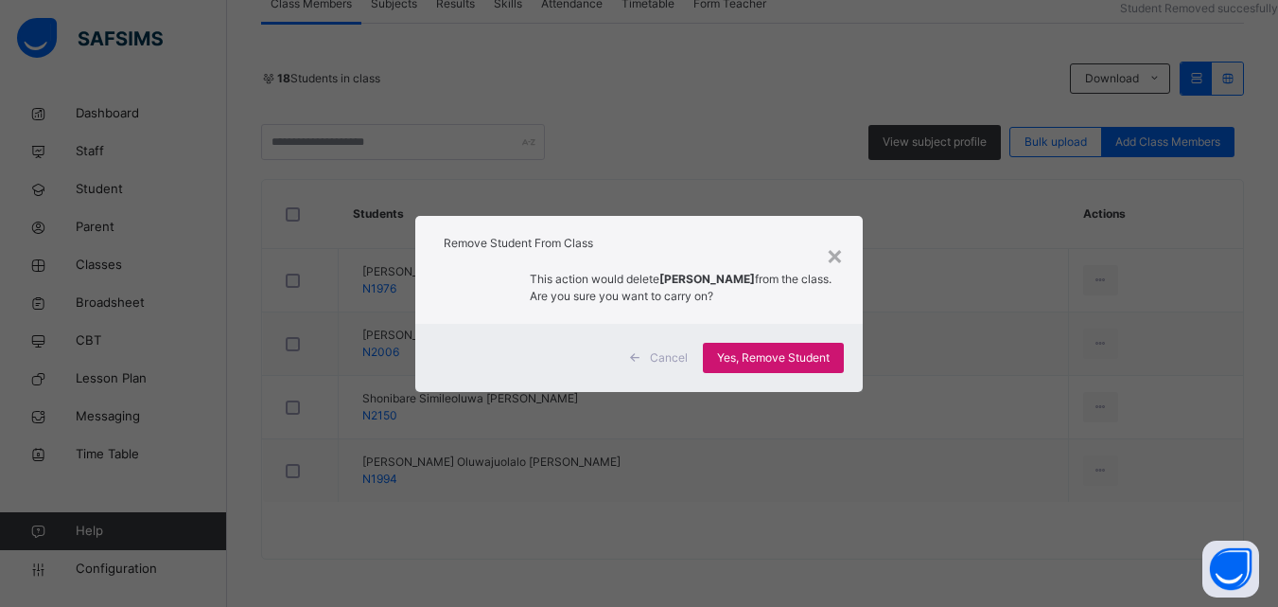
click at [783, 366] on span "Yes, Remove Student" at bounding box center [773, 357] width 113 height 17
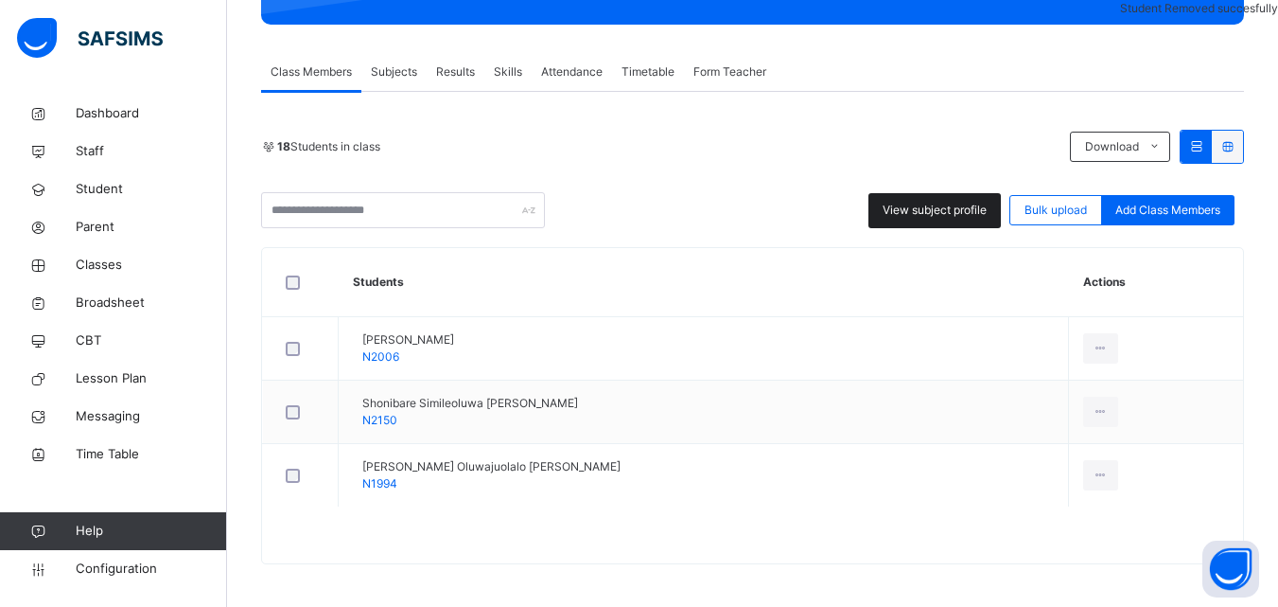
scroll to position [308, 0]
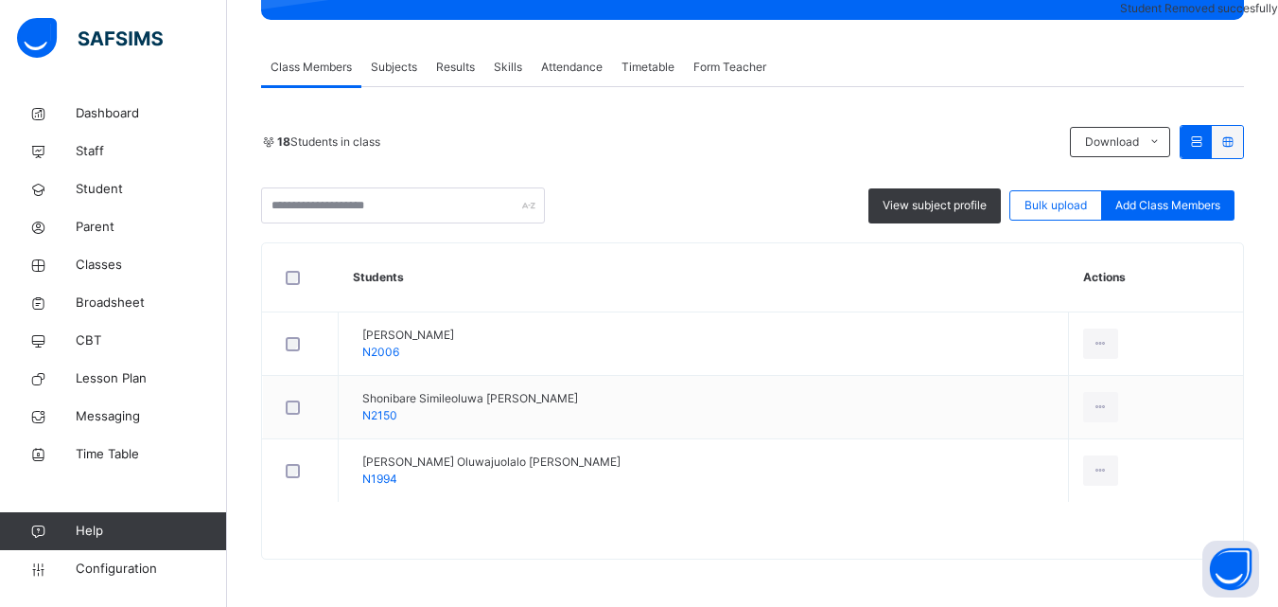
drag, startPoint x: 1045, startPoint y: 414, endPoint x: 1032, endPoint y: 414, distance: 12.3
click at [0, 0] on div "Remove from Class" at bounding box center [0, 0] width 0 height 0
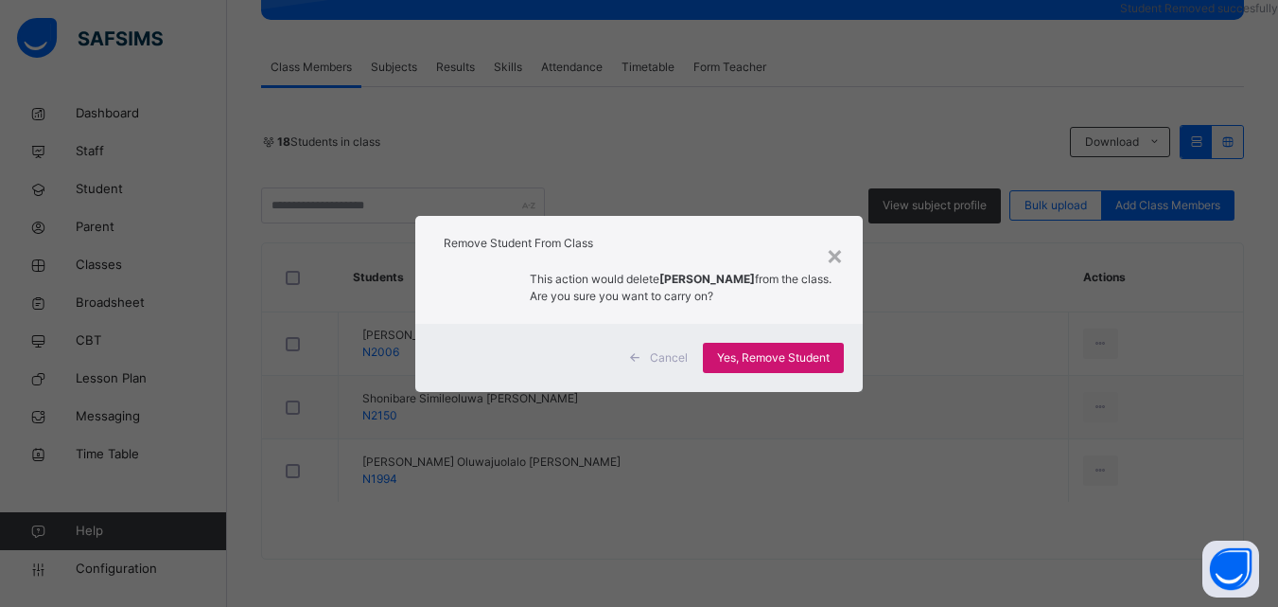
click at [809, 350] on span "Yes, Remove Student" at bounding box center [773, 357] width 113 height 17
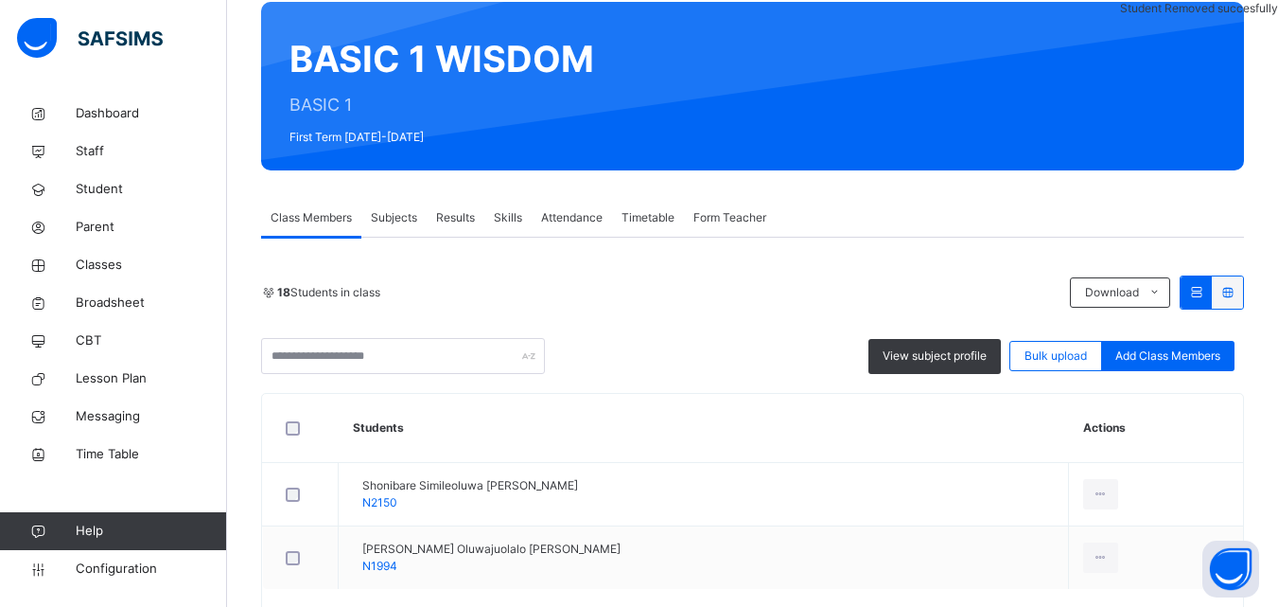
scroll to position [244, 0]
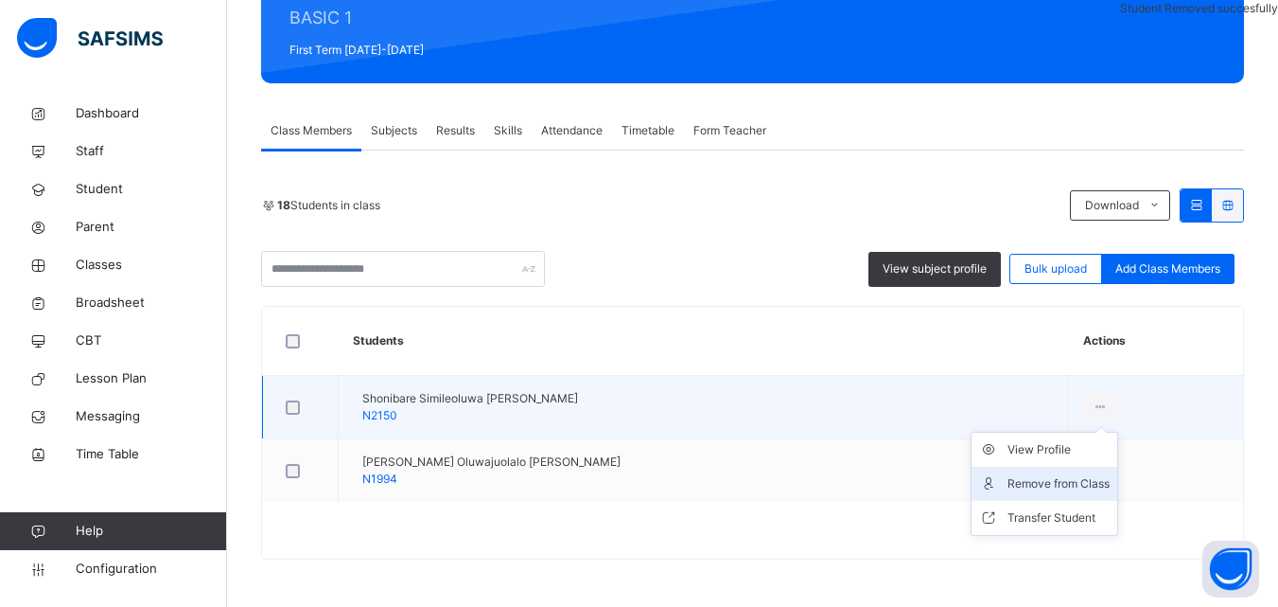
click at [1045, 485] on div "Remove from Class" at bounding box center [1059, 483] width 102 height 19
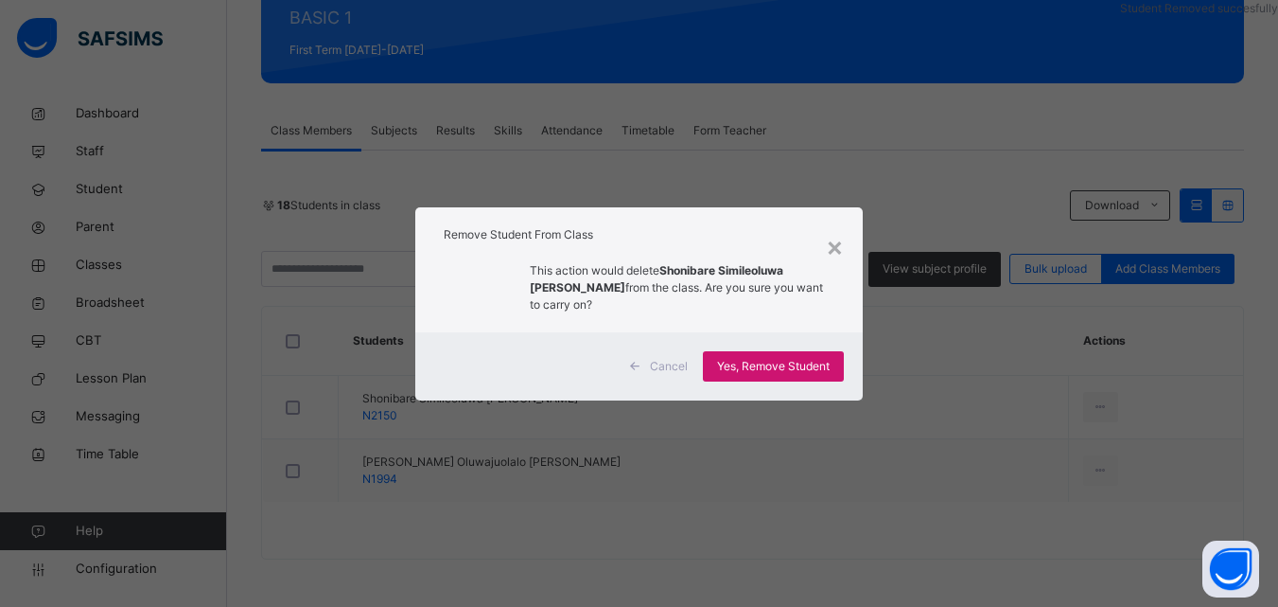
click at [794, 360] on span "Yes, Remove Student" at bounding box center [773, 366] width 113 height 17
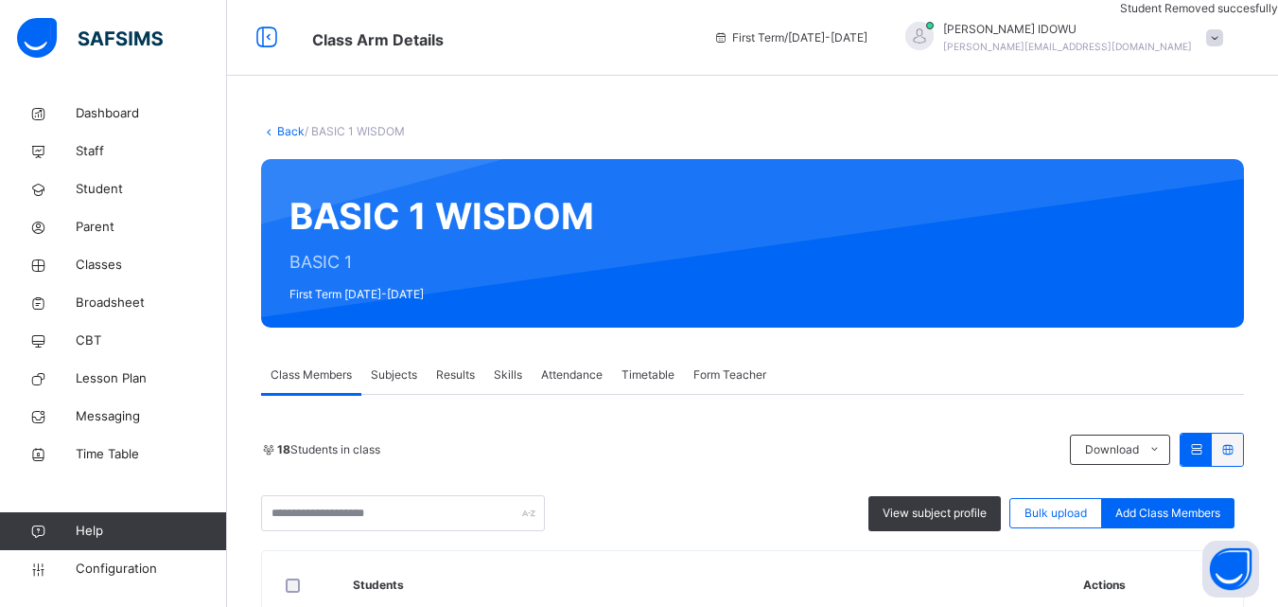
scroll to position [181, 0]
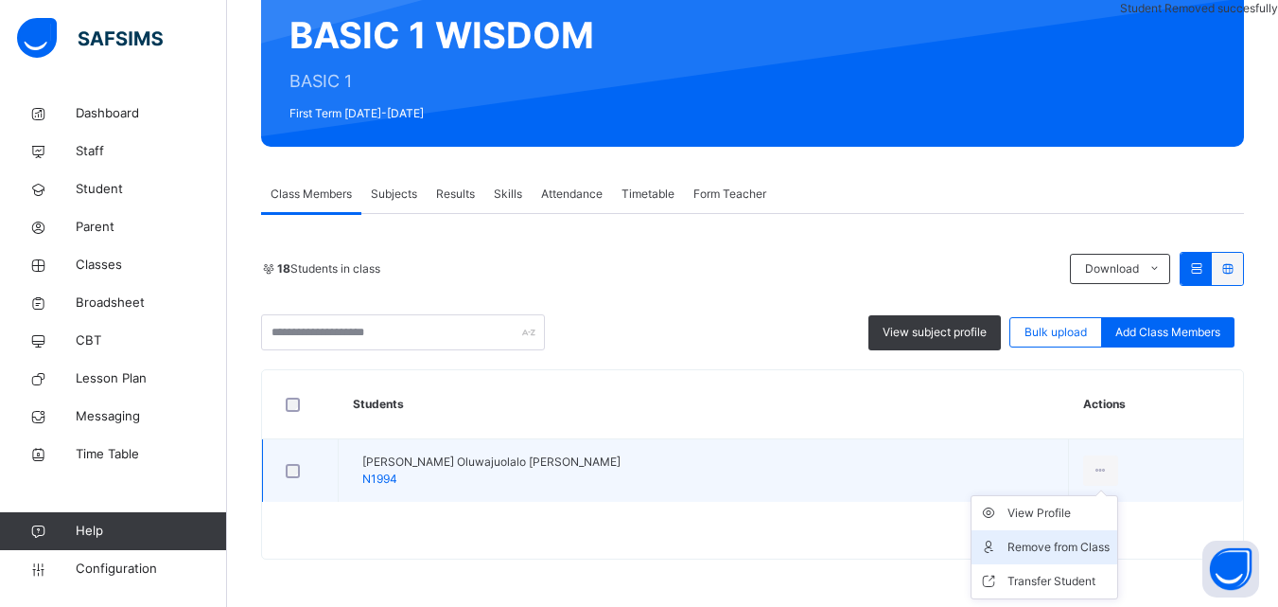
drag, startPoint x: 1017, startPoint y: 544, endPoint x: 1008, endPoint y: 541, distance: 9.9
click at [1008, 541] on div "Remove from Class" at bounding box center [1059, 546] width 102 height 19
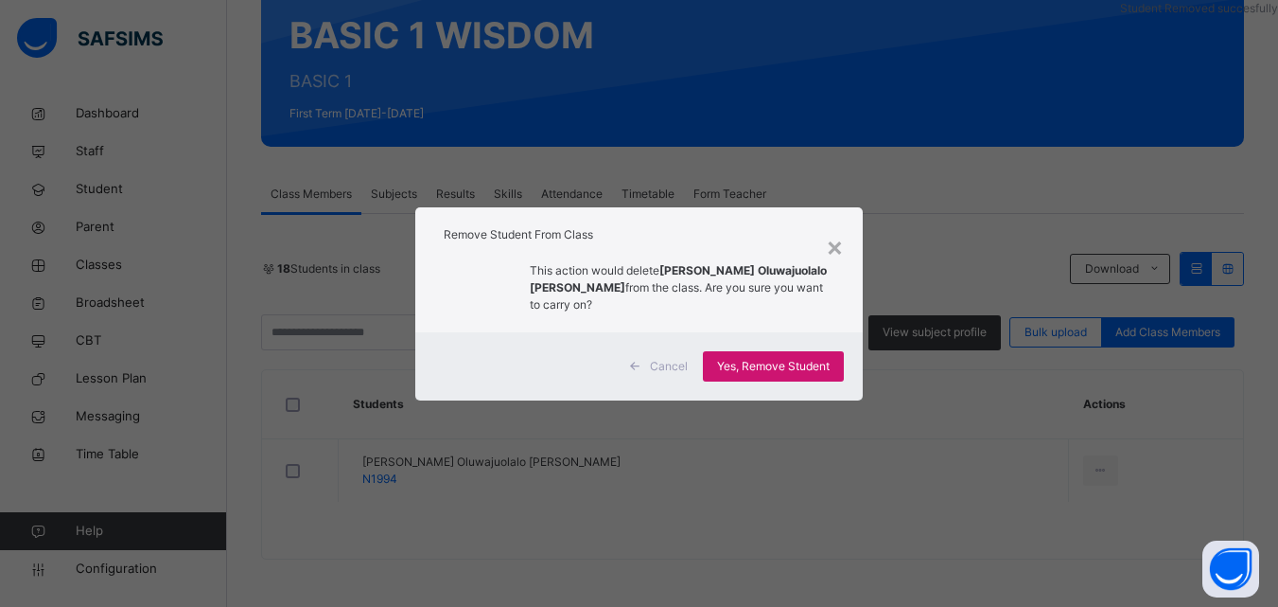
click at [803, 358] on span "Yes, Remove Student" at bounding box center [773, 366] width 113 height 17
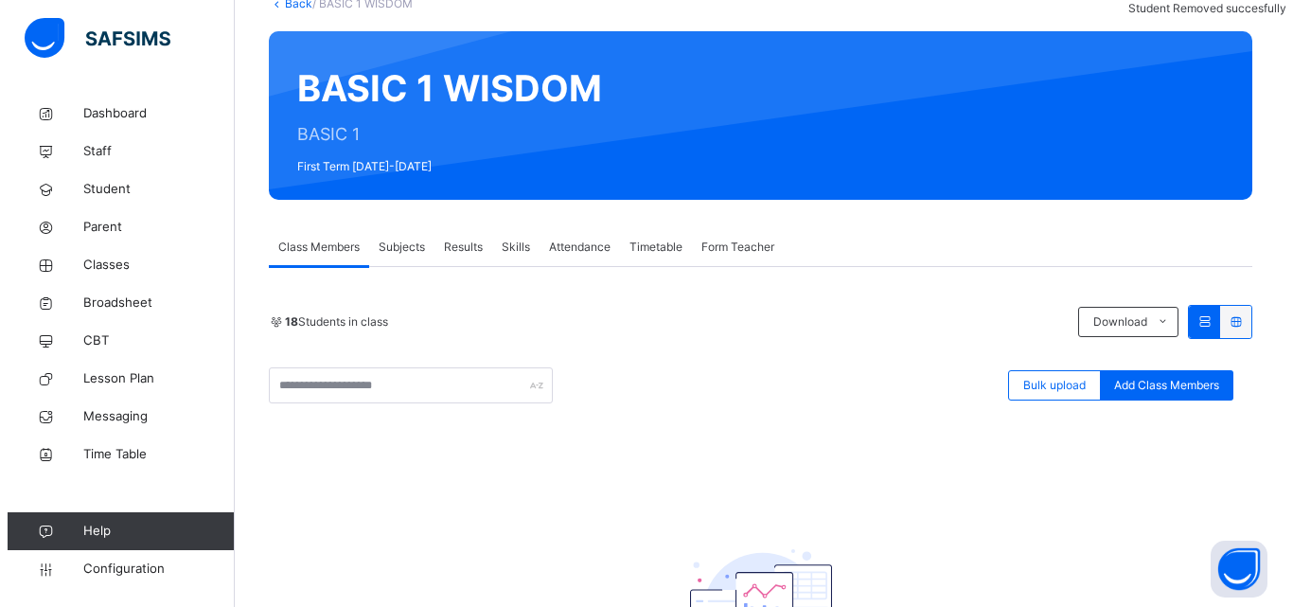
scroll to position [95, 0]
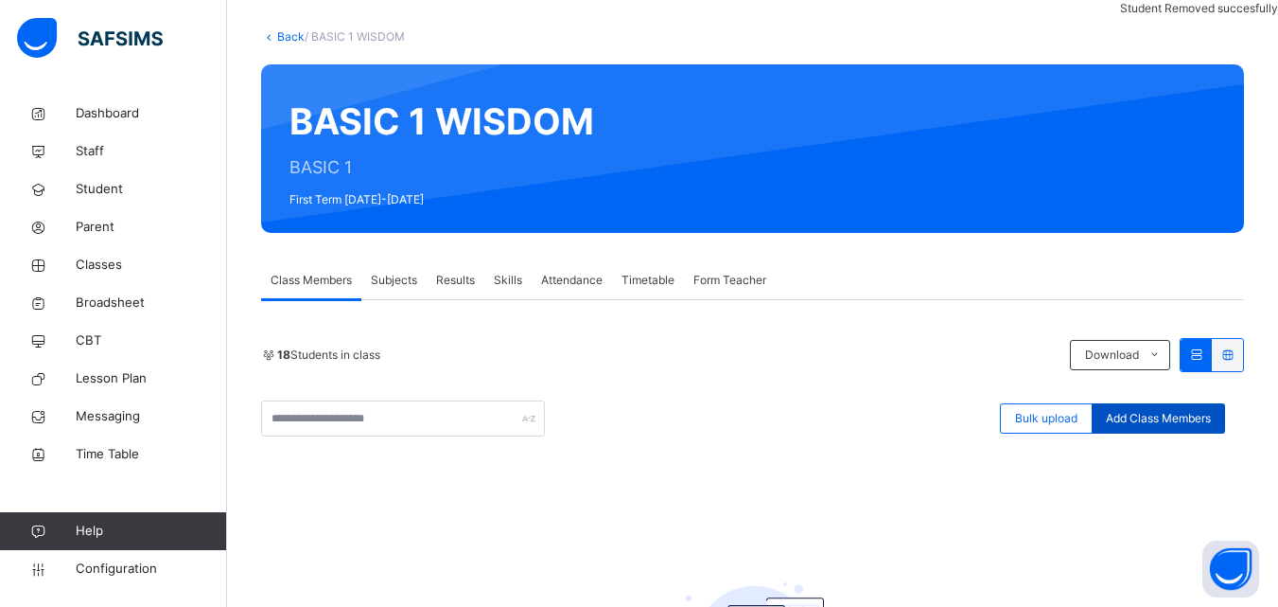
click at [1161, 407] on div "Add Class Members" at bounding box center [1158, 418] width 133 height 30
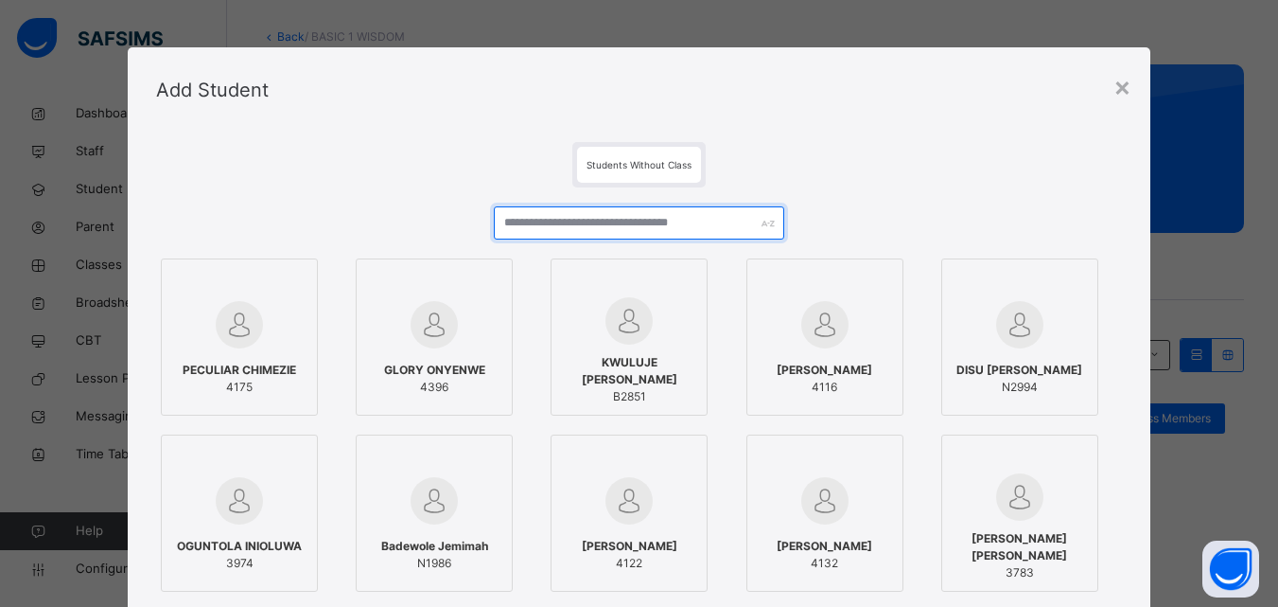
click at [578, 219] on input "text" at bounding box center [639, 222] width 290 height 33
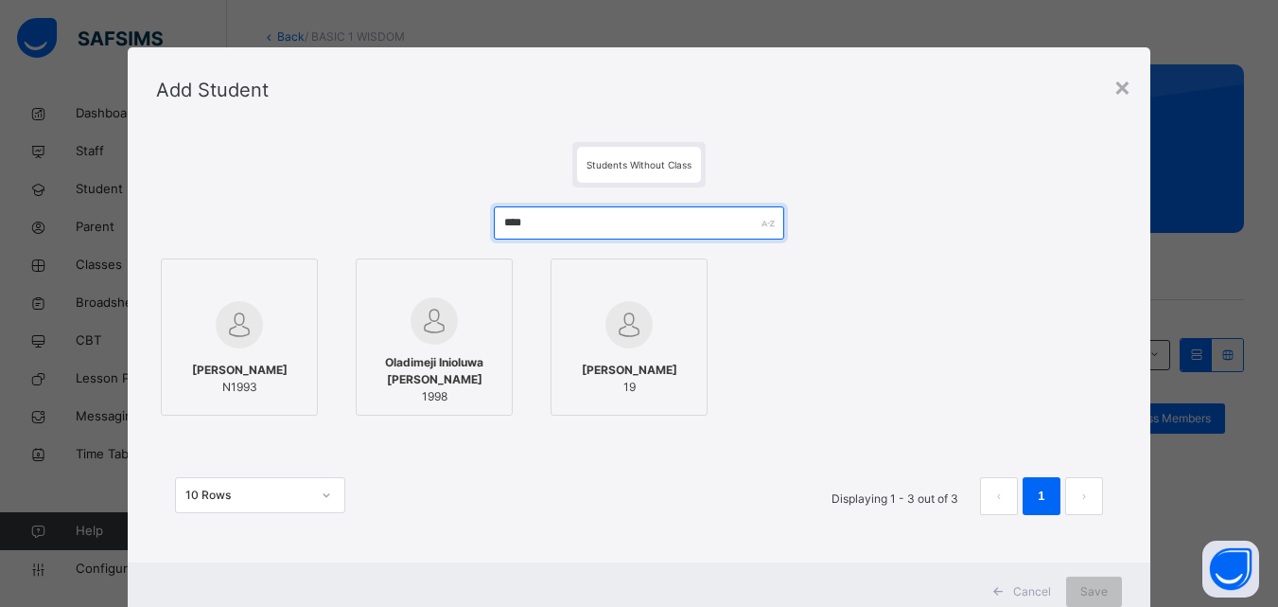
type input "****"
click at [202, 292] on div at bounding box center [239, 283] width 136 height 28
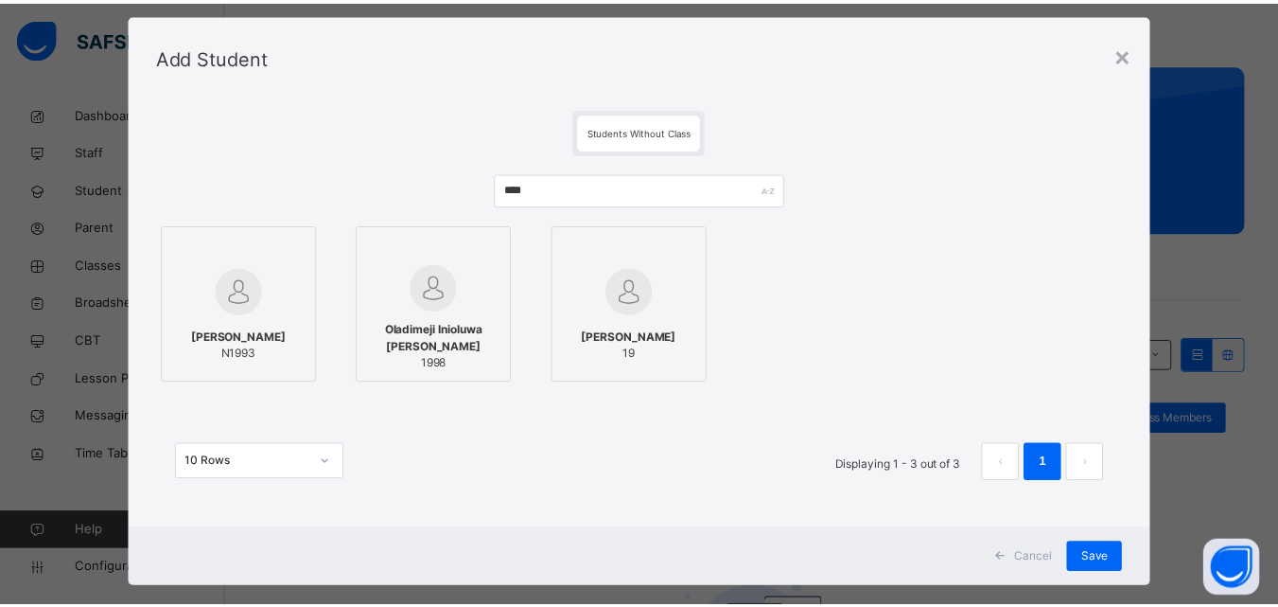
scroll to position [62, 0]
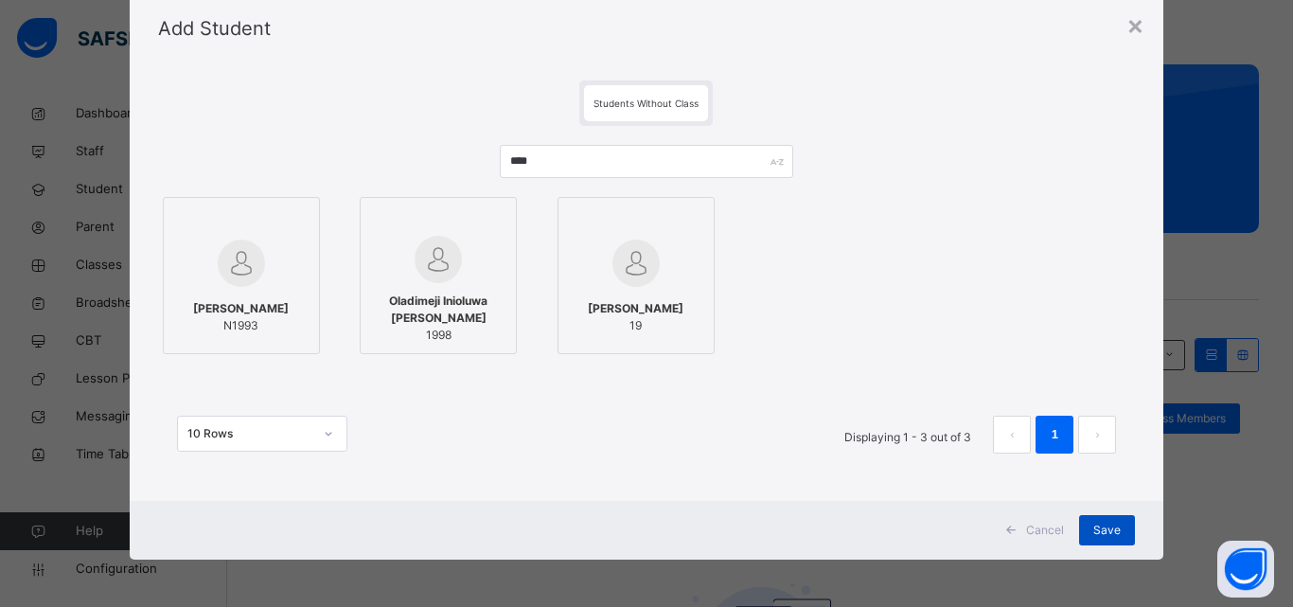
click at [1108, 527] on span "Save" at bounding box center [1106, 529] width 27 height 17
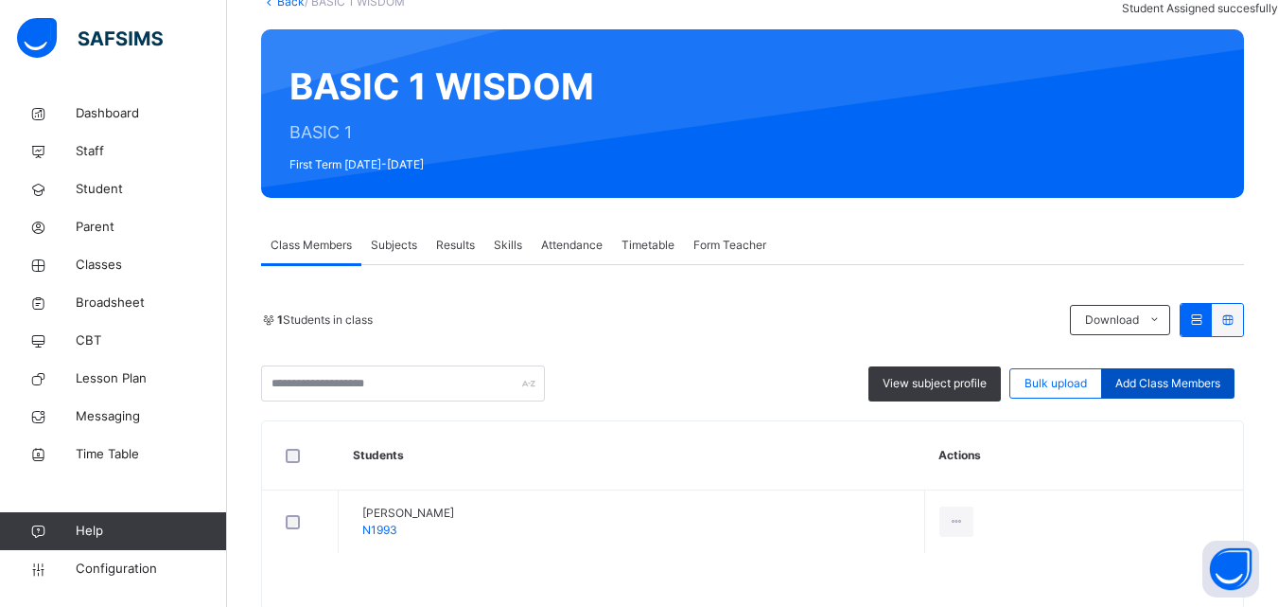
scroll to position [181, 0]
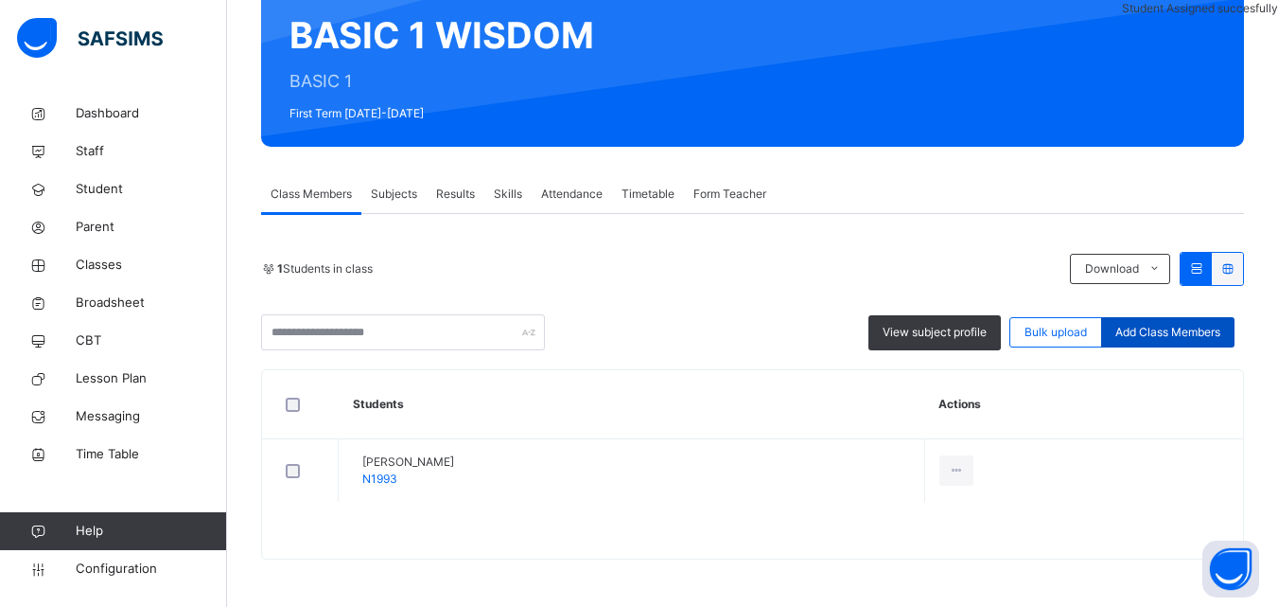
click at [1208, 334] on span "Add Class Members" at bounding box center [1168, 332] width 105 height 17
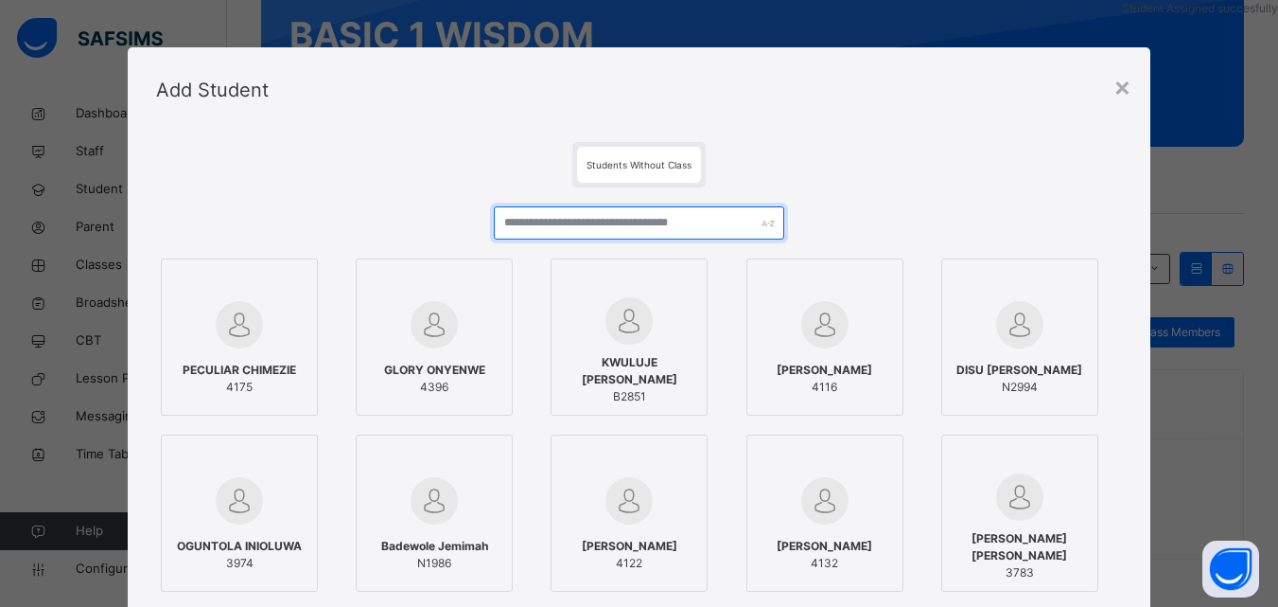
click at [643, 227] on input "text" at bounding box center [639, 222] width 290 height 33
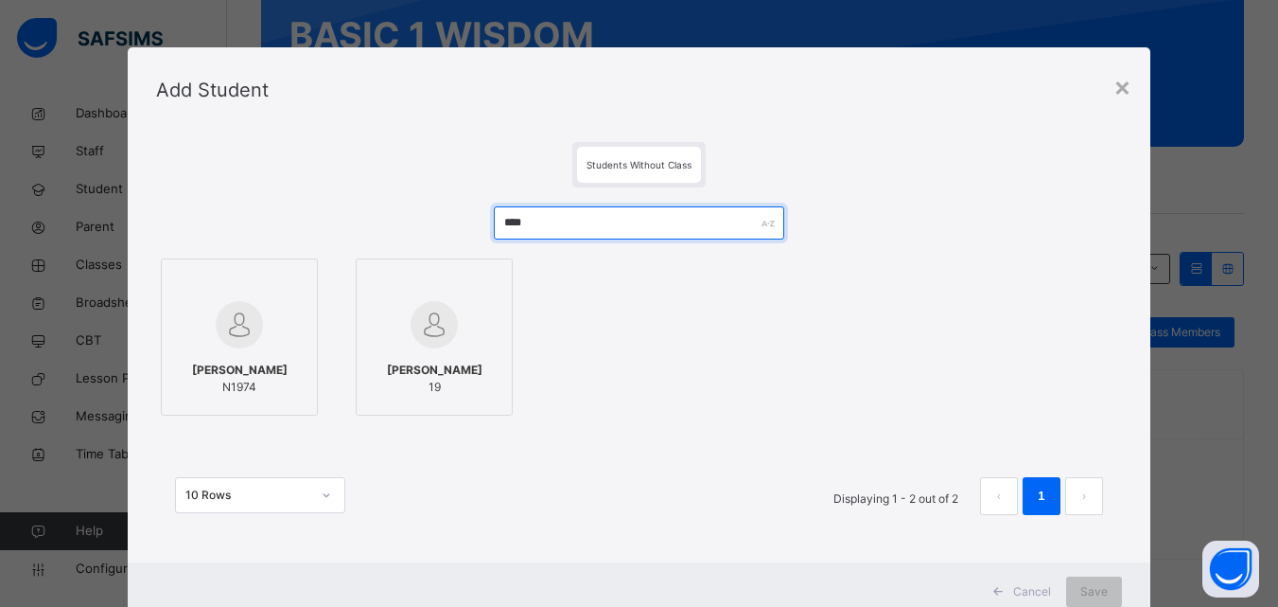
type input "****"
click at [249, 374] on span "[PERSON_NAME]" at bounding box center [240, 369] width 96 height 17
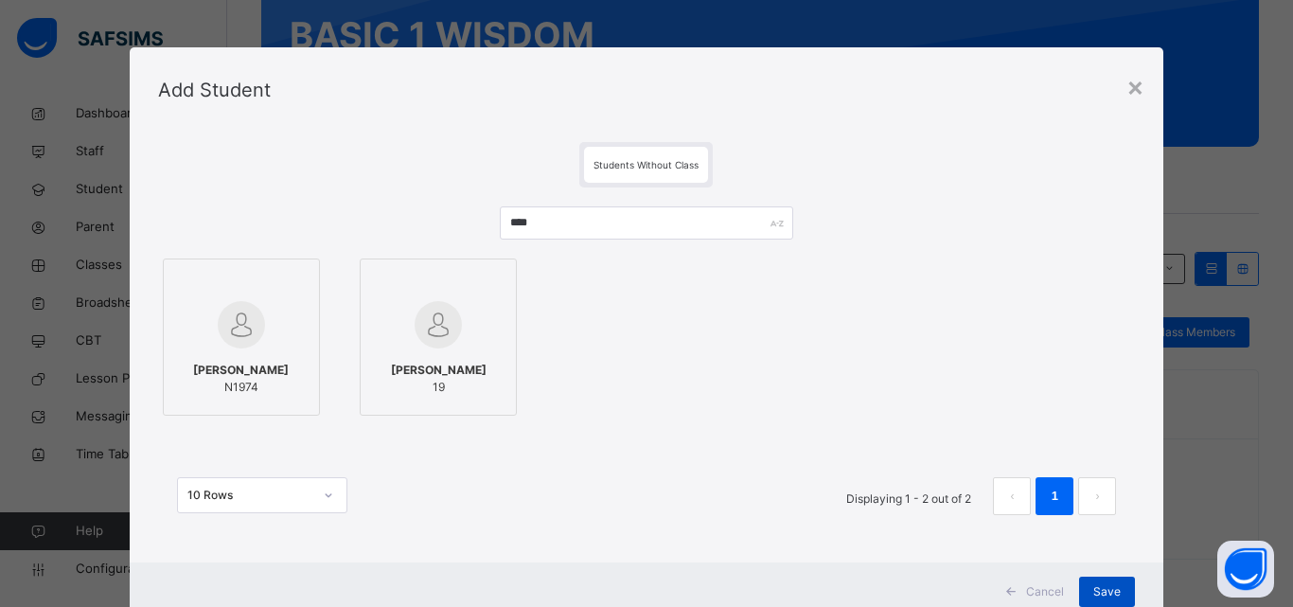
click at [1109, 581] on div "Save" at bounding box center [1107, 591] width 56 height 30
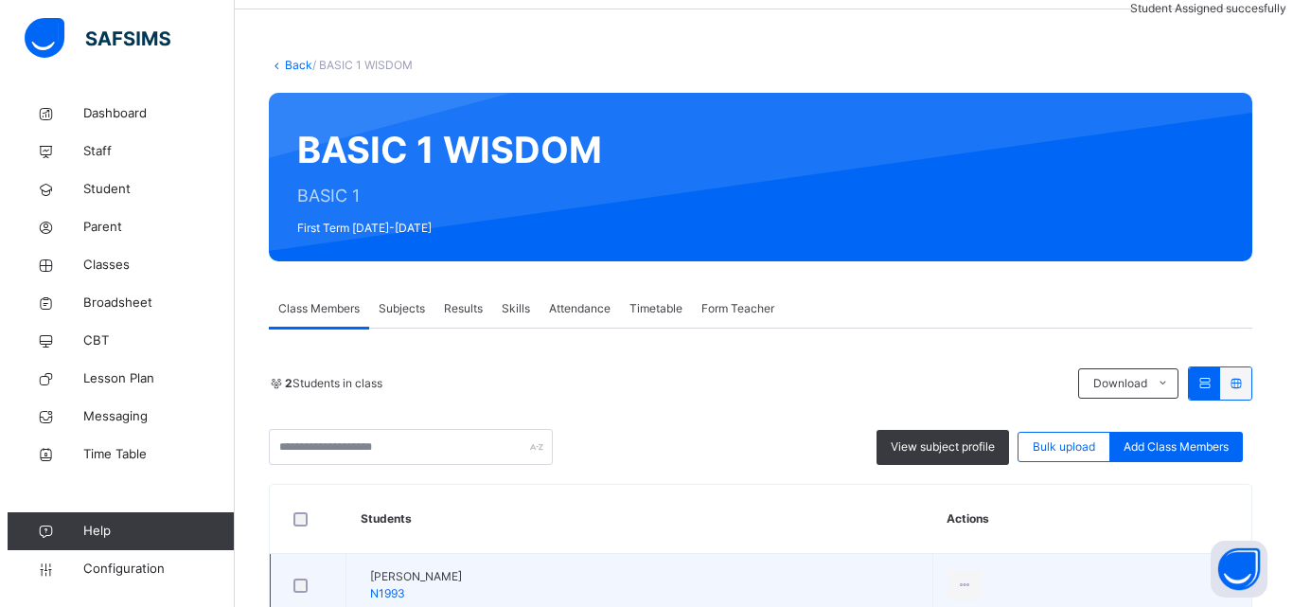
scroll to position [244, 0]
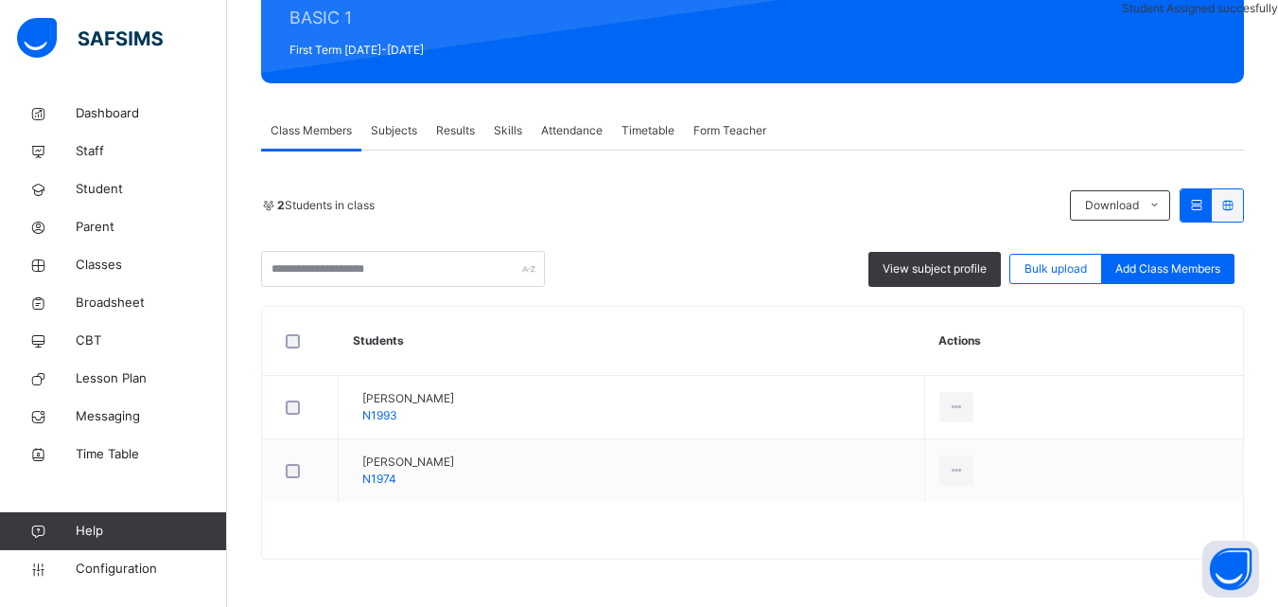
click at [1208, 250] on div "2 Students in class Download Pdf Report Excel Report View subject profile Bulk …" at bounding box center [752, 237] width 983 height 98
click at [1205, 258] on div "Add Class Members" at bounding box center [1167, 269] width 133 height 30
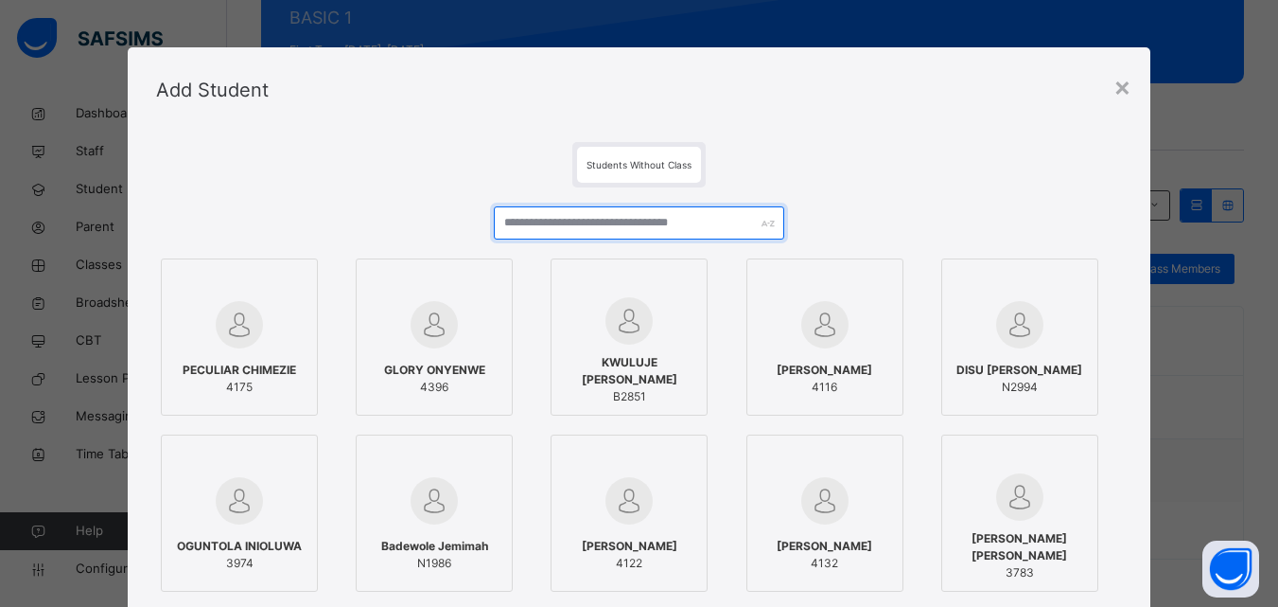
click at [573, 226] on input "text" at bounding box center [639, 222] width 290 height 33
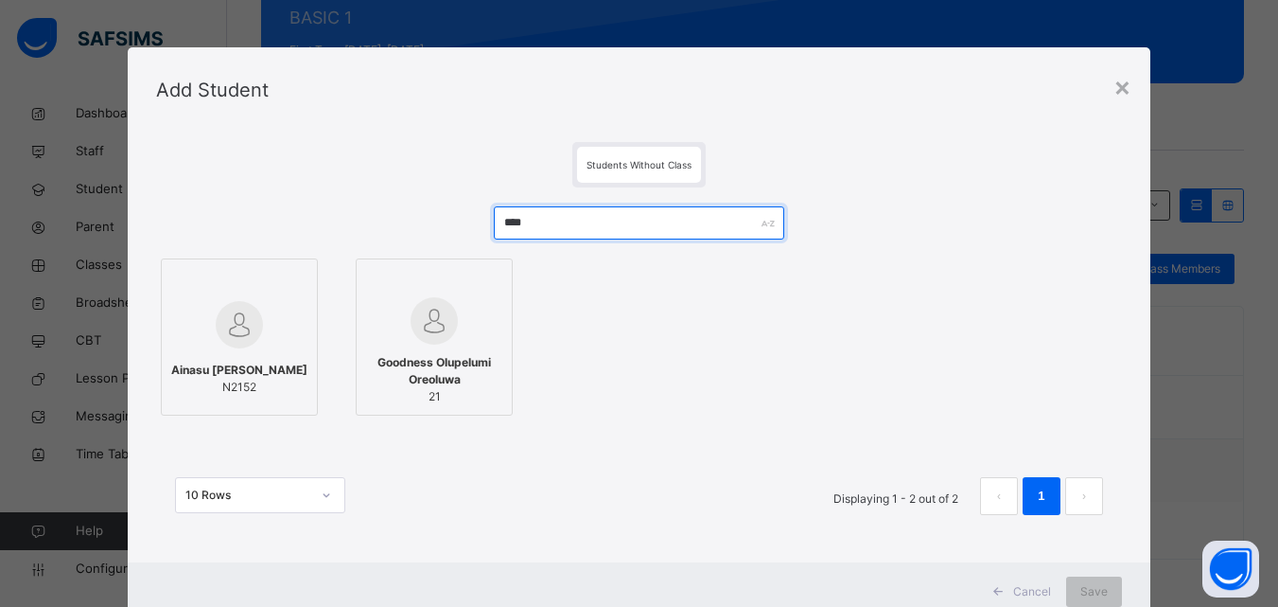
type input "****"
click at [221, 317] on img at bounding box center [239, 324] width 47 height 47
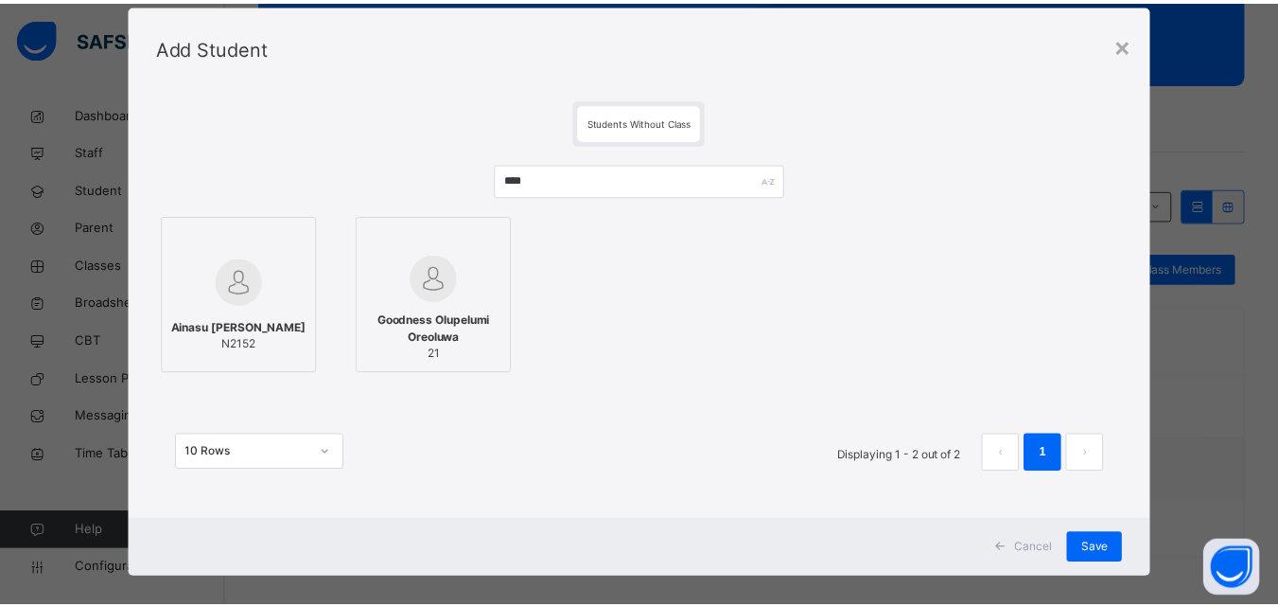
scroll to position [62, 0]
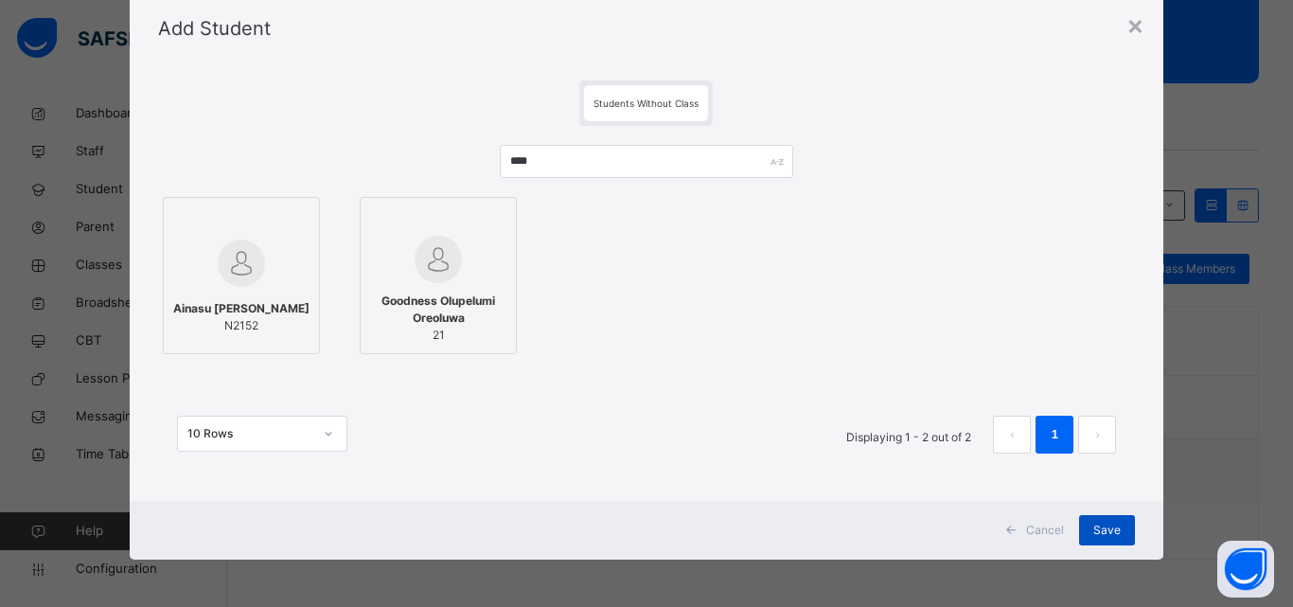
click at [1097, 524] on span "Save" at bounding box center [1106, 529] width 27 height 17
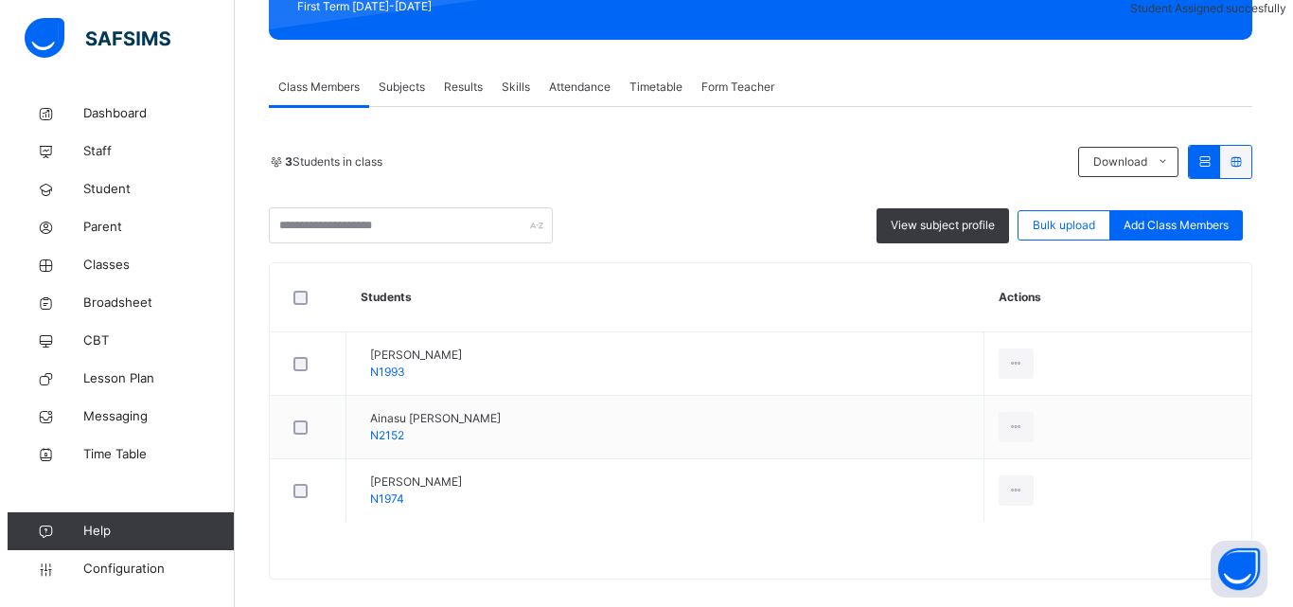
scroll to position [308, 0]
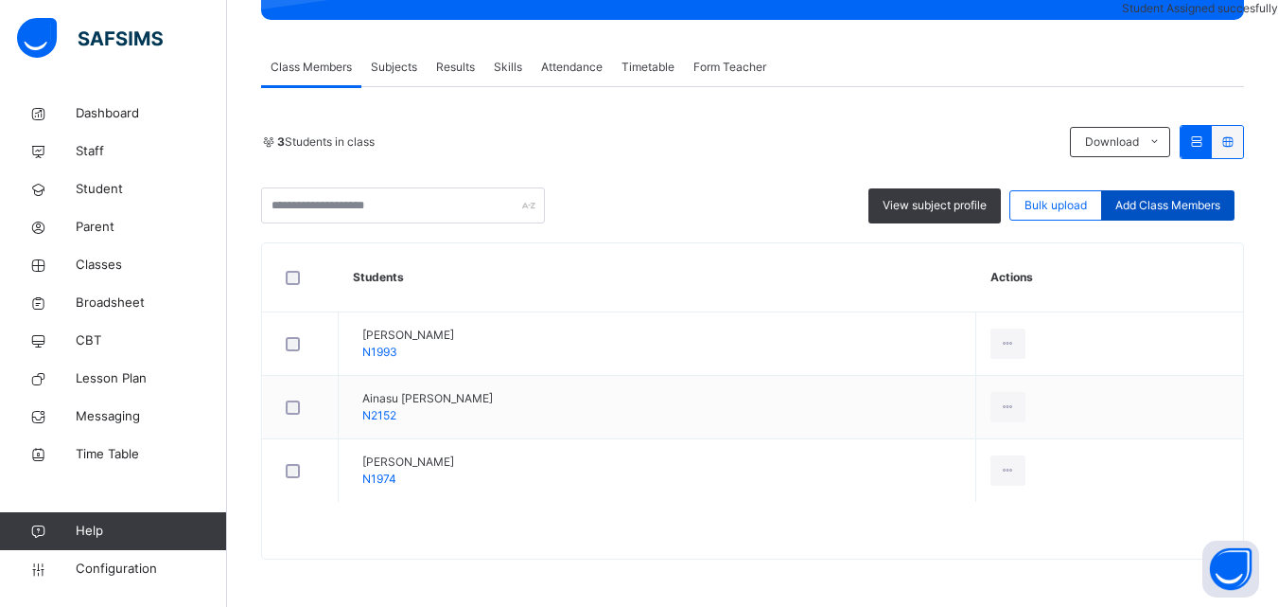
click at [1203, 209] on span "Add Class Members" at bounding box center [1168, 205] width 105 height 17
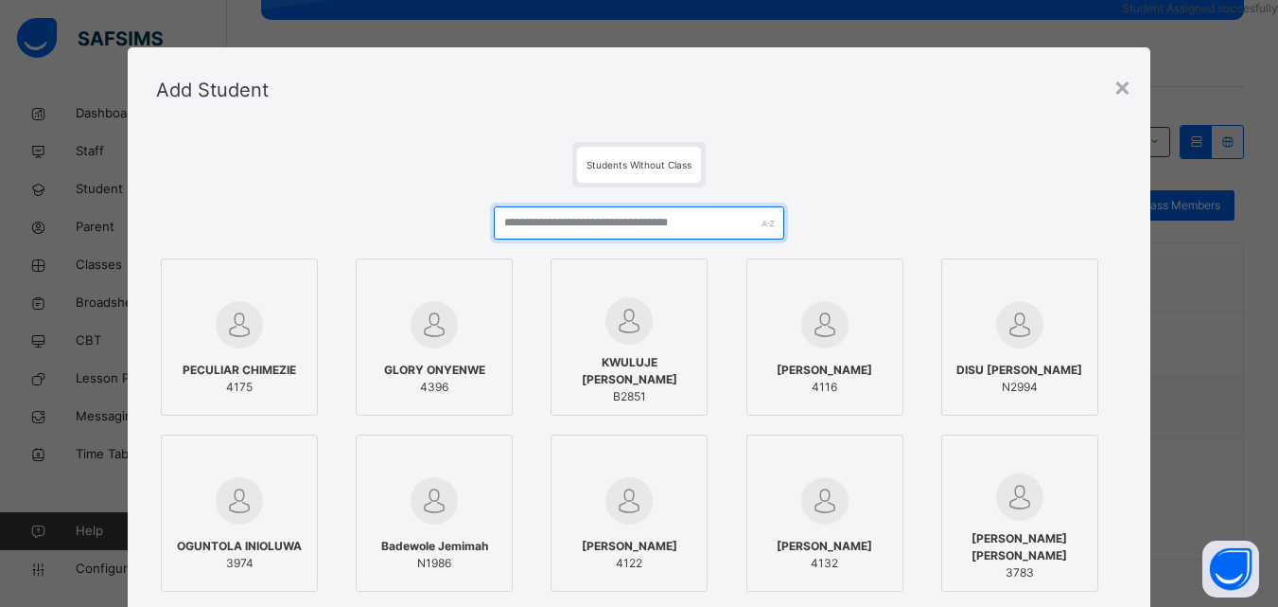
click at [710, 207] on input "text" at bounding box center [639, 222] width 290 height 33
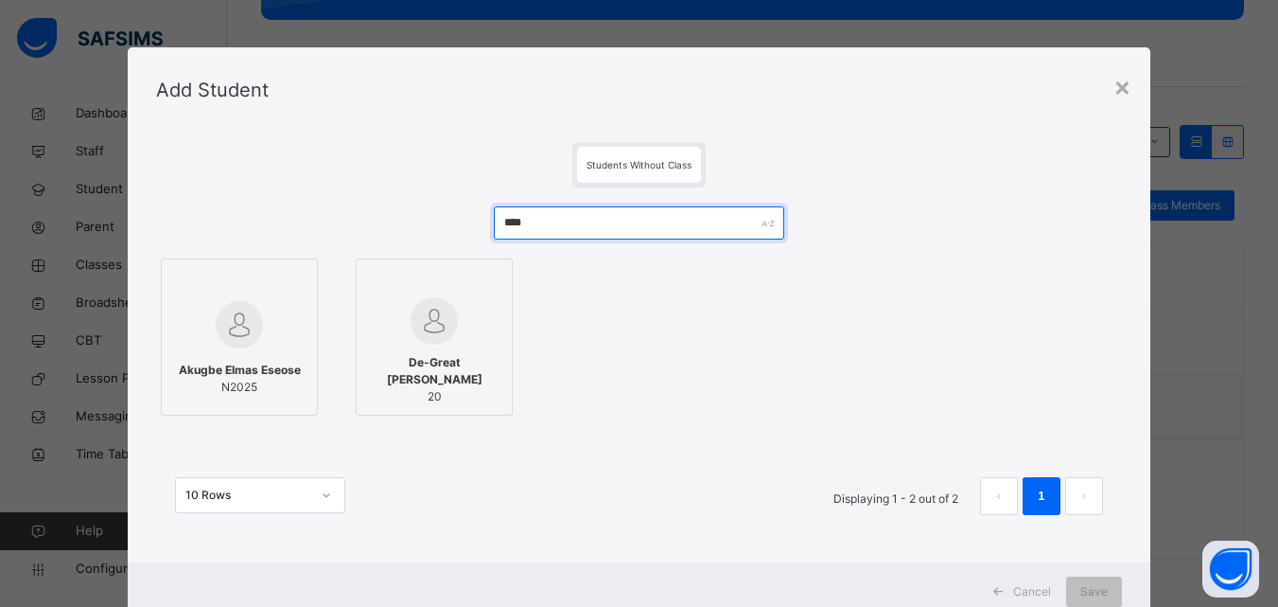
type input "****"
click at [269, 322] on div at bounding box center [239, 324] width 136 height 55
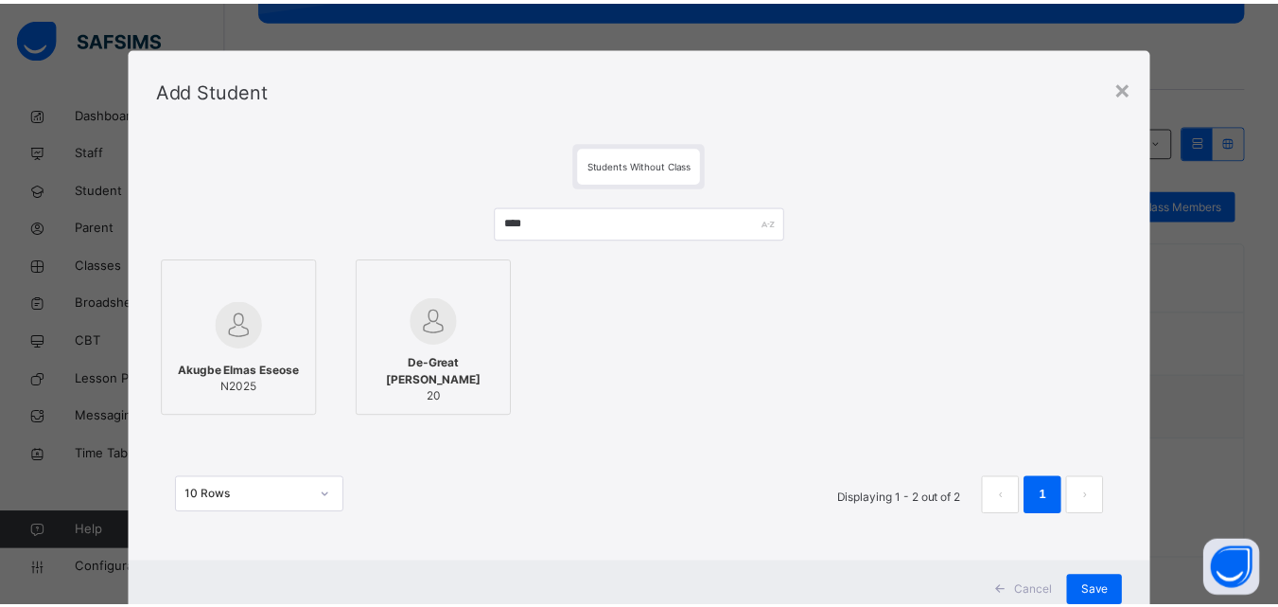
scroll to position [62, 0]
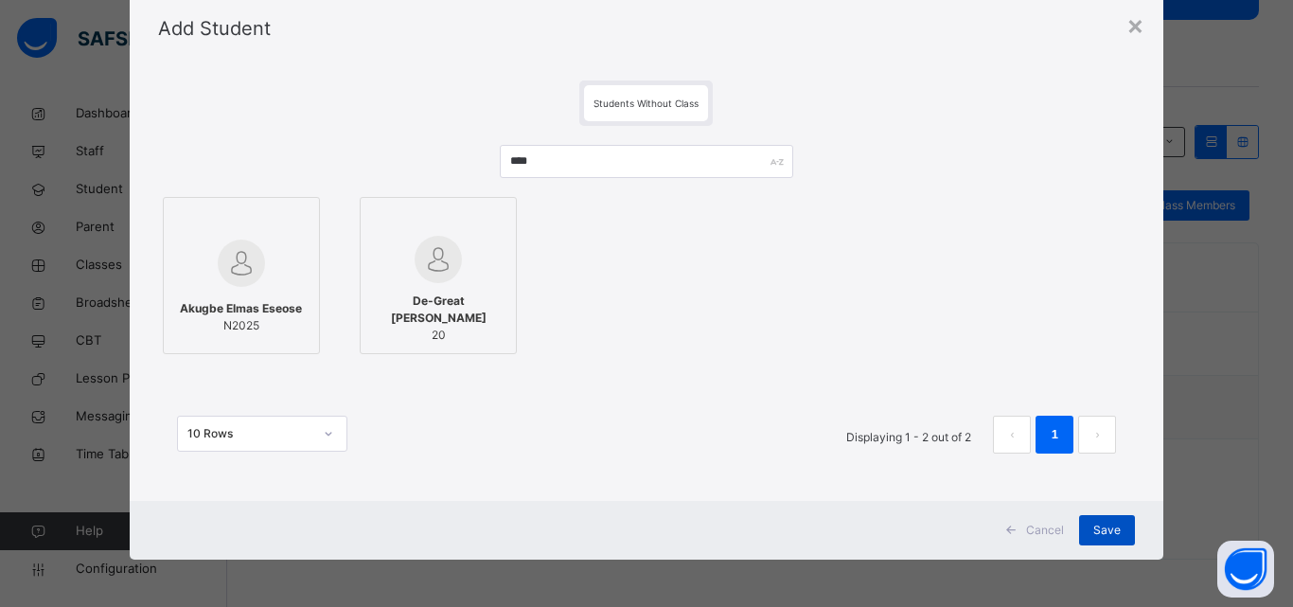
click at [1094, 527] on span "Save" at bounding box center [1106, 529] width 27 height 17
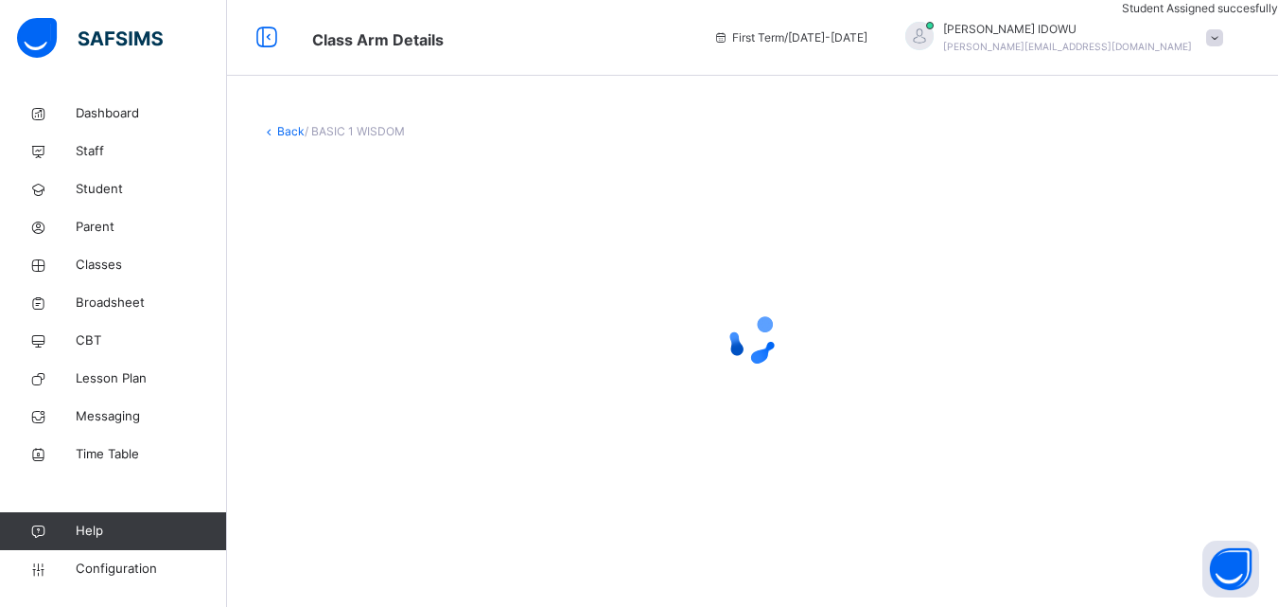
scroll to position [0, 0]
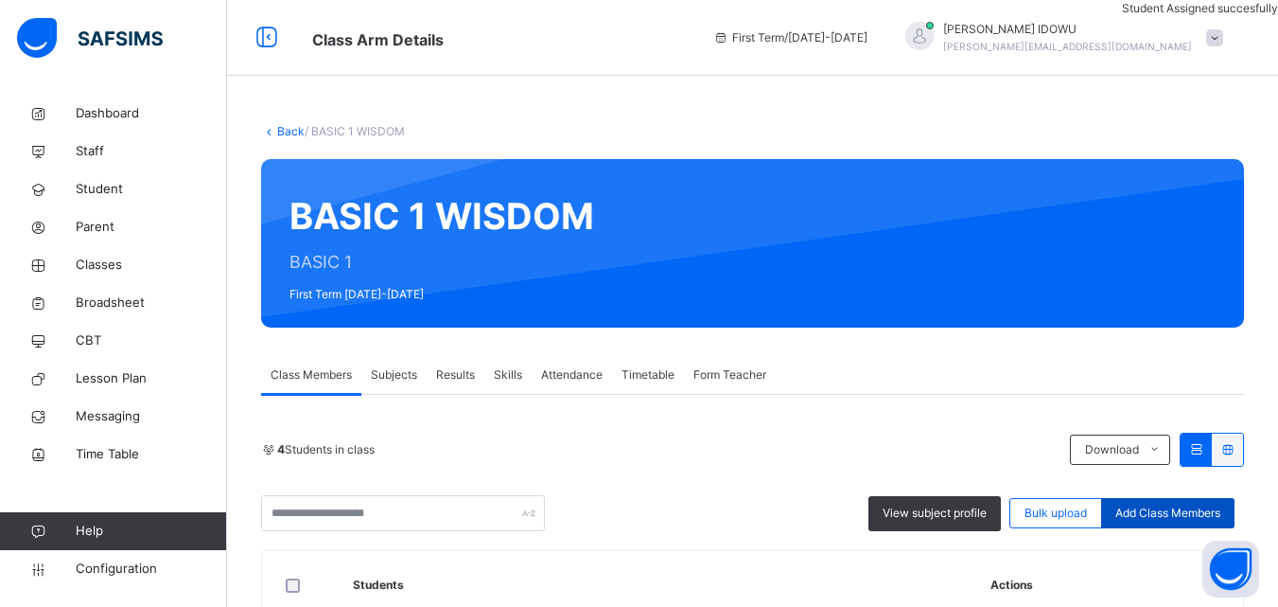
click at [1156, 506] on span "Add Class Members" at bounding box center [1168, 512] width 105 height 17
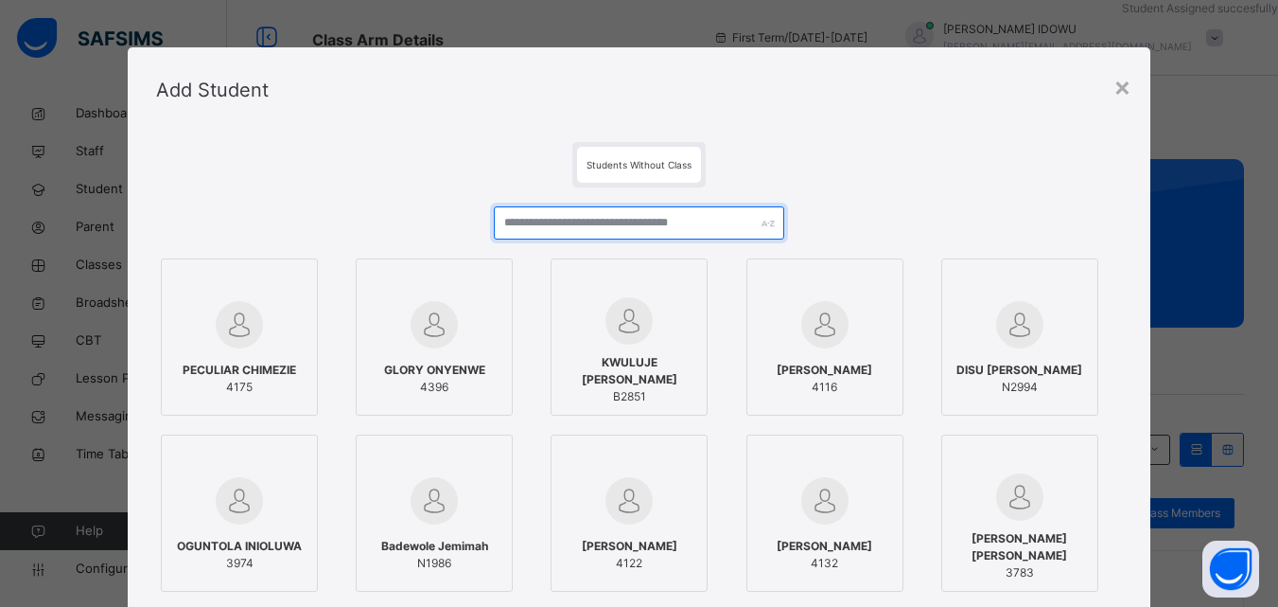
click at [675, 235] on input "text" at bounding box center [639, 222] width 290 height 33
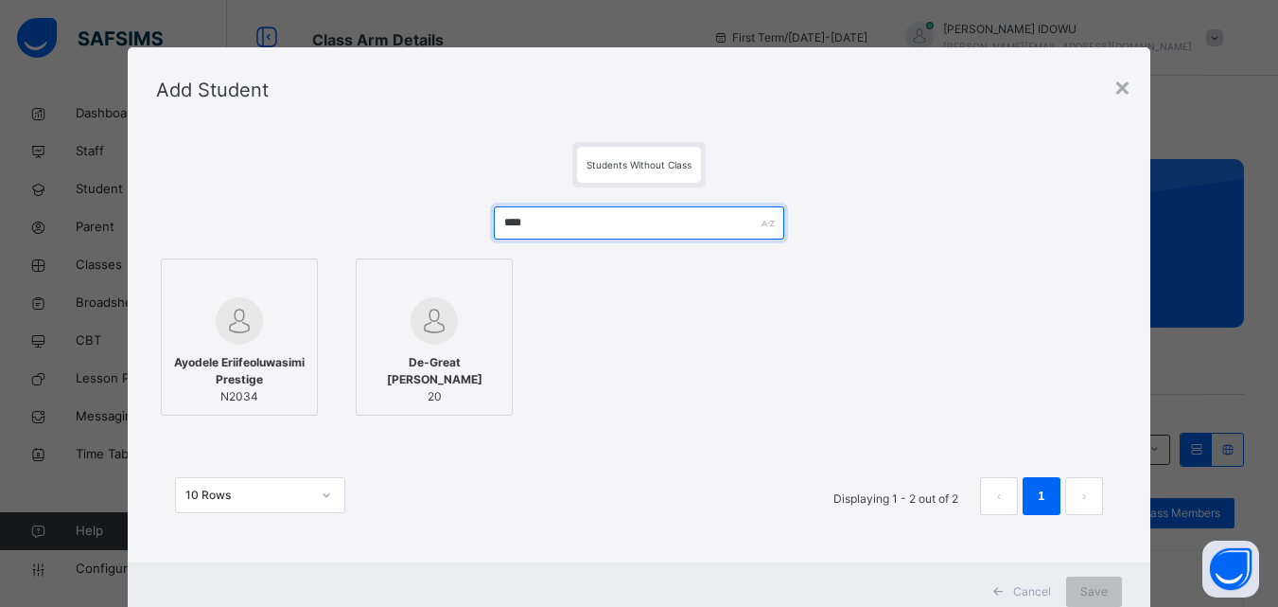
type input "****"
click at [265, 365] on span "Ayodele Eriifeoluwasimi Prestige" at bounding box center [239, 371] width 136 height 34
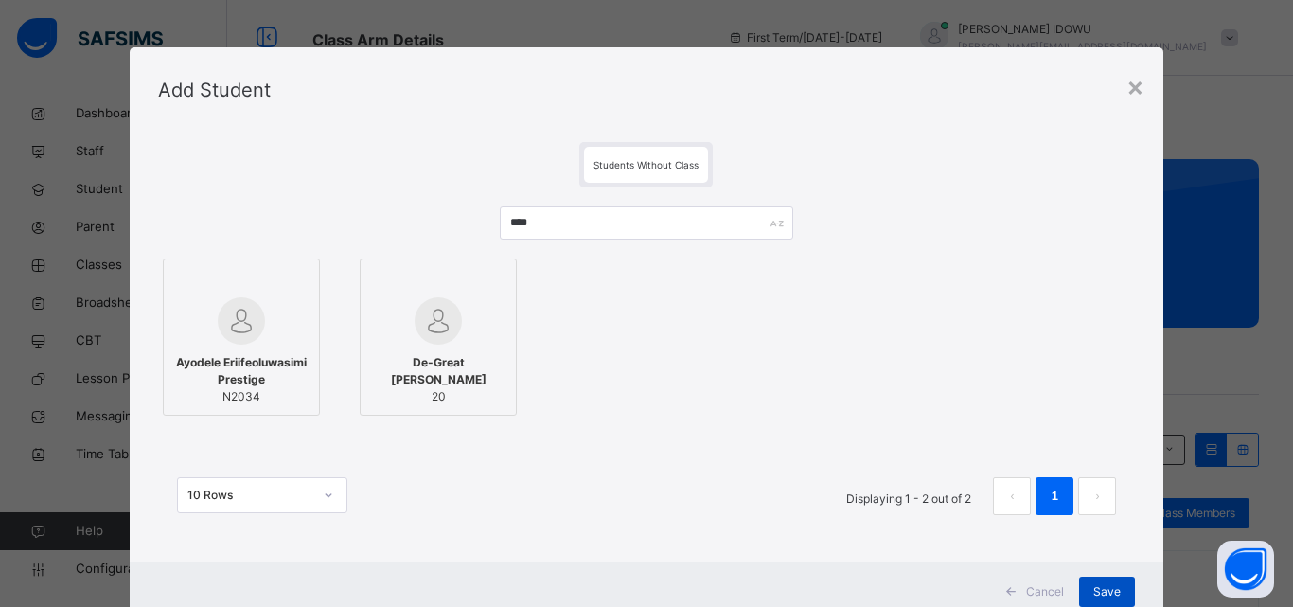
click at [1117, 584] on div "Save" at bounding box center [1107, 591] width 56 height 30
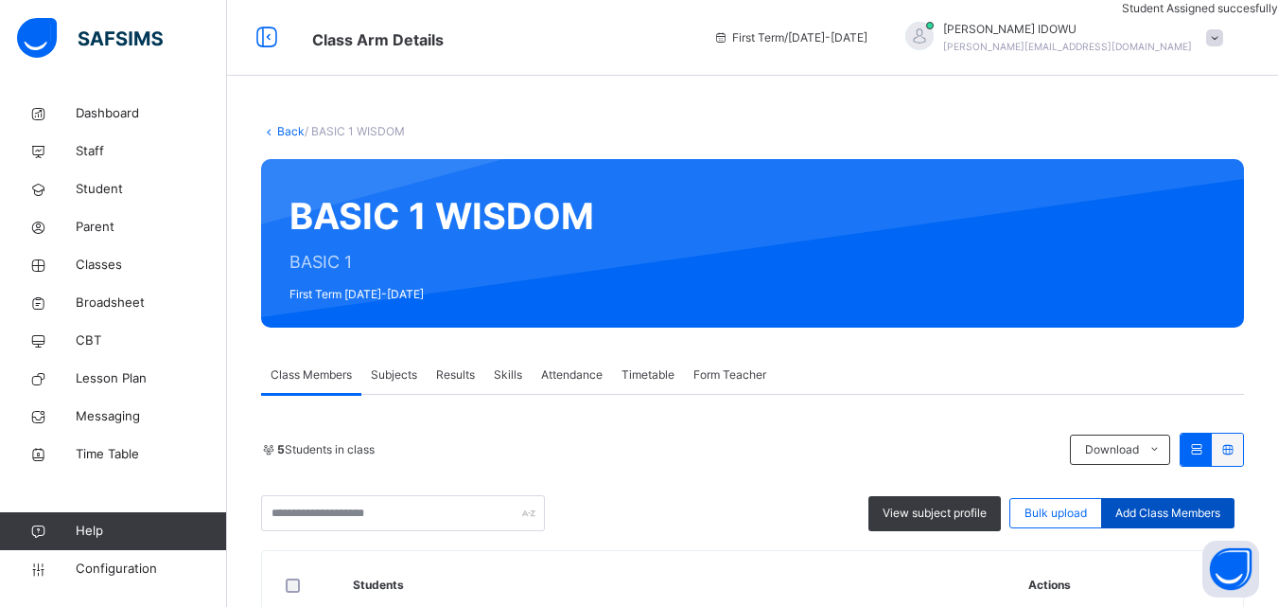
click at [1162, 513] on span "Add Class Members" at bounding box center [1168, 512] width 105 height 17
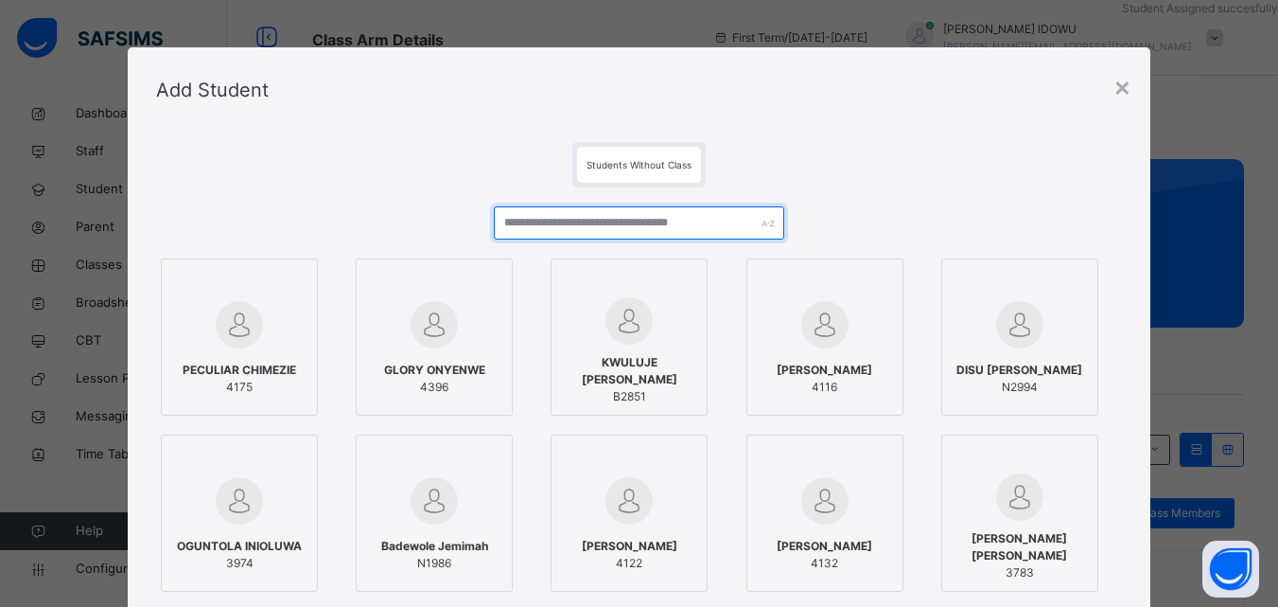
click at [529, 210] on input "text" at bounding box center [639, 222] width 290 height 33
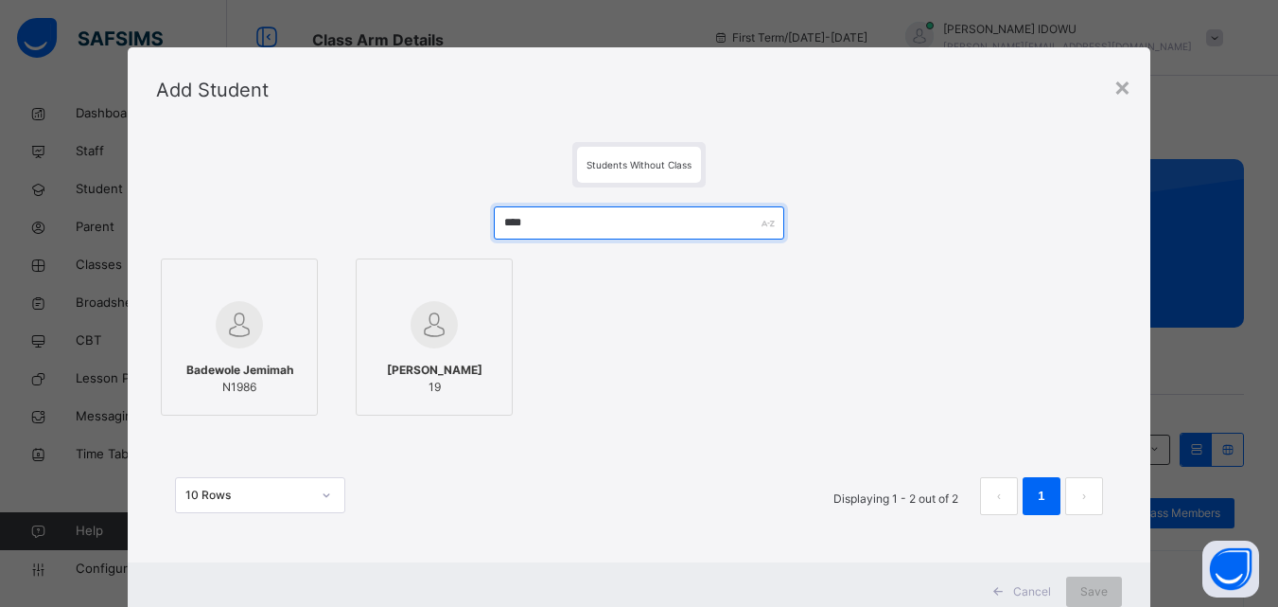
type input "****"
click at [230, 334] on img at bounding box center [239, 324] width 47 height 47
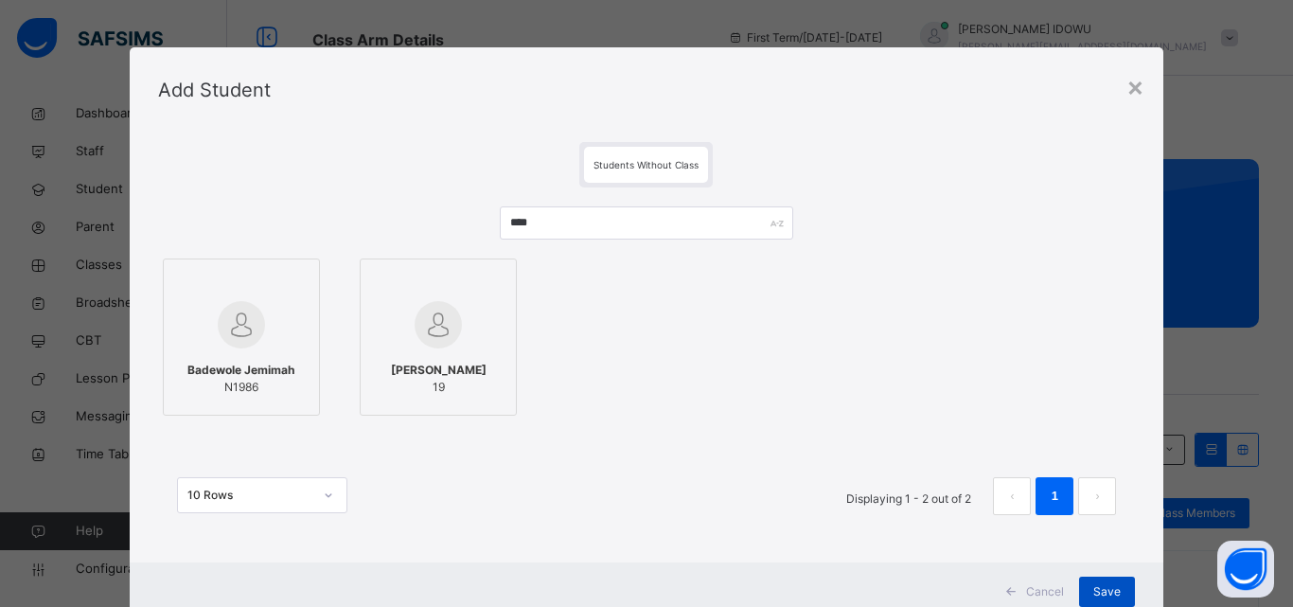
click at [1081, 586] on div "Save" at bounding box center [1107, 591] width 56 height 30
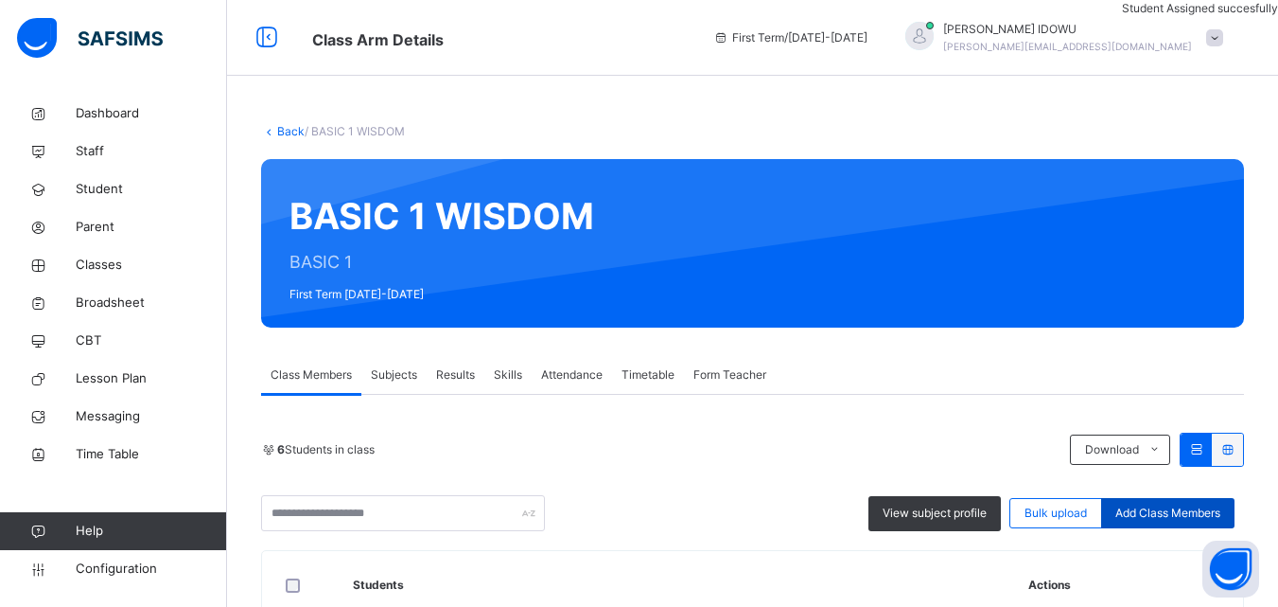
click at [1163, 504] on span "Add Class Members" at bounding box center [1168, 512] width 105 height 17
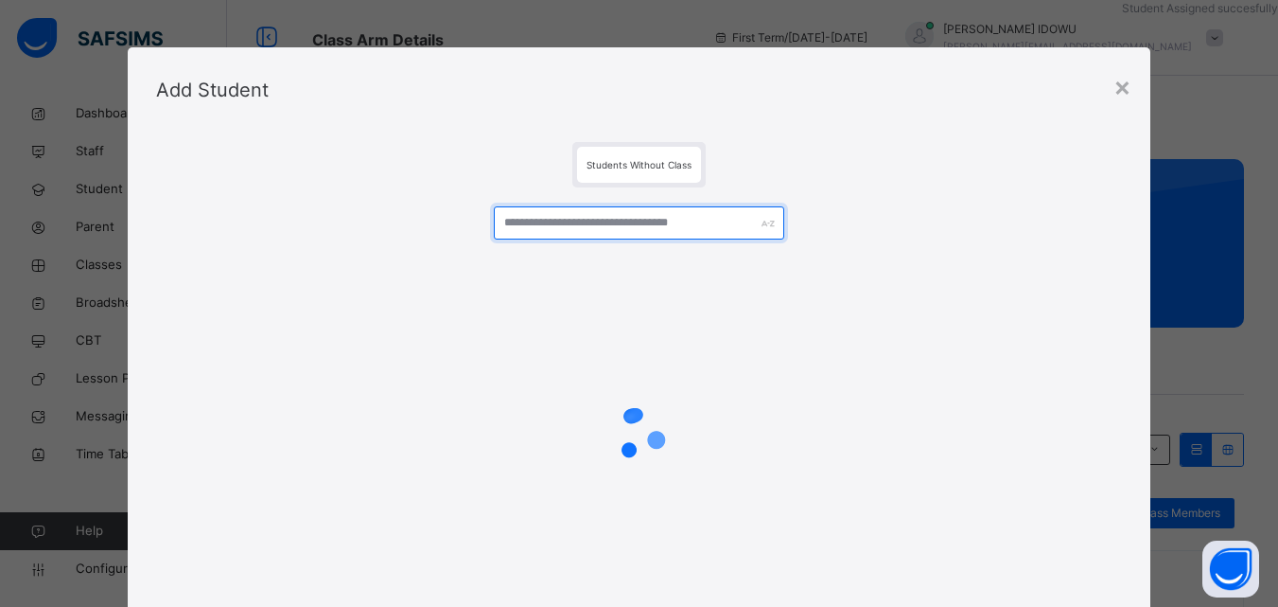
click at [620, 217] on input "text" at bounding box center [639, 222] width 290 height 33
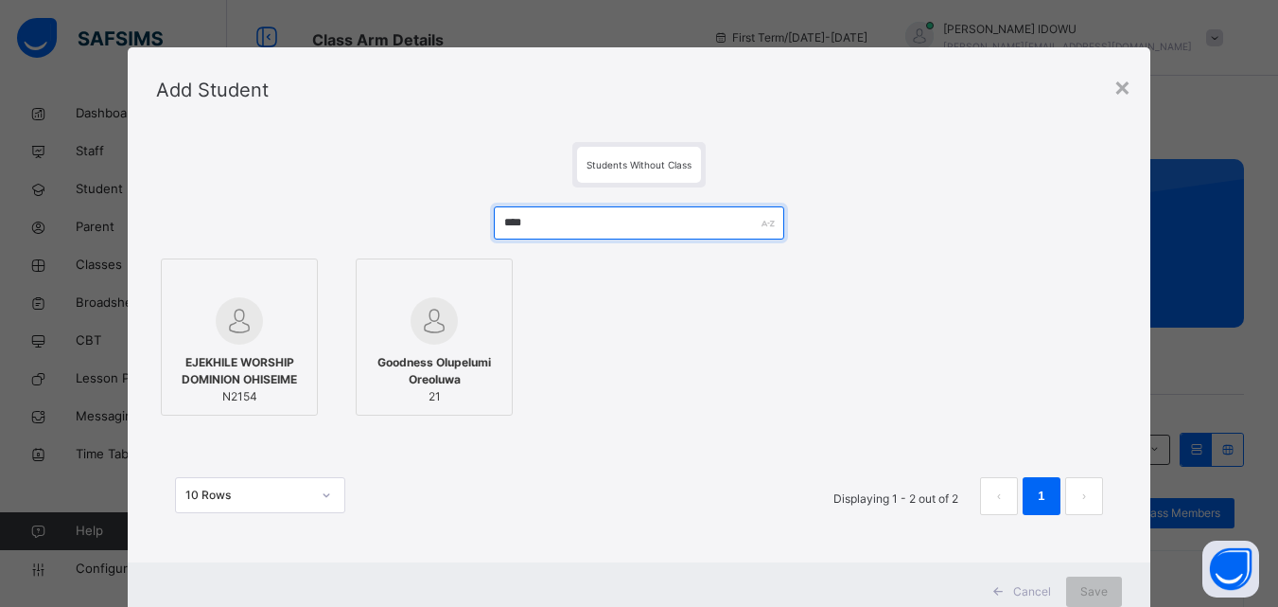
type input "****"
click at [247, 361] on span "EJEKHILE WORSHIP DOMINION OHISEIME" at bounding box center [239, 371] width 136 height 34
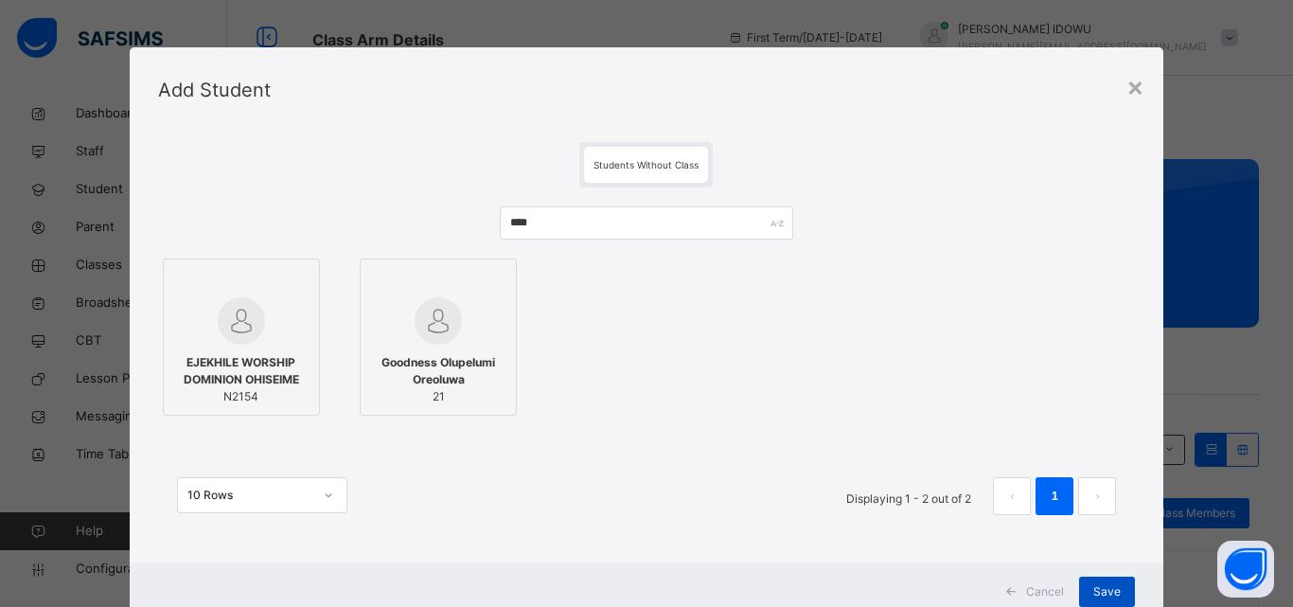
click at [1099, 580] on div "Save" at bounding box center [1107, 591] width 56 height 30
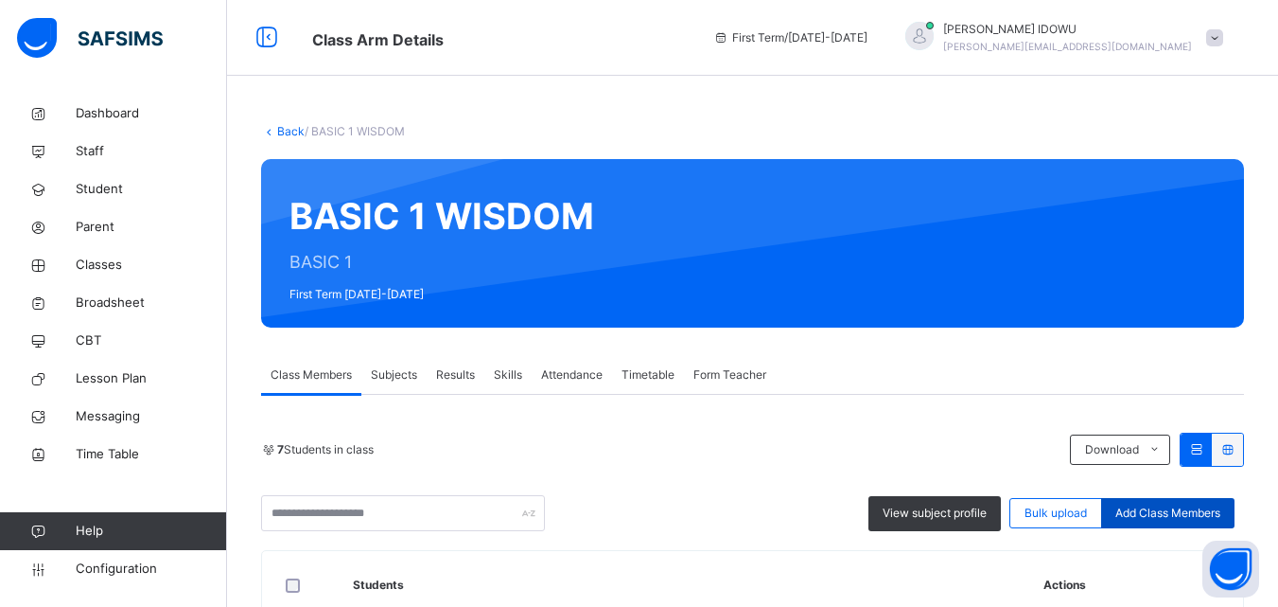
click at [1166, 523] on div "Add Class Members" at bounding box center [1167, 513] width 133 height 30
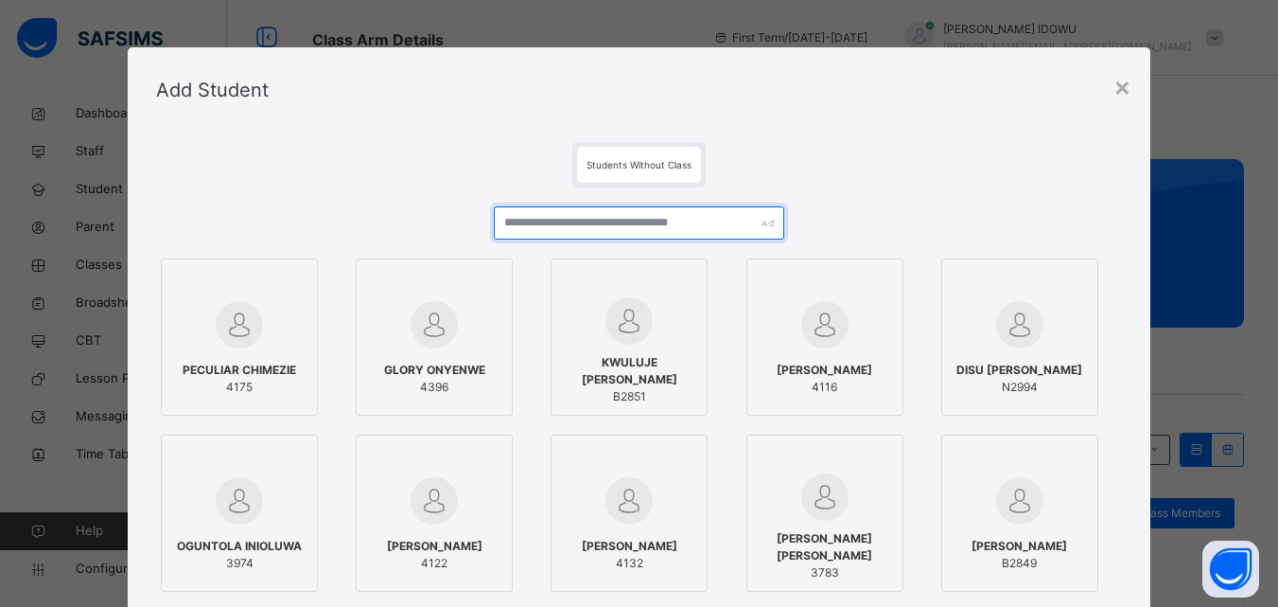
click at [714, 216] on input "text" at bounding box center [639, 222] width 290 height 33
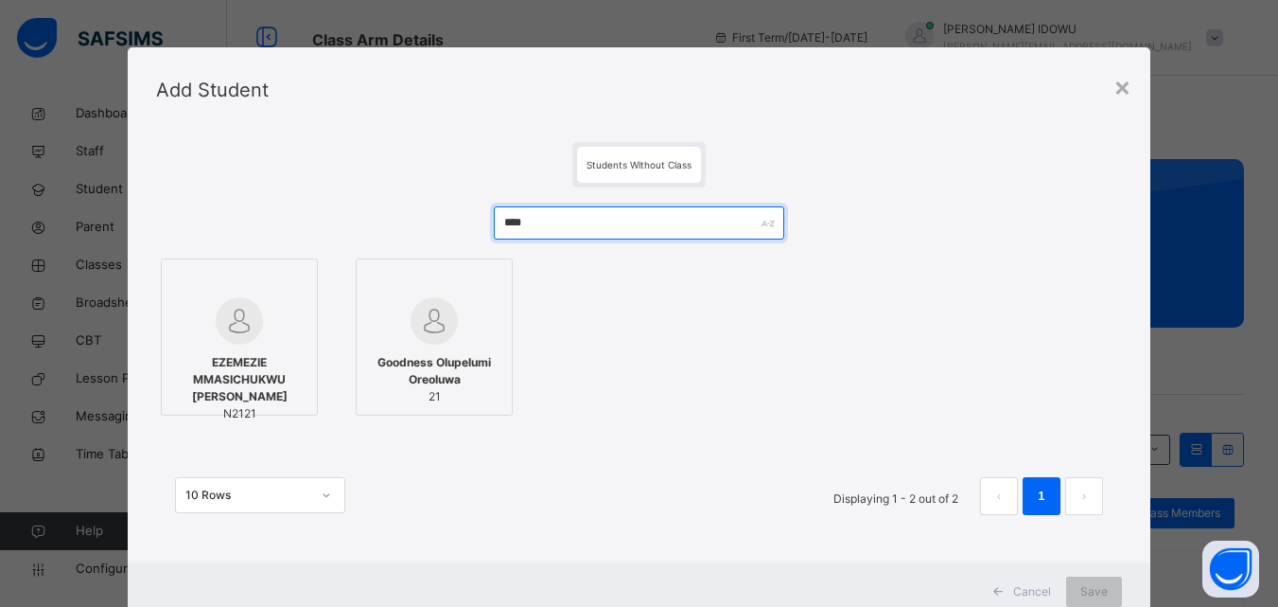
type input "****"
click at [216, 342] on img at bounding box center [239, 320] width 47 height 47
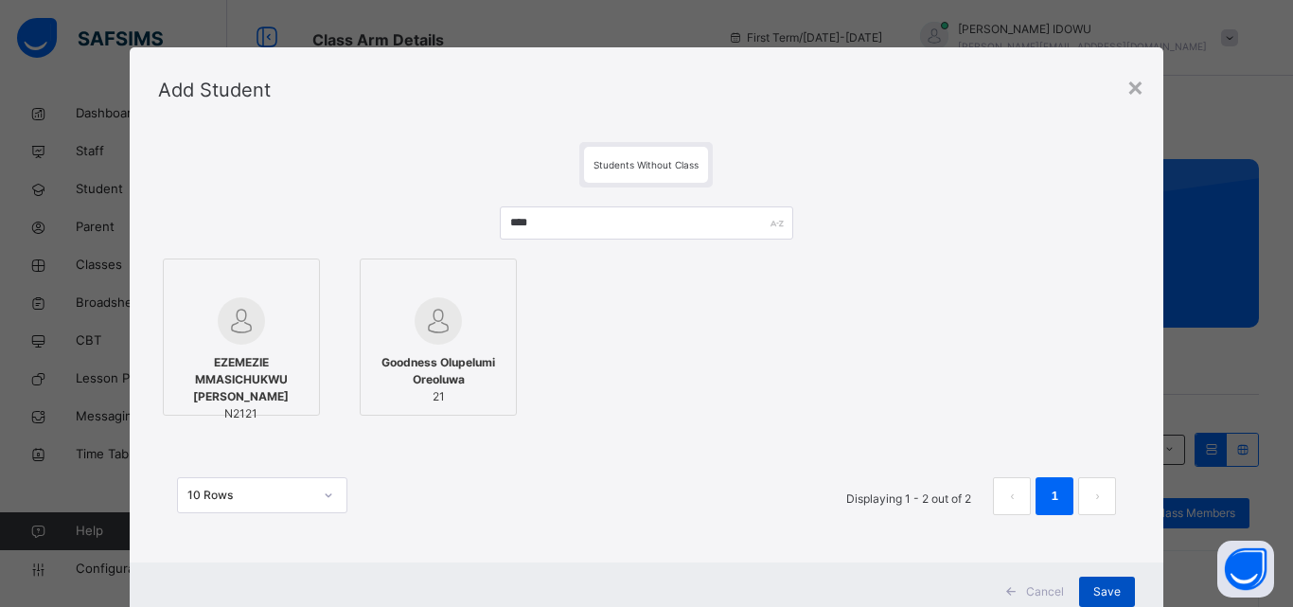
click at [1109, 580] on div "Save" at bounding box center [1107, 591] width 56 height 30
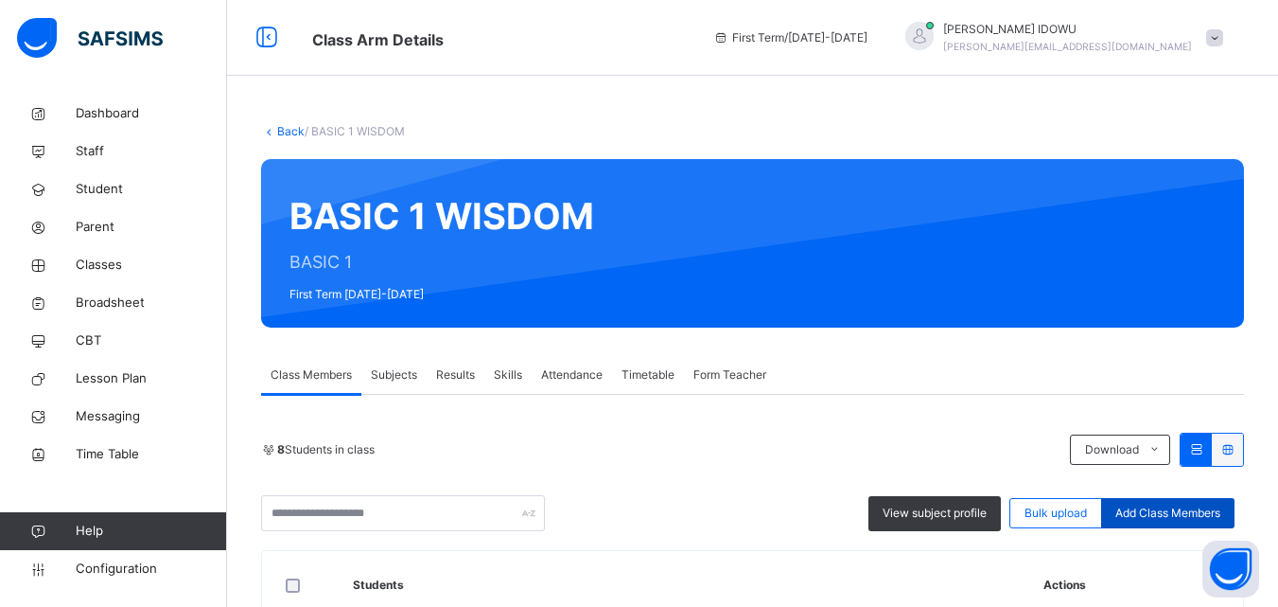
click at [1220, 504] on span "Add Class Members" at bounding box center [1168, 512] width 105 height 17
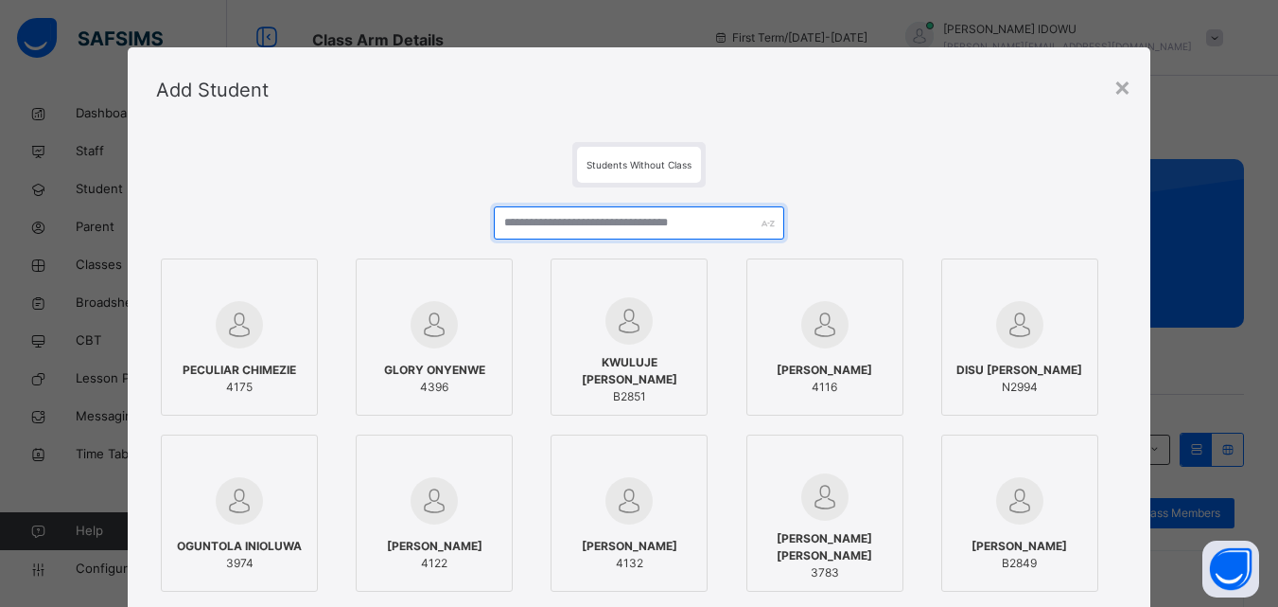
click at [714, 224] on input "text" at bounding box center [639, 222] width 290 height 33
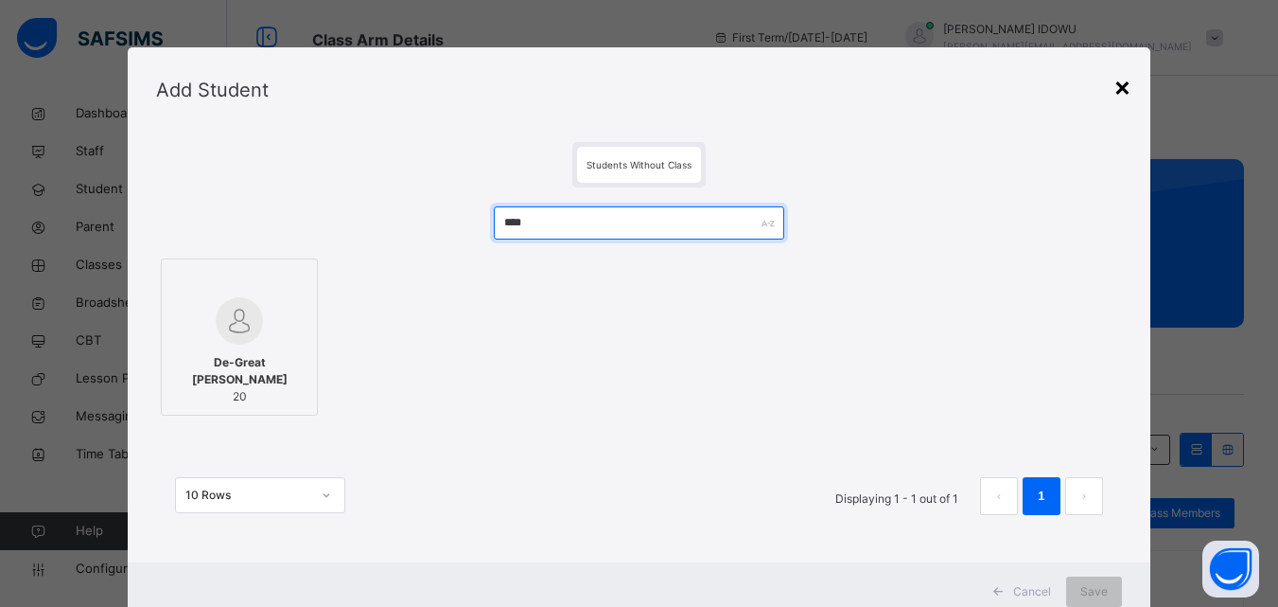
type input "****"
click at [1130, 80] on div "×" at bounding box center [1123, 86] width 18 height 40
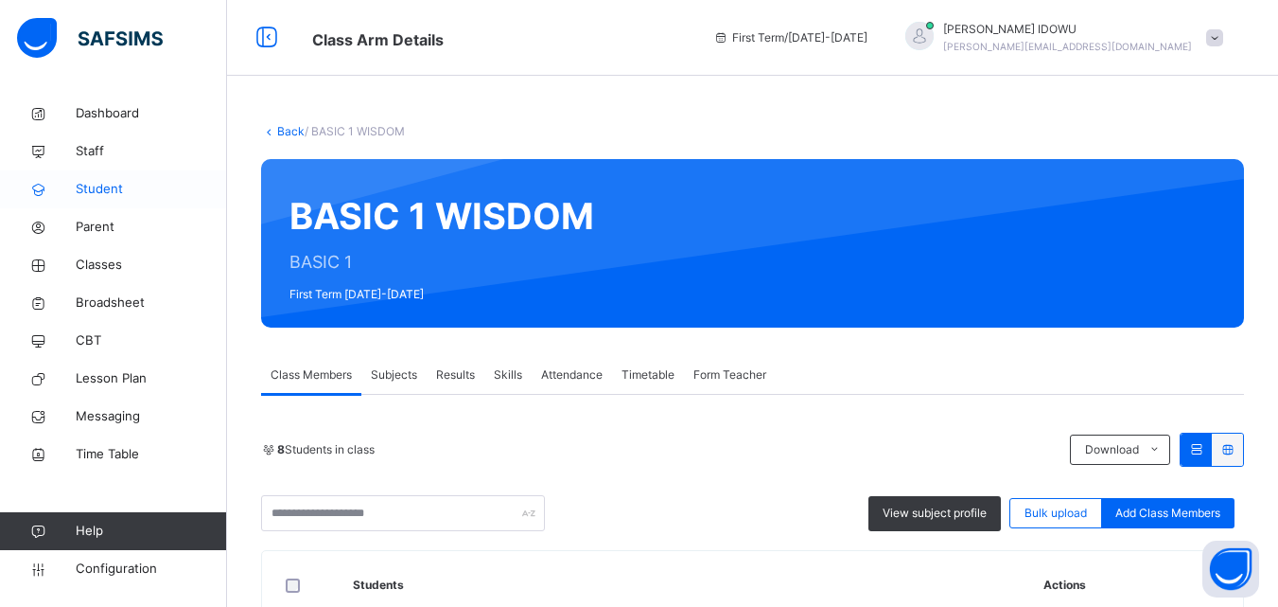
click at [99, 191] on span "Student" at bounding box center [151, 189] width 151 height 19
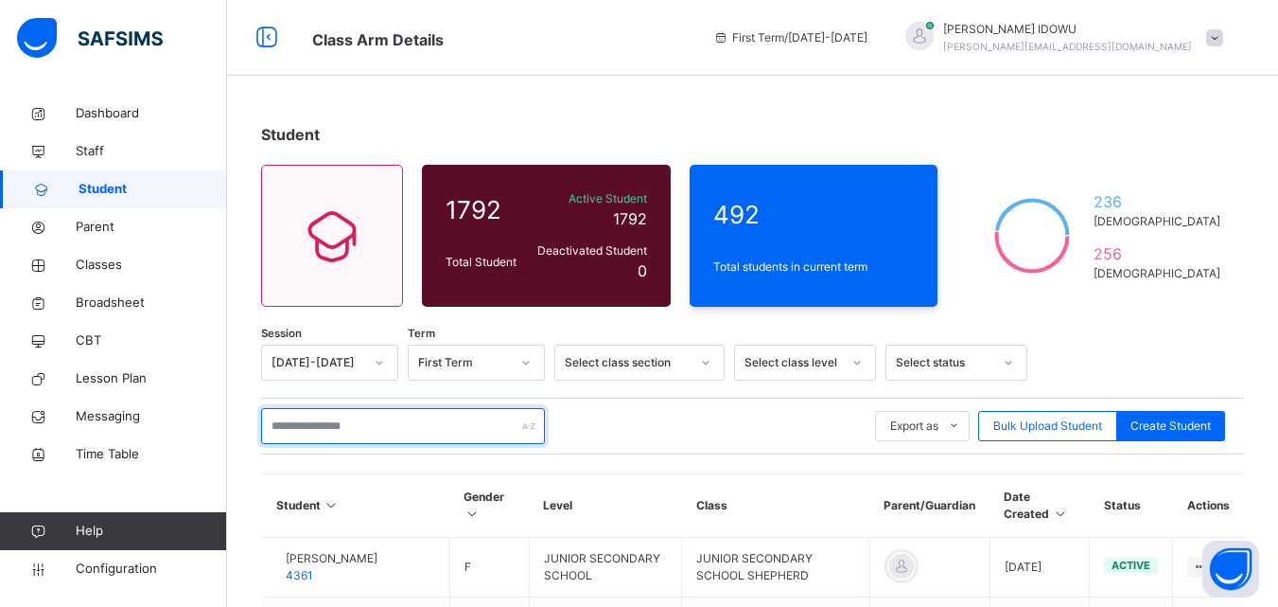
click at [281, 429] on input "text" at bounding box center [403, 426] width 284 height 36
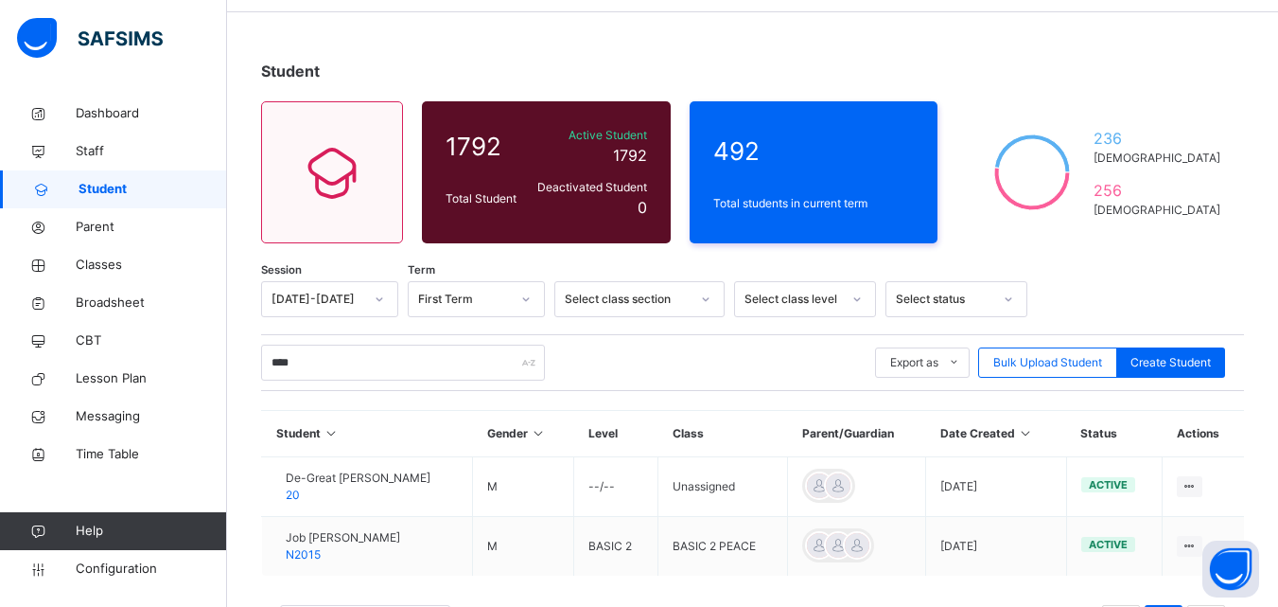
scroll to position [147, 0]
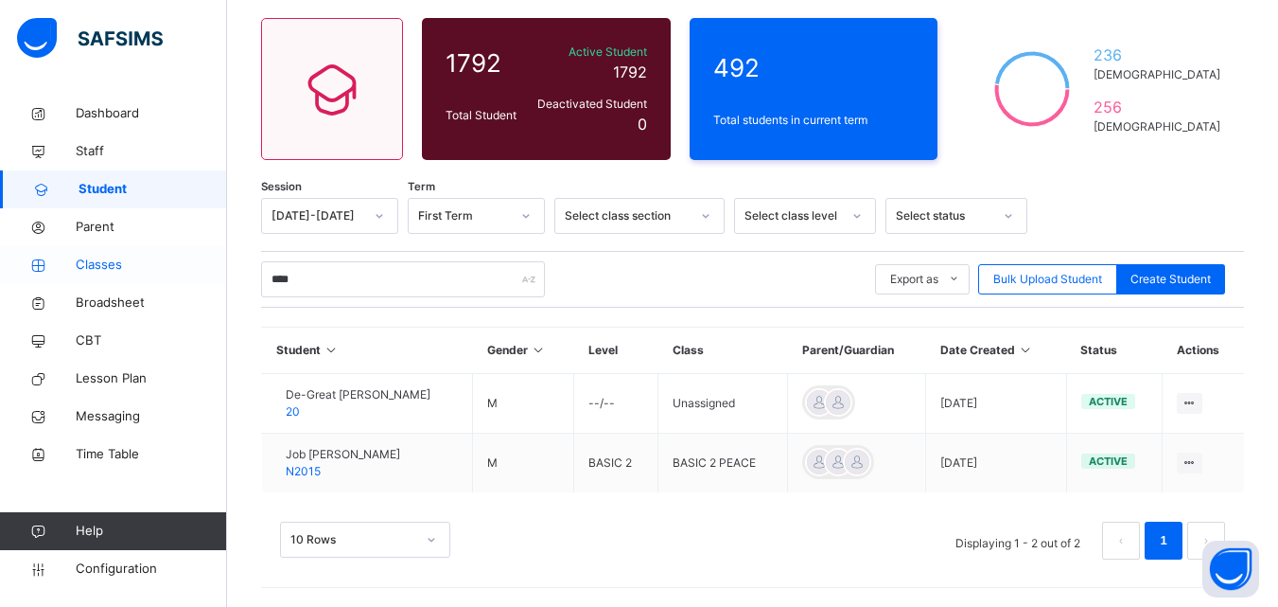
type input "****"
click at [127, 273] on span "Classes" at bounding box center [151, 264] width 151 height 19
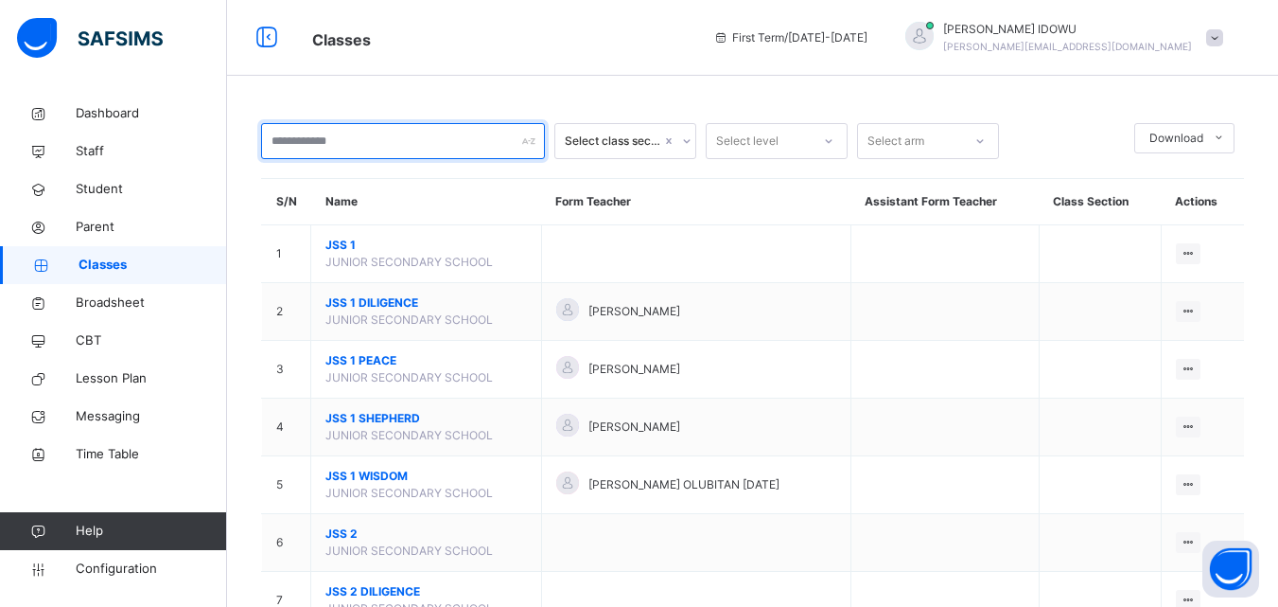
click at [430, 152] on input "text" at bounding box center [403, 141] width 284 height 36
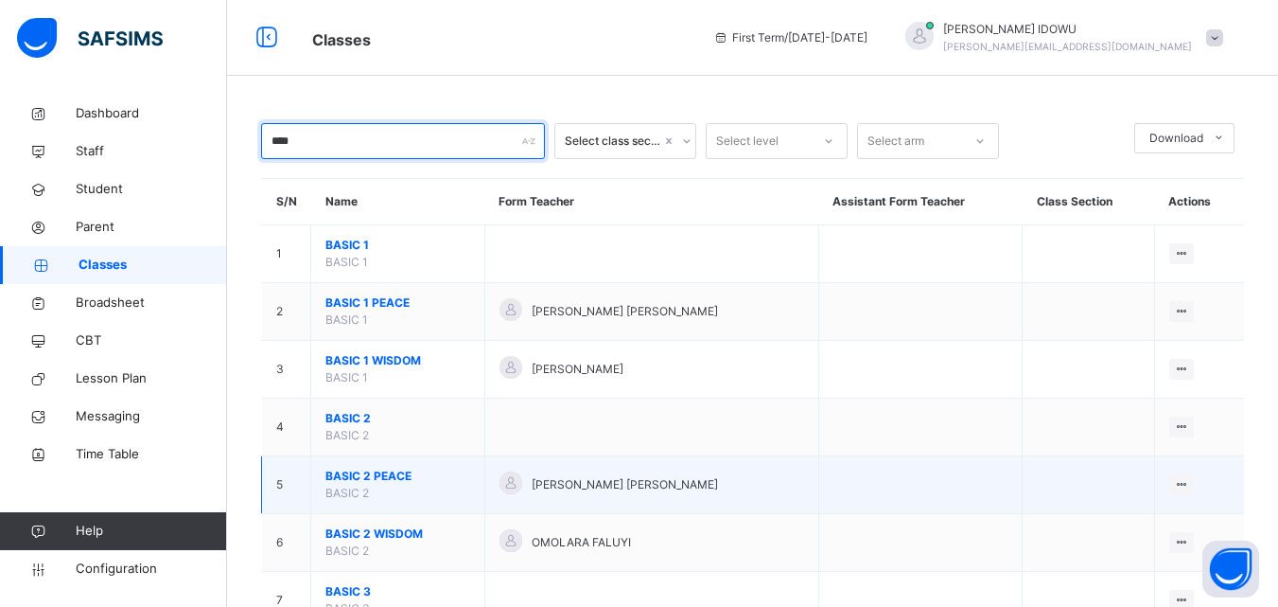
type input "****"
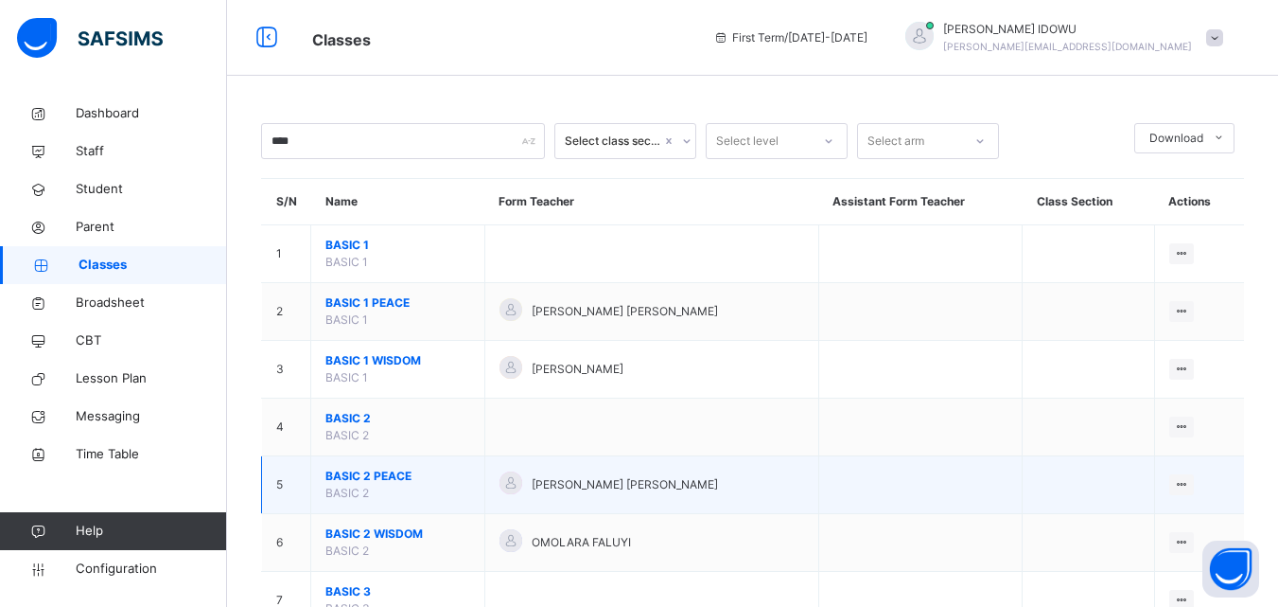
click at [379, 471] on span "BASIC 2 PEACE" at bounding box center [398, 475] width 145 height 17
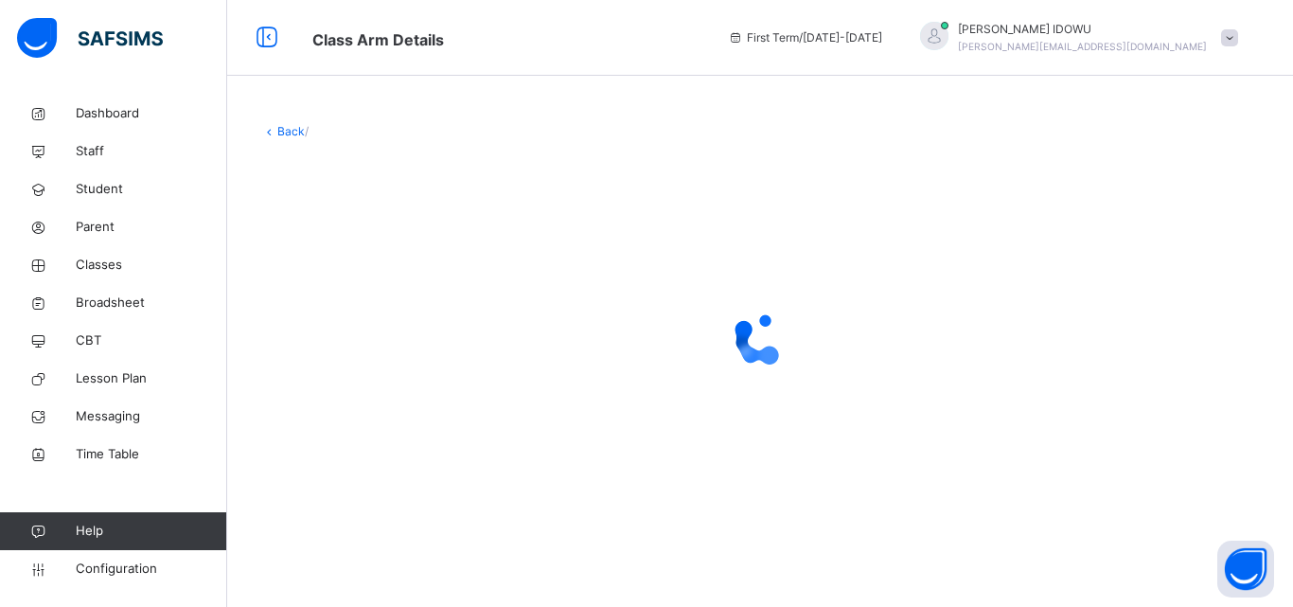
click at [379, 471] on div at bounding box center [759, 339] width 997 height 360
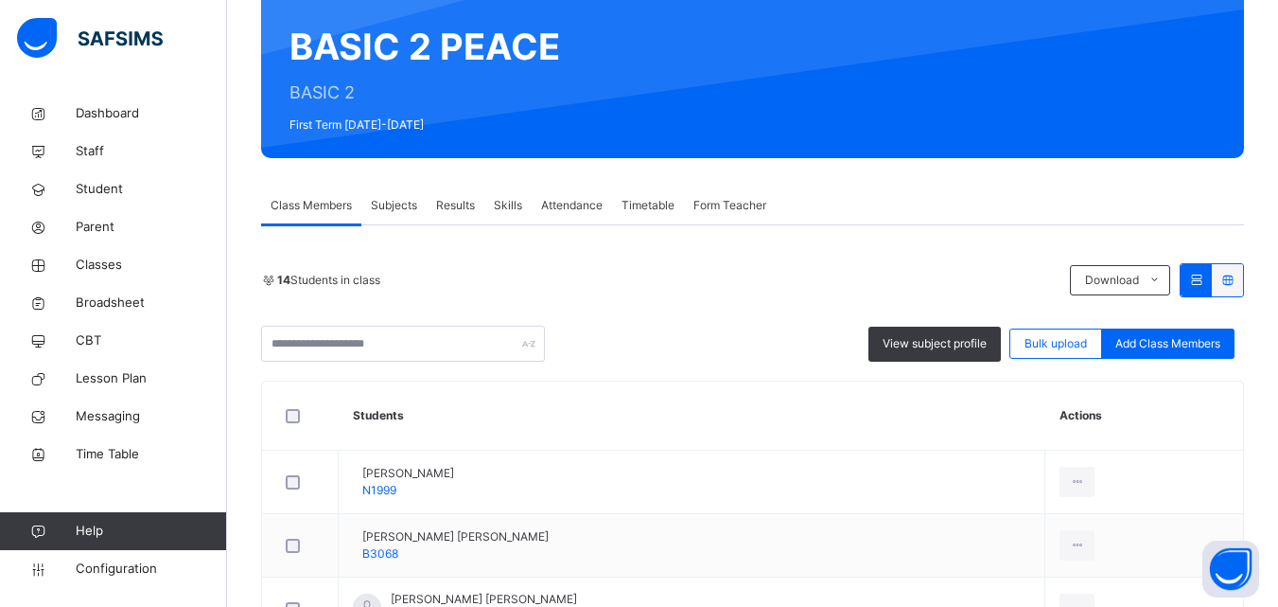
scroll to position [189, 0]
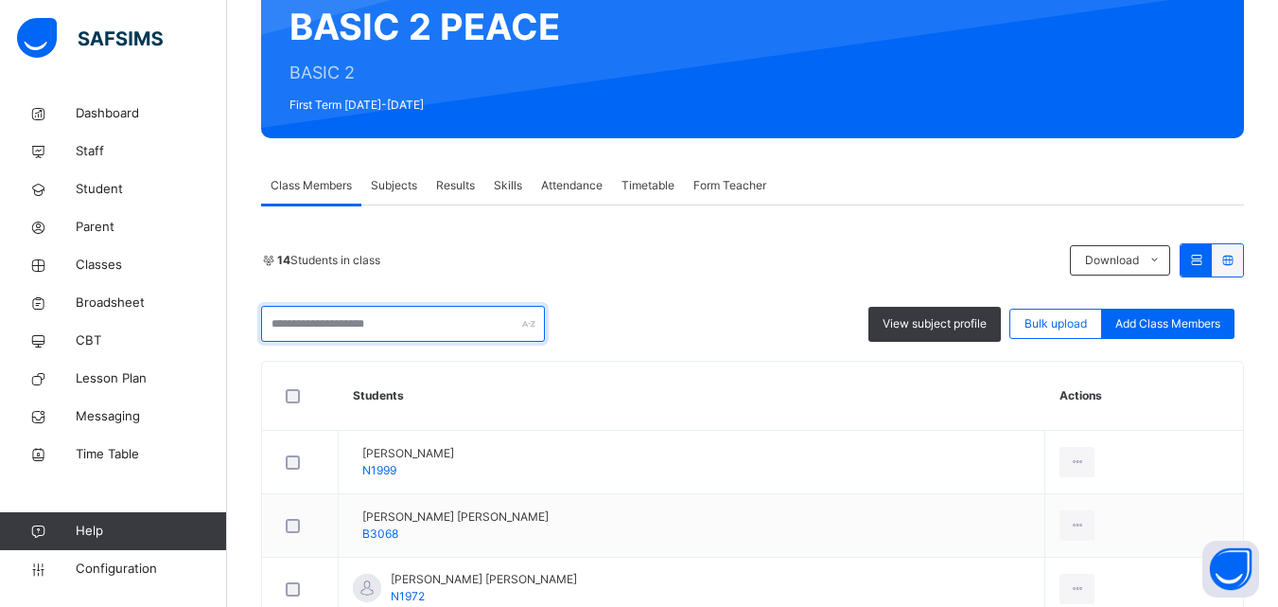
click at [445, 331] on input "text" at bounding box center [403, 324] width 284 height 36
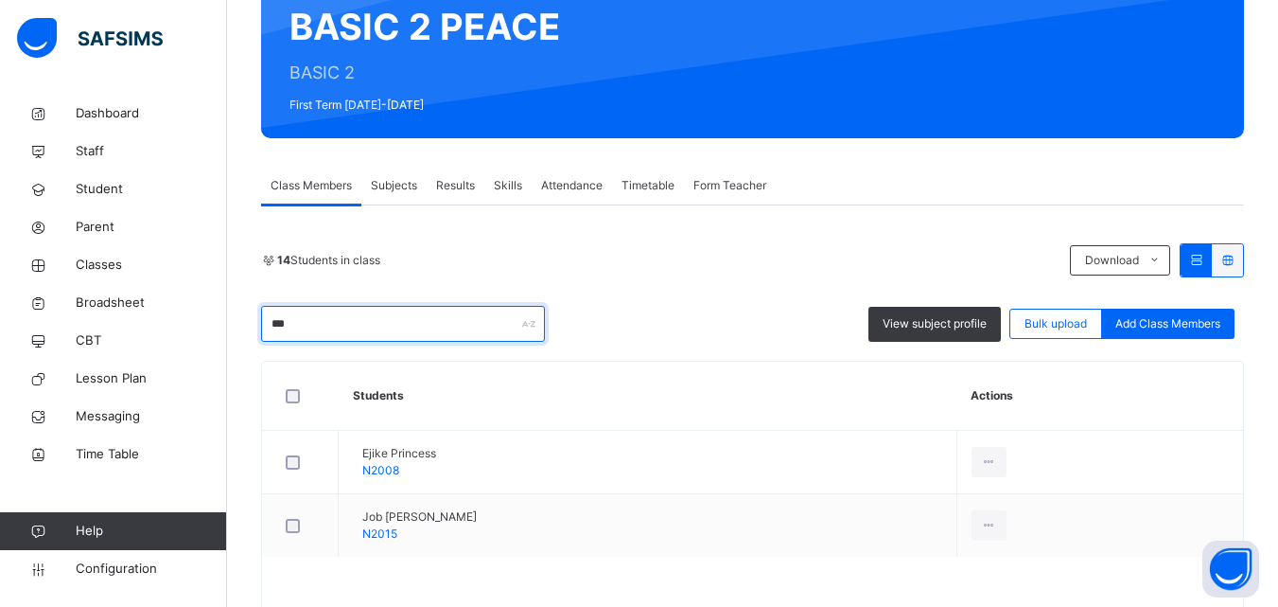
scroll to position [181, 0]
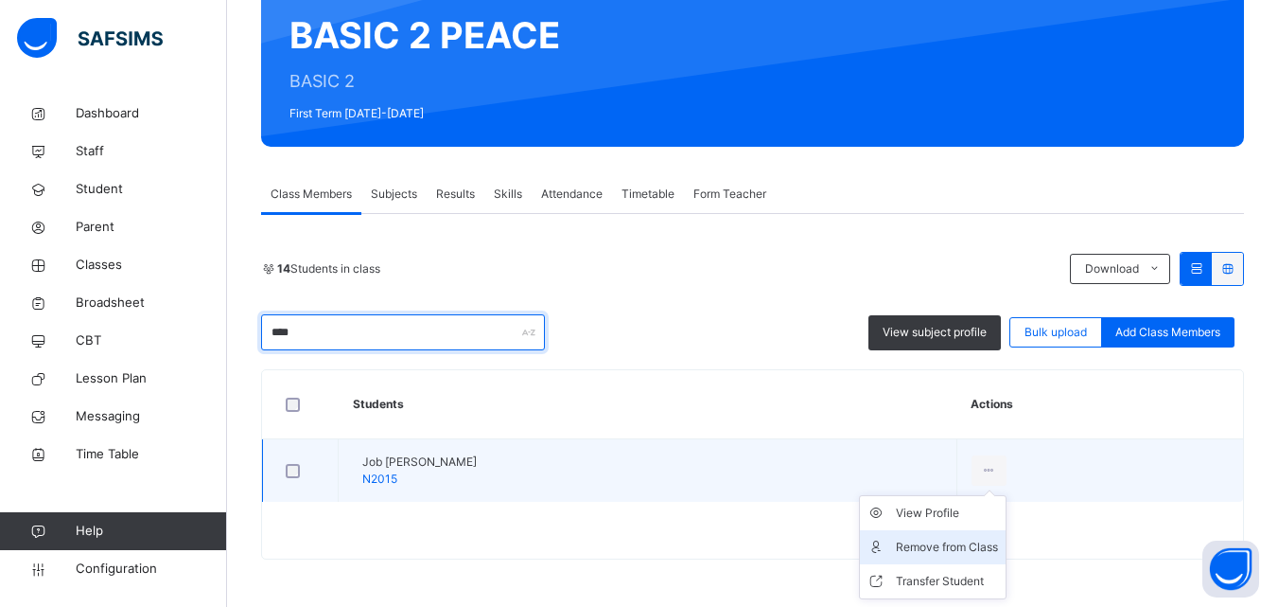
type input "****"
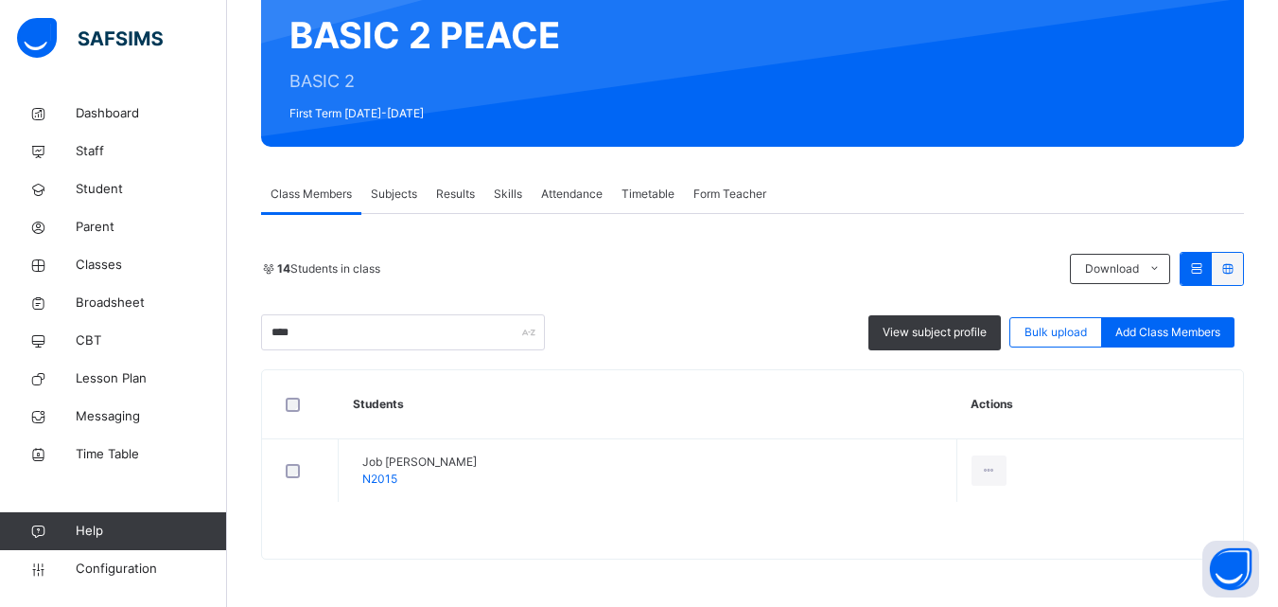
drag, startPoint x: 983, startPoint y: 537, endPoint x: 929, endPoint y: 509, distance: 61.0
click at [0, 0] on div "Remove from Class" at bounding box center [0, 0] width 0 height 0
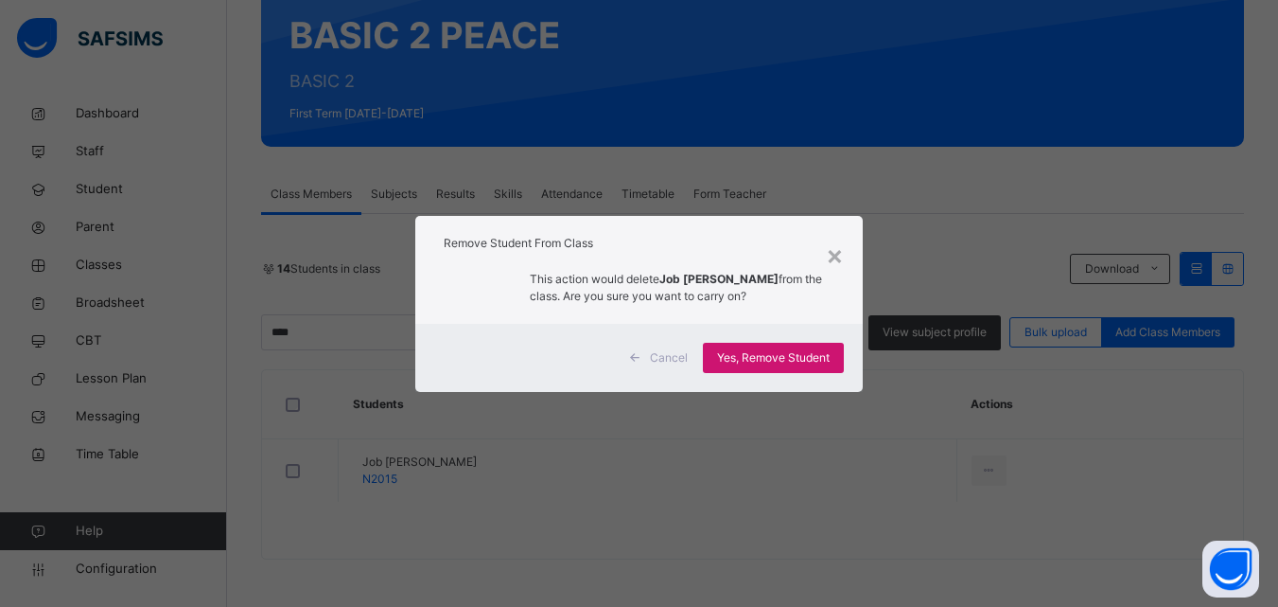
click at [778, 361] on span "Yes, Remove Student" at bounding box center [773, 357] width 113 height 17
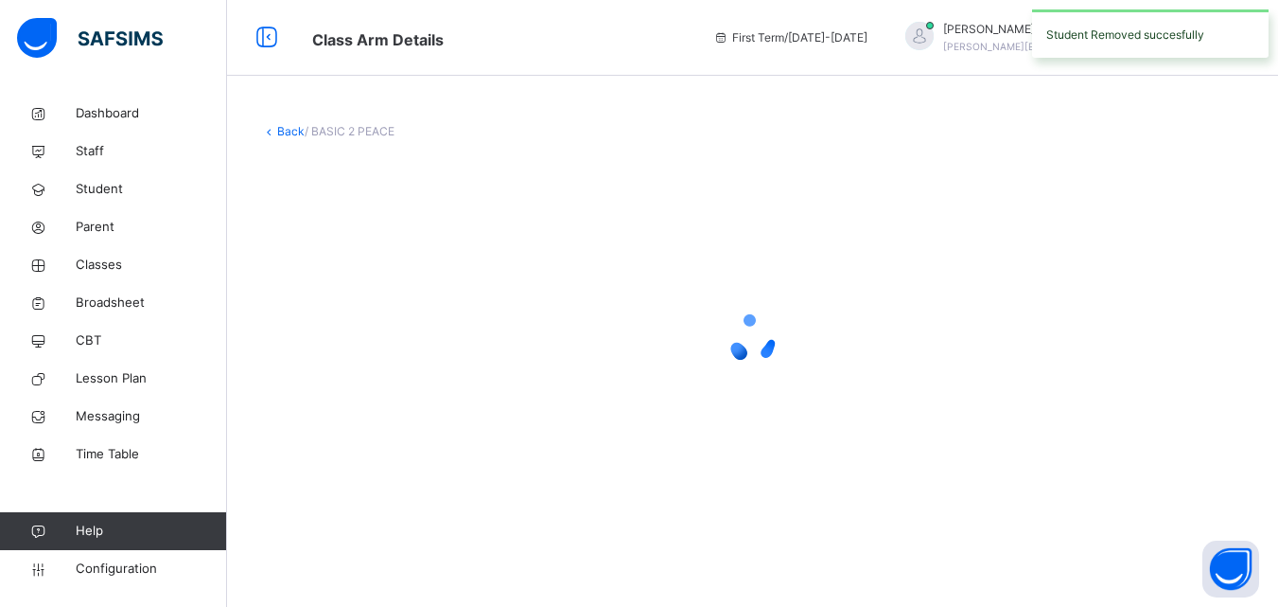
scroll to position [0, 0]
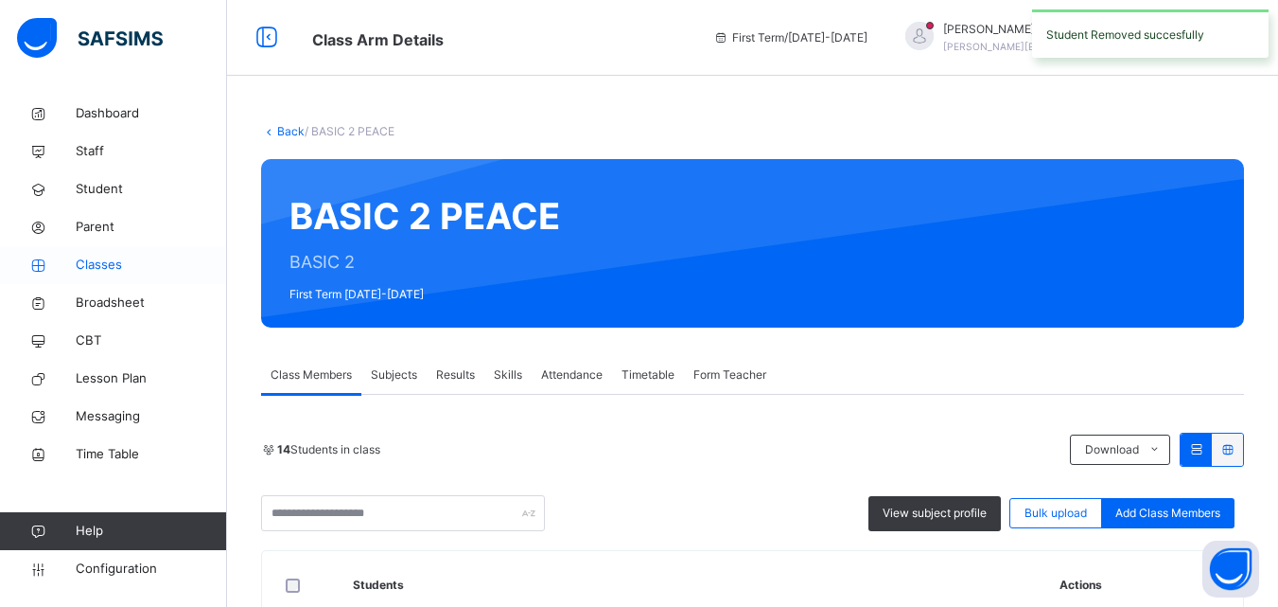
click at [119, 269] on span "Classes" at bounding box center [151, 264] width 151 height 19
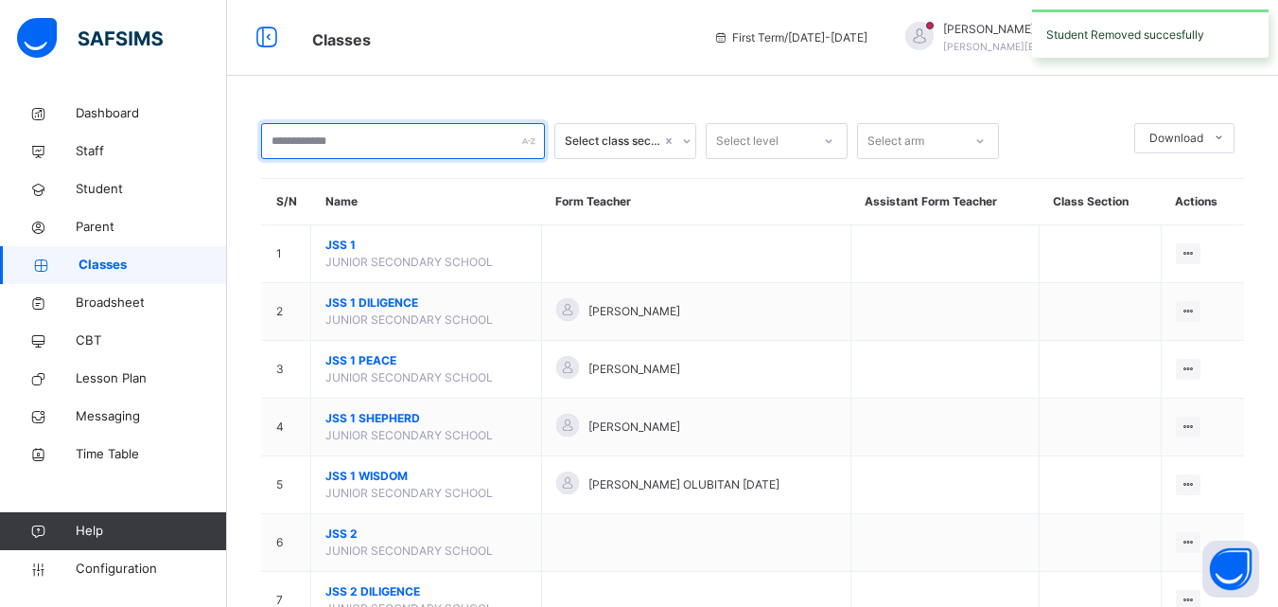
click at [345, 149] on input "text" at bounding box center [403, 141] width 284 height 36
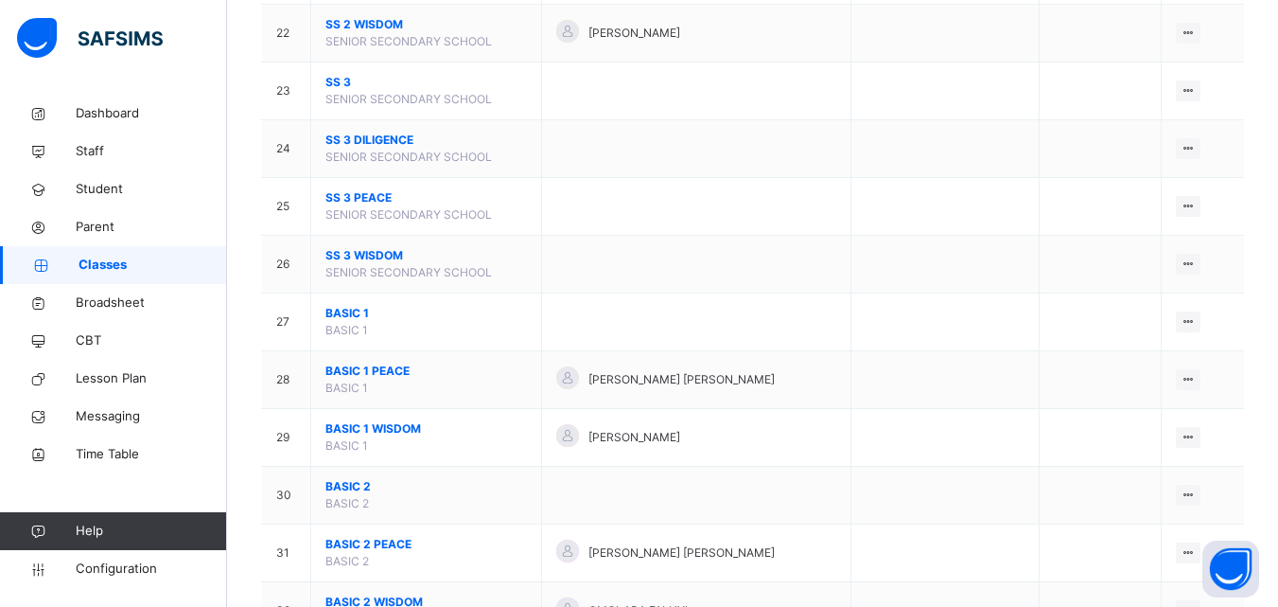
scroll to position [1514, 0]
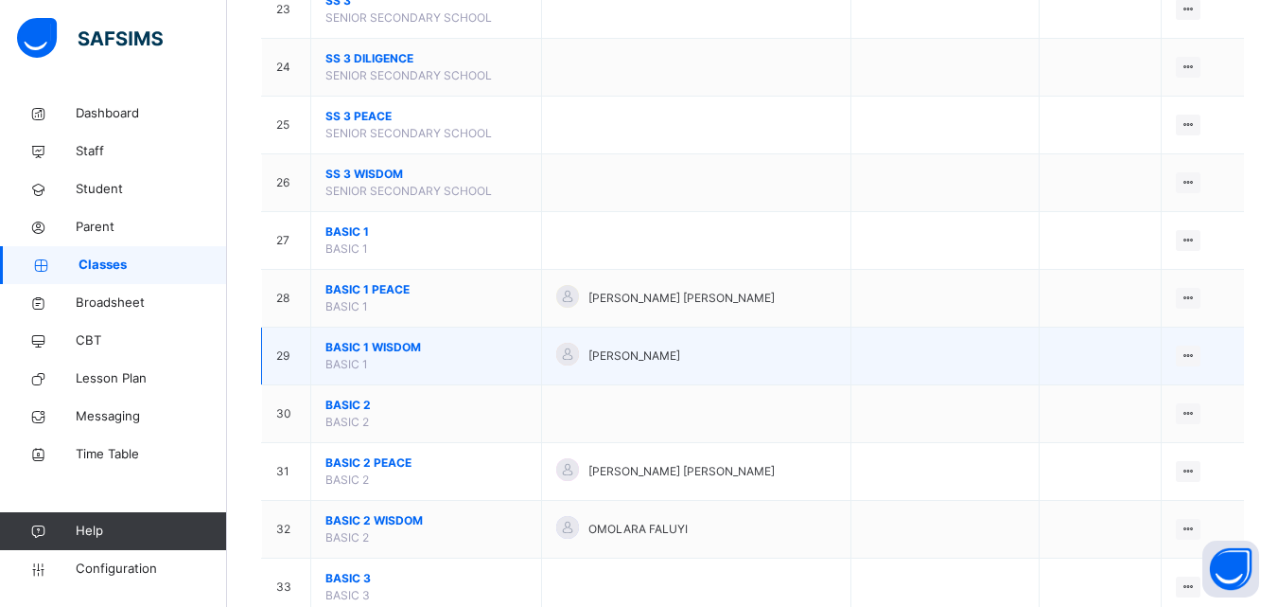
click at [337, 343] on span "BASIC 1 WISDOM" at bounding box center [427, 347] width 202 height 17
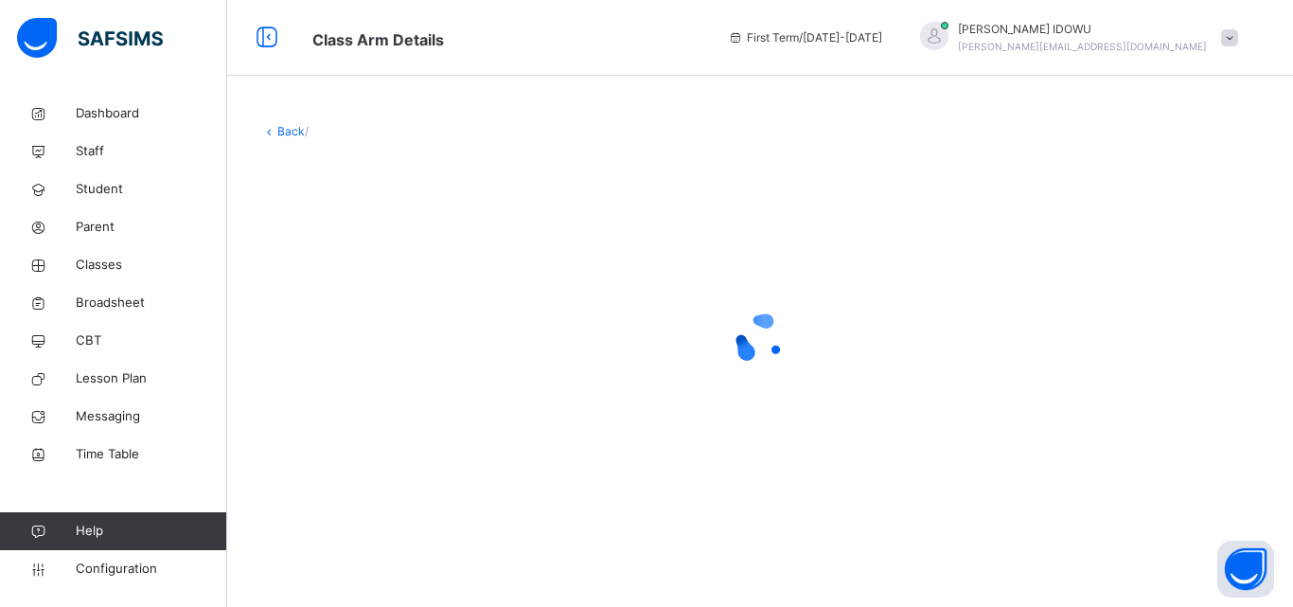
click at [337, 343] on div at bounding box center [759, 339] width 997 height 76
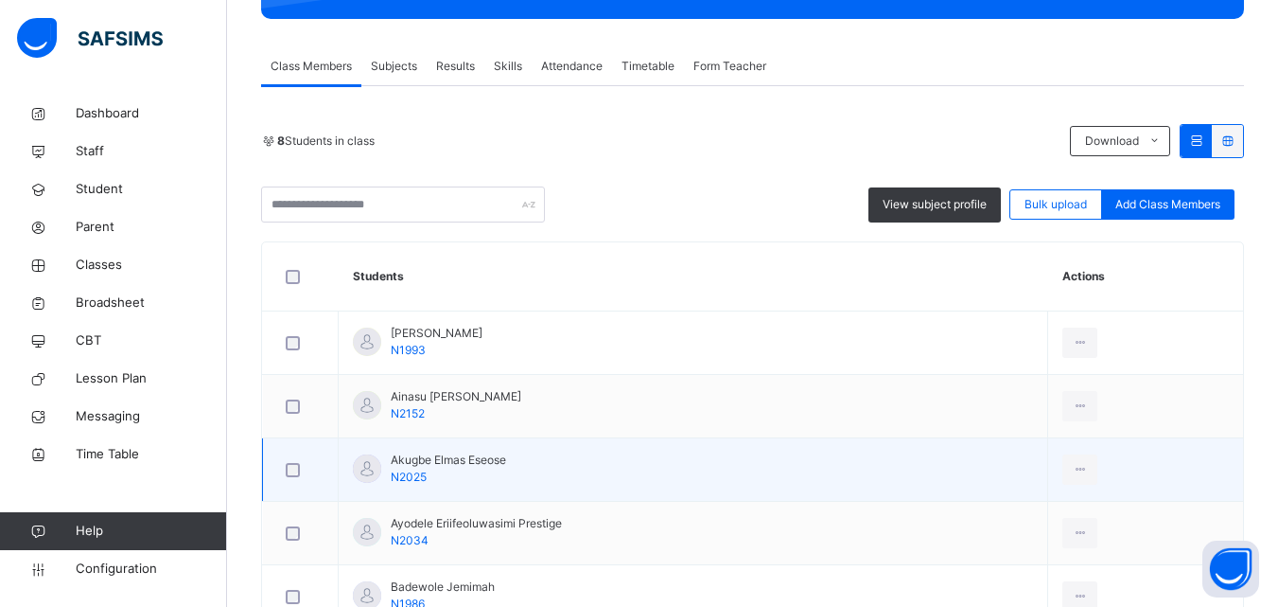
scroll to position [284, 0]
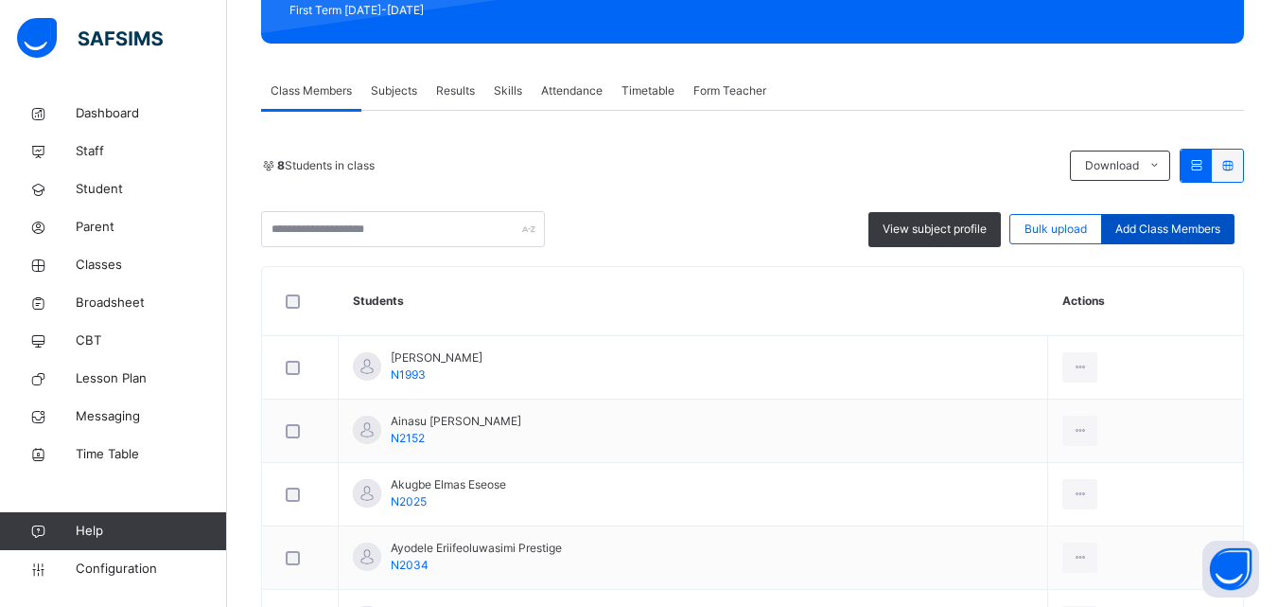
click at [1177, 235] on span "Add Class Members" at bounding box center [1168, 228] width 105 height 17
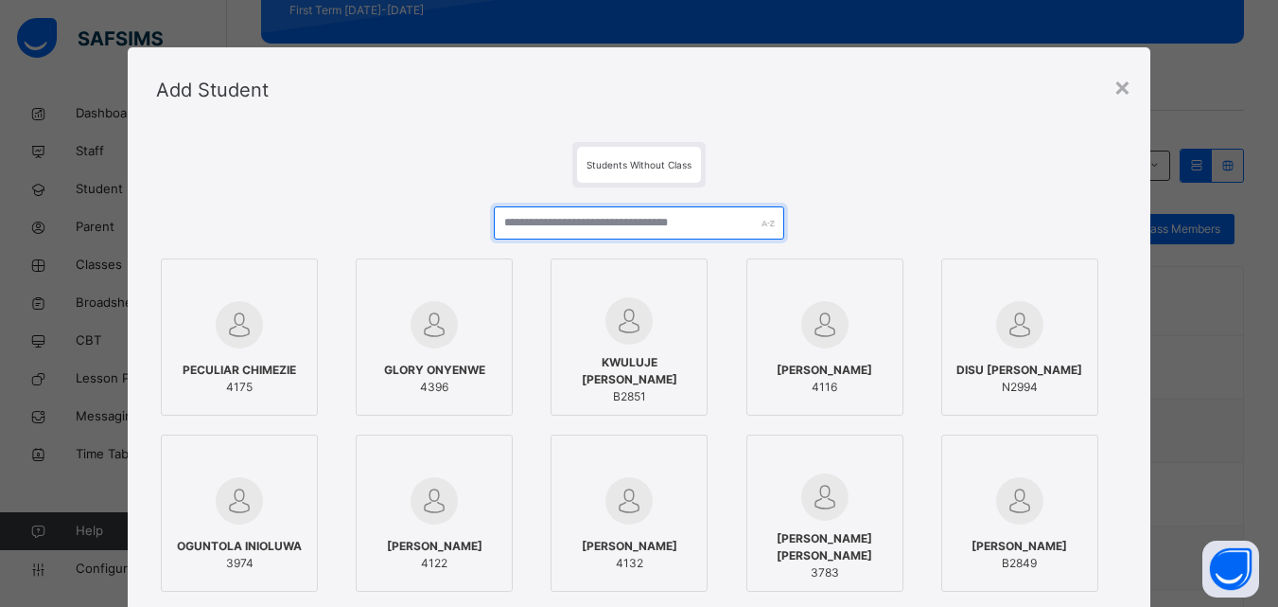
click at [693, 213] on input "text" at bounding box center [639, 222] width 290 height 33
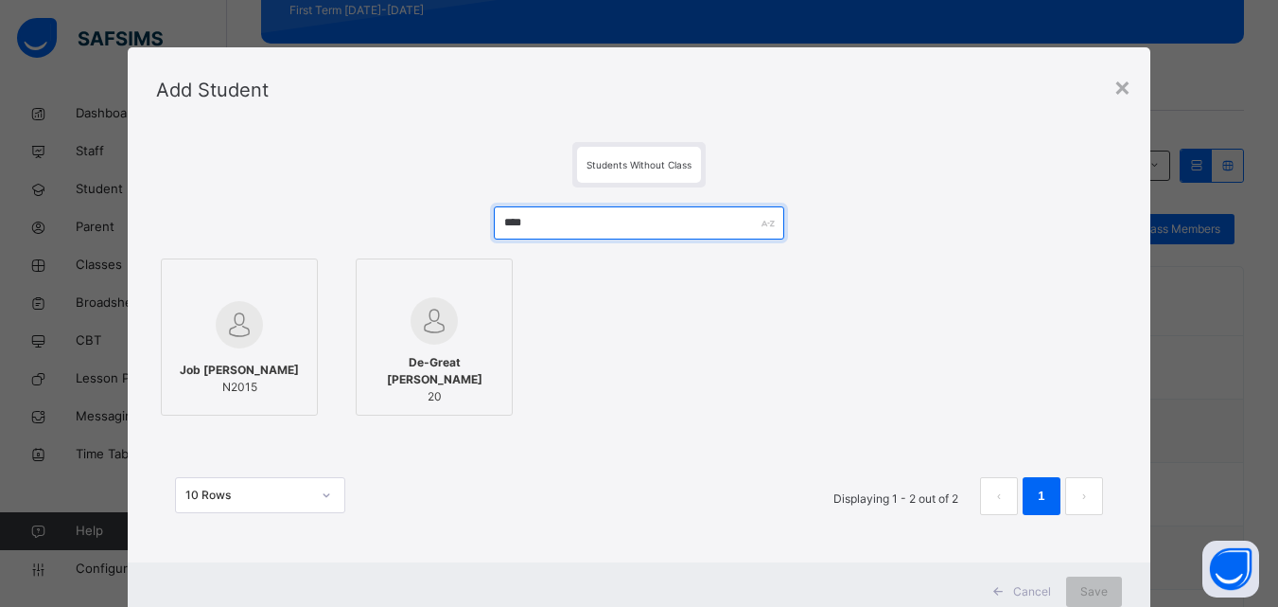
type input "****"
click at [199, 363] on span "Job [PERSON_NAME]" at bounding box center [239, 369] width 119 height 17
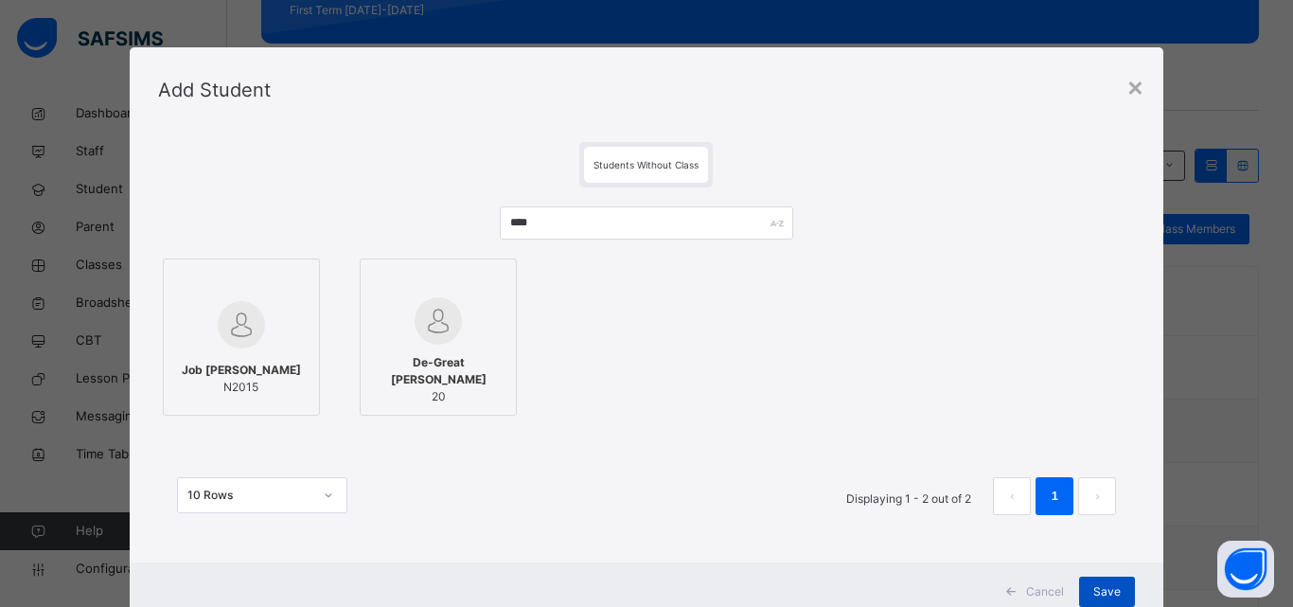
click at [1100, 582] on div "Save" at bounding box center [1107, 591] width 56 height 30
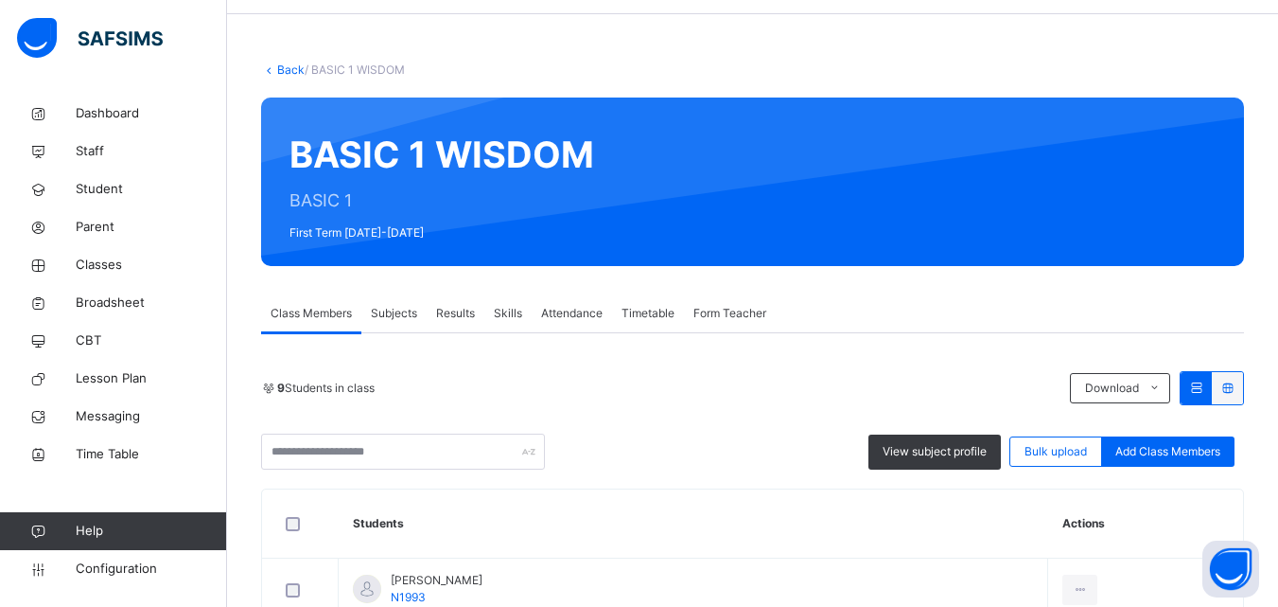
scroll to position [95, 0]
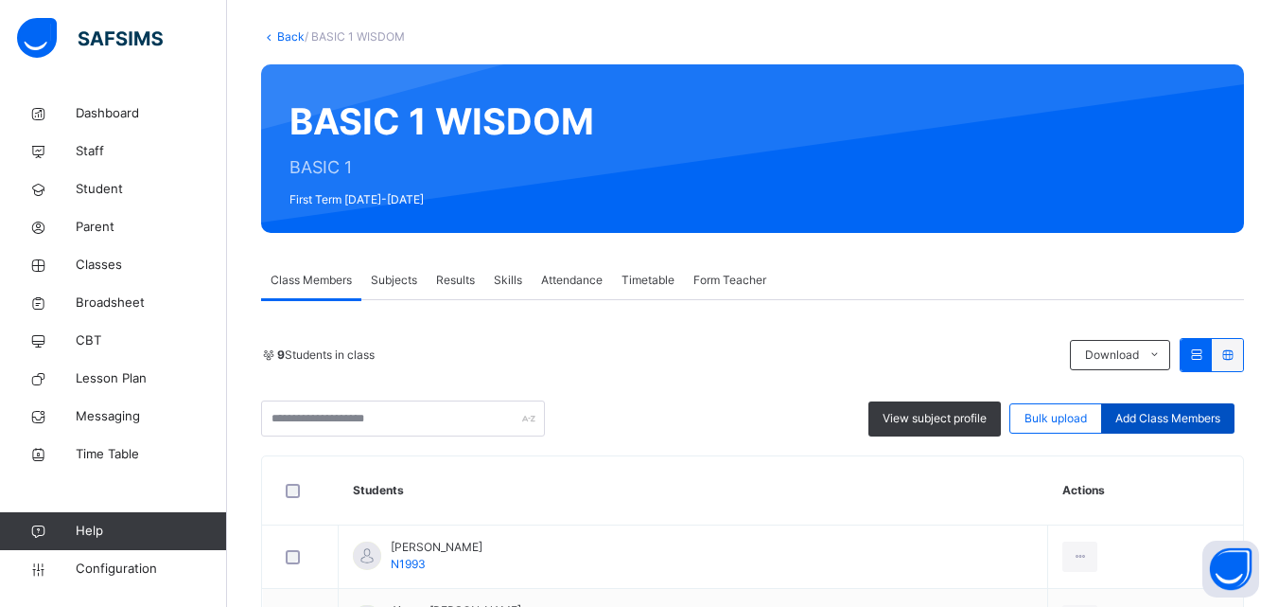
click at [1211, 418] on span "Add Class Members" at bounding box center [1168, 418] width 105 height 17
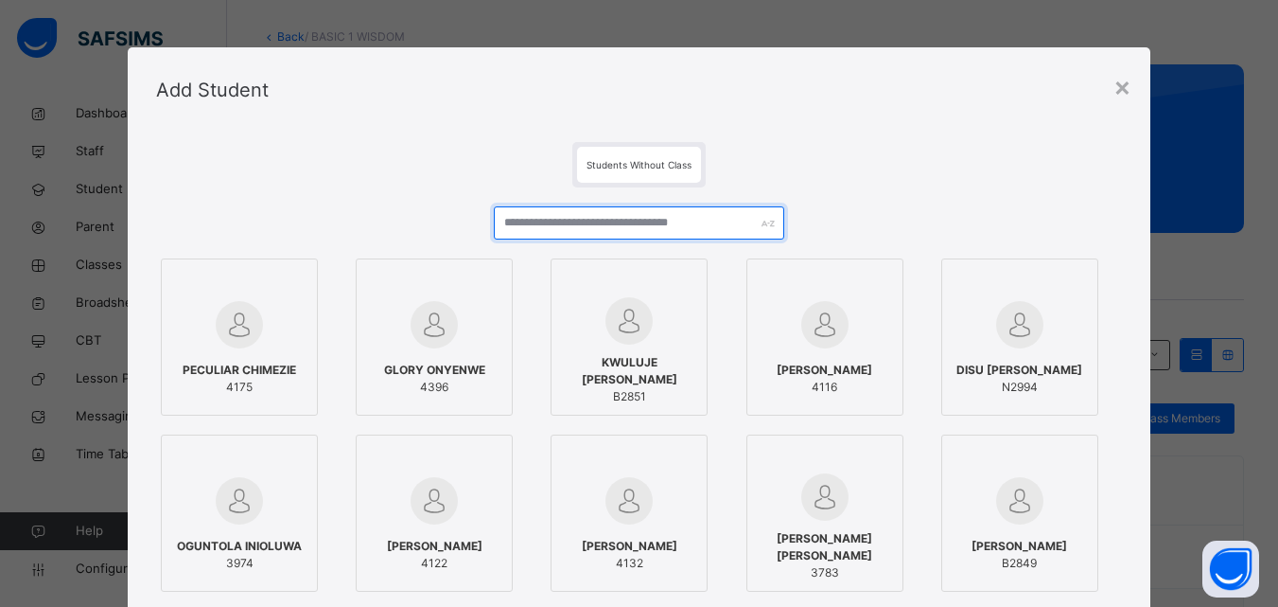
click at [714, 232] on input "text" at bounding box center [639, 222] width 290 height 33
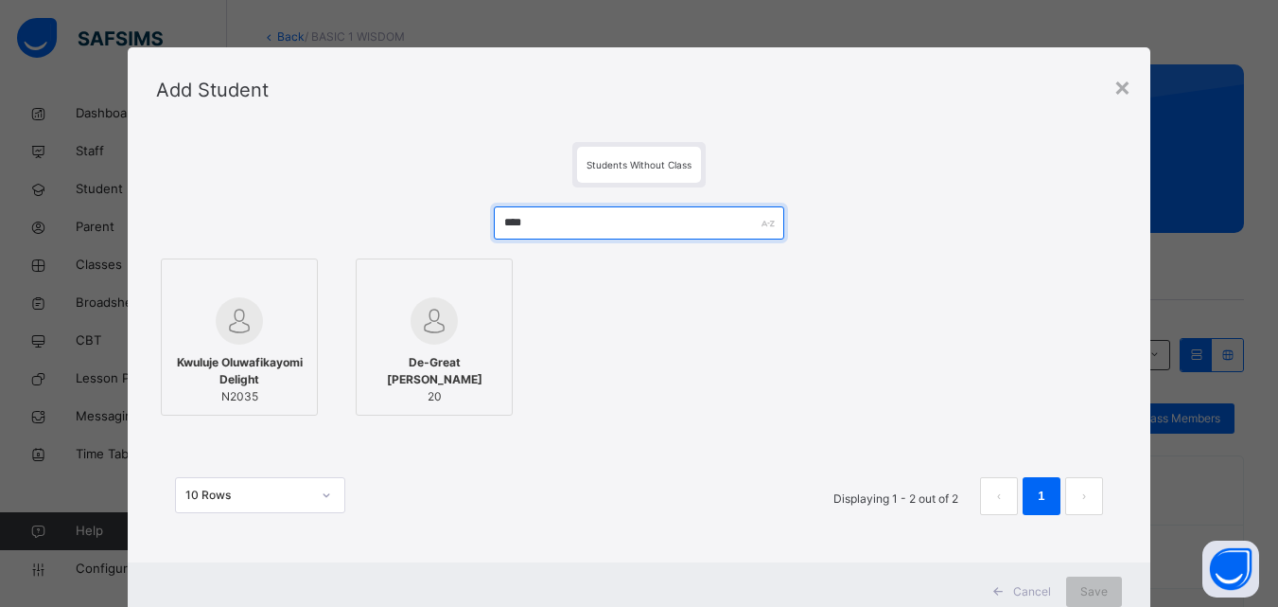
type input "****"
click at [236, 301] on img at bounding box center [239, 320] width 47 height 47
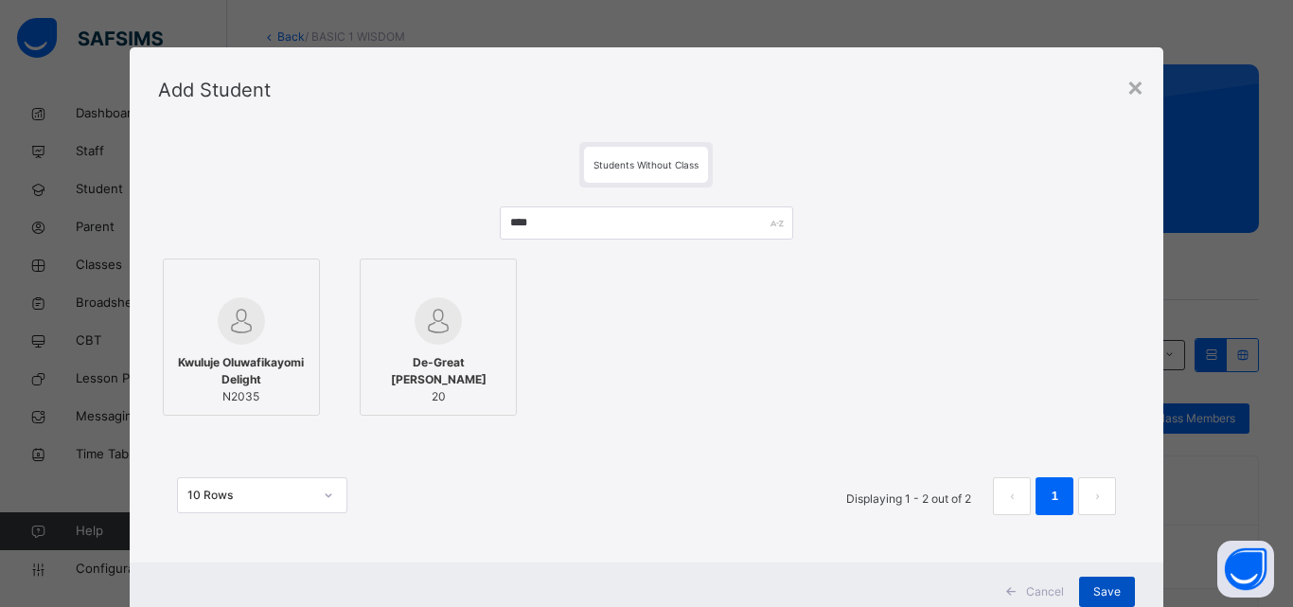
click at [1105, 590] on span "Save" at bounding box center [1106, 591] width 27 height 17
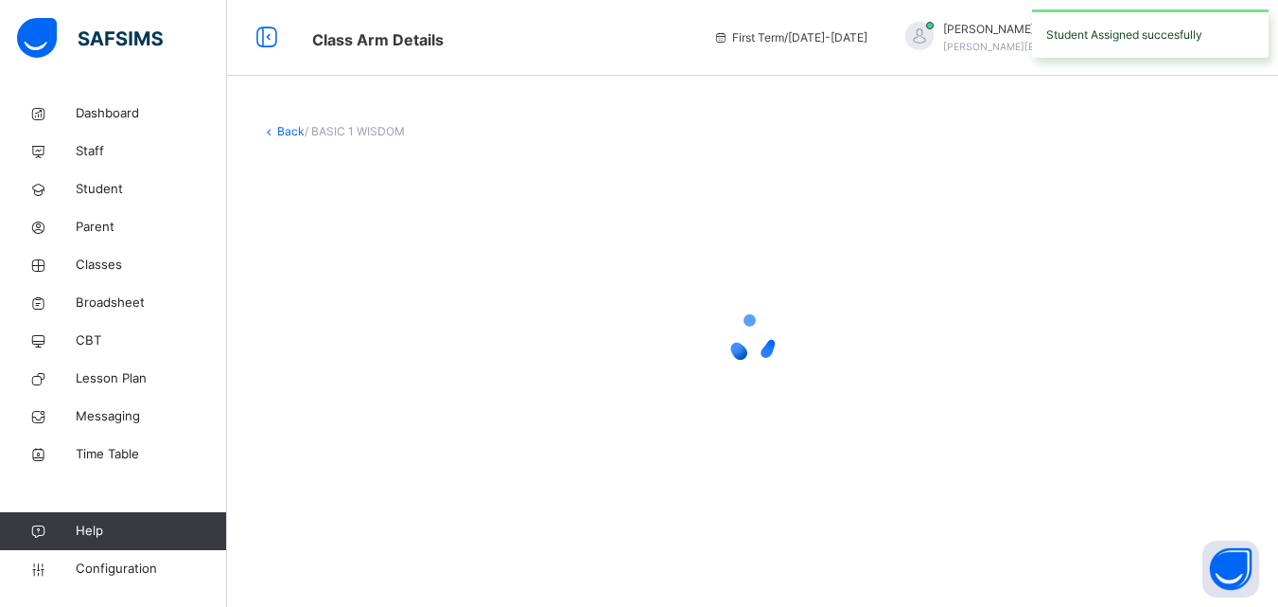
scroll to position [0, 0]
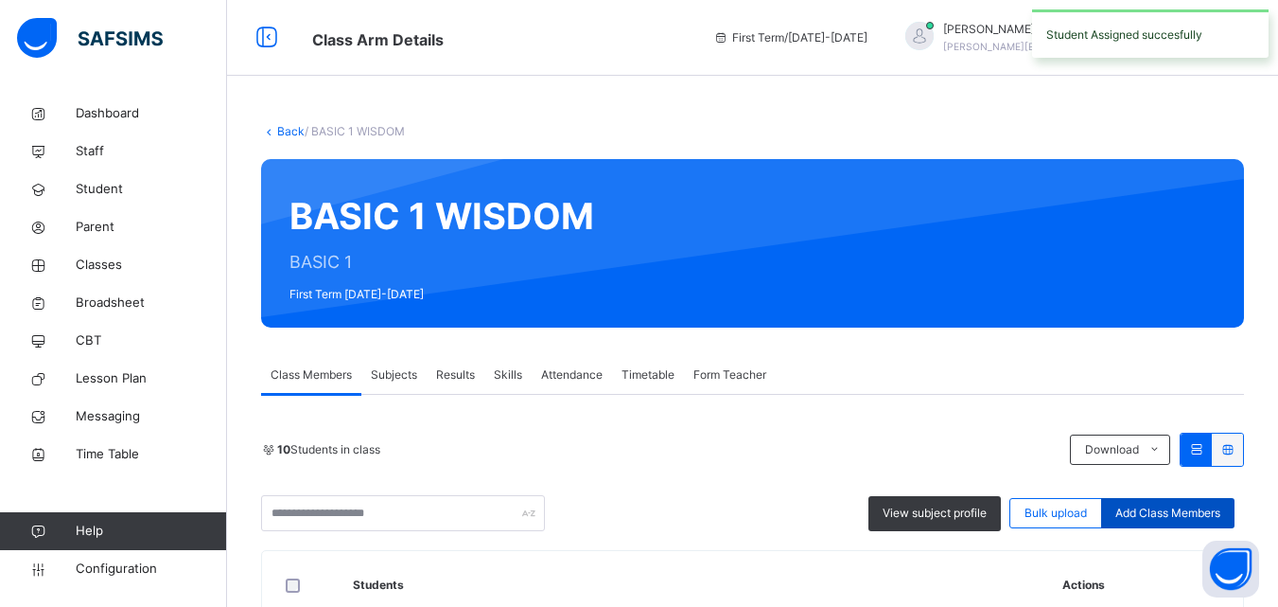
click at [1191, 514] on span "Add Class Members" at bounding box center [1168, 512] width 105 height 17
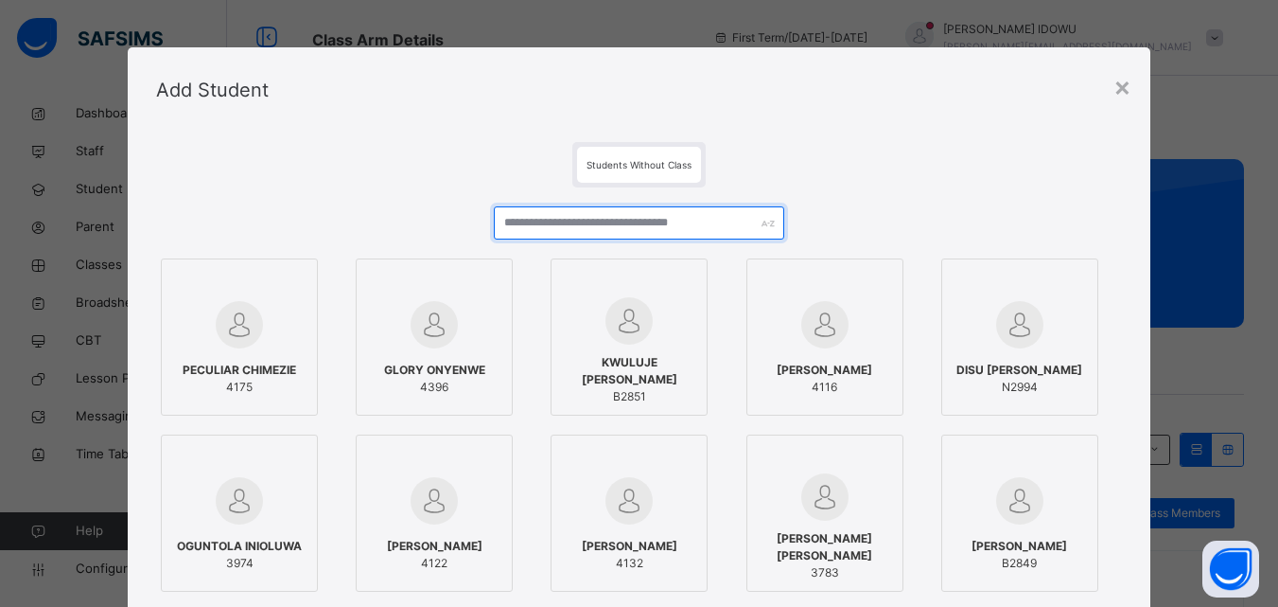
click at [706, 229] on input "text" at bounding box center [639, 222] width 290 height 33
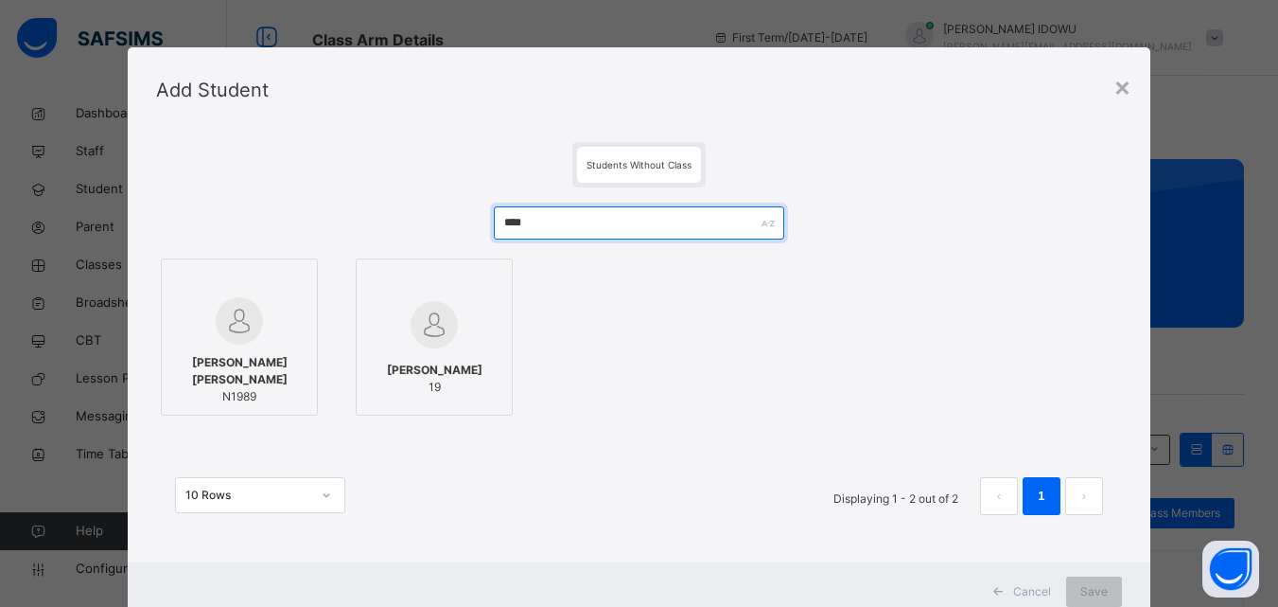
type input "****"
click at [284, 345] on div "[PERSON_NAME] [PERSON_NAME] N1989" at bounding box center [239, 379] width 136 height 70
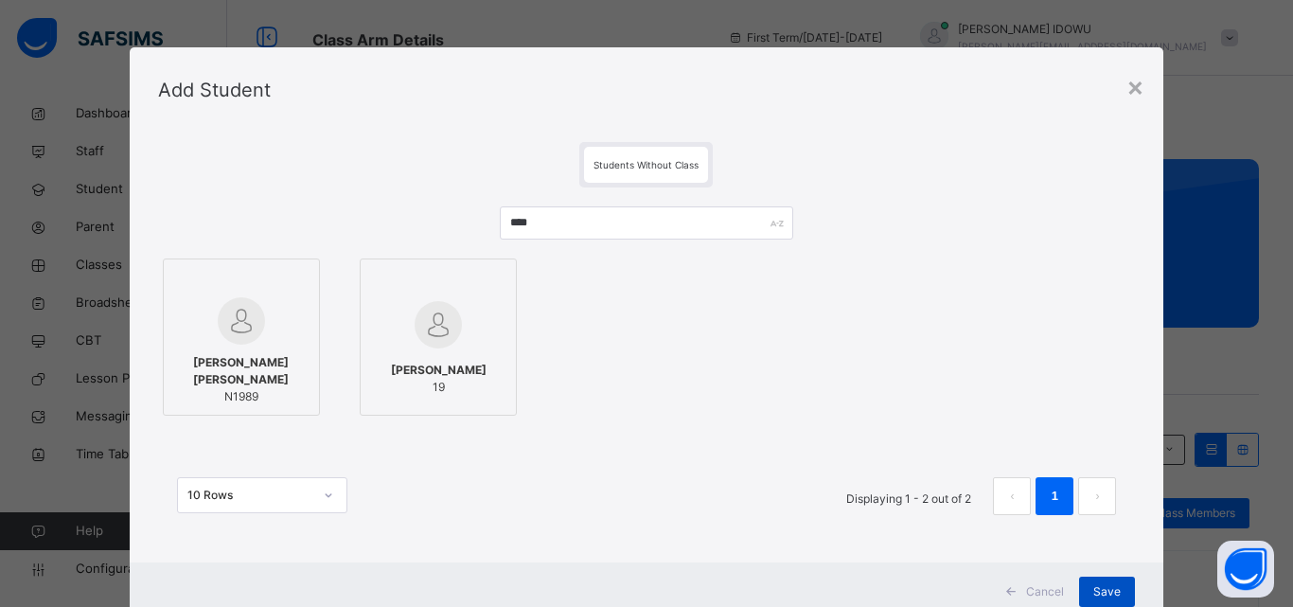
click at [1100, 583] on span "Save" at bounding box center [1106, 591] width 27 height 17
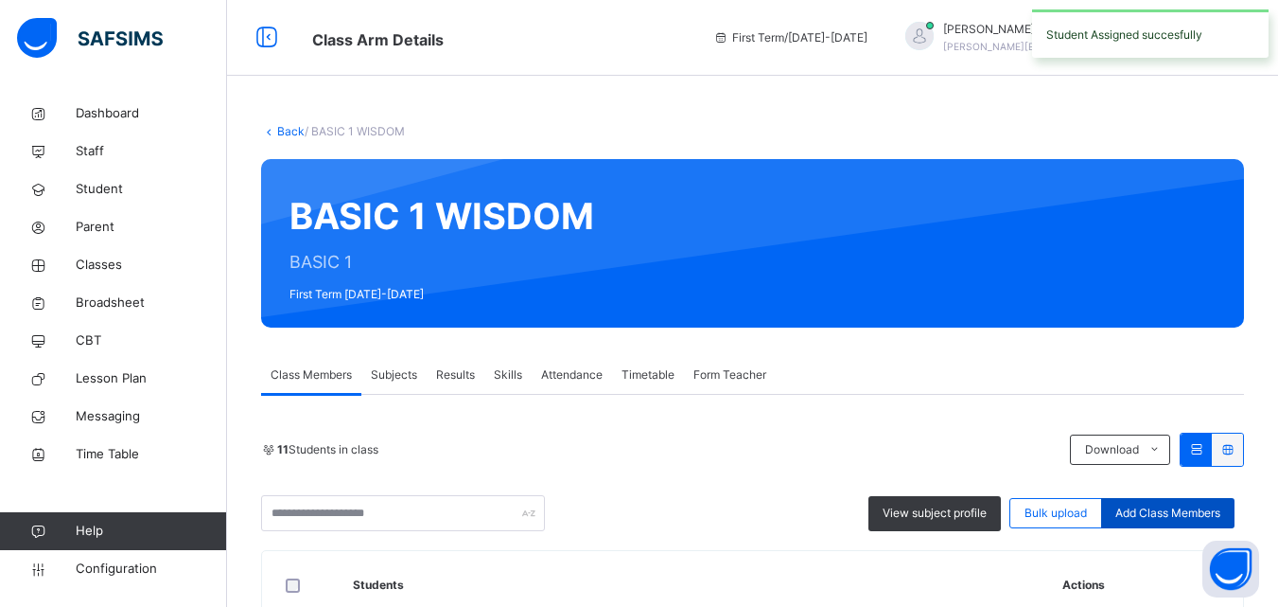
click at [1207, 513] on span "Add Class Members" at bounding box center [1168, 512] width 105 height 17
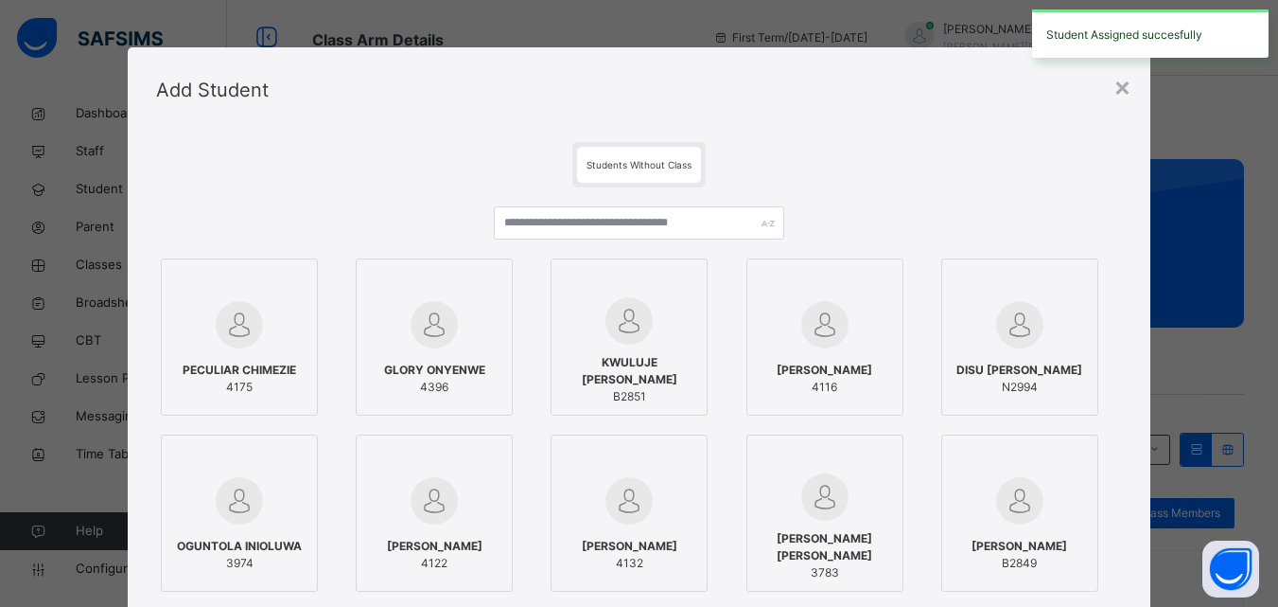
click at [556, 202] on div "PECULIAR CHIMEZIE 4175 GLORY ONYENWE 4396 KWULUJE [PERSON_NAME] B2851 [PERSON_N…" at bounding box center [639, 457] width 966 height 541
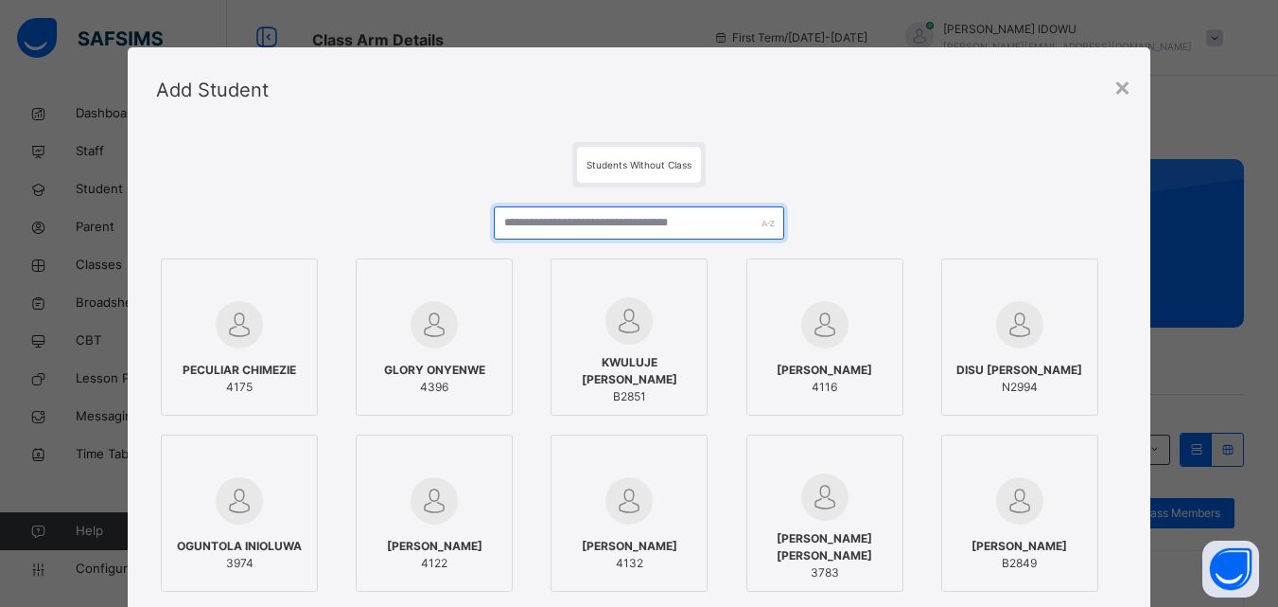
click at [553, 218] on input "text" at bounding box center [639, 222] width 290 height 33
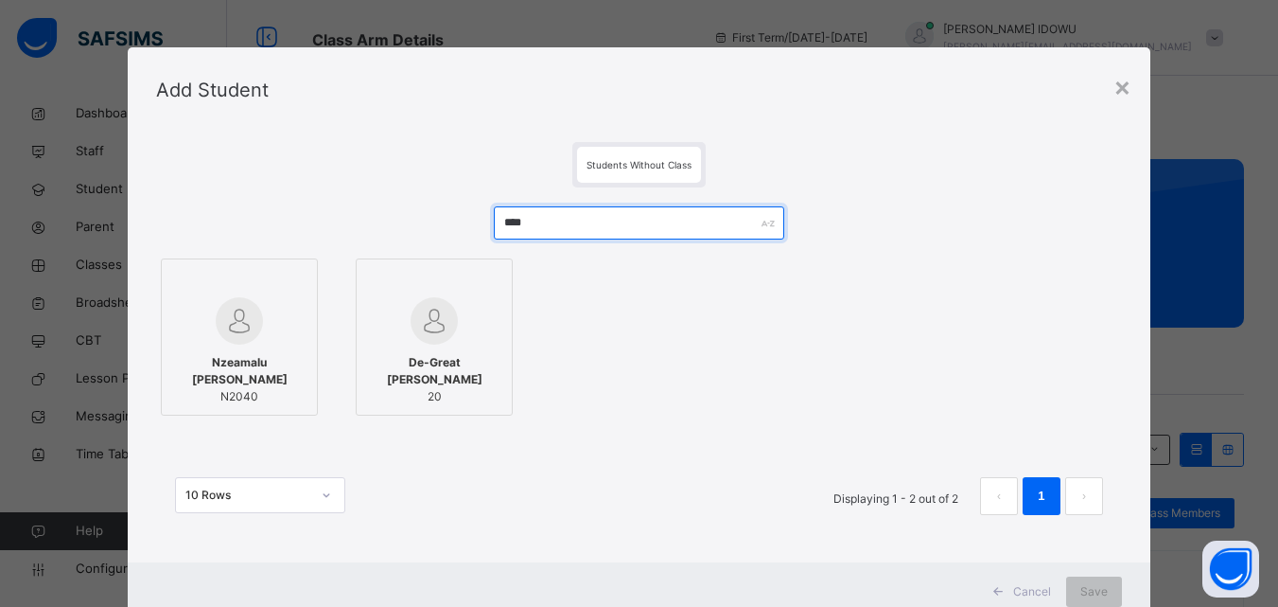
type input "****"
click at [238, 360] on span "Nzeamalu [PERSON_NAME]" at bounding box center [239, 371] width 136 height 34
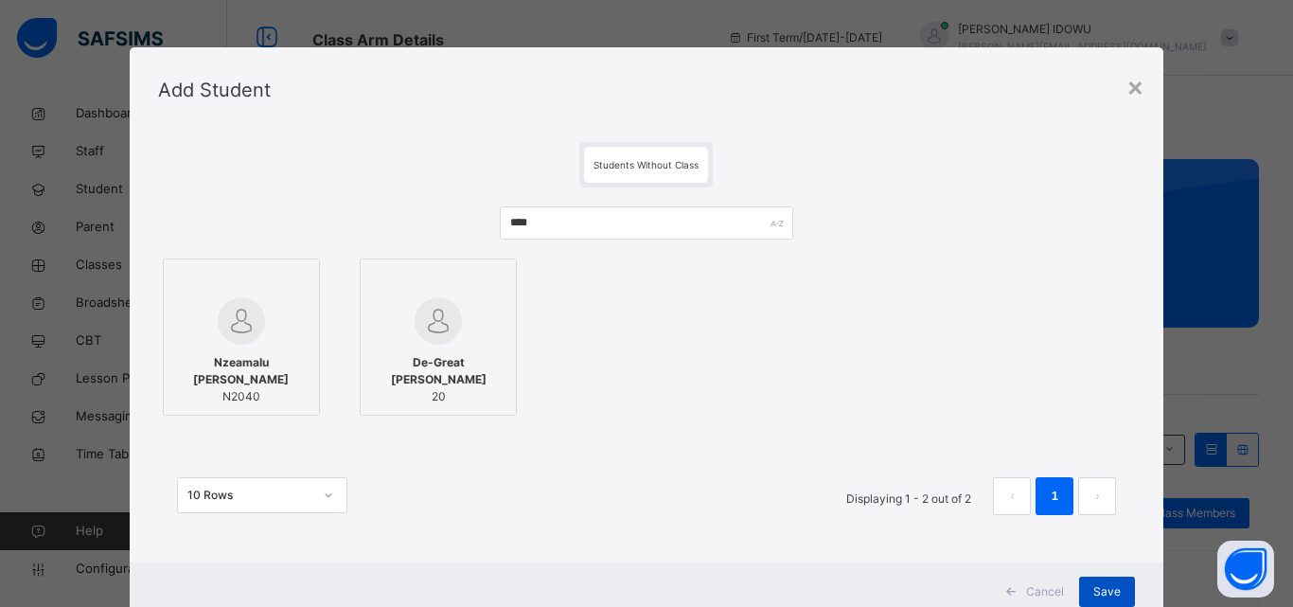
click at [1098, 579] on div "Save" at bounding box center [1107, 591] width 56 height 30
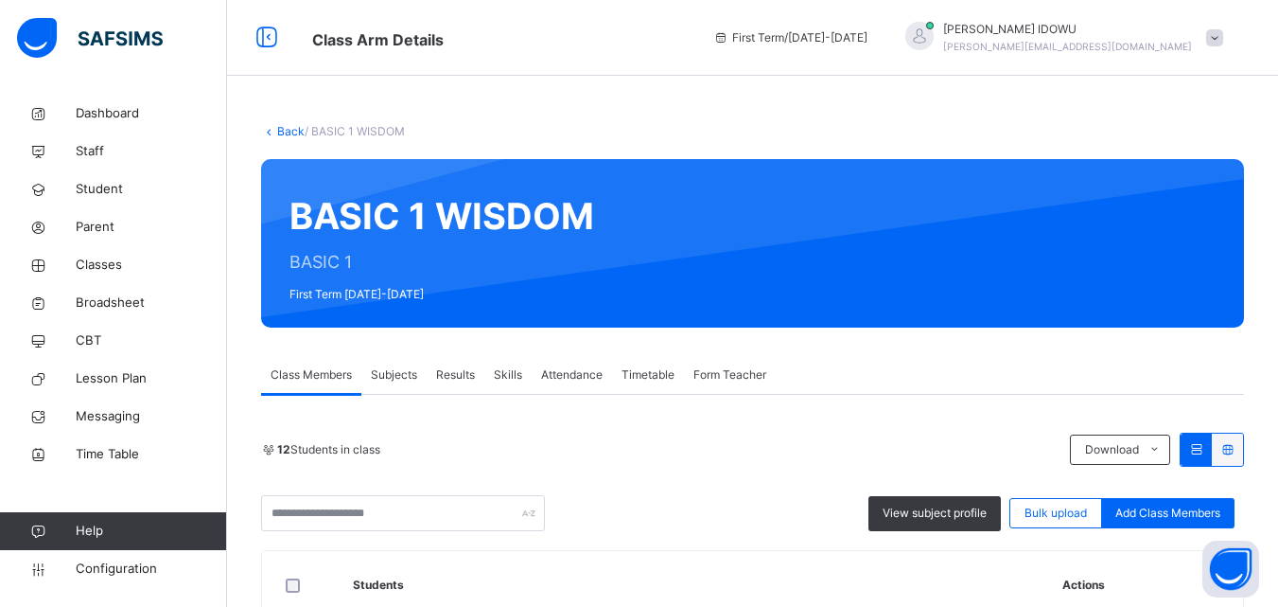
click at [1235, 502] on div "Add Class Members" at bounding box center [1167, 513] width 133 height 30
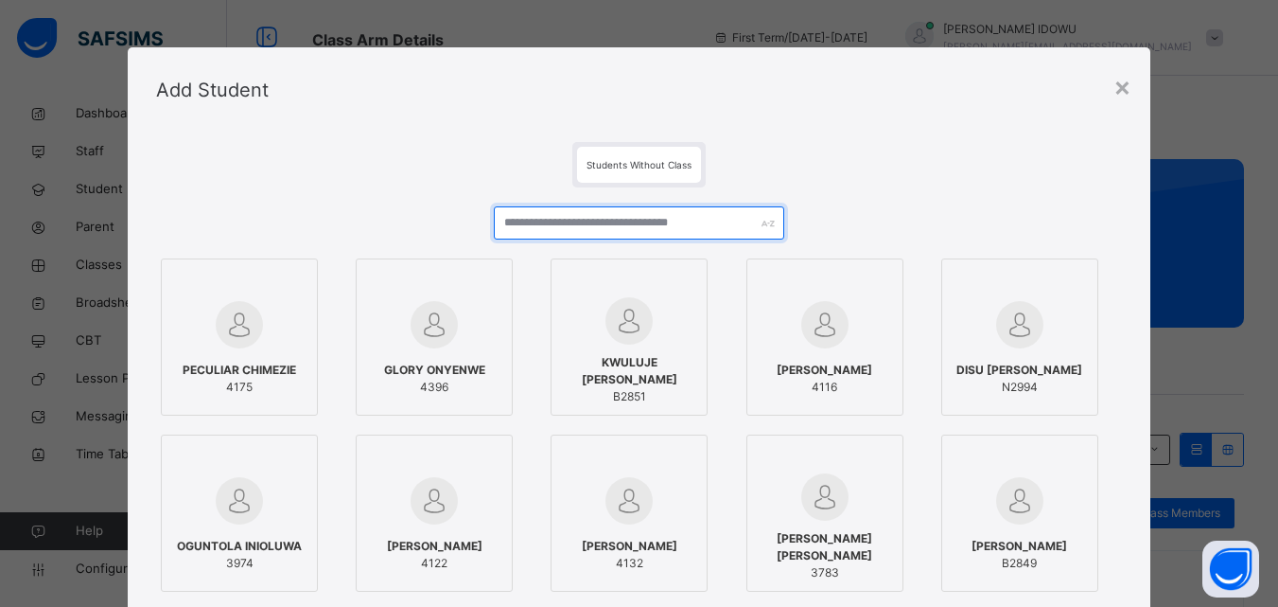
click at [712, 217] on input "text" at bounding box center [639, 222] width 290 height 33
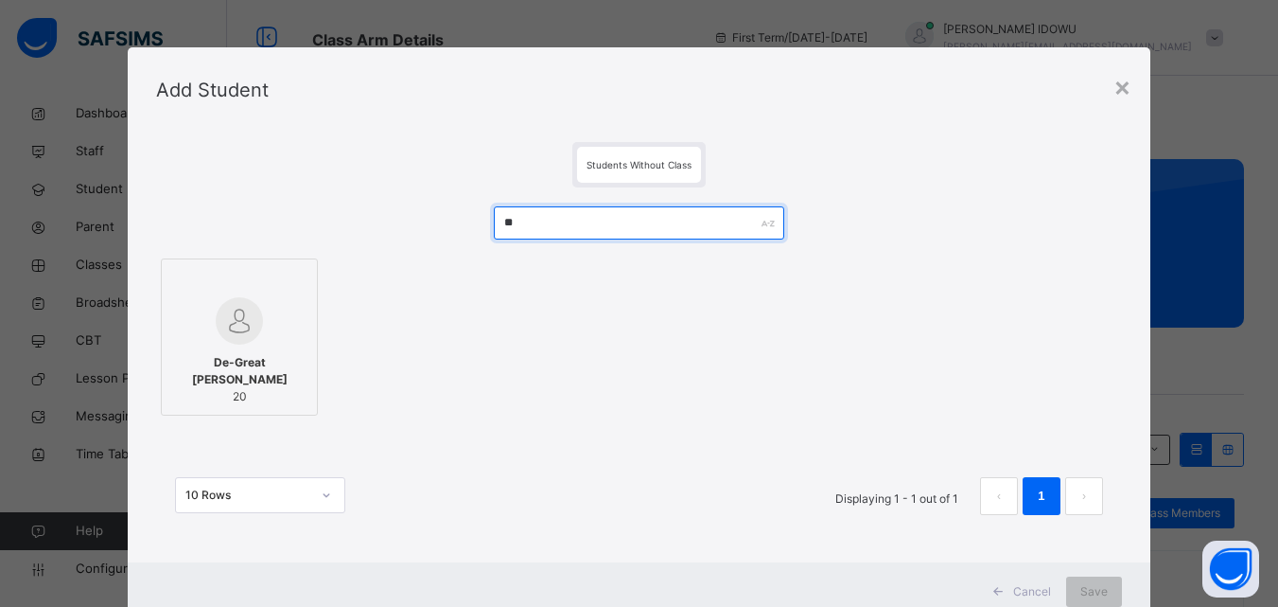
type input "*"
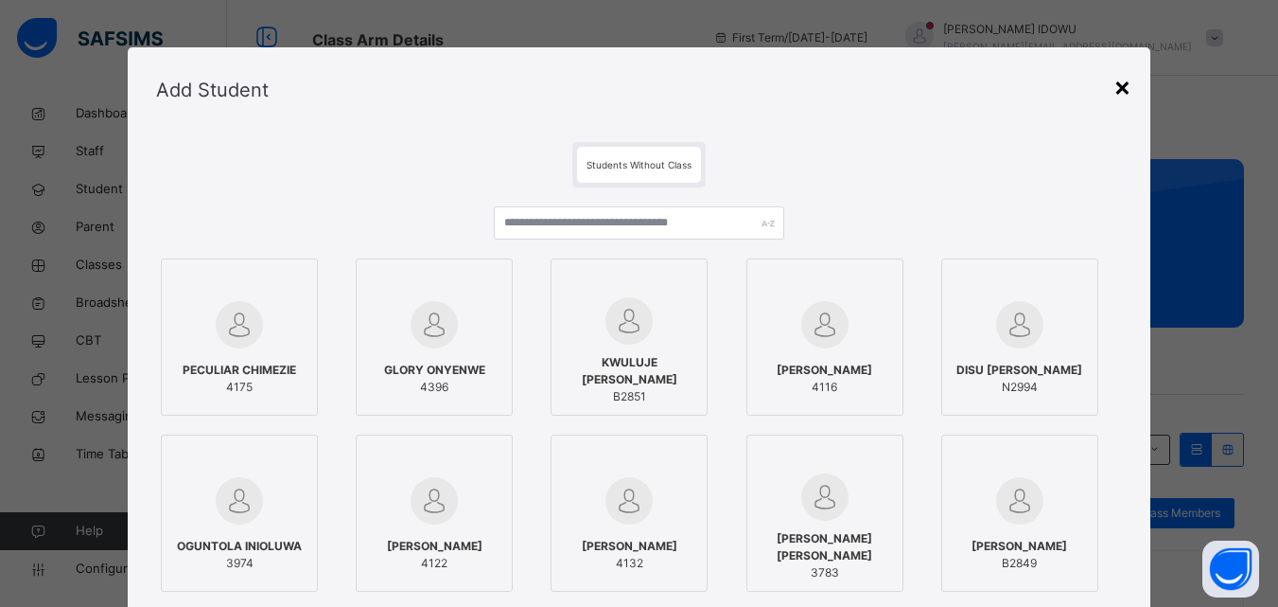
click at [1122, 86] on div "×" at bounding box center [1123, 86] width 18 height 40
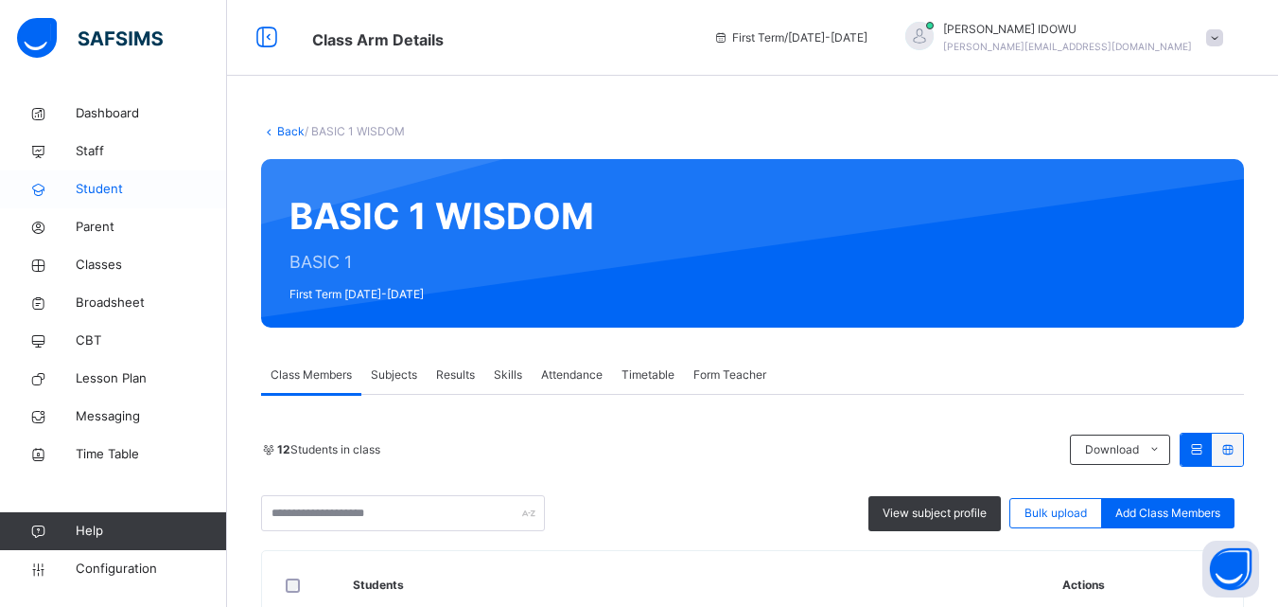
click at [132, 189] on span "Student" at bounding box center [151, 189] width 151 height 19
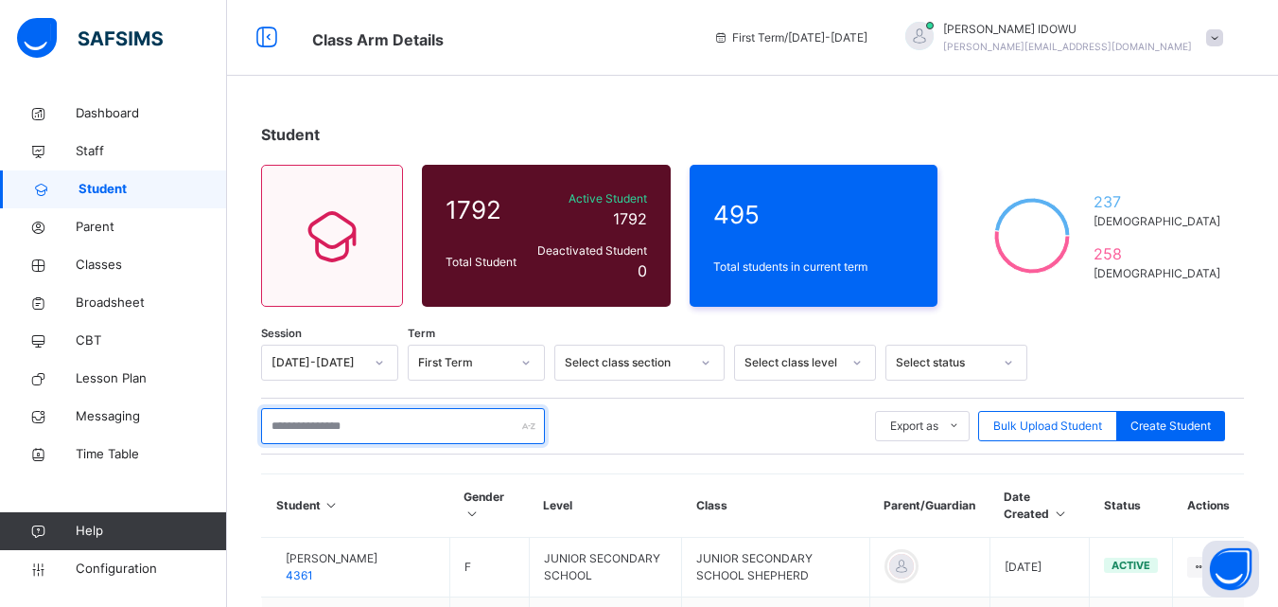
click at [324, 429] on input "text" at bounding box center [403, 426] width 284 height 36
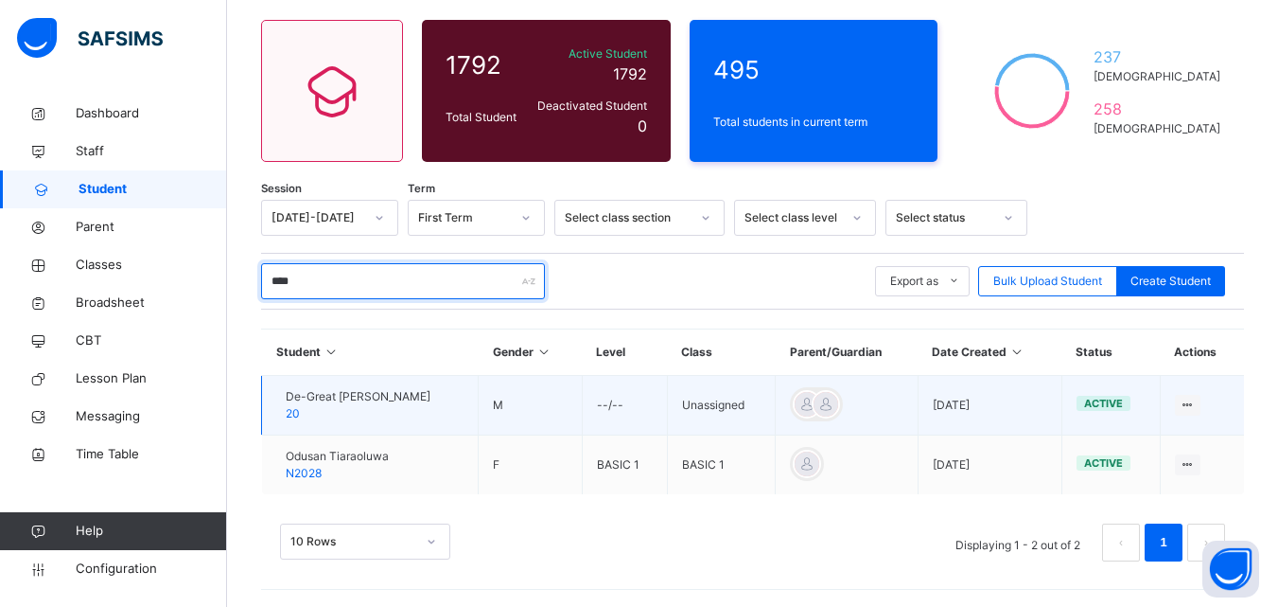
scroll to position [147, 0]
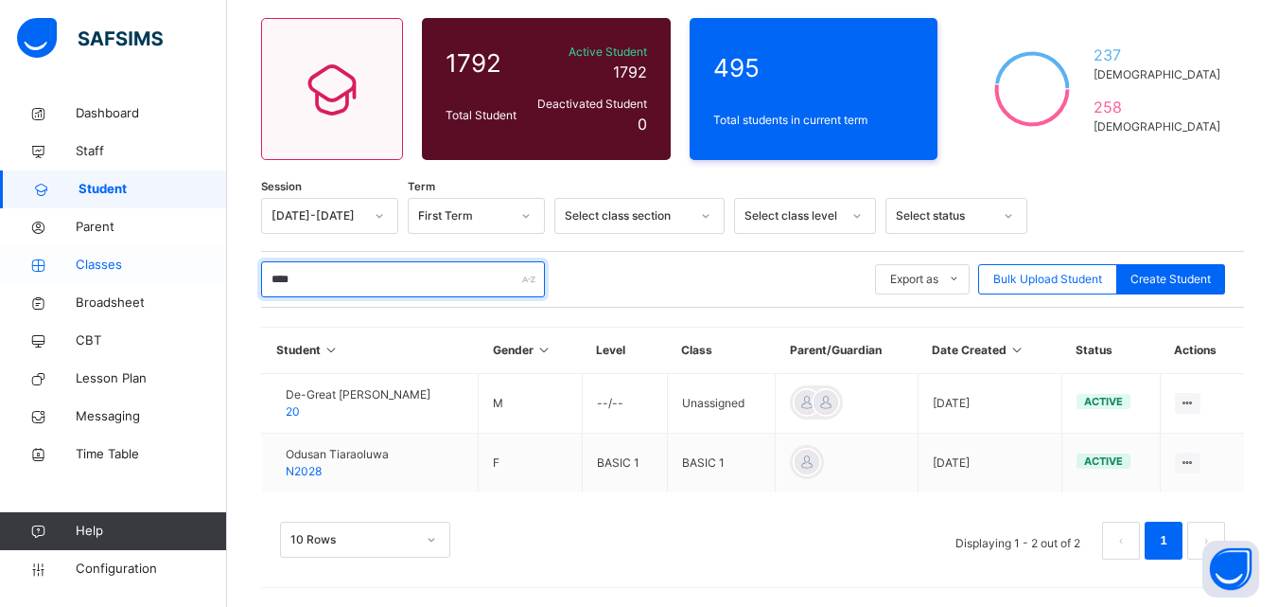
type input "****"
click at [190, 262] on span "Classes" at bounding box center [151, 264] width 151 height 19
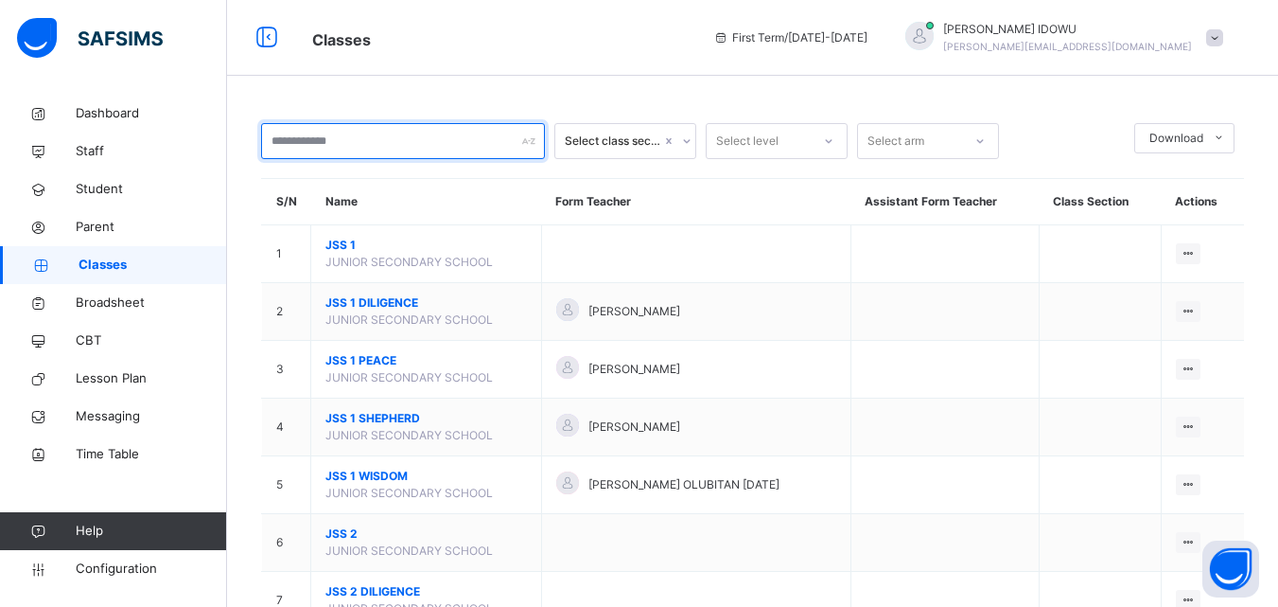
click at [380, 138] on input "text" at bounding box center [403, 141] width 284 height 36
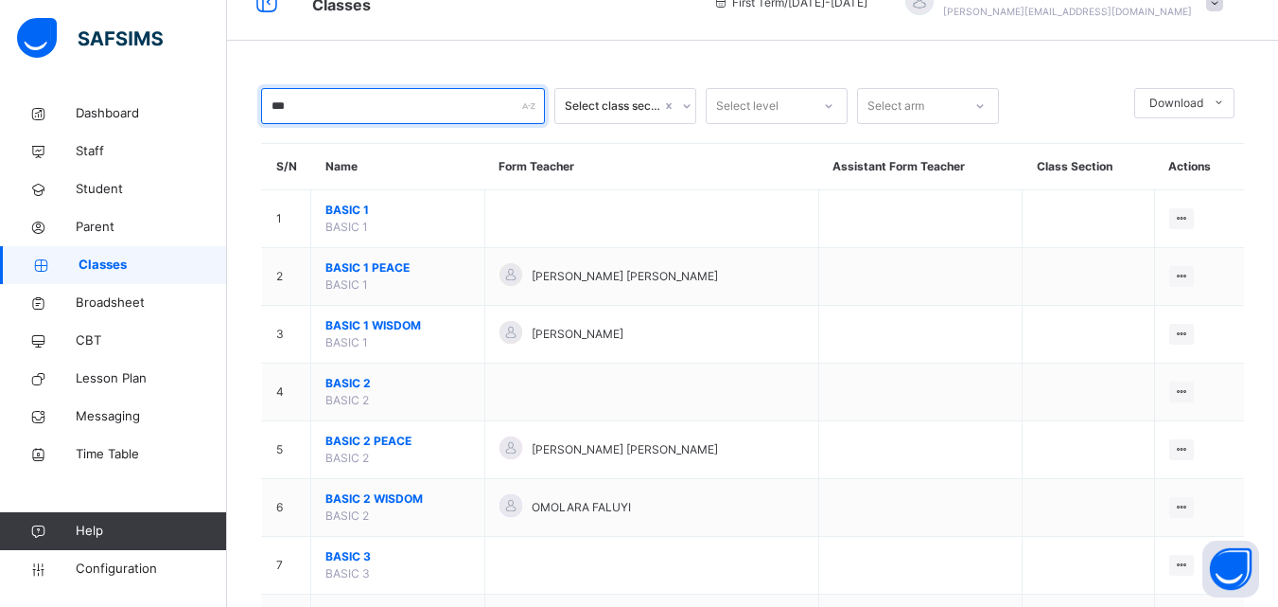
scroll to position [95, 0]
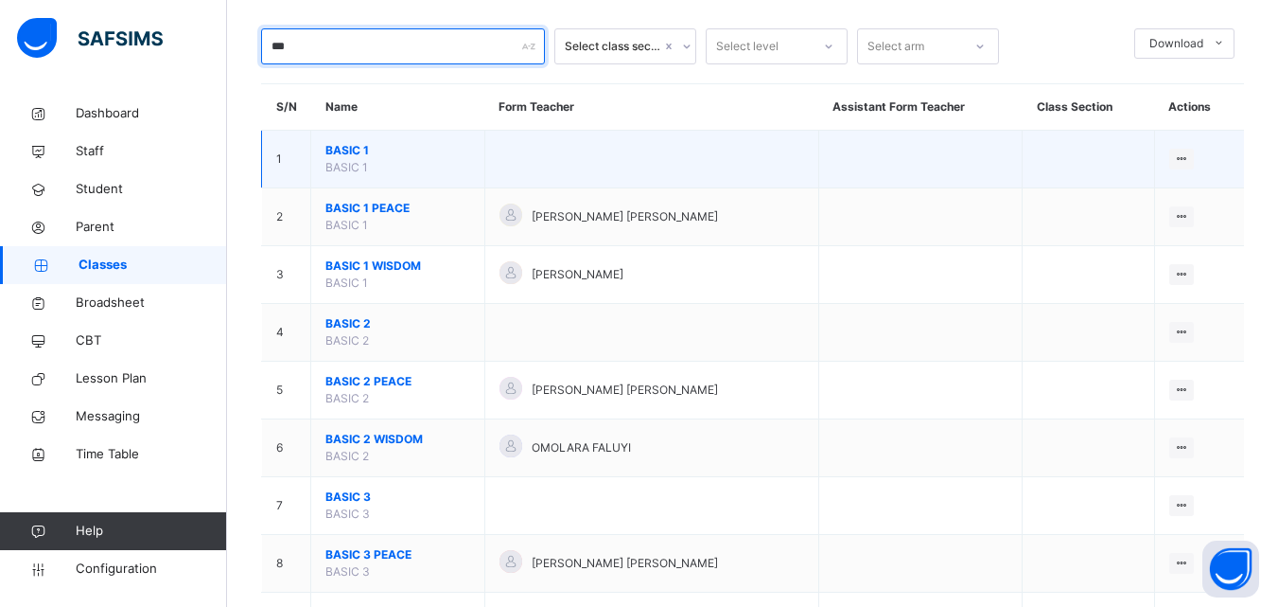
type input "***"
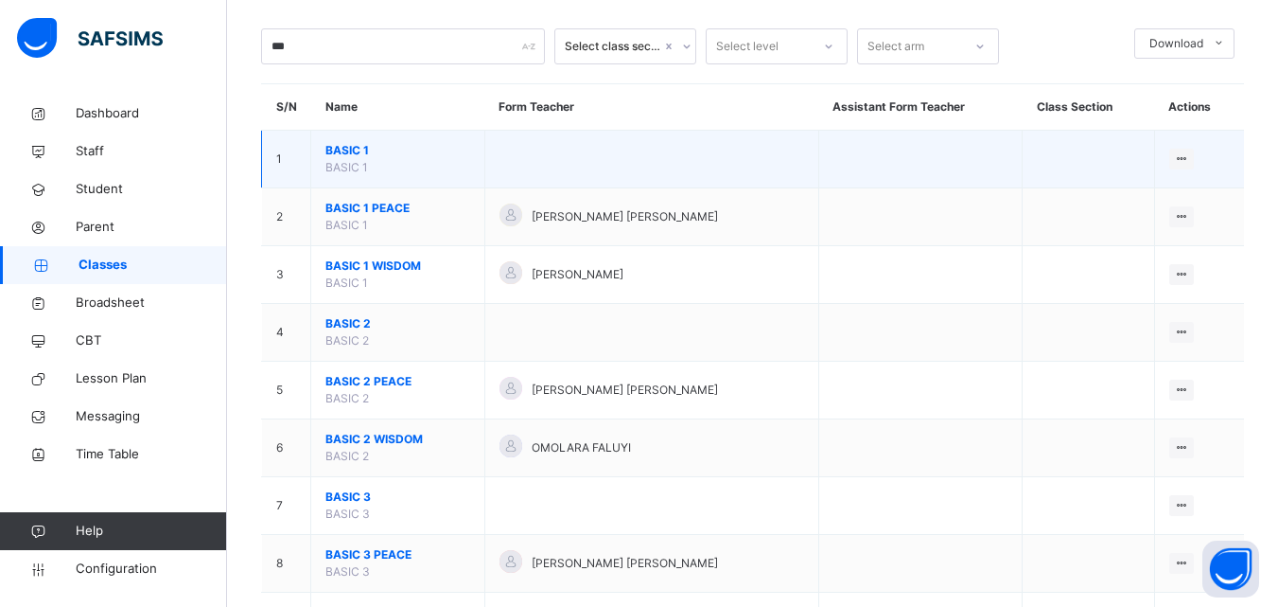
click at [357, 140] on td "BASIC 1 BASIC 1" at bounding box center [398, 160] width 174 height 58
click at [347, 146] on span "BASIC 1" at bounding box center [398, 150] width 145 height 17
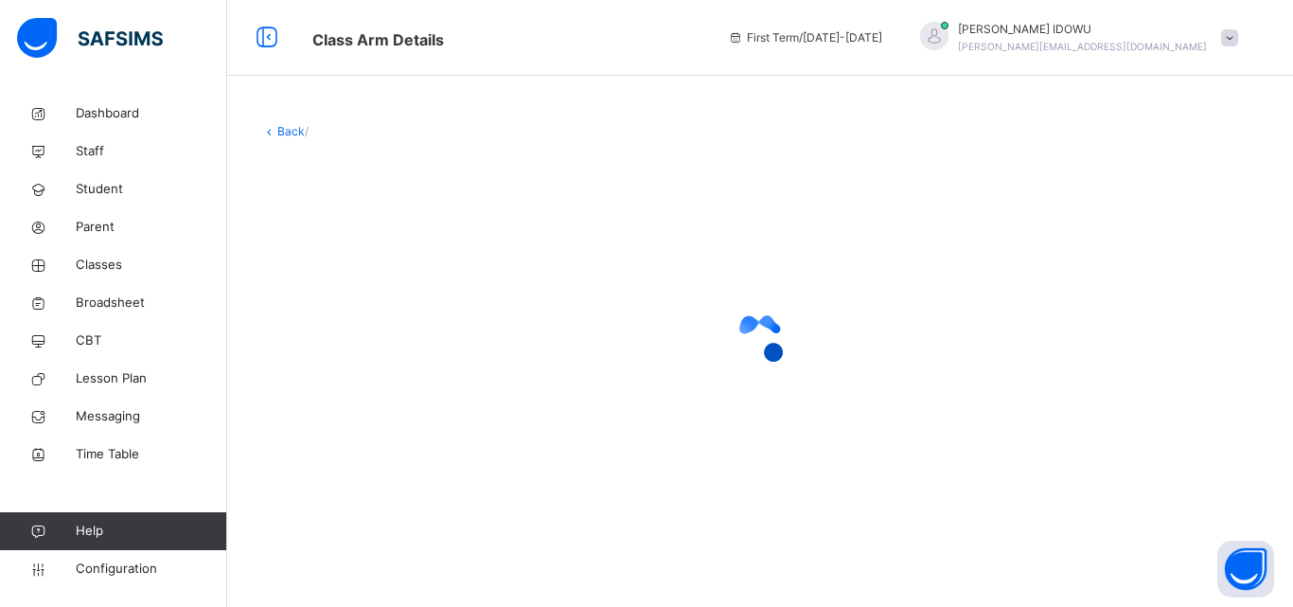
click at [347, 146] on div "Back /" at bounding box center [760, 321] width 1066 height 452
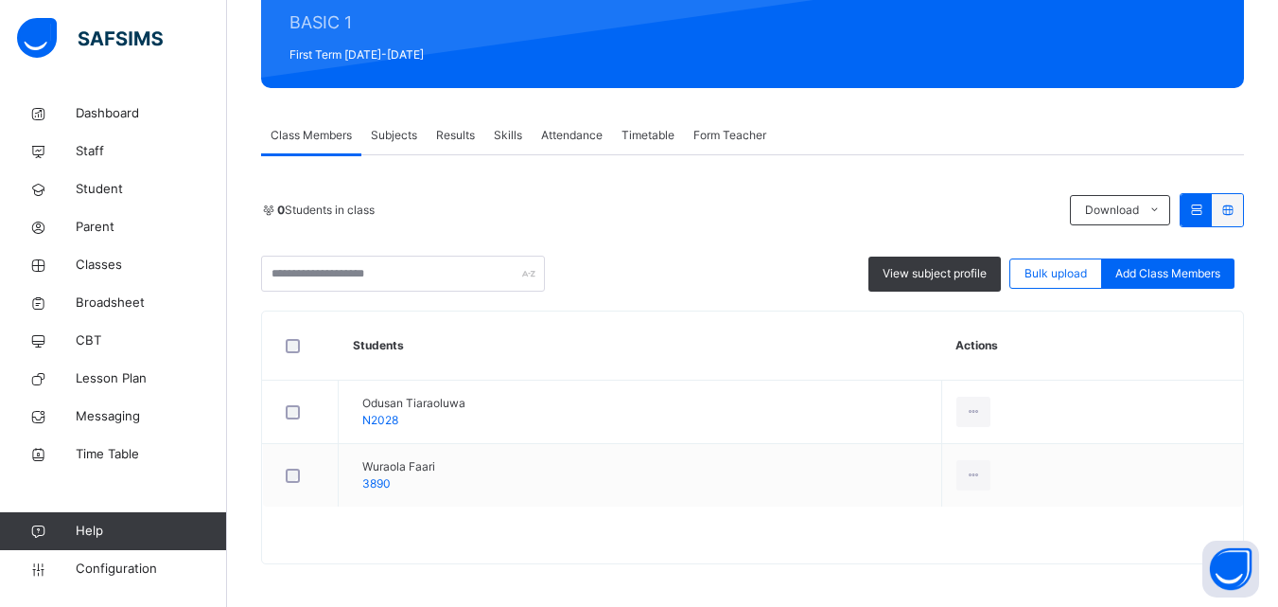
scroll to position [244, 0]
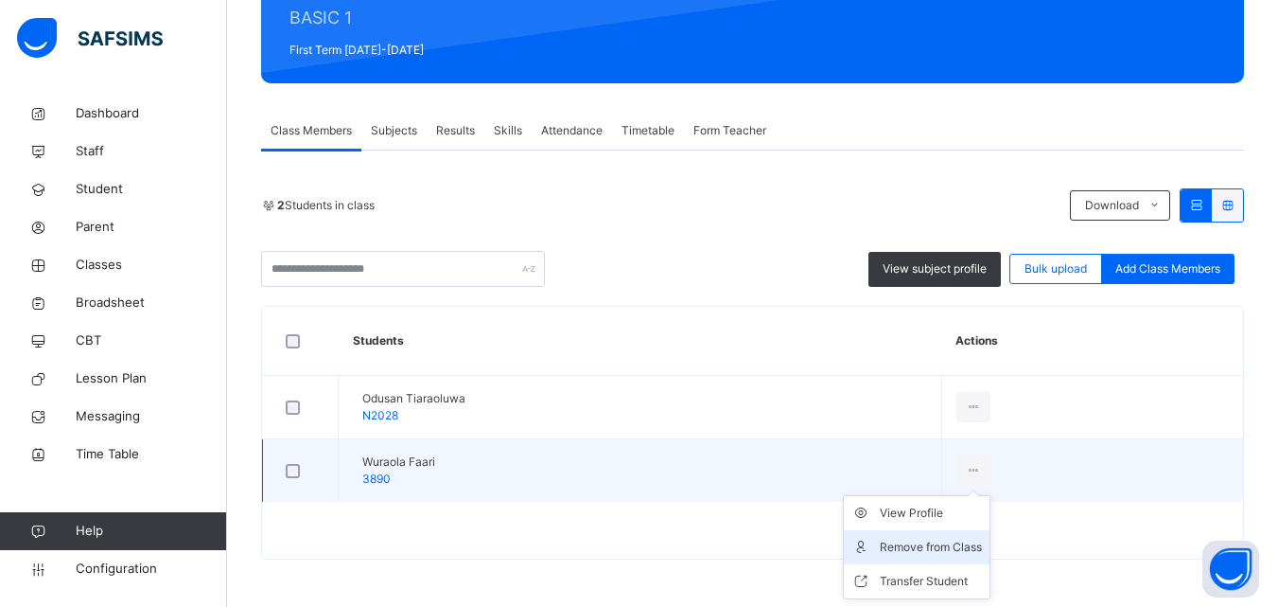
click at [958, 541] on div "Remove from Class" at bounding box center [931, 546] width 102 height 19
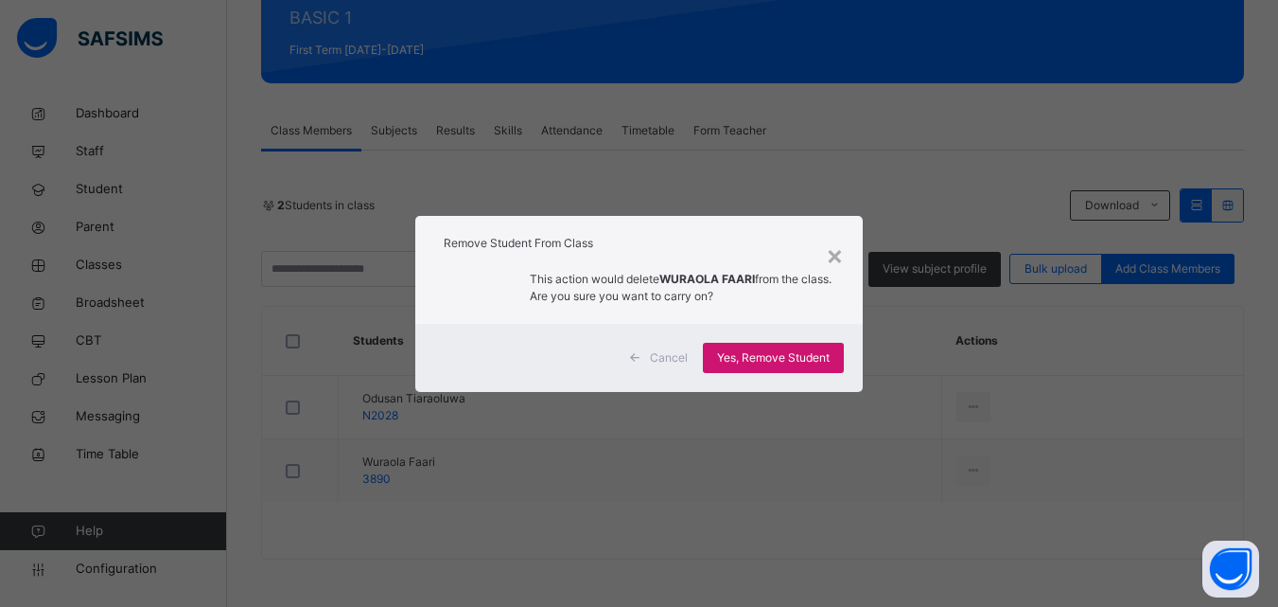
click at [815, 353] on span "Yes, Remove Student" at bounding box center [773, 357] width 113 height 17
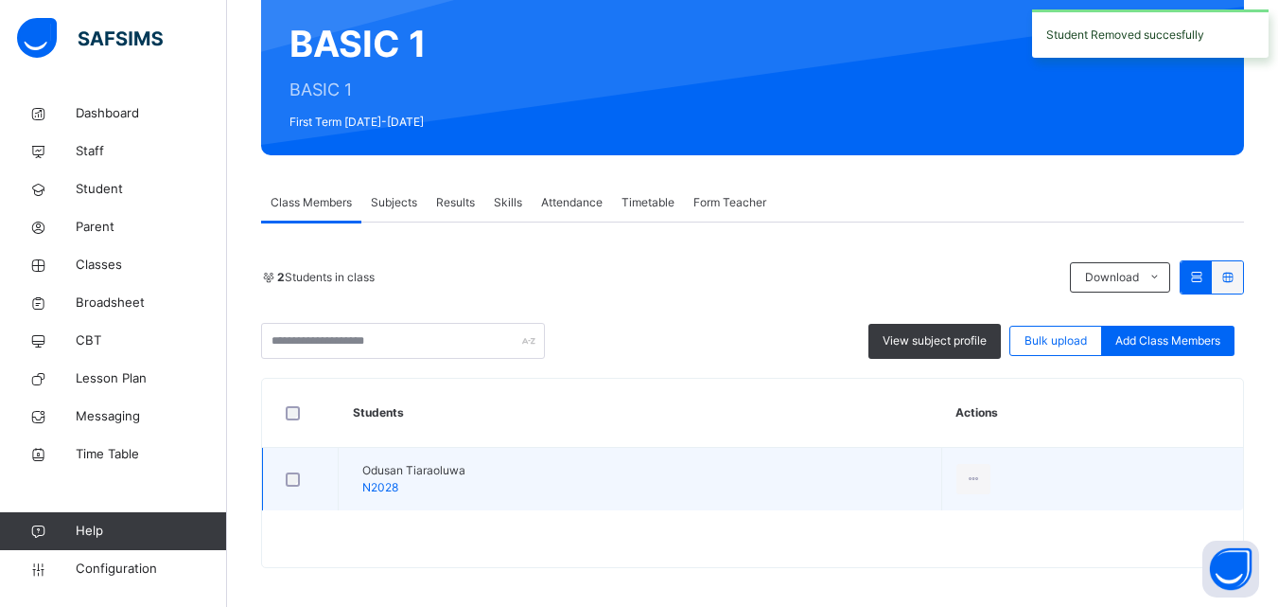
scroll to position [181, 0]
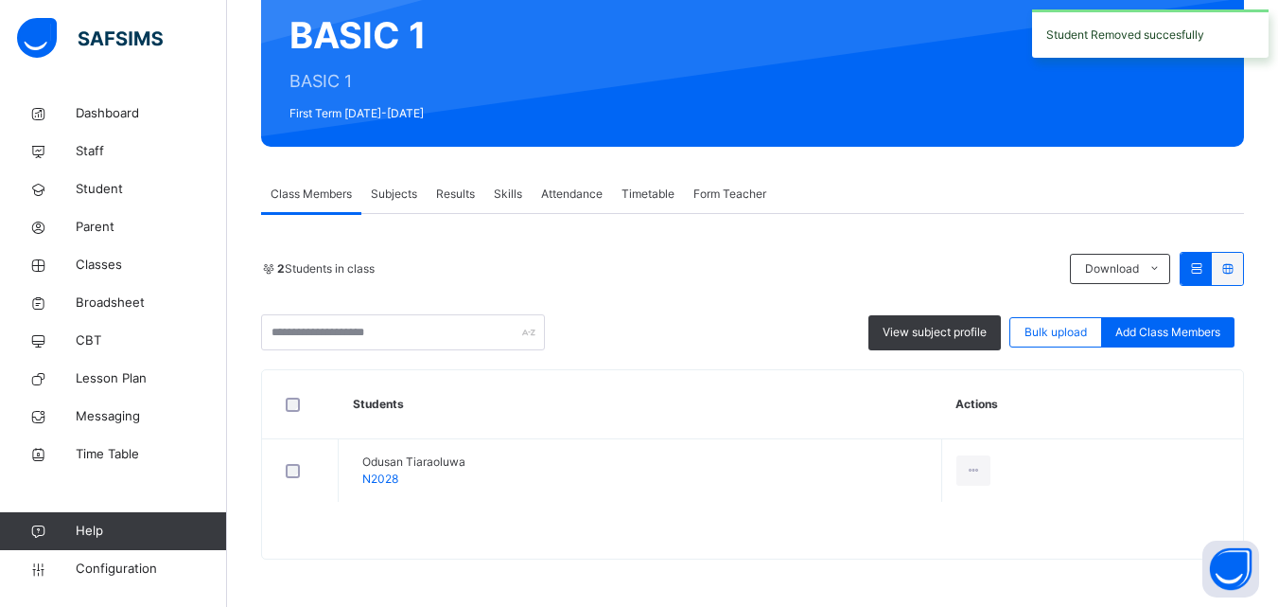
drag, startPoint x: 981, startPoint y: 546, endPoint x: 972, endPoint y: 543, distance: 9.9
click at [0, 0] on div "Remove from Class" at bounding box center [0, 0] width 0 height 0
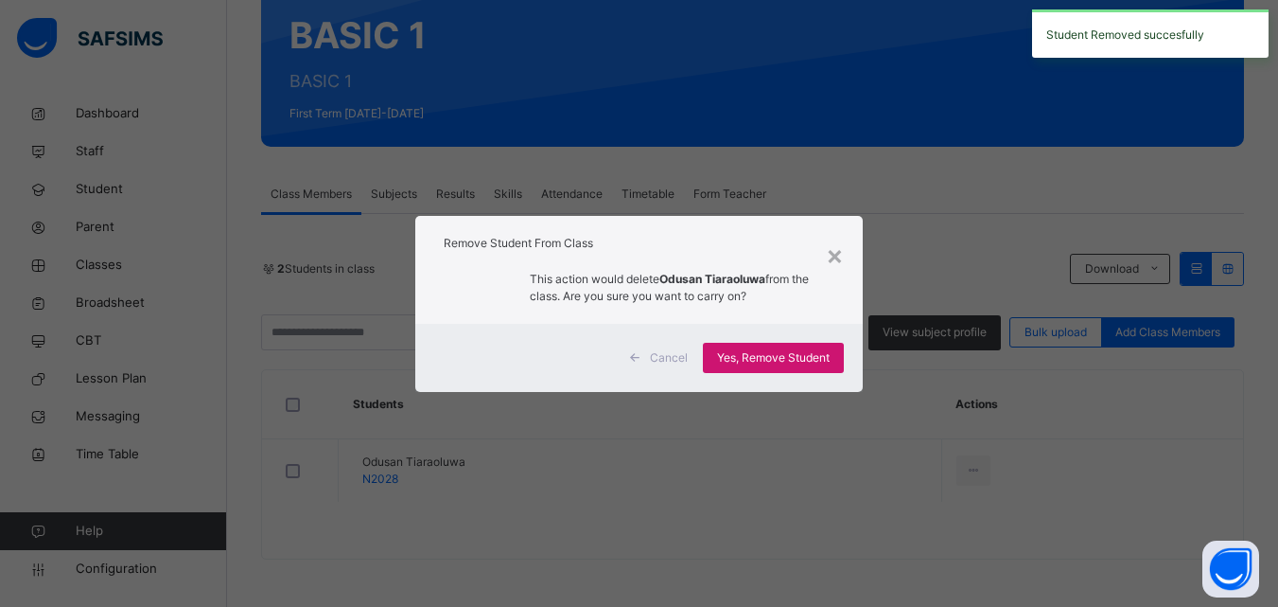
click at [738, 361] on span "Yes, Remove Student" at bounding box center [773, 357] width 113 height 17
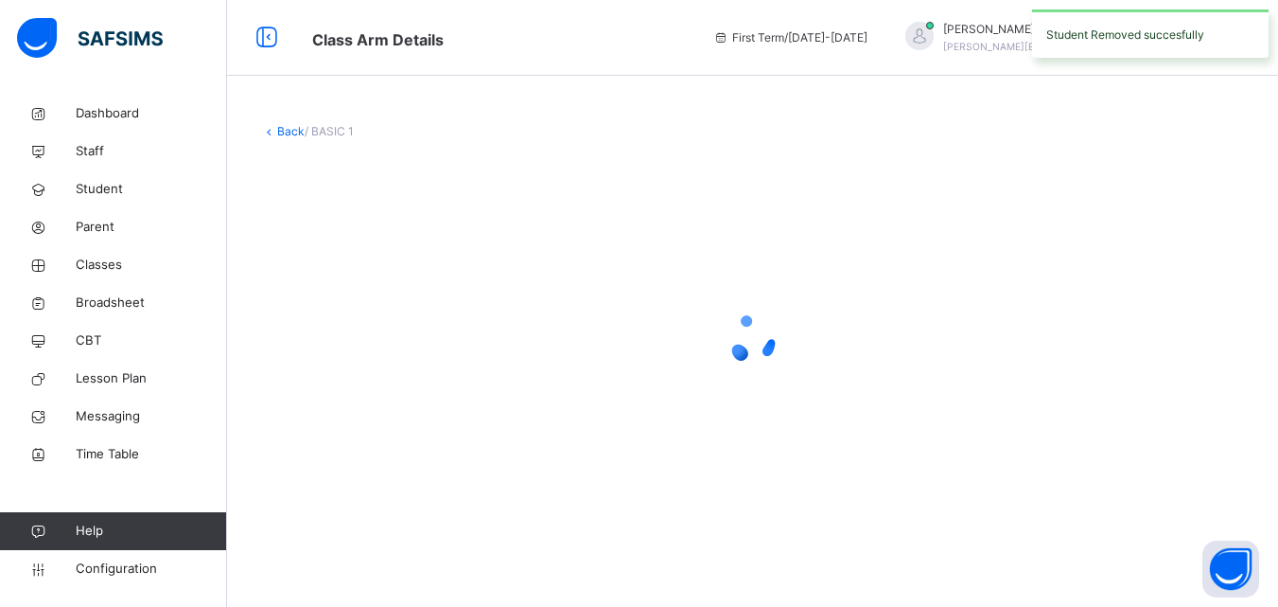
scroll to position [0, 0]
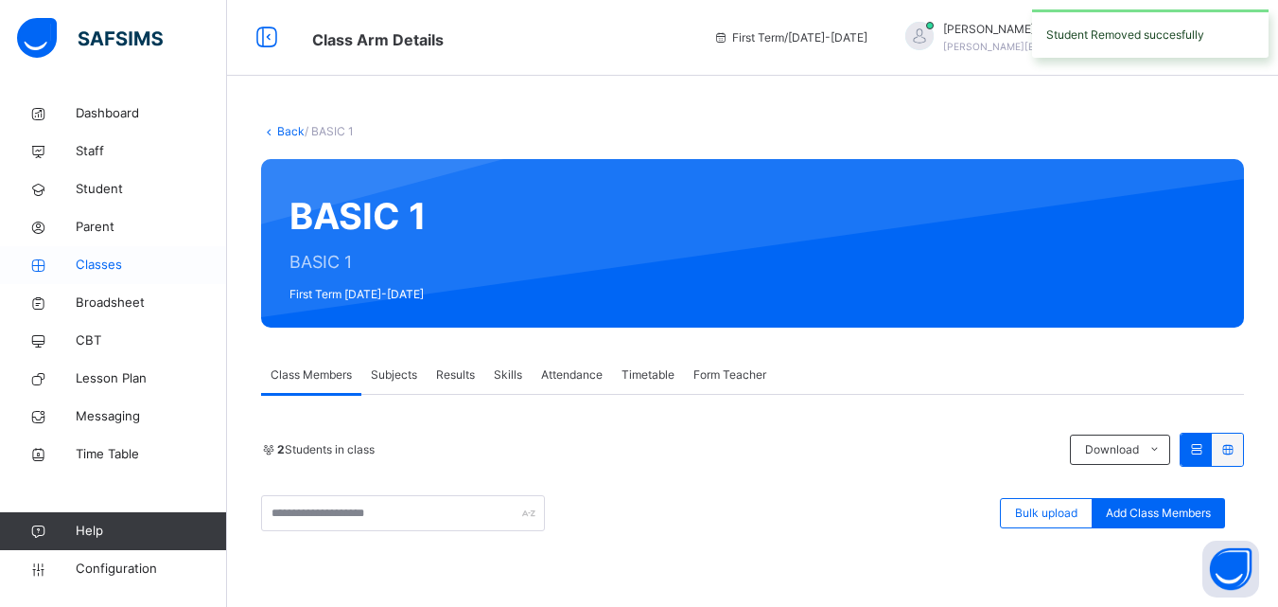
click at [166, 262] on span "Classes" at bounding box center [151, 264] width 151 height 19
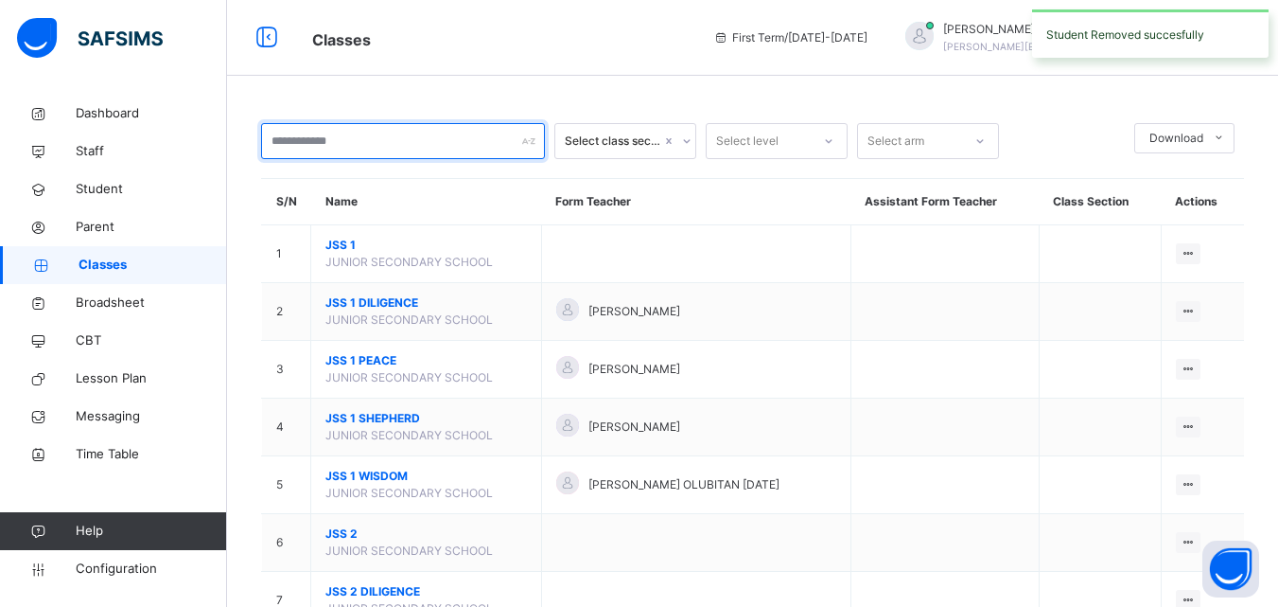
click at [386, 147] on input "text" at bounding box center [403, 141] width 284 height 36
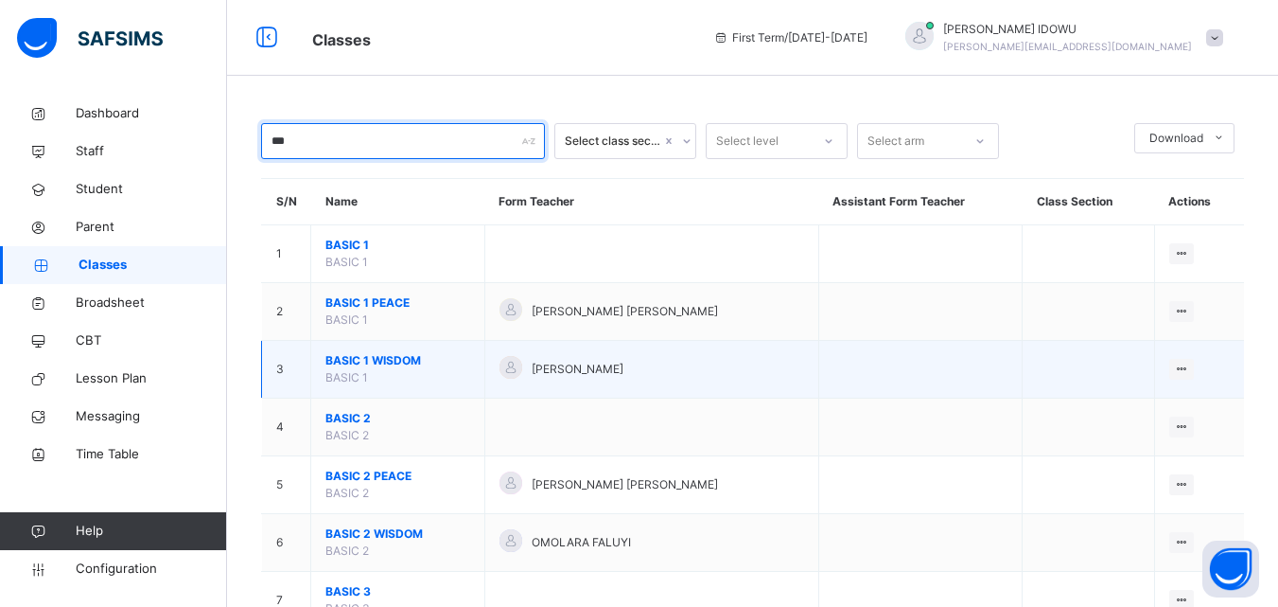
type input "***"
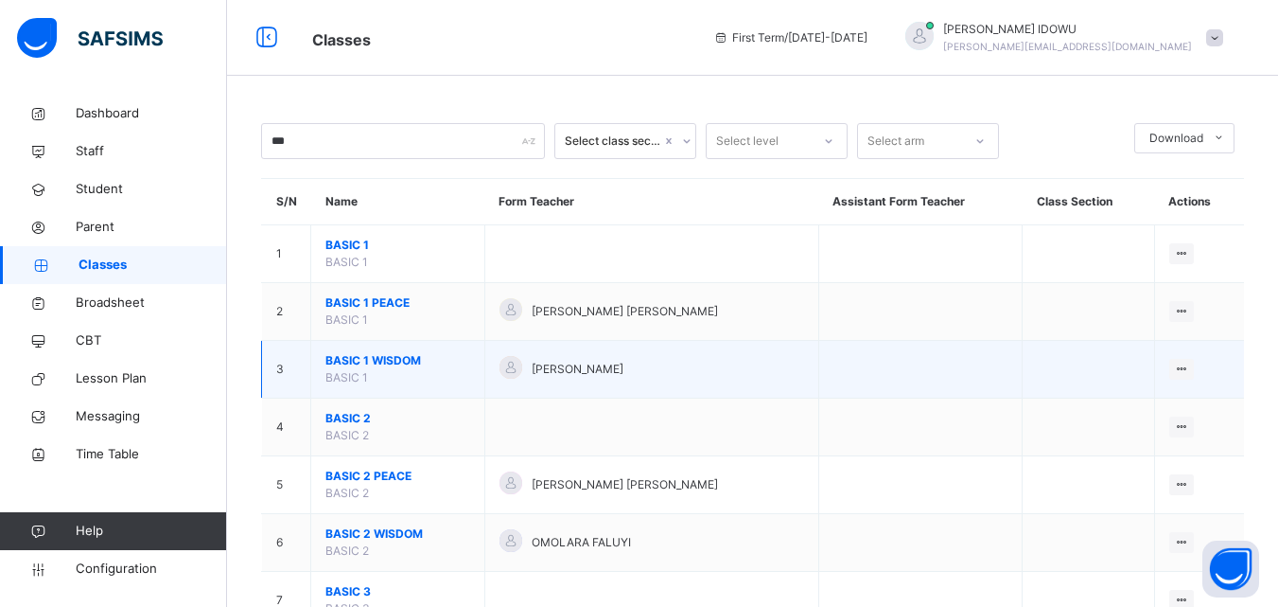
click at [388, 365] on span "BASIC 1 WISDOM" at bounding box center [398, 360] width 145 height 17
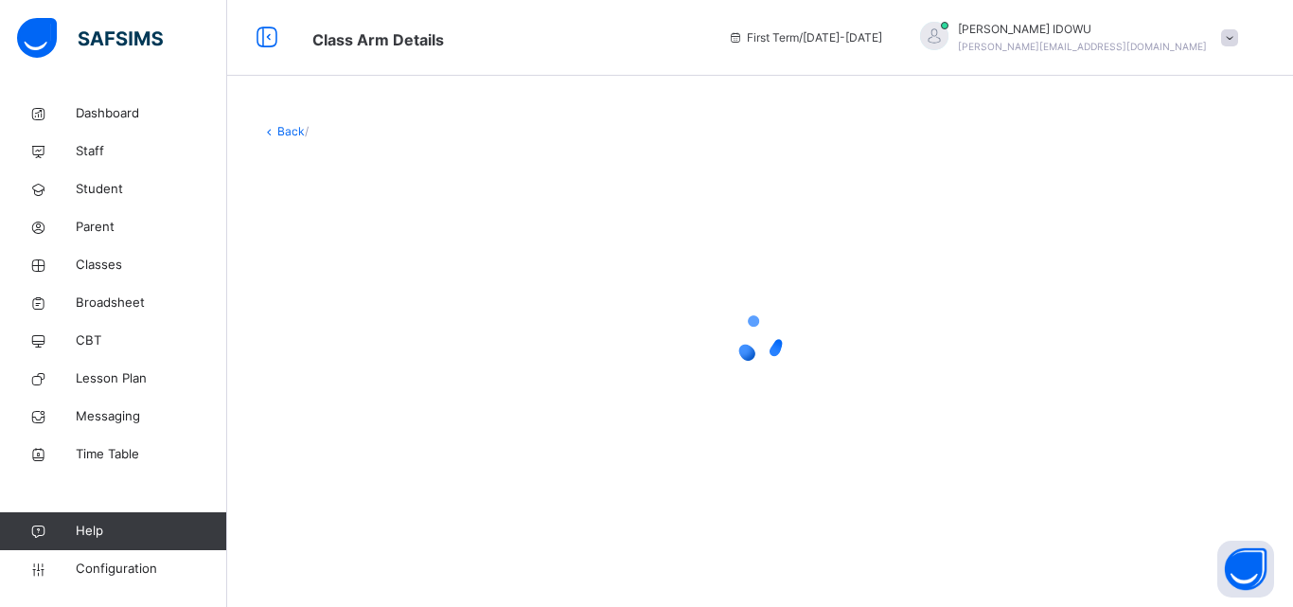
click at [388, 365] on div at bounding box center [759, 339] width 997 height 76
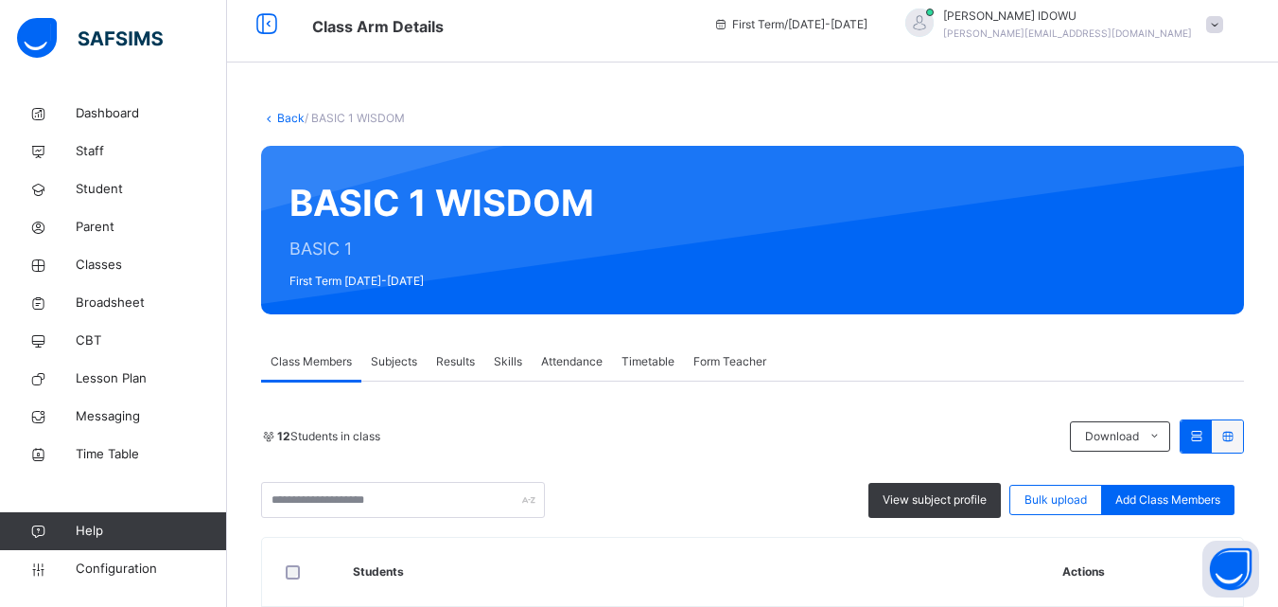
scroll to position [189, 0]
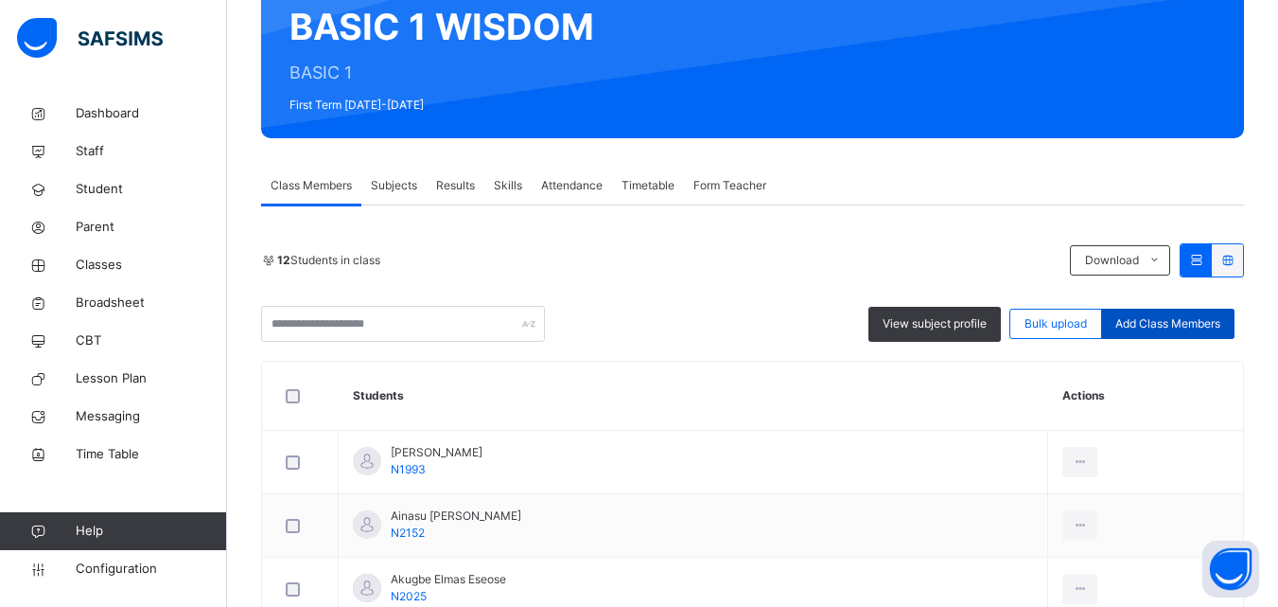
click at [1166, 318] on span "Add Class Members" at bounding box center [1168, 323] width 105 height 17
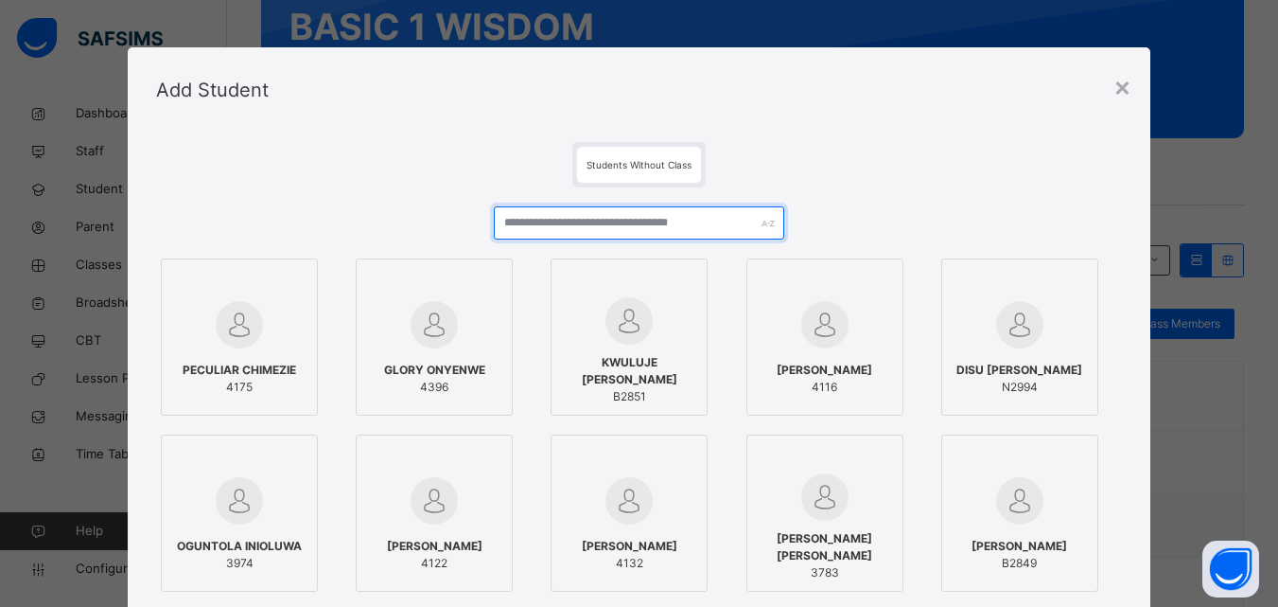
click at [670, 223] on input "text" at bounding box center [639, 222] width 290 height 33
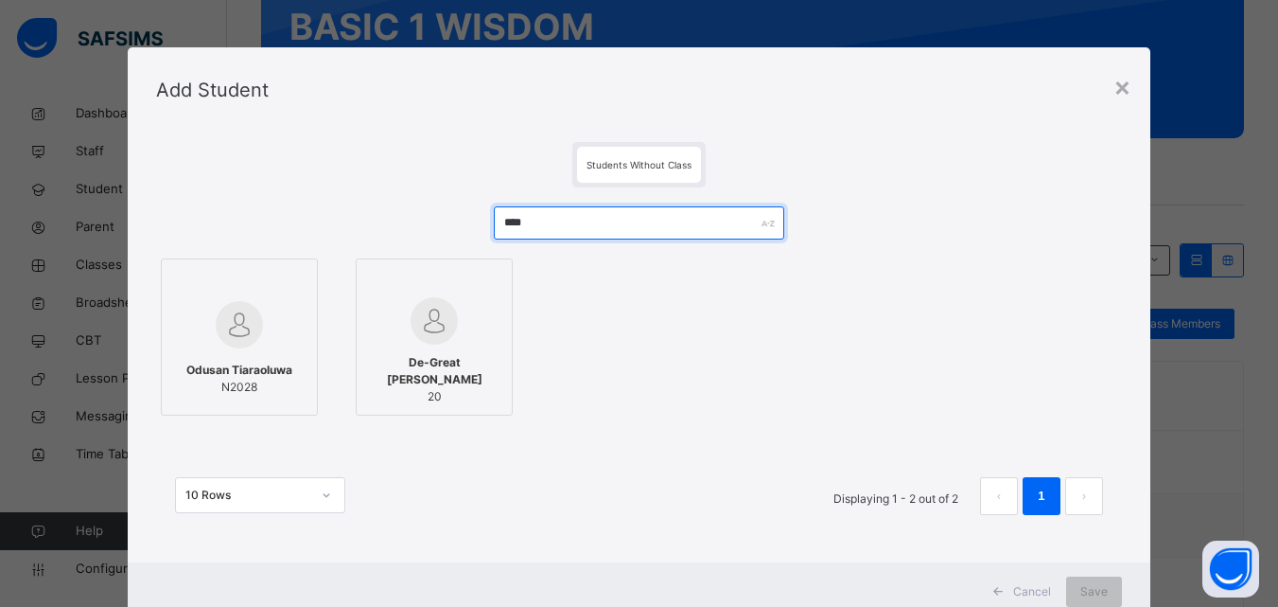
type input "****"
click at [185, 326] on div at bounding box center [239, 324] width 136 height 55
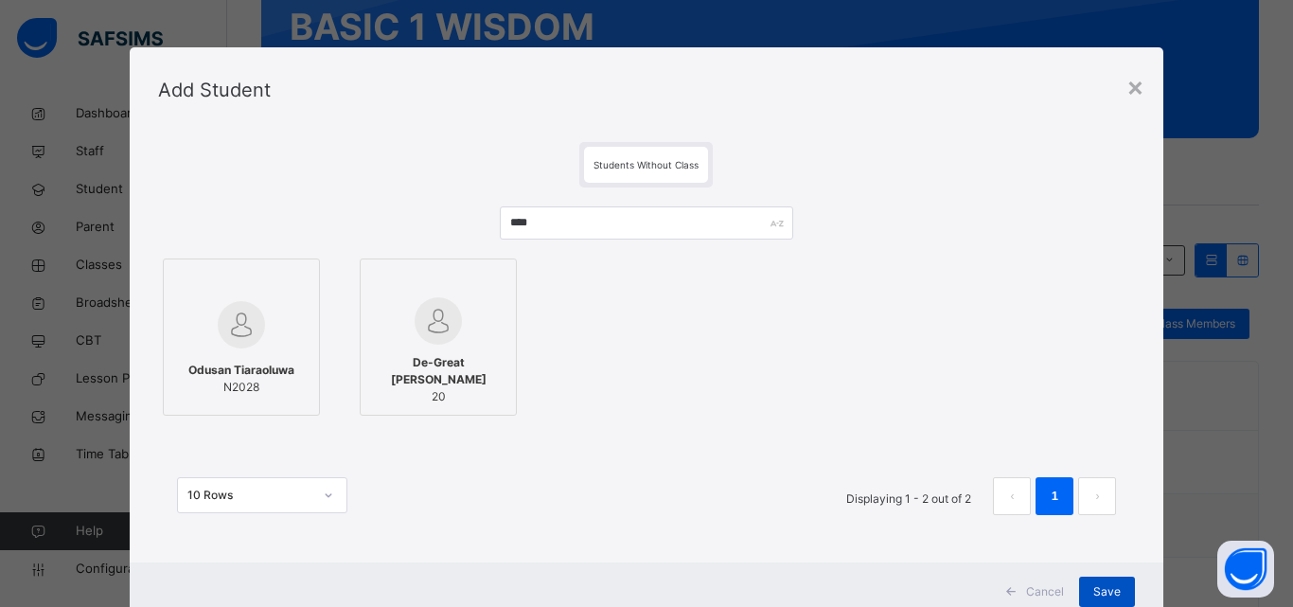
click at [1103, 587] on span "Save" at bounding box center [1106, 591] width 27 height 17
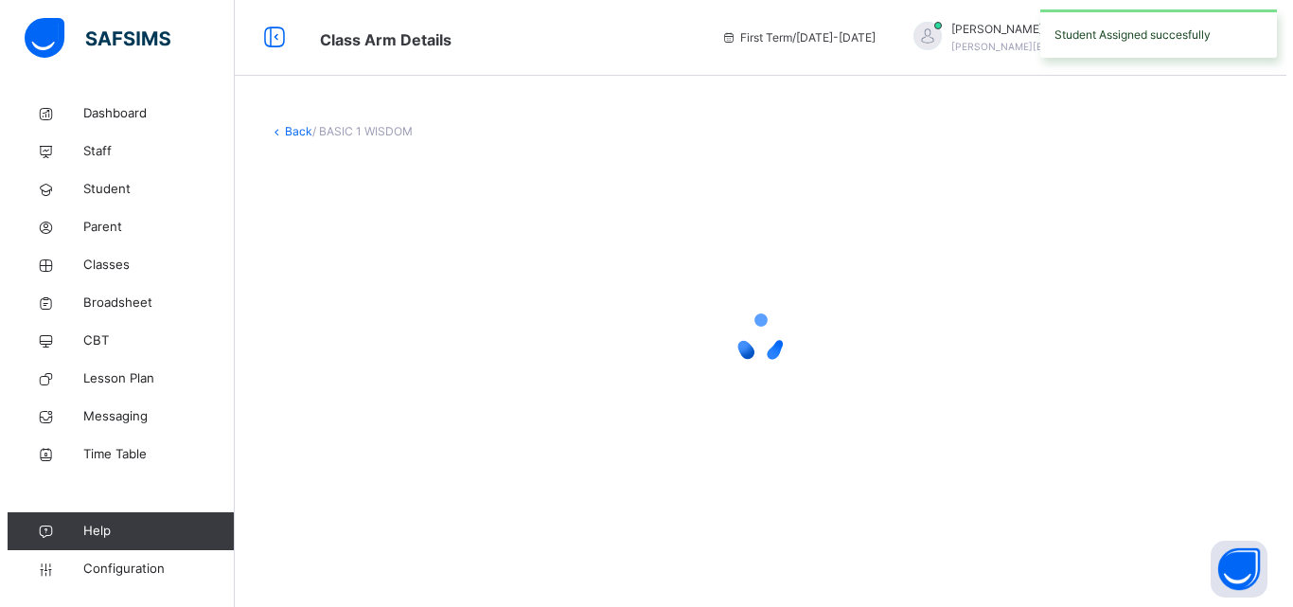
scroll to position [0, 0]
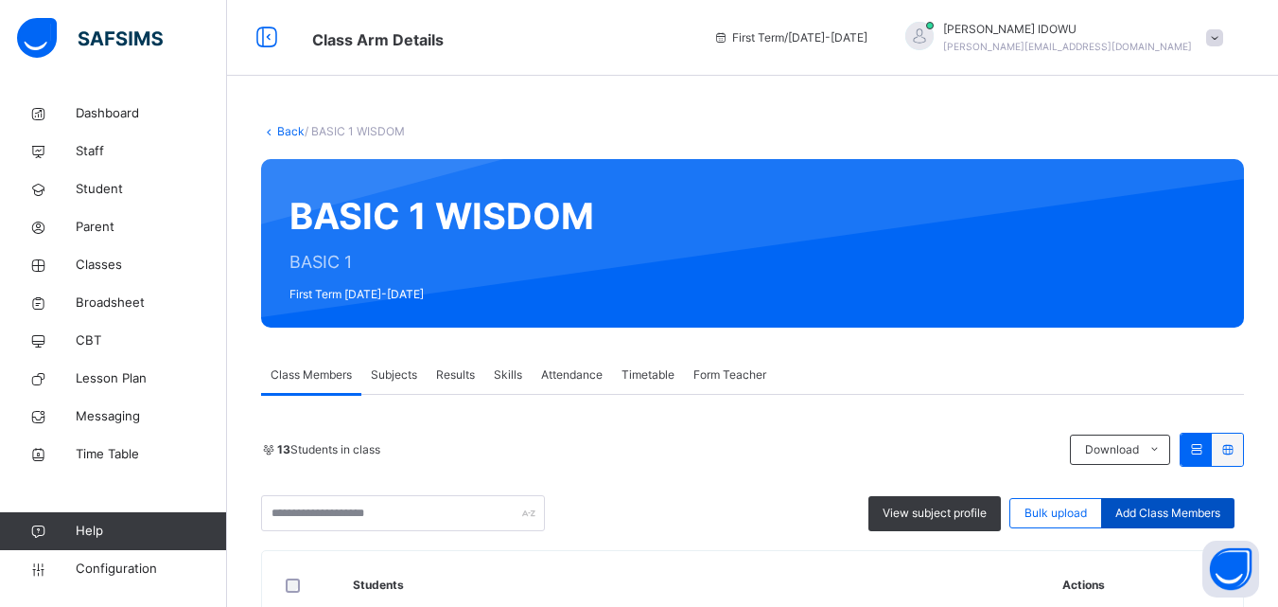
click at [1177, 512] on span "Add Class Members" at bounding box center [1168, 512] width 105 height 17
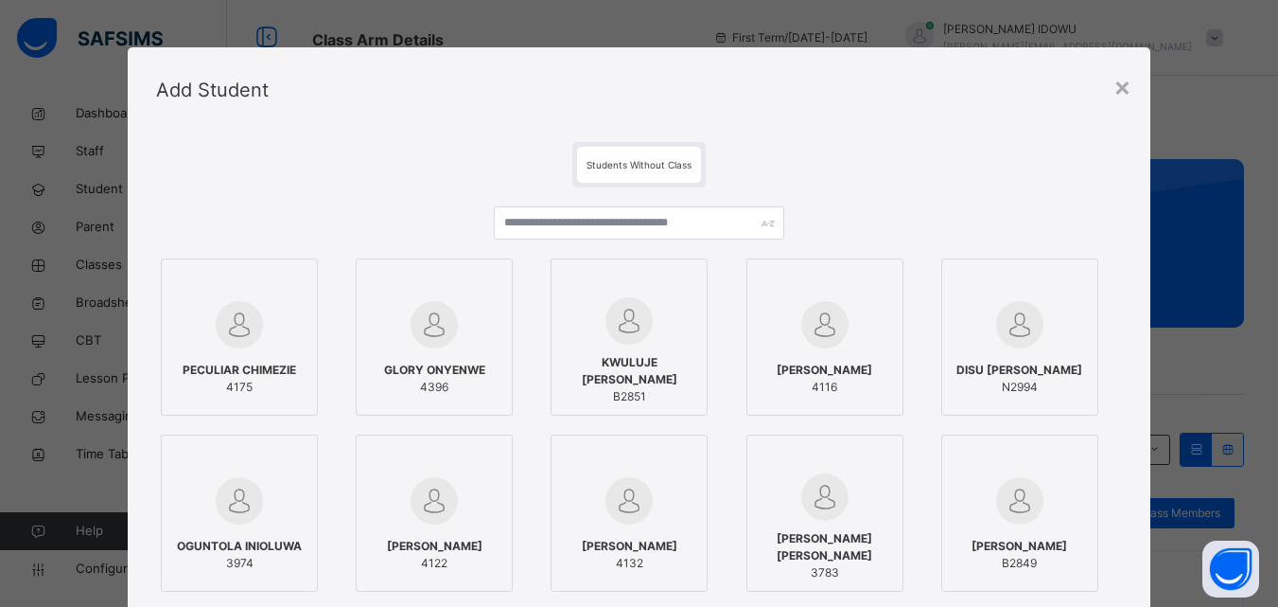
click at [705, 239] on div at bounding box center [639, 229] width 290 height 47
click at [713, 231] on input "text" at bounding box center [639, 222] width 290 height 33
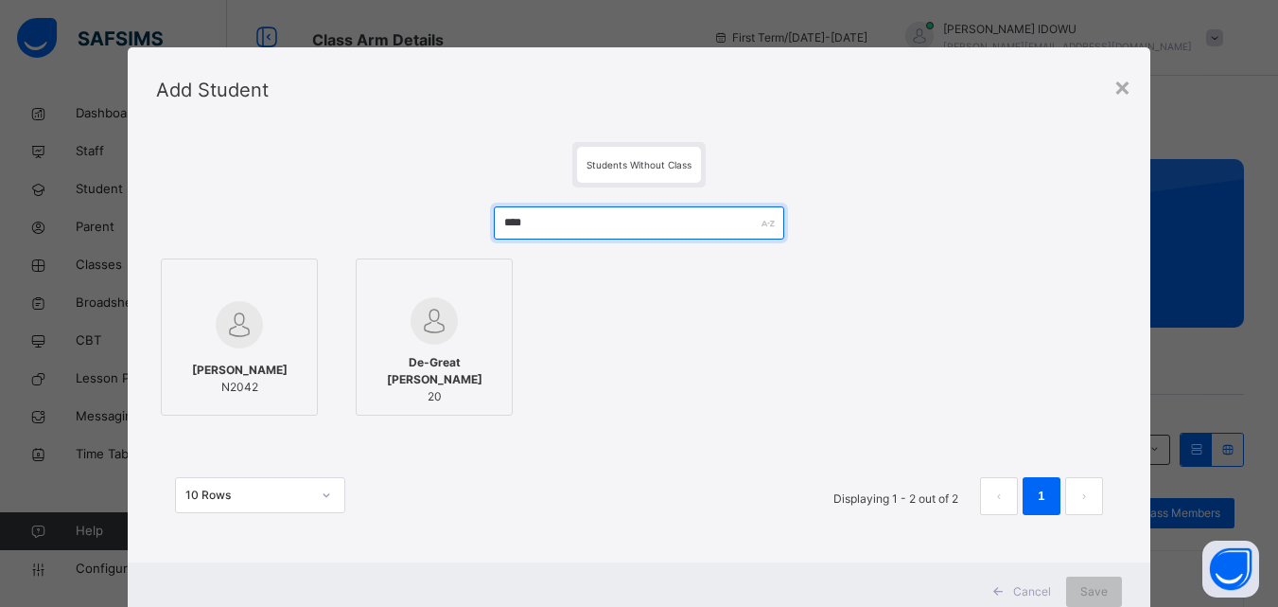
type input "****"
click at [277, 317] on div at bounding box center [239, 324] width 136 height 55
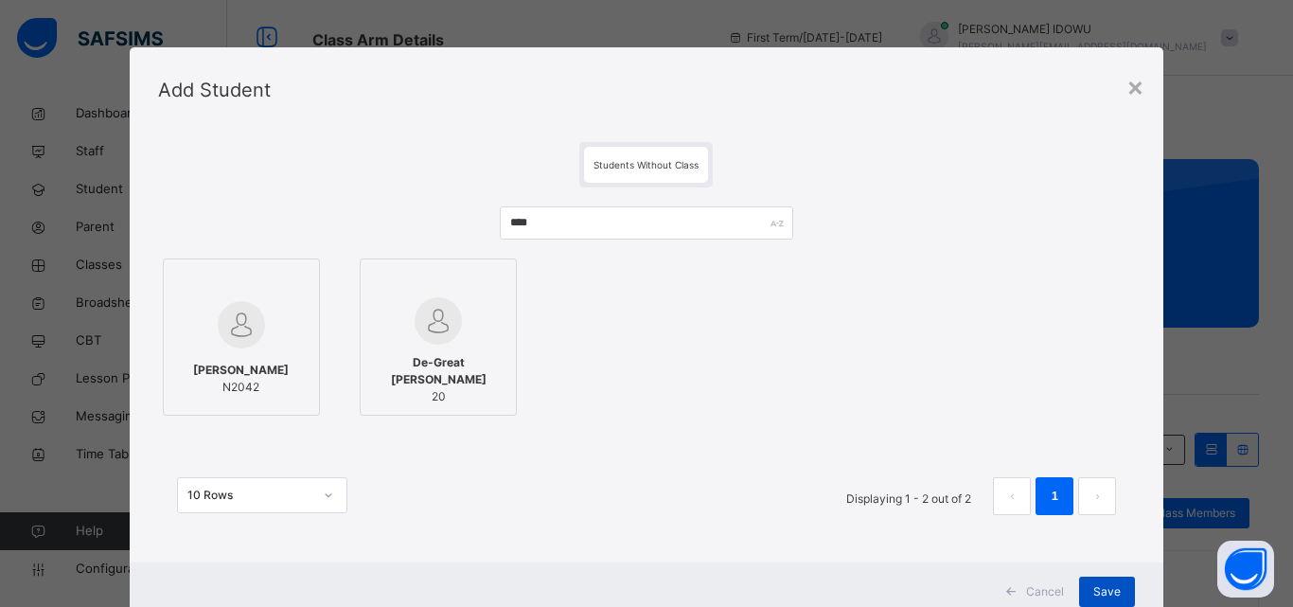
click at [1102, 589] on span "Save" at bounding box center [1106, 591] width 27 height 17
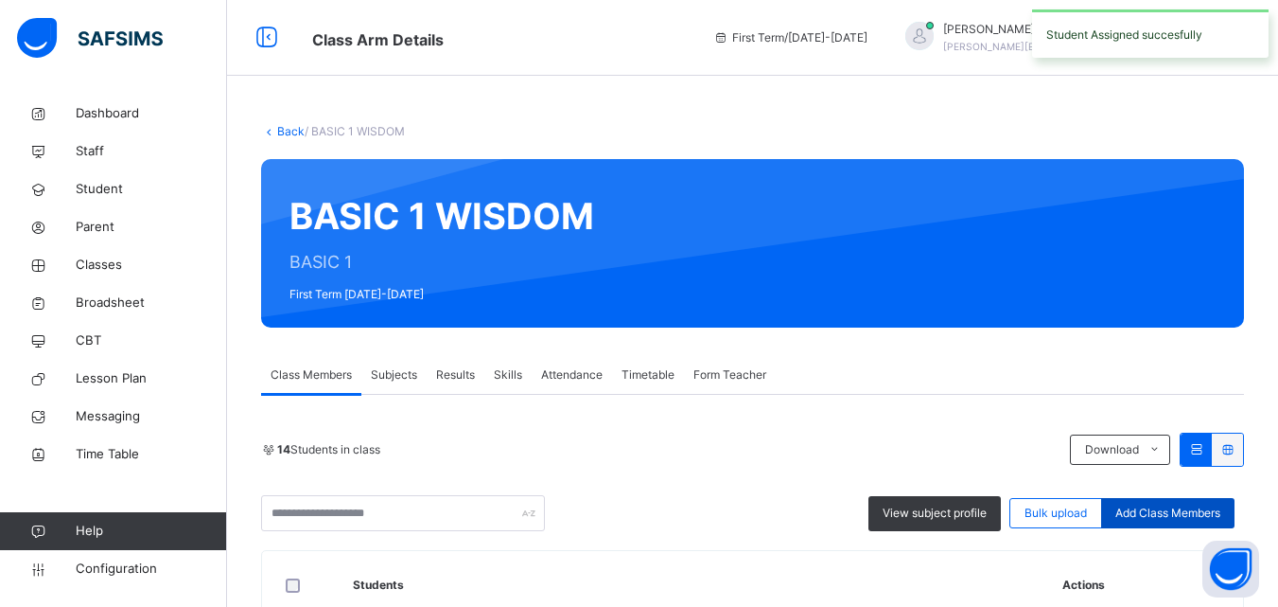
click at [1153, 504] on span "Add Class Members" at bounding box center [1168, 512] width 105 height 17
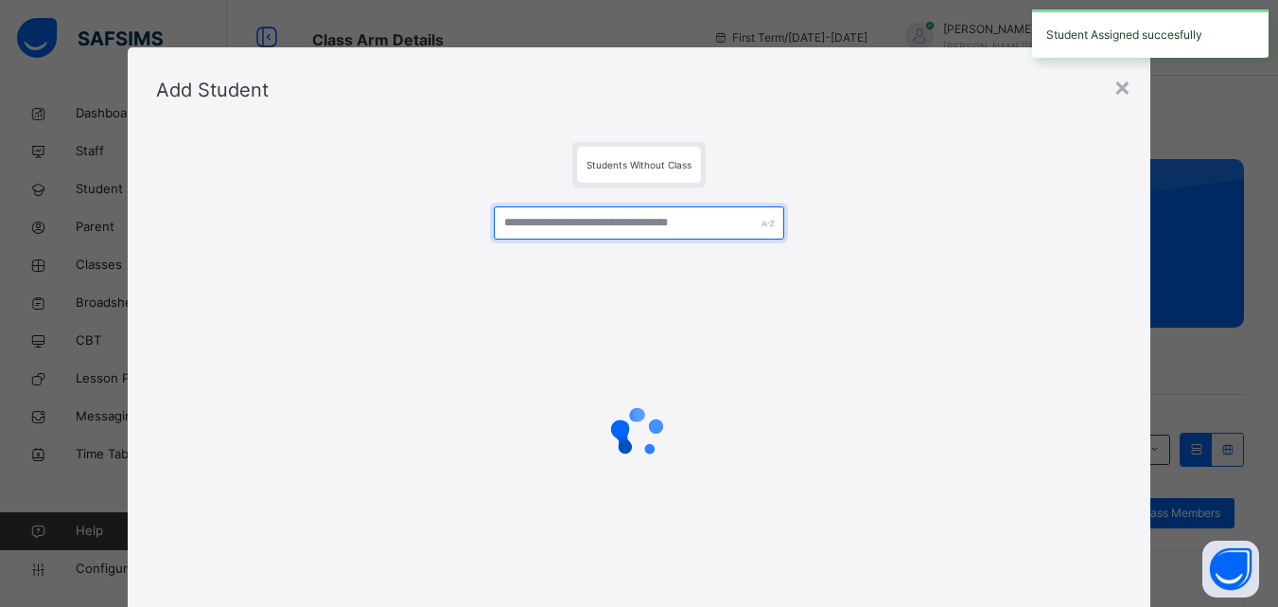
click at [647, 222] on input "text" at bounding box center [639, 222] width 290 height 33
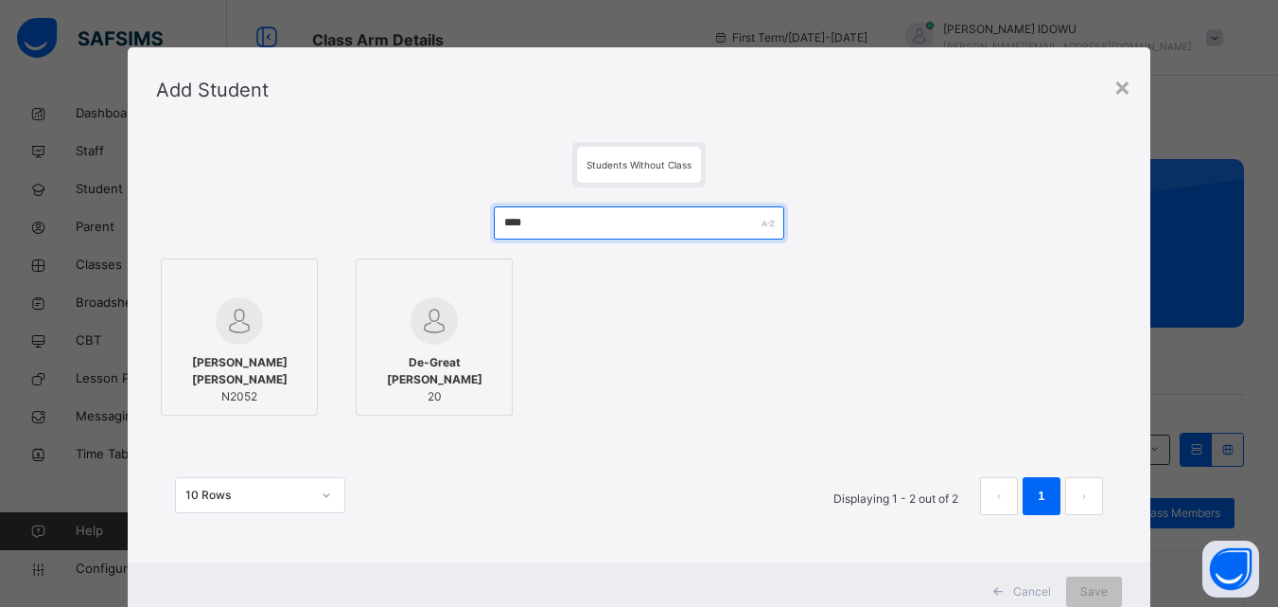
type input "****"
click at [270, 338] on div at bounding box center [239, 320] width 136 height 47
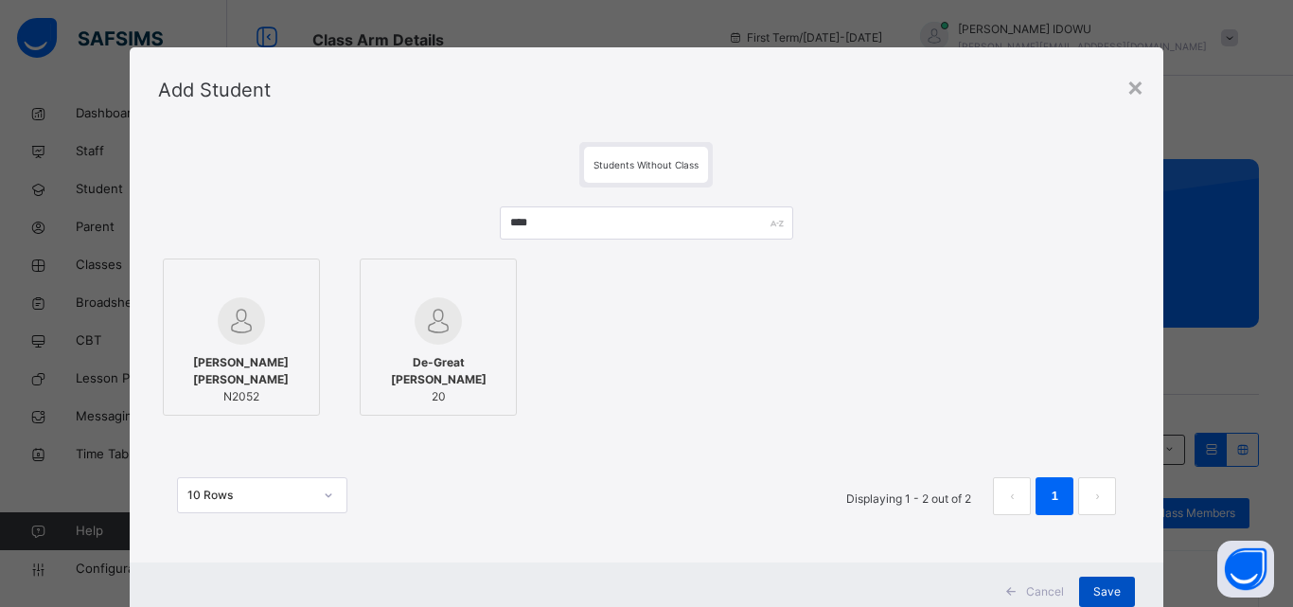
click at [1093, 590] on span "Save" at bounding box center [1106, 591] width 27 height 17
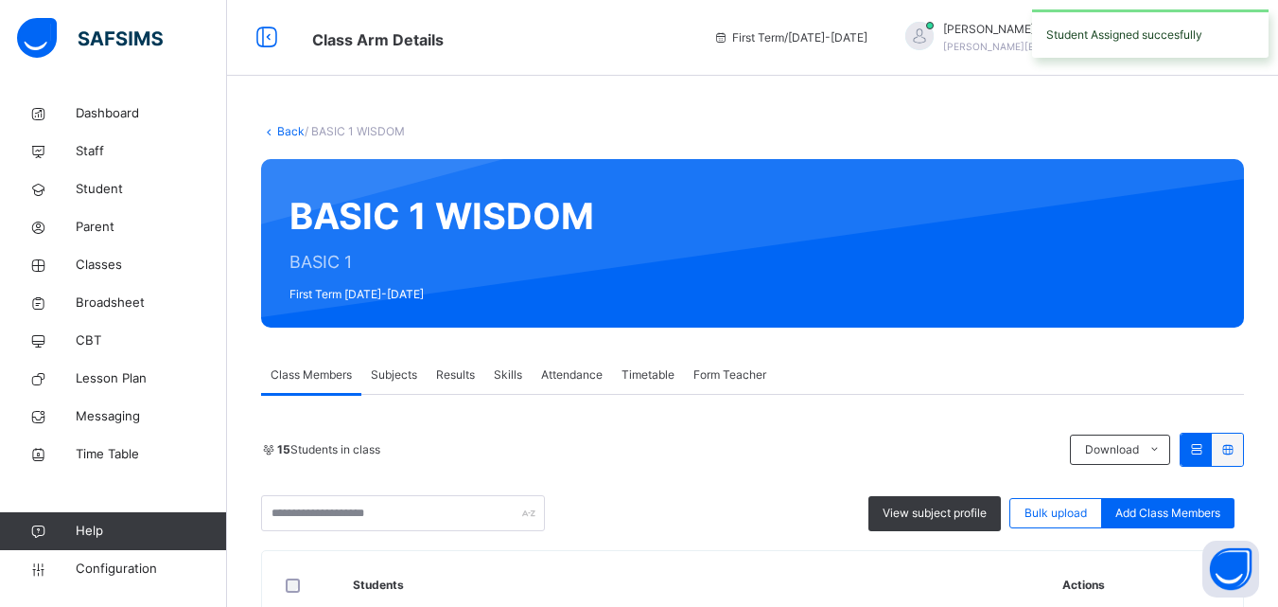
click at [1154, 496] on div "View subject profile Bulk upload Add Class Members" at bounding box center [752, 513] width 983 height 36
click at [1150, 505] on span "Add Class Members" at bounding box center [1168, 512] width 105 height 17
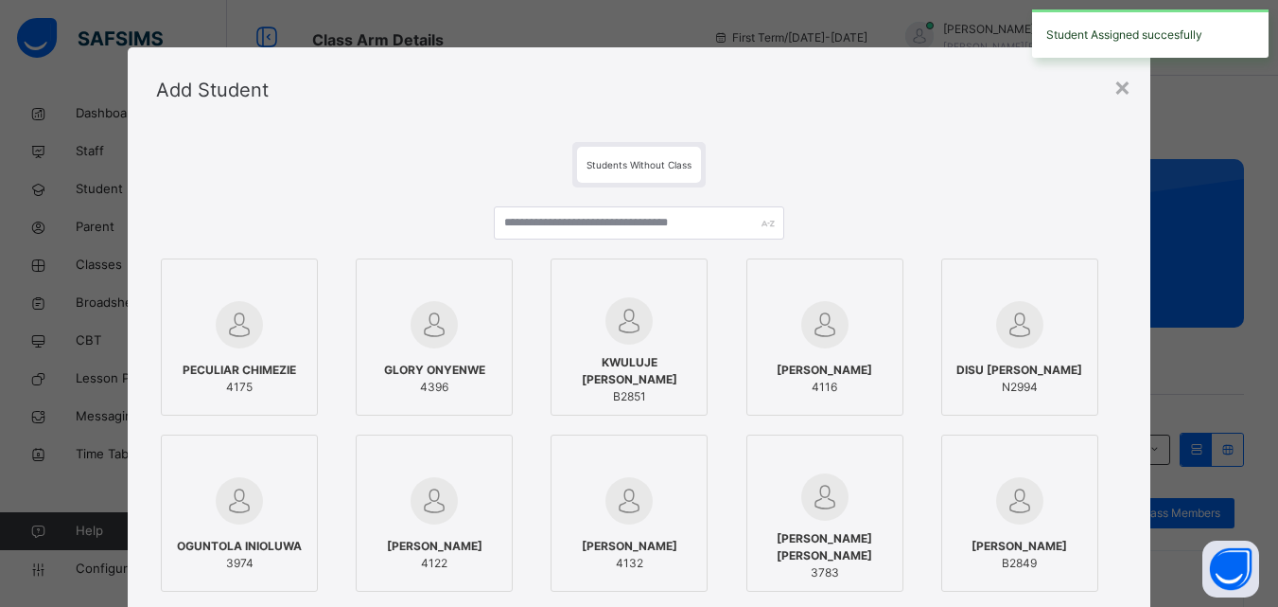
click at [584, 205] on div "PECULIAR CHIMEZIE 4175 GLORY ONYENWE 4396 KWULUJE [PERSON_NAME] B2851 [PERSON_N…" at bounding box center [639, 457] width 966 height 541
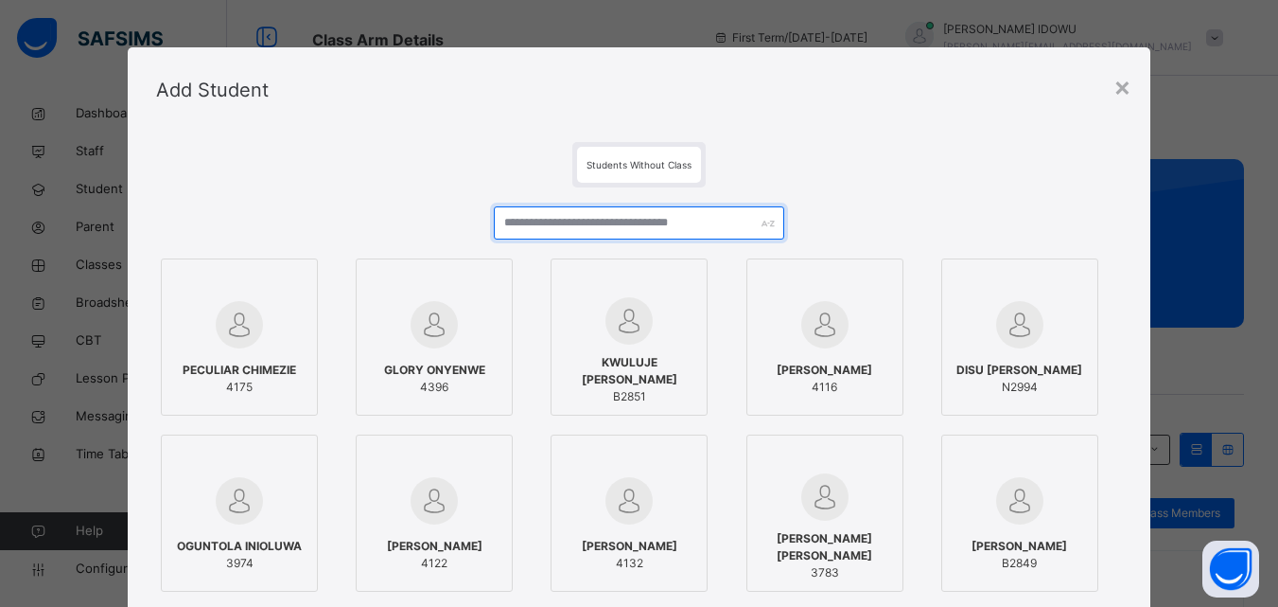
click at [582, 224] on input "text" at bounding box center [639, 222] width 290 height 33
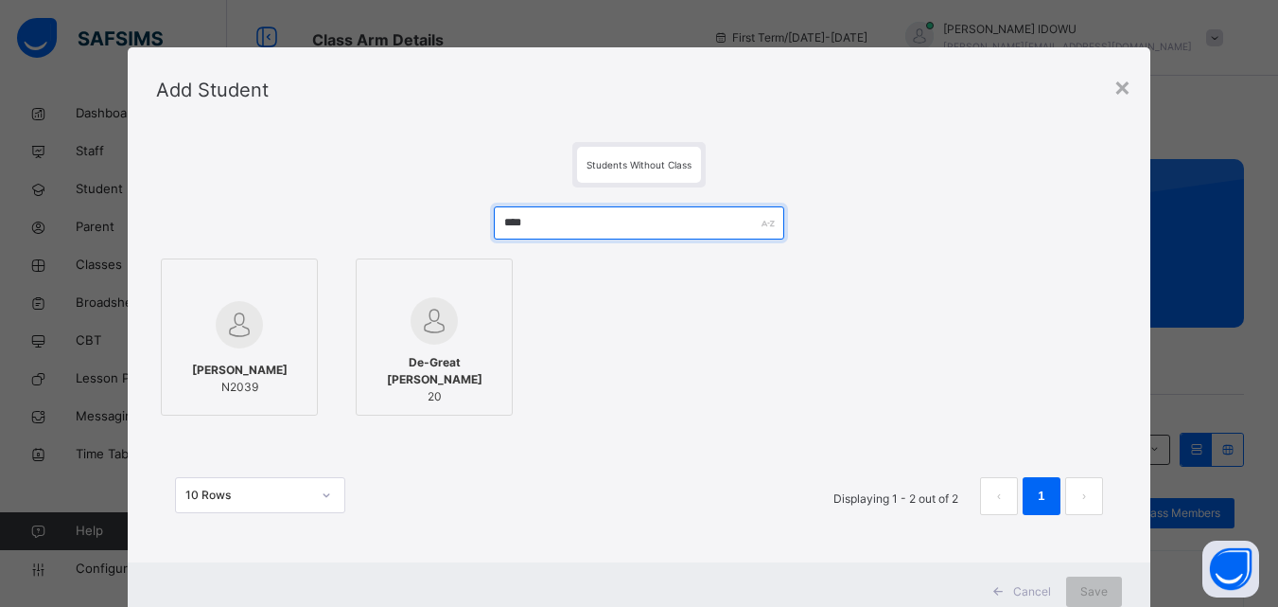
type input "****"
click at [286, 325] on div at bounding box center [239, 324] width 136 height 55
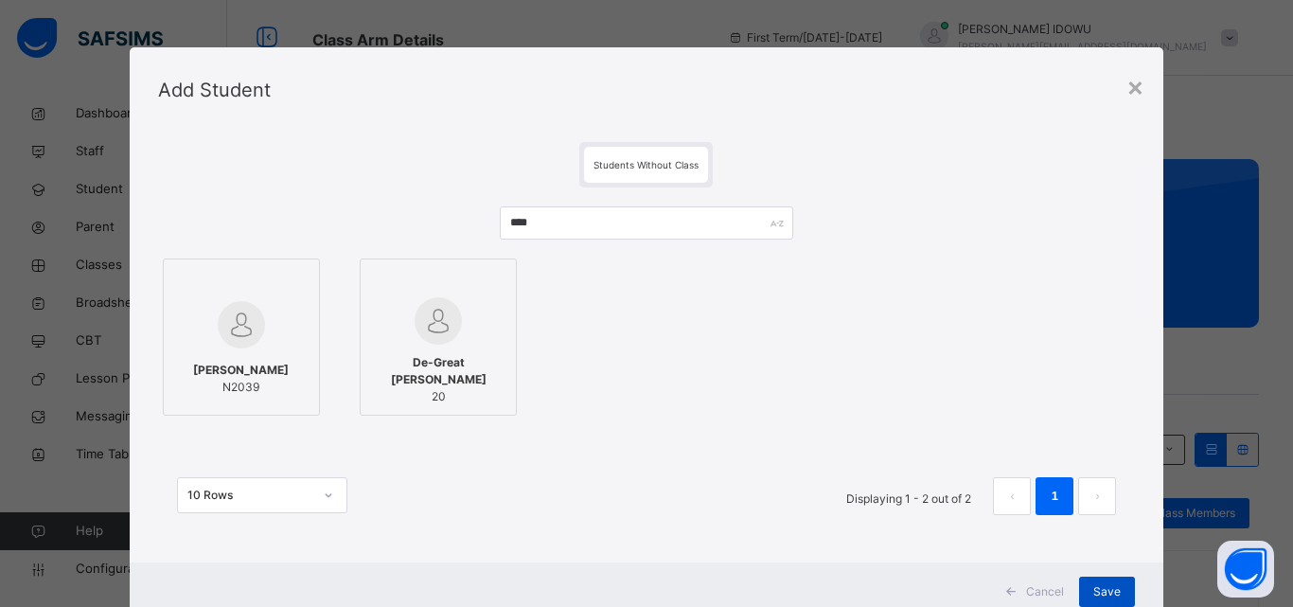
click at [1096, 590] on span "Save" at bounding box center [1106, 591] width 27 height 17
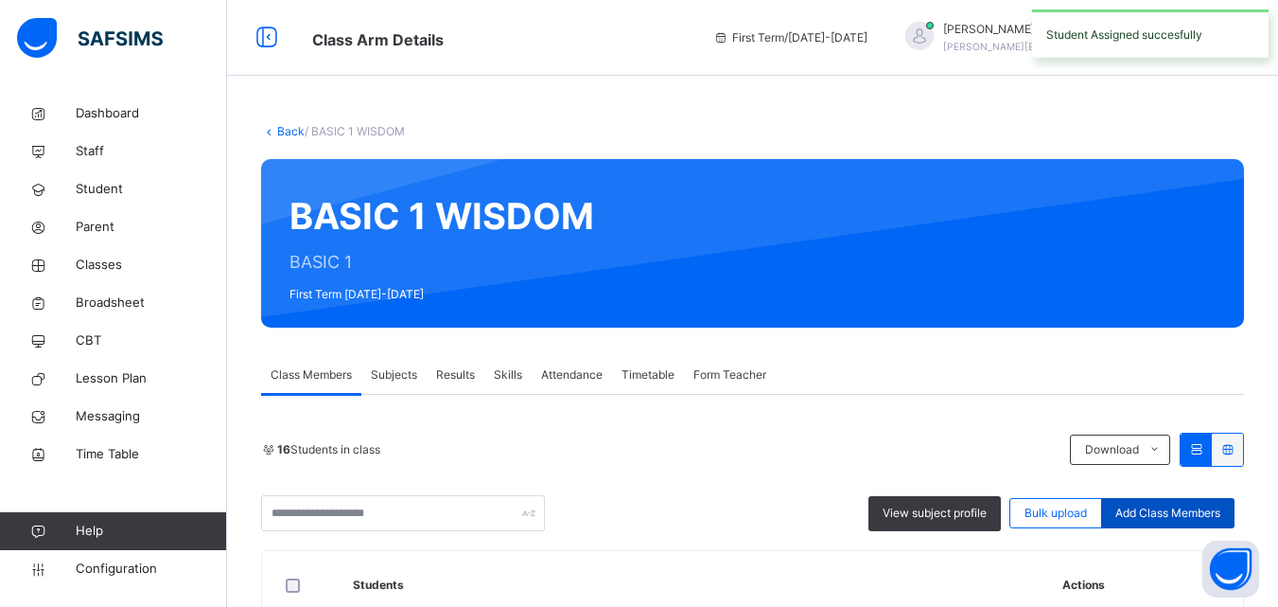
click at [1186, 510] on span "Add Class Members" at bounding box center [1168, 512] width 105 height 17
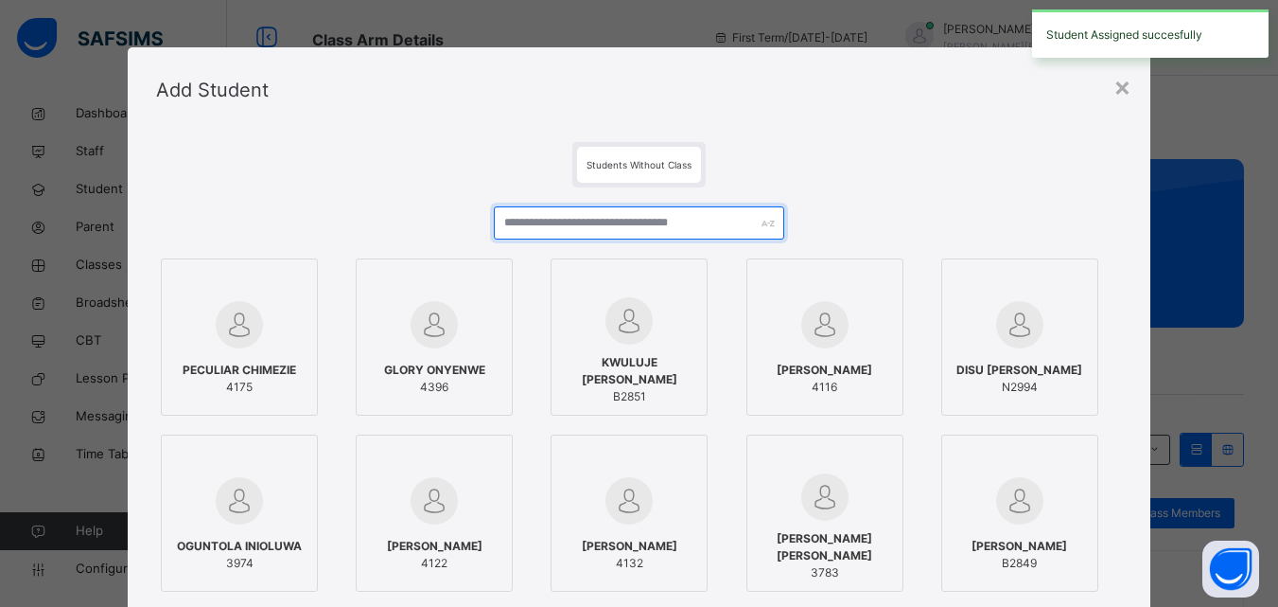
click at [663, 222] on input "text" at bounding box center [639, 222] width 290 height 33
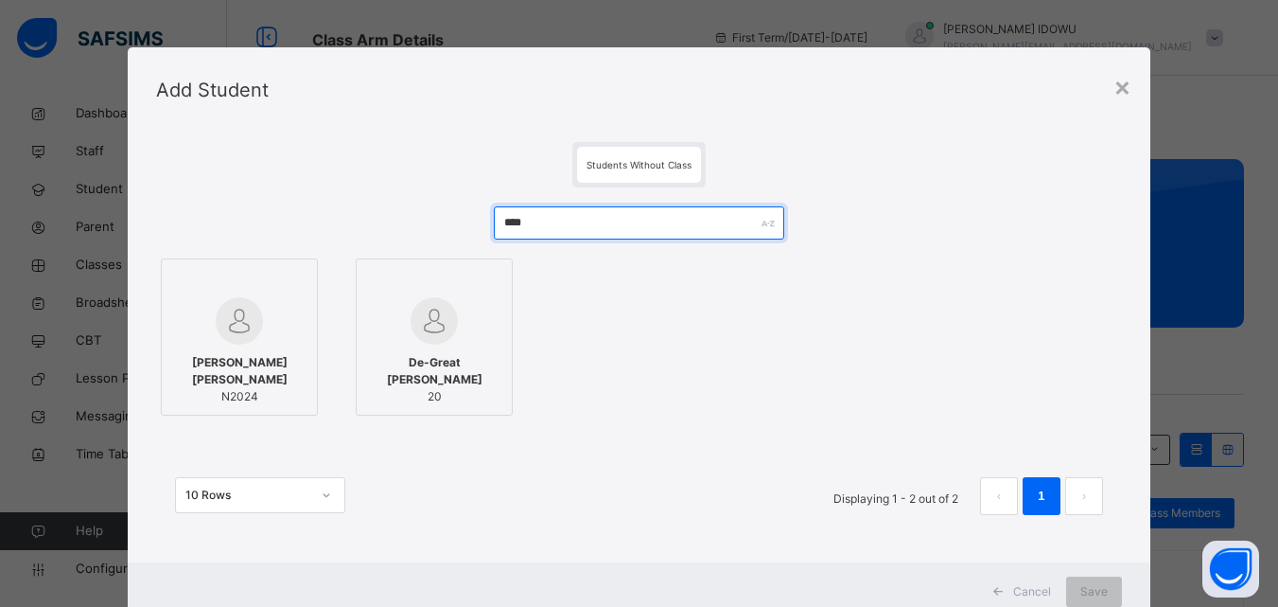
type input "****"
click at [264, 310] on div at bounding box center [239, 320] width 136 height 47
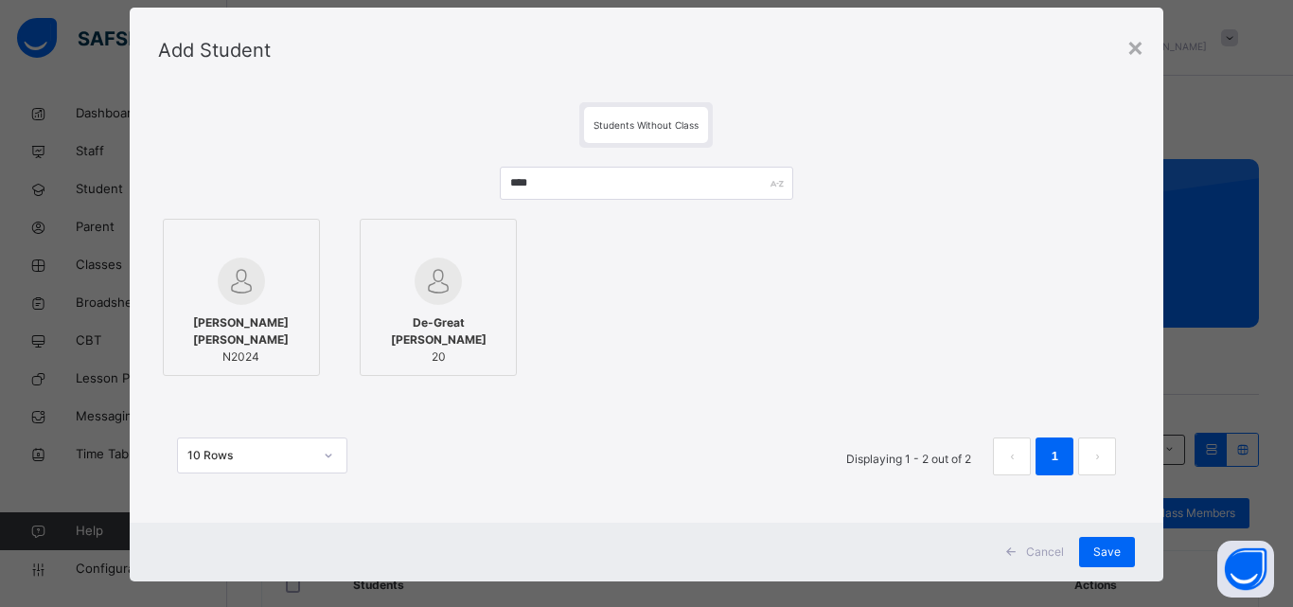
scroll to position [62, 0]
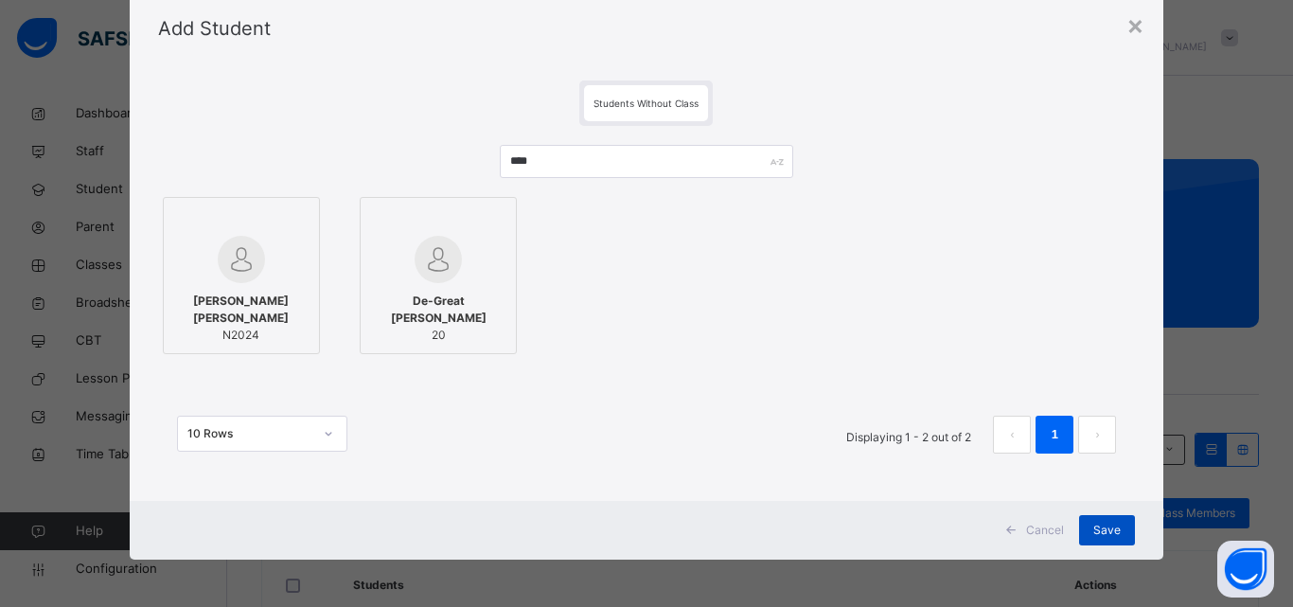
click at [1103, 524] on span "Save" at bounding box center [1106, 529] width 27 height 17
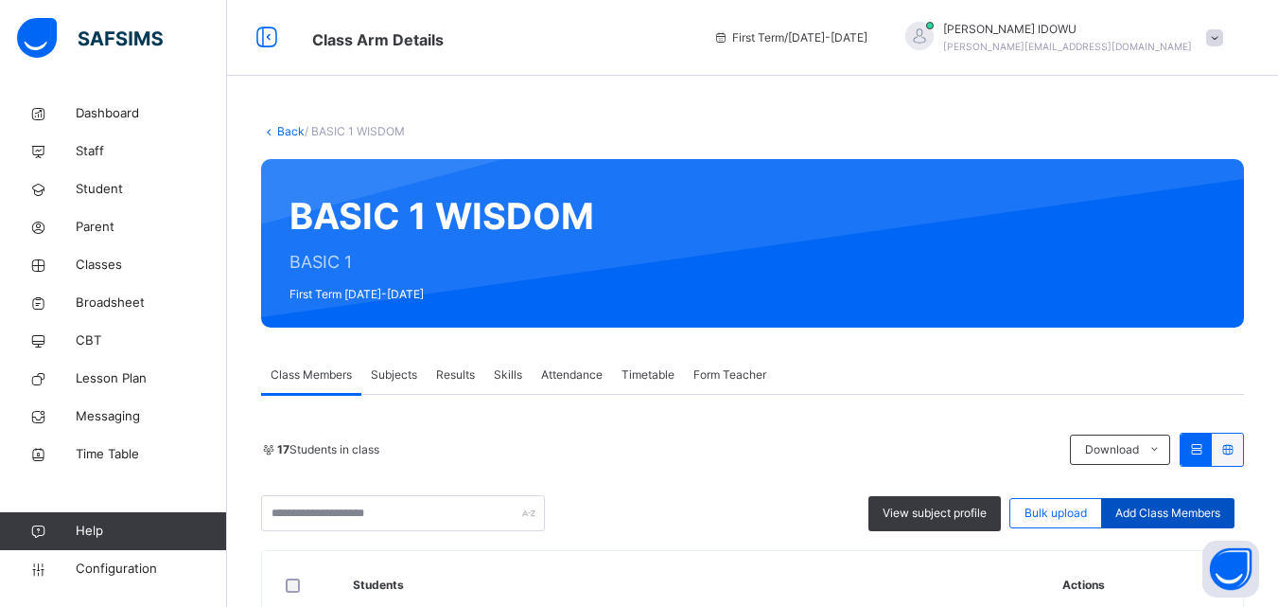
click at [1139, 501] on div "Add Class Members" at bounding box center [1167, 513] width 133 height 30
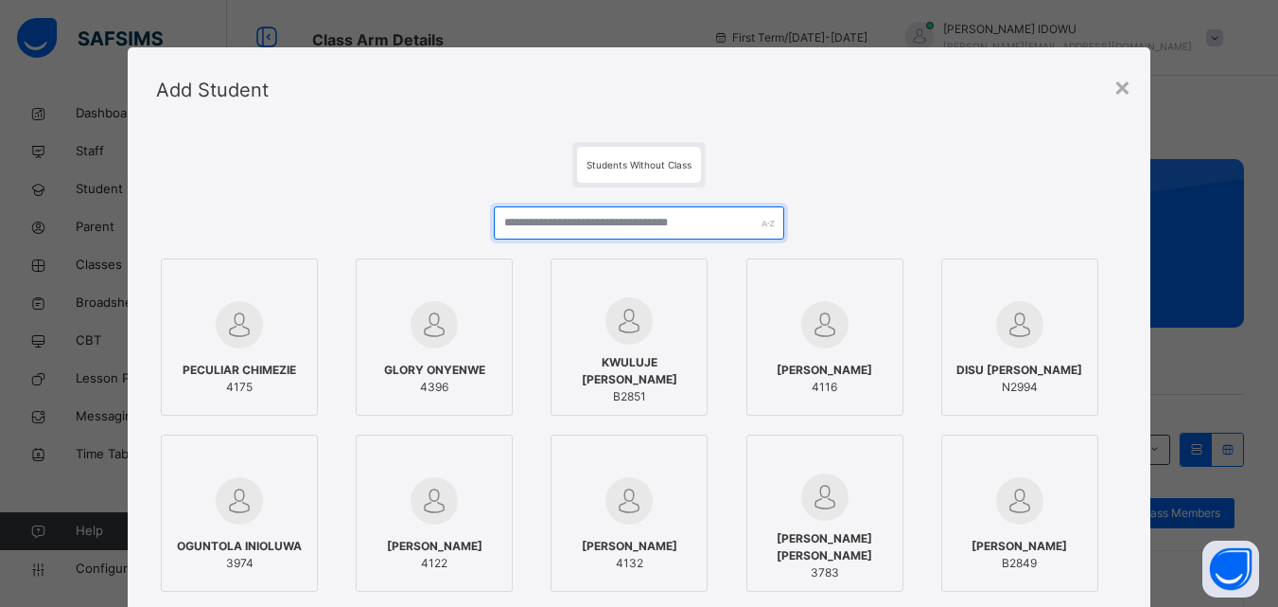
click at [602, 220] on input "text" at bounding box center [639, 222] width 290 height 33
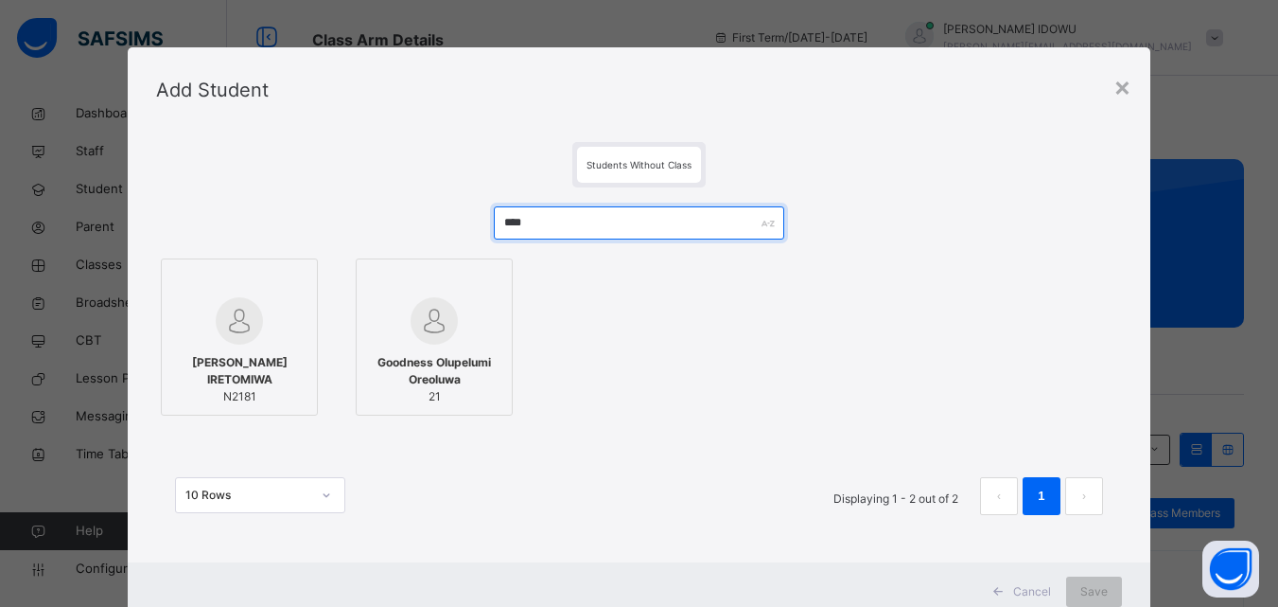
type input "****"
click at [288, 353] on div "[PERSON_NAME] IRETOMIWA N2181" at bounding box center [239, 379] width 136 height 70
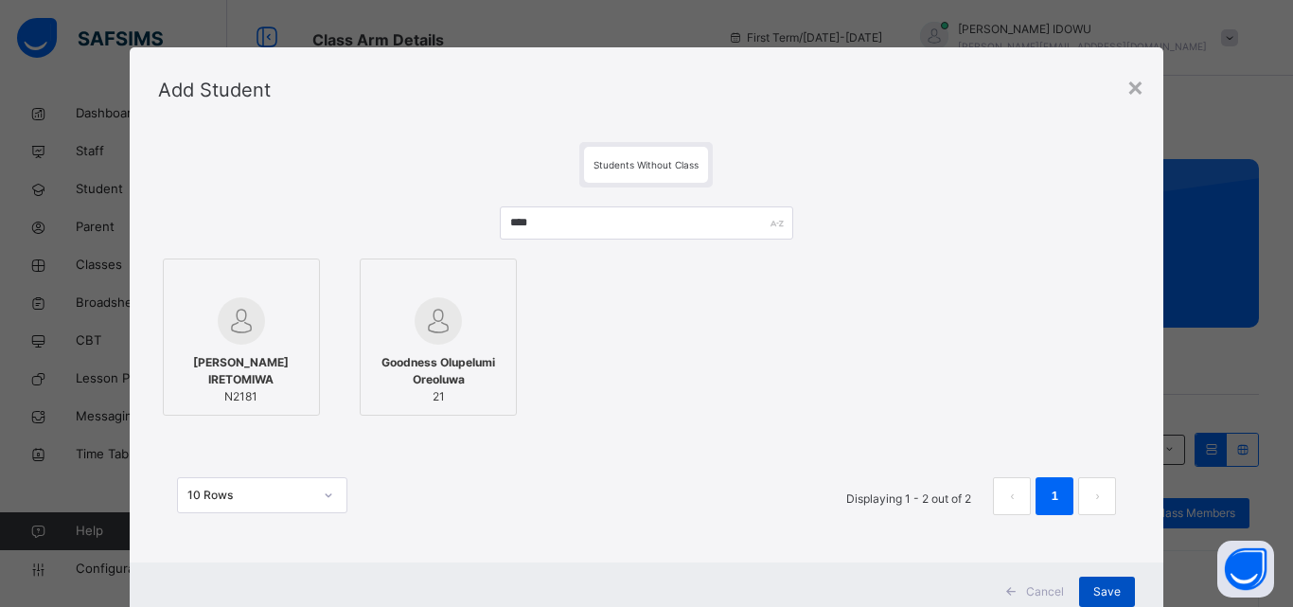
click at [1114, 590] on span "Save" at bounding box center [1106, 591] width 27 height 17
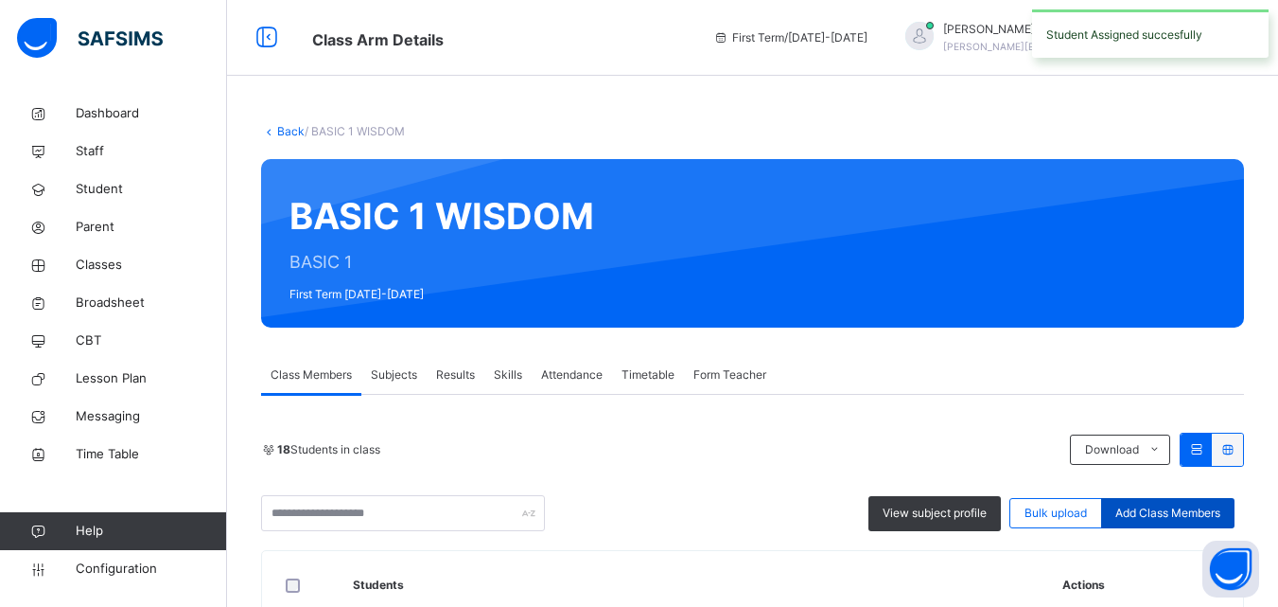
click at [1193, 507] on span "Add Class Members" at bounding box center [1168, 512] width 105 height 17
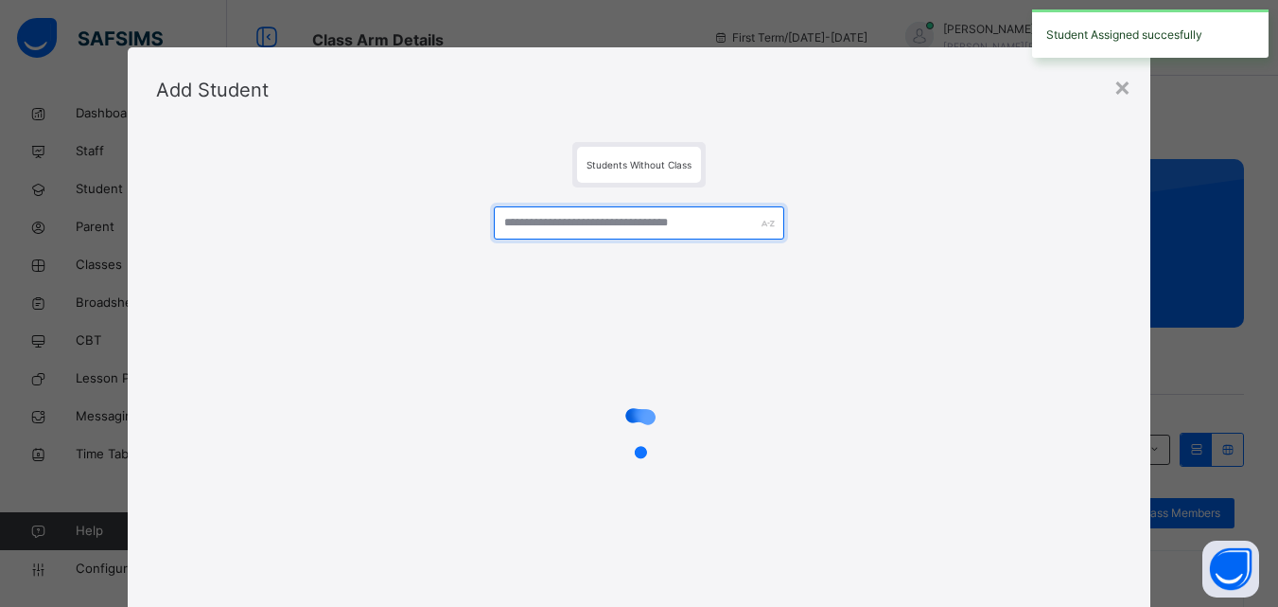
click at [734, 238] on input "text" at bounding box center [639, 222] width 290 height 33
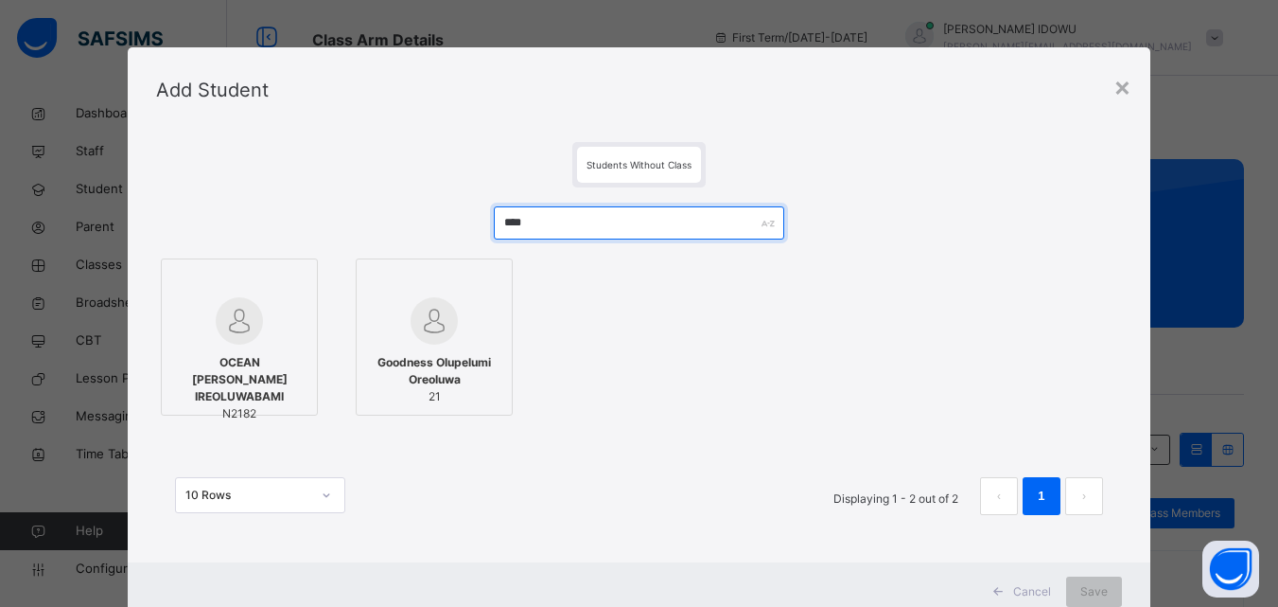
type input "****"
click at [265, 333] on div at bounding box center [239, 320] width 136 height 47
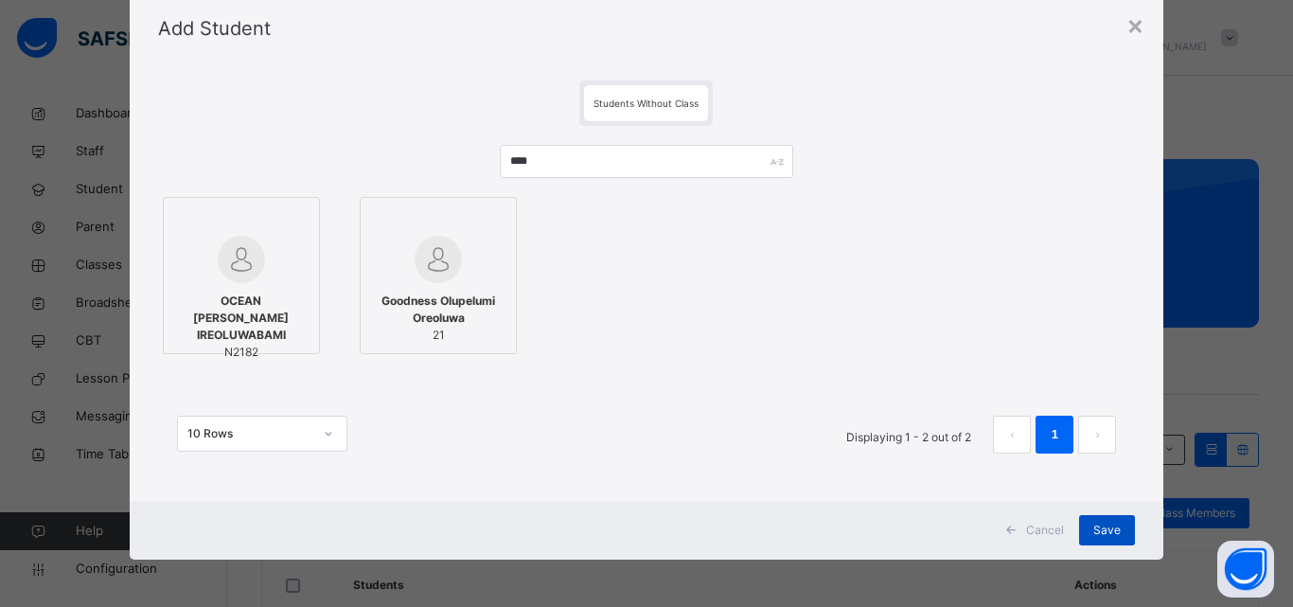
click at [1113, 530] on span "Save" at bounding box center [1106, 529] width 27 height 17
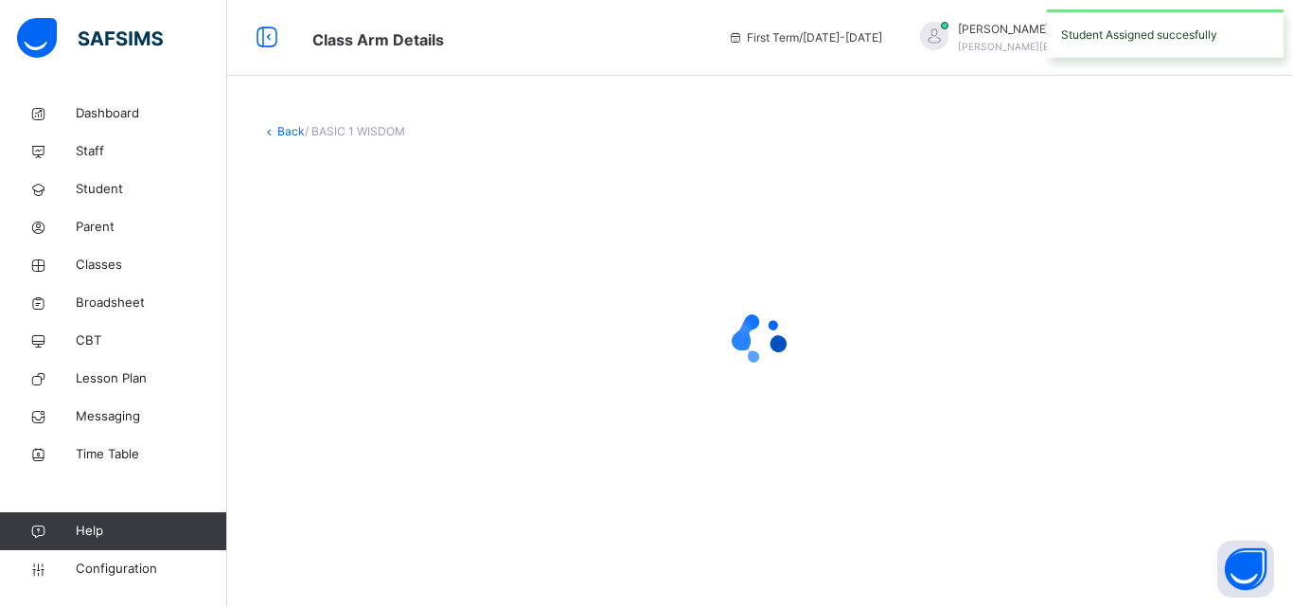
click at [1113, 530] on div "Back / BASIC 1 WISDOM" at bounding box center [760, 321] width 1066 height 452
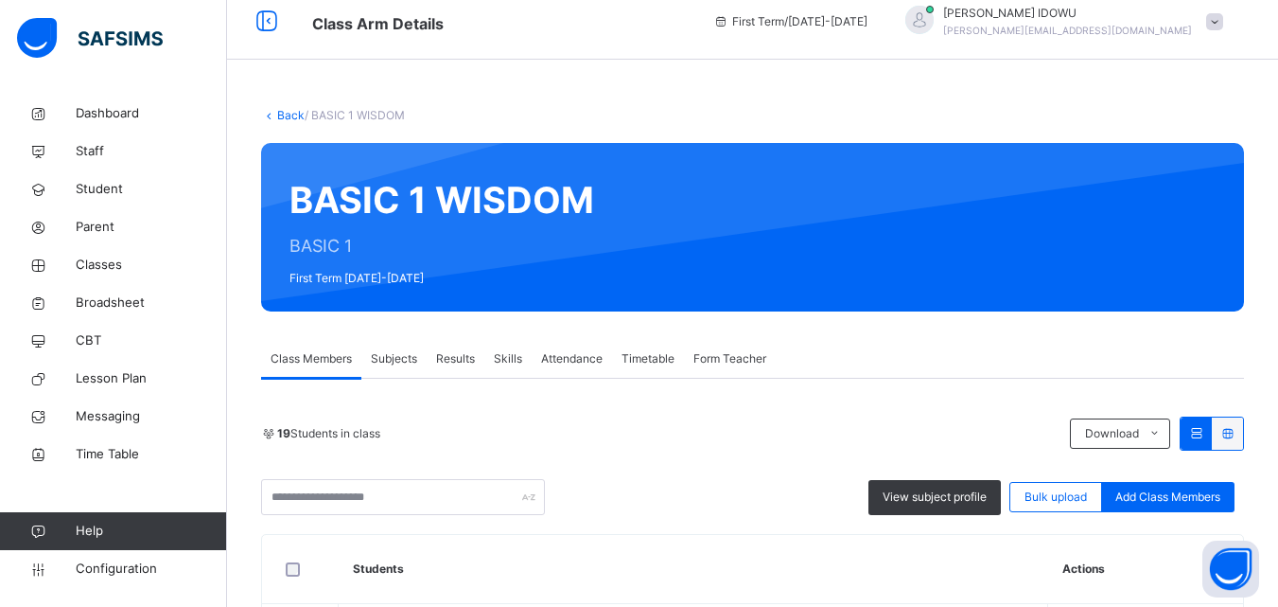
scroll to position [0, 0]
